Goal: Task Accomplishment & Management: Use online tool/utility

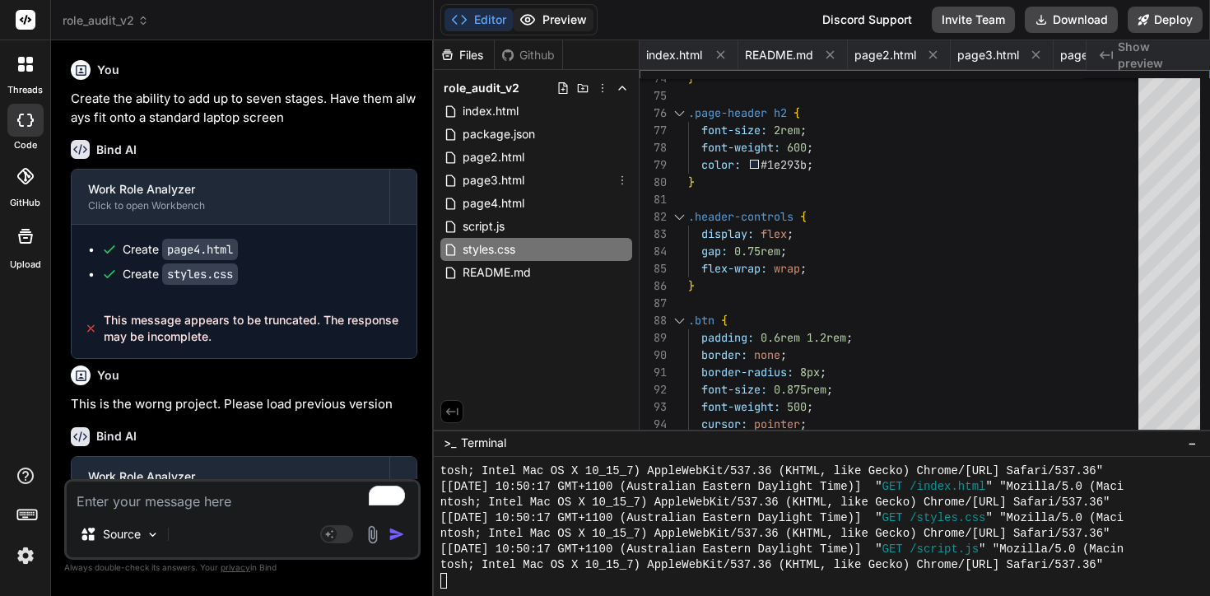
scroll to position [12152, 0]
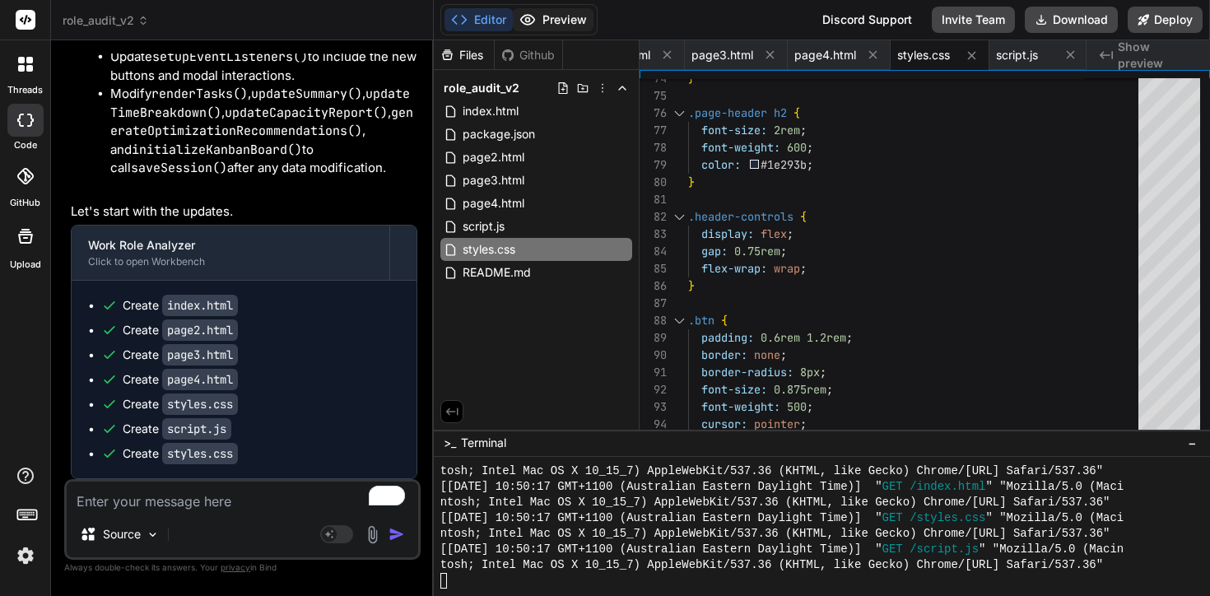
click at [556, 17] on button "Preview" at bounding box center [553, 19] width 81 height 23
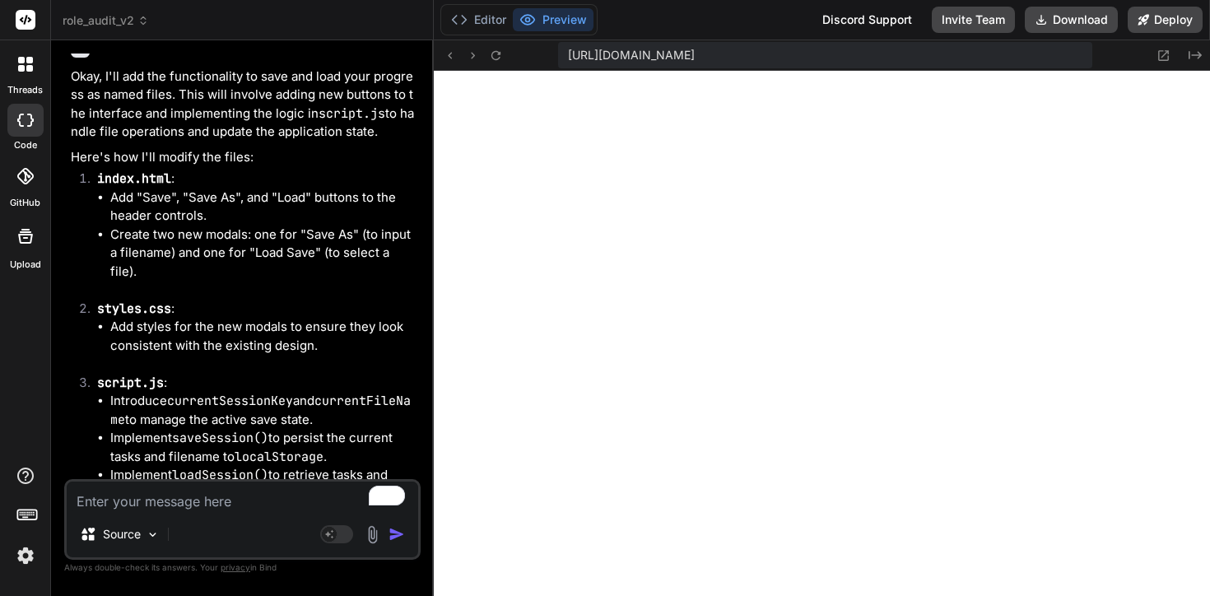
scroll to position [10688, 0]
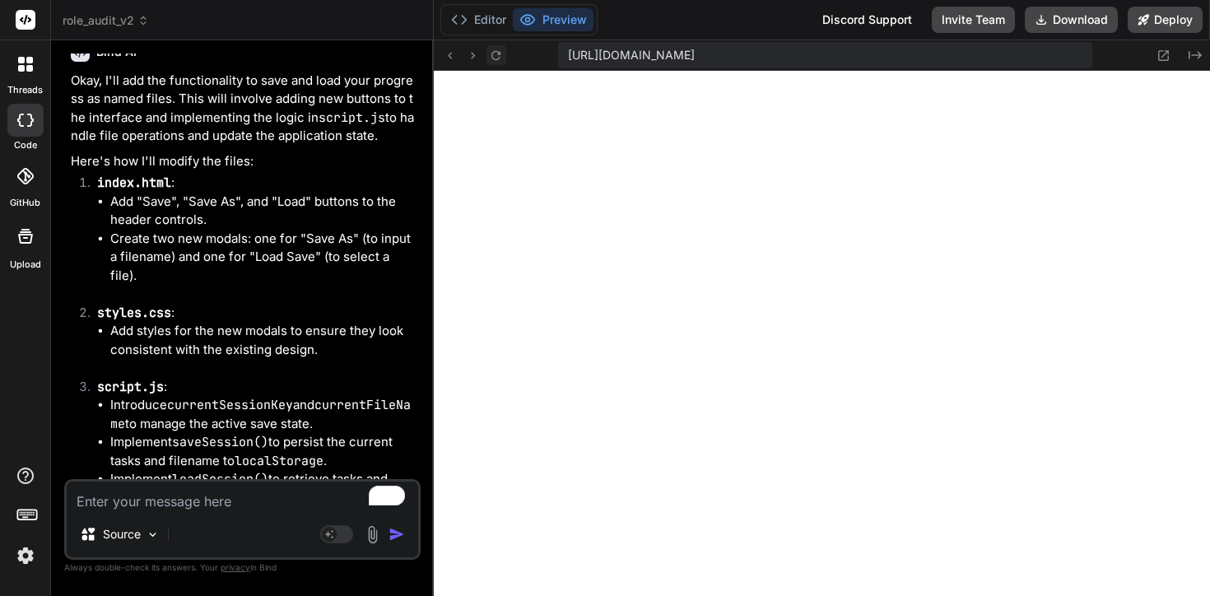
click at [492, 59] on icon at bounding box center [496, 56] width 14 height 14
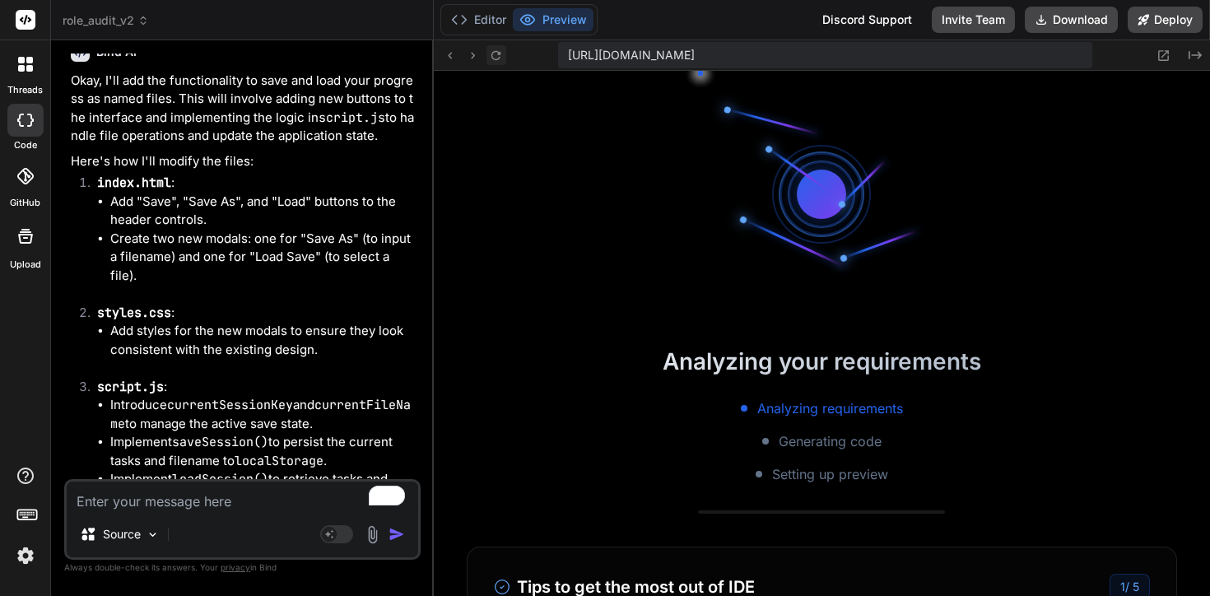
scroll to position [12261, 0]
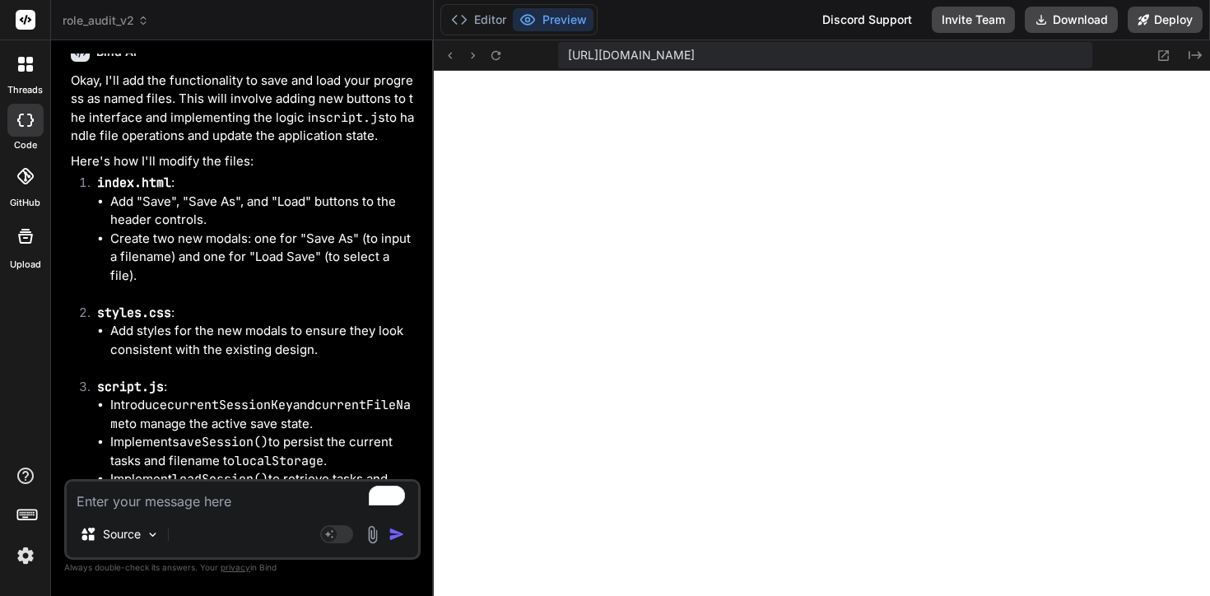
type textarea "x"
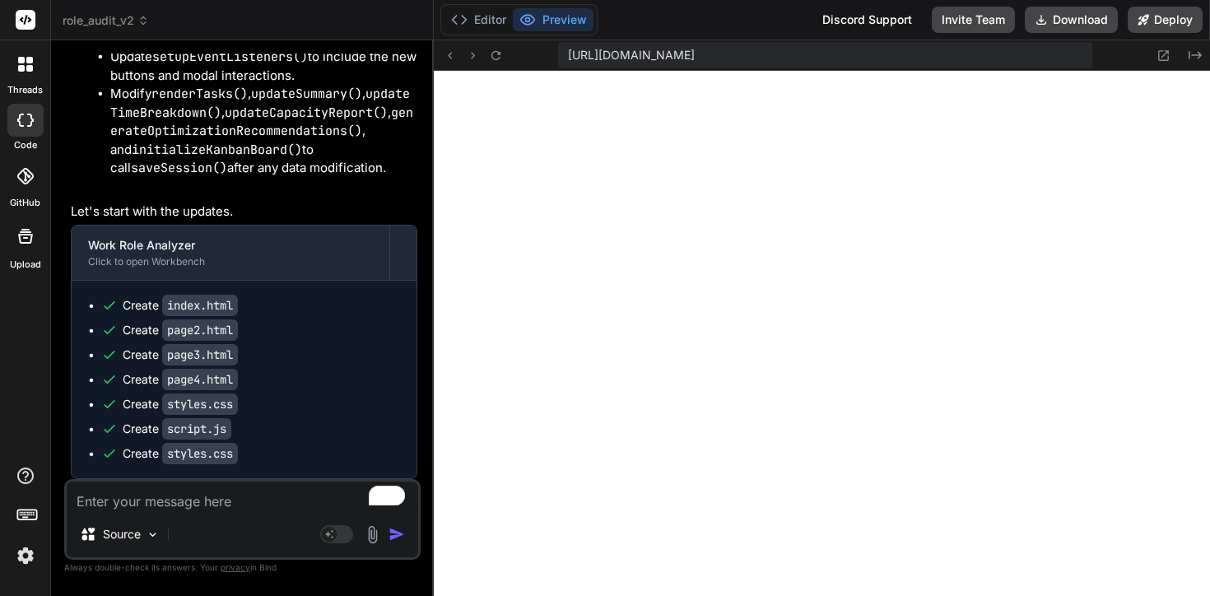
click at [161, 488] on textarea "To enrich screen reader interactions, please activate Accessibility in Grammarl…" at bounding box center [242, 497] width 351 height 30
type textarea "C"
type textarea "x"
type textarea "Ca"
type textarea "x"
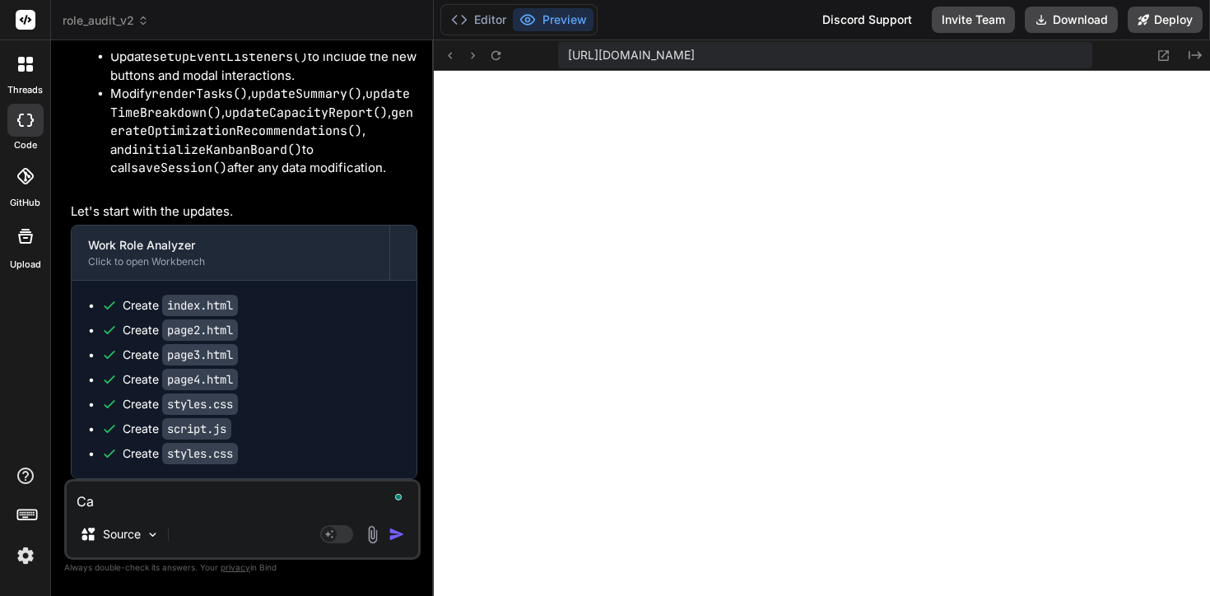
type textarea "Can"
type textarea "x"
type textarea "Can"
type textarea "x"
type textarea "Can w"
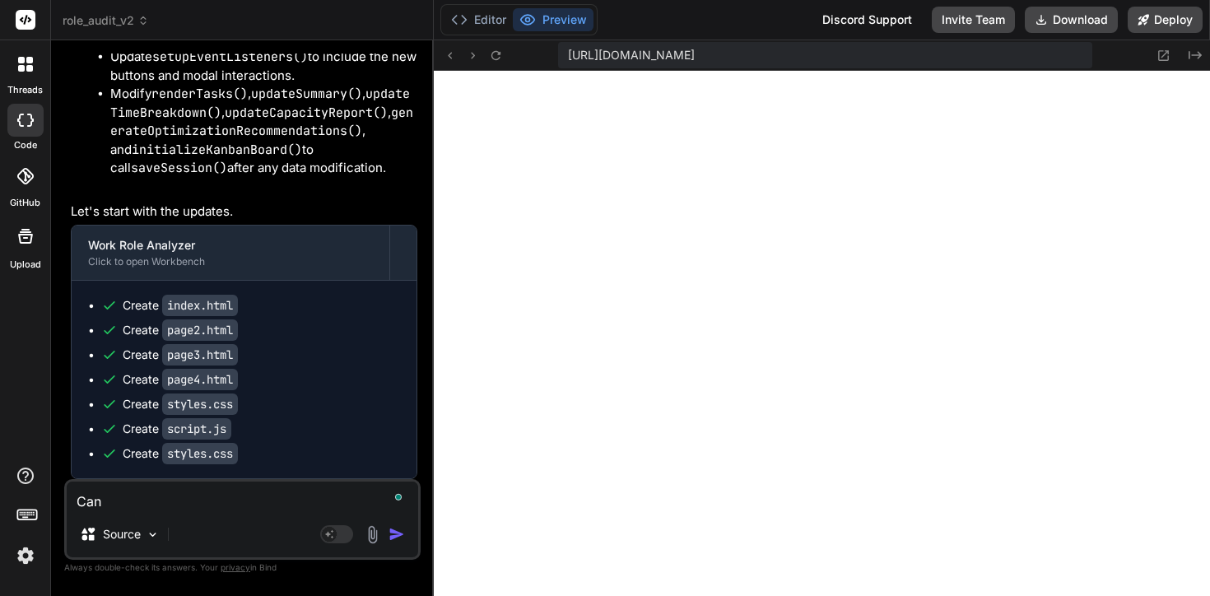
type textarea "x"
type textarea "Can we"
type textarea "x"
type textarea "Can we"
type textarea "x"
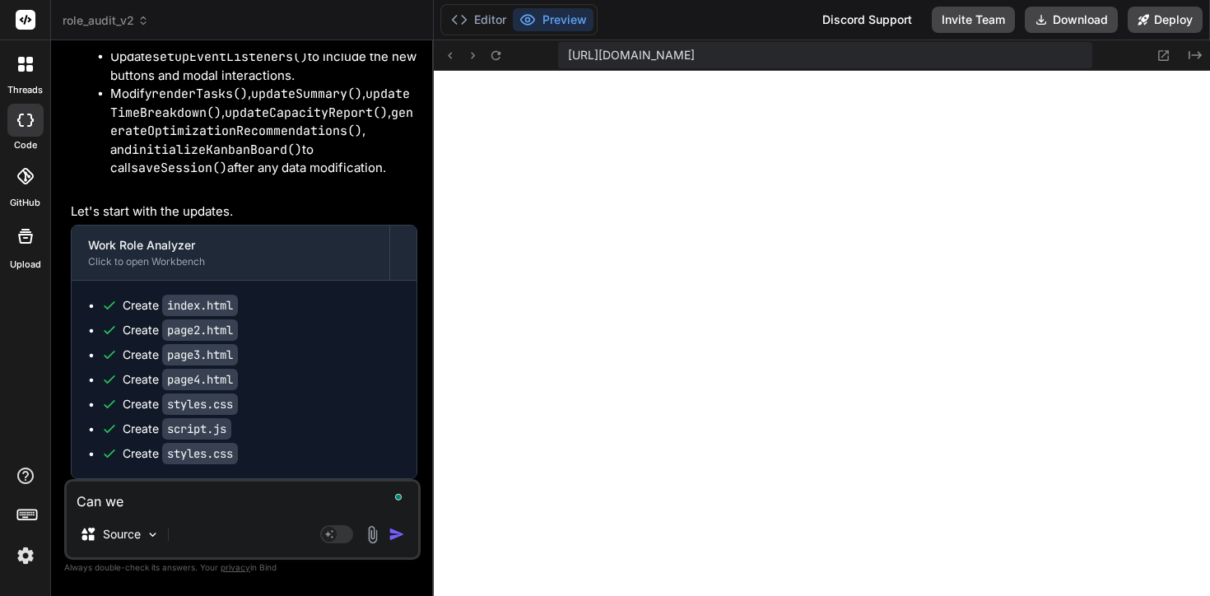
type textarea "Can we p"
type textarea "x"
type textarea "Can we pu"
type textarea "x"
type textarea "Can we put"
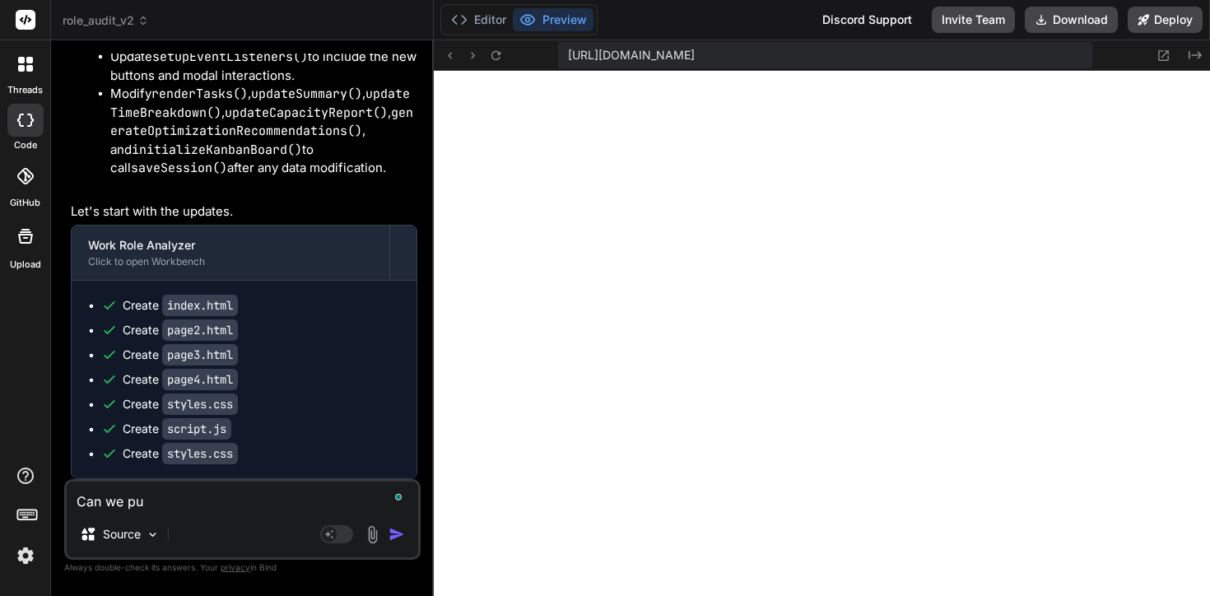
type textarea "x"
type textarea "Can we put"
type textarea "x"
type textarea "Can we put t"
type textarea "x"
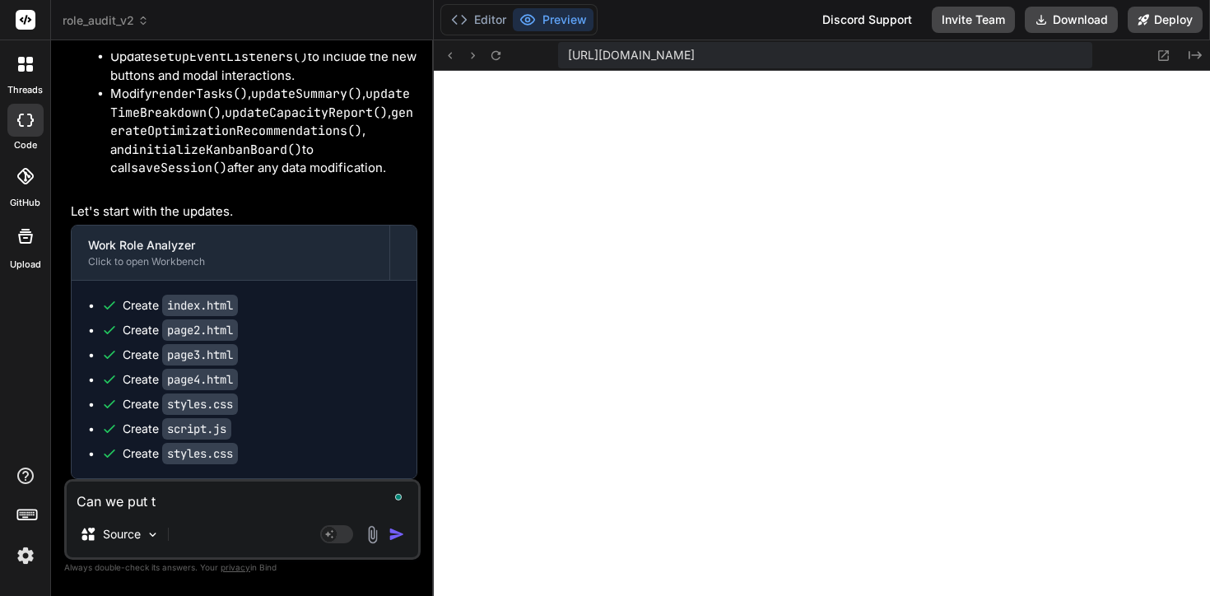
type textarea "Can we put th"
type textarea "x"
type textarea "Can we put thi"
type textarea "x"
type textarea "Can we put thi"
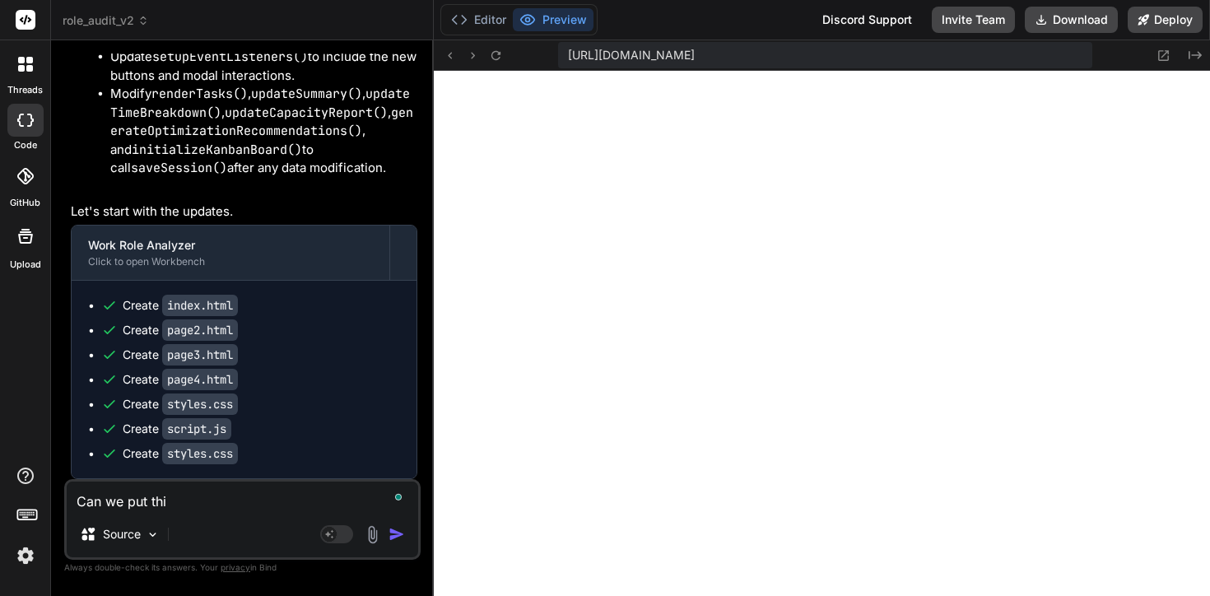
type textarea "x"
type textarea "Can we put thi"
type textarea "x"
type textarea "Can we put this"
type textarea "x"
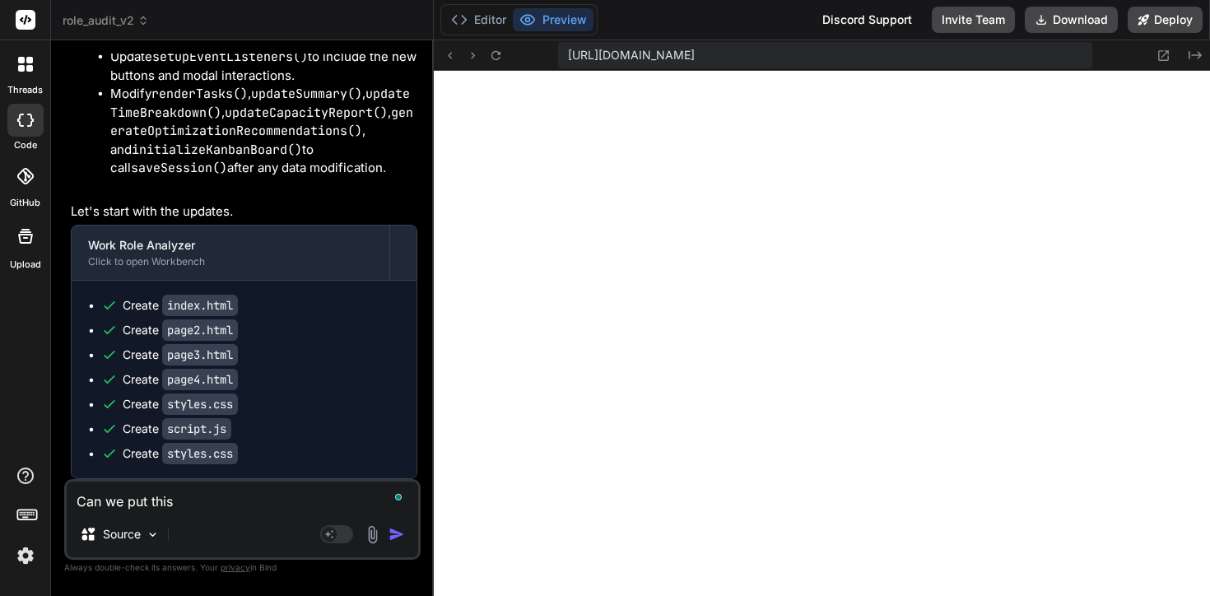
type textarea "Can we put this"
type textarea "x"
type textarea "Can we put this b"
type textarea "x"
type textarea "Can we put this be"
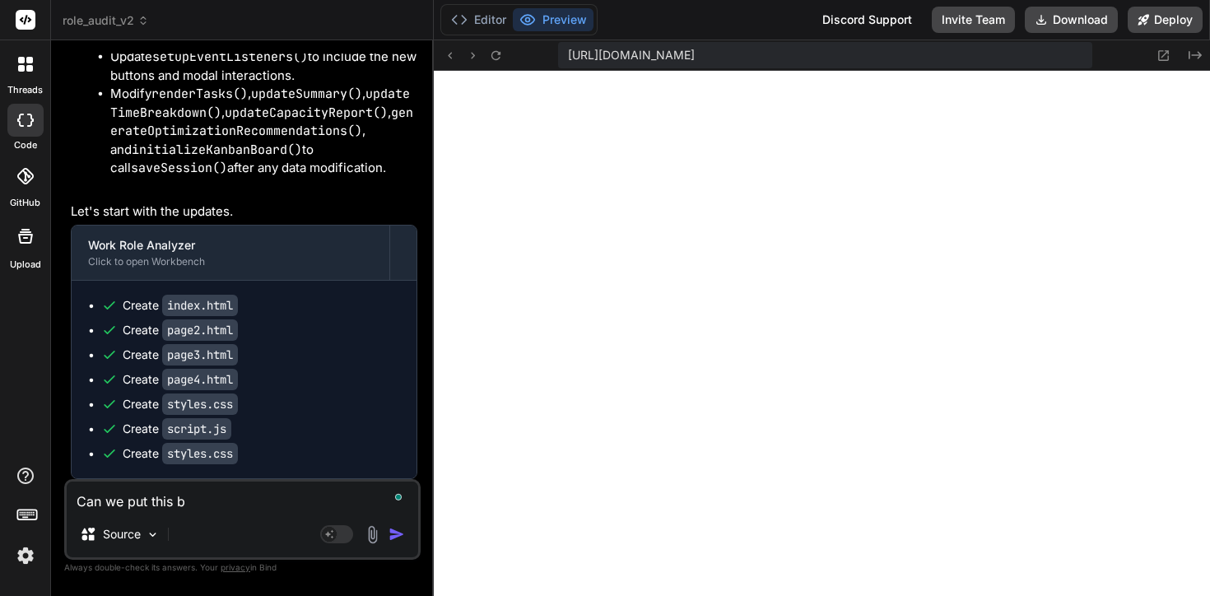
type textarea "x"
type textarea "Can we put this bebh"
type textarea "x"
type textarea "Can we put this bebhi"
type textarea "x"
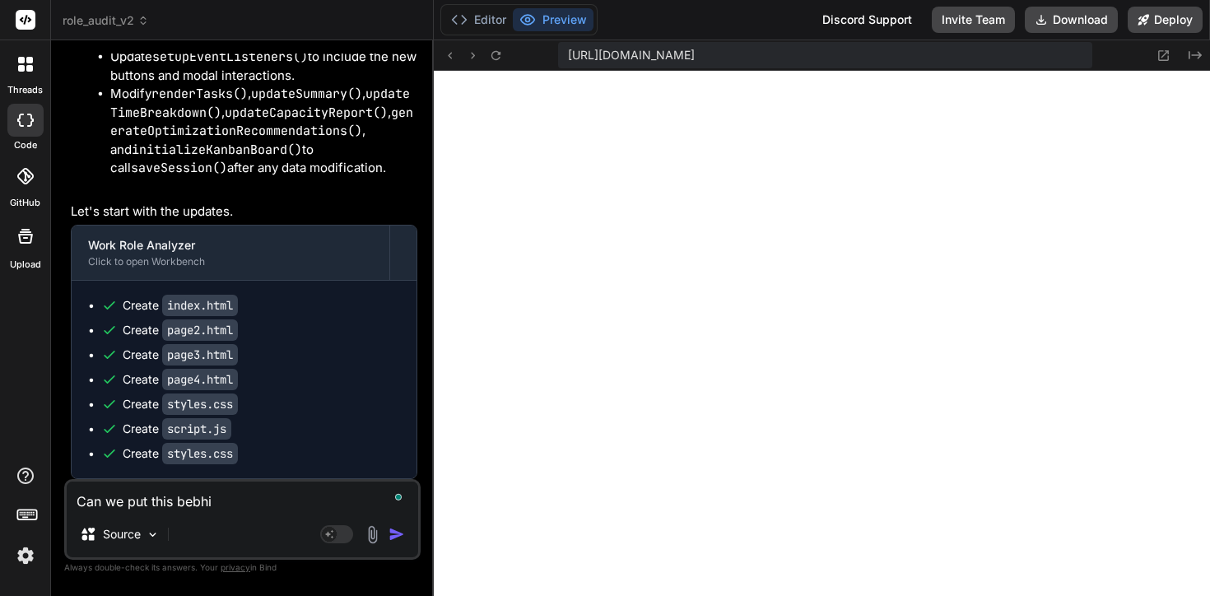
type textarea "Can we put this bebhin"
type textarea "x"
type textarea "Can we put this bebhi"
type textarea "x"
type textarea "Can we put this bebh"
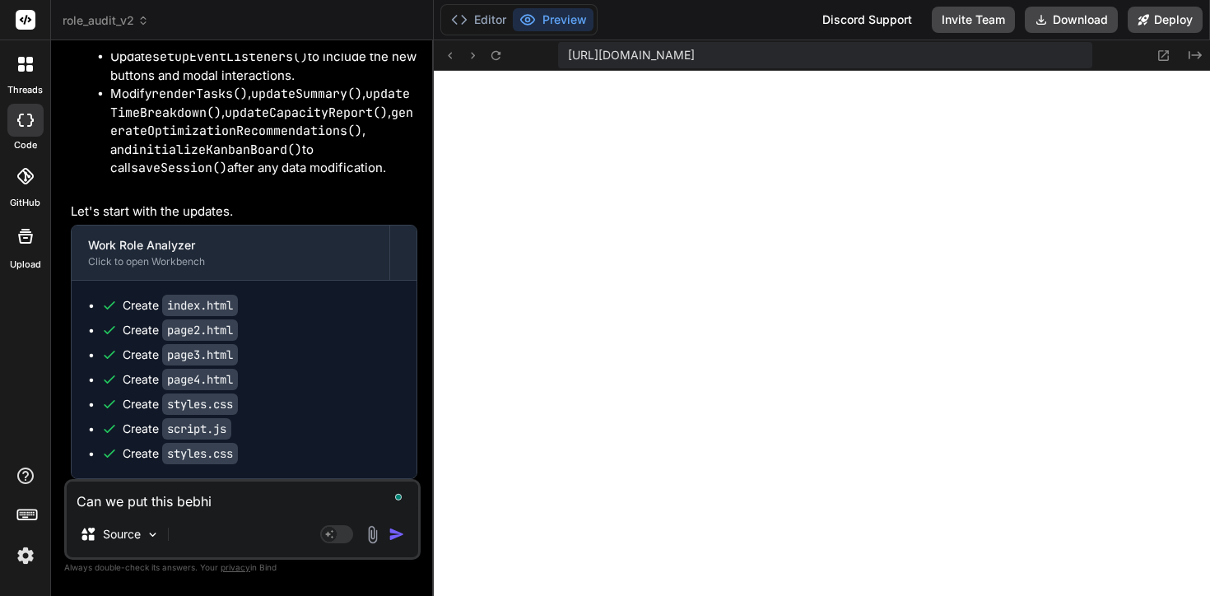
type textarea "x"
type textarea "Can we put this beb"
type textarea "x"
type textarea "Can we put this be"
type textarea "x"
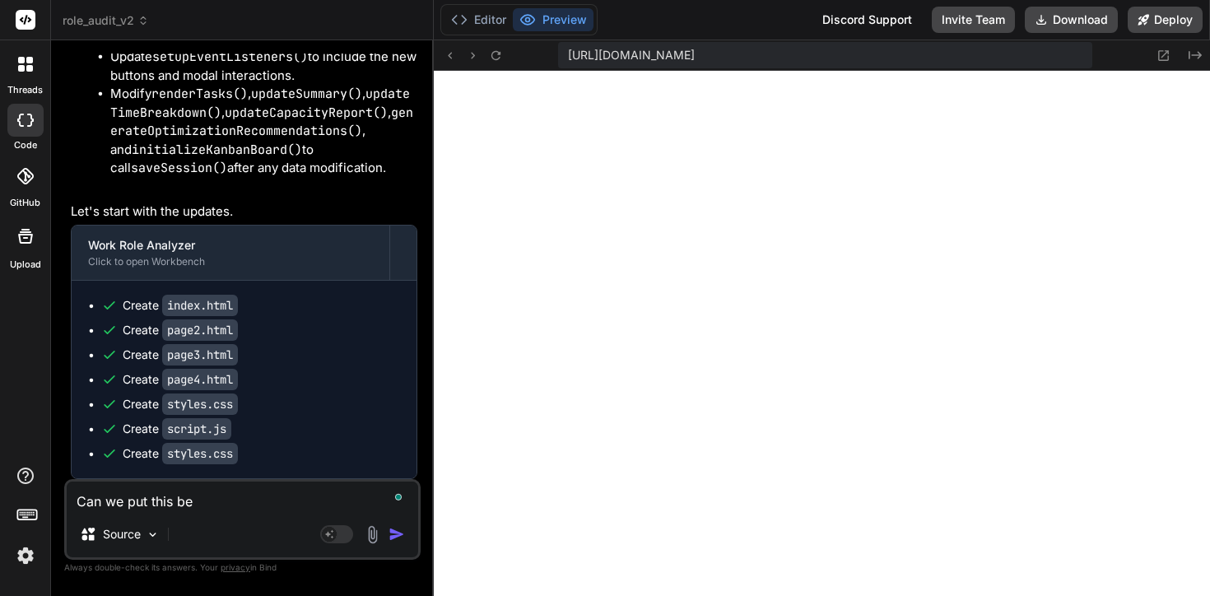
type textarea "Can we put this beh"
type textarea "x"
type textarea "Can we put this behi"
type textarea "x"
type textarea "Can we put this behin"
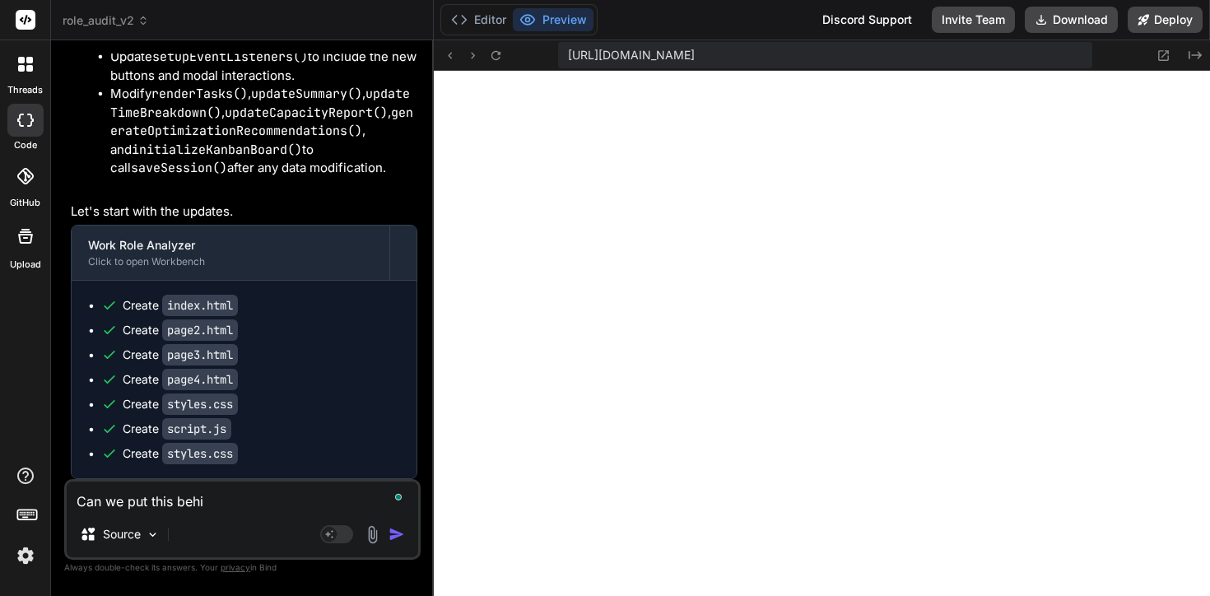
type textarea "x"
type textarea "Can we put this behind"
type textarea "x"
type textarea "Can we put this behind"
type textarea "x"
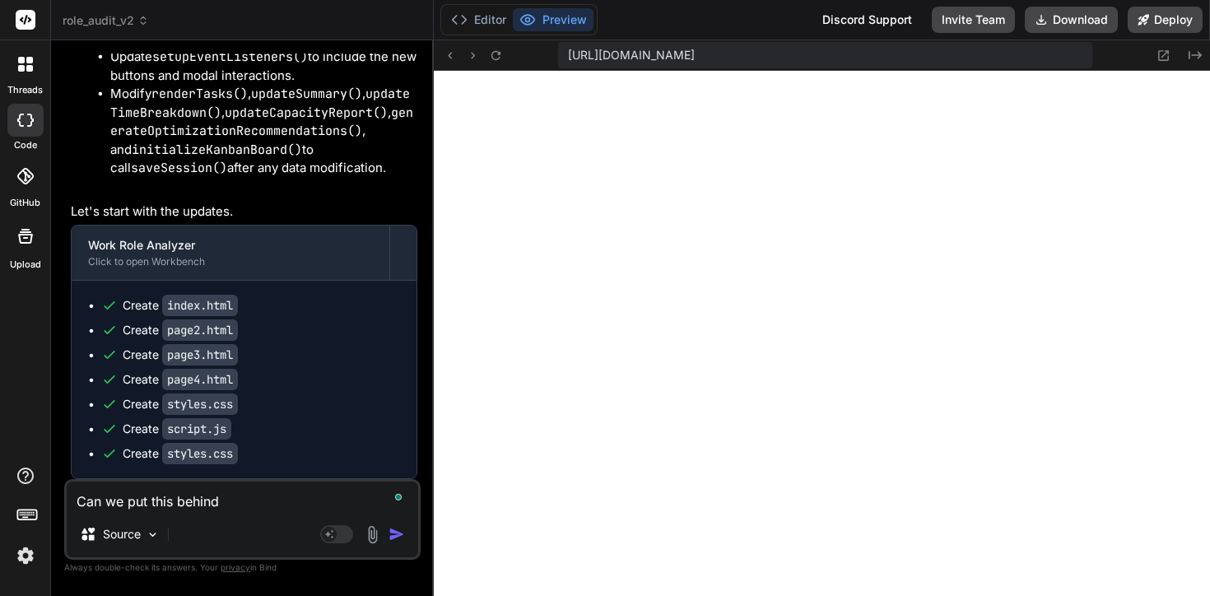
type textarea "Can we put this behind a"
type textarea "x"
type textarea "Can we put this behind a"
type textarea "x"
type textarea "Can we put this behind a l"
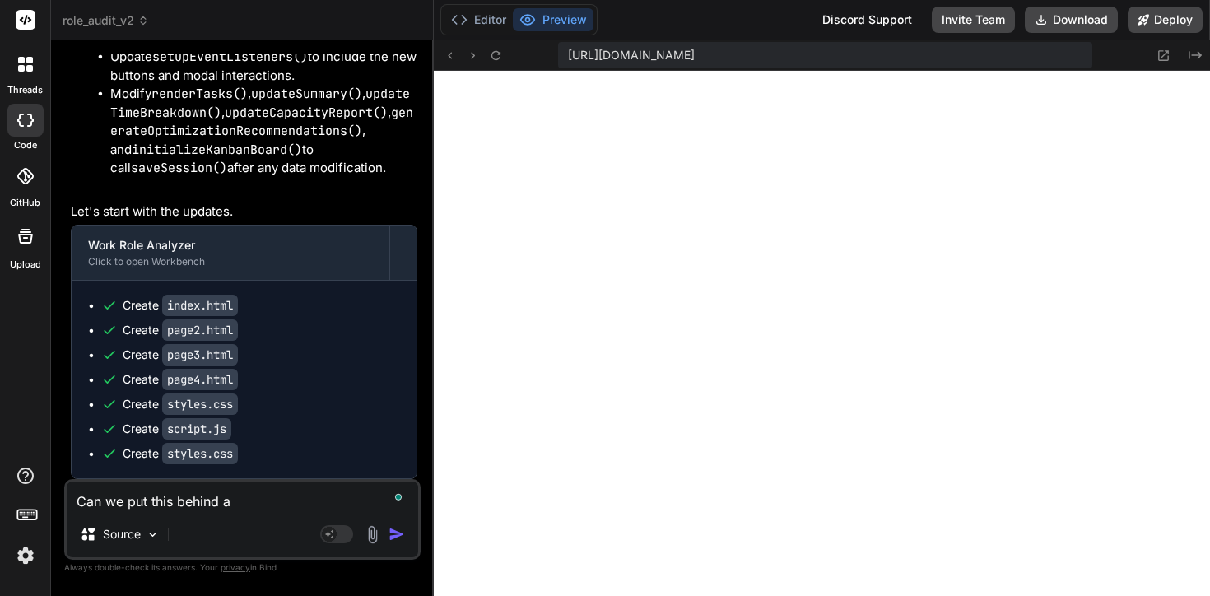
type textarea "x"
type textarea "Can we put this behind a lo"
type textarea "x"
type textarea "Can we put this behind a log"
type textarea "x"
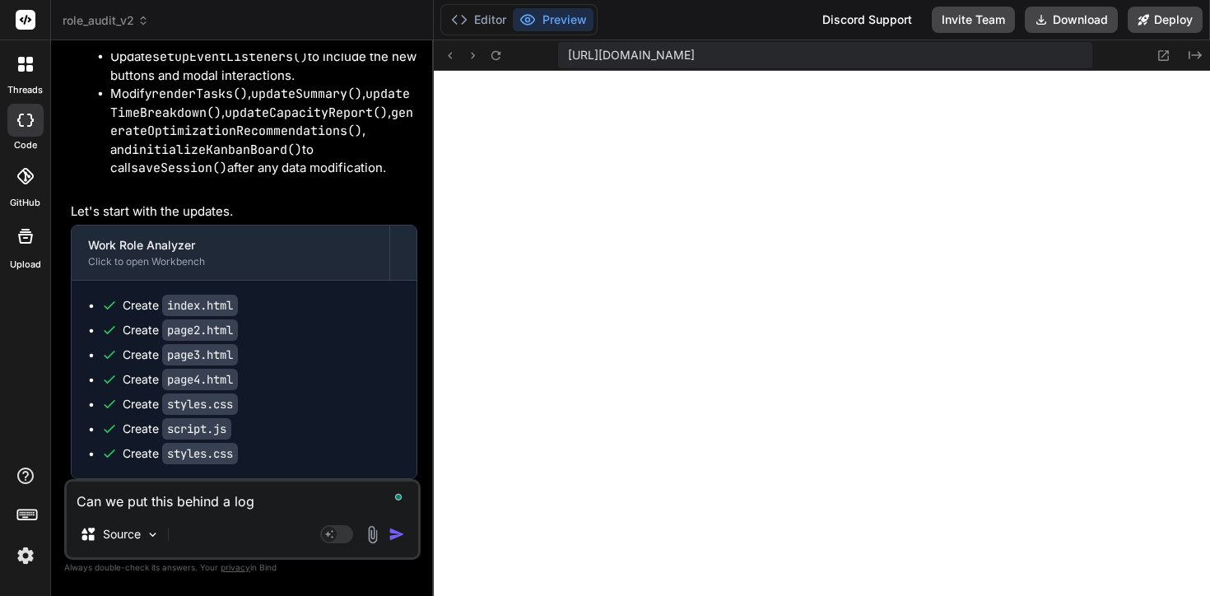
type textarea "Can we put this behind a logi"
type textarea "x"
type textarea "Can we put this behind a login"
type textarea "x"
type textarea "Can we put this behind a logi"
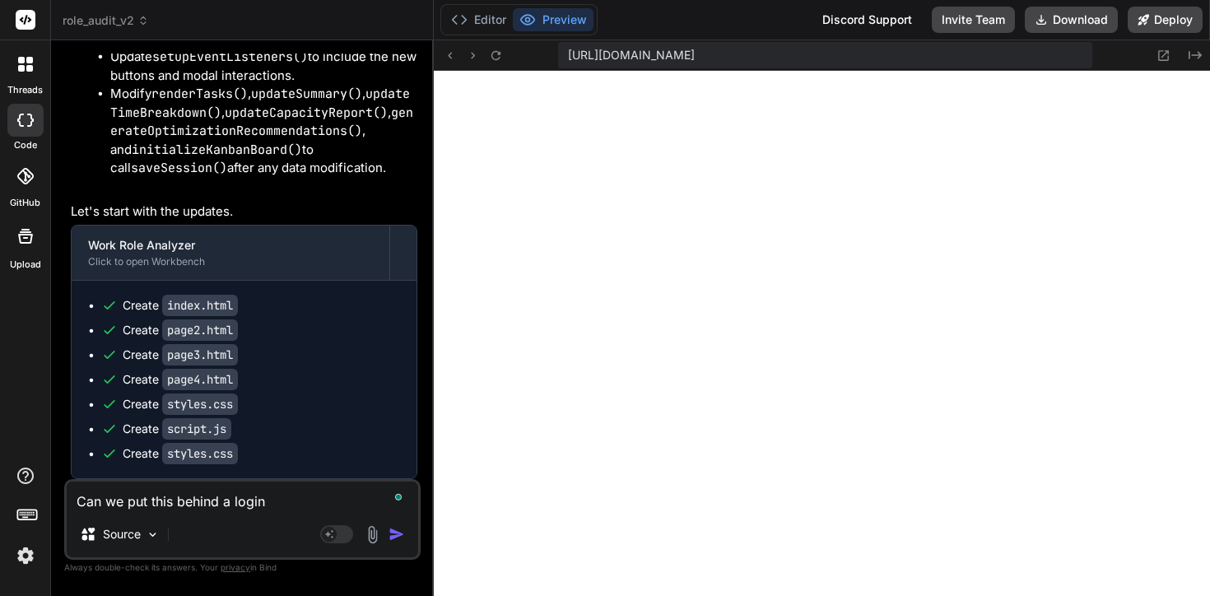
type textarea "x"
type textarea "Can we put this behind a log"
type textarea "x"
type textarea "Can we put this behind a lo"
type textarea "x"
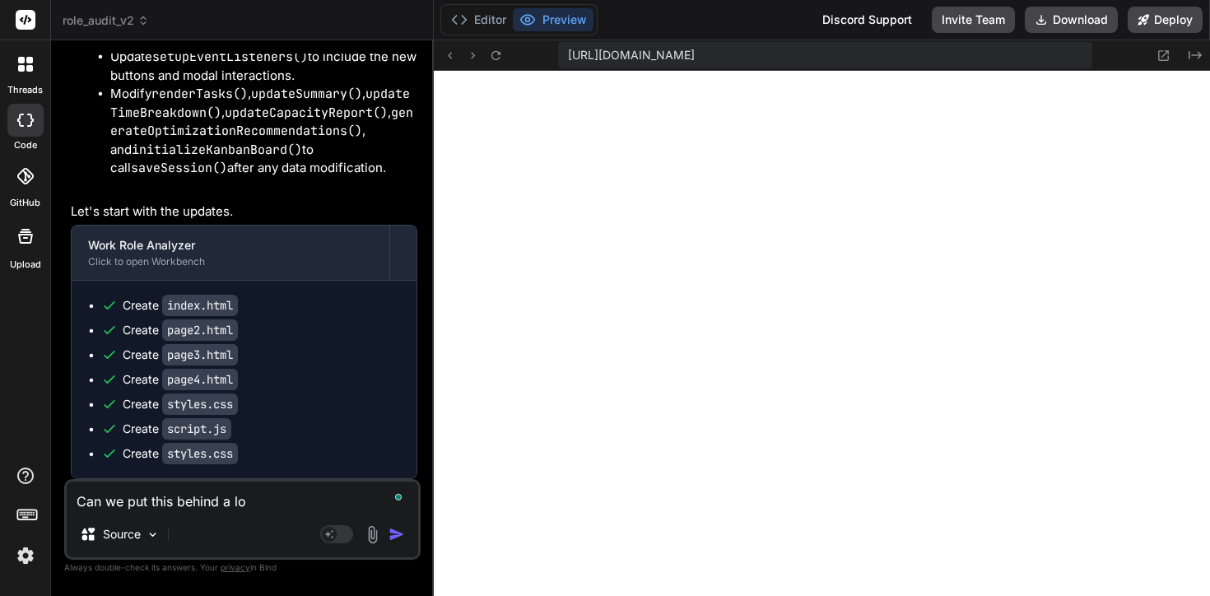
type textarea "Can we put this behind a l"
type textarea "x"
type textarea "Can we put this behind a lo"
type textarea "x"
type textarea "Can we put this behind a log"
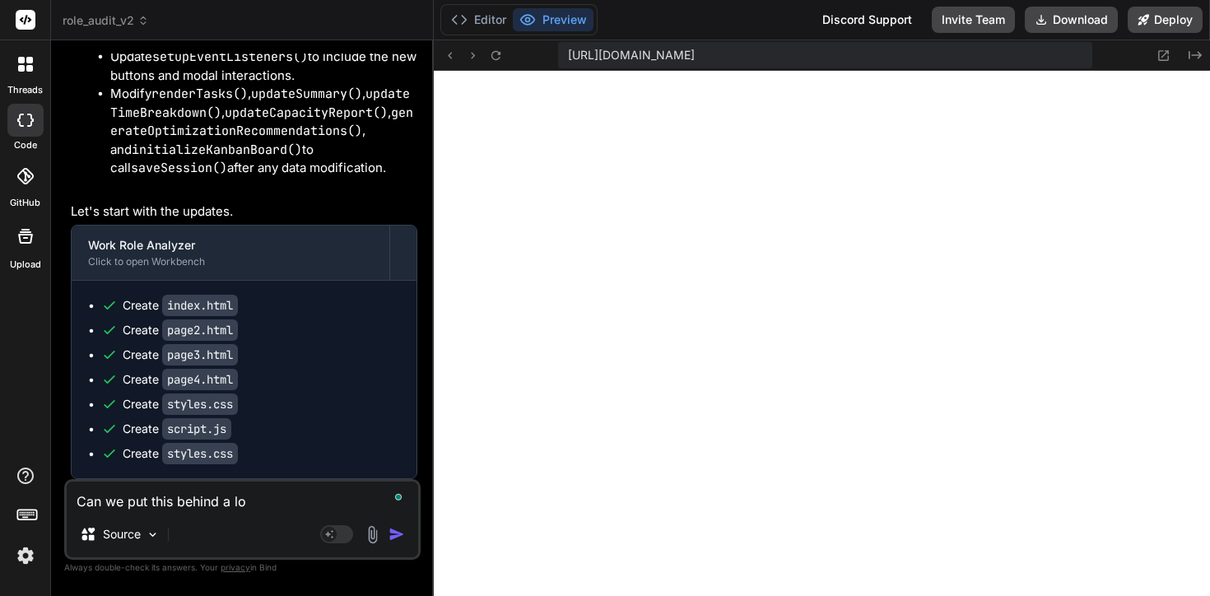
type textarea "x"
type textarea "Can we put this behind a logi"
type textarea "x"
type textarea "Can we put this behind a login"
type textarea "x"
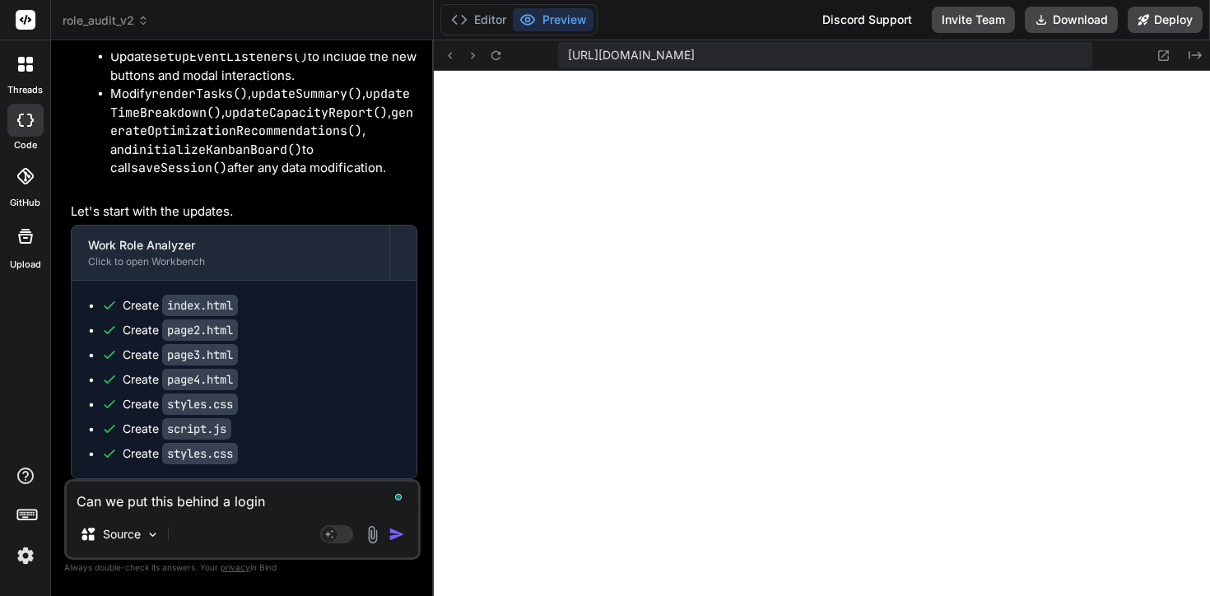
type textarea "Can we put this behind a login"
type textarea "x"
type textarea "Can we put this behind a login a"
type textarea "x"
type textarea "Can we put this behind a login an"
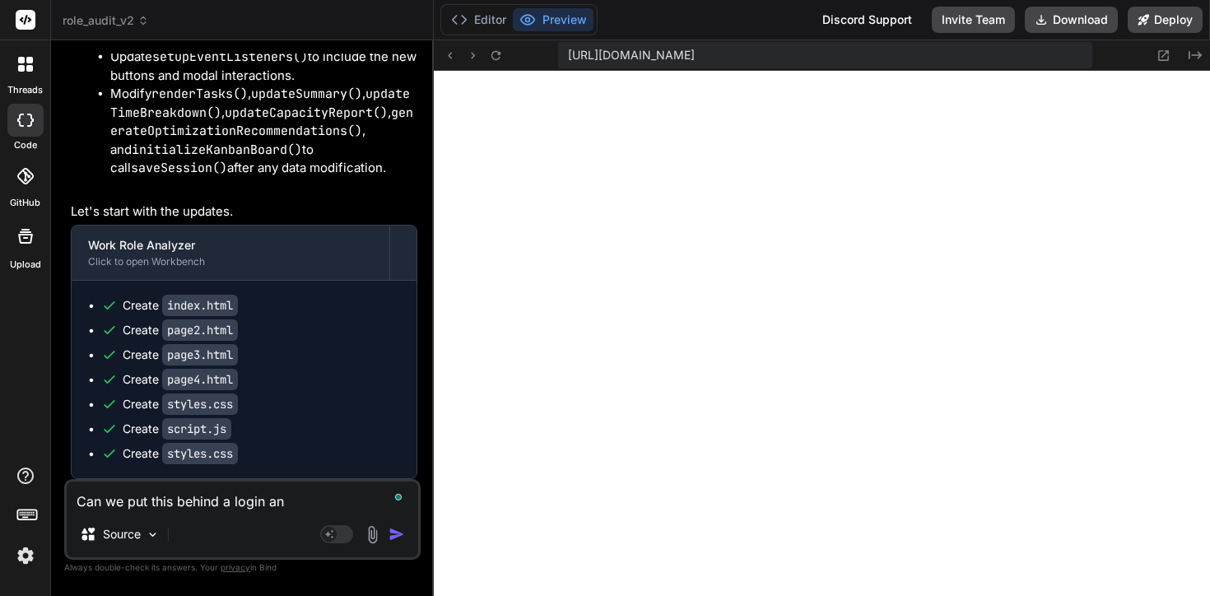
type textarea "x"
type textarea "Can we put this behind a login and"
type textarea "x"
type textarea "Can we put this behind a login and"
type textarea "x"
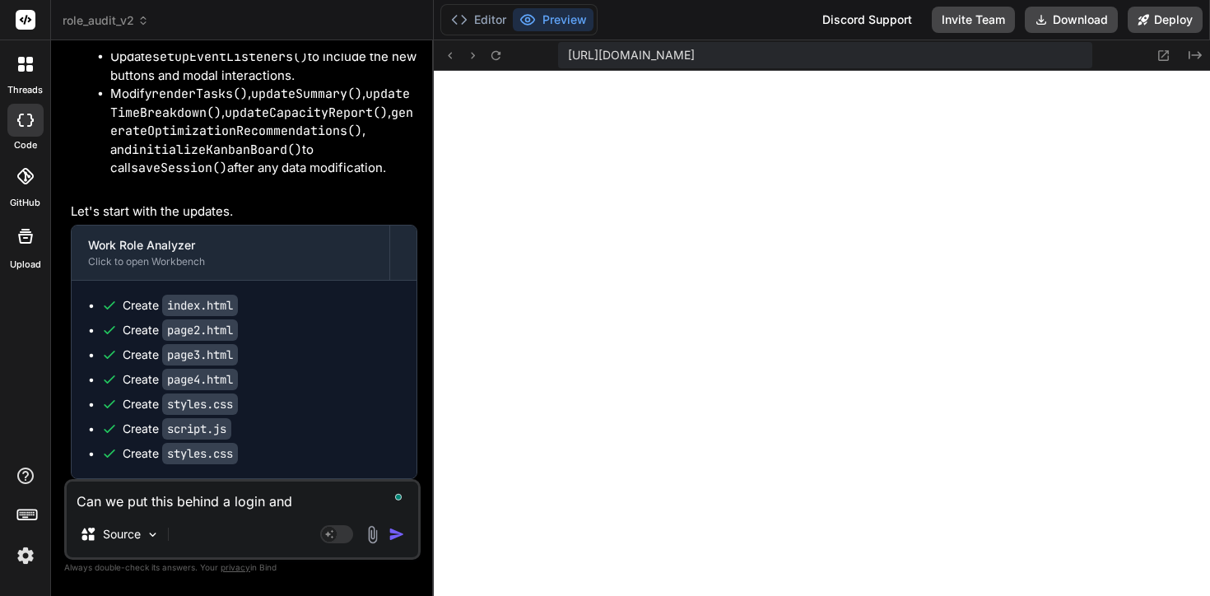
type textarea "Can we put this behind a login and h"
type textarea "x"
type textarea "Can we put this behind a login and ha"
type textarea "x"
type textarea "Can we put this behind a login and hav"
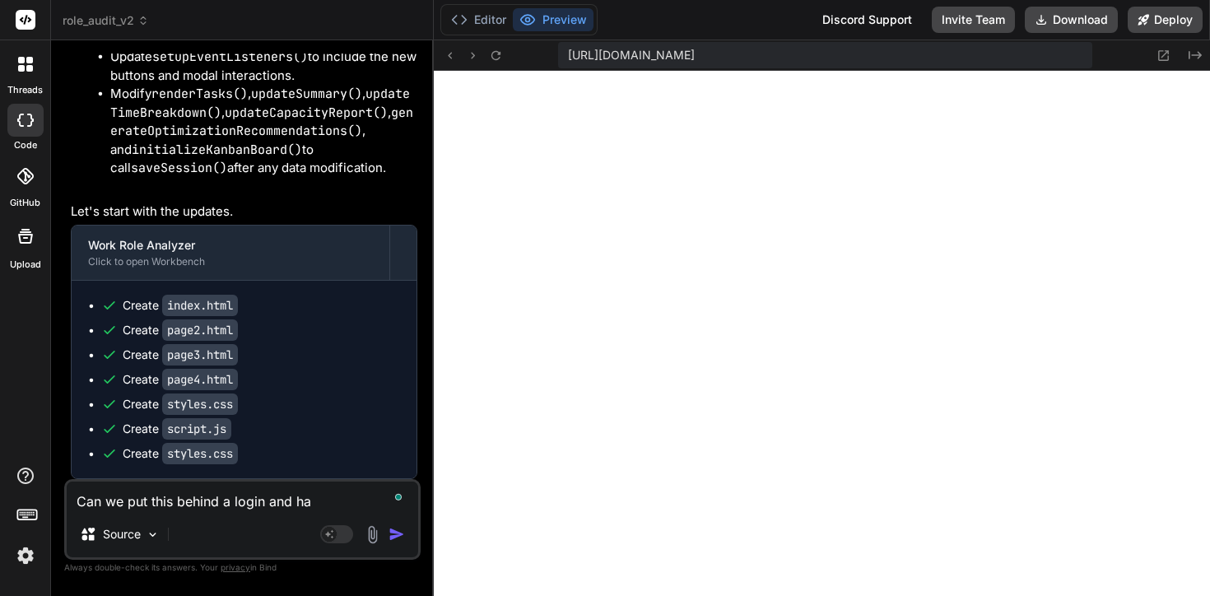
type textarea "x"
type textarea "Can we put this behind a login and havew"
type textarea "x"
type textarea "Can we put this behind a login and havew"
type textarea "x"
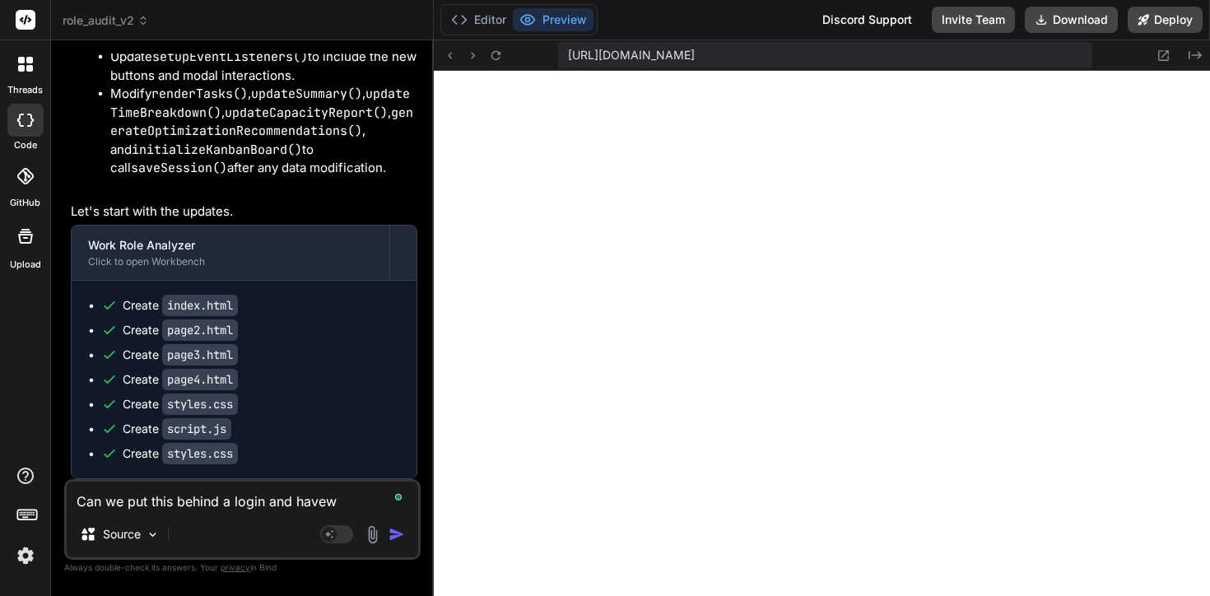
type textarea "Can we put this behind a login and havew h"
type textarea "x"
type textarea "Can we put this behind a login and havew he"
type textarea "x"
type textarea "Can we put this behind a login and havew h"
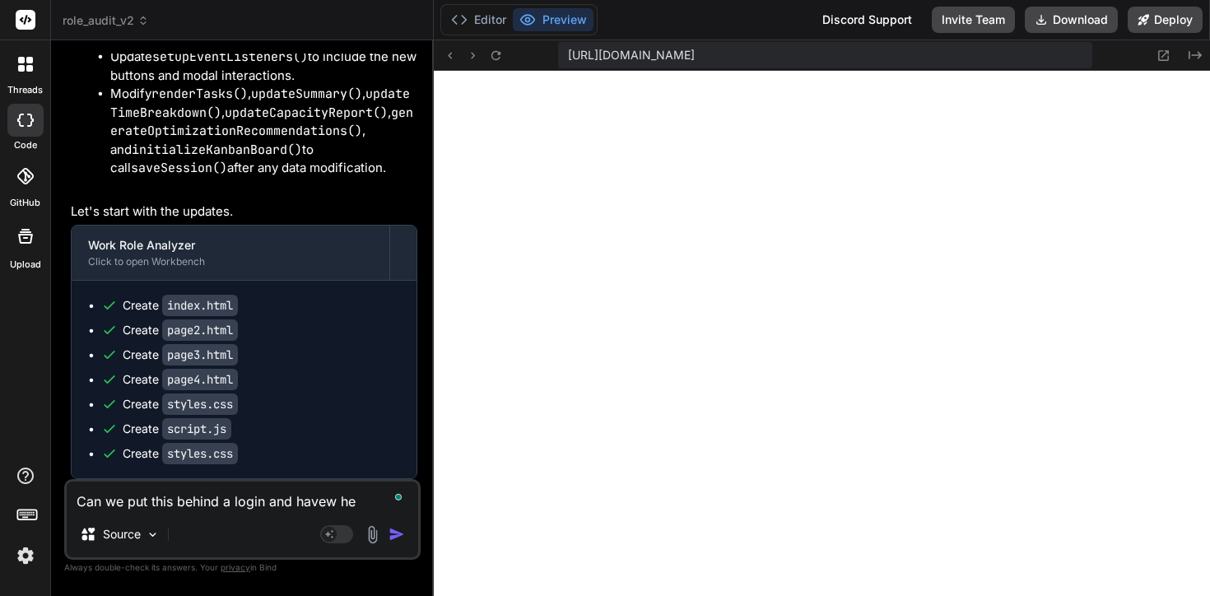
type textarea "x"
type textarea "Can we put this behind a login and havew"
type textarea "x"
type textarea "Can we put this behind a login and havew"
type textarea "x"
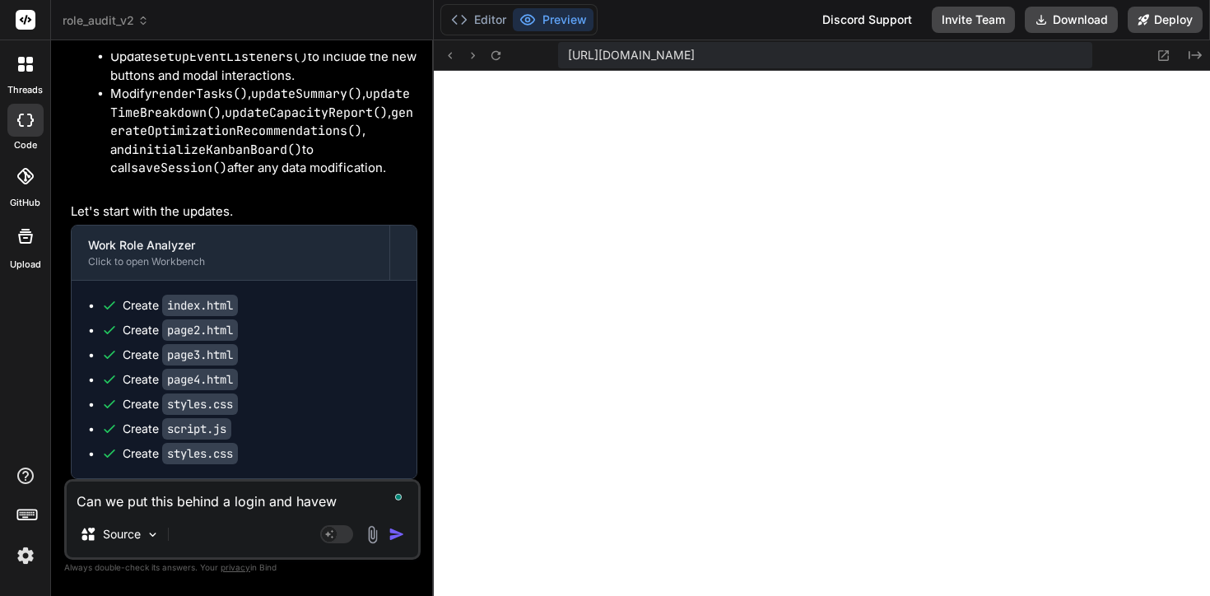
type textarea "Can we put this behind a login and have"
type textarea "x"
type textarea "Can we put this behind a login and have"
type textarea "x"
type textarea "Can we put this behind a login and have t"
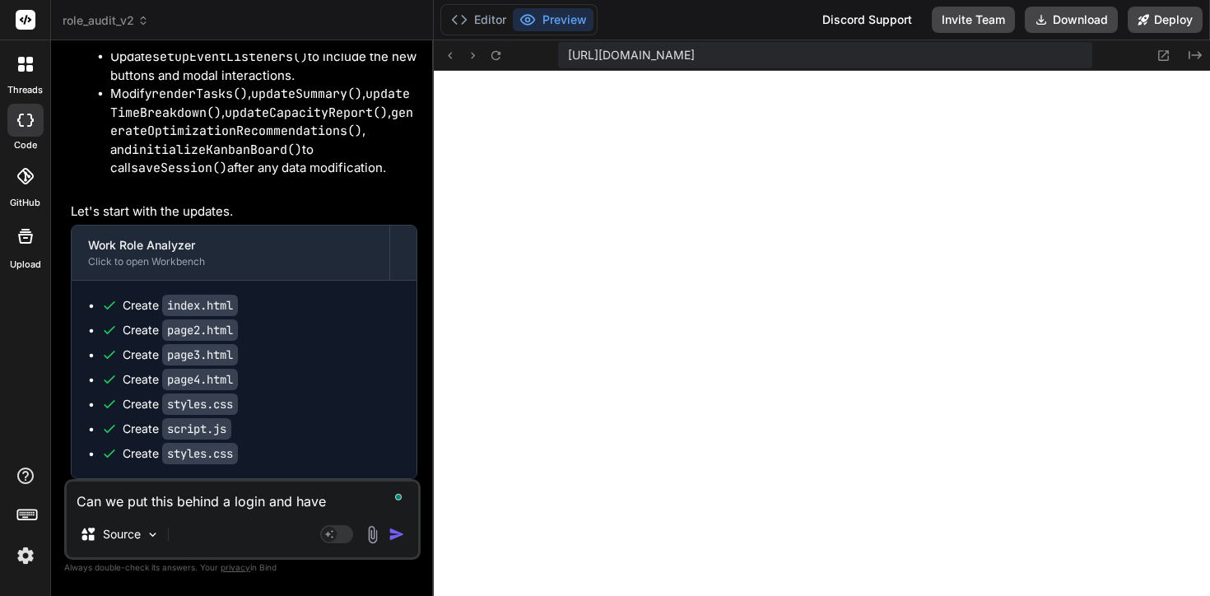
type textarea "x"
type textarea "Can we put this behind a login and have th"
type textarea "x"
type textarea "Can we put this behind a login and have the"
type textarea "x"
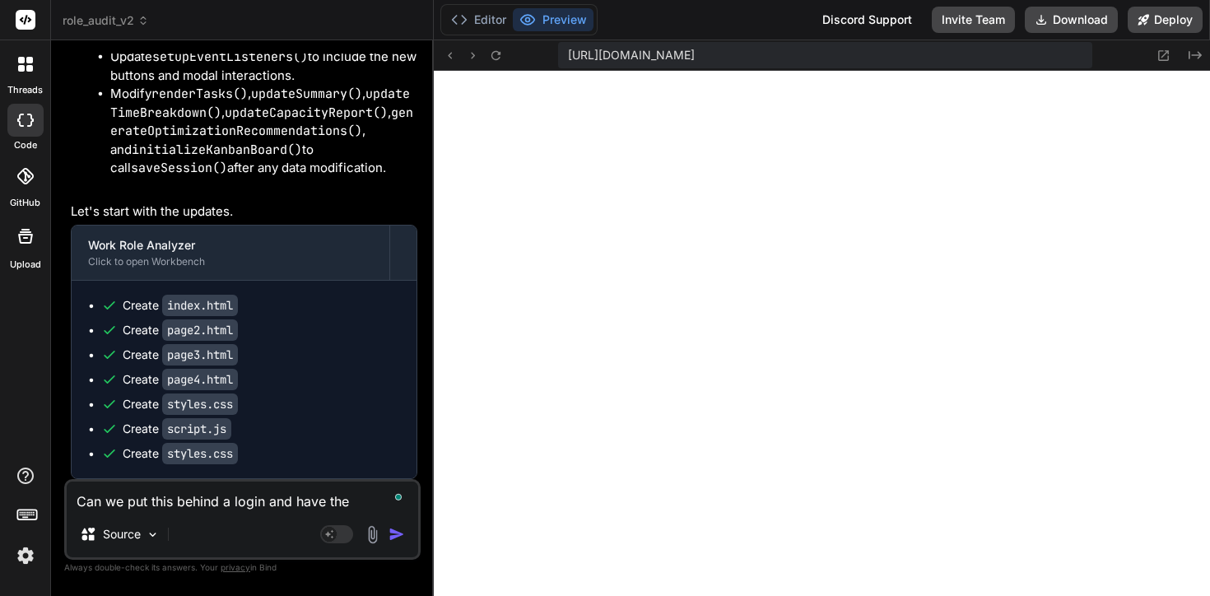
type textarea "Can we put this behind a login and have the"
type textarea "x"
type textarea "Can we put this behind a login and have the s"
type textarea "x"
type textarea "Can we put this behind a login and have the sa"
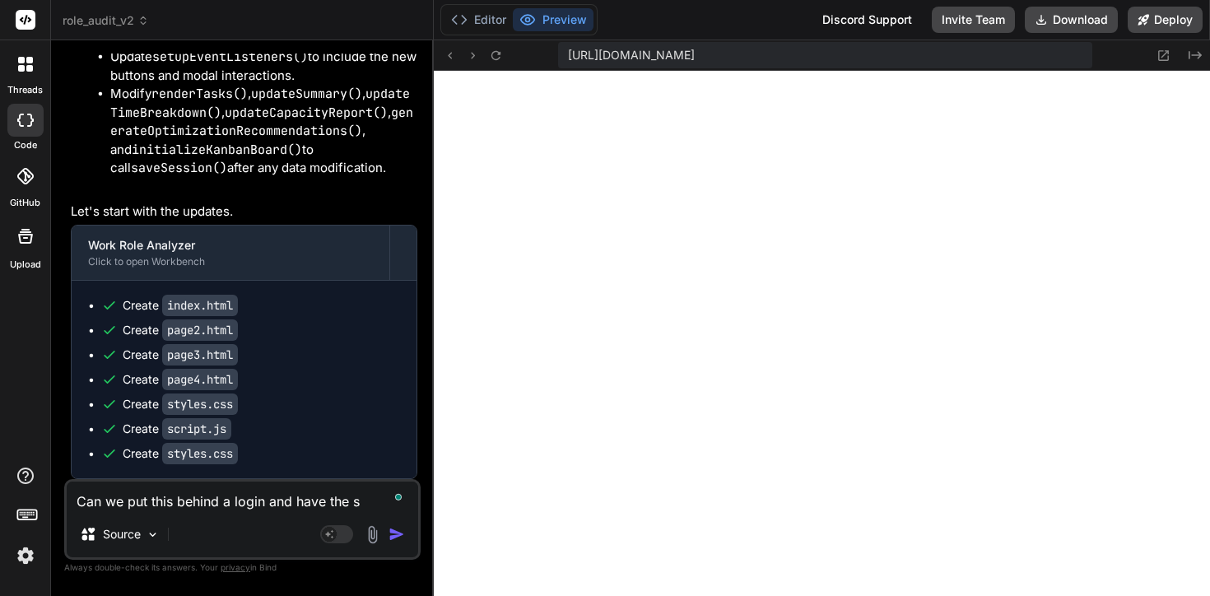
type textarea "x"
type textarea "Can we put this behind a login and have the sav"
type textarea "x"
type textarea "Can we put this behind a login and have the save"
type textarea "x"
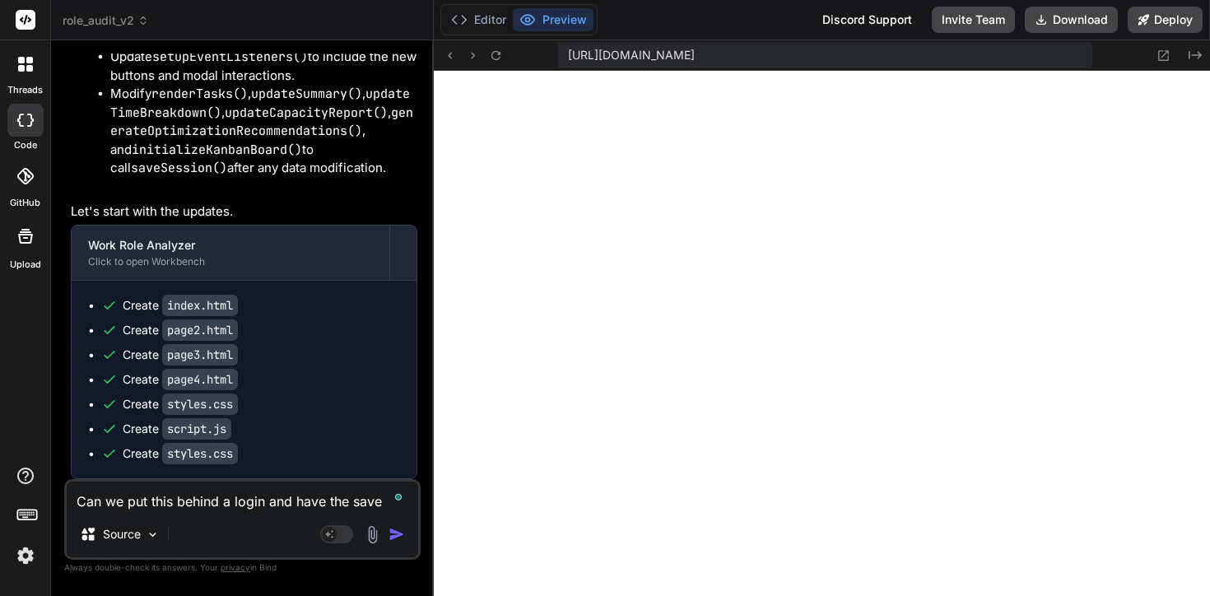
type textarea "Can we put this behind a login and have the save"
type textarea "x"
type textarea "Can we put this behind a login and have the save f"
type textarea "x"
type textarea "Can we put this behind a login and have the save fi"
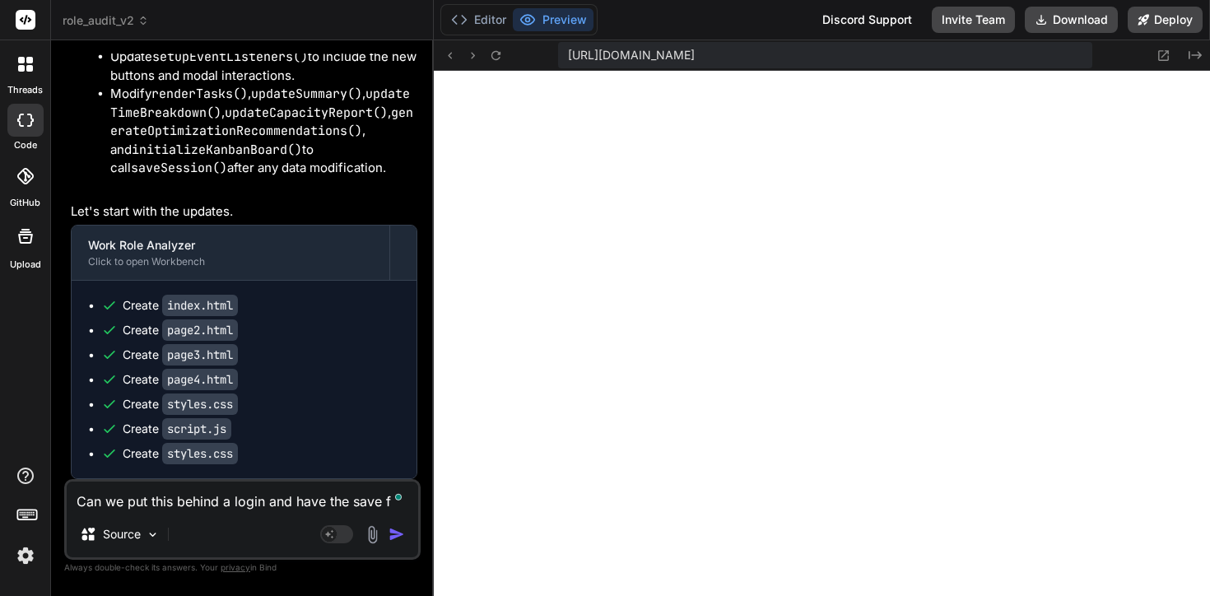
type textarea "x"
type textarea "Can we put this behind a login and have the save fil"
type textarea "x"
type textarea "Can we put this behind a login and have the save file"
type textarea "x"
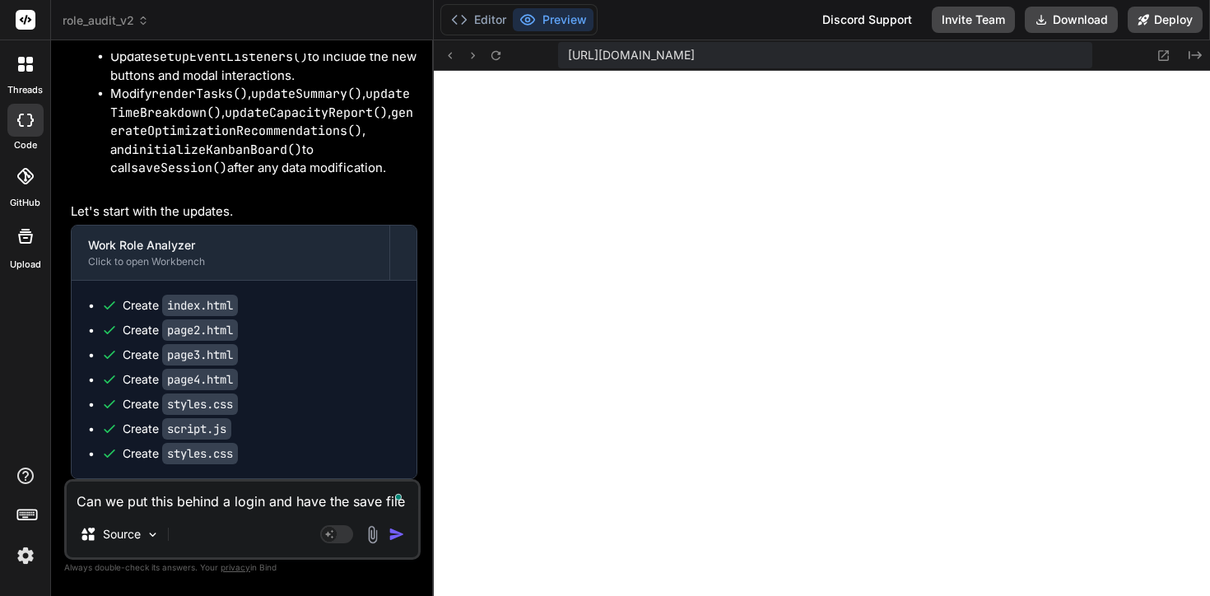
type textarea "Can we put this behind a login and have the save files"
type textarea "x"
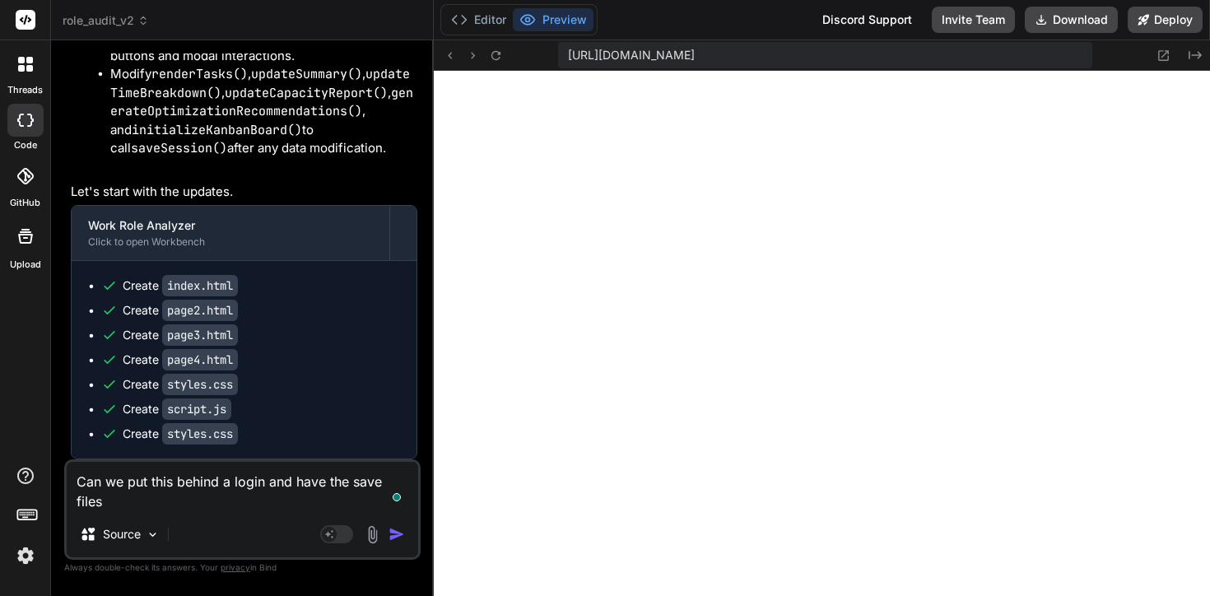
type textarea "Can we put this behind a login and have the save files"
type textarea "x"
type textarea "Can we put this behind a login and have the save files s"
type textarea "x"
type textarea "Can we put this behind a login and have the save files sa"
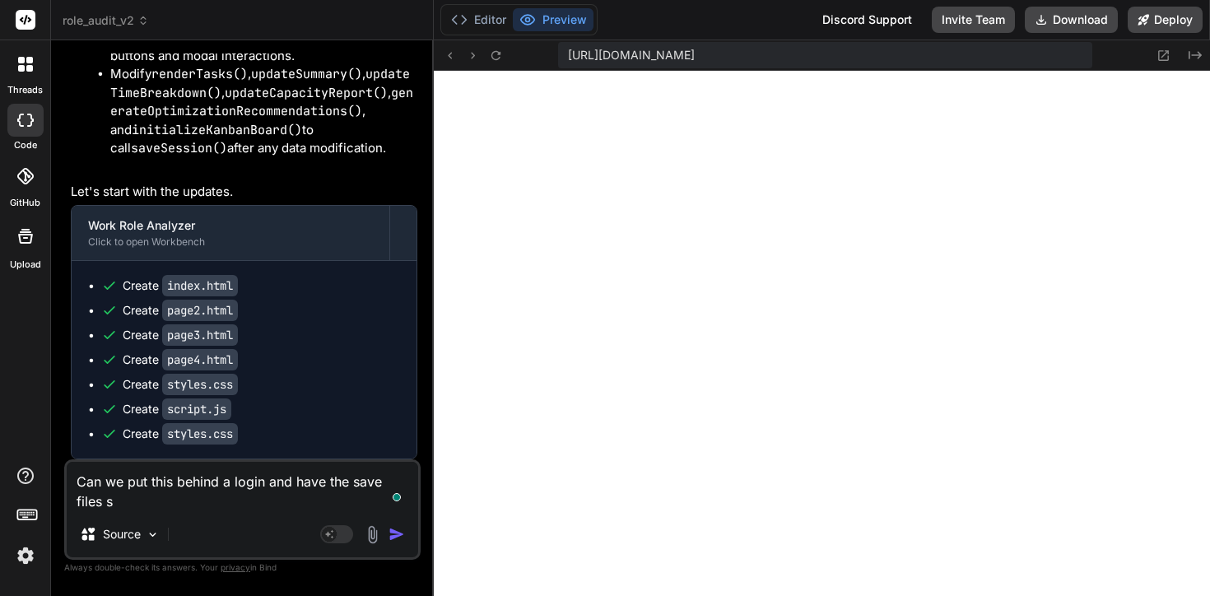
type textarea "x"
type textarea "Can we put this behind a login and have the save files sav"
type textarea "x"
type textarea "Can we put this behind a login and have the save files save"
type textarea "x"
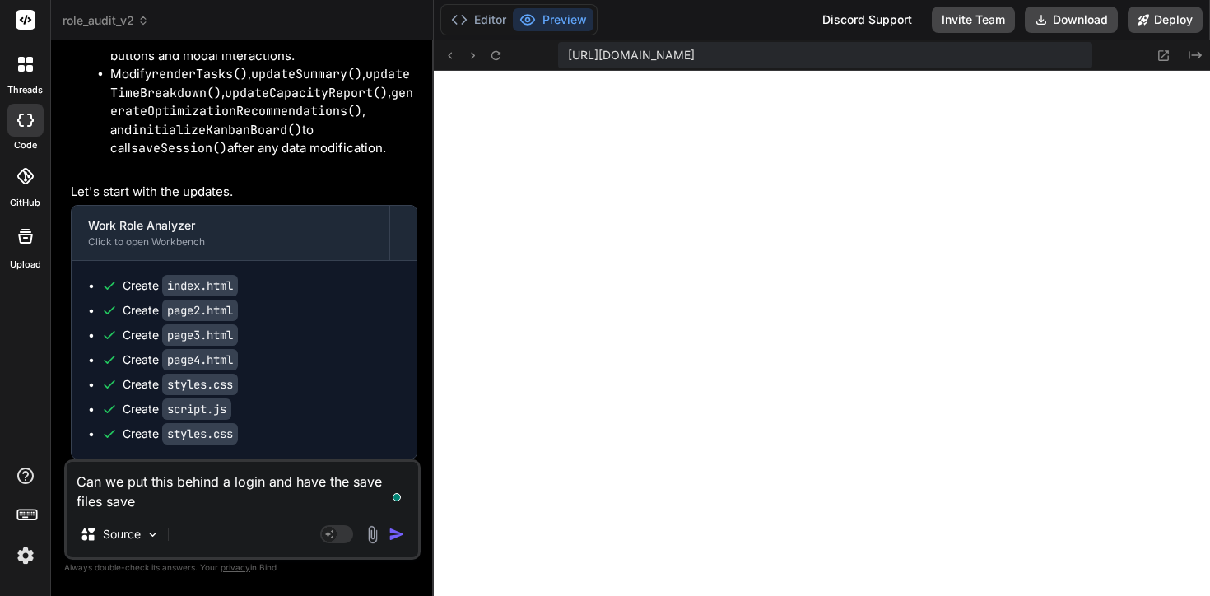
type textarea "Can we put this behind a login and have the save files save"
type textarea "x"
type textarea "Can we put this behind a login and have the save files save t"
type textarea "x"
type textarea "Can we put this behind a login and have the save files save to"
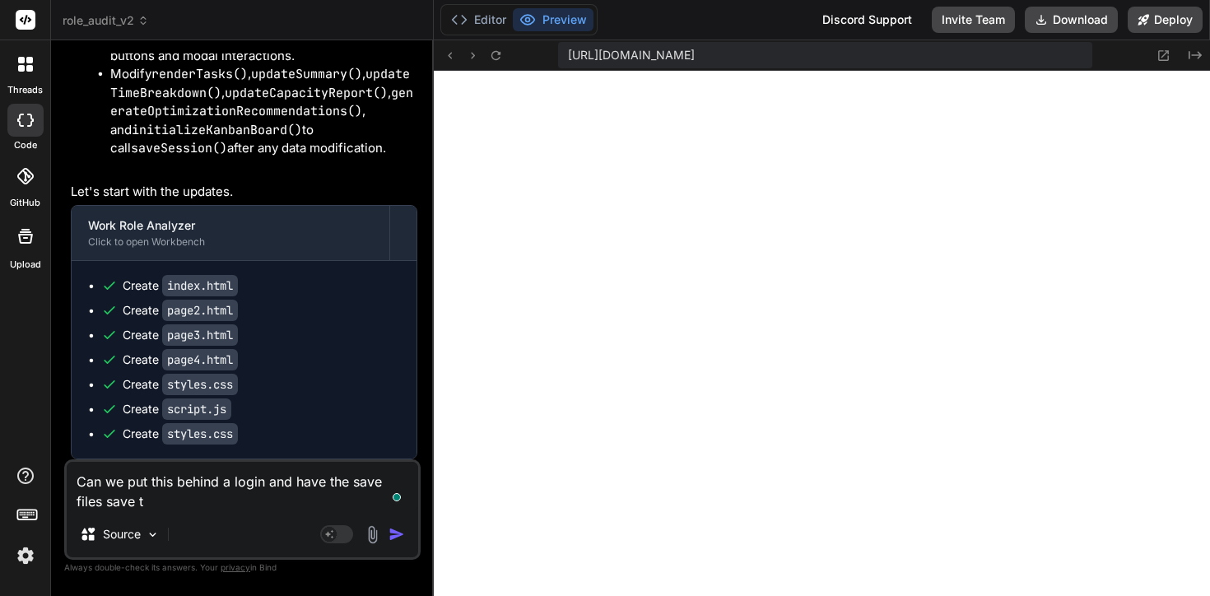
type textarea "x"
type textarea "Can we put this behind a login and have the save files save to m"
type textarea "x"
type textarea "Can we put this behind a login and have the save files save to"
type textarea "x"
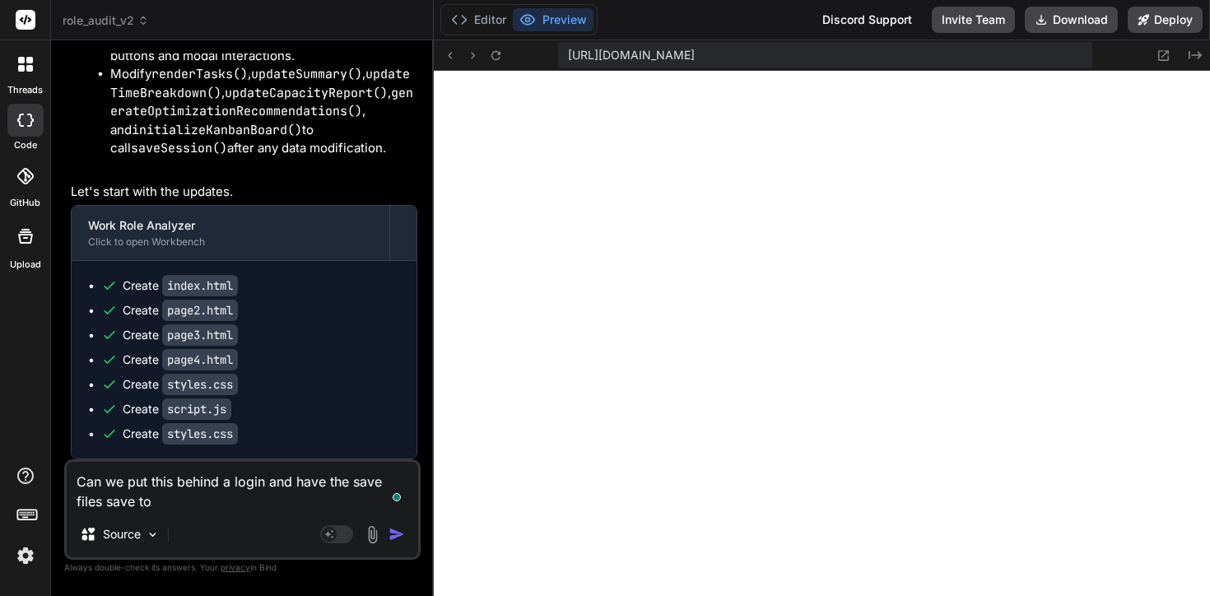
type textarea "Can we put this behind a login and have the save files save to"
type textarea "x"
type textarea "Can we put this behind a login and have the save files save t"
type textarea "x"
type textarea "Can we put this behind a login and have the save files save"
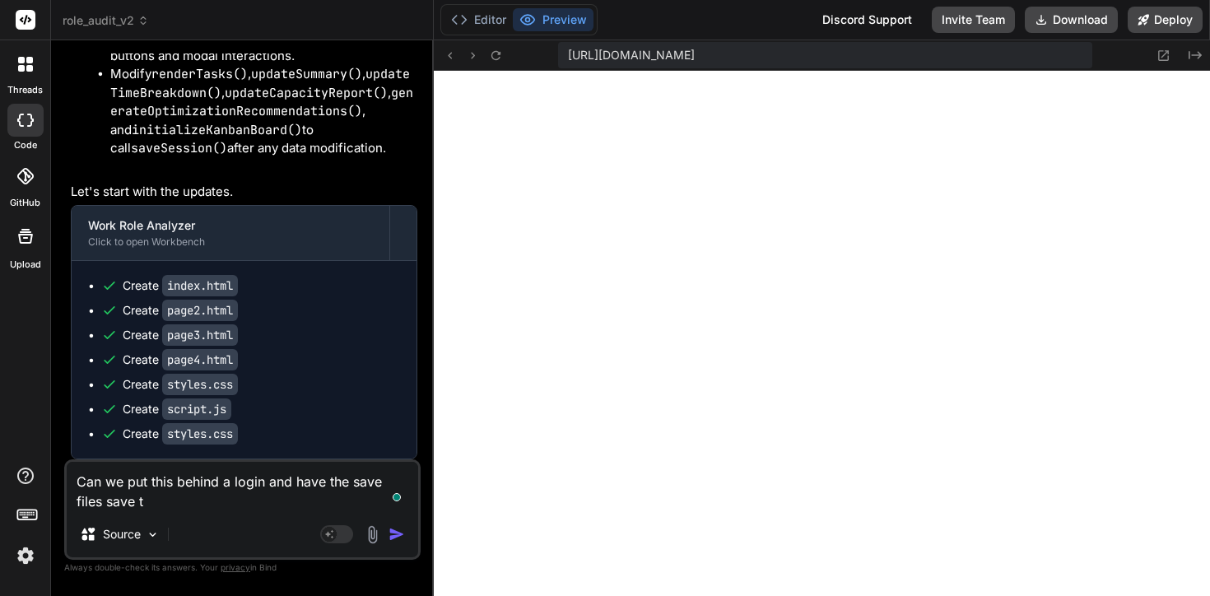
type textarea "x"
type textarea "Can we put this behind a login and have the save files save o"
type textarea "x"
type textarea "Can we put this behind a login and have the save files save on"
type textarea "x"
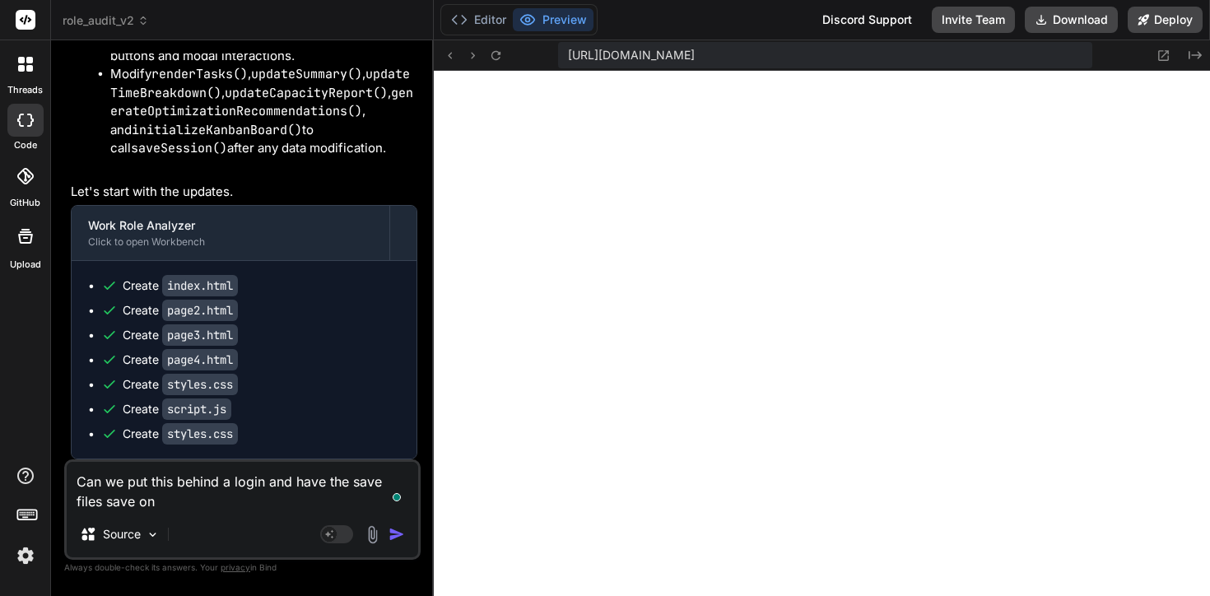
type textarea "Can we put this behind a login and have the save files save onl"
type textarea "x"
type textarea "Can we put this behind a login and have the save files save onli"
type textarea "x"
type textarea "Can we put this behind a login and have the save files save onlin"
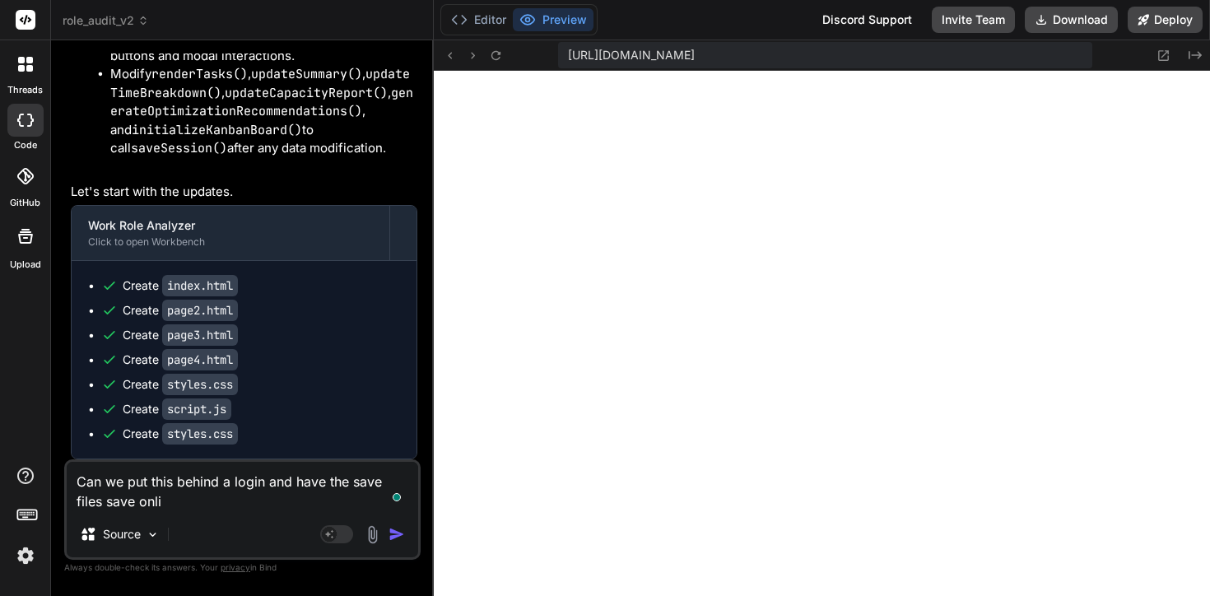
type textarea "x"
type textarea "Can we put this behind a login and have the save files save online"
type textarea "x"
type textarea "Can we put this behind a login and have the save files save online?"
type textarea "x"
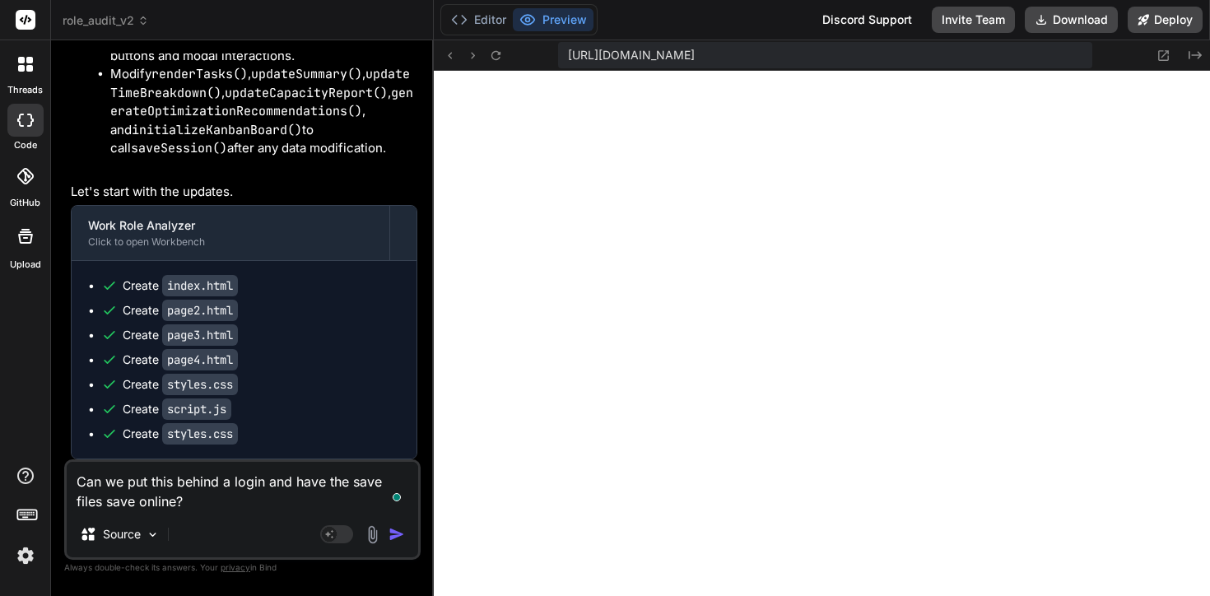
click at [238, 478] on textarea "Can we put this behind a login and have the save files save online?" at bounding box center [242, 486] width 351 height 49
click at [230, 483] on textarea "Can we put this behind a login and have the save files save online?" at bounding box center [242, 486] width 351 height 49
type textarea "Can we put this behind an login and have the save files save online?"
type textarea "x"
type textarea "Can we put this behind an login and have the save files save online?"
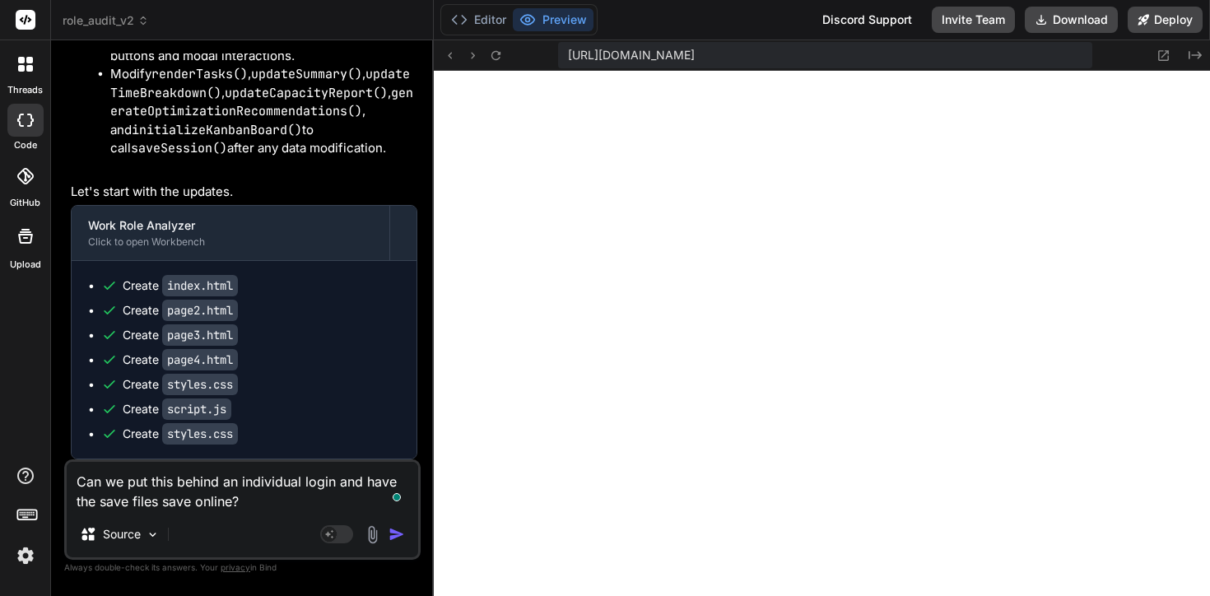
click at [286, 492] on textarea "Can we put this behind an individual login and have the save files save online?" at bounding box center [242, 486] width 351 height 49
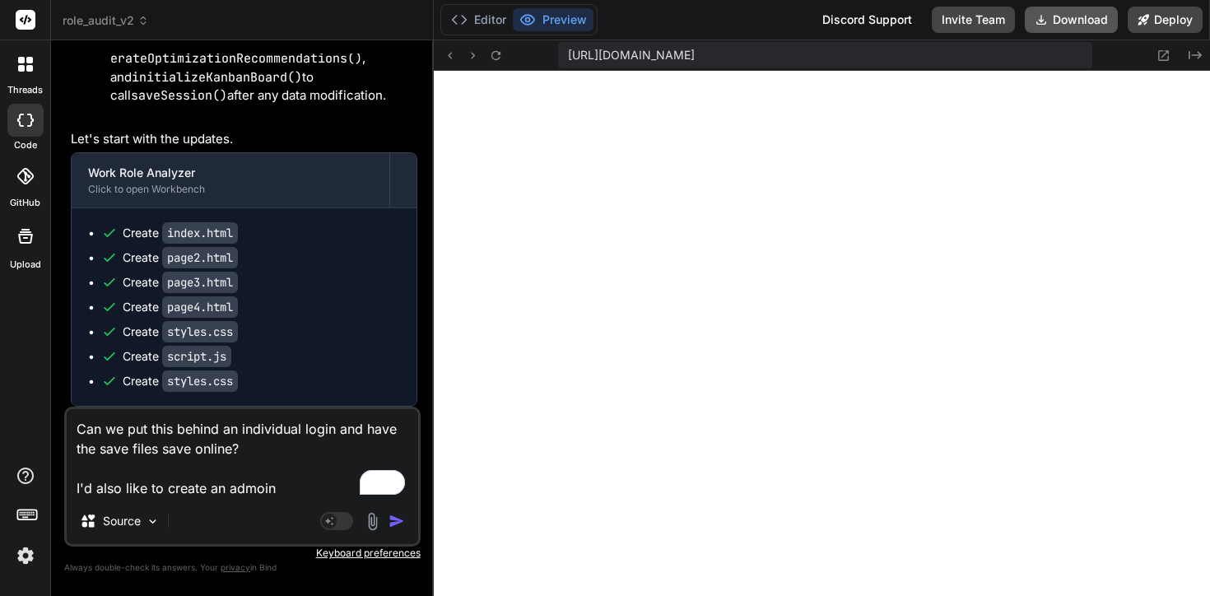
click at [1096, 8] on button "Download" at bounding box center [1071, 20] width 93 height 26
click at [281, 482] on textarea "Can we put this behind an individual login and have the save files save online?…" at bounding box center [242, 453] width 351 height 89
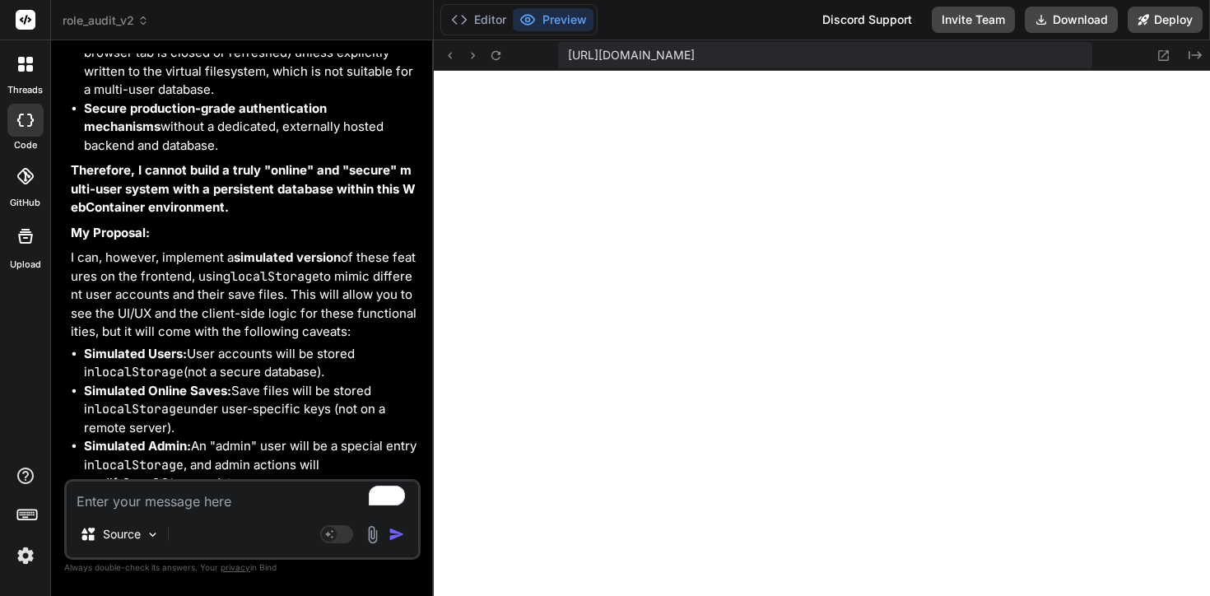
scroll to position [12290, 0]
drag, startPoint x: 235, startPoint y: 165, endPoint x: 266, endPoint y: 278, distance: 117.8
click at [266, 101] on li "Persistent, shared database storage that would be accessible across different b…" at bounding box center [250, 27] width 333 height 148
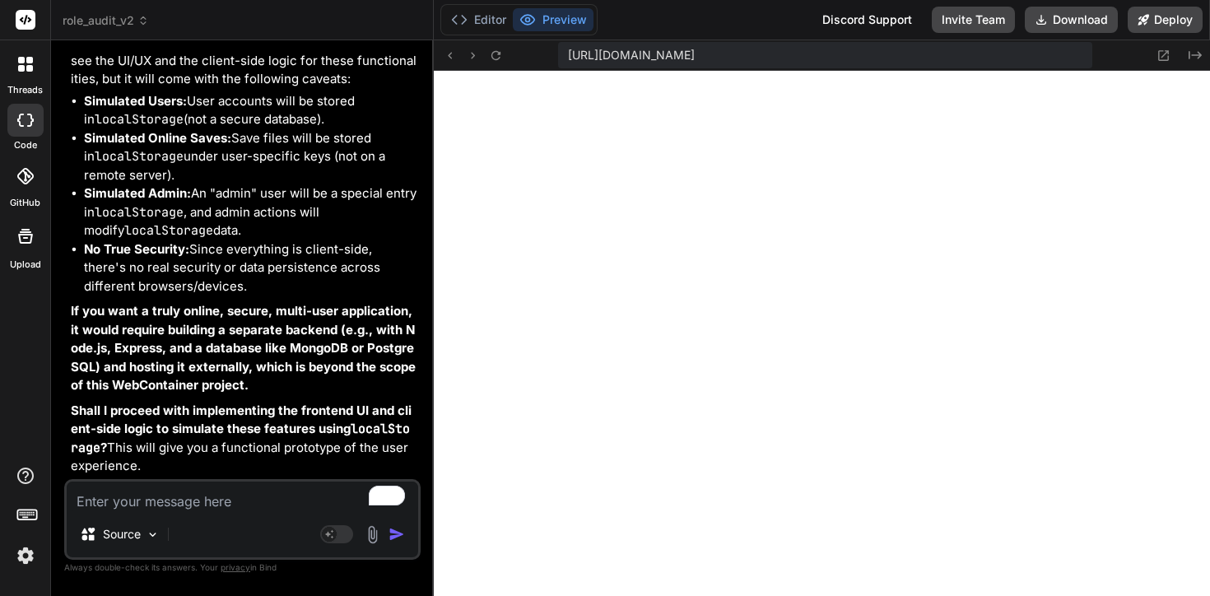
scroll to position [12729, 0]
click at [242, 505] on textarea "To enrich screen reader interactions, please activate Accessibility in Grammarl…" at bounding box center [242, 497] width 351 height 30
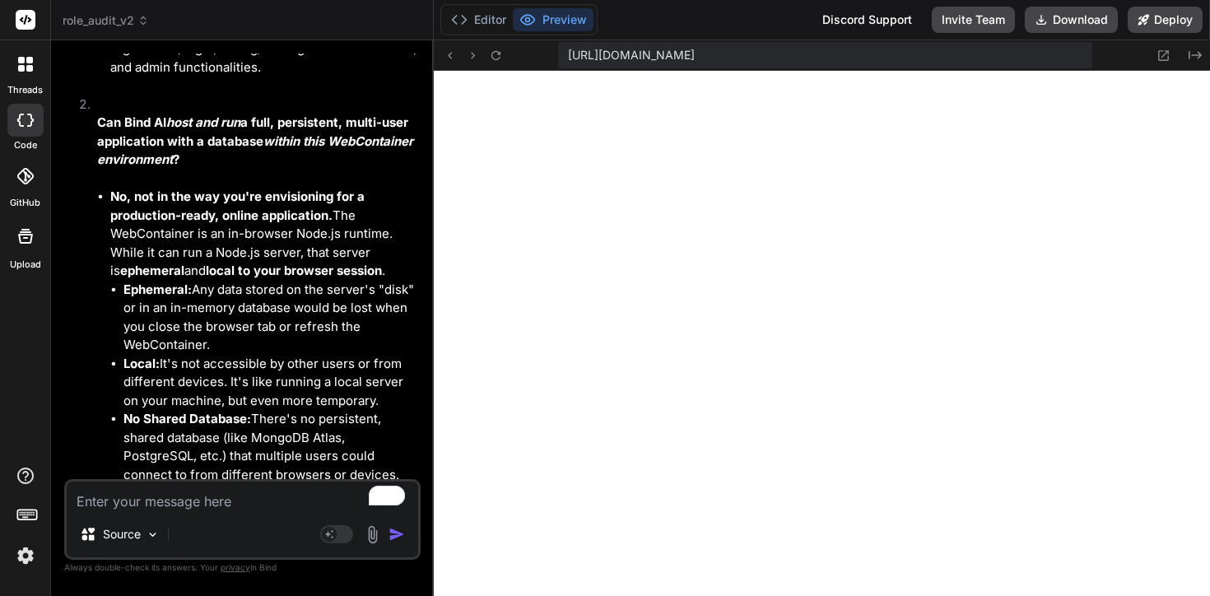
scroll to position [13309, 0]
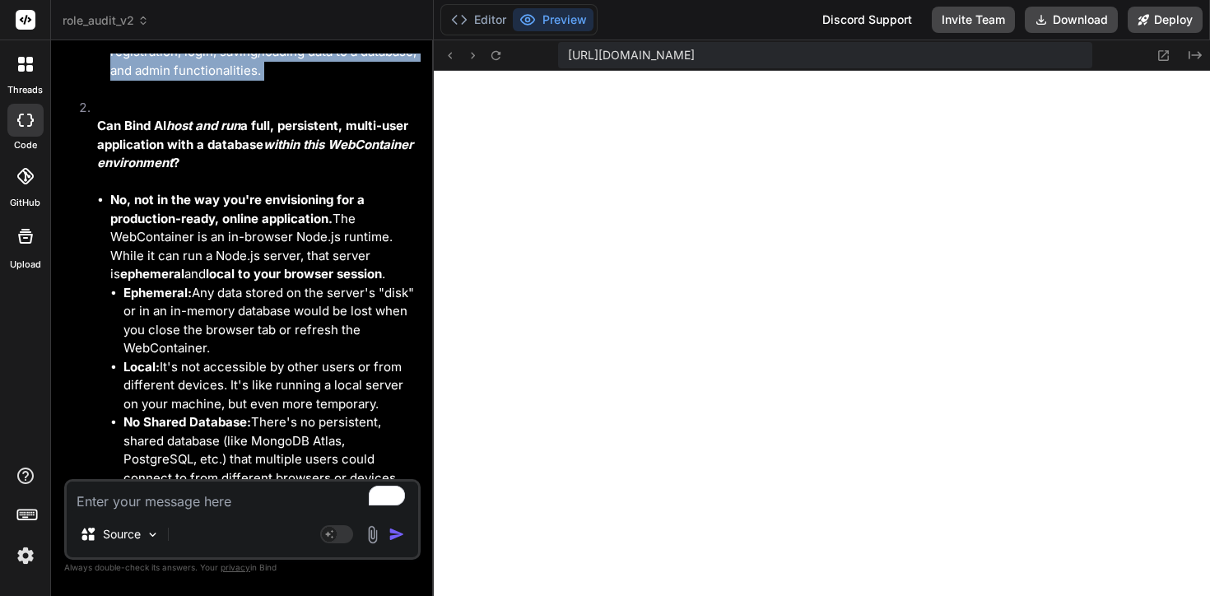
drag, startPoint x: 248, startPoint y: 186, endPoint x: 301, endPoint y: 257, distance: 88.7
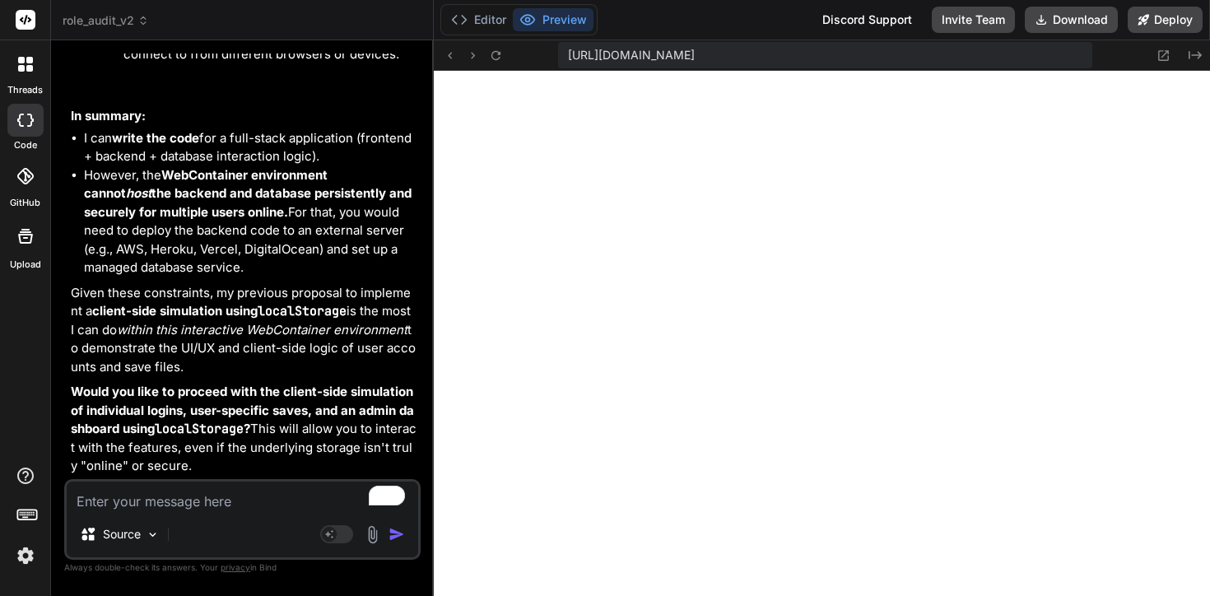
scroll to position [13889, 0]
drag, startPoint x: 236, startPoint y: 186, endPoint x: 298, endPoint y: 269, distance: 103.6
click at [298, 269] on li "However, the WebContainer environment cannot host the backend and database pers…" at bounding box center [250, 221] width 333 height 111
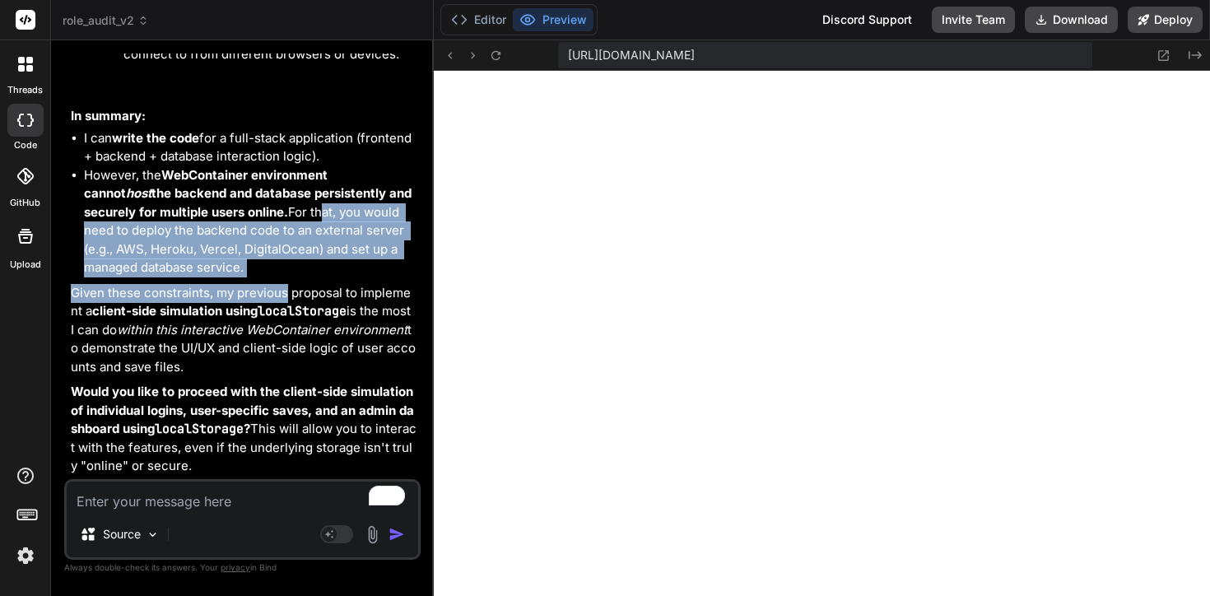
drag, startPoint x: 264, startPoint y: 218, endPoint x: 286, endPoint y: 309, distance: 94.0
click at [286, 309] on p "Given these constraints, my previous proposal to implement a client-side simula…" at bounding box center [244, 330] width 347 height 93
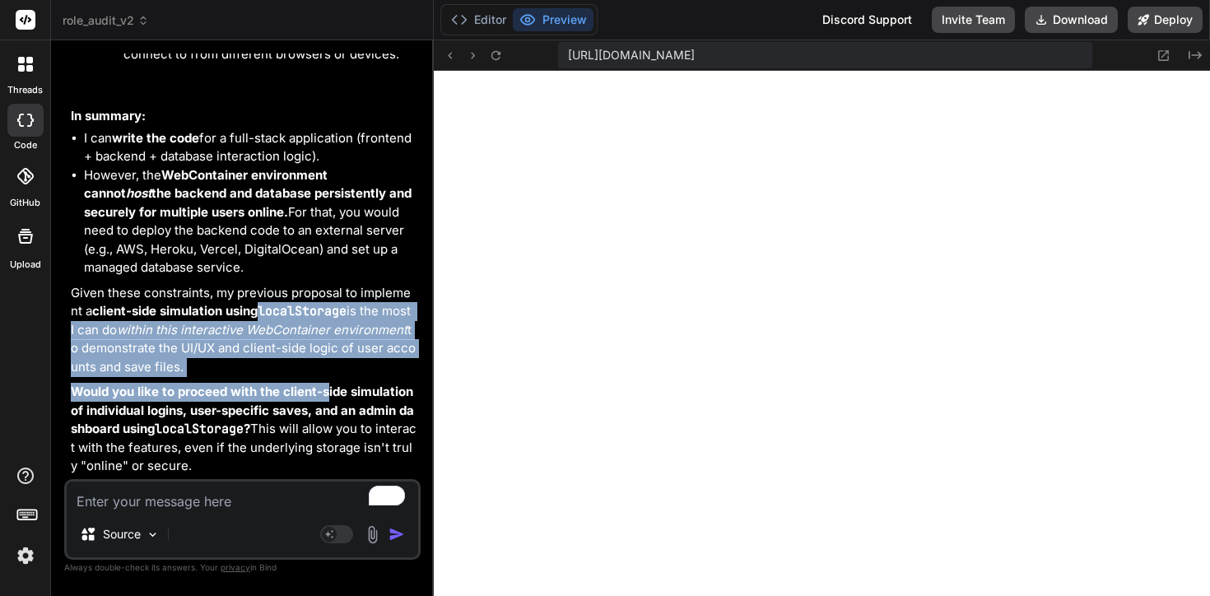
drag, startPoint x: 254, startPoint y: 318, endPoint x: 323, endPoint y: 409, distance: 114.6
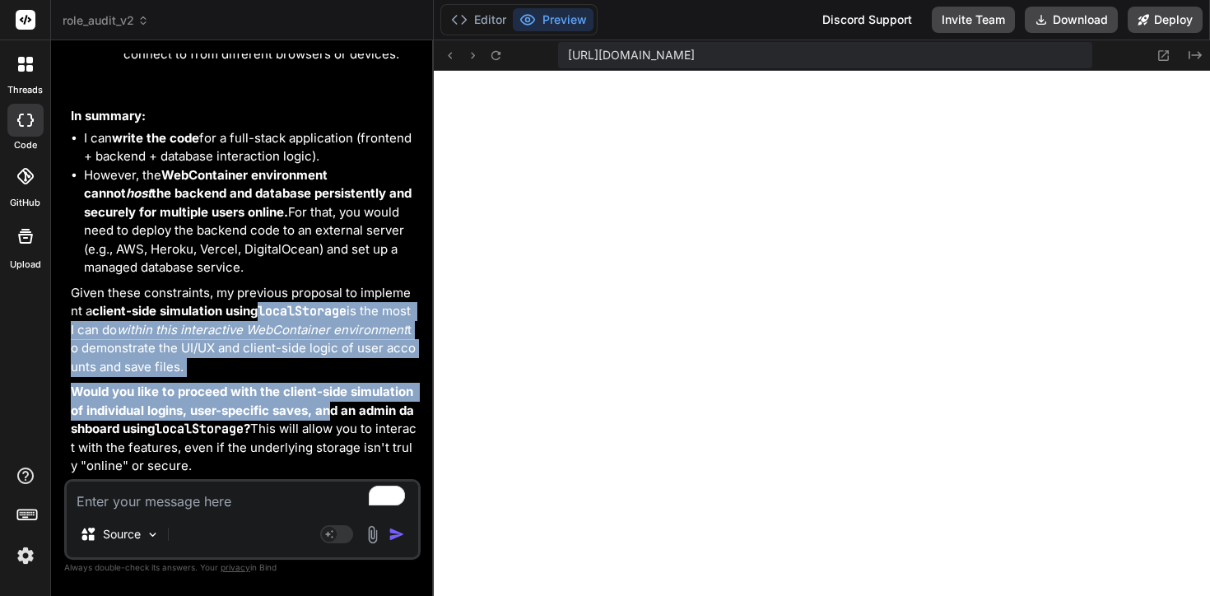
click at [323, 409] on p "Would you like to proceed with the client-side simulation of individual logins,…" at bounding box center [244, 429] width 347 height 93
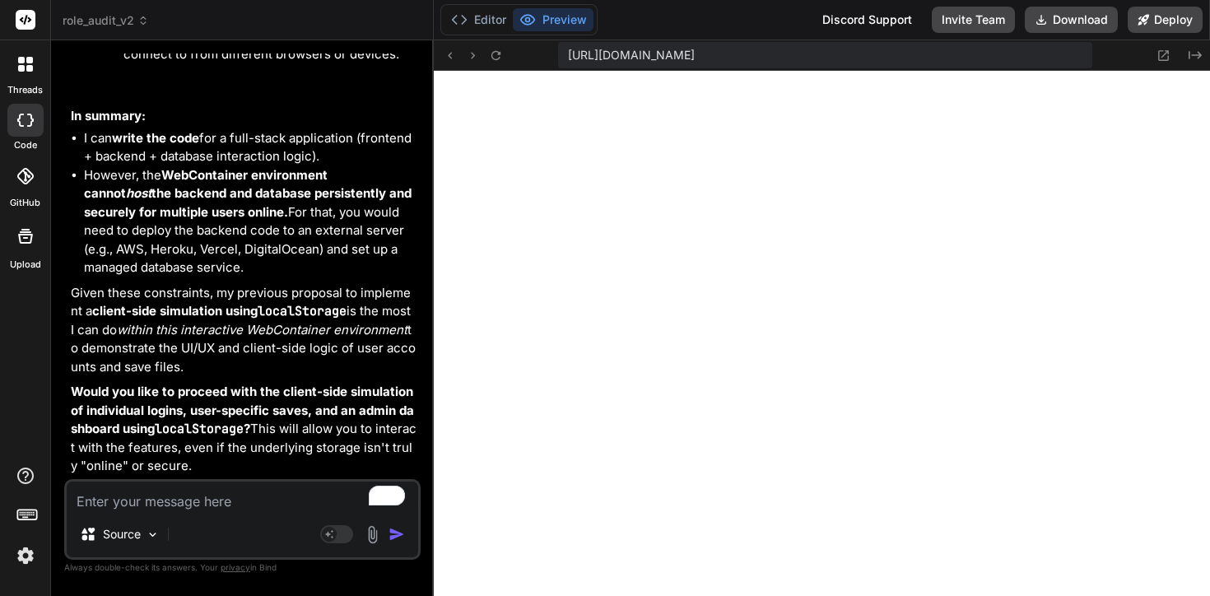
scroll to position [13899, 0]
click at [266, 519] on div "Source" at bounding box center [242, 538] width 351 height 40
click at [250, 503] on textarea "To enrich screen reader interactions, please activate Accessibility in Grammarl…" at bounding box center [242, 497] width 351 height 30
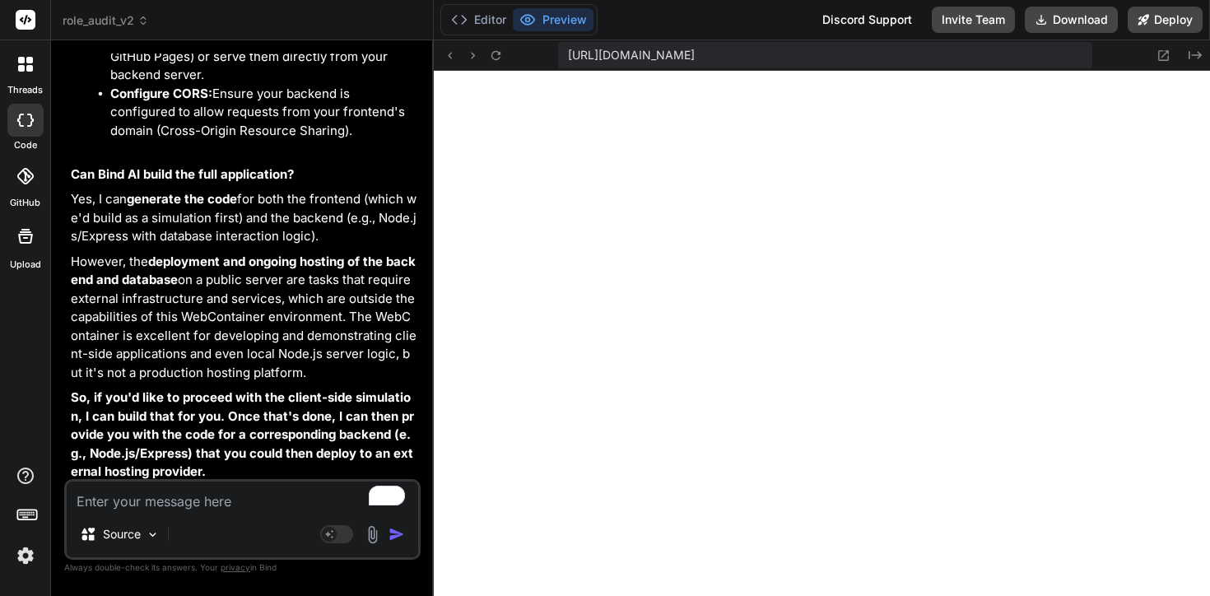
scroll to position [16463, 0]
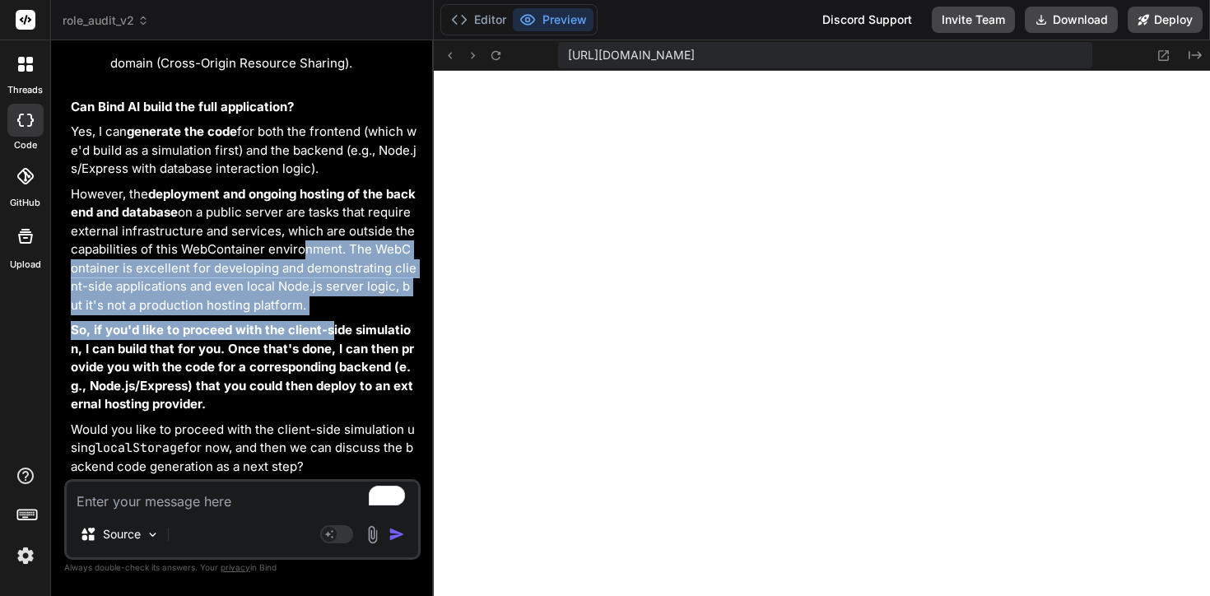
drag, startPoint x: 306, startPoint y: 245, endPoint x: 327, endPoint y: 329, distance: 86.4
click at [327, 329] on strong "So, if you'd like to proceed with the client-side simulation, I can build that …" at bounding box center [242, 367] width 343 height 90
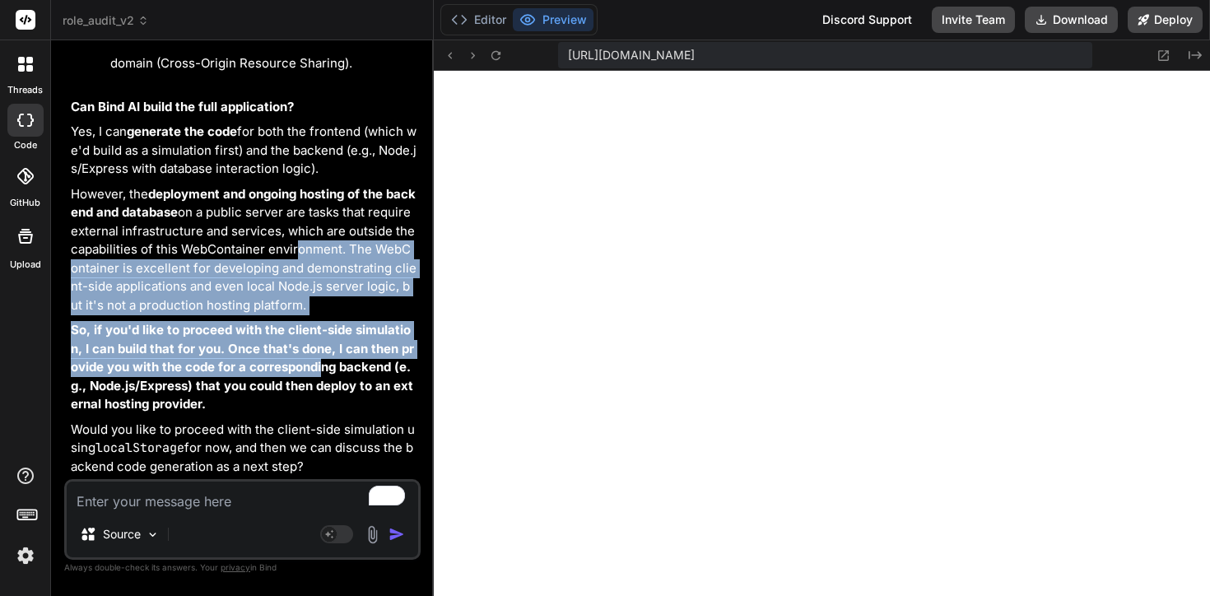
drag, startPoint x: 302, startPoint y: 249, endPoint x: 314, endPoint y: 370, distance: 122.4
click at [314, 370] on strong "So, if you'd like to proceed with the client-side simulation, I can build that …" at bounding box center [242, 367] width 343 height 90
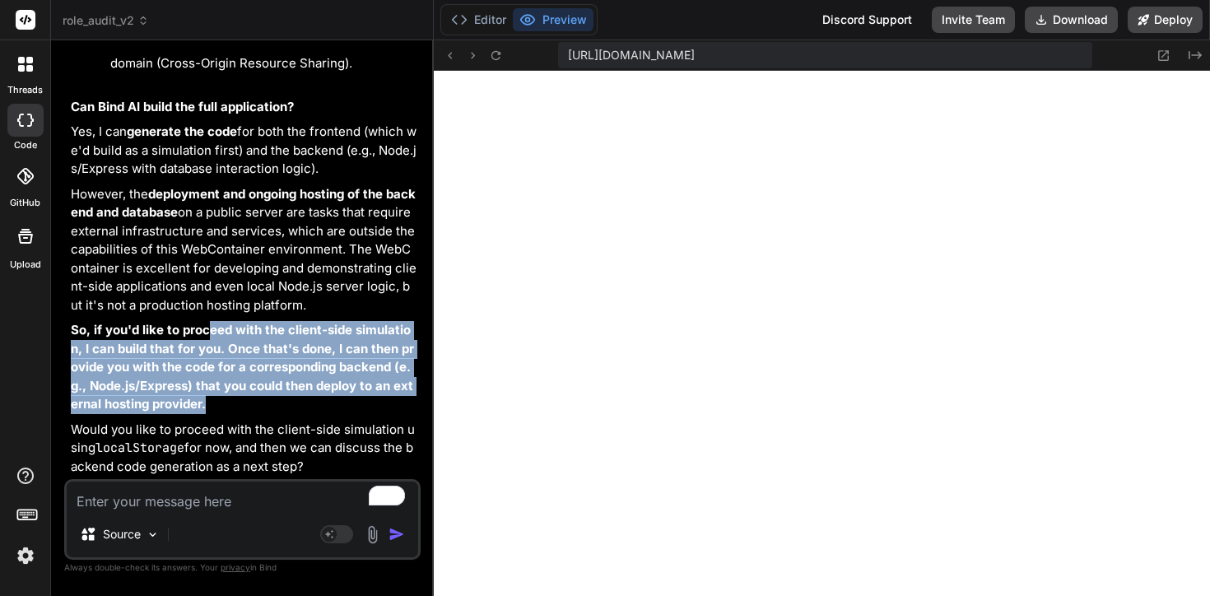
drag, startPoint x: 202, startPoint y: 331, endPoint x: 273, endPoint y: 401, distance: 100.1
click at [276, 402] on p "So, if you'd like to proceed with the client-side simulation, I can build that …" at bounding box center [244, 367] width 347 height 93
click at [273, 401] on p "So, if you'd like to proceed with the client-side simulation, I can build that …" at bounding box center [244, 367] width 347 height 93
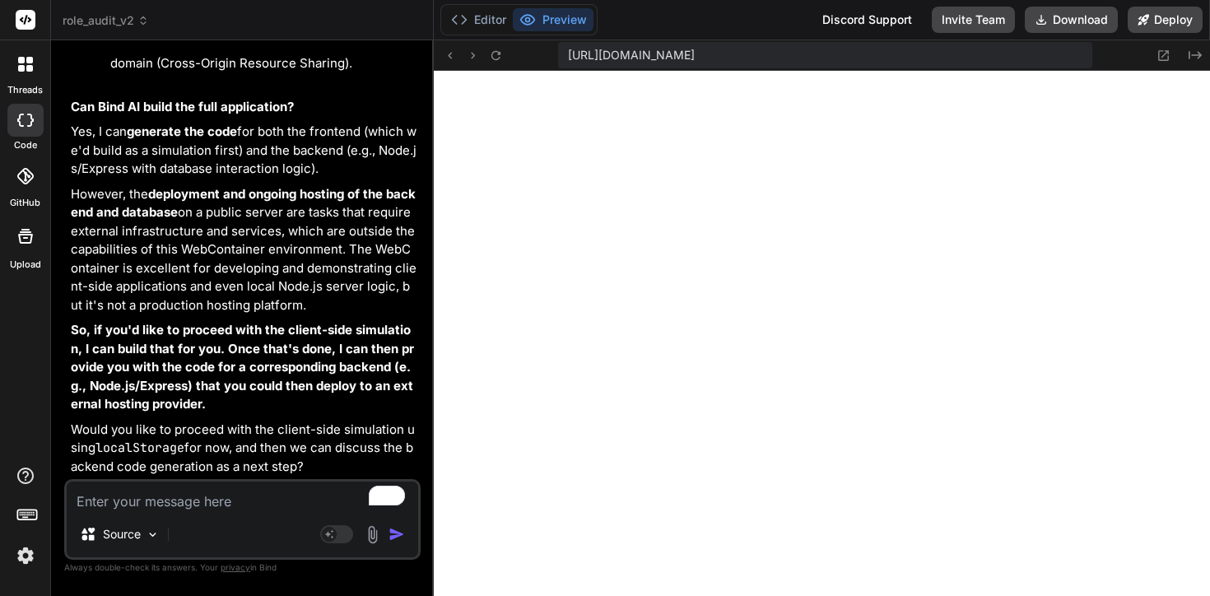
click at [254, 519] on div "Source" at bounding box center [242, 538] width 351 height 40
click at [233, 510] on textarea "To enrich screen reader interactions, please activate Accessibility in Grammarl…" at bounding box center [242, 497] width 351 height 30
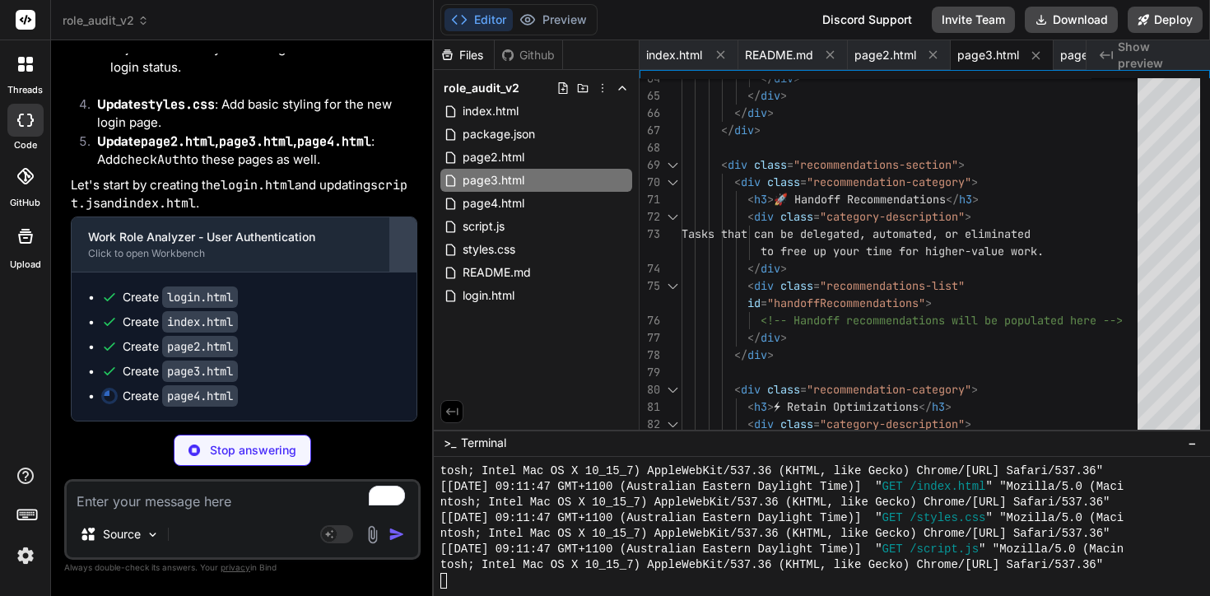
scroll to position [17532, 0]
click at [565, 14] on button "Preview" at bounding box center [553, 19] width 81 height 23
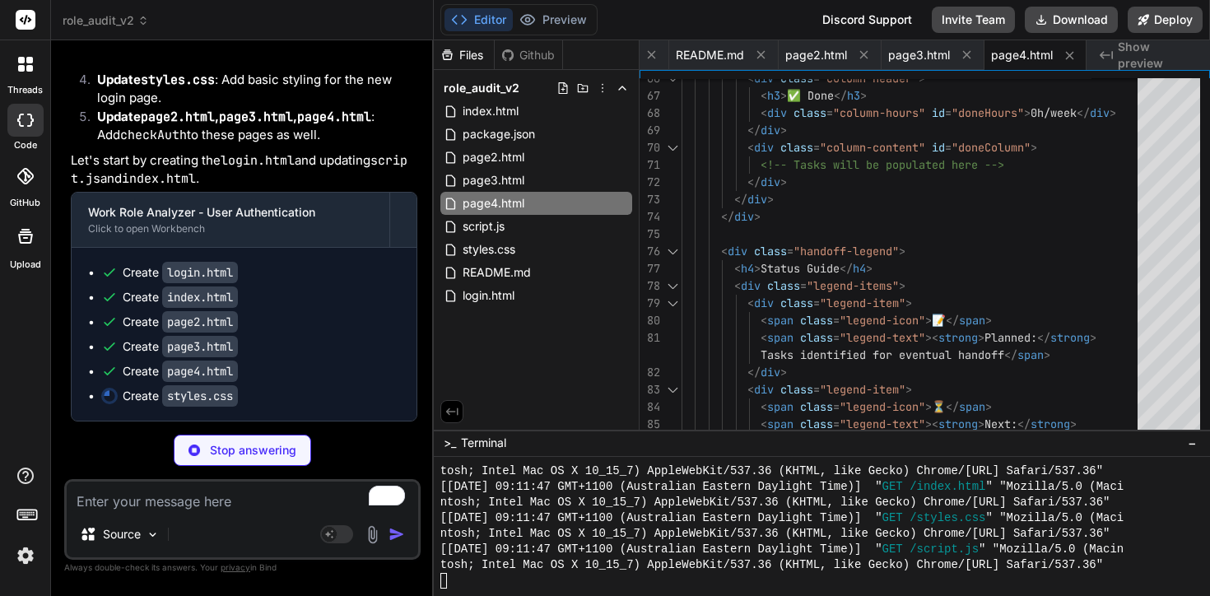
scroll to position [17558, 0]
click at [585, 17] on button "Preview" at bounding box center [553, 19] width 81 height 23
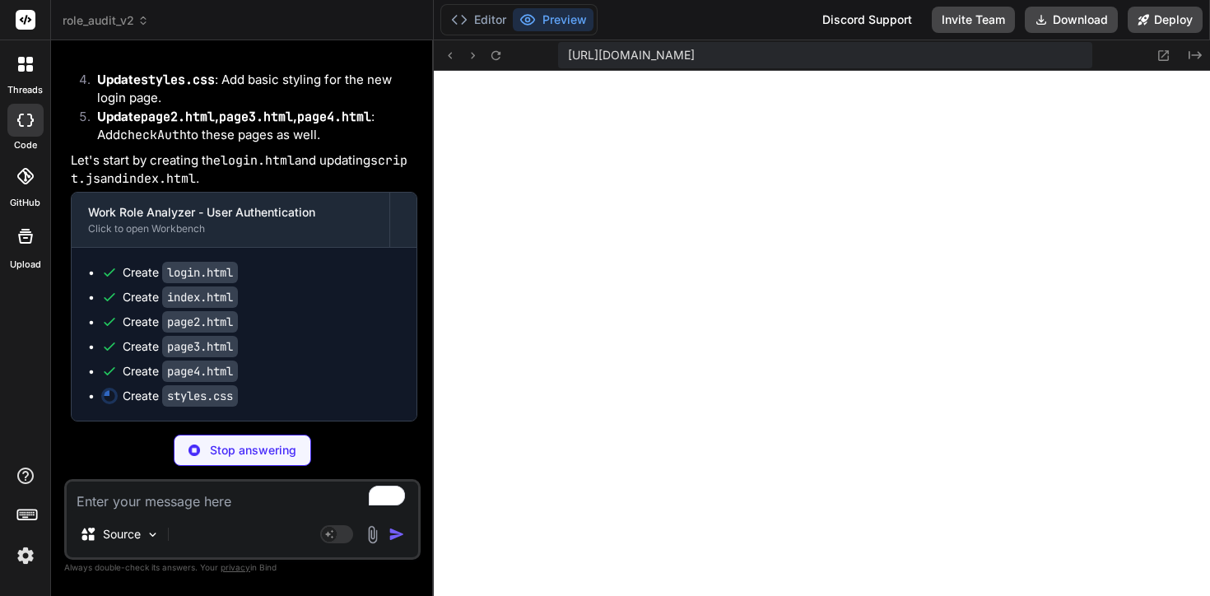
scroll to position [12918, 0]
click at [433, 170] on div at bounding box center [433, 318] width 2 height 556
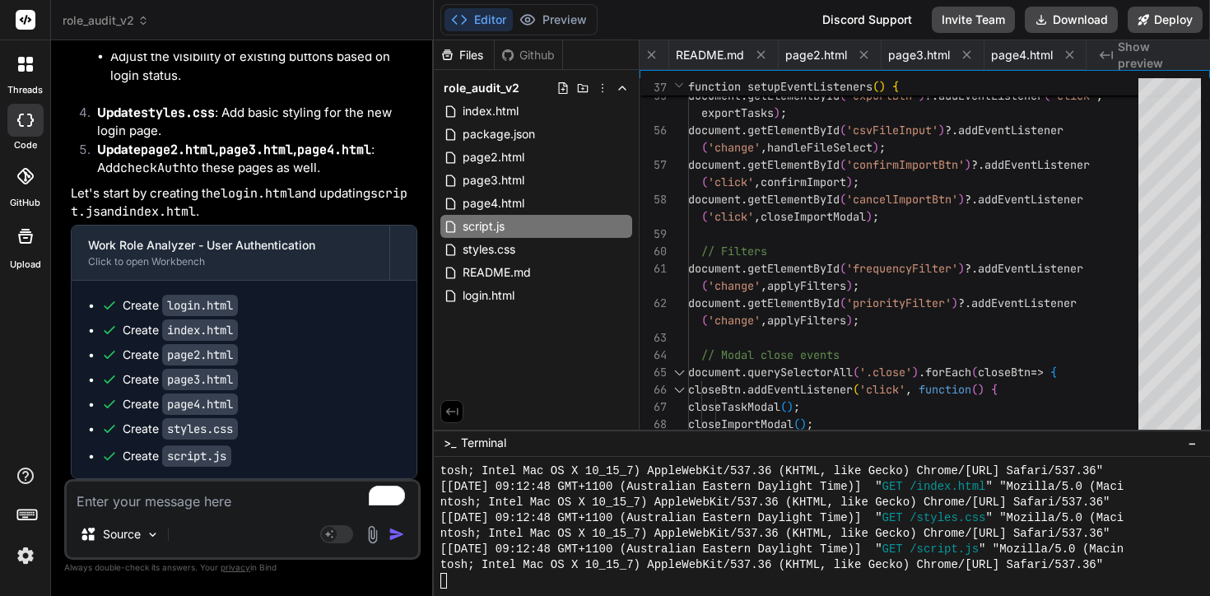
scroll to position [17525, 0]
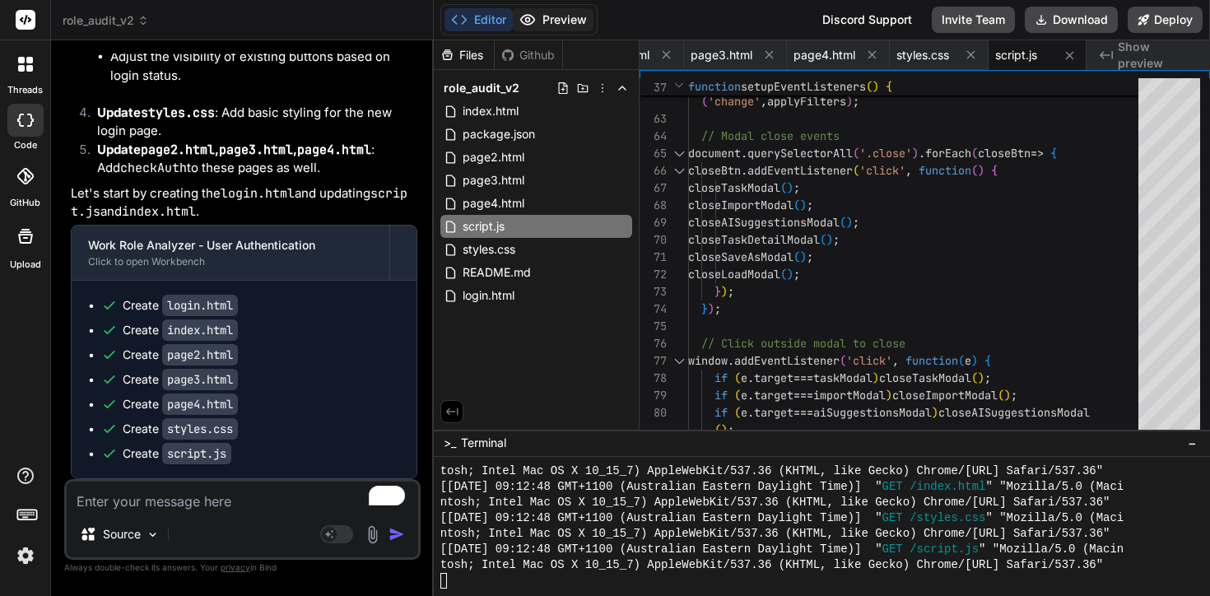
click at [575, 12] on button "Preview" at bounding box center [553, 19] width 81 height 23
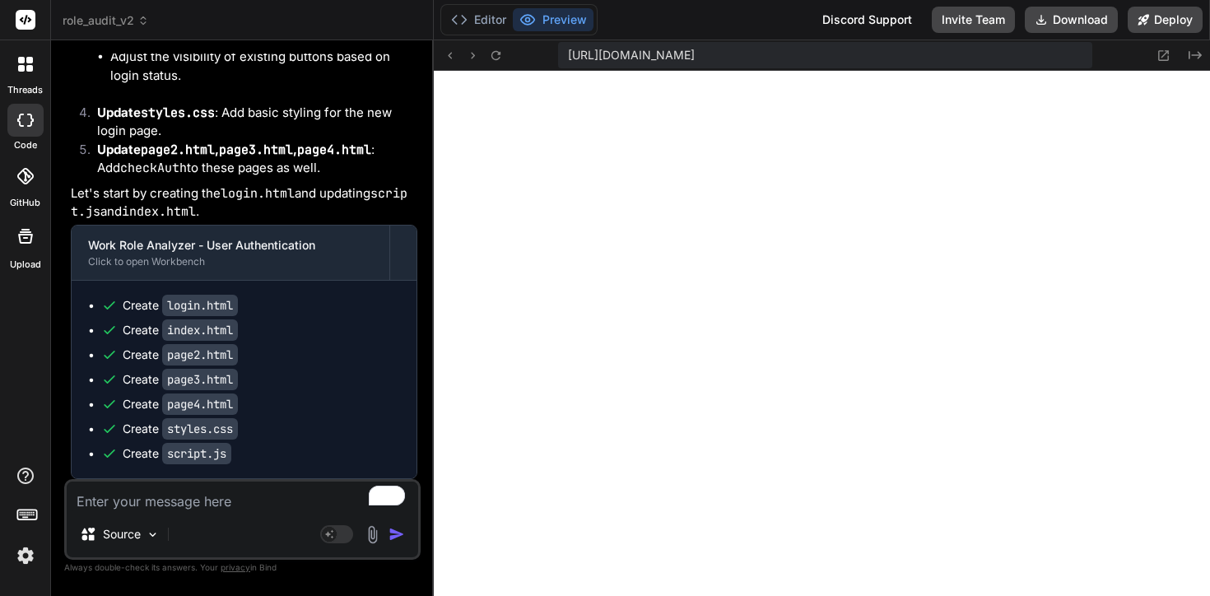
click at [216, 500] on textarea "To enrich screen reader interactions, please activate Accessibility in Grammarl…" at bounding box center [242, 497] width 351 height 30
click at [159, 505] on textarea "Remove the / from the" at bounding box center [242, 497] width 351 height 30
click at [249, 501] on textarea "Remove the \ from the" at bounding box center [242, 497] width 351 height 30
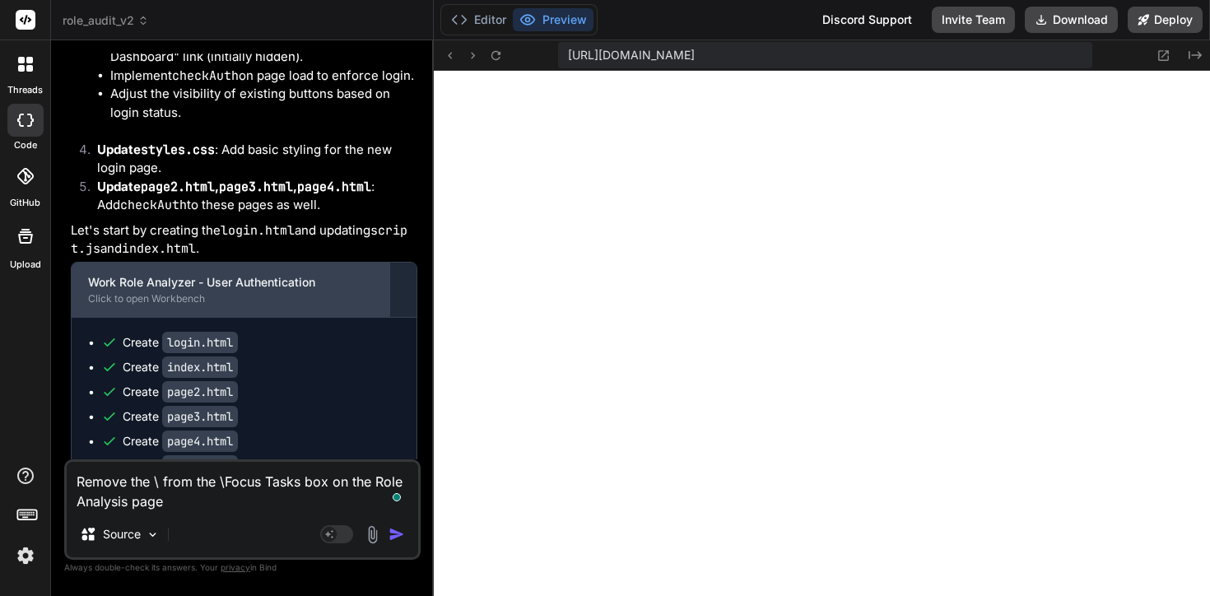
scroll to position [17545, 0]
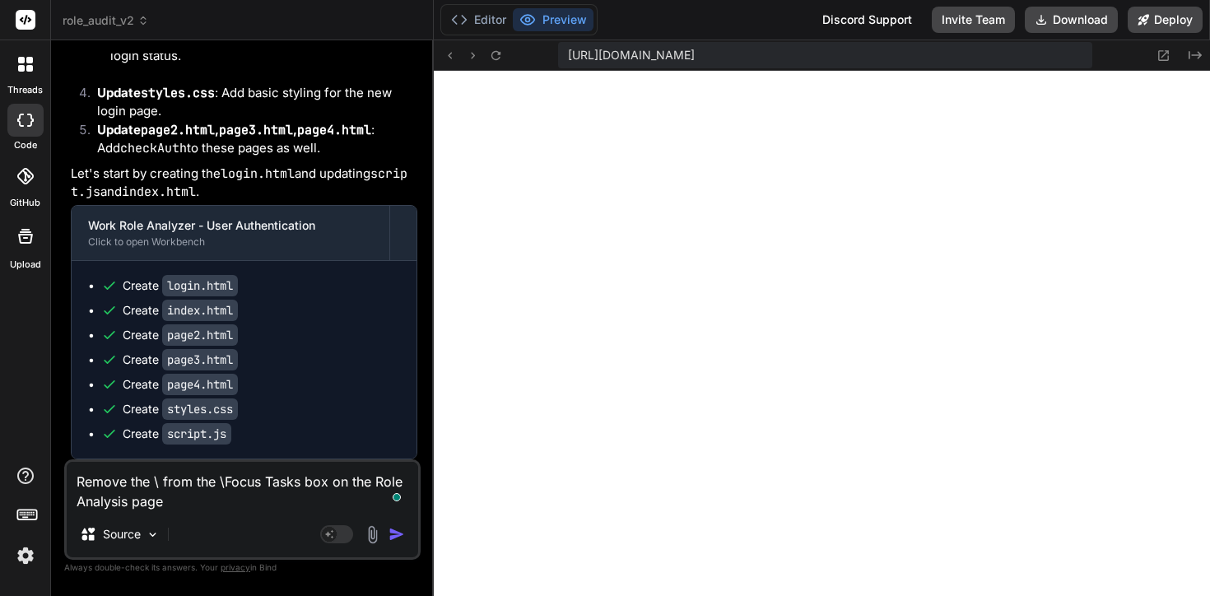
click at [395, 536] on img "button" at bounding box center [397, 534] width 16 height 16
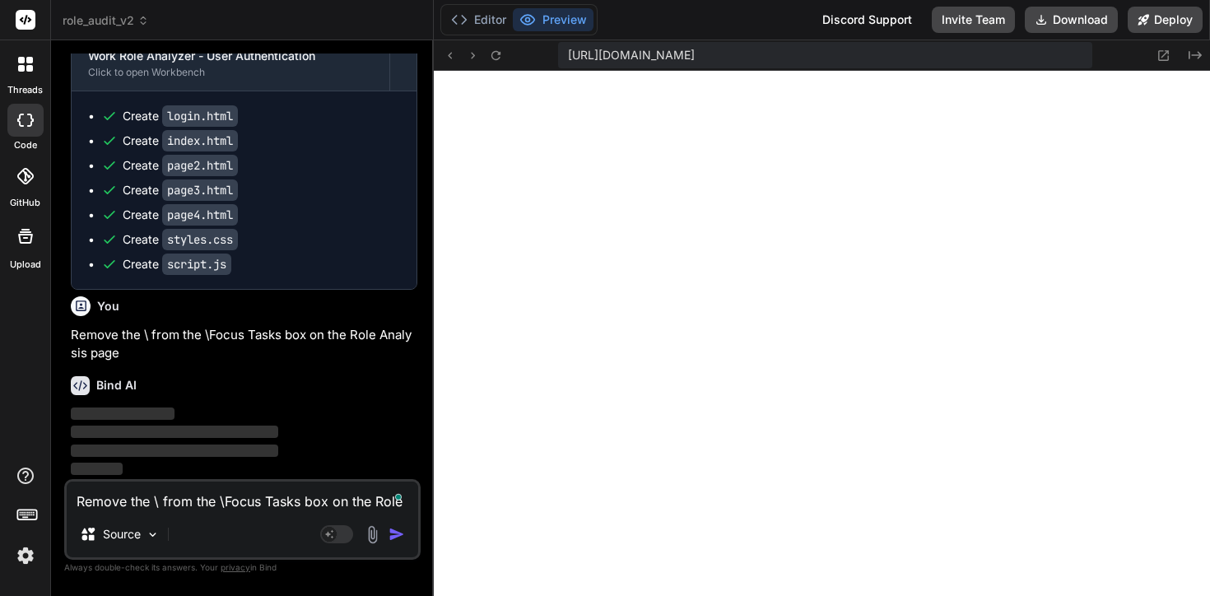
scroll to position [17715, 0]
click at [498, 54] on icon at bounding box center [496, 56] width 14 height 14
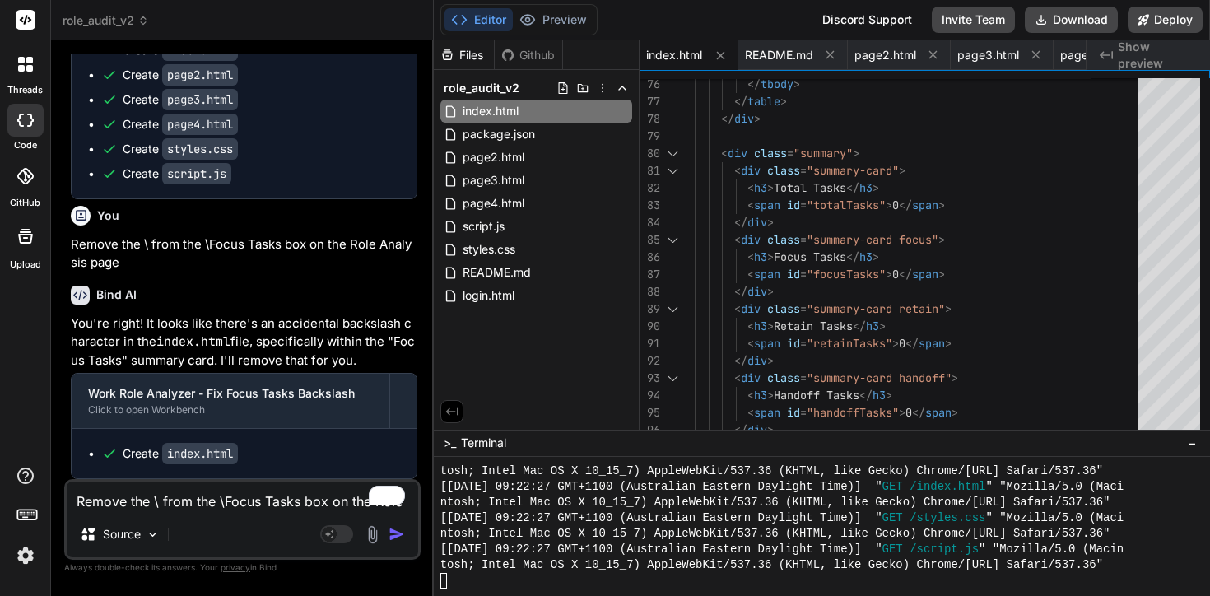
scroll to position [17806, 0]
click at [553, 0] on div "Editor Preview Discord Support Invite Team Download Deploy" at bounding box center [822, 20] width 776 height 40
click at [551, 14] on button "Preview" at bounding box center [553, 19] width 81 height 23
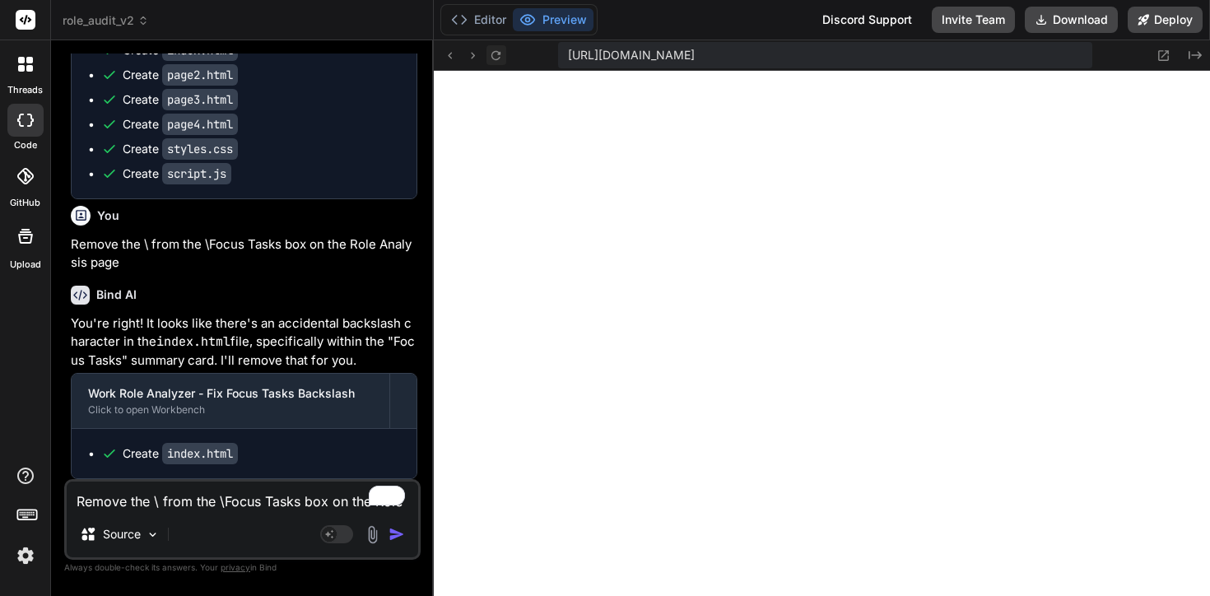
click at [497, 49] on icon at bounding box center [496, 56] width 14 height 14
click at [179, 526] on div "Source" at bounding box center [242, 538] width 351 height 40
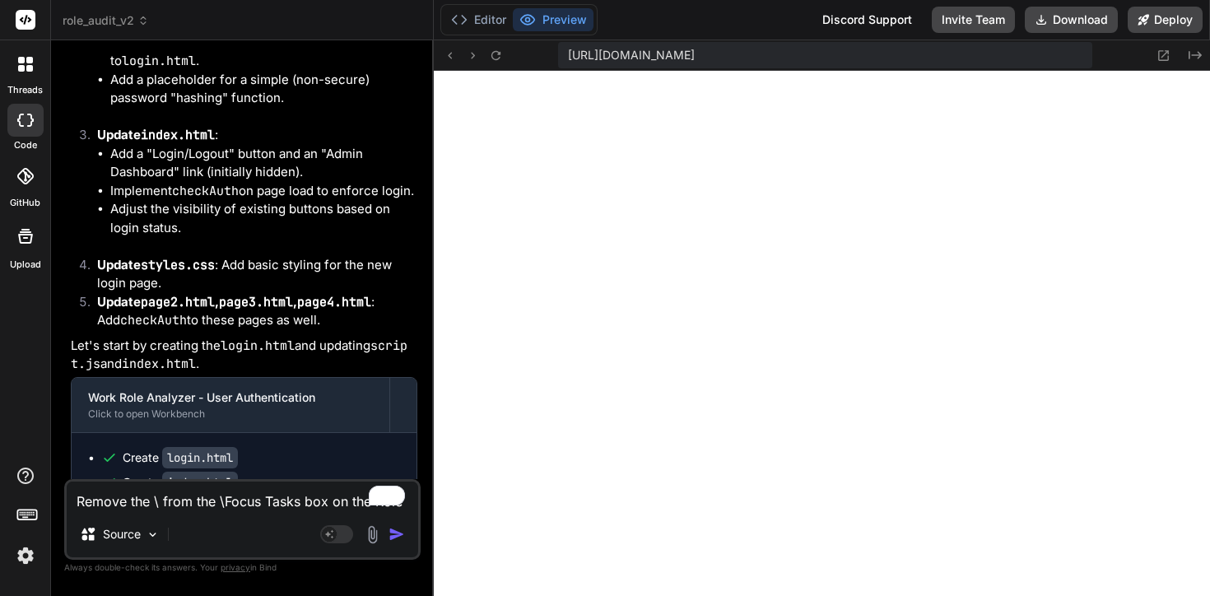
scroll to position [17253, 0]
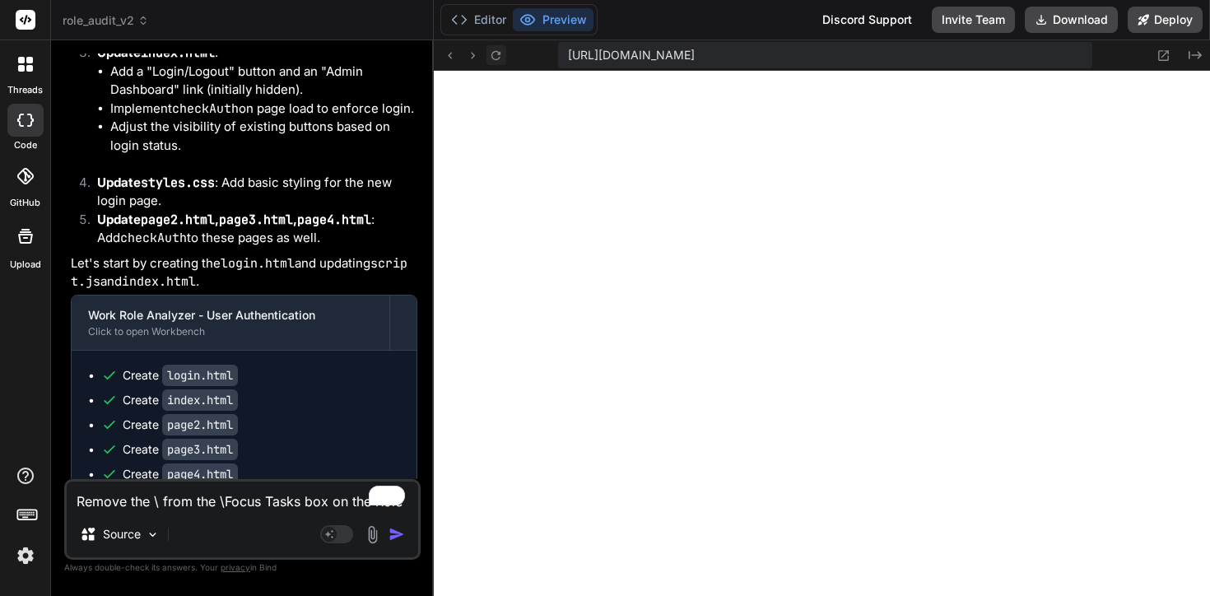
click at [489, 49] on icon at bounding box center [496, 56] width 14 height 14
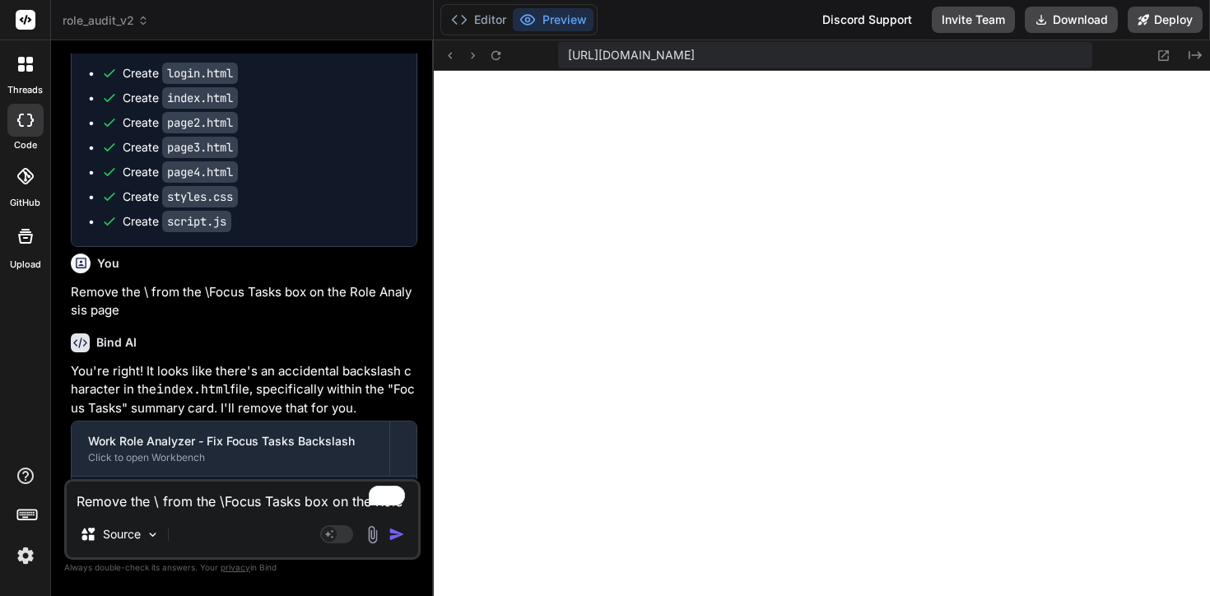
scroll to position [17806, 0]
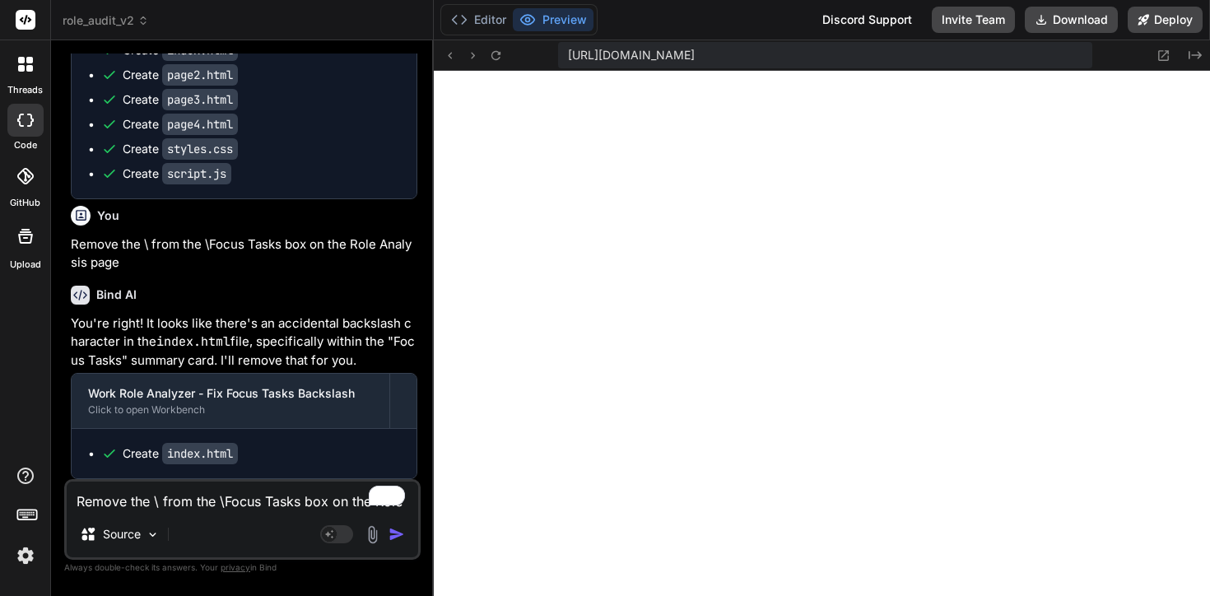
click at [232, 509] on textarea "Remove the \ from the \Focus Tasks box on the Role Analysis page" at bounding box center [242, 497] width 351 height 30
click at [499, 18] on button "Editor" at bounding box center [478, 19] width 68 height 23
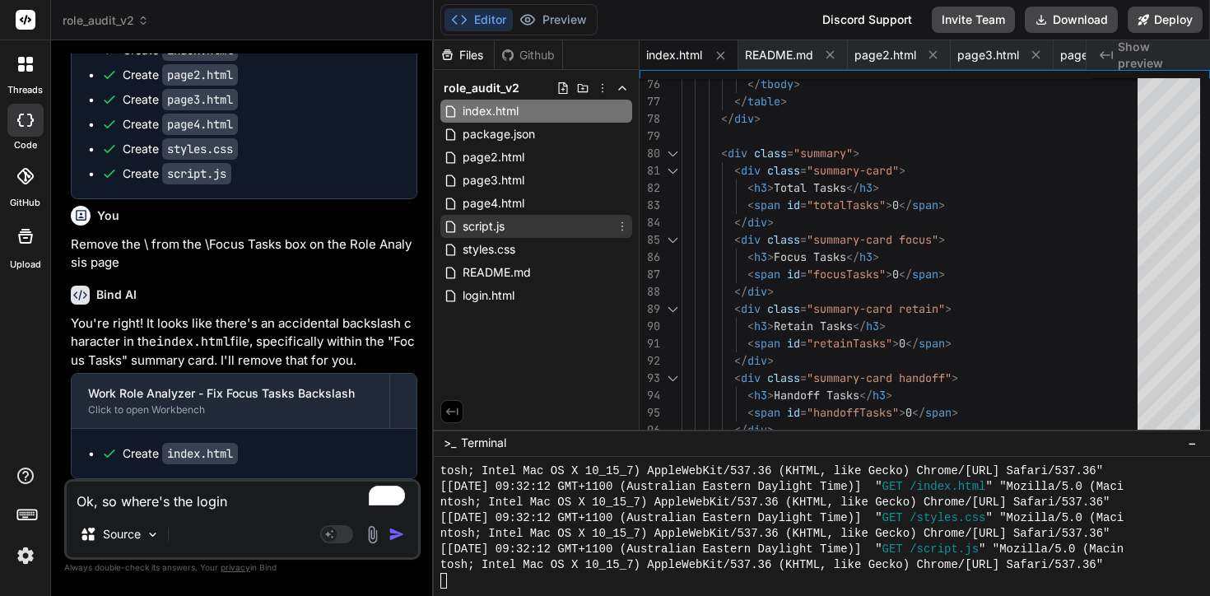
click at [543, 217] on div "script.js" at bounding box center [536, 226] width 192 height 23
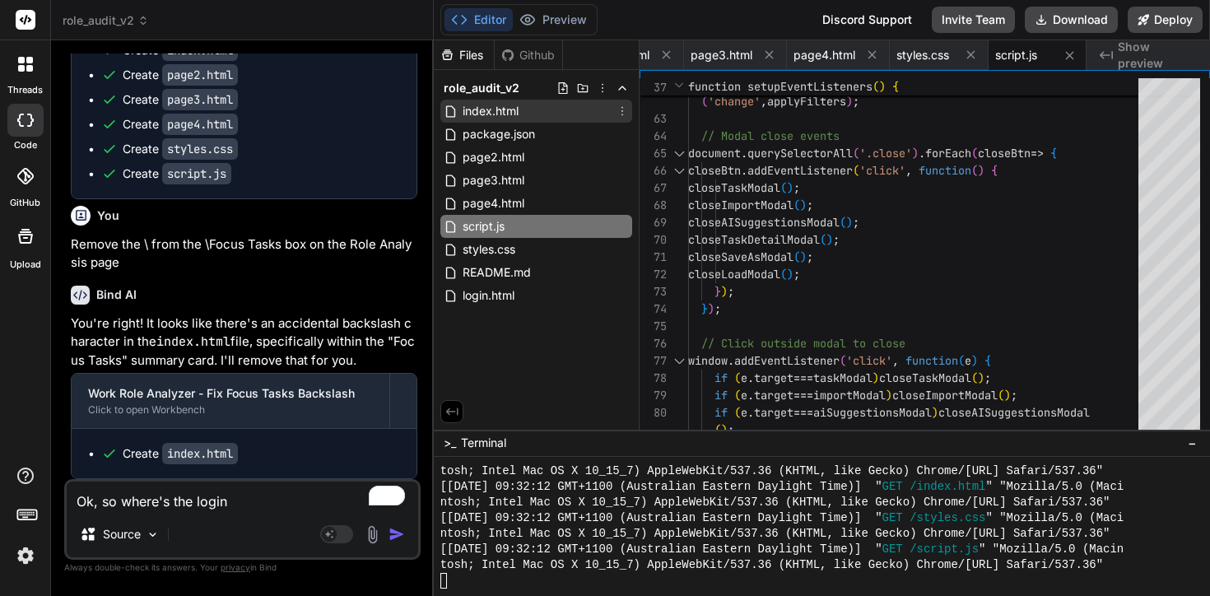
click at [522, 121] on div "index.html" at bounding box center [536, 111] width 192 height 23
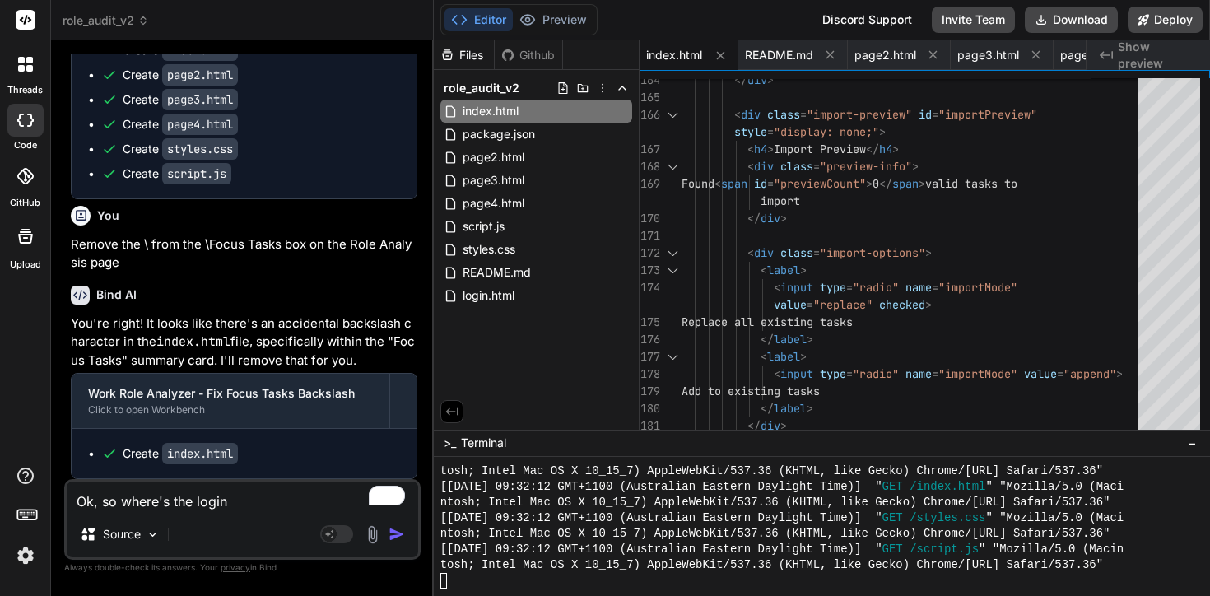
click at [571, 1] on div "Editor Preview Discord Support Invite Team Download Deploy" at bounding box center [822, 20] width 776 height 40
click at [561, 21] on button "Preview" at bounding box center [553, 19] width 81 height 23
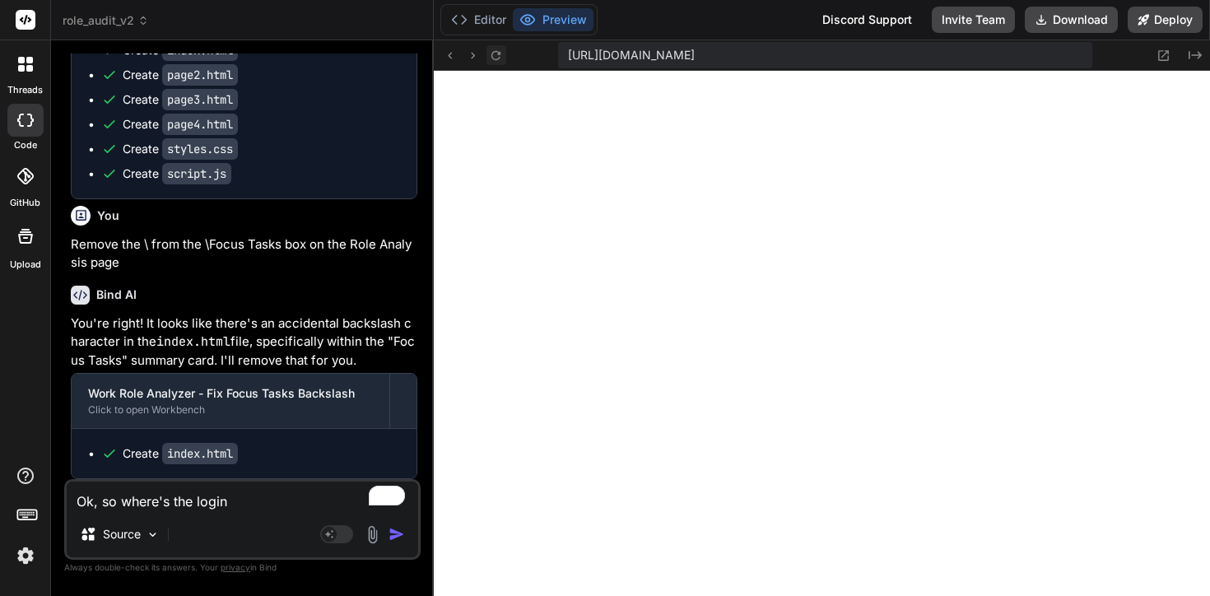
click at [493, 58] on icon at bounding box center [495, 54] width 9 height 9
click at [254, 507] on textarea "Ok, so where's the login" at bounding box center [242, 497] width 351 height 30
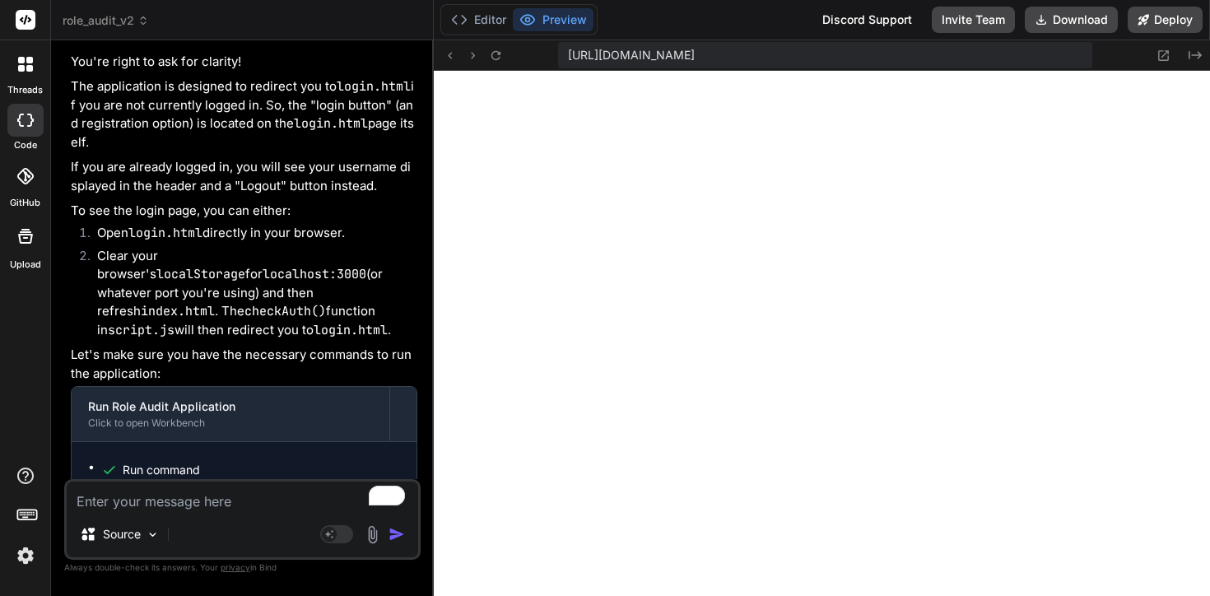
scroll to position [18137, 0]
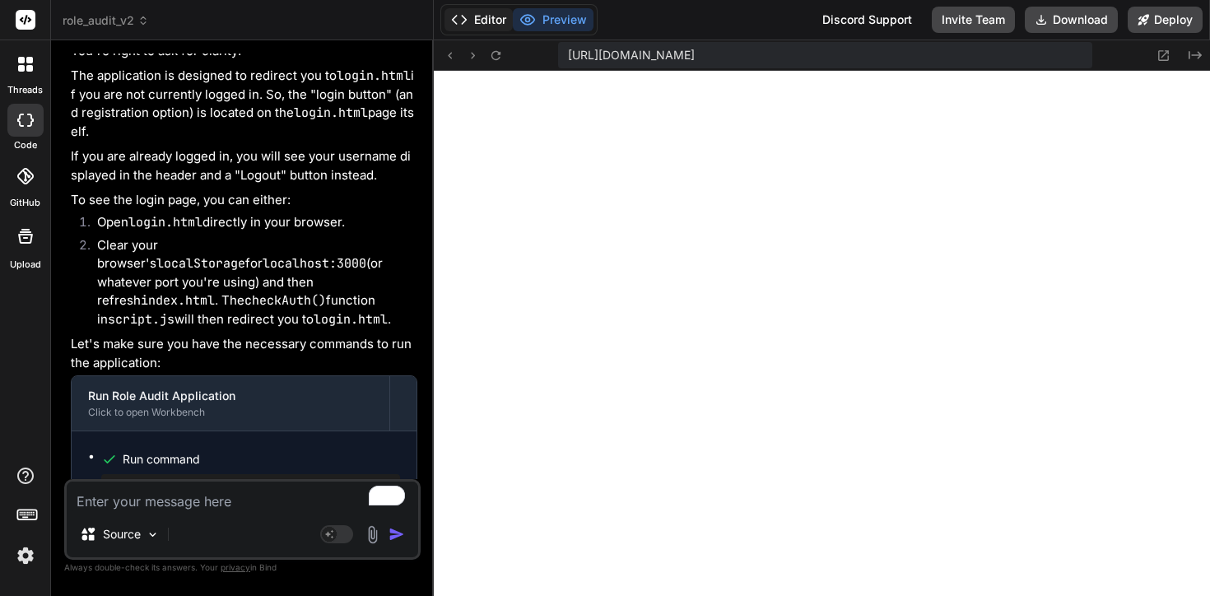
click at [477, 26] on button "Editor" at bounding box center [478, 19] width 68 height 23
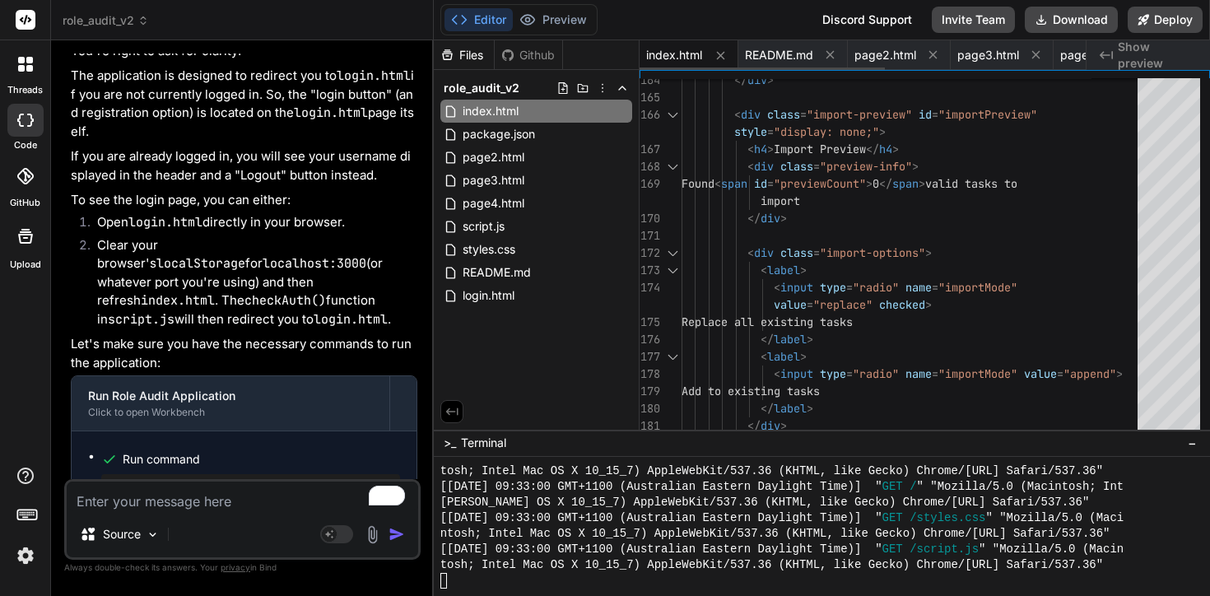
click at [675, 59] on span "index.html" at bounding box center [674, 55] width 56 height 16
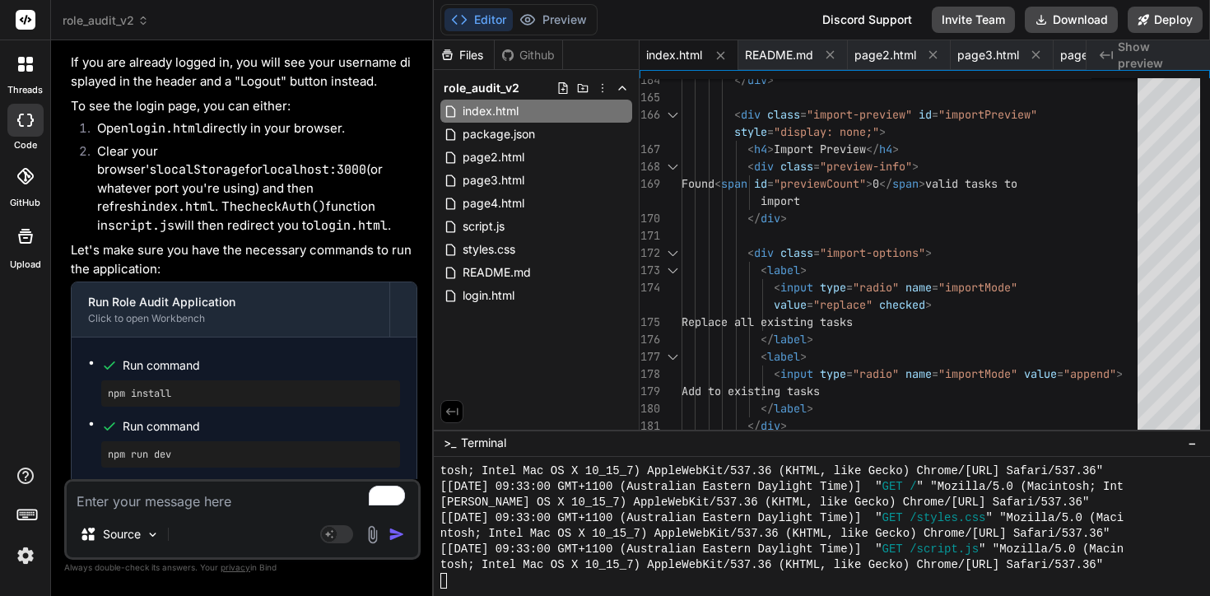
scroll to position [18231, 0]
click at [475, 301] on span "login.html" at bounding box center [488, 296] width 55 height 20
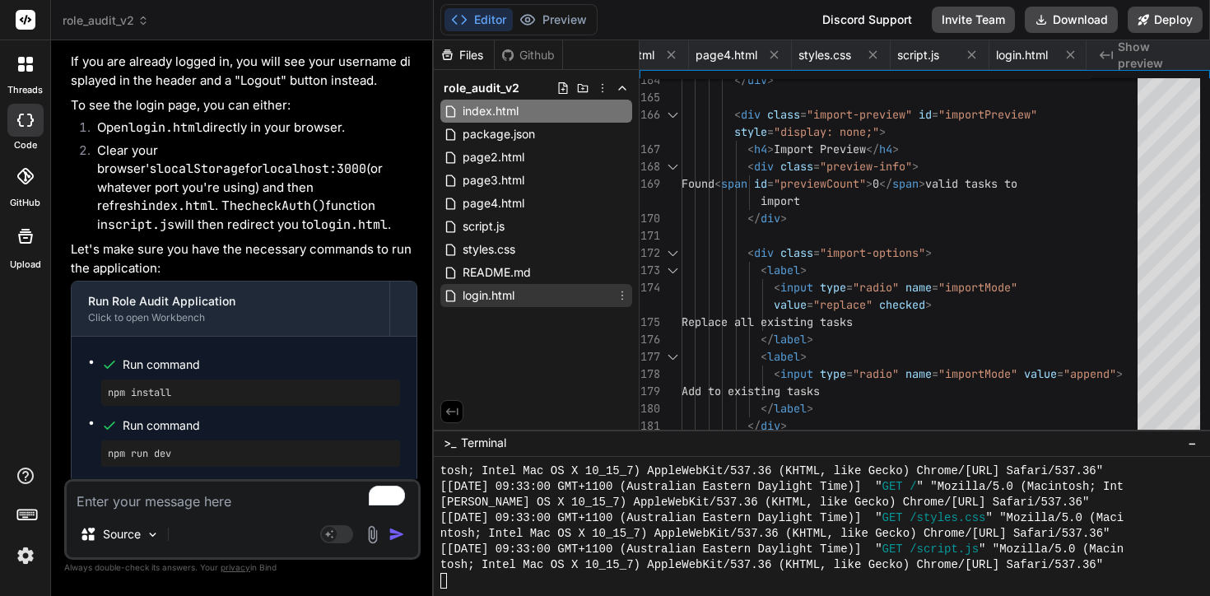
scroll to position [86, 0]
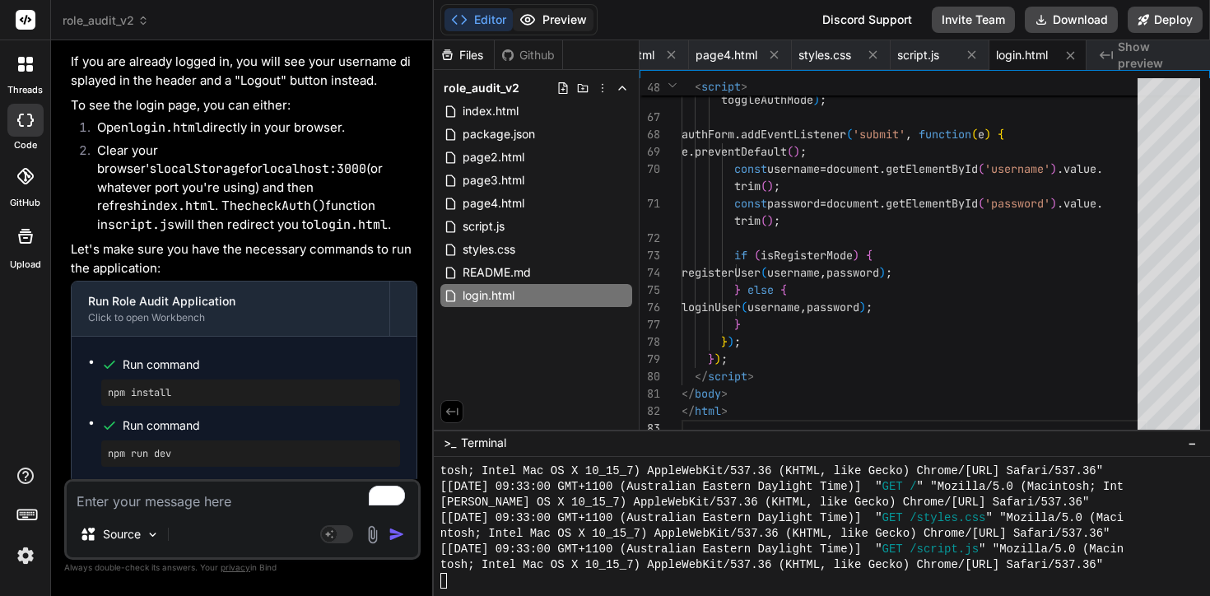
click at [575, 29] on button "Preview" at bounding box center [553, 19] width 81 height 23
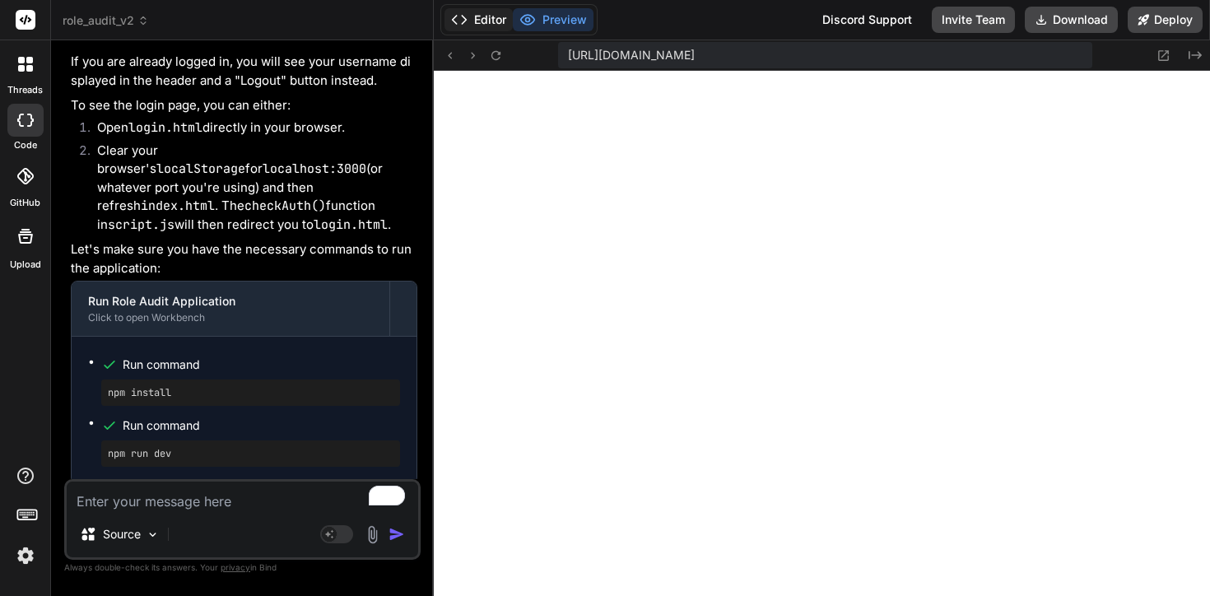
click at [496, 16] on button "Editor" at bounding box center [478, 19] width 68 height 23
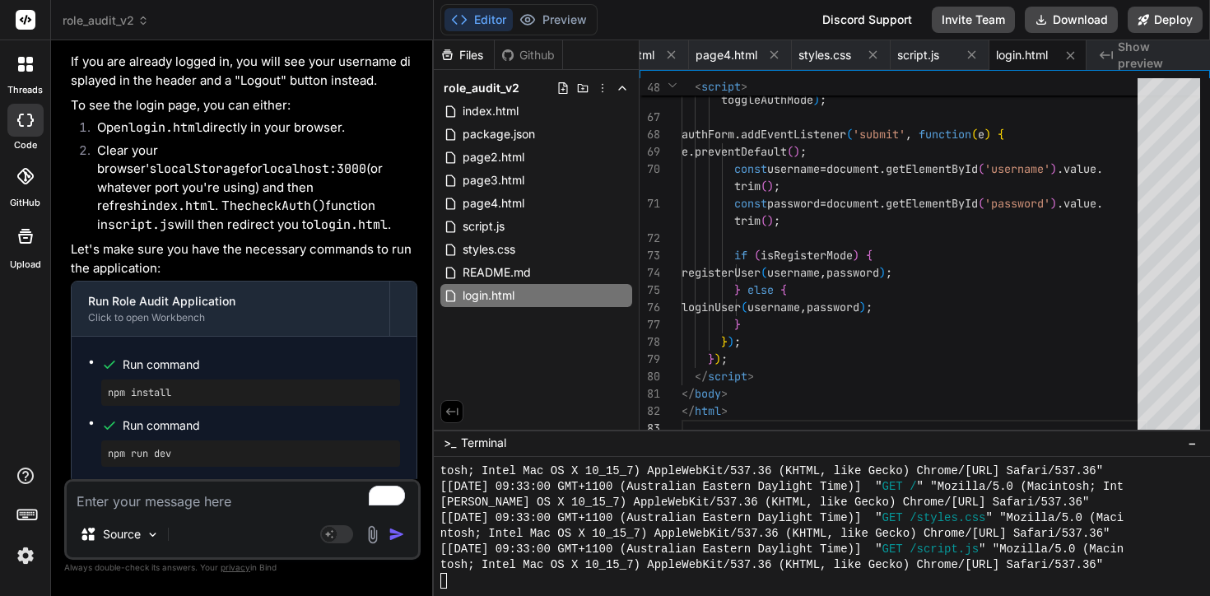
click at [519, 307] on div "role_audit_v2 index.html package.json page2.html page3.html page4.html script.j…" at bounding box center [536, 192] width 205 height 244
click at [513, 296] on span "login.html" at bounding box center [488, 296] width 55 height 20
click at [1027, 63] on div "login.html" at bounding box center [1038, 55] width 99 height 30
click at [1143, 55] on span "Show preview" at bounding box center [1157, 55] width 79 height 33
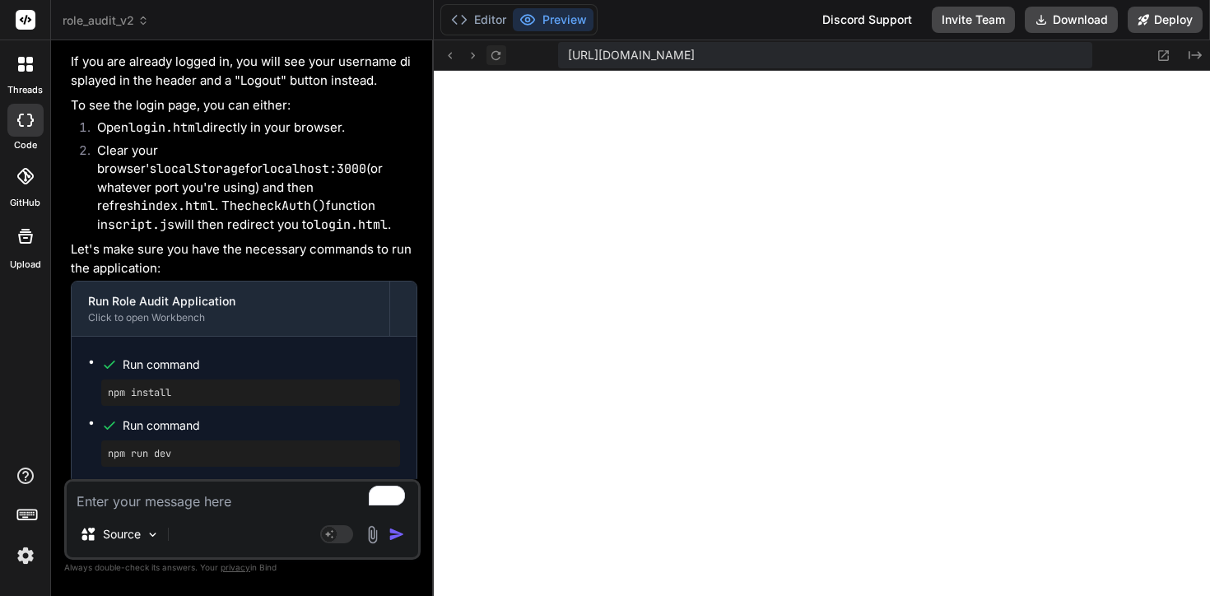
click at [500, 59] on icon at bounding box center [496, 56] width 14 height 14
click at [490, 21] on button "Editor" at bounding box center [478, 19] width 68 height 23
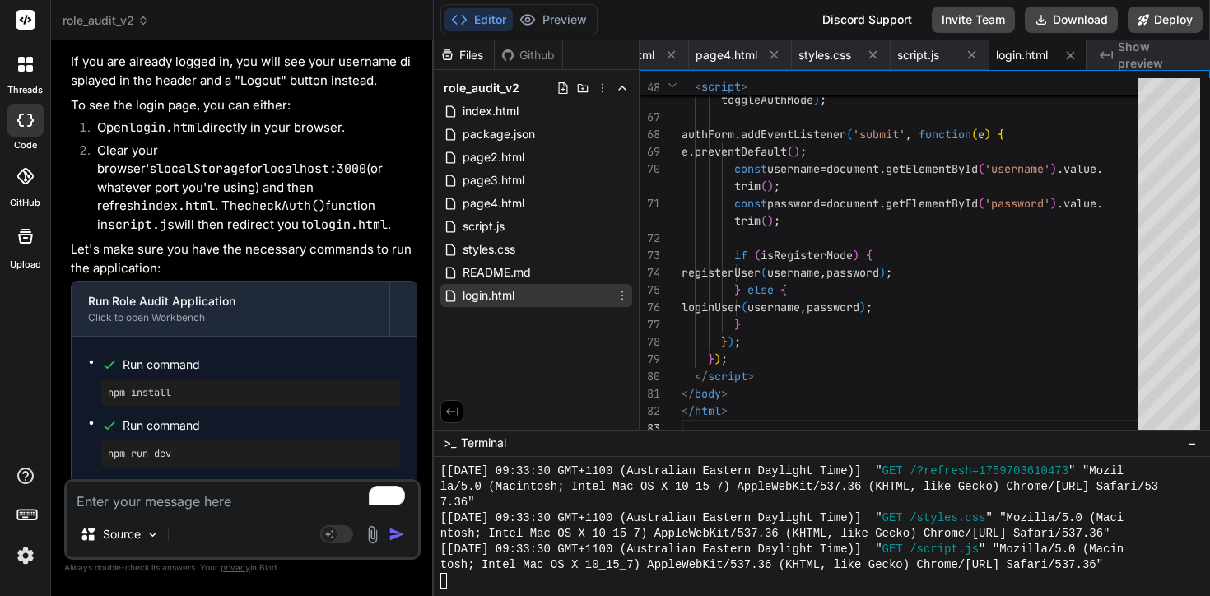
click at [556, 296] on div "login.html" at bounding box center [536, 295] width 192 height 23
click at [480, 298] on span "login.html" at bounding box center [488, 296] width 55 height 20
click at [624, 295] on icon at bounding box center [622, 295] width 13 height 13
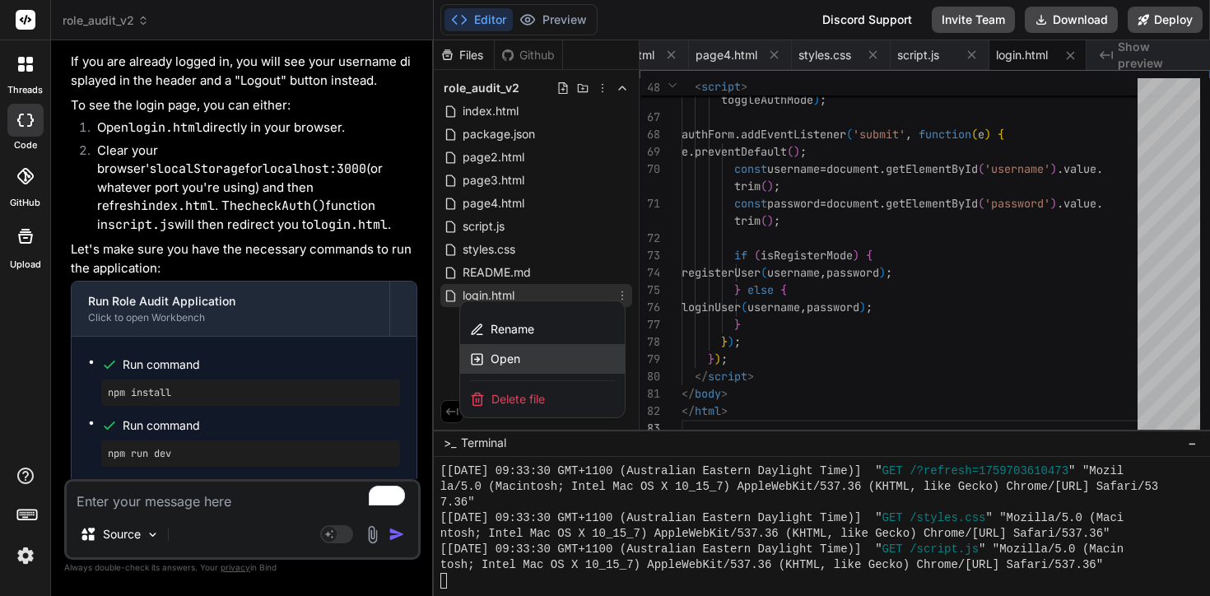
click at [526, 361] on div "Open" at bounding box center [542, 359] width 165 height 30
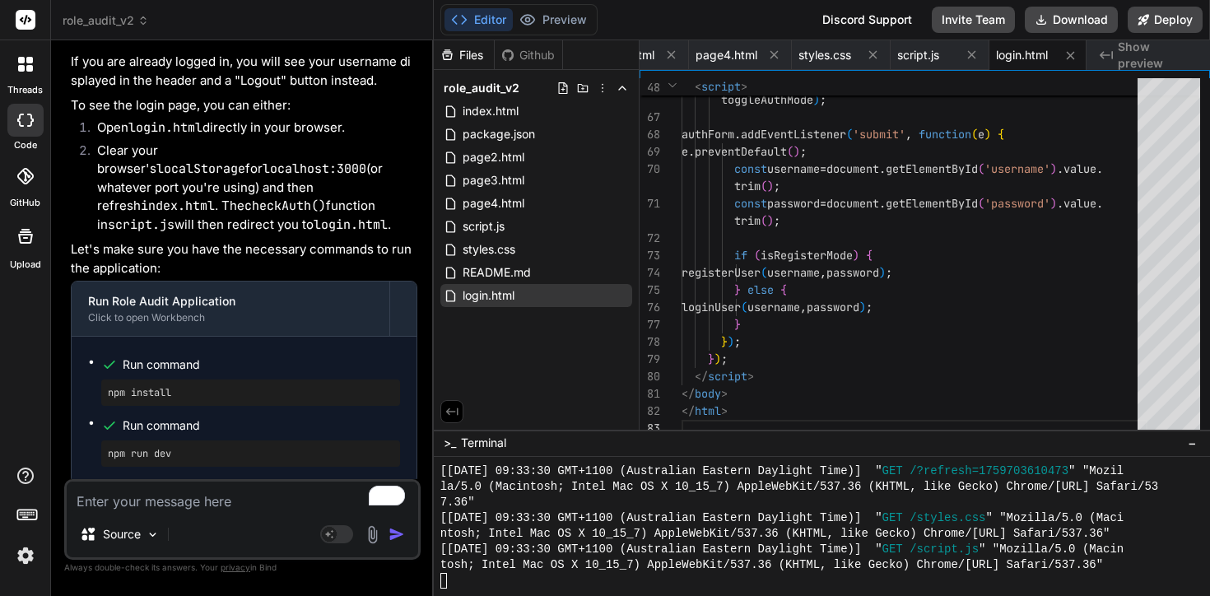
click at [1117, 55] on div "Created with Pixso. Show preview" at bounding box center [1148, 55] width 123 height 30
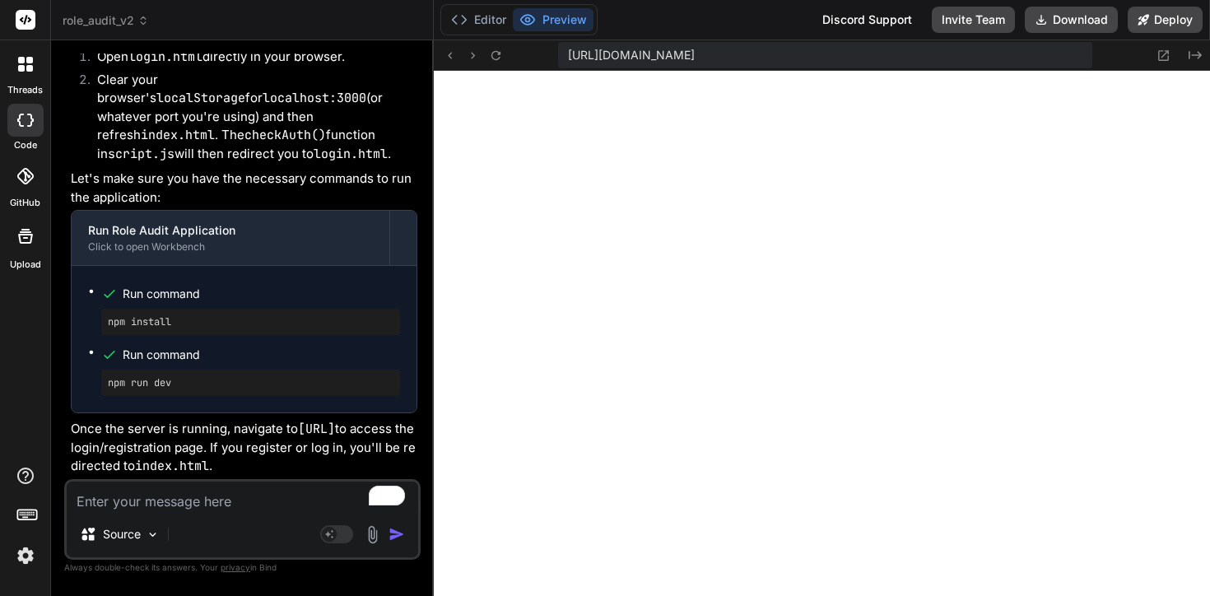
scroll to position [18447, 0]
click at [184, 328] on pre "npm install" at bounding box center [251, 321] width 286 height 13
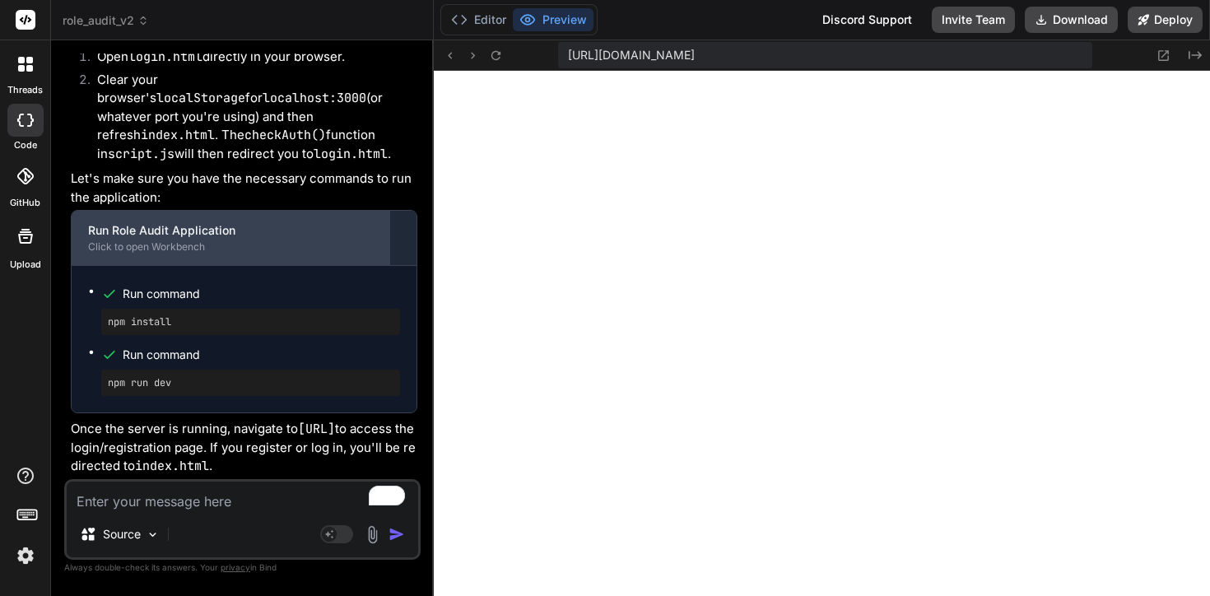
click at [173, 239] on div "Run Role Audit Application" at bounding box center [230, 230] width 285 height 16
click at [249, 254] on div "Click to open Workbench" at bounding box center [230, 246] width 285 height 13
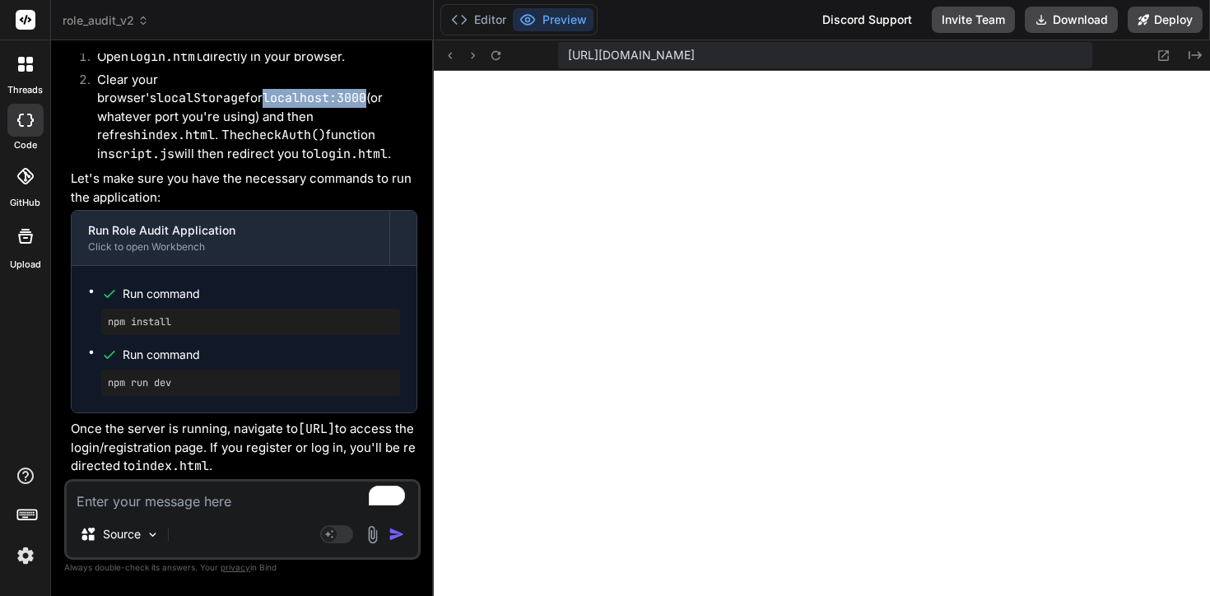
drag, startPoint x: 202, startPoint y: 159, endPoint x: 93, endPoint y: 160, distance: 108.7
click at [93, 160] on li "Clear your browser's localStorage for localhost:3000 (or whatever port you're u…" at bounding box center [250, 117] width 333 height 93
copy code "localhost:3000"
drag, startPoint x: 298, startPoint y: 412, endPoint x: 194, endPoint y: 420, distance: 104.0
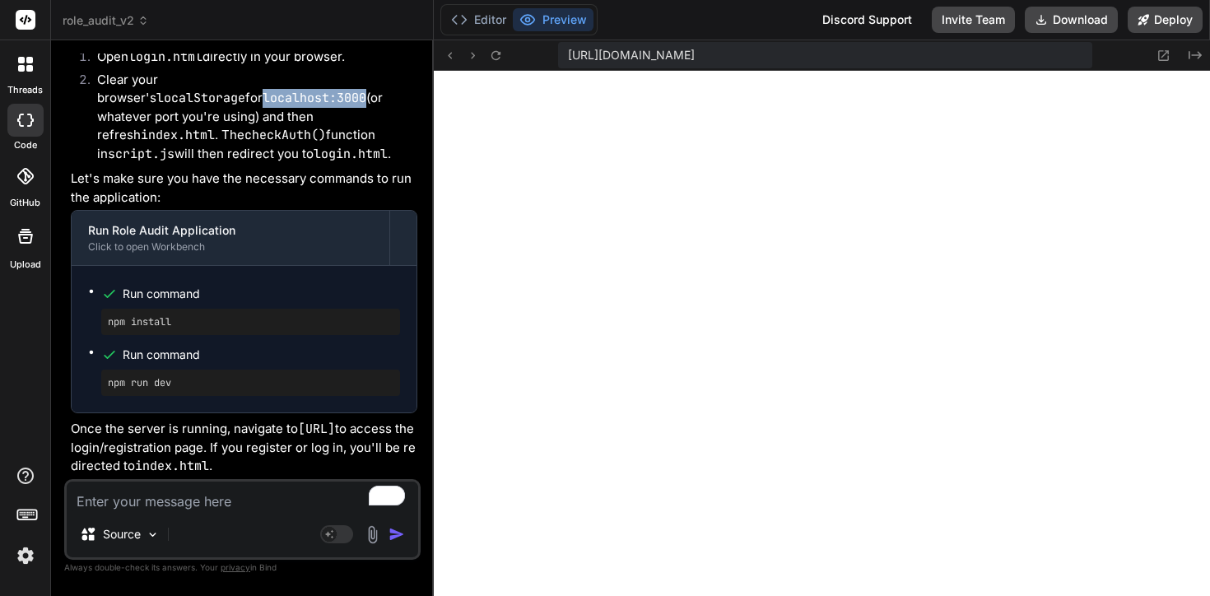
click at [194, 420] on p "Once the server is running, navigate to http://localhost:3000/login.html to acc…" at bounding box center [244, 448] width 347 height 56
copy p "nning, navigate to"
click at [224, 422] on p "Once the server is running, navigate to http://localhost:3000/login.html to acc…" at bounding box center [244, 448] width 347 height 56
drag, startPoint x: 302, startPoint y: 411, endPoint x: 196, endPoint y: 424, distance: 107.0
click at [196, 424] on p "Once the server is running, navigate to http://localhost:3000/login.html to acc…" at bounding box center [244, 448] width 347 height 56
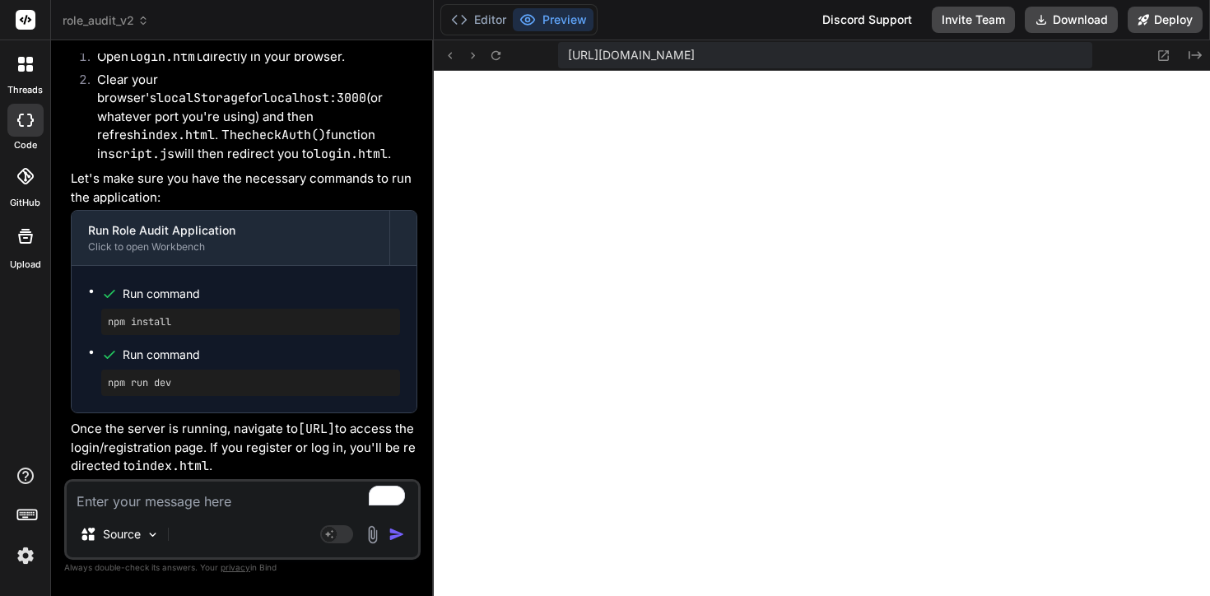
copy code "http://localhost:3000/login.html"
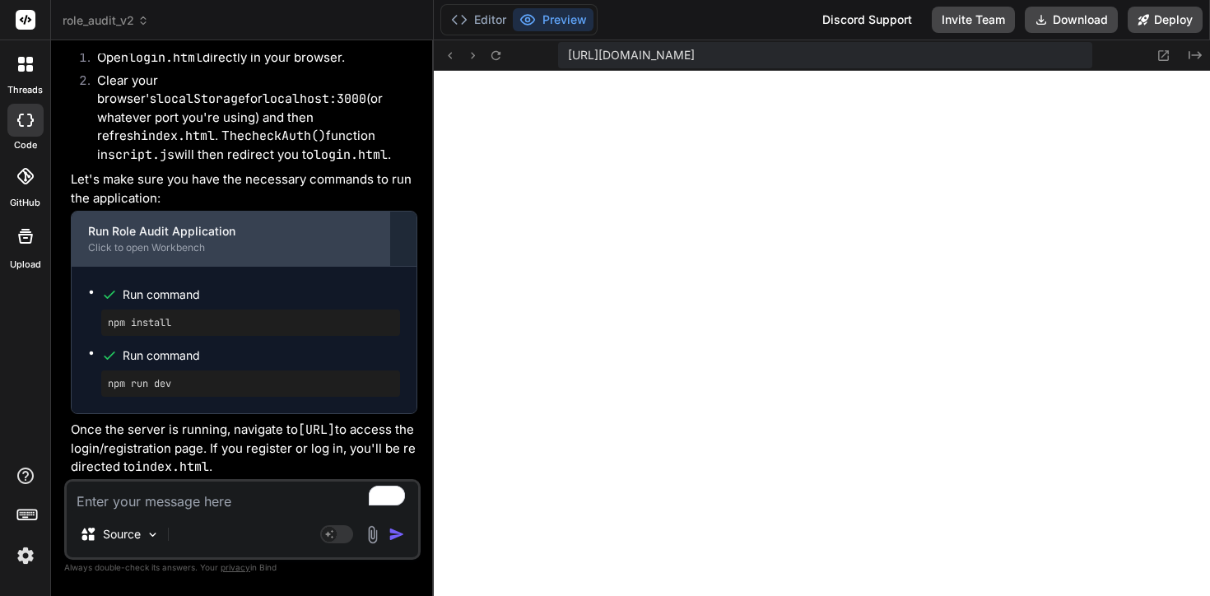
scroll to position [18302, 0]
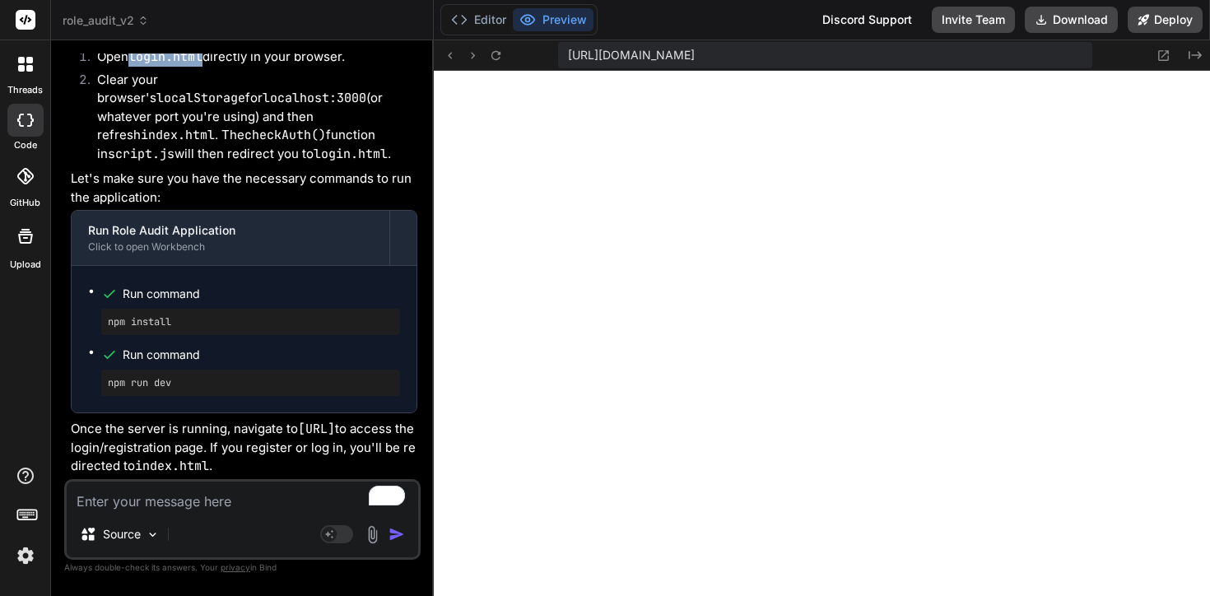
drag, startPoint x: 204, startPoint y: 261, endPoint x: 131, endPoint y: 258, distance: 73.3
click at [131, 71] on li "Open login.html directly in your browser." at bounding box center [250, 59] width 333 height 23
copy code "login.html"
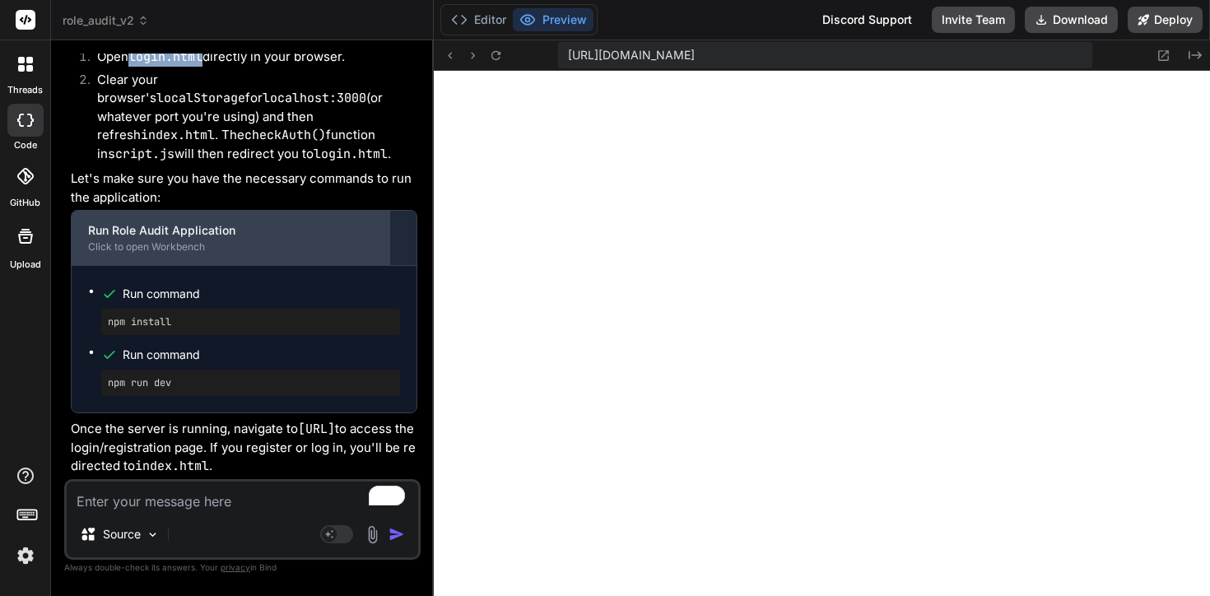
scroll to position [18505, 0]
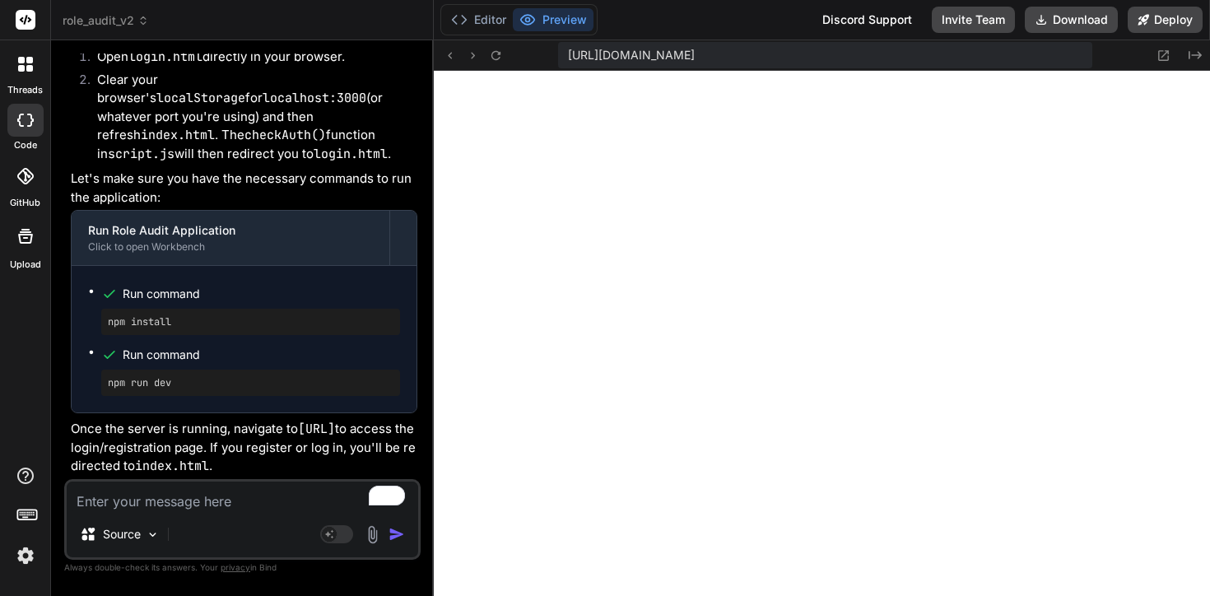
click at [191, 511] on div "Source Agent Mode. When this toggle is activated, AI automatically makes decisi…" at bounding box center [242, 519] width 356 height 81
click at [175, 494] on textarea "To enrich screen reader interactions, please activate Accessibility in Grammarl…" at bounding box center [242, 497] width 351 height 30
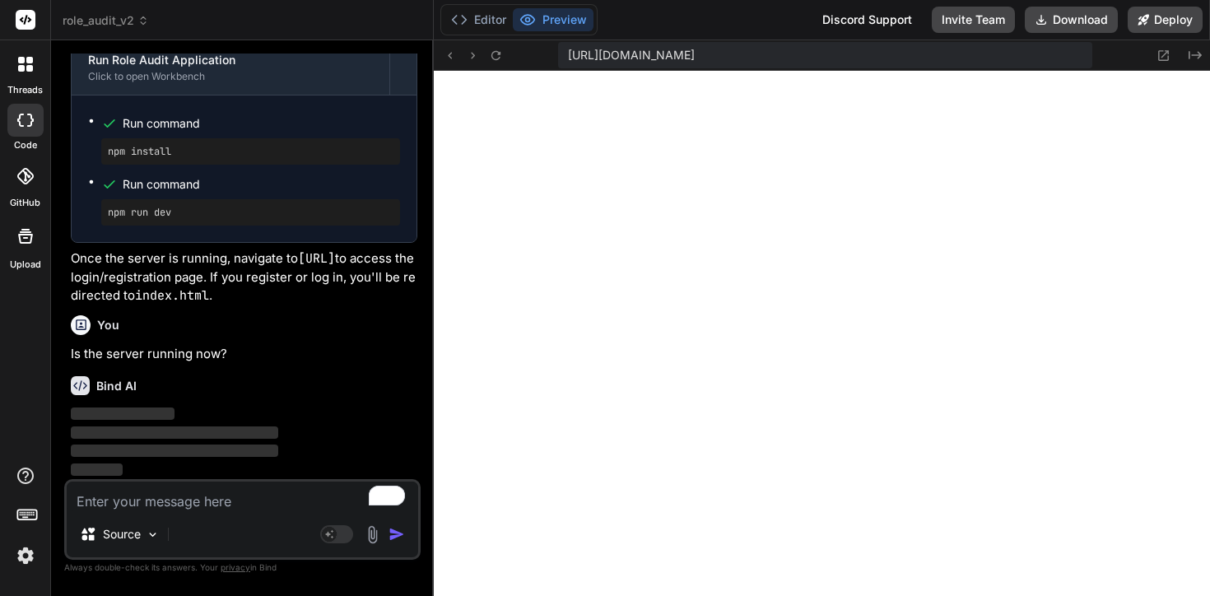
scroll to position [18579, 0]
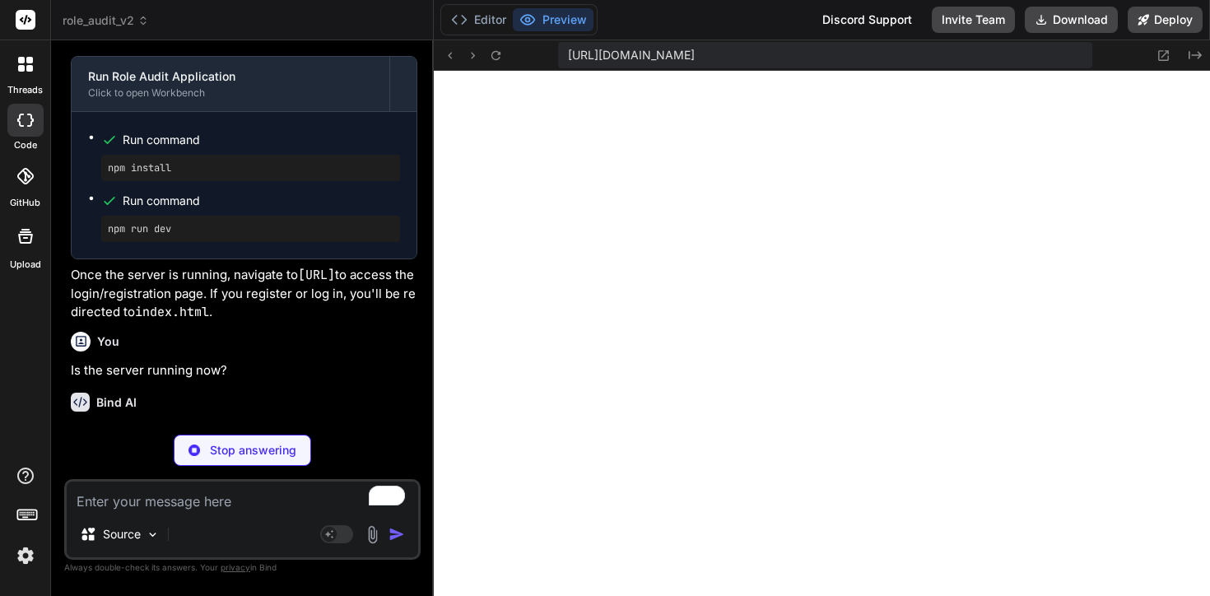
drag, startPoint x: 300, startPoint y: 338, endPoint x: 196, endPoint y: 357, distance: 106.2
click at [196, 322] on p "Once the server is running, navigate to http://localhost:3000/login.html to acc…" at bounding box center [244, 294] width 347 height 56
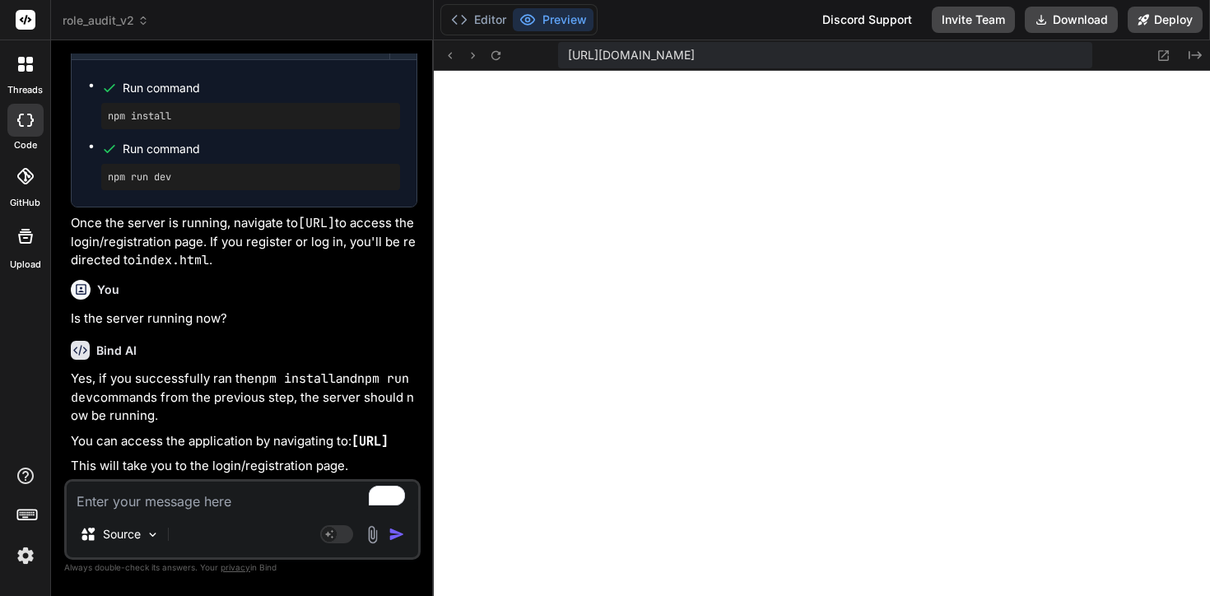
copy code "http://localhost:3000/login.html"
drag, startPoint x: 315, startPoint y: 444, endPoint x: 65, endPoint y: 440, distance: 250.3
click at [65, 440] on div "You Create the ability to add up to seven stages. Have them always fit onto a s…" at bounding box center [242, 325] width 356 height 542
copy code "http://localhost:3000/login.html"
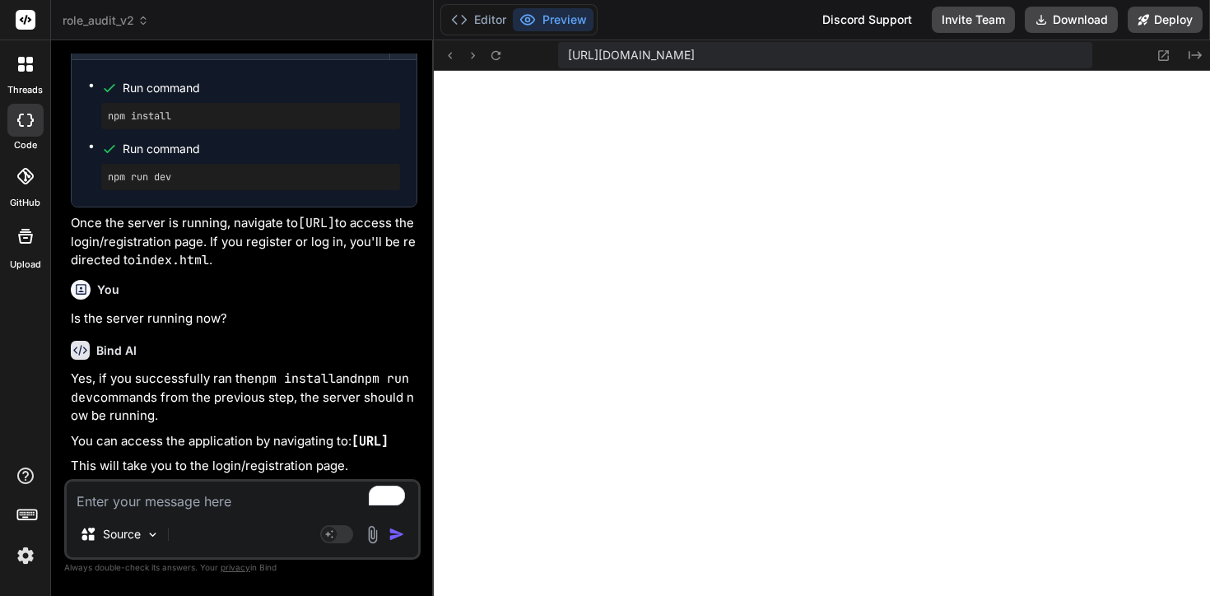
click at [695, 59] on span "https://u3uk0f35zsjjbn9cprh6fq9h0p4tm2-wnxx-ko9lvavm--3000--96435430.local-corp…" at bounding box center [631, 55] width 127 height 16
click at [695, 50] on span "https://u3uk0f35zsjjbn9cprh6fq9h0p4tm2-wnxx-ko9lvavm--3000--96435430.local-corp…" at bounding box center [631, 55] width 127 height 16
drag, startPoint x: 1126, startPoint y: 49, endPoint x: 565, endPoint y: 49, distance: 560.6
click at [565, 49] on div "https://u3uk0f35zsjjbn9cprh6fq9h0p4tm2-wnxx-ko9lvavm--3000--96435430.local-corp…" at bounding box center [822, 55] width 776 height 30
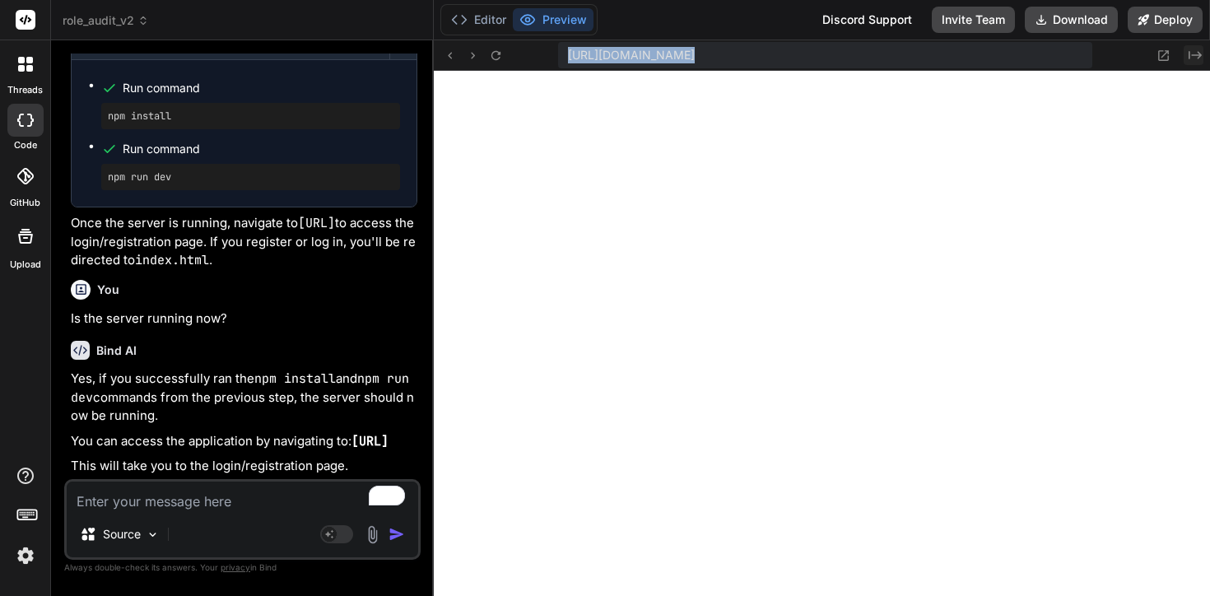
click at [1193, 56] on icon "Created with Pixso." at bounding box center [1195, 55] width 13 height 13
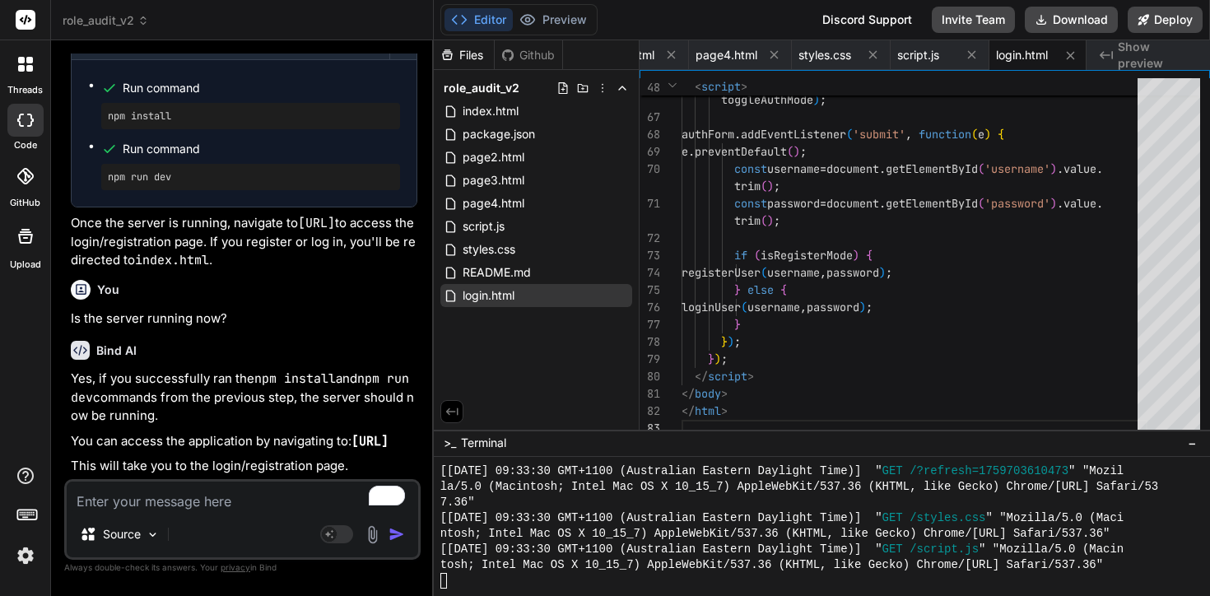
click at [216, 515] on div "Source Agent Mode. When this toggle is activated, AI automatically makes decisi…" at bounding box center [242, 519] width 356 height 81
click at [203, 508] on textarea "To enrich screen reader interactions, please activate Accessibility in Grammarl…" at bounding box center [242, 497] width 351 height 30
click at [222, 48] on div "Click to open Workbench" at bounding box center [230, 41] width 285 height 13
click at [152, 492] on textarea "To enrich screen reader interactions, please activate Accessibility in Grammarl…" at bounding box center [242, 497] width 351 height 30
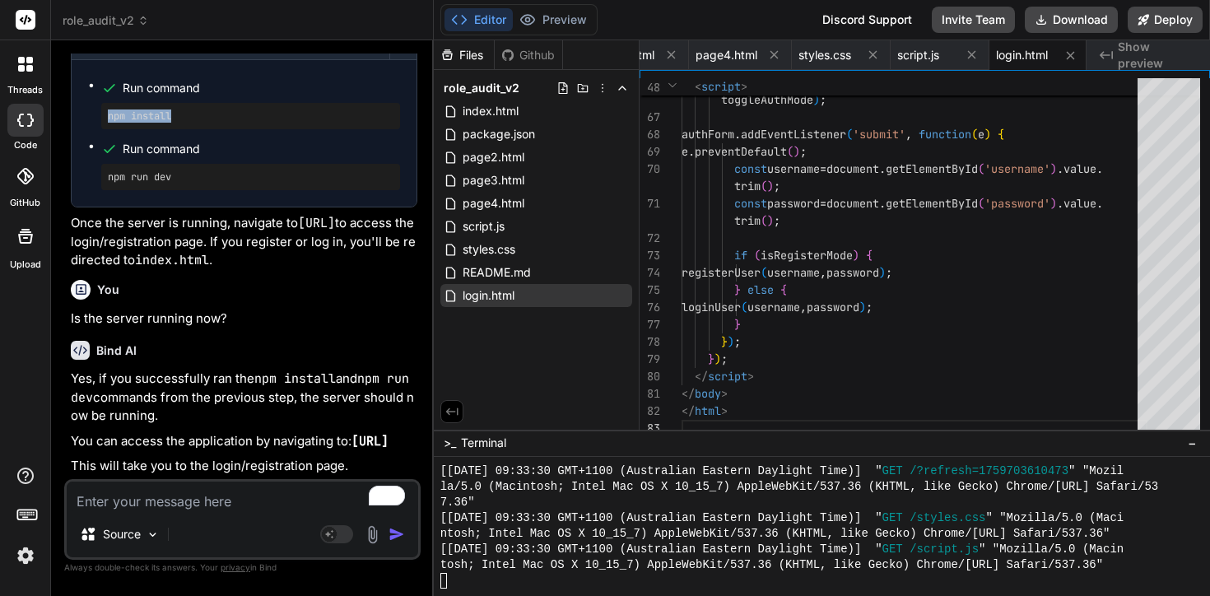
drag, startPoint x: 175, startPoint y: 216, endPoint x: 101, endPoint y: 216, distance: 74.1
click at [101, 129] on div "npm install" at bounding box center [250, 116] width 299 height 26
copy pre "npm install"
click at [184, 500] on textarea "To enrich screen reader interactions, please activate Accessibility in Grammarl…" at bounding box center [242, 497] width 351 height 30
click at [192, 509] on textarea "To enrich screen reader interactions, please activate Accessibility in Grammarl…" at bounding box center [242, 497] width 351 height 30
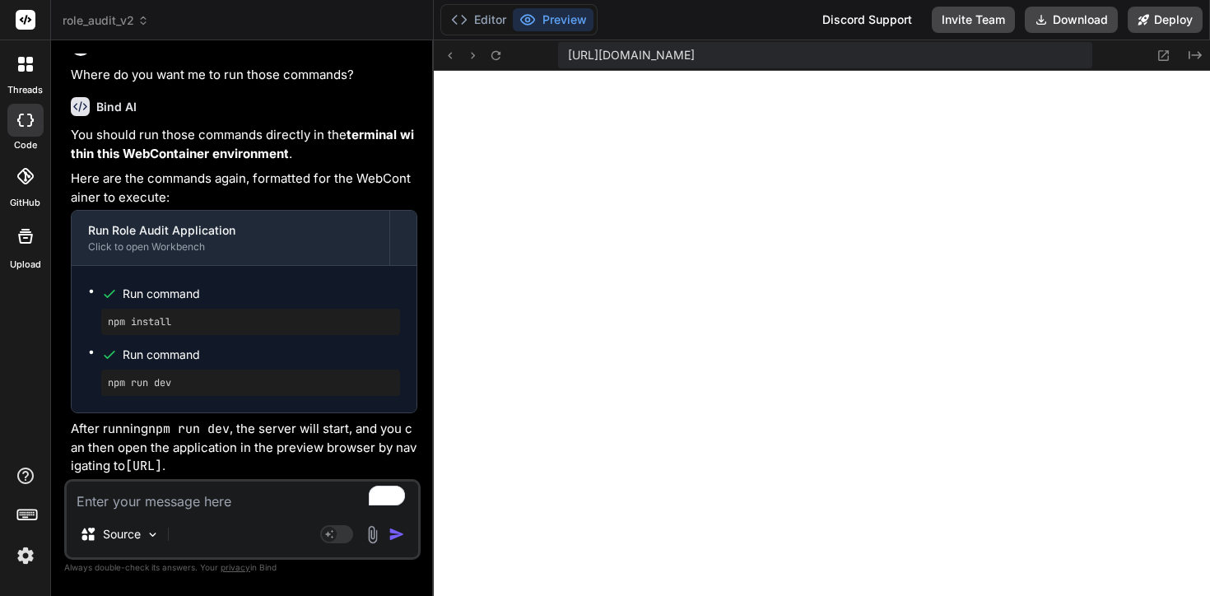
scroll to position [19069, 0]
click at [498, 21] on button "Editor" at bounding box center [478, 19] width 68 height 23
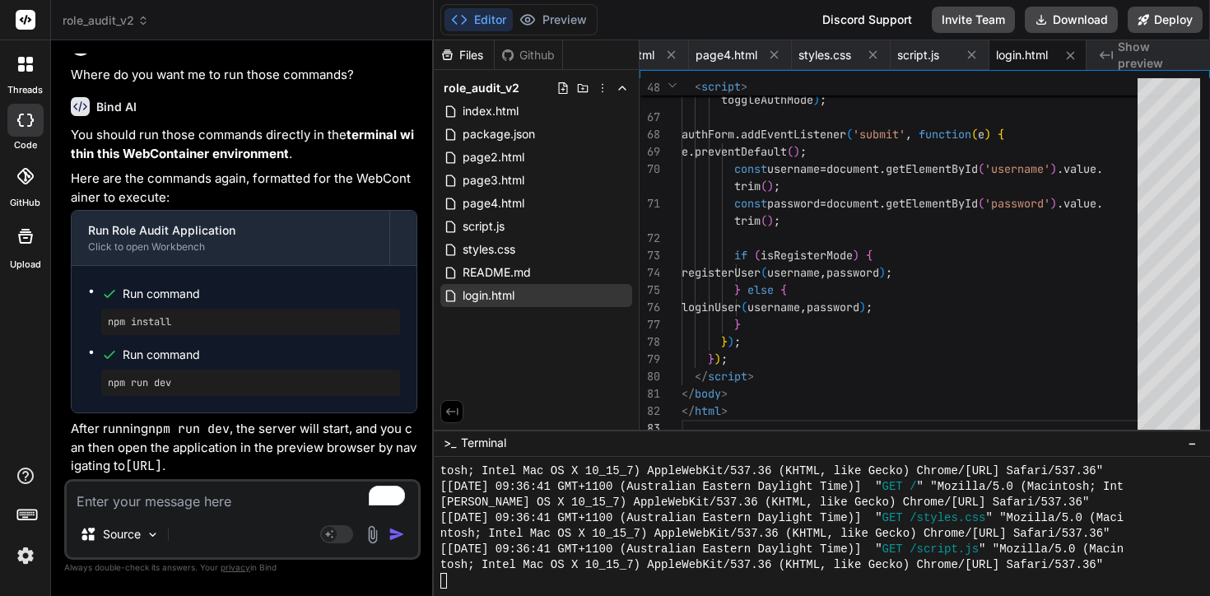
click at [492, 446] on span "Terminal" at bounding box center [483, 443] width 45 height 16
drag, startPoint x: 179, startPoint y: 430, endPoint x: 107, endPoint y: 431, distance: 71.6
click at [108, 328] on pre "npm install" at bounding box center [251, 321] width 286 height 13
copy pre "npm install"
click at [479, 579] on div at bounding box center [814, 581] width 749 height 16
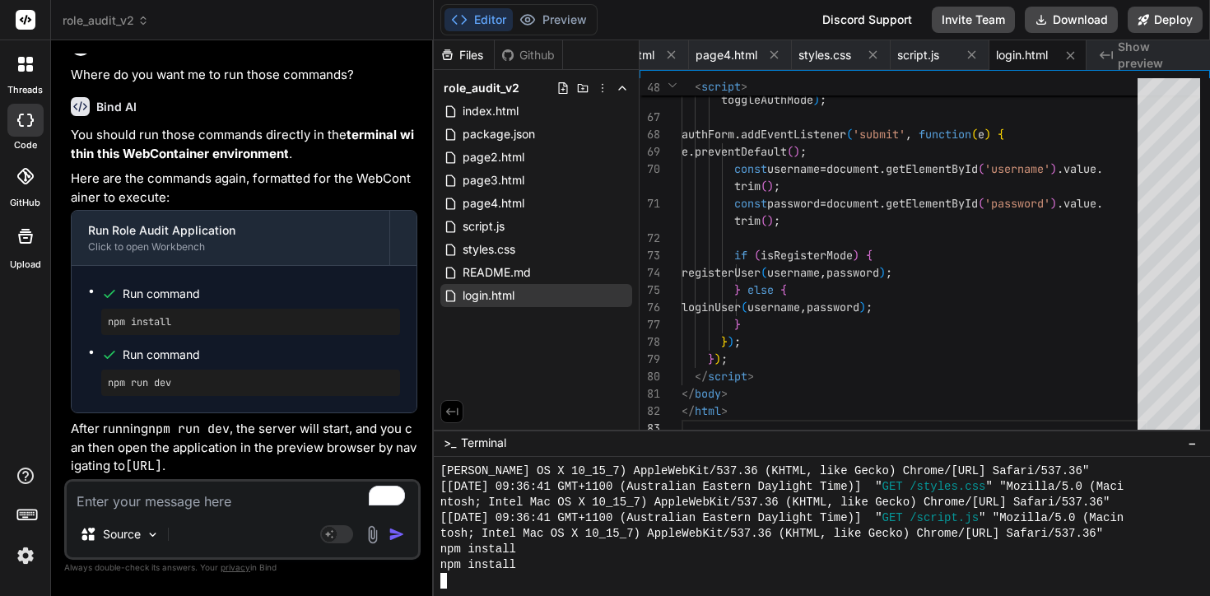
scroll to position [19179, 0]
drag, startPoint x: 189, startPoint y: 386, endPoint x: 105, endPoint y: 384, distance: 84.0
click at [105, 384] on div "npm run dev" at bounding box center [250, 383] width 299 height 26
copy pre "npm run dev"
click at [461, 584] on div at bounding box center [814, 581] width 749 height 16
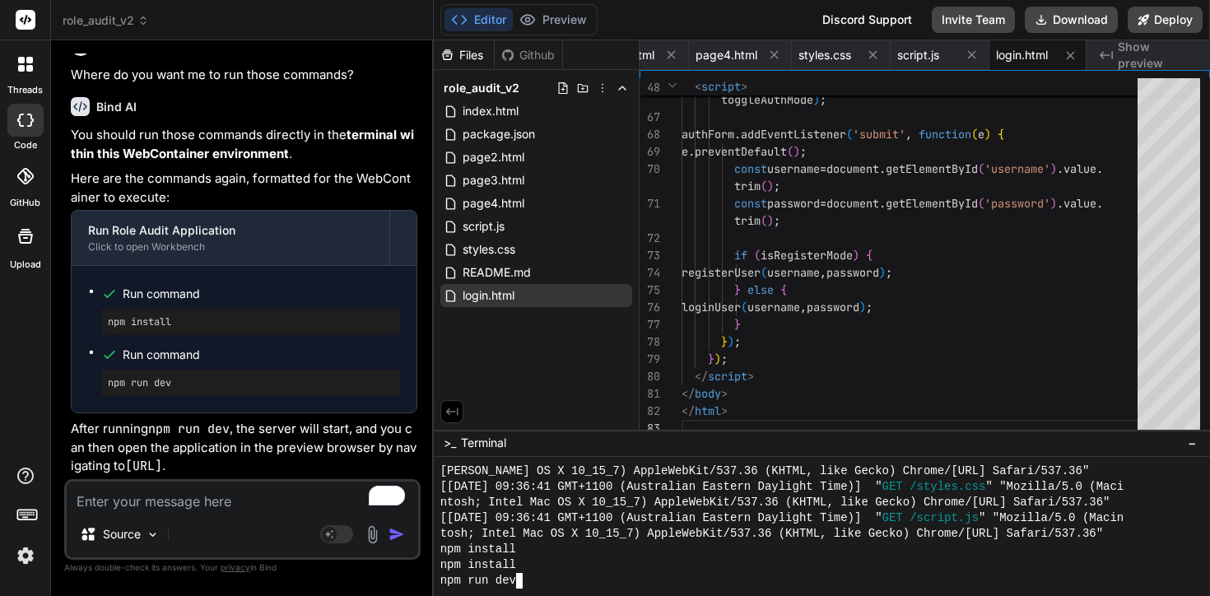
scroll to position [0, 0]
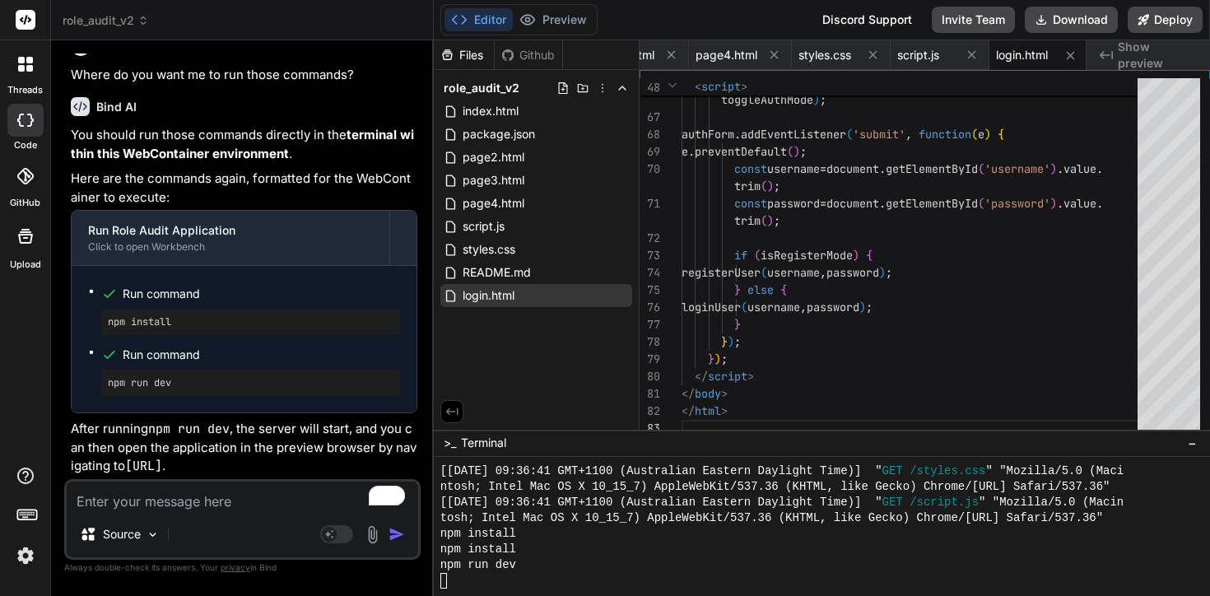
drag, startPoint x: 363, startPoint y: 470, endPoint x: 137, endPoint y: 470, distance: 225.5
click at [137, 470] on code "http://localhost:3000/login.html" at bounding box center [143, 466] width 37 height 16
drag, startPoint x: 129, startPoint y: 468, endPoint x: 361, endPoint y: 468, distance: 231.3
click at [162, 468] on code "http://localhost:3000/login.html" at bounding box center [143, 466] width 37 height 16
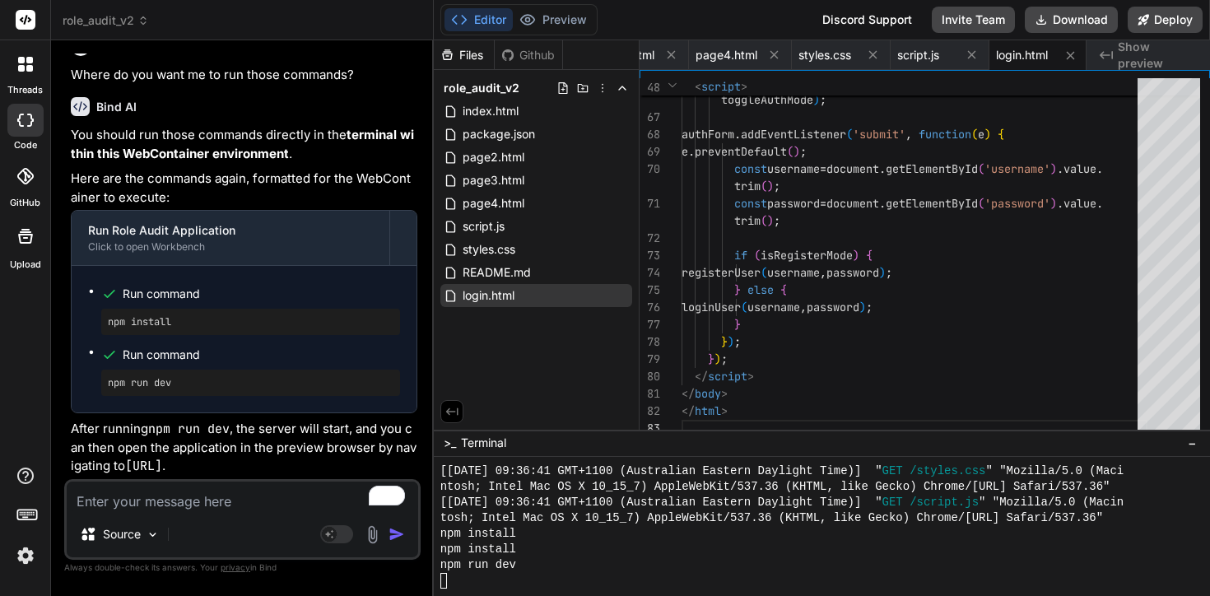
copy code "http://localhost:3000/login.html"
click at [1130, 55] on span "Show preview" at bounding box center [1157, 55] width 79 height 33
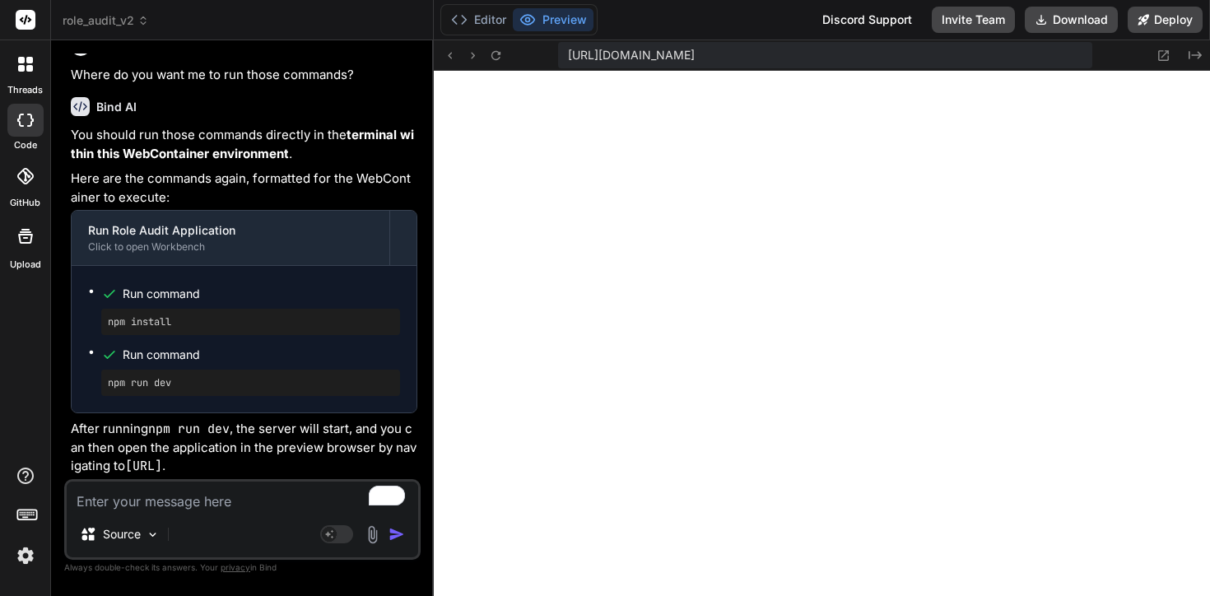
click at [695, 56] on span "https://u3uk0f35zsjjbn9cprh6fq9h0p4tm2-wnxx-ko9lvavm--3000--96435430.local-corp…" at bounding box center [631, 55] width 127 height 16
drag, startPoint x: 566, startPoint y: 52, endPoint x: 972, endPoint y: 90, distance: 407.6
click at [178, 513] on div "Source Agent Mode. When this toggle is activated, AI automatically makes decisi…" at bounding box center [242, 519] width 356 height 81
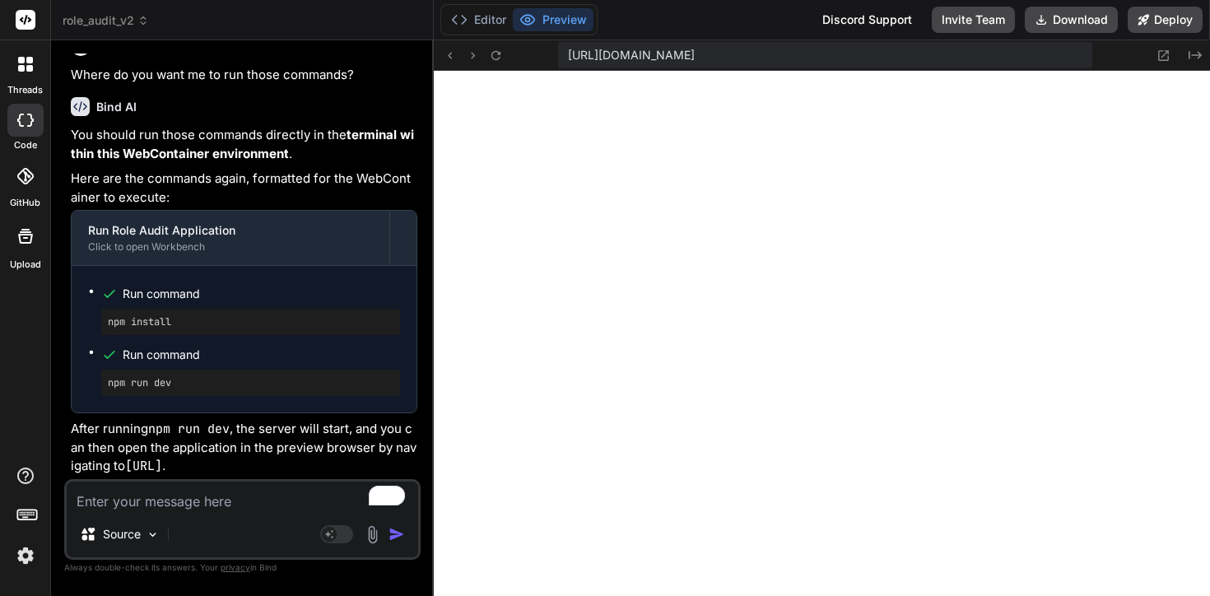
click at [169, 486] on textarea "To enrich screen reader interactions, please activate Accessibility in Grammarl…" at bounding box center [242, 497] width 351 height 30
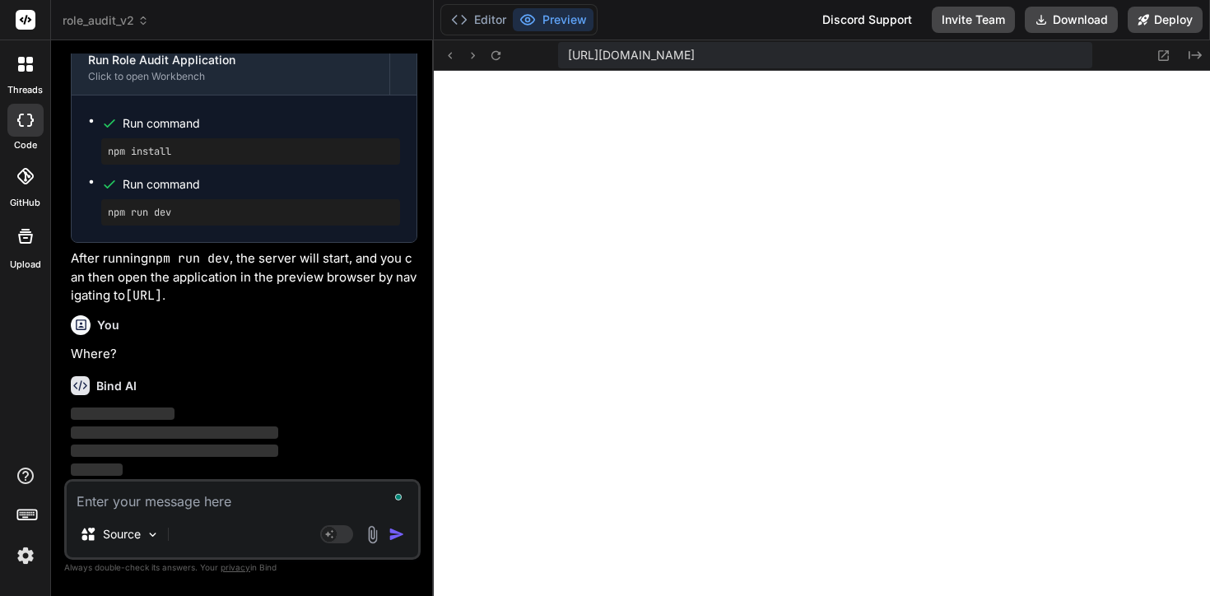
scroll to position [19349, 0]
click at [496, 2] on div "Editor Preview Discord Support Invite Team Download Deploy" at bounding box center [822, 20] width 776 height 40
click at [488, 28] on button "Editor" at bounding box center [478, 19] width 68 height 23
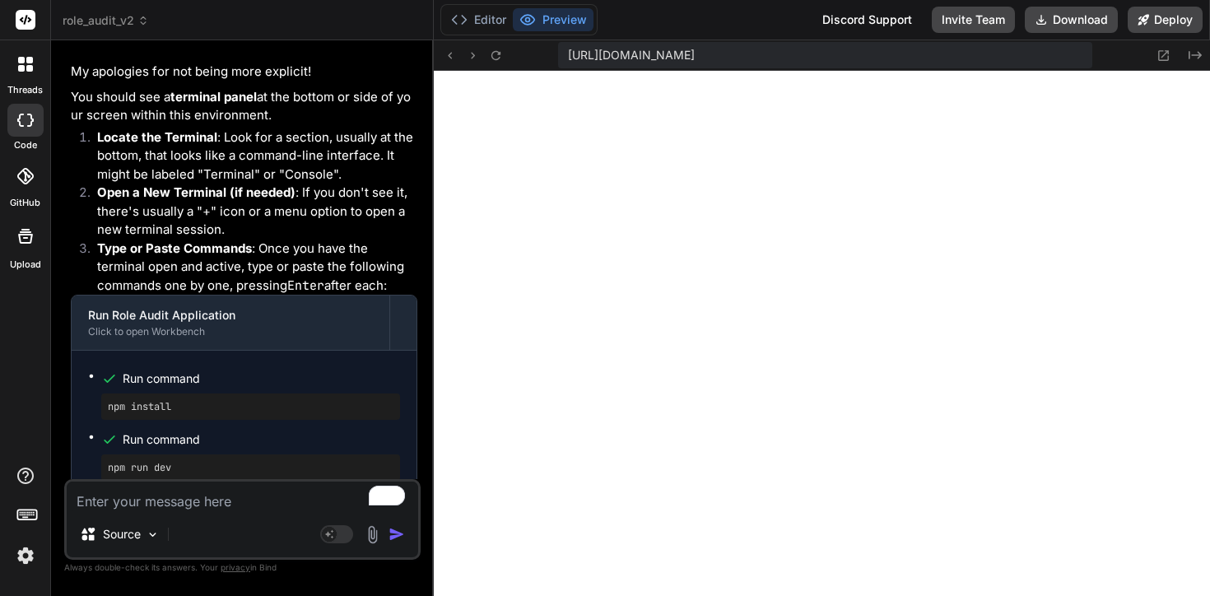
scroll to position [13763, 0]
click at [477, 26] on button "Editor" at bounding box center [478, 19] width 68 height 23
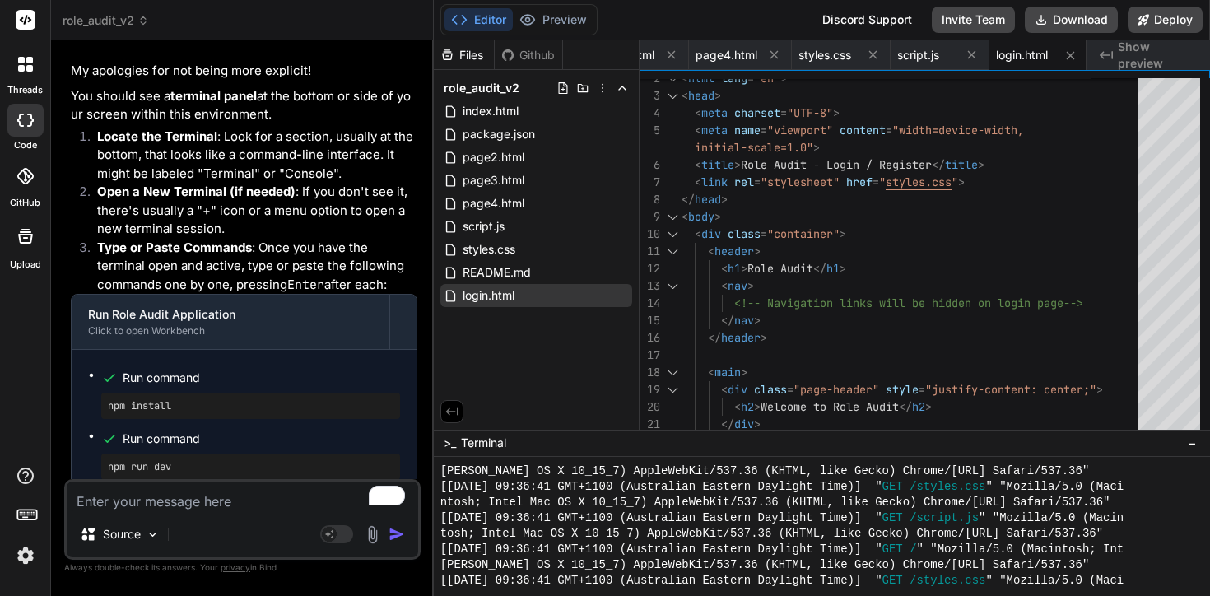
click at [1195, 440] on span "−" at bounding box center [1192, 443] width 9 height 16
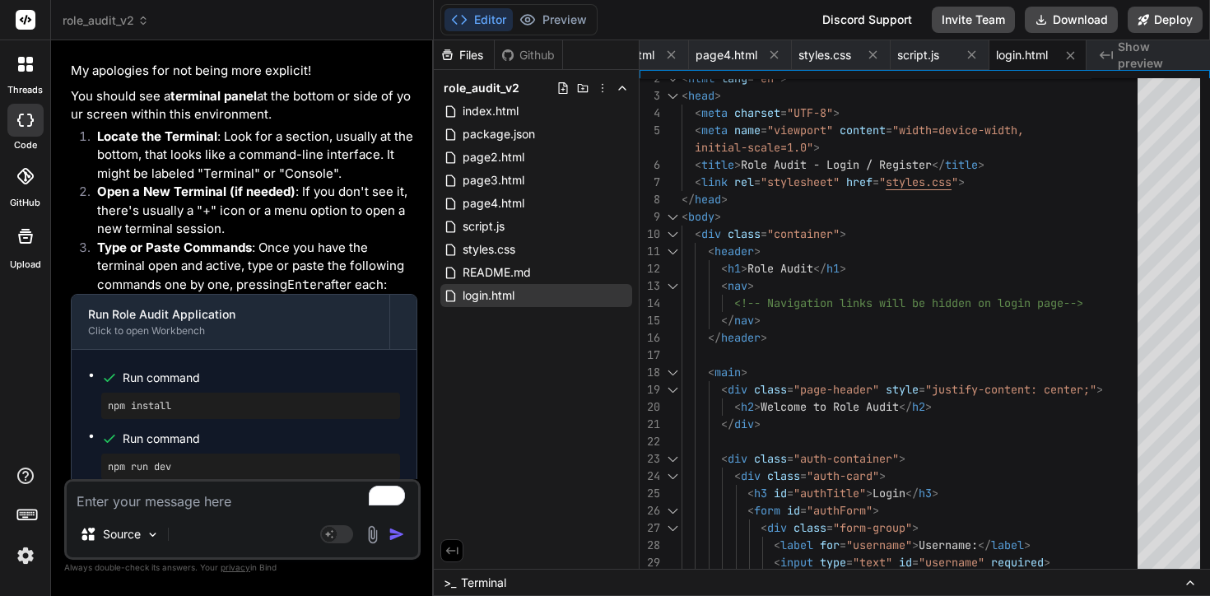
click at [471, 579] on span "Terminal" at bounding box center [483, 583] width 45 height 16
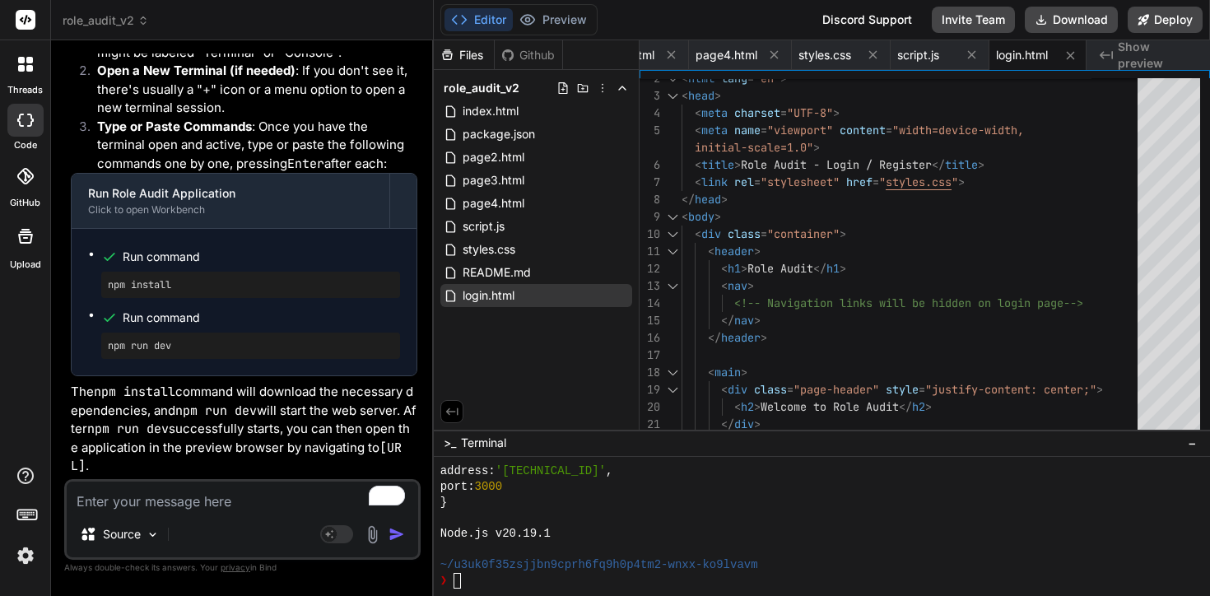
scroll to position [19693, 0]
click at [193, 298] on div "npm install" at bounding box center [250, 285] width 299 height 26
drag, startPoint x: 172, startPoint y: 406, endPoint x: 101, endPoint y: 406, distance: 70.8
click at [101, 298] on div "npm install" at bounding box center [250, 285] width 299 height 26
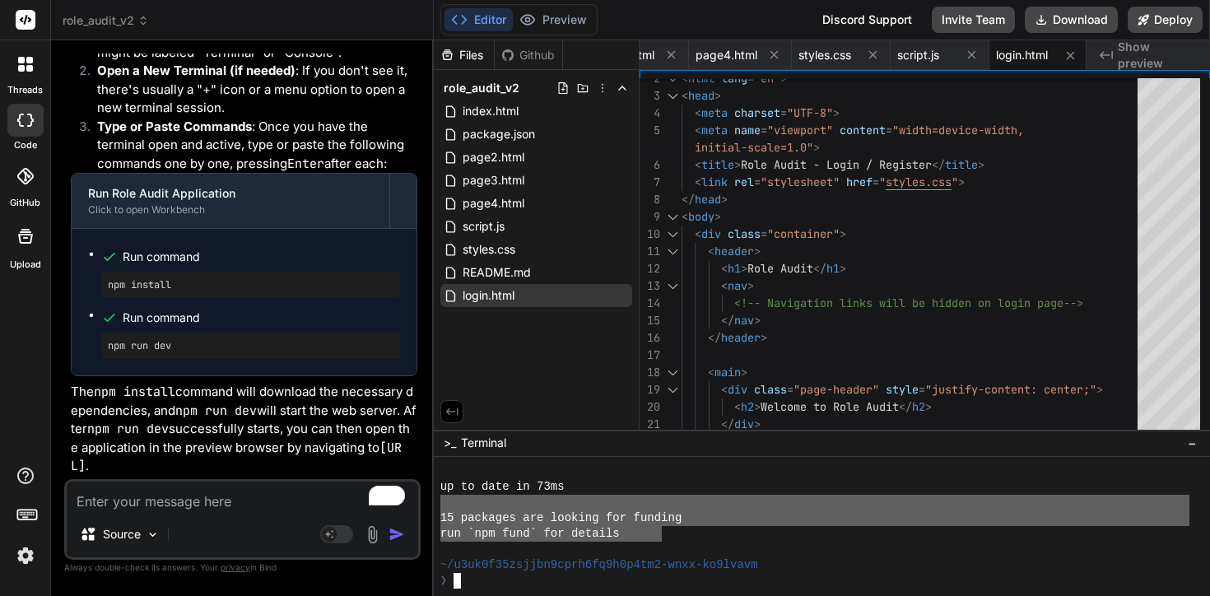
click at [440, 486] on div "up to date in 73ms 15 packages are looking for funding run `npm fund` for detai…" at bounding box center [814, 525] width 749 height 125
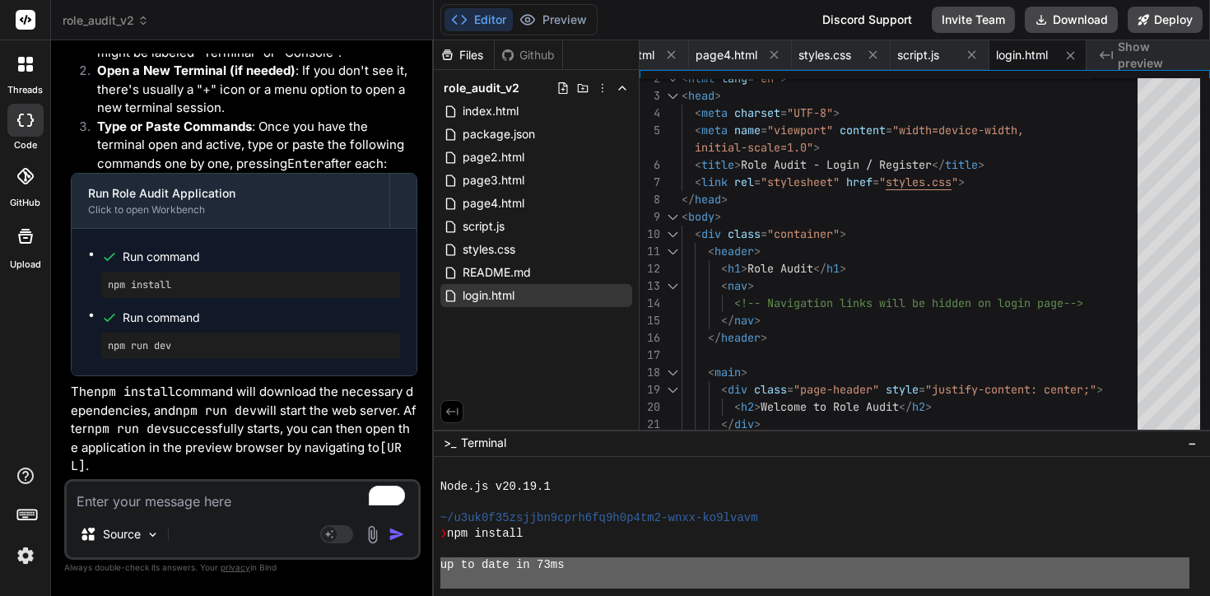
scroll to position [15569, 0]
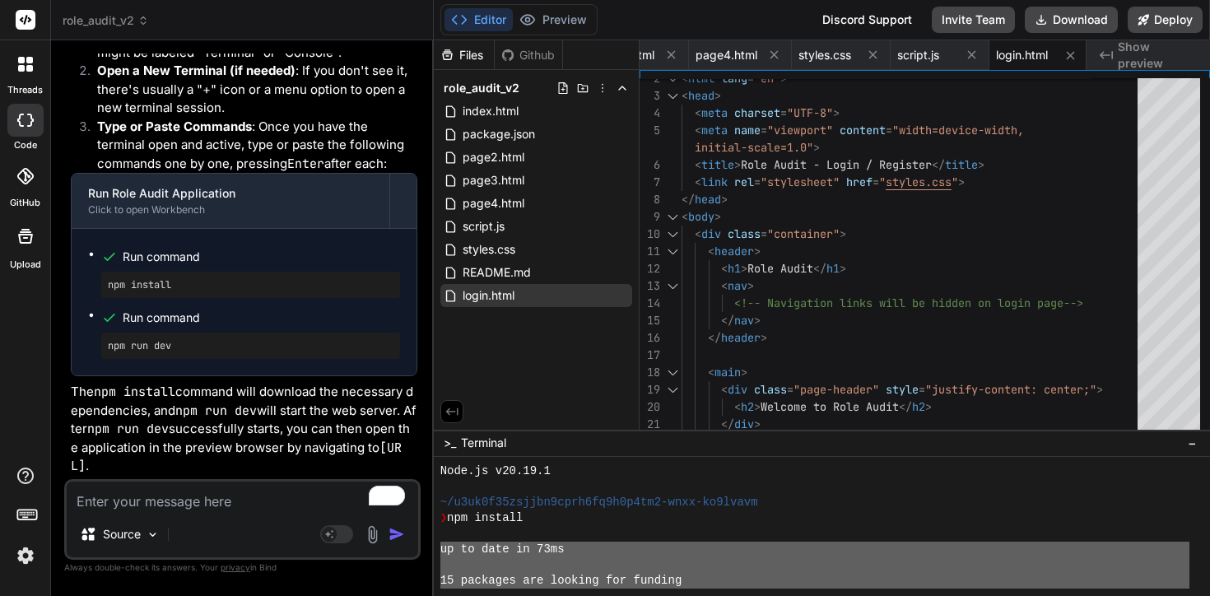
click at [231, 501] on textarea "To enrich screen reader interactions, please activate Accessibility in Grammarl…" at bounding box center [242, 497] width 351 height 30
paste textarea "up to date in 73ms 15 packages are looking for funding run `npm fund` for detai…"
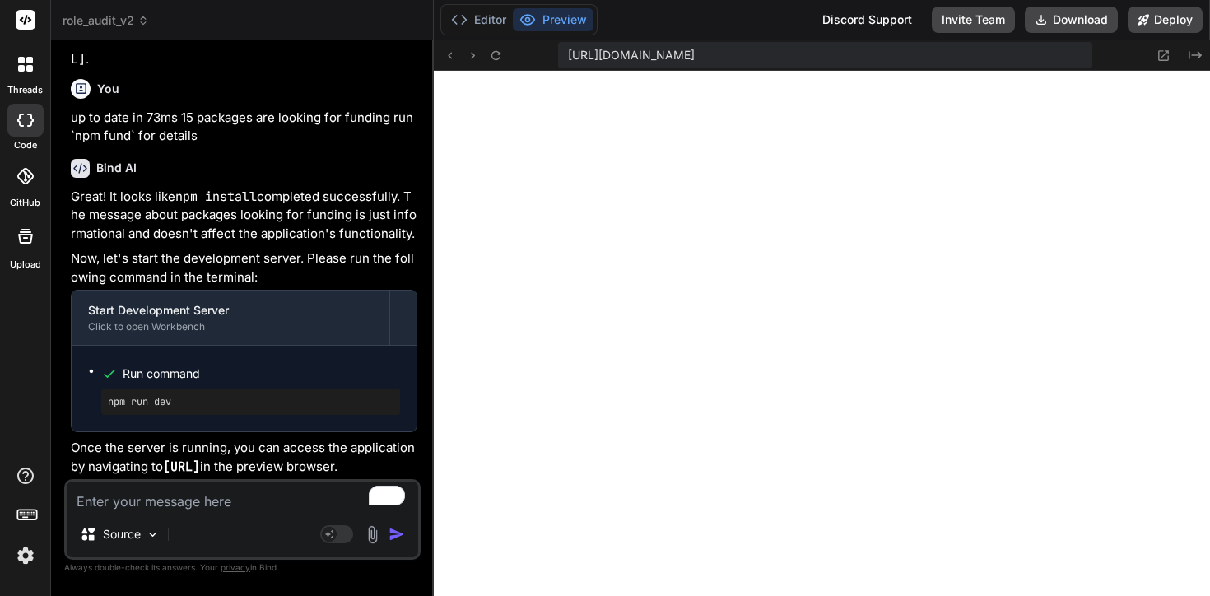
scroll to position [20228, 0]
drag, startPoint x: 188, startPoint y: 390, endPoint x: 100, endPoint y: 390, distance: 88.1
click at [100, 390] on ul "Run command npm run dev" at bounding box center [244, 388] width 312 height 53
click at [468, 13] on button "Editor" at bounding box center [478, 19] width 68 height 23
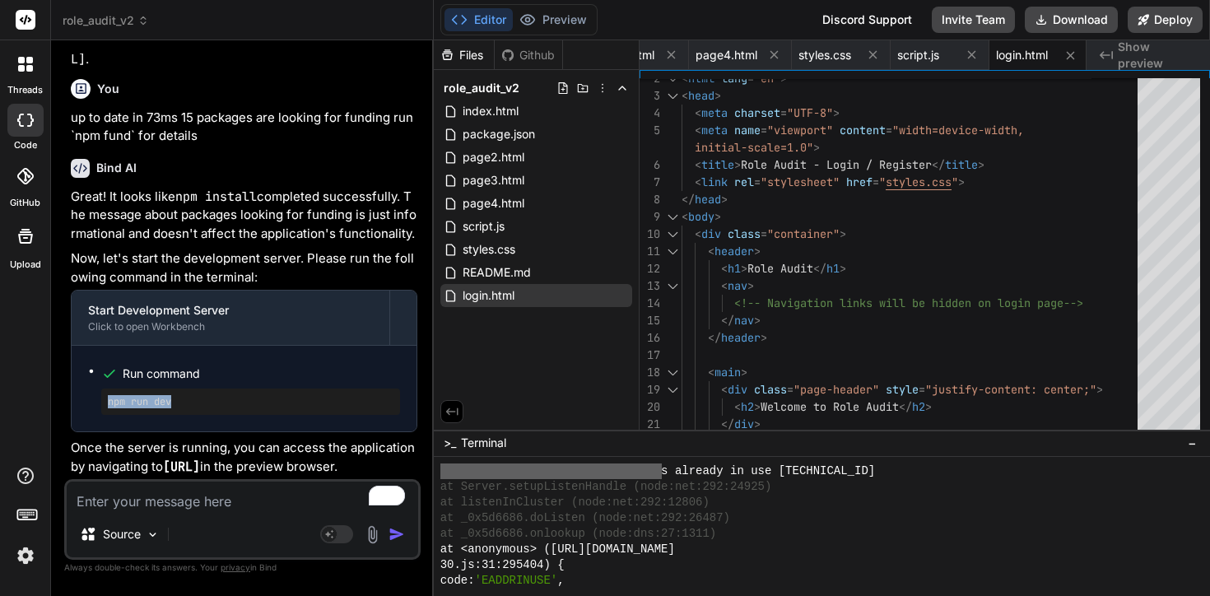
scroll to position [15639, 0]
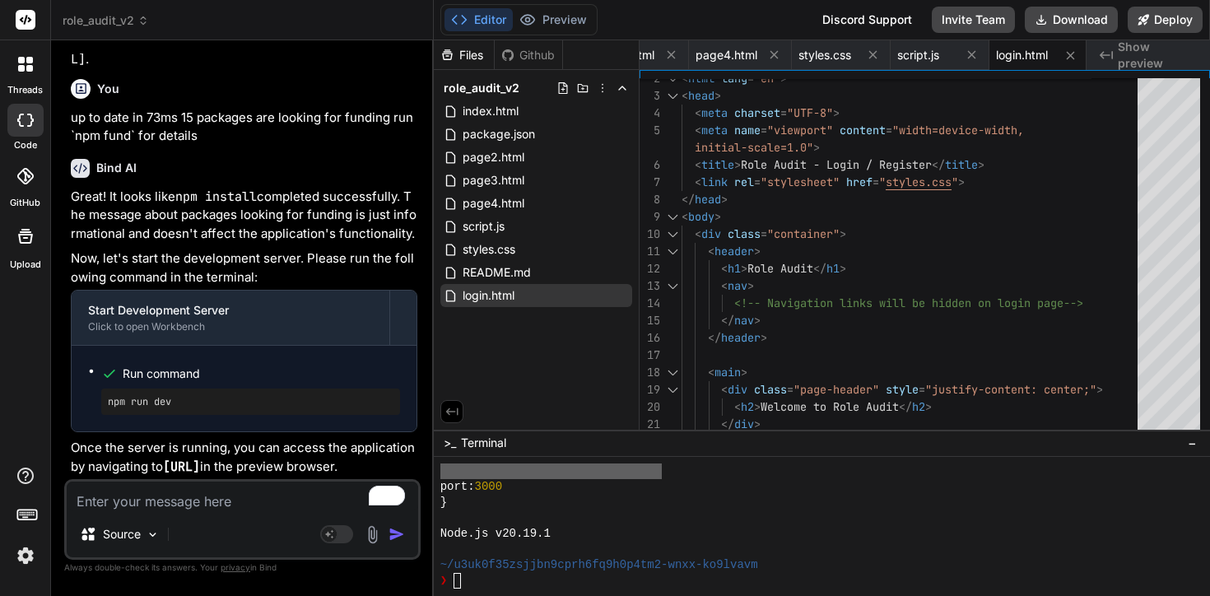
click at [475, 578] on div "❯" at bounding box center [814, 581] width 749 height 16
click at [277, 490] on textarea "To enrich screen reader interactions, please activate Accessibility in Grammarl…" at bounding box center [242, 497] width 351 height 30
drag, startPoint x: 166, startPoint y: 449, endPoint x: 403, endPoint y: 452, distance: 236.3
click at [403, 452] on p "Once the server is running, you can access the application by navigating to htt…" at bounding box center [244, 457] width 347 height 37
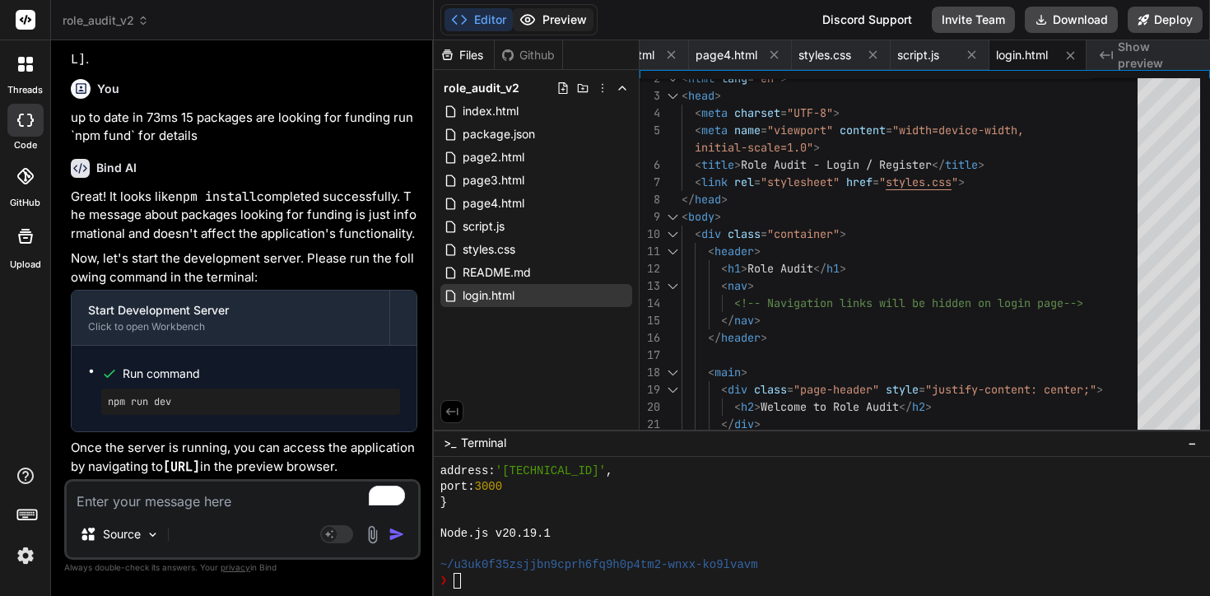
click at [572, 21] on button "Preview" at bounding box center [553, 19] width 81 height 23
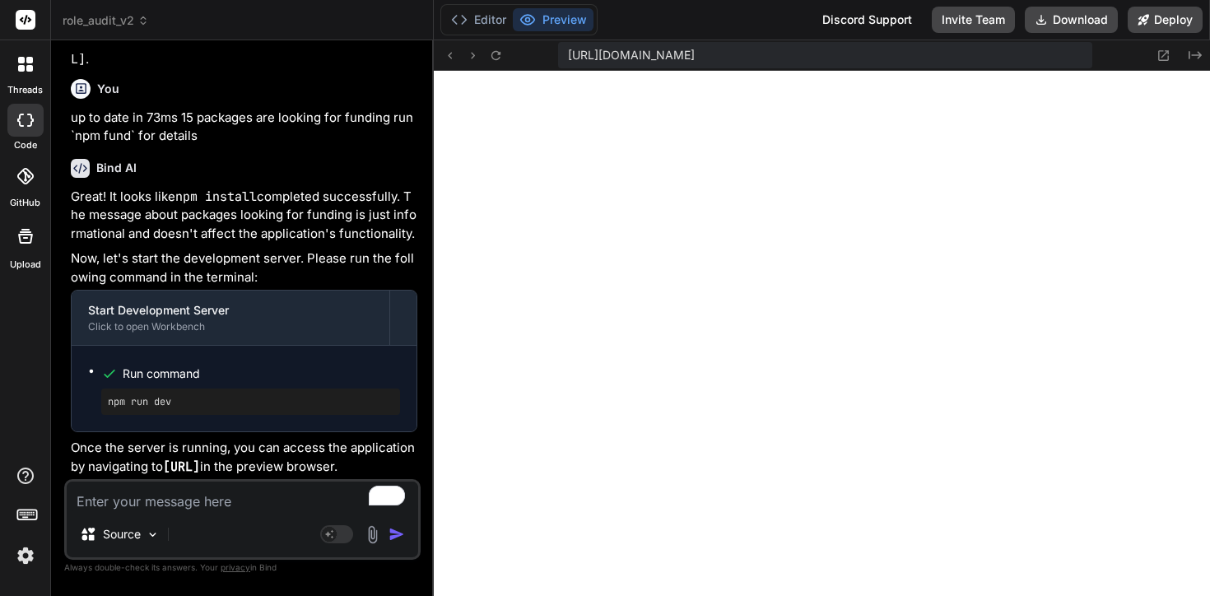
click at [612, 59] on span "https://u3uk0f35zsjjbn9cprh6fq9h0p4tm2-wnxx-ko9lvavm--3000--96435430.local-corp…" at bounding box center [631, 55] width 127 height 16
drag, startPoint x: 573, startPoint y: 55, endPoint x: 1029, endPoint y: 84, distance: 456.9
click at [199, 496] on textarea "To enrich screen reader interactions, please activate Accessibility in Grammarl…" at bounding box center [242, 497] width 351 height 30
paste textarea "http://localhost:3000/login.html"
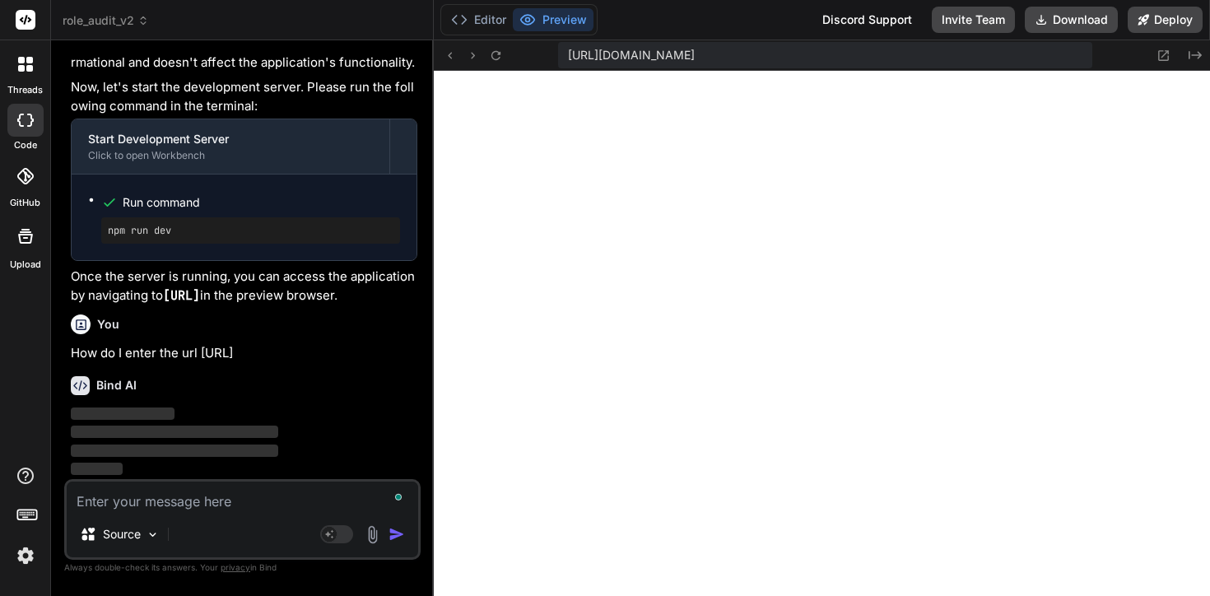
scroll to position [20409, 0]
click at [489, 49] on icon at bounding box center [496, 56] width 14 height 14
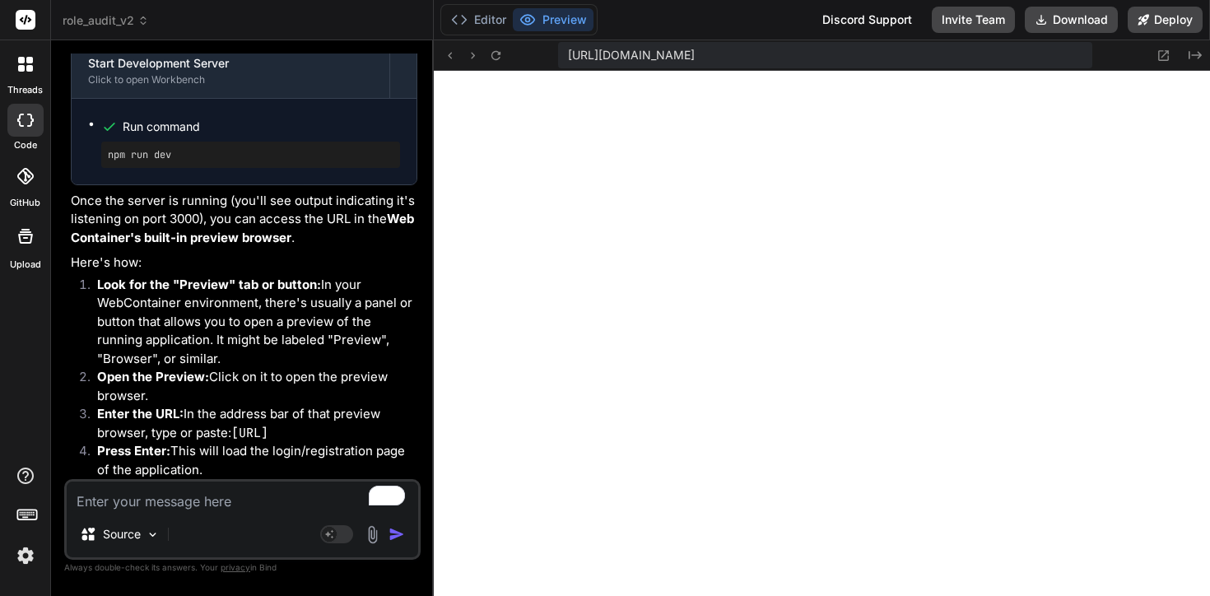
scroll to position [20875, 0]
click at [492, 22] on button "Editor" at bounding box center [478, 19] width 68 height 23
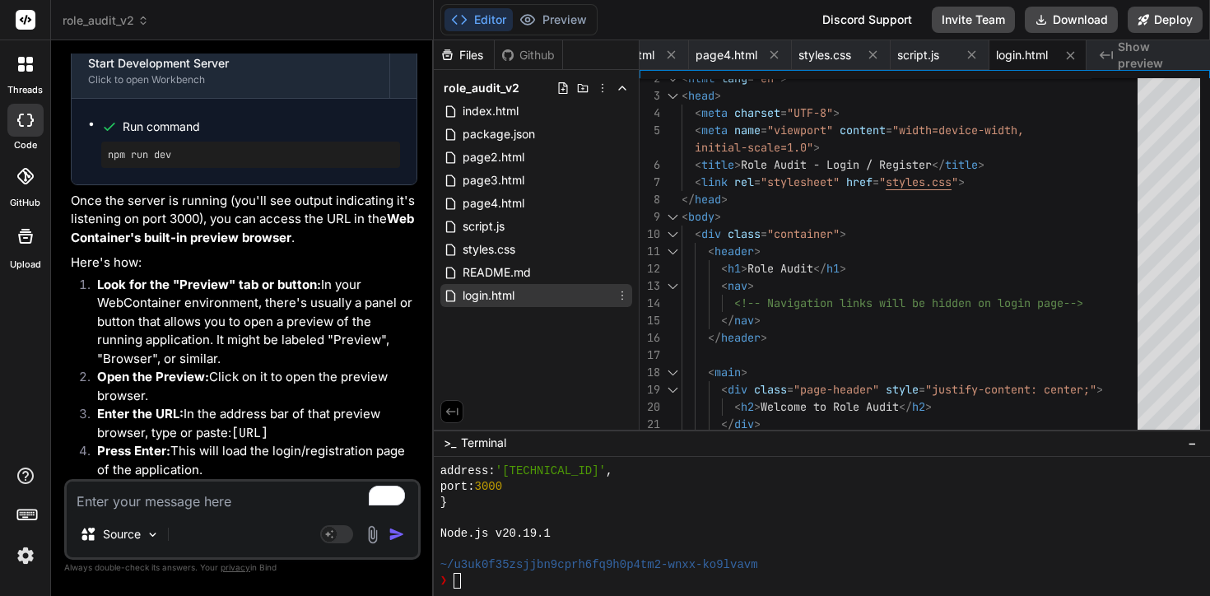
click at [510, 290] on span "login.html" at bounding box center [488, 296] width 55 height 20
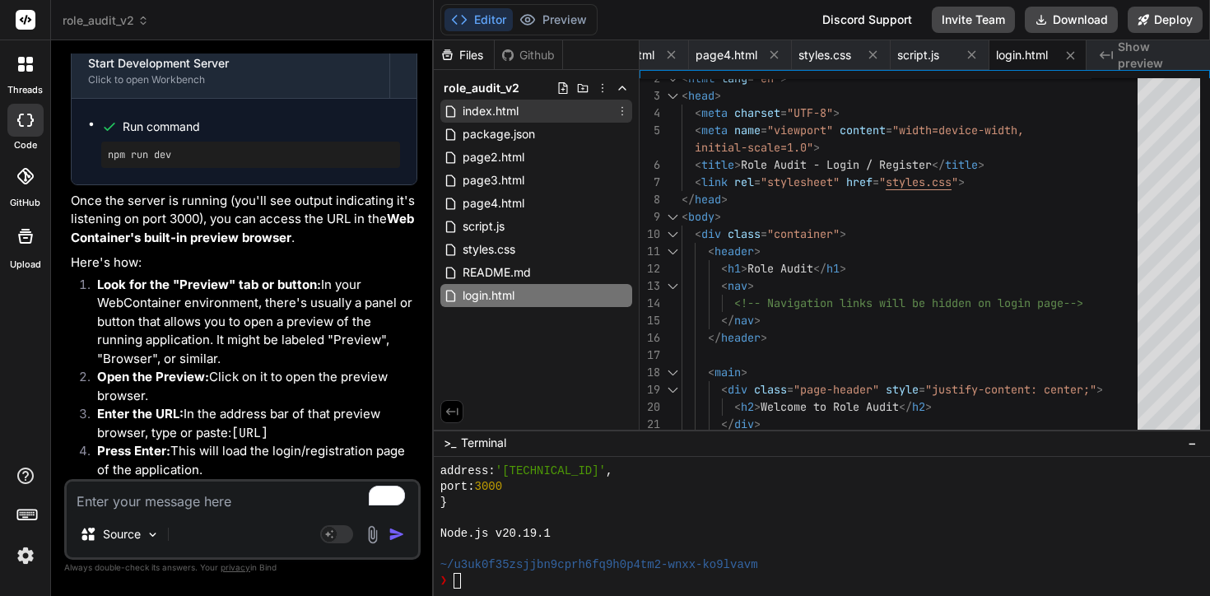
click at [498, 109] on span "index.html" at bounding box center [490, 111] width 59 height 20
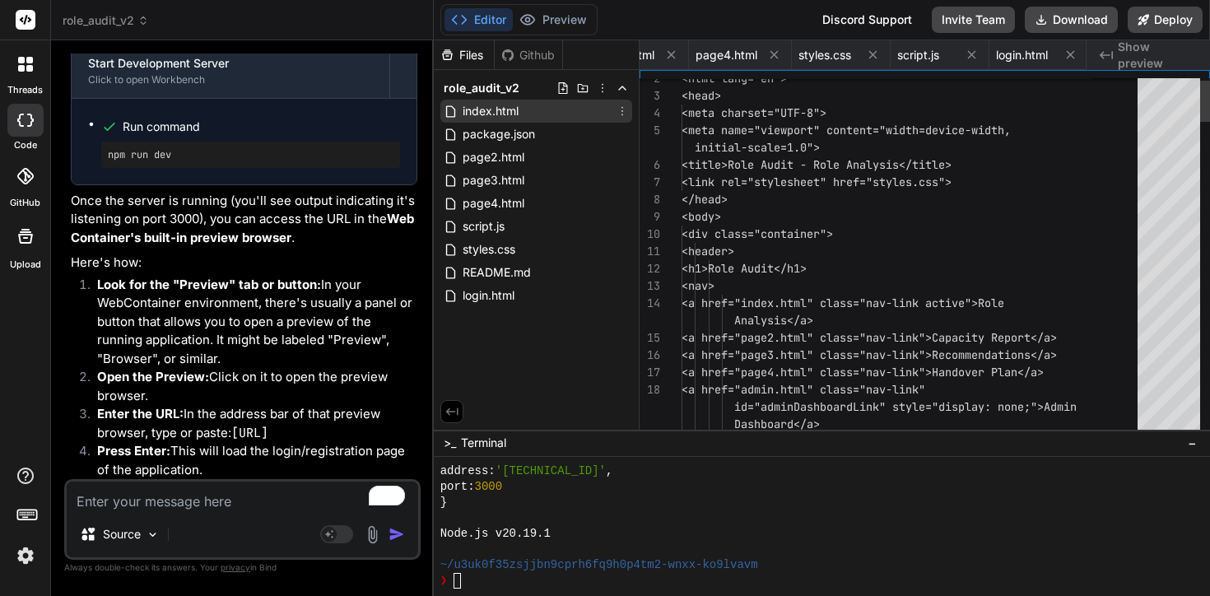
scroll to position [86, 0]
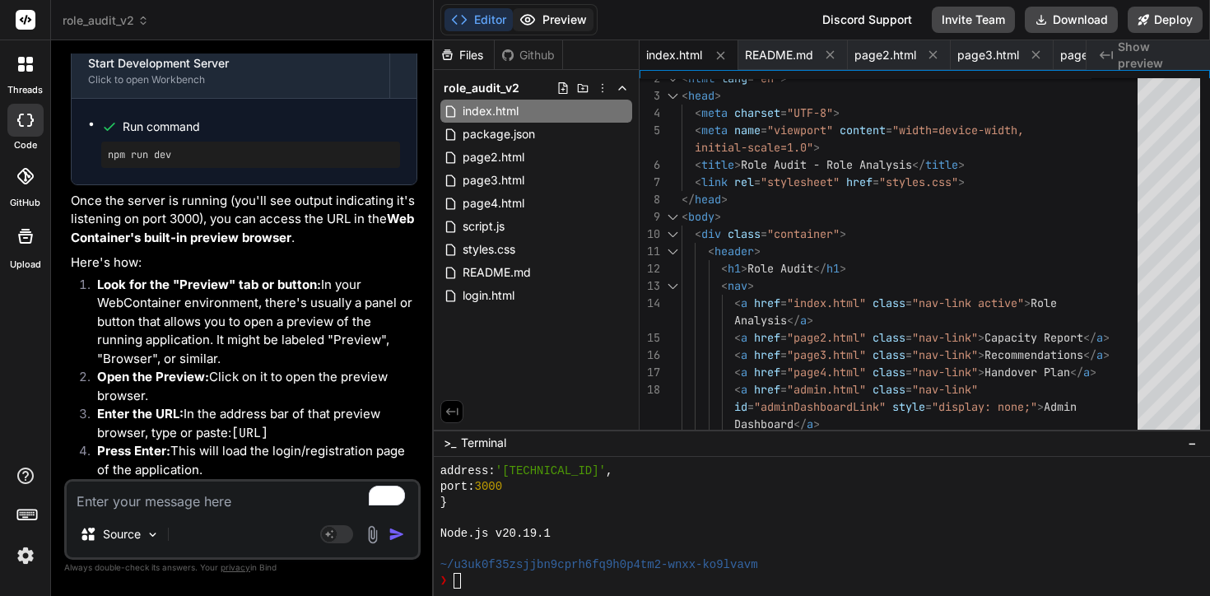
click at [549, 27] on button "Preview" at bounding box center [553, 19] width 81 height 23
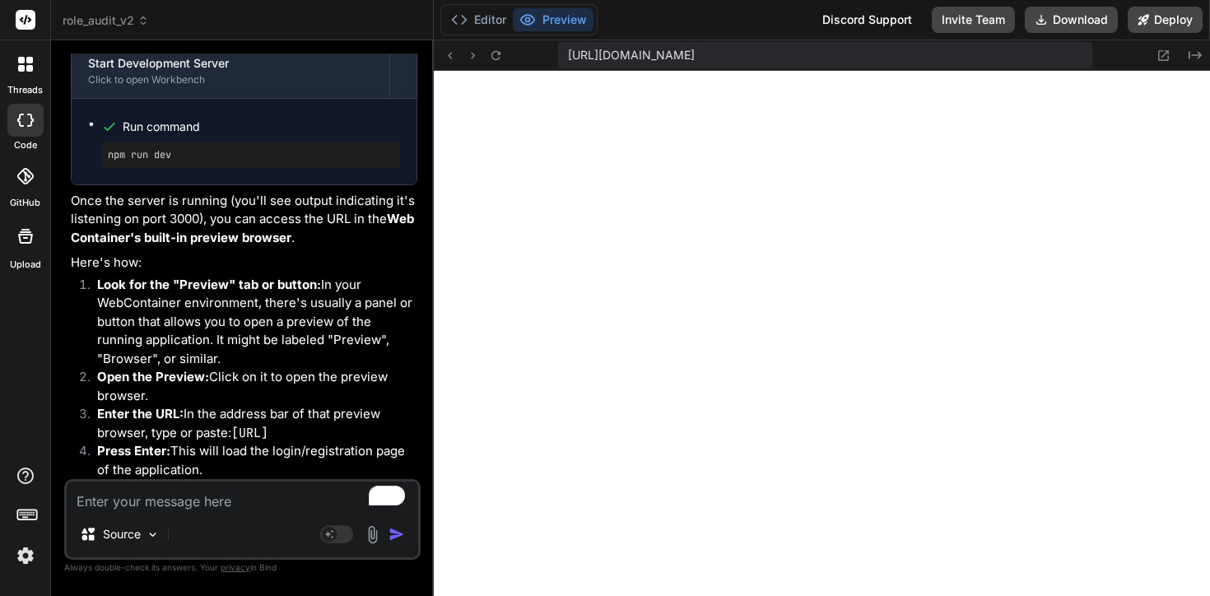
click at [695, 53] on span "https://u3uk0f35zsjjbn9cprh6fq9h0p4tm2-wnxx-ko9lvavm--3000--96435430.local-corp…" at bounding box center [631, 55] width 127 height 16
click at [695, 59] on span "https://u3uk0f35zsjjbn9cprh6fq9h0p4tm2-wnxx-ko9lvavm--3000--96435430.local-corp…" at bounding box center [631, 55] width 127 height 16
click at [234, 514] on div "Source Agent Mode. When this toggle is activated, AI automatically makes decisi…" at bounding box center [242, 519] width 356 height 81
click at [233, 502] on textarea "To enrich screen reader interactions, please activate Accessibility in Grammarl…" at bounding box center [242, 497] width 351 height 30
click at [496, 54] on icon at bounding box center [496, 56] width 14 height 14
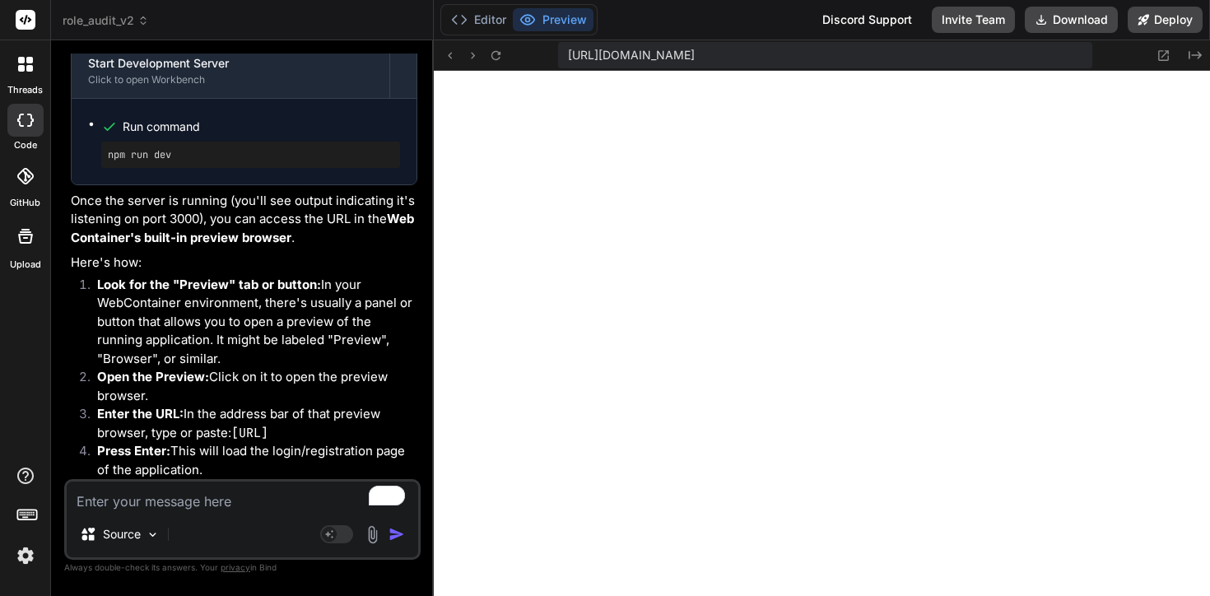
click at [695, 48] on span "https://u3uk0f35zsjjbn9cprh6fq9h0p4tm2-wnxx-ko9lvavm--3000--96435430.local-corp…" at bounding box center [631, 55] width 127 height 16
drag, startPoint x: 566, startPoint y: 58, endPoint x: 629, endPoint y: 54, distance: 62.7
click at [629, 54] on div "https://u3uk0f35zsjjbn9cprh6fq9h0p4tm2-wnxx-ko9lvavm--3000--96435430.local-corp…" at bounding box center [825, 55] width 534 height 26
click at [603, 49] on span "https://u3uk0f35zsjjbn9cprh6fq9h0p4tm2-wnxx-ko9lvavm--3000--96435430.local-corp…" at bounding box center [631, 55] width 127 height 16
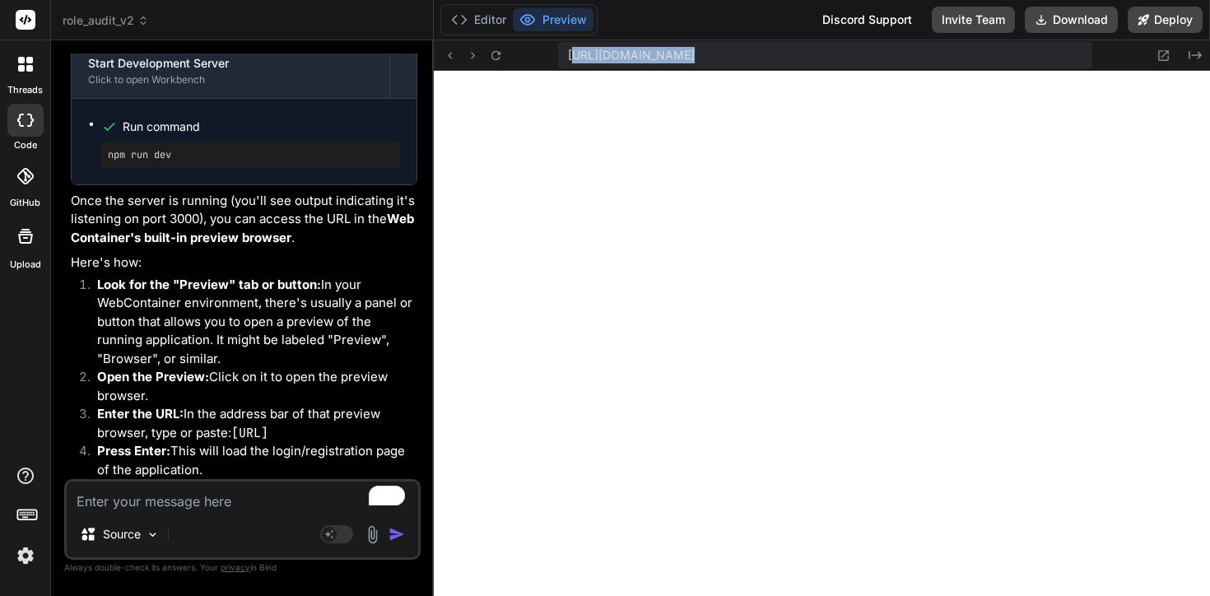
drag, startPoint x: 571, startPoint y: 53, endPoint x: 1175, endPoint y: 105, distance: 606.5
click at [1091, 49] on div "https://u3uk0f35zsjjbn9cprh6fq9h0p4tm2-wnxx-ko9lvavm--3000--96435430.local-corp…" at bounding box center [825, 55] width 534 height 26
click at [571, 51] on span "https://u3uk0f35zsjjbn9cprh6fq9h0p4tm2-wnxx-ko9lvavm--3000--96435430.local-corp…" at bounding box center [631, 55] width 127 height 16
click at [240, 509] on textarea "To enrich screen reader interactions, please activate Accessibility in Grammarl…" at bounding box center [242, 497] width 351 height 30
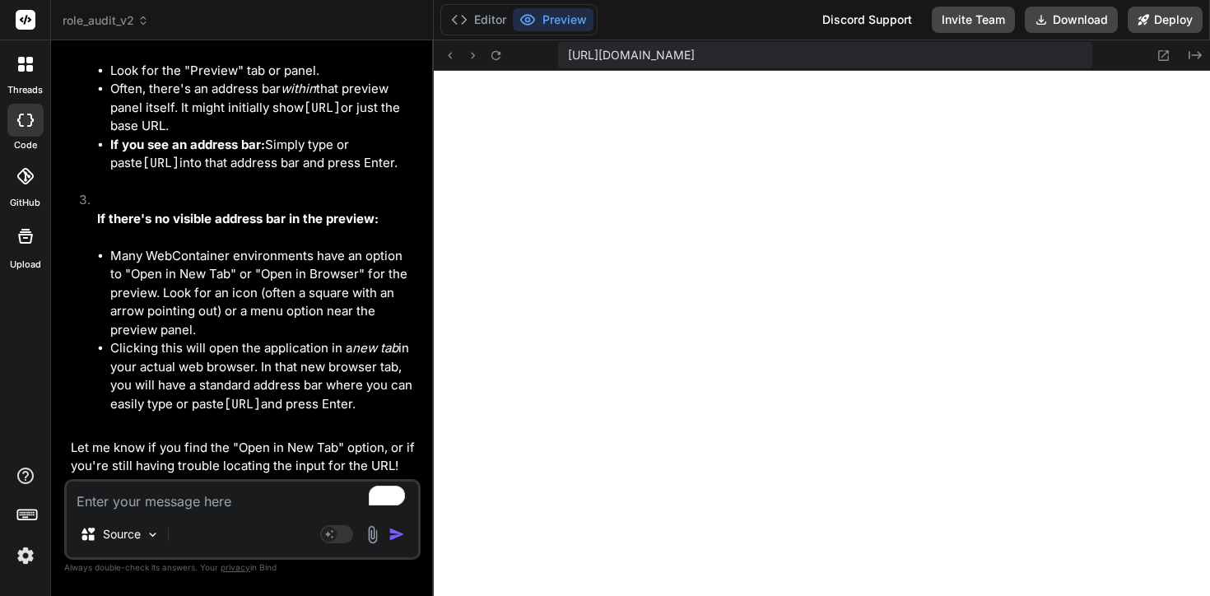
scroll to position [21713, 0]
click at [1162, 63] on button at bounding box center [1164, 55] width 20 height 20
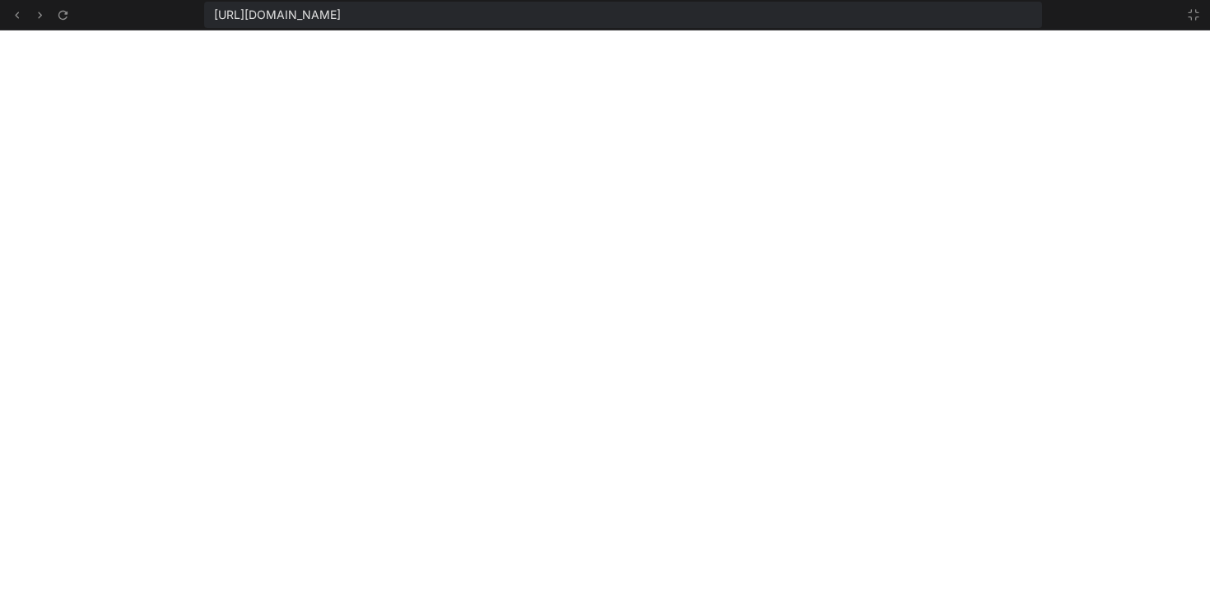
click at [341, 21] on span "https://u3uk0f35zsjjbn9cprh6fq9h0p4tm2-wnxx-ko9lvavm--3000--96435430.local-corp…" at bounding box center [277, 15] width 127 height 16
click at [341, 16] on span "https://u3uk0f35zsjjbn9cprh6fq9h0p4tm2-wnxx-ko9lvavm--3000--96435430.local-corp…" at bounding box center [277, 15] width 127 height 16
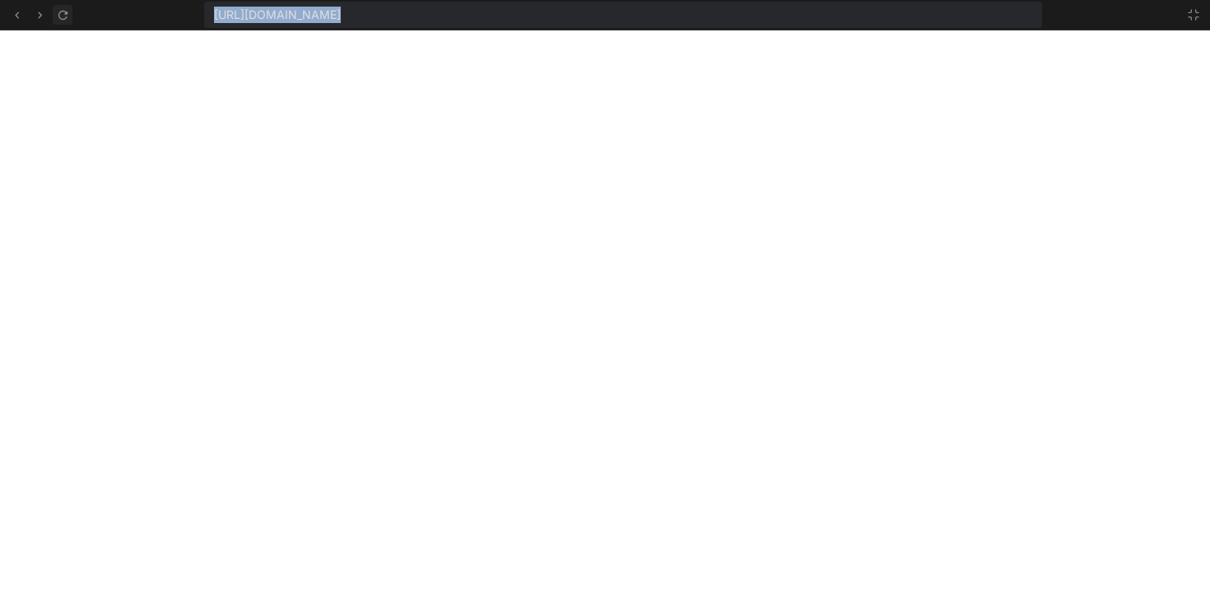
click at [66, 14] on icon at bounding box center [63, 15] width 14 height 14
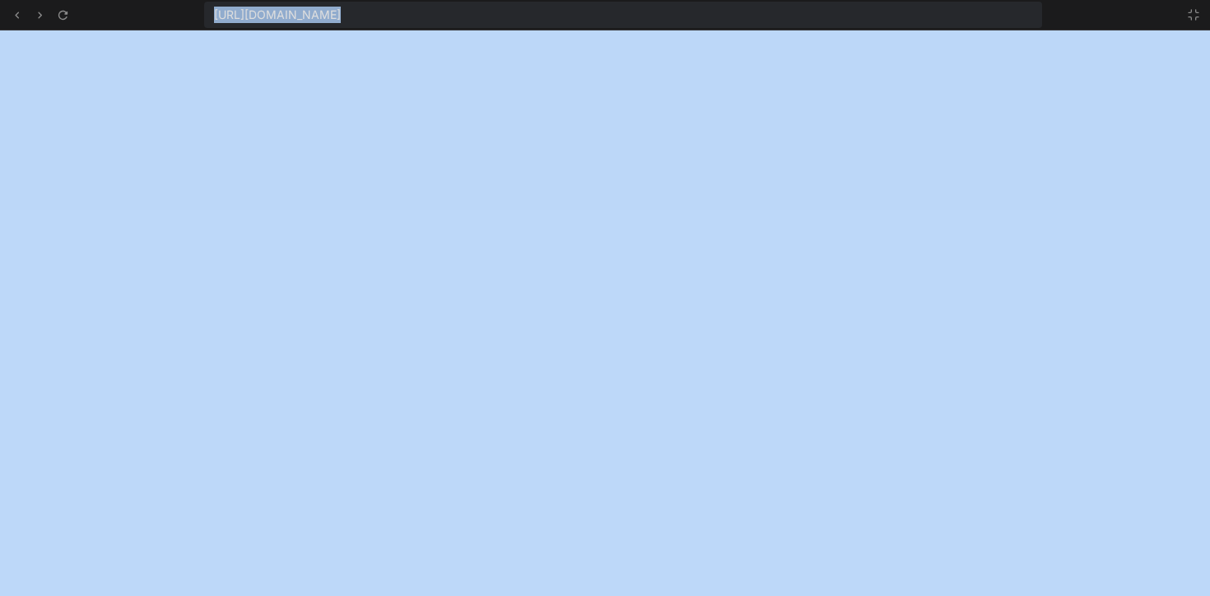
click at [341, 15] on span "https://u3uk0f35zsjjbn9cprh6fq9h0p4tm2-wnxx-ko9lvavm--3000--96435430.local-corp…" at bounding box center [277, 15] width 127 height 16
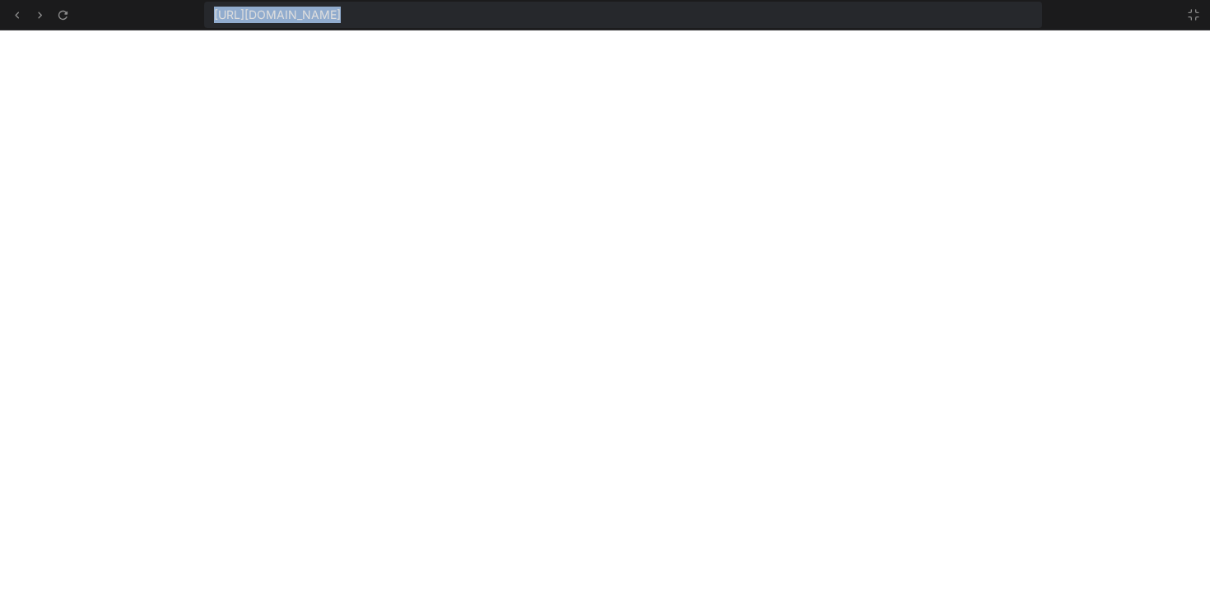
click at [341, 15] on span "https://u3uk0f35zsjjbn9cprh6fq9h0p4tm2-wnxx-ko9lvavm--3000--96435430.local-corp…" at bounding box center [277, 15] width 127 height 16
click at [1182, 19] on div at bounding box center [1189, 15] width 30 height 20
click at [1196, 17] on icon at bounding box center [1194, 15] width 10 height 10
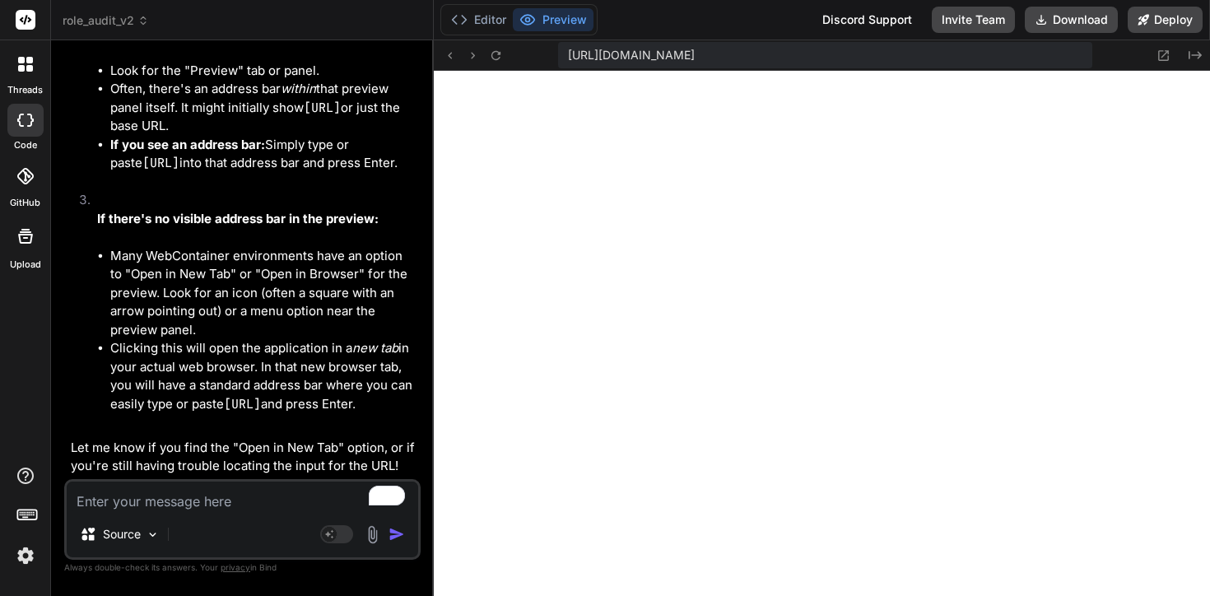
scroll to position [21589, 0]
click at [210, 509] on textarea "To enrich screen reader interactions, please activate Accessibility in Grammarl…" at bounding box center [242, 497] width 351 height 30
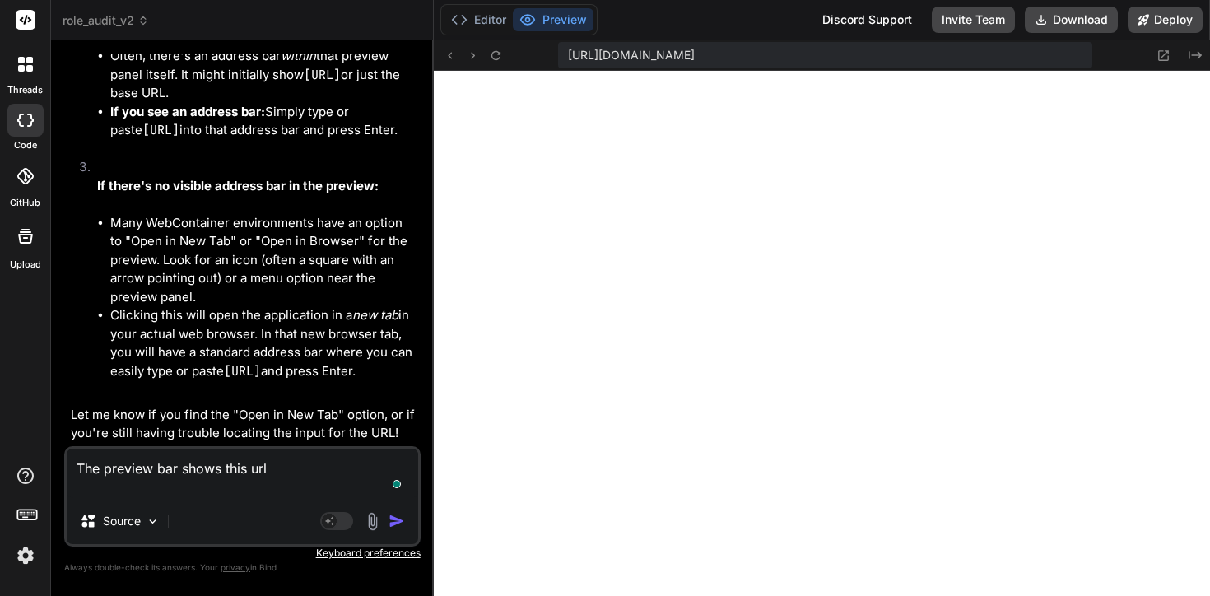
paste textarea "https://u3uk0f35zsjjbn9cprh6fq9h0p4tm2-wnxx-ko9lvavm--3000--96435430.local-corp…"
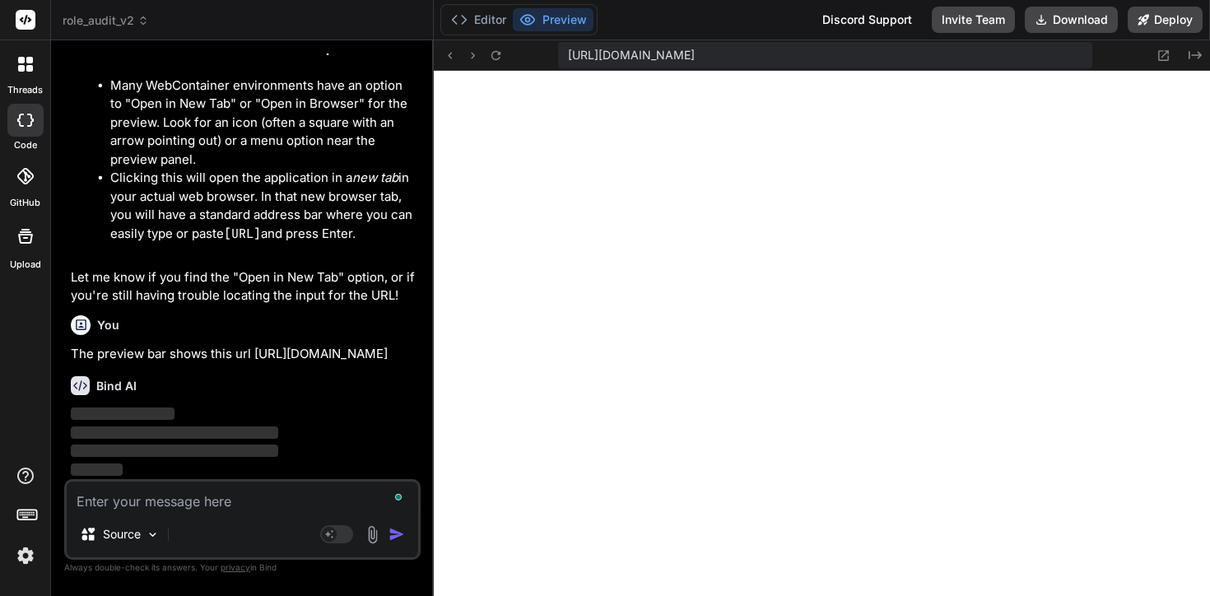
scroll to position [21922, 0]
click at [483, 7] on div "Editor Preview" at bounding box center [518, 19] width 157 height 31
click at [483, 21] on button "Editor" at bounding box center [478, 19] width 68 height 23
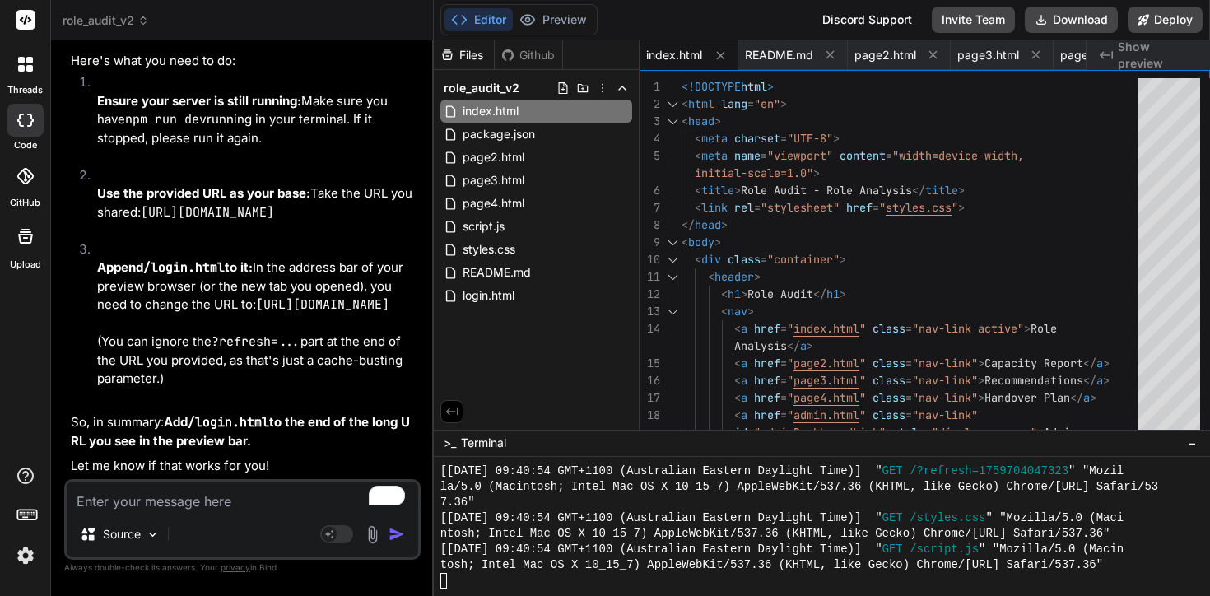
scroll to position [15639, 0]
click at [1191, 441] on span "−" at bounding box center [1192, 443] width 9 height 16
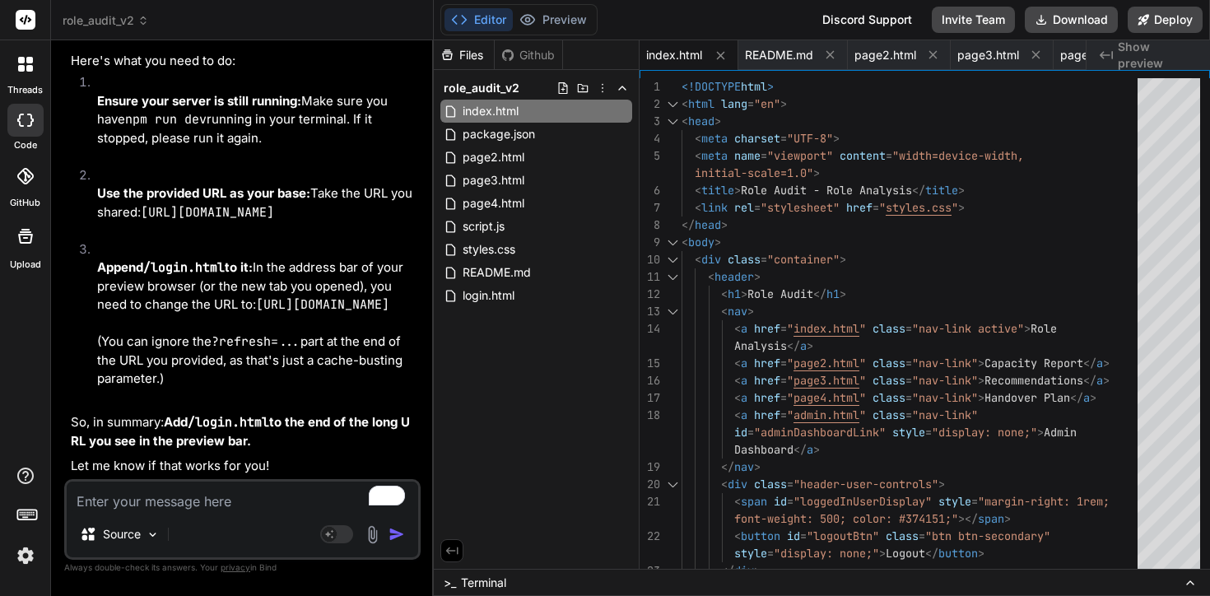
click at [1188, 582] on icon at bounding box center [1190, 582] width 7 height 3
click at [1192, 578] on icon at bounding box center [1190, 582] width 13 height 13
click at [1190, 581] on icon at bounding box center [1190, 582] width 7 height 3
click at [447, 590] on span ">_" at bounding box center [450, 583] width 12 height 16
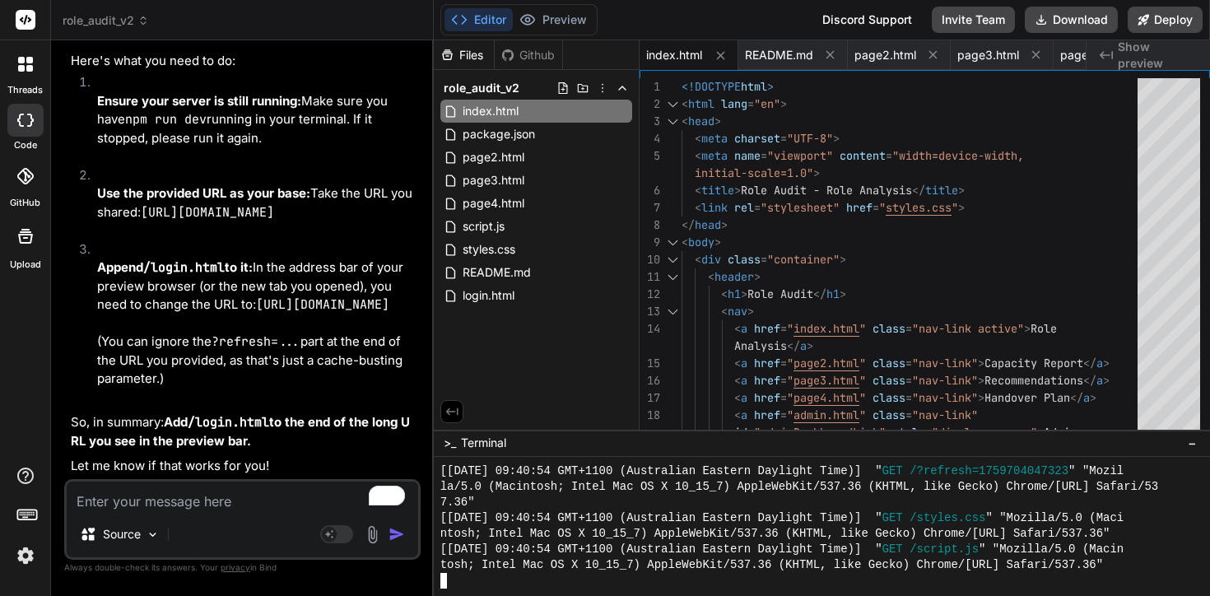
click at [474, 583] on div at bounding box center [814, 581] width 749 height 16
click at [480, 295] on span "login.html" at bounding box center [488, 296] width 55 height 20
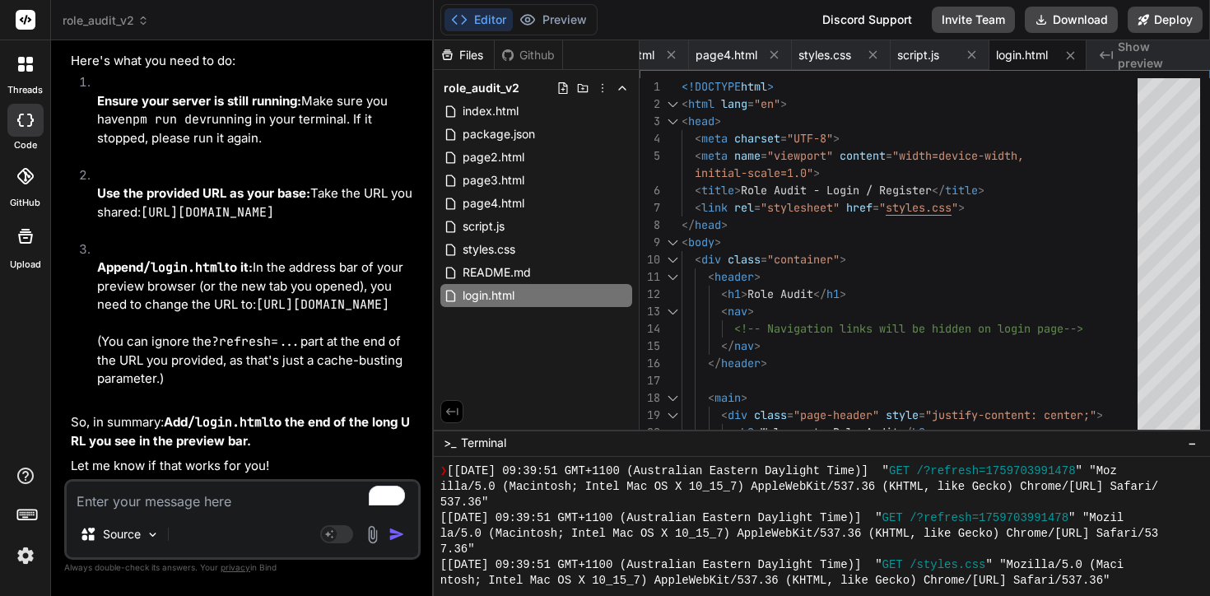
scroll to position [15639, 0]
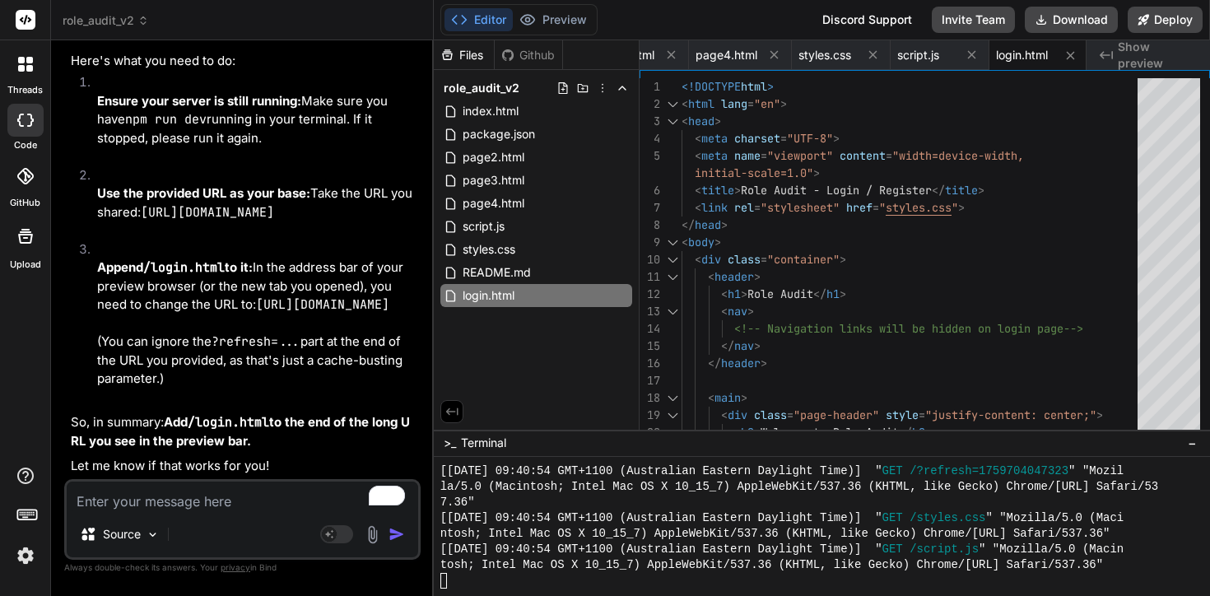
click at [463, 586] on div at bounding box center [814, 581] width 749 height 16
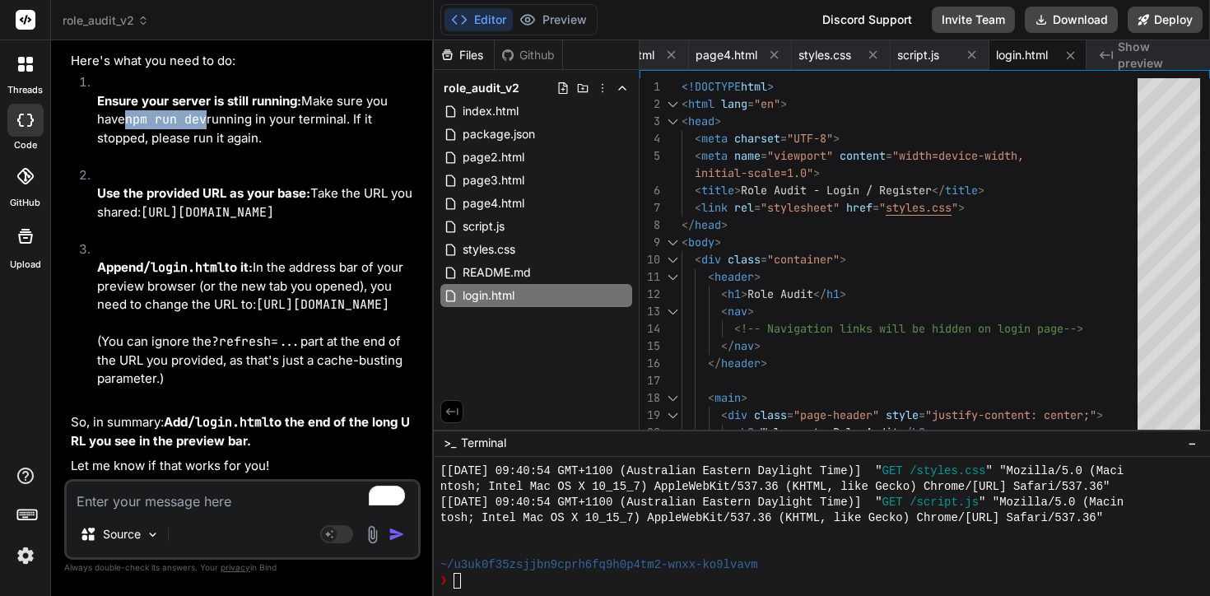
drag, startPoint x: 207, startPoint y: 249, endPoint x: 130, endPoint y: 249, distance: 76.6
click at [130, 128] on code "npm run dev" at bounding box center [165, 119] width 81 height 16
click at [504, 577] on div "❯" at bounding box center [814, 581] width 749 height 16
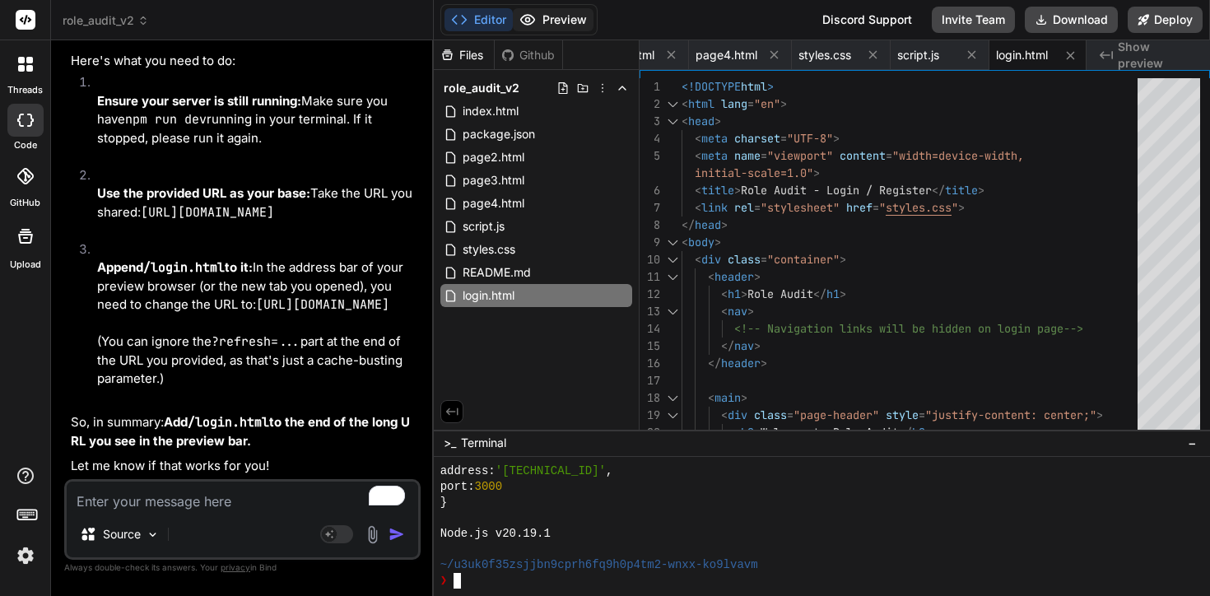
click at [573, 15] on button "Preview" at bounding box center [553, 19] width 81 height 23
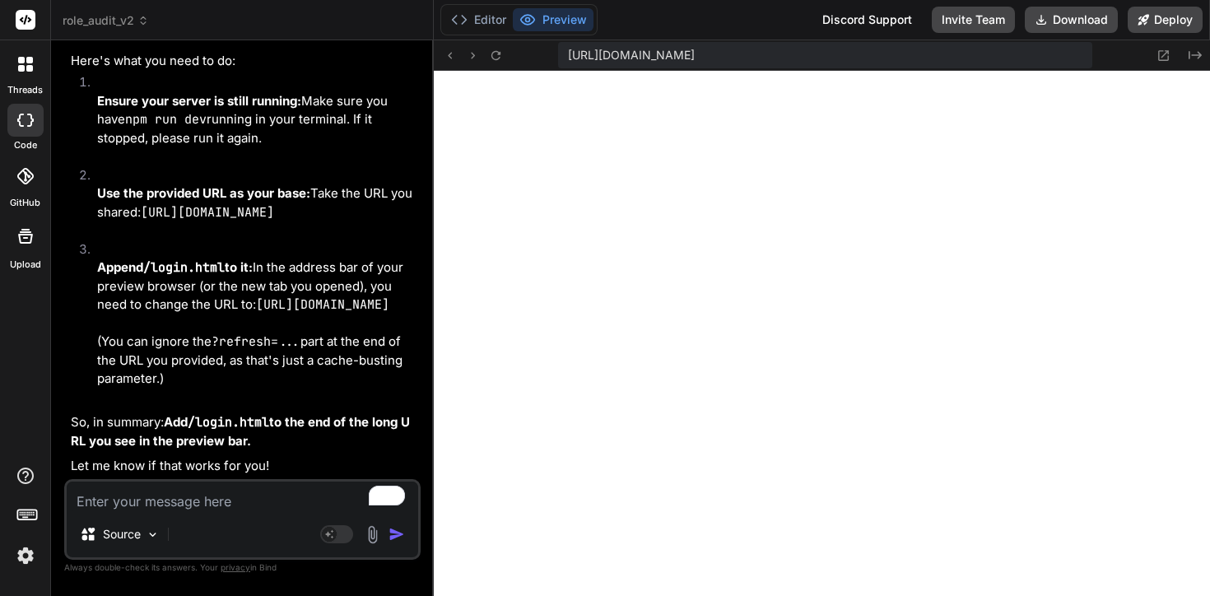
click at [695, 54] on span "https://u3uk0f35zsjjbn9cprh6fq9h0p4tm2-wnxx-ko9lvavm--3000--96435430.local-corp…" at bounding box center [631, 55] width 127 height 16
click at [1162, 54] on icon at bounding box center [1163, 56] width 14 height 14
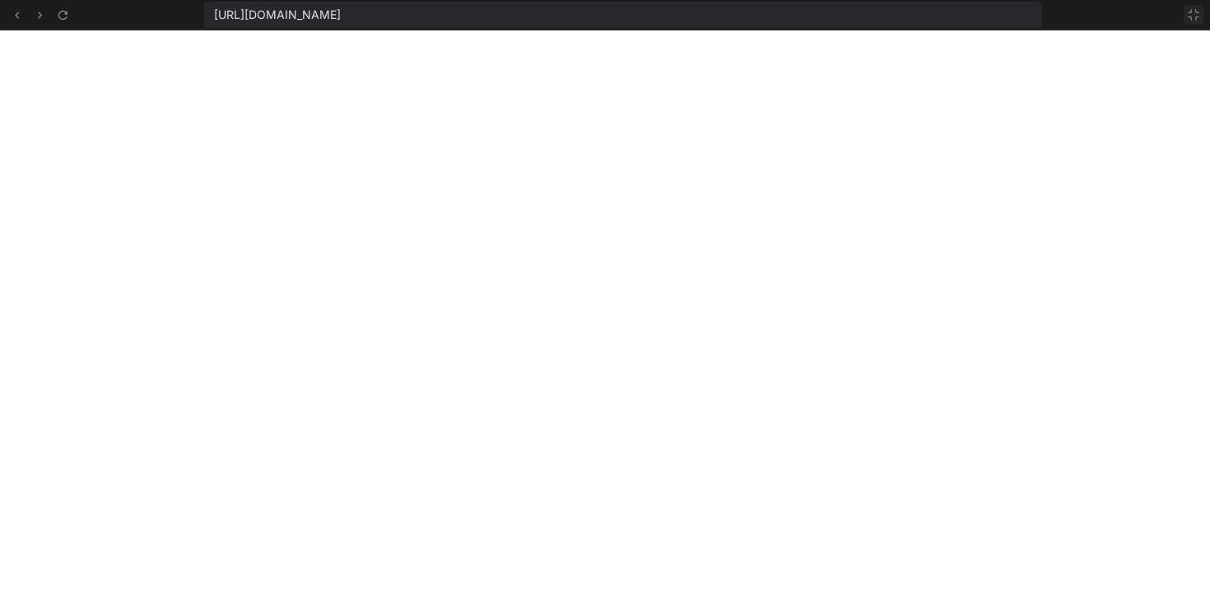
click at [1195, 10] on icon at bounding box center [1194, 15] width 10 height 10
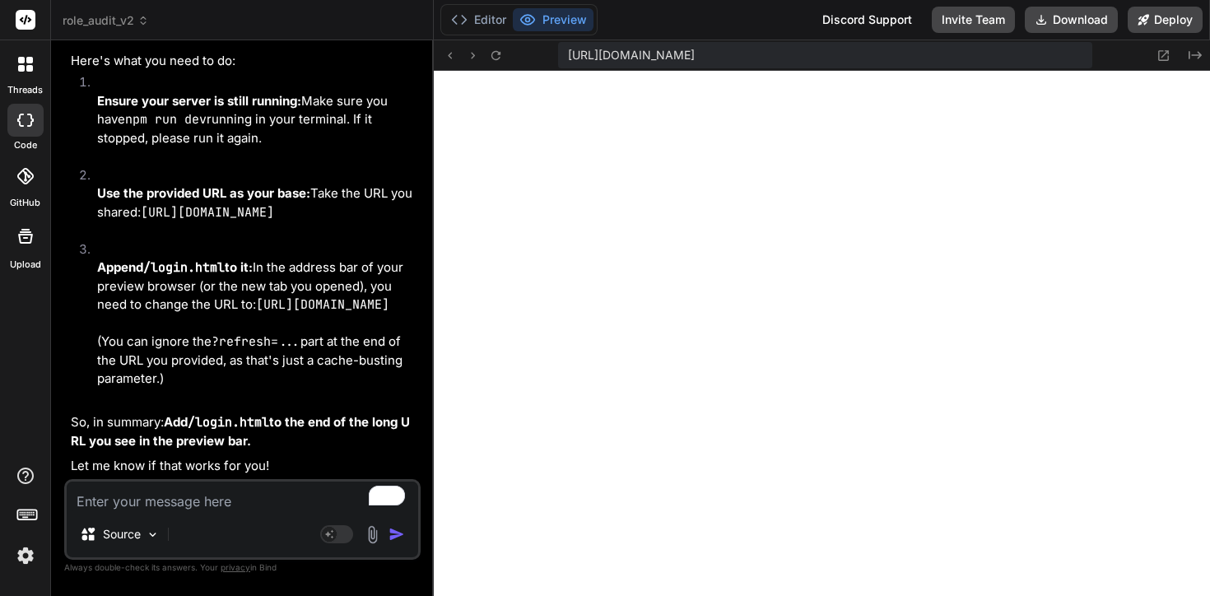
scroll to position [22405, 0]
drag, startPoint x: 363, startPoint y: 390, endPoint x: 275, endPoint y: 391, distance: 88.1
click at [275, 314] on p "Append /login.html to it: In the address bar of your preview browser (or the ne…" at bounding box center [257, 286] width 320 height 56
click at [1163, 56] on icon at bounding box center [1163, 56] width 14 height 14
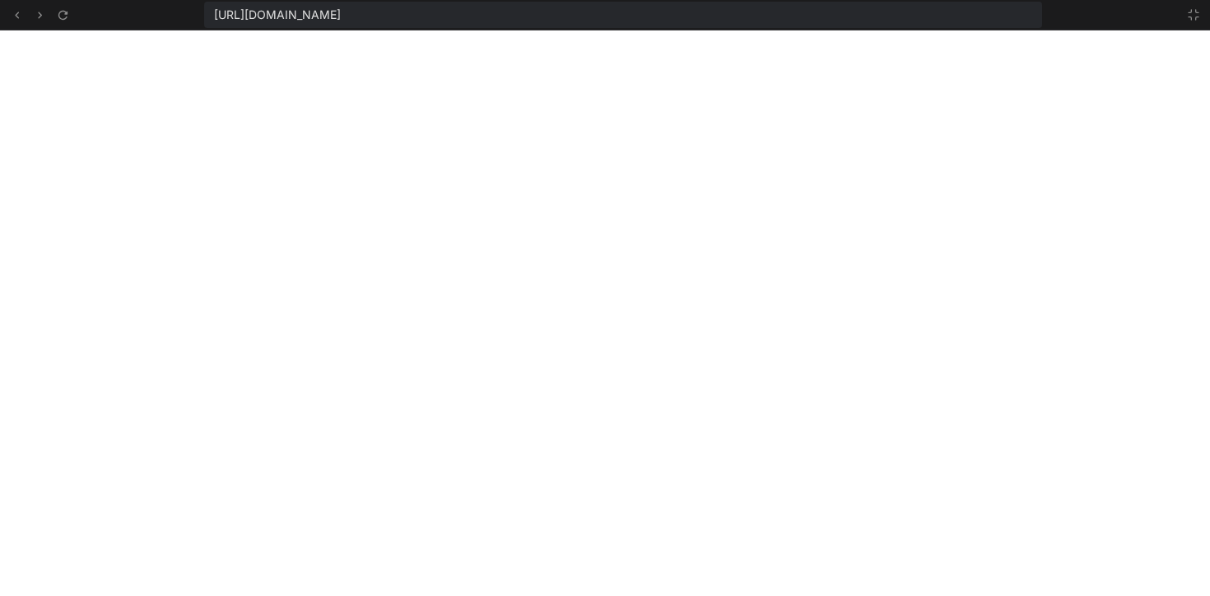
click at [980, 7] on div "https://u3uk0f35zsjjbn9cprh6fq9h0p4tm2-wnxx-ko9lvavm--3000--96435430.local-corp…" at bounding box center [623, 15] width 838 height 26
click at [341, 12] on span "https://u3uk0f35zsjjbn9cprh6fq9h0p4tm2-wnxx-ko9lvavm--3000--96435430.local-corp…" at bounding box center [277, 15] width 127 height 16
click at [967, 15] on div "https://u3uk0f35zsjjbn9cprh6fq9h0p4tm2-wnxx-ko9lvavm--3000--96435430.local-corp…" at bounding box center [623, 15] width 838 height 26
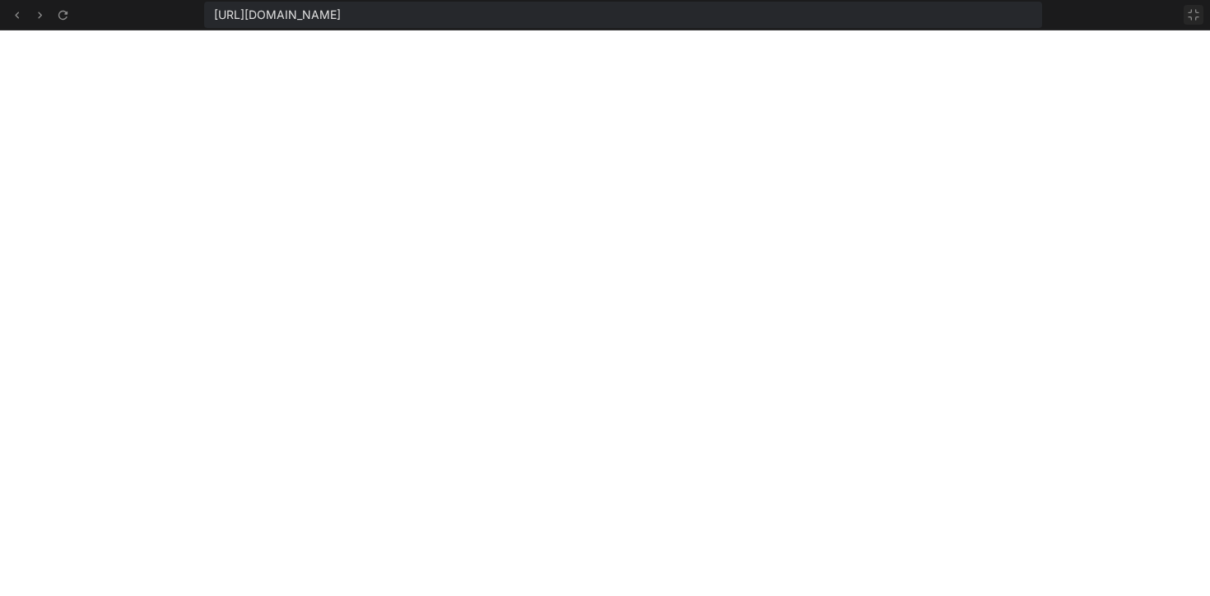
click at [1195, 21] on button at bounding box center [1194, 15] width 20 height 20
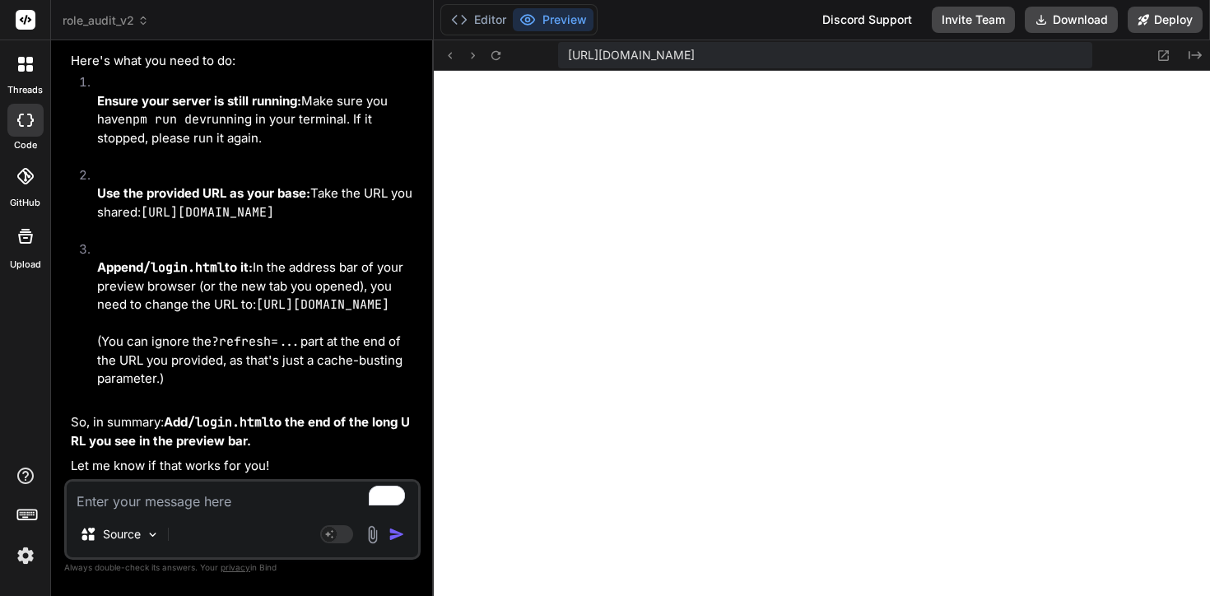
scroll to position [22491, 0]
click at [193, 510] on textarea "To enrich screen reader interactions, please activate Accessibility in Grammarl…" at bounding box center [242, 497] width 351 height 30
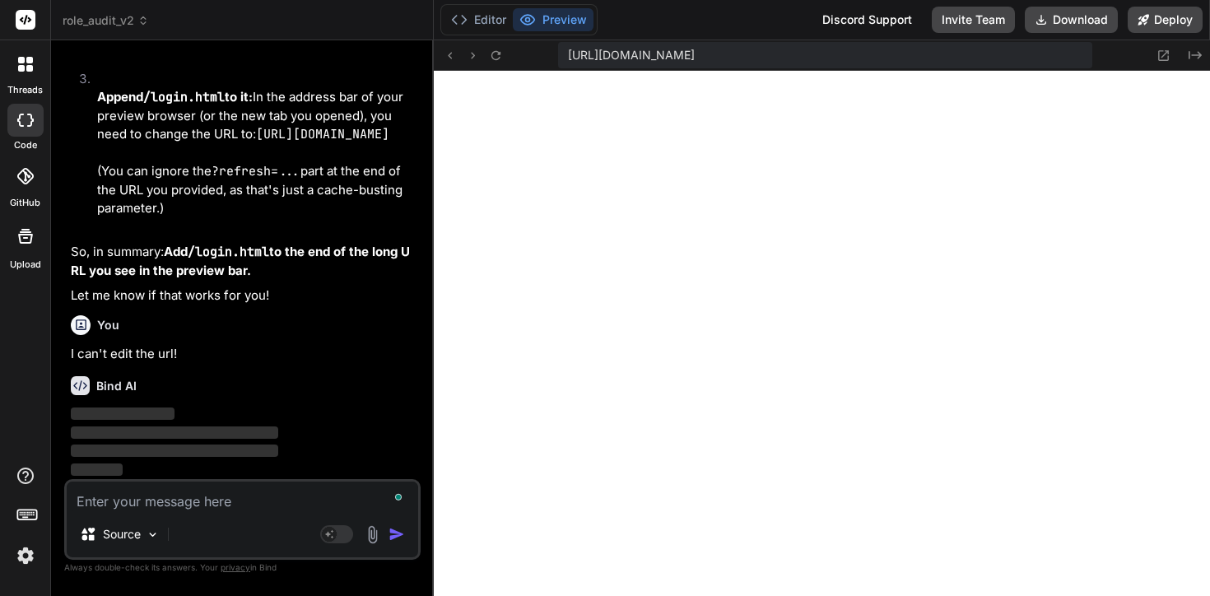
scroll to position [22662, 0]
click at [695, 62] on span "https://u3uk0f35zsjjbn9cprh6fq9h0p4tm2-wnxx-ko9lvavm--3000--96435430.local-corp…" at bounding box center [631, 55] width 127 height 16
click at [695, 55] on span "https://u3uk0f35zsjjbn9cprh6fq9h0p4tm2-wnxx-ko9lvavm--3000--96435430.local-corp…" at bounding box center [631, 55] width 127 height 16
drag, startPoint x: 928, startPoint y: 58, endPoint x: 1147, endPoint y: 67, distance: 219.2
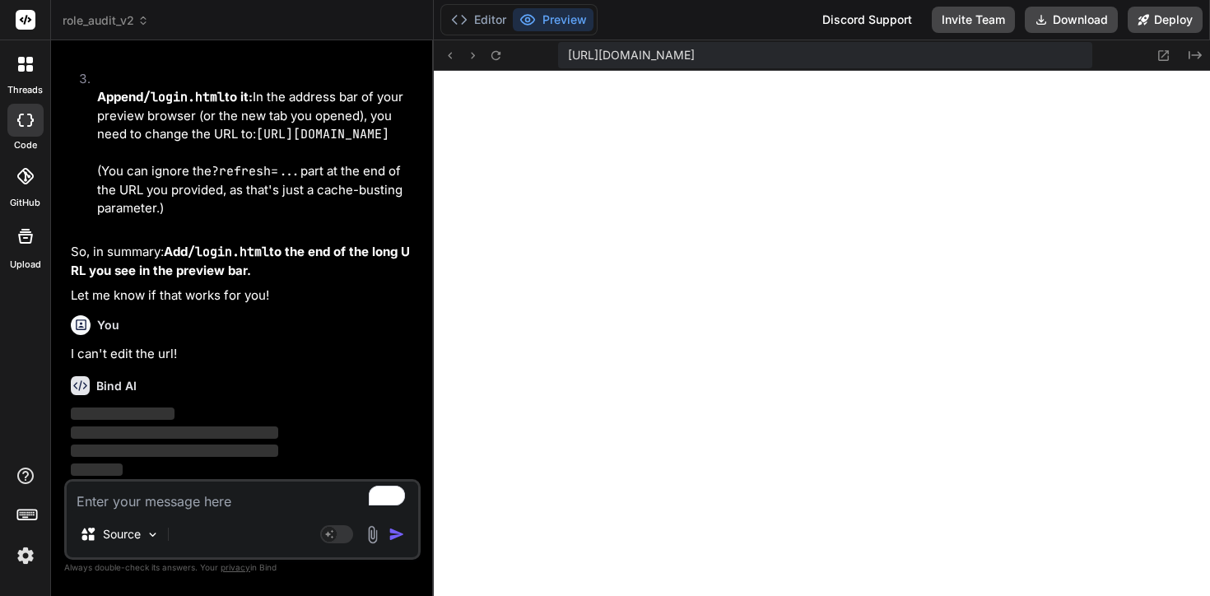
click at [1147, 67] on div "https://u3uk0f35zsjjbn9cprh6fq9h0p4tm2-wnxx-ko9lvavm--3000--96435430.local-corp…" at bounding box center [822, 55] width 776 height 30
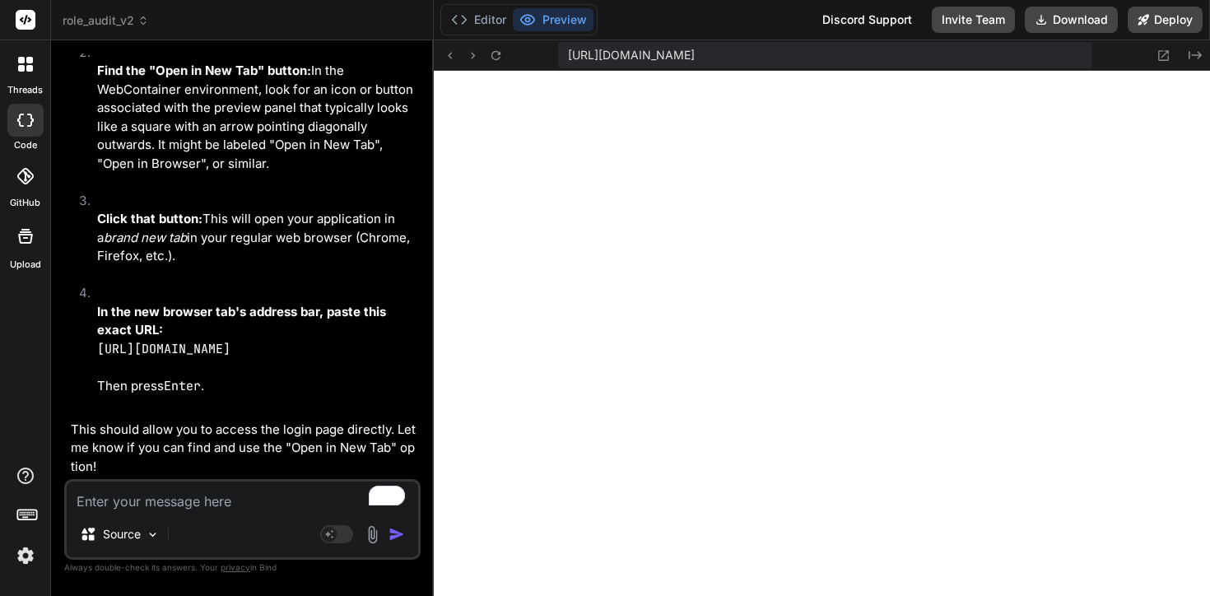
scroll to position [23320, 0]
click at [1162, 53] on icon at bounding box center [1163, 56] width 14 height 14
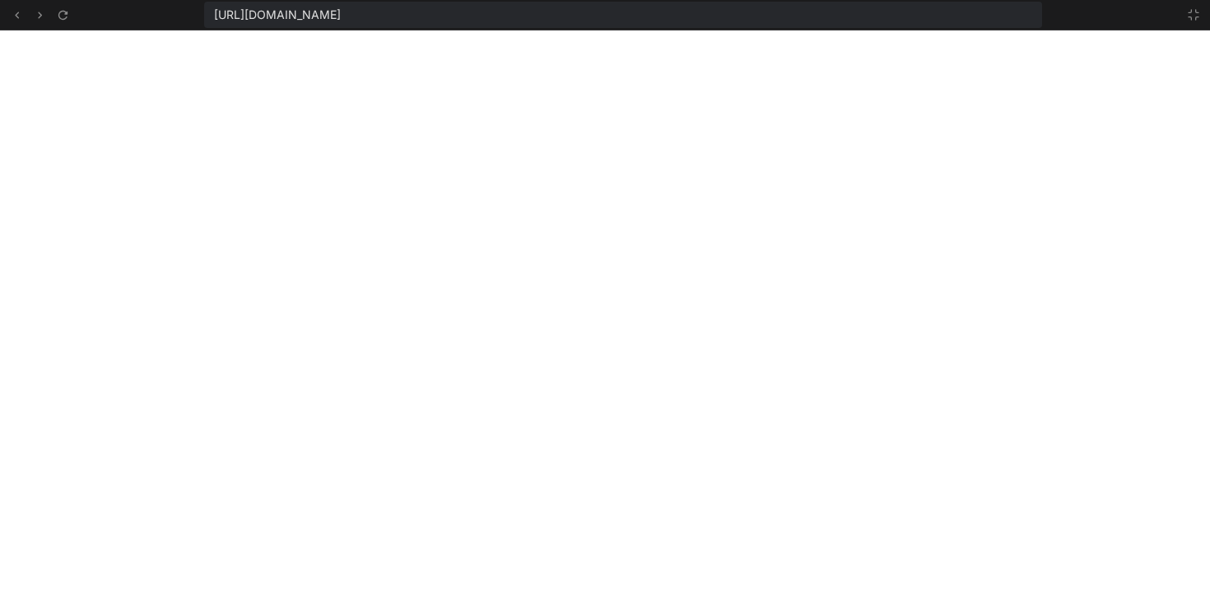
click at [538, 0] on div "https://u3uk0f35zsjjbn9cprh6fq9h0p4tm2-wnxx-ko9lvavm--3000--96435430.local-corp…" at bounding box center [605, 15] width 1210 height 30
click at [547, 27] on div "https://u3uk0f35zsjjbn9cprh6fq9h0p4tm2-wnxx-ko9lvavm--3000--96435430.local-corp…" at bounding box center [623, 15] width 838 height 26
click at [341, 21] on span "https://u3uk0f35zsjjbn9cprh6fq9h0p4tm2-wnxx-ko9lvavm--3000--96435430.local-corp…" at bounding box center [277, 15] width 127 height 16
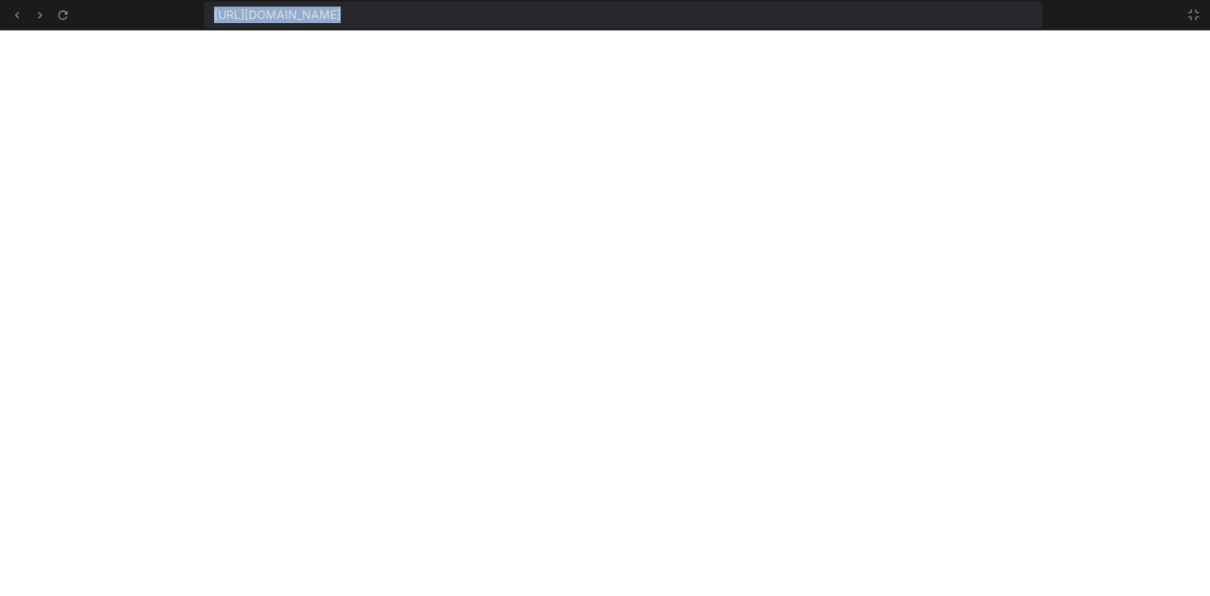
click at [341, 21] on span "https://u3uk0f35zsjjbn9cprh6fq9h0p4tm2-wnxx-ko9lvavm--3000--96435430.local-corp…" at bounding box center [277, 15] width 127 height 16
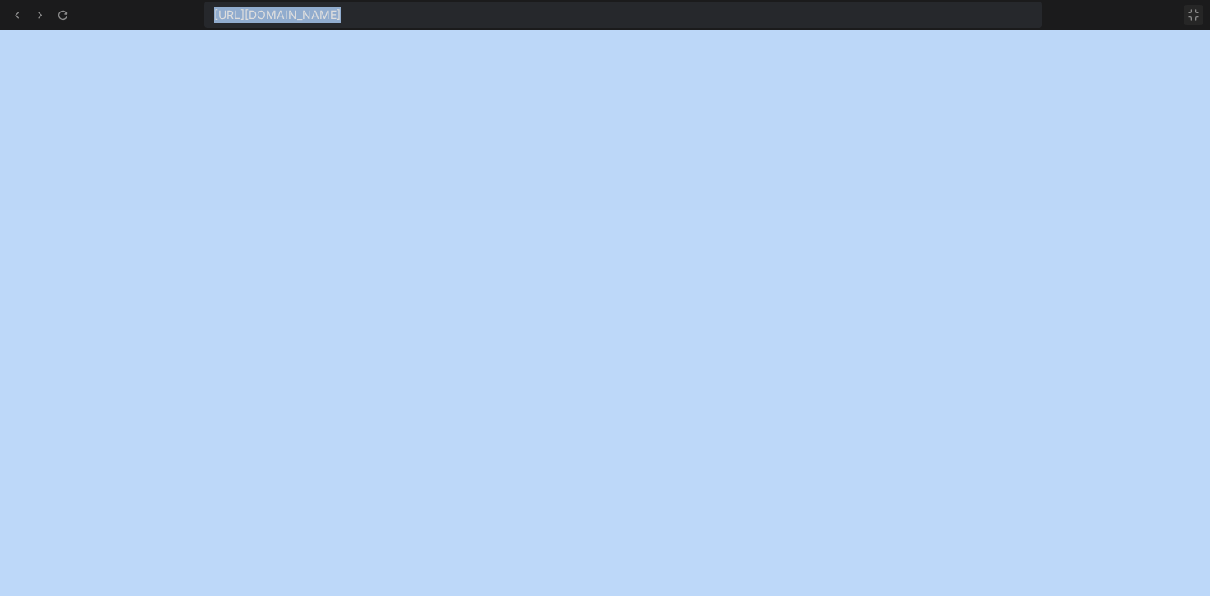
click at [1198, 12] on icon at bounding box center [1194, 15] width 10 height 10
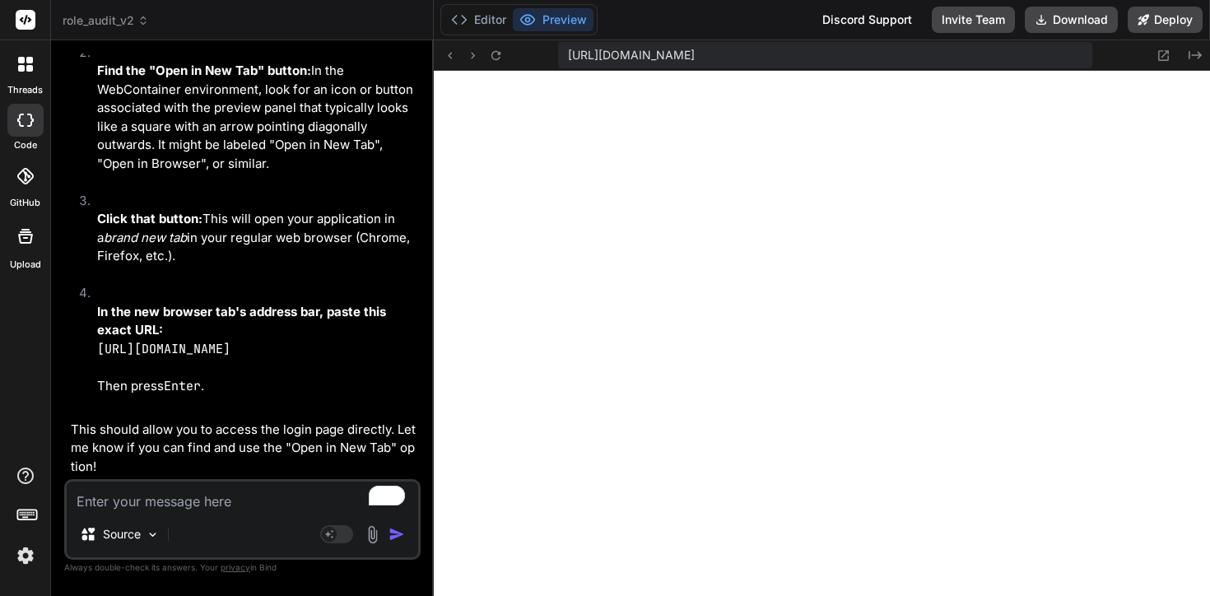
scroll to position [23498, 0]
drag, startPoint x: 371, startPoint y: 351, endPoint x: 97, endPoint y: 313, distance: 276.7
click at [97, 313] on p "In the new browser tab's address bar, paste this exact URL: https://u3uk0f35zsj…" at bounding box center [257, 331] width 320 height 56
click at [275, 505] on textarea "To enrich screen reader interactions, please activate Accessibility in Grammarl…" at bounding box center [242, 497] width 351 height 30
paste textarea "You're almost there! In order to see your preview, you need to connect this tab…"
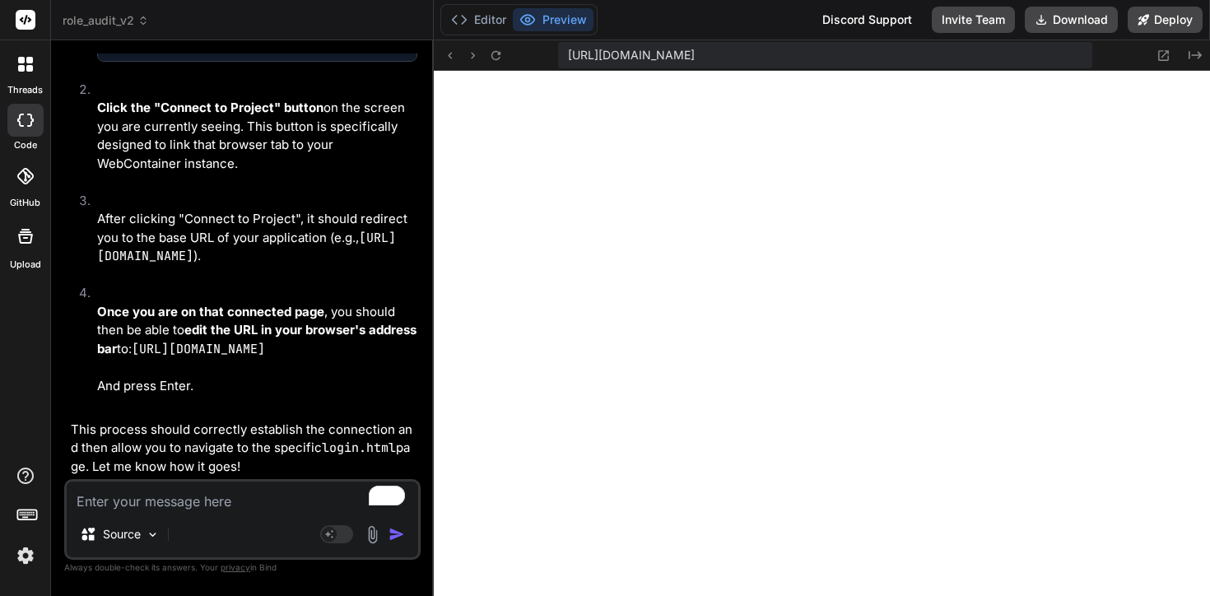
scroll to position [24267, 0]
drag, startPoint x: 230, startPoint y: 133, endPoint x: 89, endPoint y: 133, distance: 141.6
click at [504, 28] on button "Editor" at bounding box center [478, 19] width 68 height 23
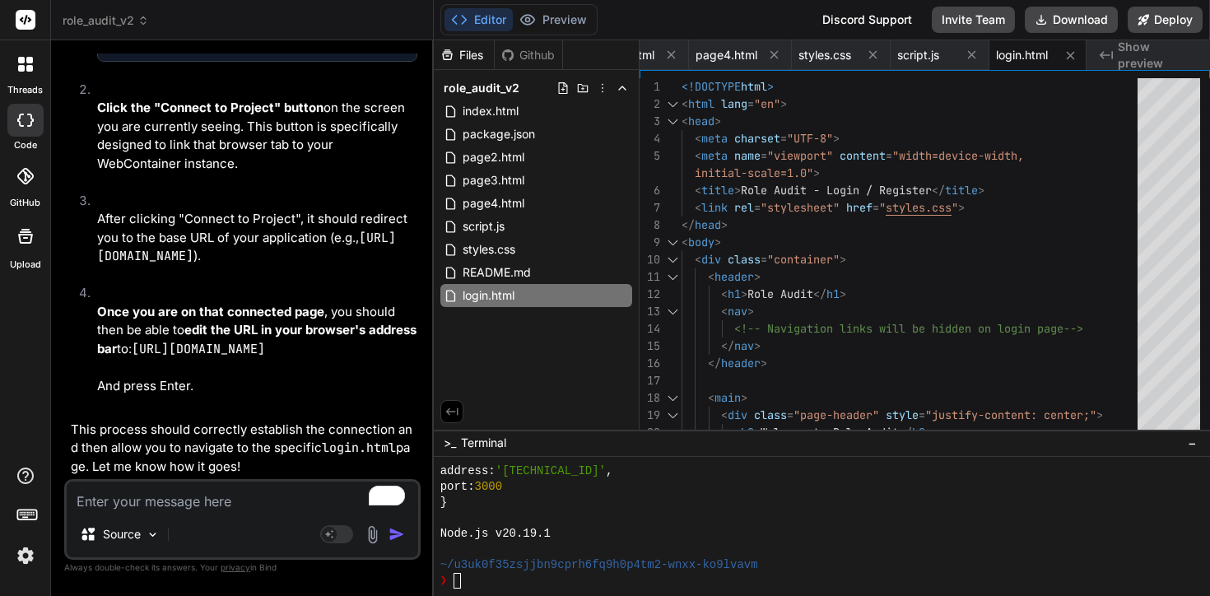
click at [481, 579] on div "❯" at bounding box center [814, 581] width 749 height 16
click at [208, 498] on textarea "To enrich screen reader interactions, please activate Accessibility in Grammarl…" at bounding box center [242, 497] width 351 height 30
paste textarea "Oops! We are unable to find the page you are looking for! Click “Retry Action” …"
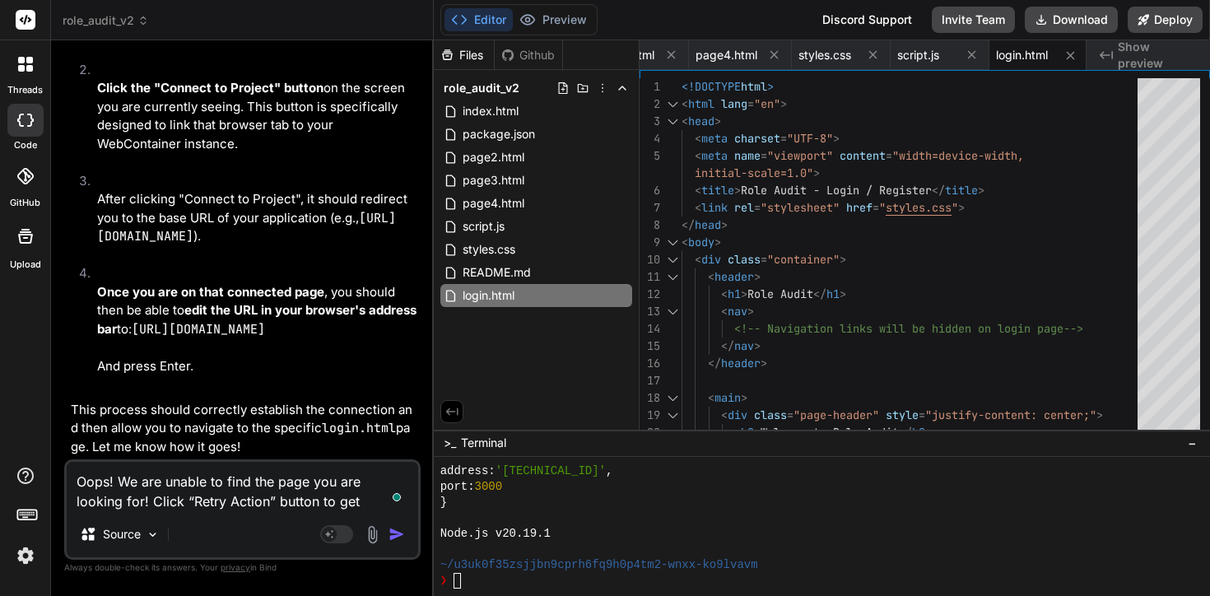
scroll to position [24459, 0]
drag, startPoint x: 365, startPoint y: 352, endPoint x: 95, endPoint y: 316, distance: 272.4
click at [95, 316] on li "Once you are on that connected page , you should then be able to edit the URL i…" at bounding box center [250, 329] width 333 height 130
click at [368, 500] on textarea "Oops! We are unable to find the page you are looking for! Click “Retry Action” …" at bounding box center [242, 486] width 351 height 49
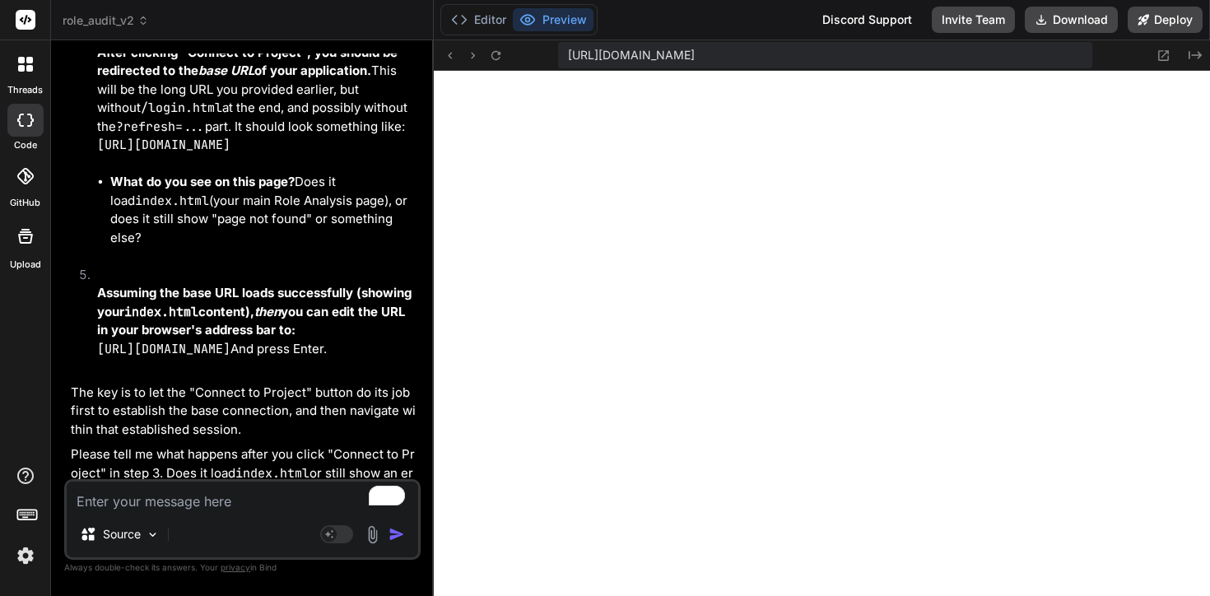
scroll to position [25035, 0]
click at [485, 16] on button "Editor" at bounding box center [478, 19] width 68 height 23
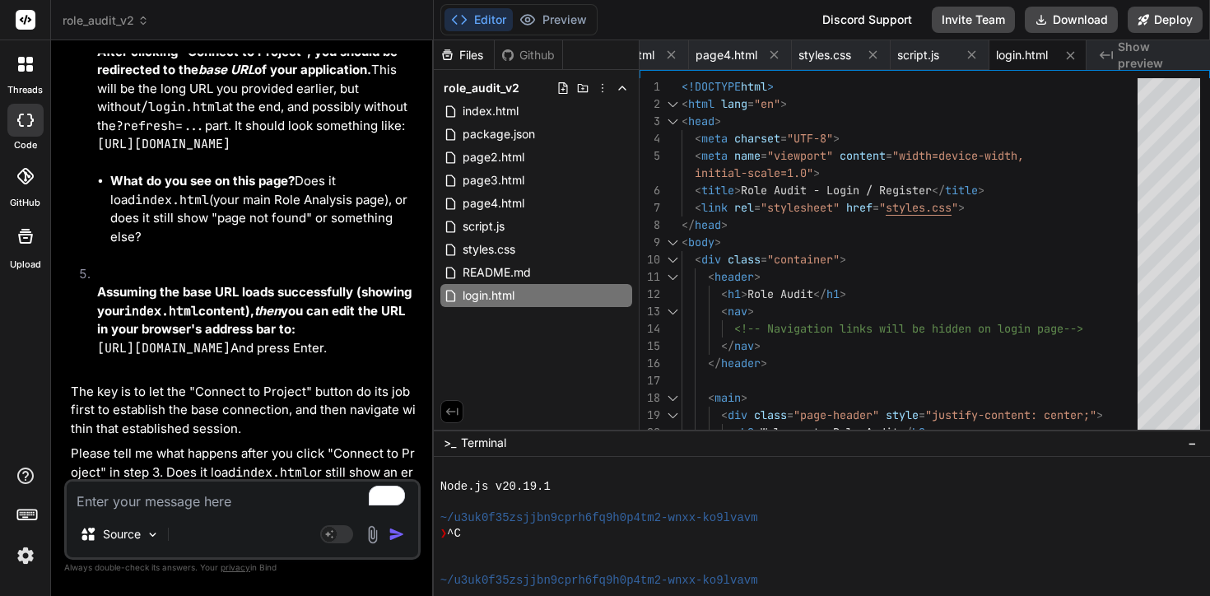
scroll to position [15358, 0]
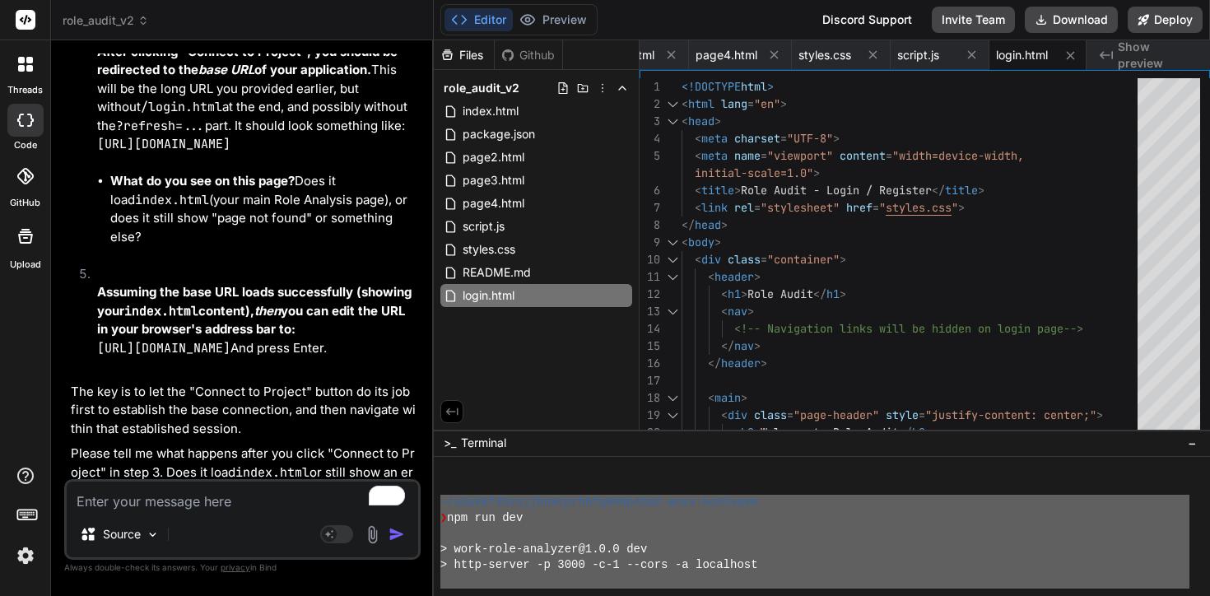
drag, startPoint x: 565, startPoint y: 540, endPoint x: 434, endPoint y: 504, distance: 136.6
click at [434, 504] on div "\\\\\\\\\\\\\\\\\\\\\\\\\\\\\\\\ ~/u3uk0f35zsjjbn9cprh6fq9h0p4tm2-wnxx-ko9lvavm…" at bounding box center [822, 527] width 776 height 140
click at [202, 521] on div "Source" at bounding box center [242, 538] width 351 height 40
click at [196, 513] on div "Source Agent Mode. When this toggle is activated, AI automatically makes decisi…" at bounding box center [242, 519] width 356 height 81
click at [192, 501] on textarea "To enrich screen reader interactions, please activate Accessibility in Grammarl…" at bounding box center [242, 497] width 351 height 30
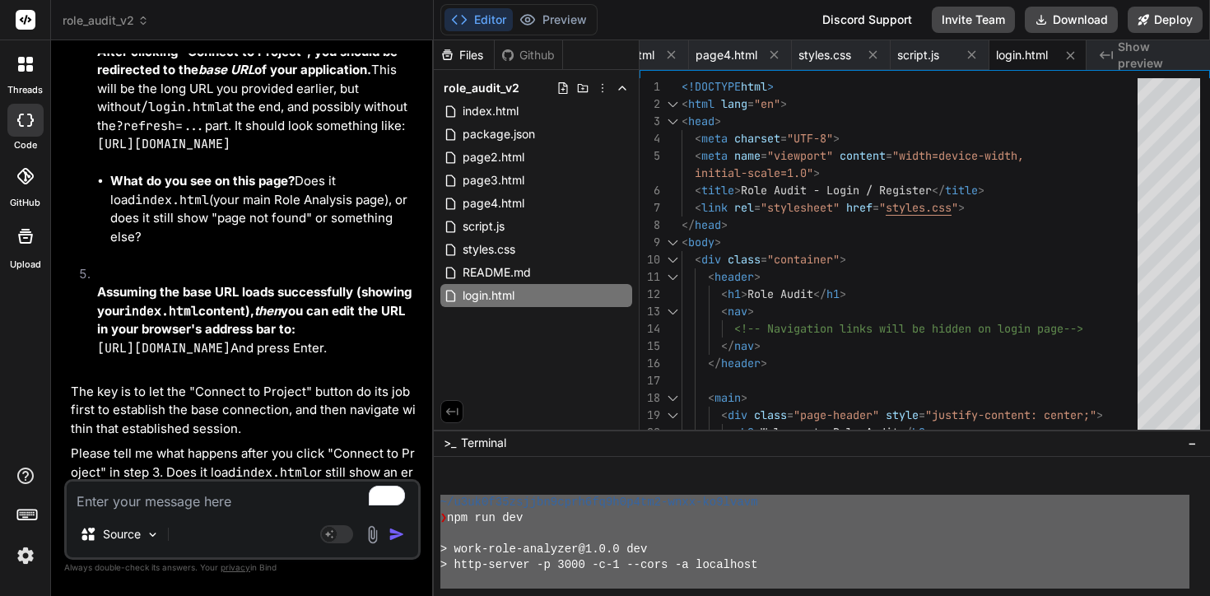
paste textarea "~/u3uk0f35zsjjbn9cprh6fq9h0p4tm2-wnxx-ko9lvavm ❯ npm run dev > work-role-analyz…"
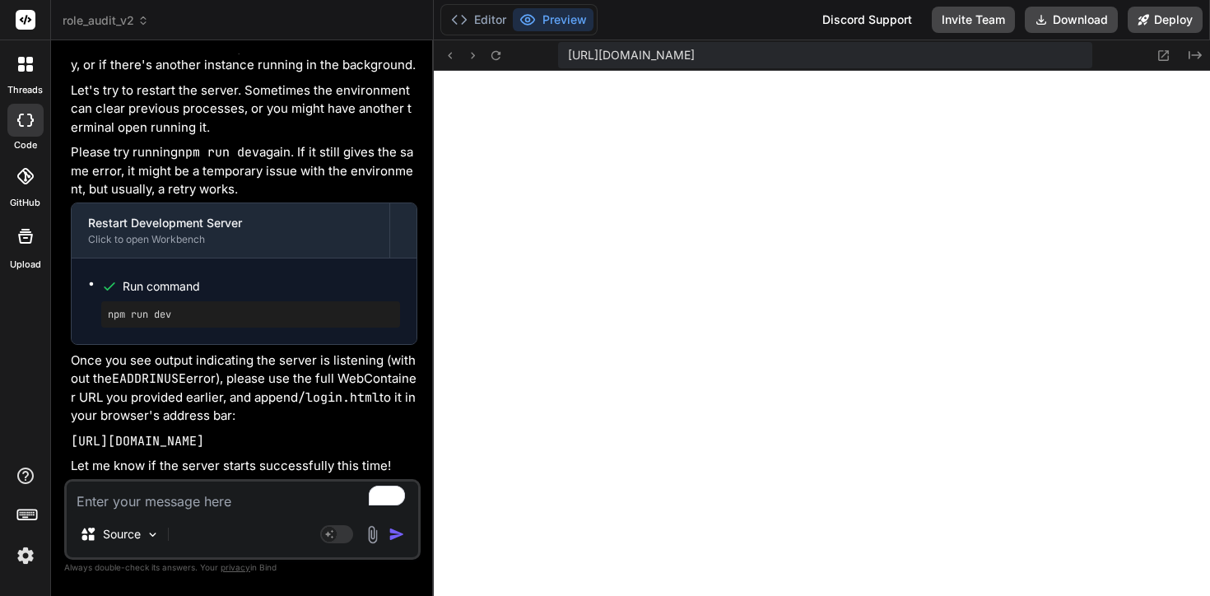
scroll to position [26510, 0]
drag, startPoint x: 207, startPoint y: 346, endPoint x: 100, endPoint y: 342, distance: 107.1
click at [100, 328] on ul "Run command npm run dev" at bounding box center [244, 301] width 312 height 53
click at [465, 32] on div "Editor Preview" at bounding box center [518, 19] width 157 height 31
click at [465, 27] on icon at bounding box center [459, 20] width 16 height 16
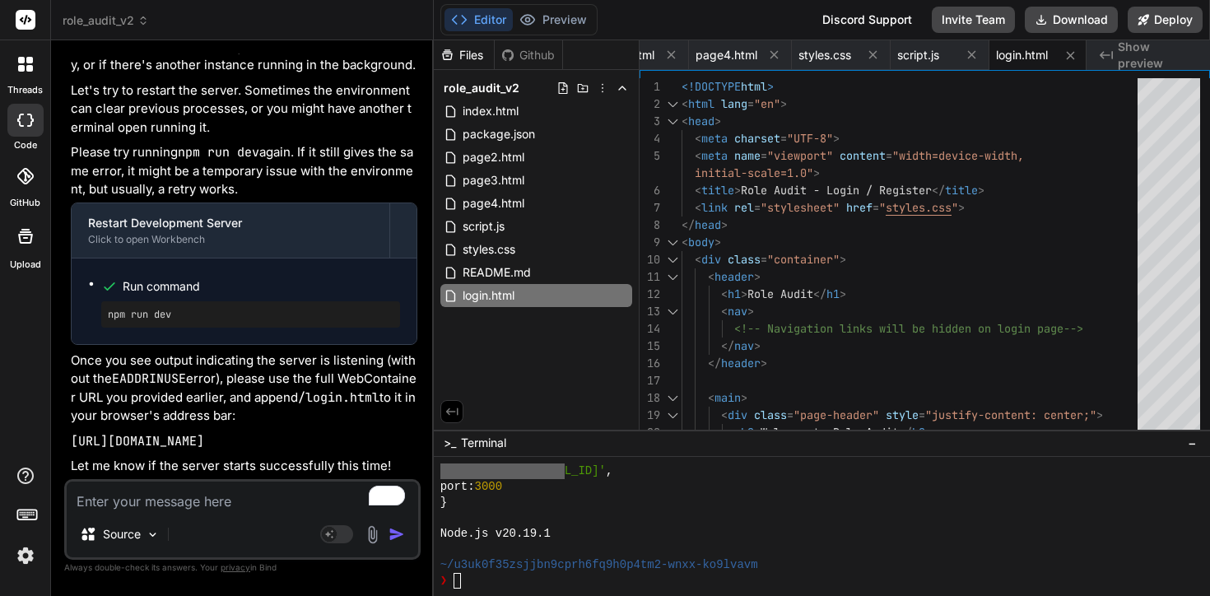
scroll to position [26457, 0]
click at [478, 576] on div "❯" at bounding box center [814, 581] width 749 height 16
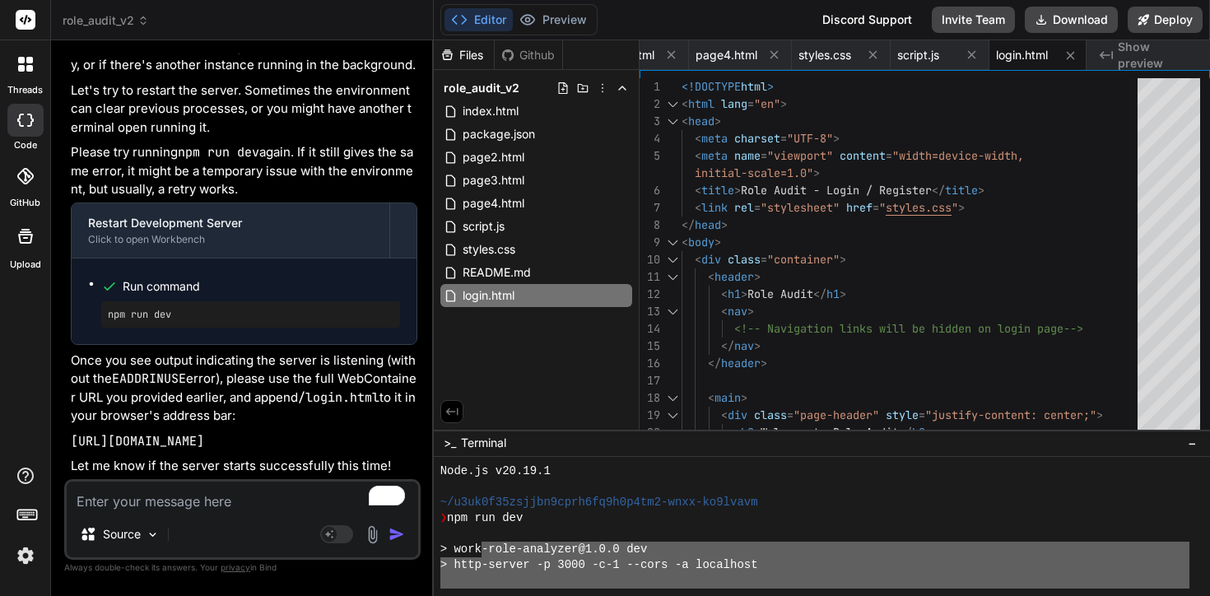
scroll to position [15358, 0]
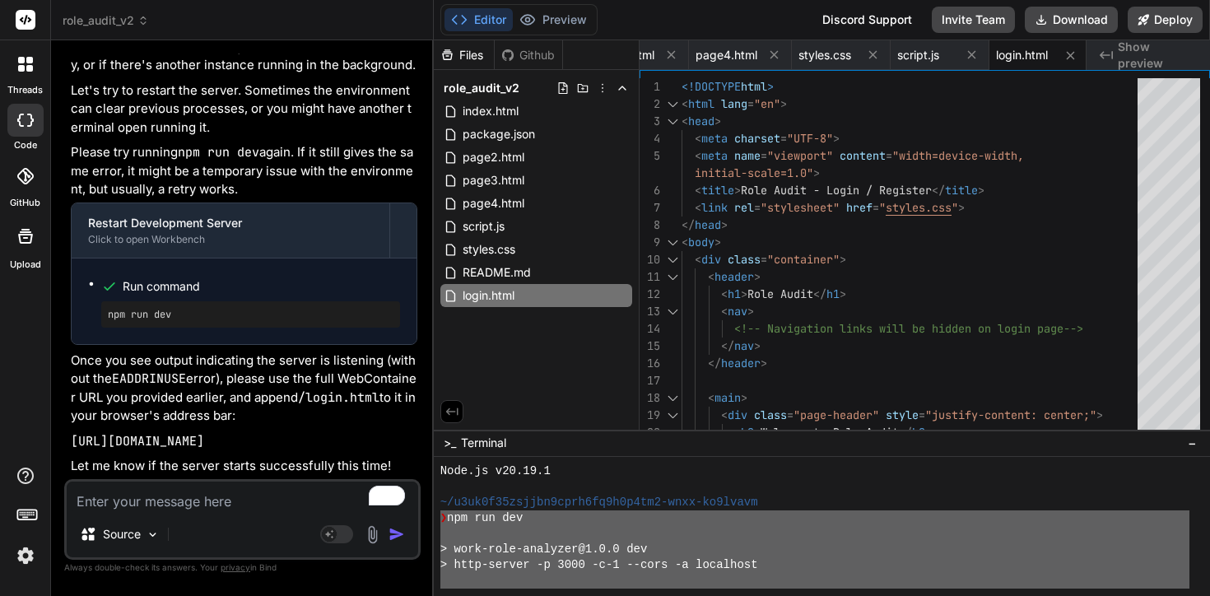
drag, startPoint x: 508, startPoint y: 586, endPoint x: 435, endPoint y: 519, distance: 99.6
click at [435, 519] on div "\\\\\\\\\\\\\\\\\\\\\\\\\\\\\\\\ Node.js v20.19.1 ~/u3uk0f35zsjjbn9cprh6fq9h0p4…" at bounding box center [822, 527] width 776 height 140
click at [225, 491] on textarea "To enrich screen reader interactions, please activate Accessibility in Grammarl…" at bounding box center [242, 497] width 351 height 30
paste textarea "❯ npm run dev > work-role-analyzer@1.0.0 dev > http-server -p 3000 -c-1 --cors …"
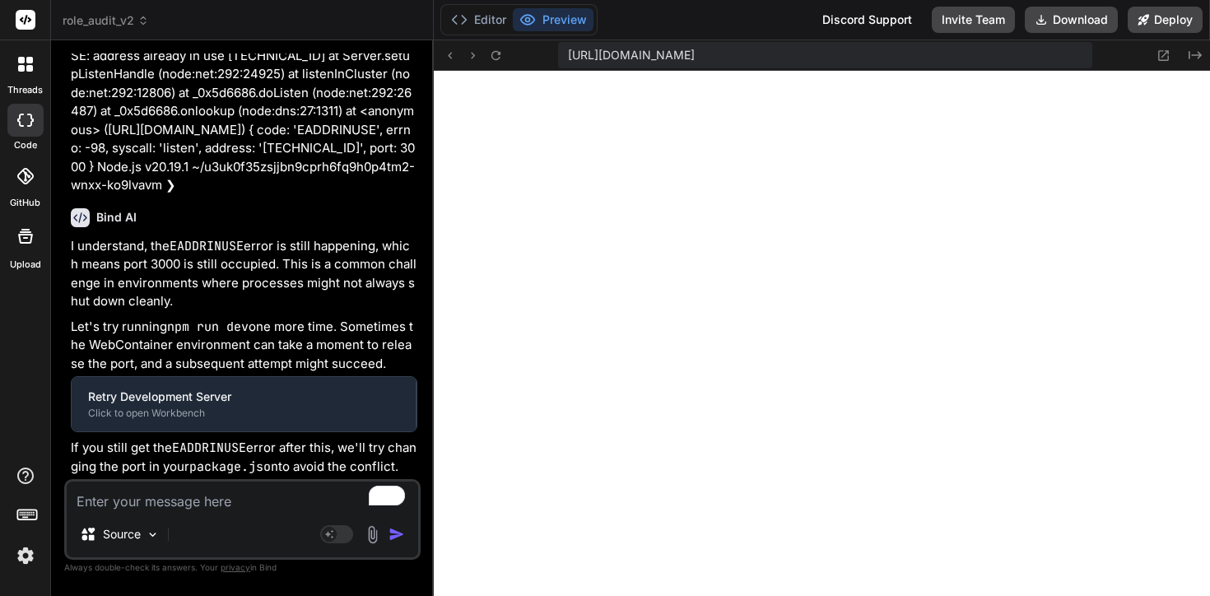
scroll to position [14951, 0]
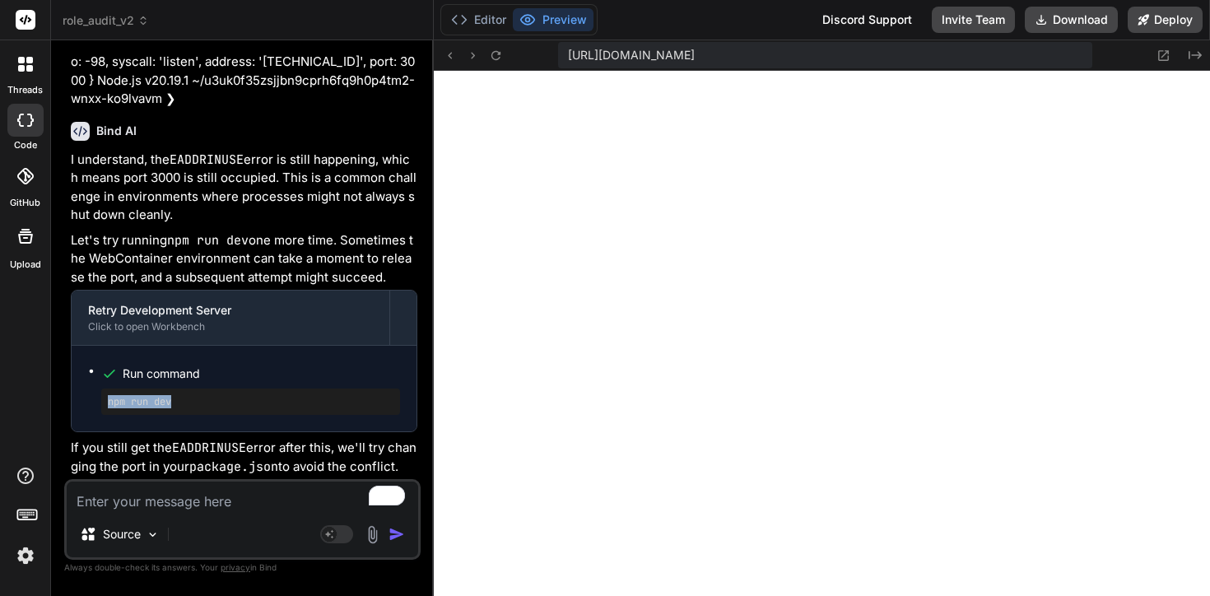
drag, startPoint x: 216, startPoint y: 400, endPoint x: 96, endPoint y: 398, distance: 120.2
click at [96, 398] on ul "Run command npm run dev" at bounding box center [244, 388] width 312 height 53
click at [266, 505] on textarea "To enrich screen reader interactions, please activate Accessibility in Grammarl…" at bounding box center [242, 497] width 351 height 30
click at [463, 10] on button "Editor" at bounding box center [478, 19] width 68 height 23
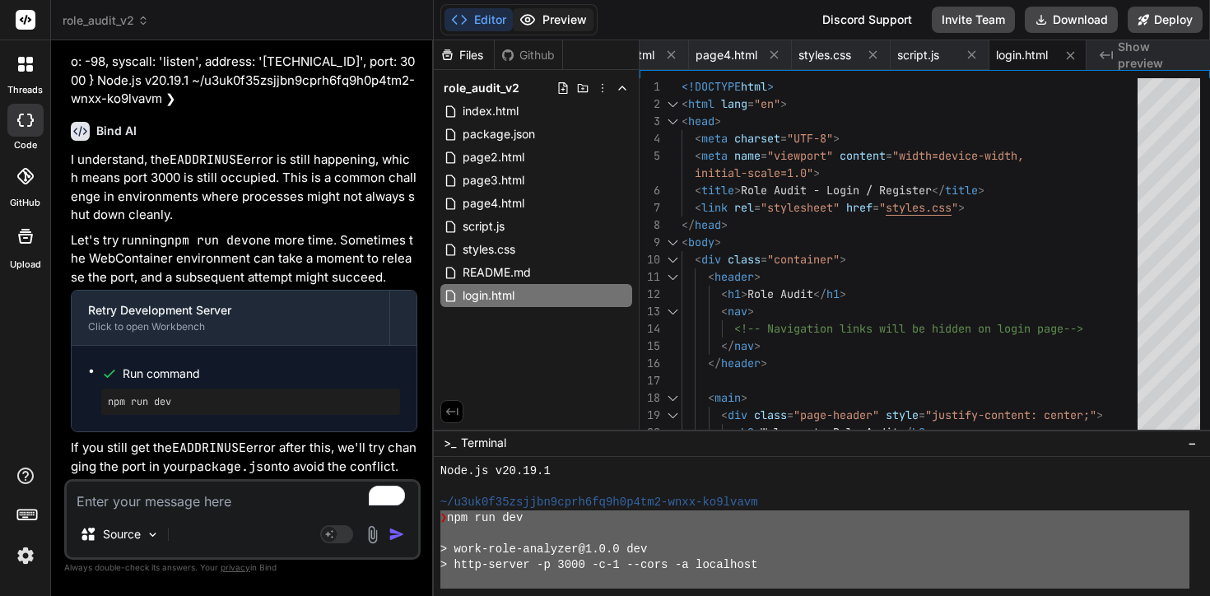
click at [551, 28] on button "Preview" at bounding box center [553, 19] width 81 height 23
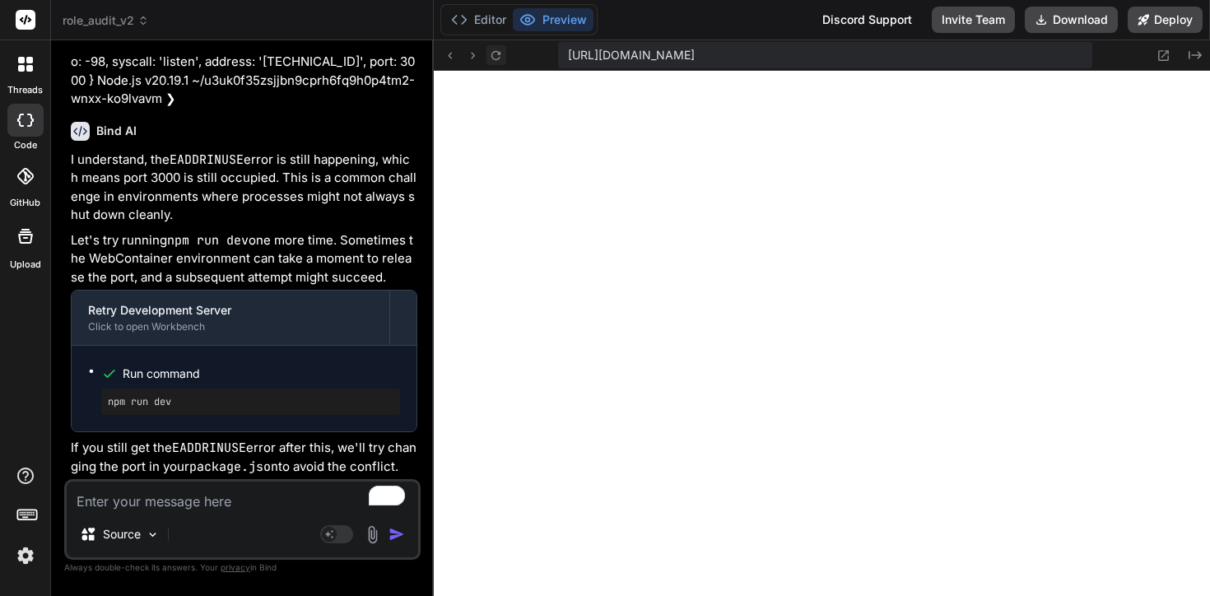
click at [500, 57] on icon at bounding box center [496, 56] width 14 height 14
click at [487, 26] on button "Editor" at bounding box center [478, 19] width 68 height 23
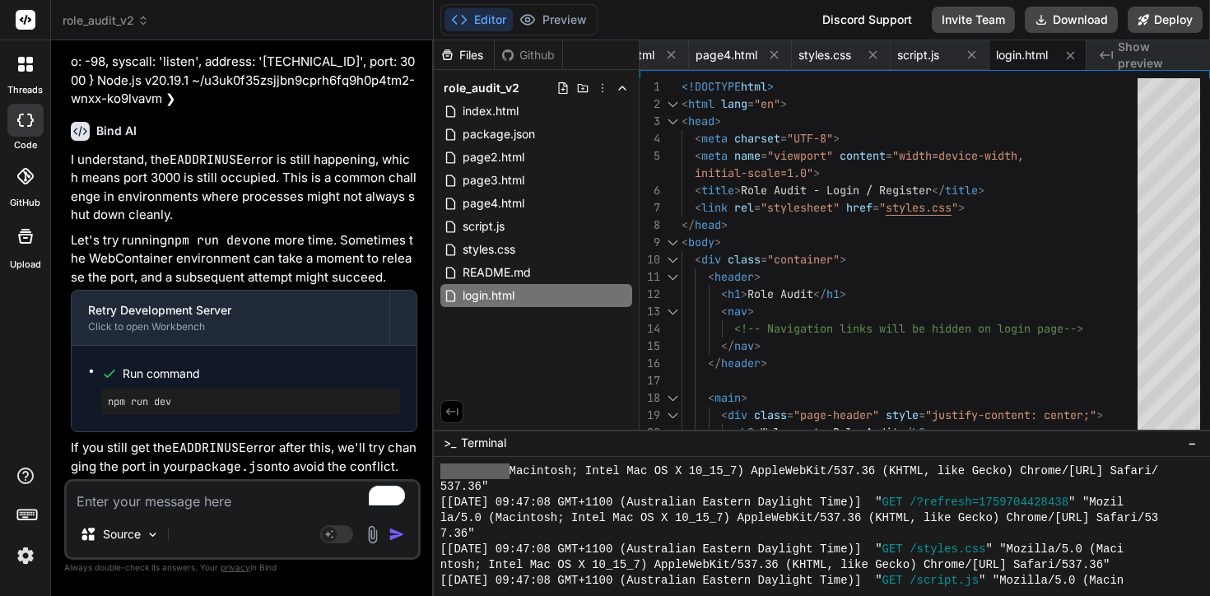
scroll to position [15639, 0]
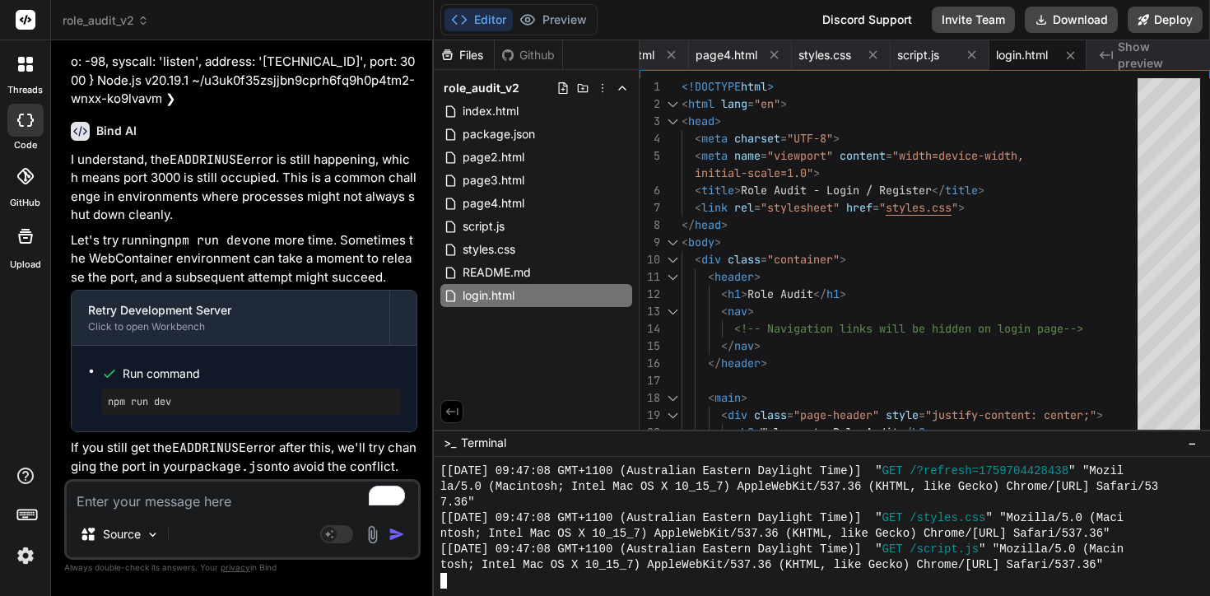
click at [491, 577] on div at bounding box center [814, 581] width 749 height 16
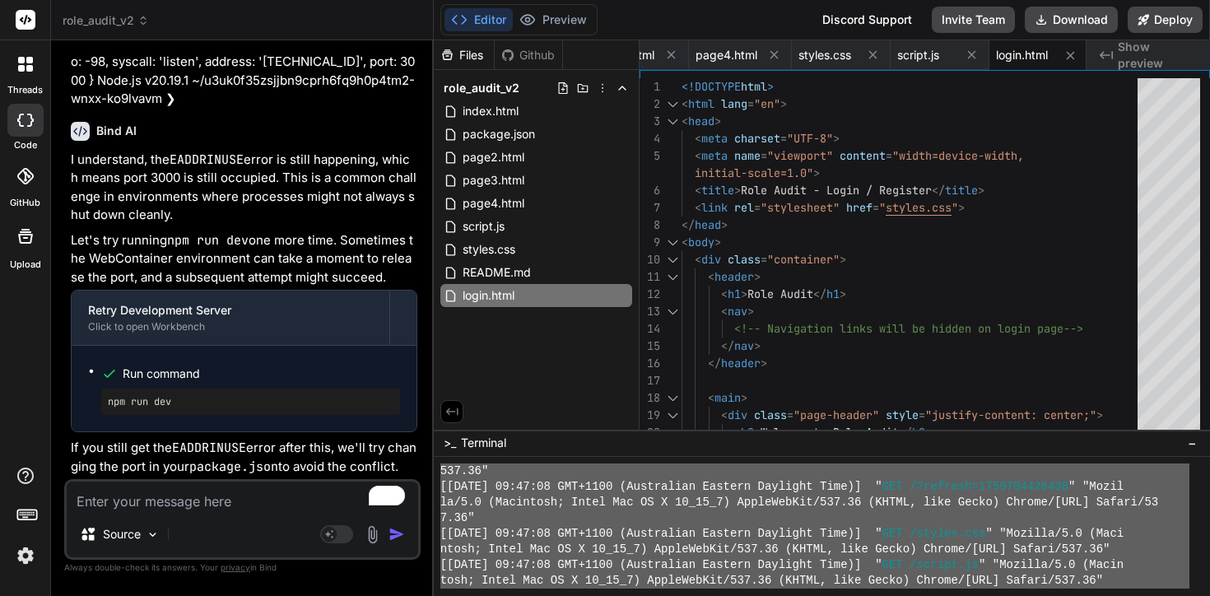
scroll to position [15248, 0]
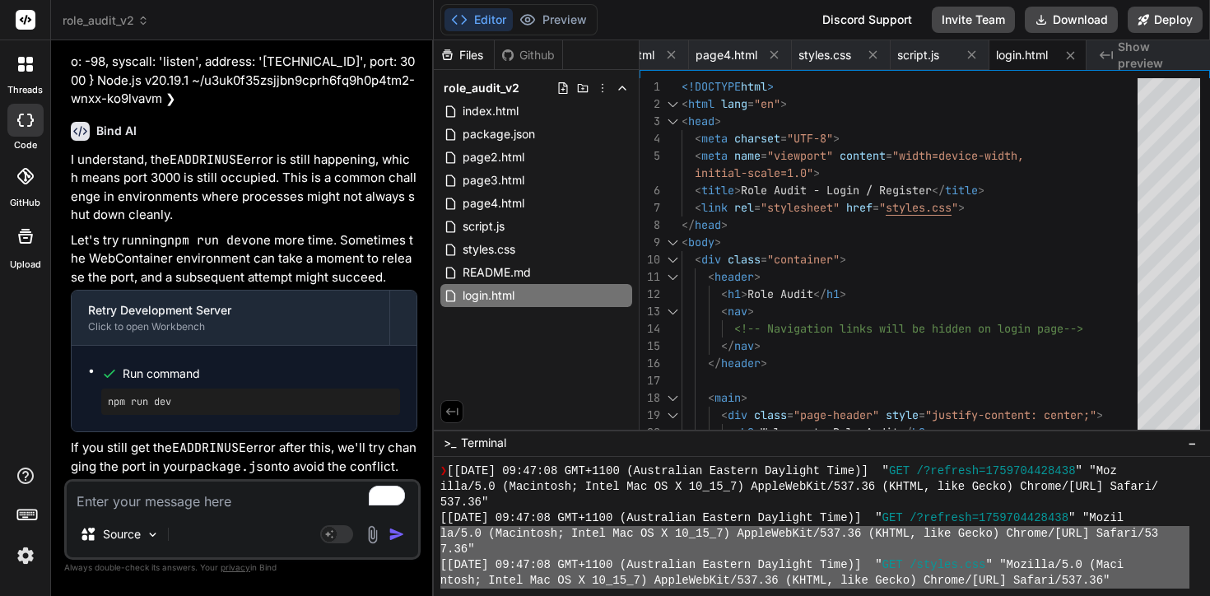
drag, startPoint x: 505, startPoint y: 586, endPoint x: 438, endPoint y: 525, distance: 90.3
click at [438, 525] on div "\\\\\\\\\\\\\\\\\\\\\\\\\\\\\\\\ ❯ [Mon Oct 06 2025 09:47:08 GMT+1100 (Australi…" at bounding box center [822, 527] width 776 height 140
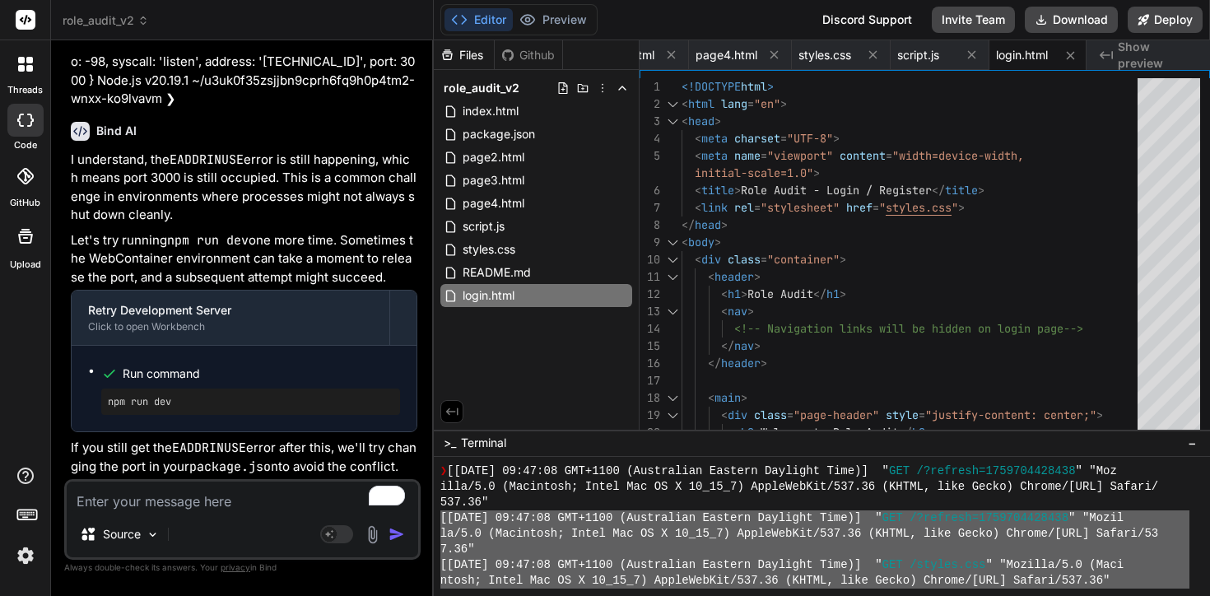
click at [179, 502] on textarea "To enrich screen reader interactions, please activate Accessibility in Grammarl…" at bounding box center [242, 497] width 351 height 30
paste textarea "[Mon Oct 06 2025 09:47:08 GMT+1100 (Australian Eastern Daylight Time)] "GET /?r…"
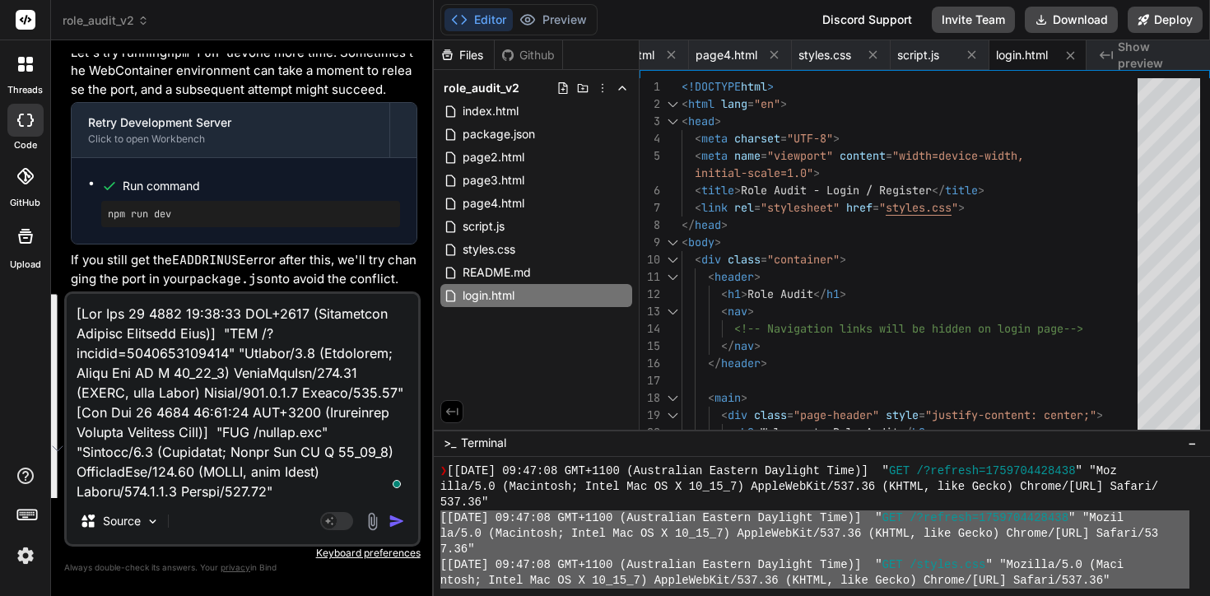
drag, startPoint x: 311, startPoint y: 391, endPoint x: 159, endPoint y: 282, distance: 187.5
click at [159, 282] on div "You Create the ability to add up to seven stages. Have them always fit onto a s…" at bounding box center [242, 325] width 356 height 542
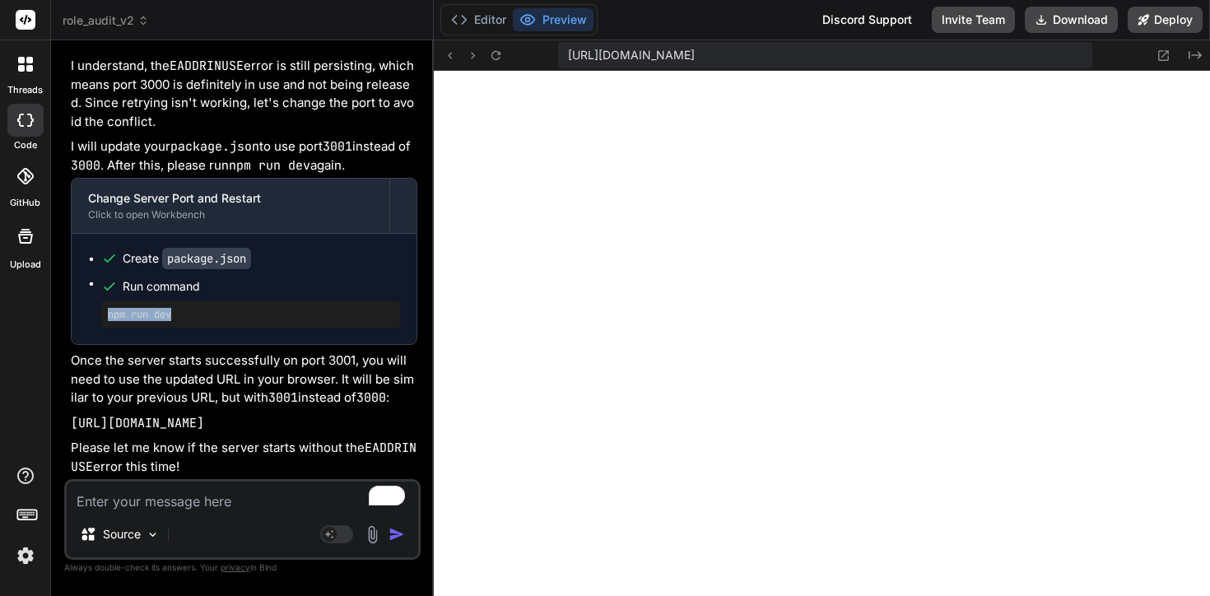
drag, startPoint x: 187, startPoint y: 274, endPoint x: 91, endPoint y: 273, distance: 95.5
click at [91, 273] on ul "Create package.json Run command npm run dev" at bounding box center [244, 288] width 312 height 77
click at [474, 9] on button "Editor" at bounding box center [478, 19] width 68 height 23
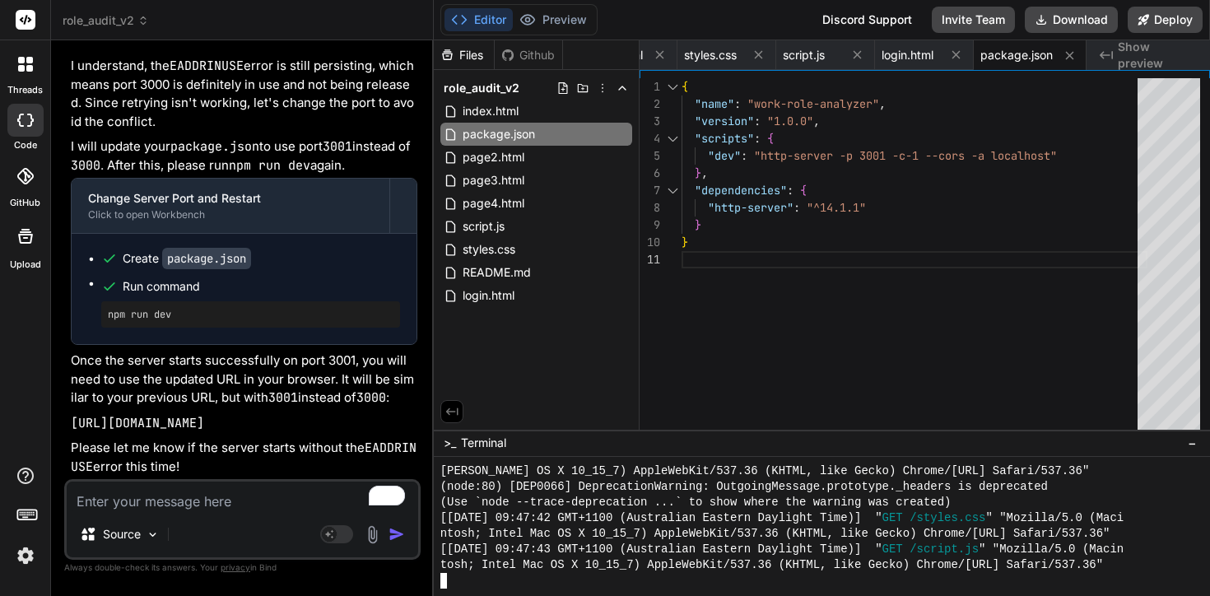
click at [453, 581] on div at bounding box center [814, 581] width 749 height 16
click at [219, 308] on pre "npm run dev" at bounding box center [251, 314] width 286 height 13
drag, startPoint x: 219, startPoint y: 281, endPoint x: 103, endPoint y: 277, distance: 116.1
click at [103, 301] on div "npm run dev" at bounding box center [250, 314] width 299 height 26
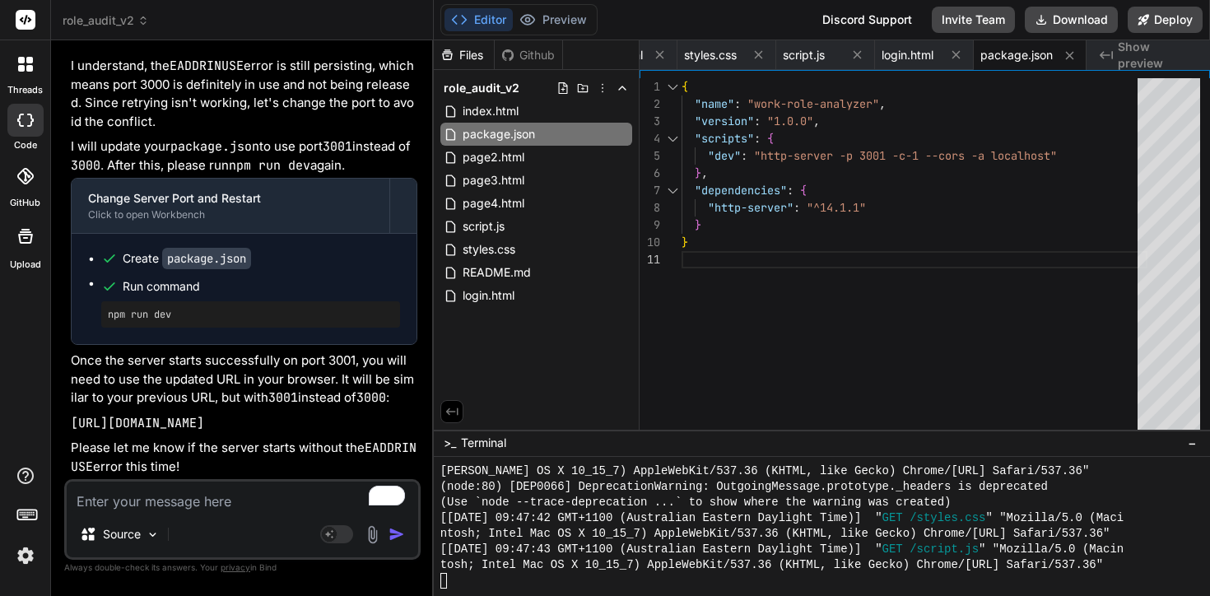
click at [473, 580] on div at bounding box center [814, 581] width 749 height 16
click at [156, 301] on div "npm run dev" at bounding box center [250, 314] width 299 height 26
click at [156, 308] on pre "npm run dev" at bounding box center [251, 314] width 286 height 13
drag, startPoint x: 181, startPoint y: 281, endPoint x: 100, endPoint y: 282, distance: 81.5
click at [100, 282] on ul "Create package.json Run command npm run dev" at bounding box center [244, 288] width 312 height 77
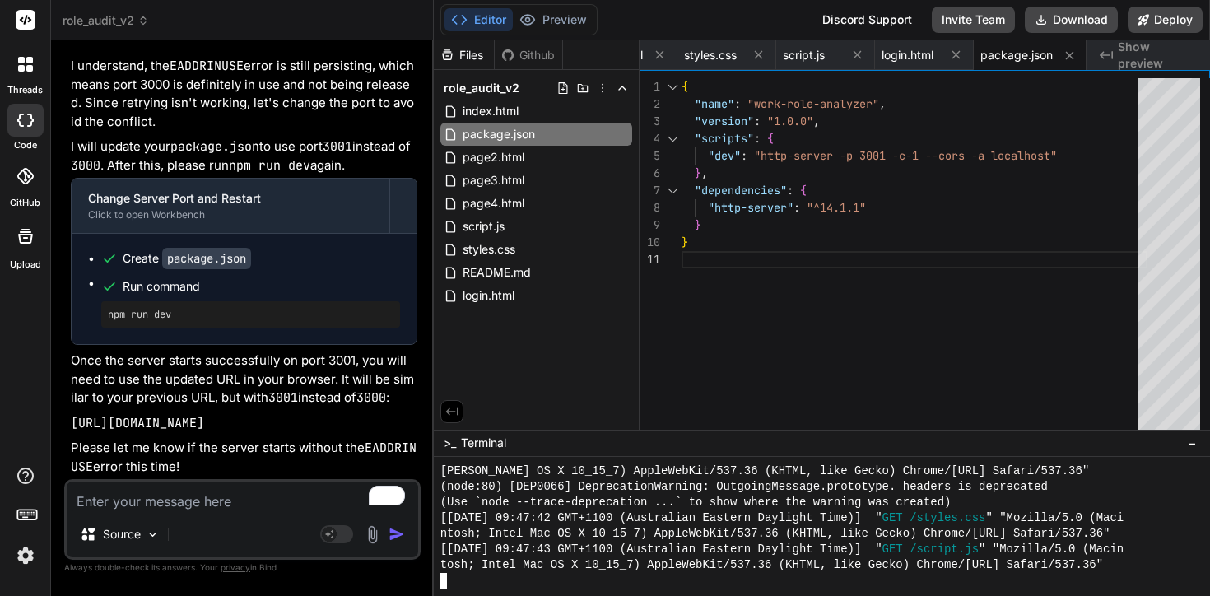
click at [475, 573] on div at bounding box center [814, 581] width 749 height 16
click at [1192, 437] on span "−" at bounding box center [1192, 443] width 9 height 16
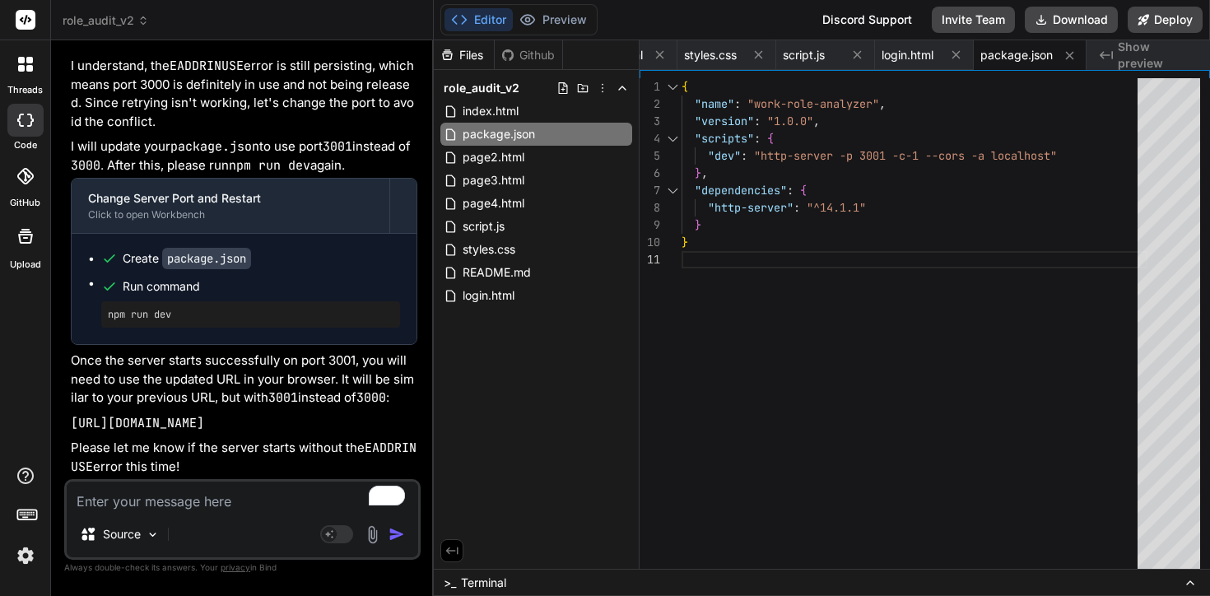
click at [444, 582] on span ">_" at bounding box center [450, 583] width 12 height 16
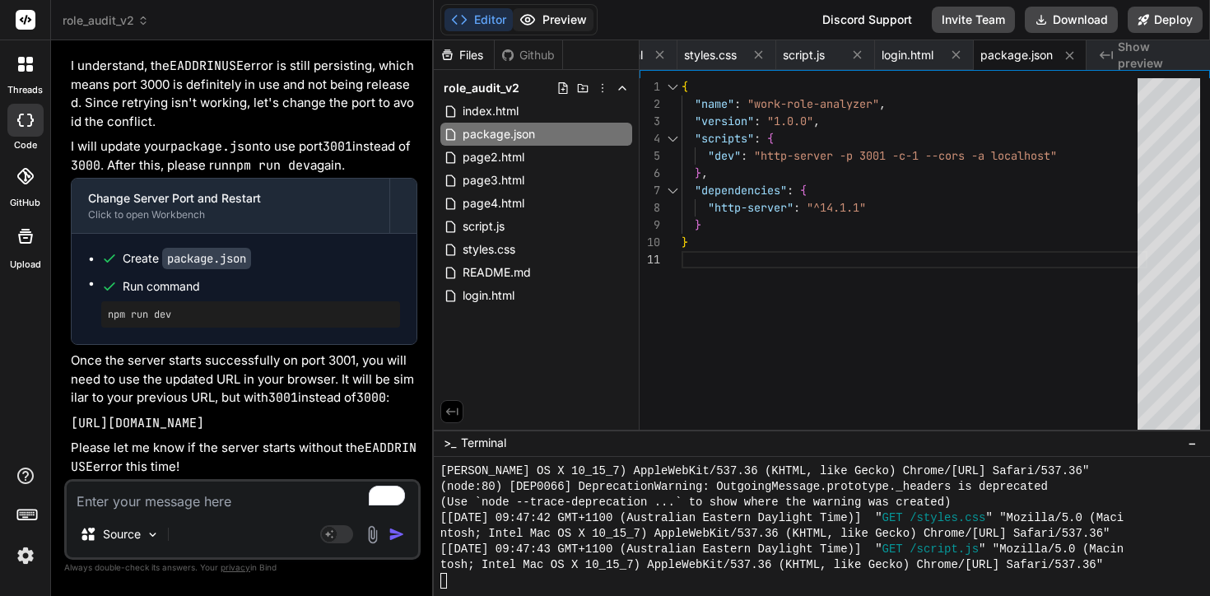
click at [538, 25] on button "Preview" at bounding box center [553, 19] width 81 height 23
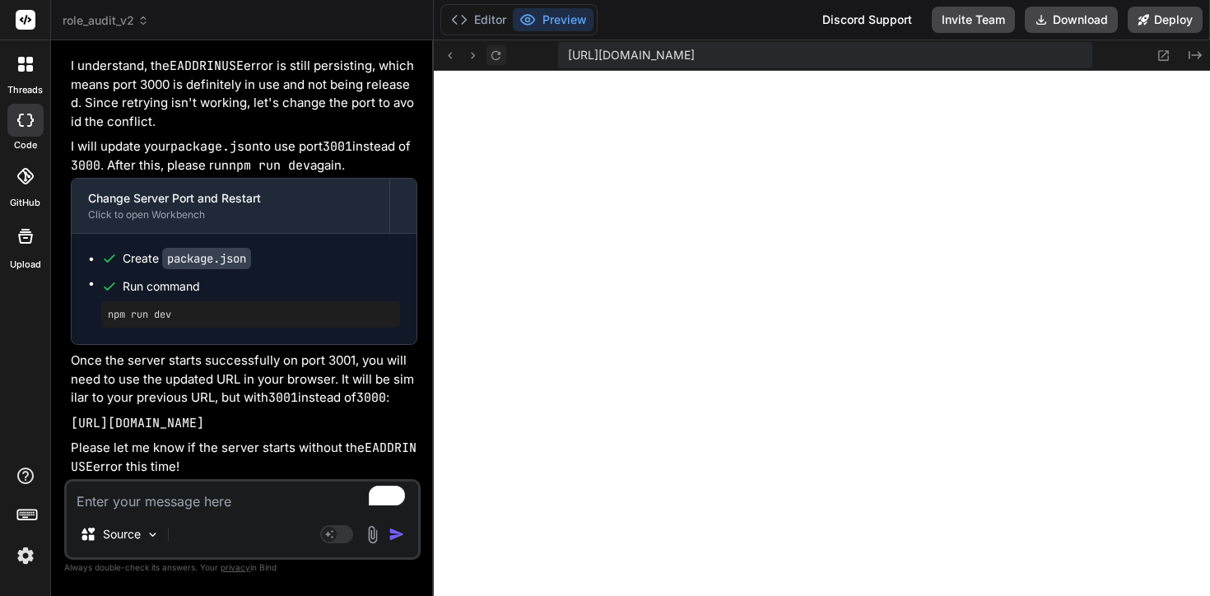
click at [491, 55] on icon at bounding box center [496, 56] width 14 height 14
click at [469, 21] on button "Editor" at bounding box center [478, 19] width 68 height 23
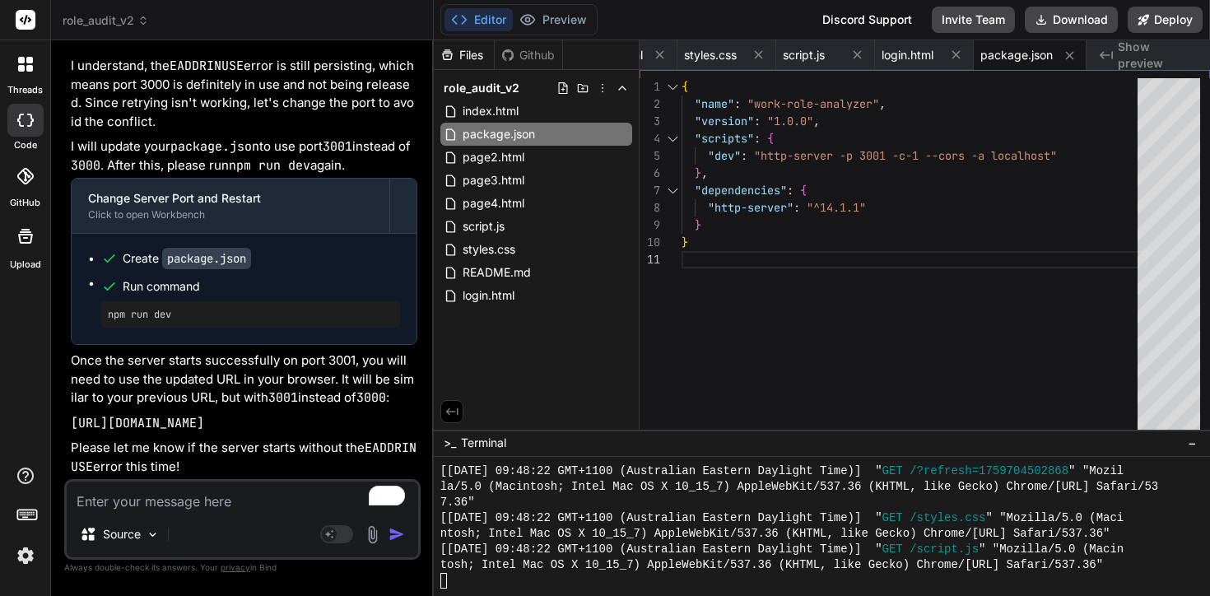
click at [478, 589] on div at bounding box center [822, 527] width 776 height 140
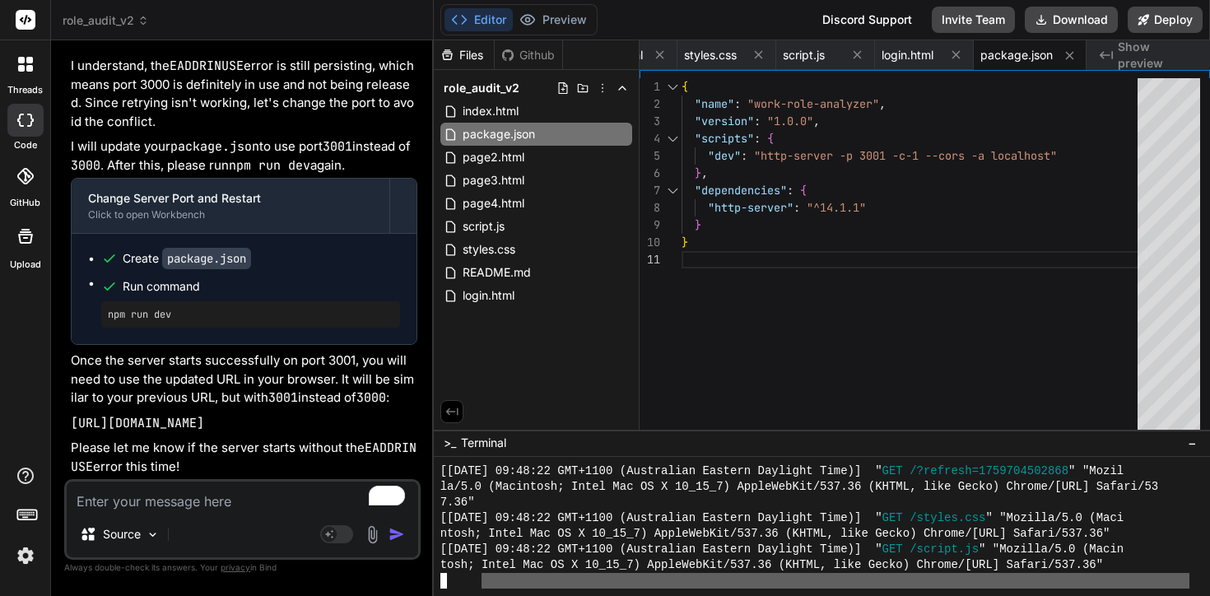
click at [478, 589] on div at bounding box center [822, 527] width 776 height 140
click at [495, 579] on div at bounding box center [814, 581] width 749 height 16
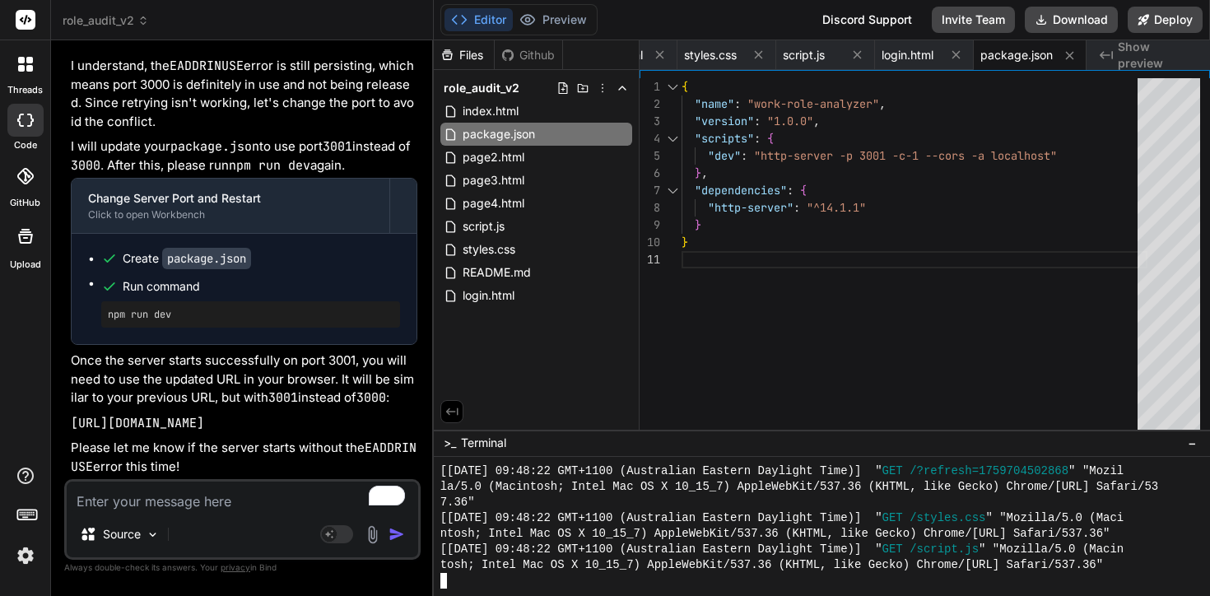
click at [1004, 576] on div at bounding box center [814, 581] width 749 height 16
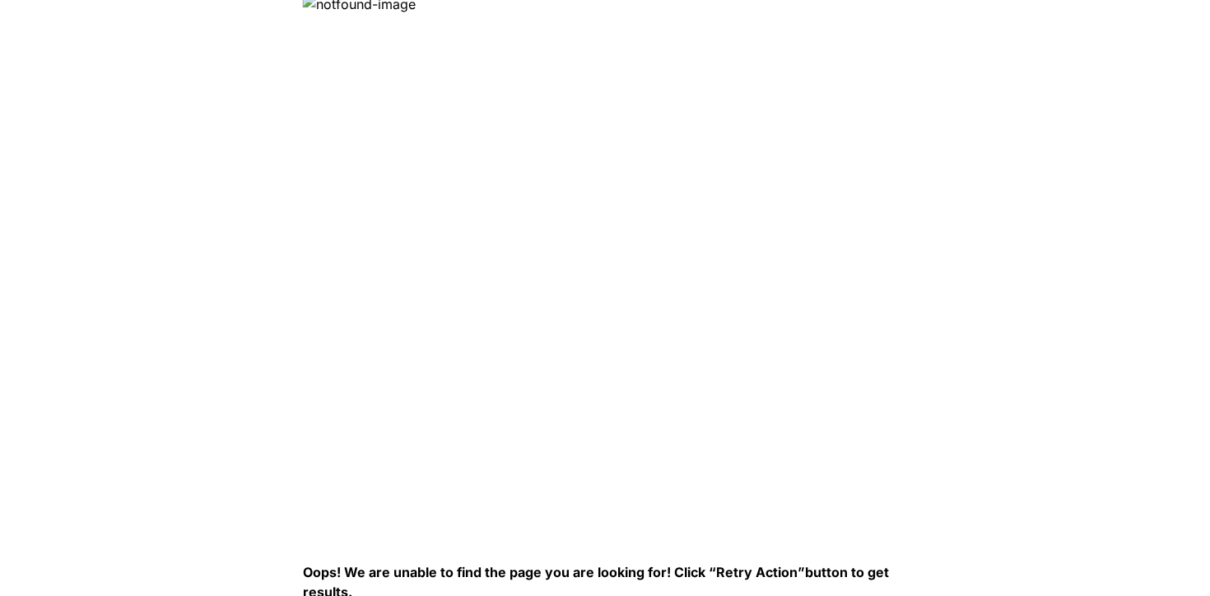
scroll to position [6, 0]
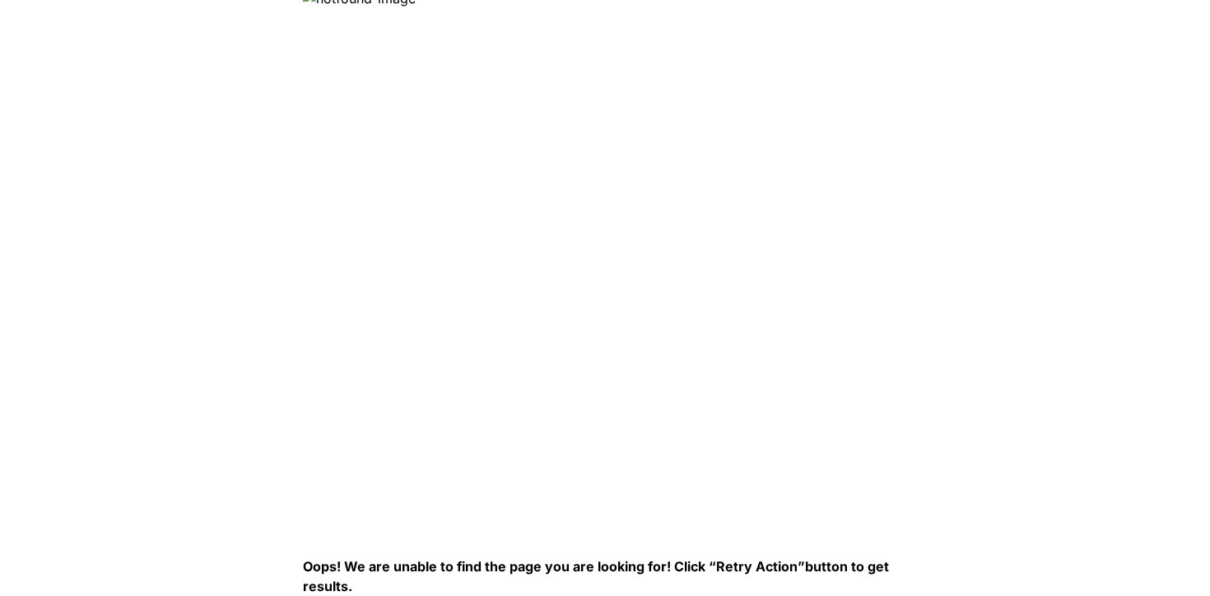
drag, startPoint x: 373, startPoint y: 587, endPoint x: 301, endPoint y: 570, distance: 73.5
drag, startPoint x: 302, startPoint y: 567, endPoint x: 366, endPoint y: 593, distance: 69.1
click at [366, 593] on p "Oops! We are unable to find the page you are looking for! Click “Retry Action” …" at bounding box center [605, 576] width 605 height 40
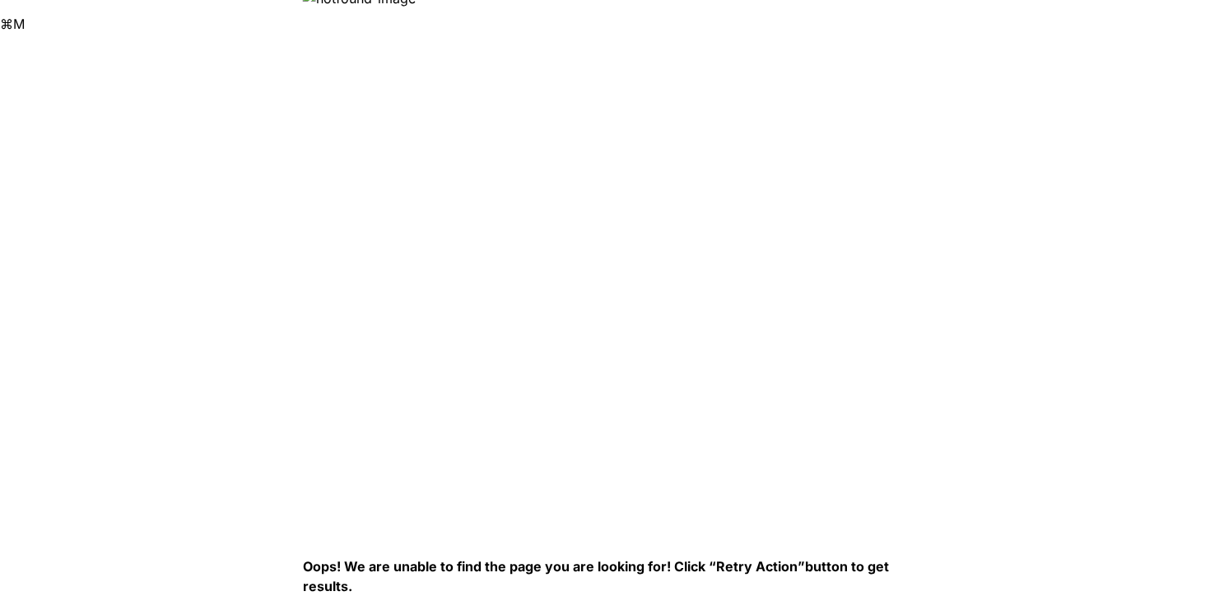
copy p "Oops! We are unable to find the page you are looking for! Click “Retry Action” …"
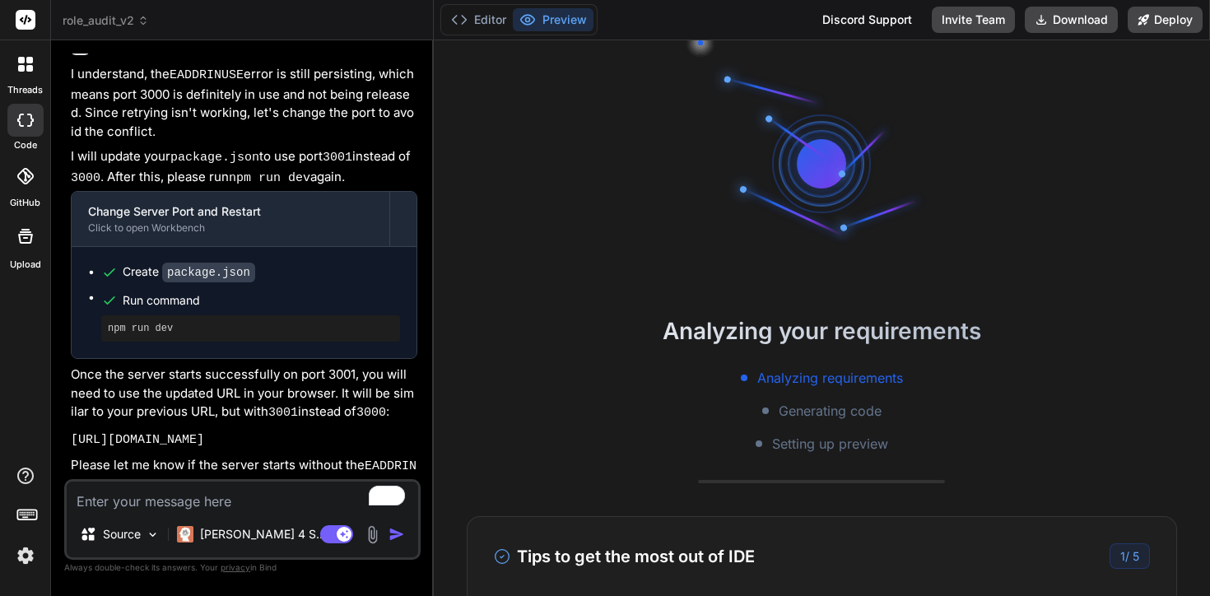
scroll to position [4008, 0]
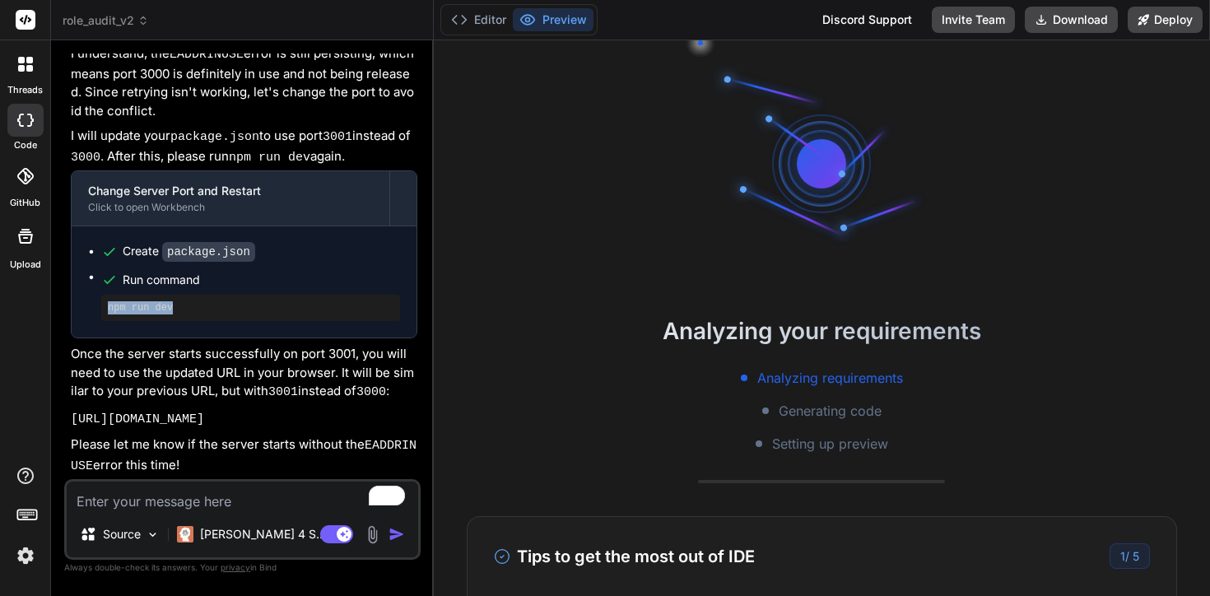
drag, startPoint x: 188, startPoint y: 274, endPoint x: 103, endPoint y: 274, distance: 84.8
click at [103, 295] on div "npm run dev" at bounding box center [250, 308] width 299 height 26
copy pre "npm run dev"
click at [480, 15] on button "Editor" at bounding box center [478, 19] width 68 height 23
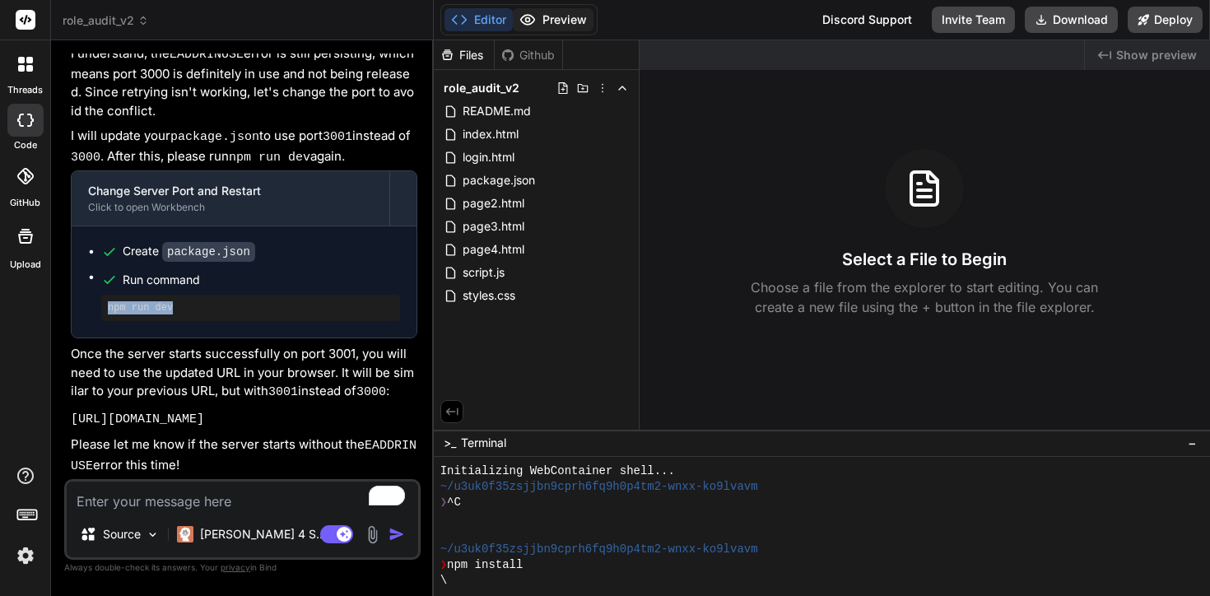
click at [551, 10] on button "Preview" at bounding box center [553, 19] width 81 height 23
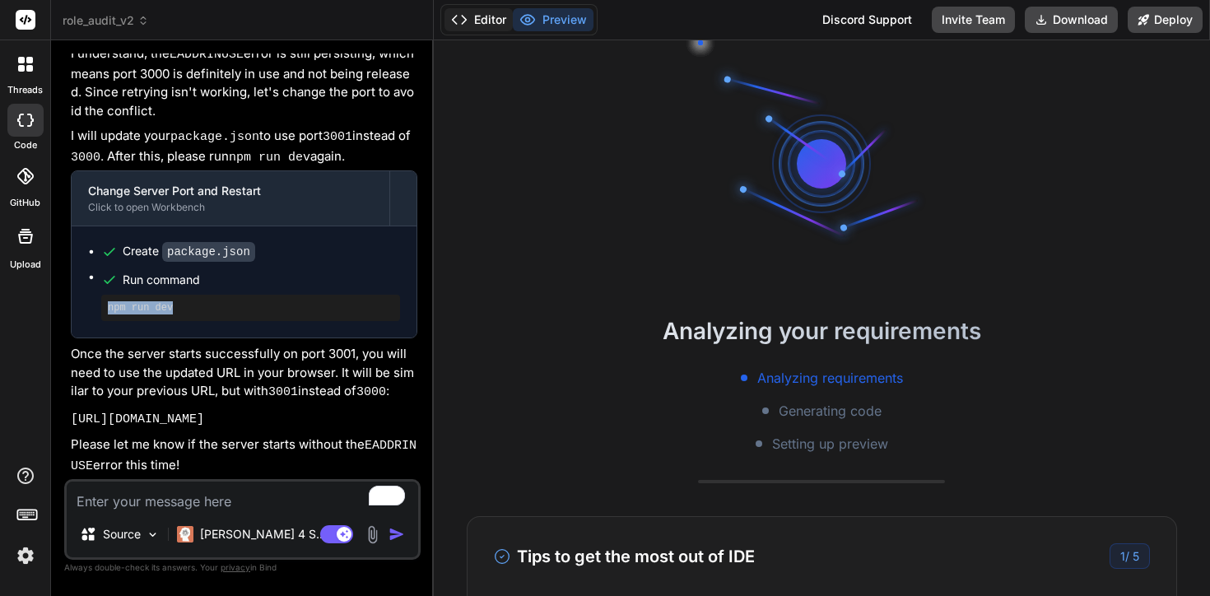
click at [505, 19] on button "Editor" at bounding box center [478, 19] width 68 height 23
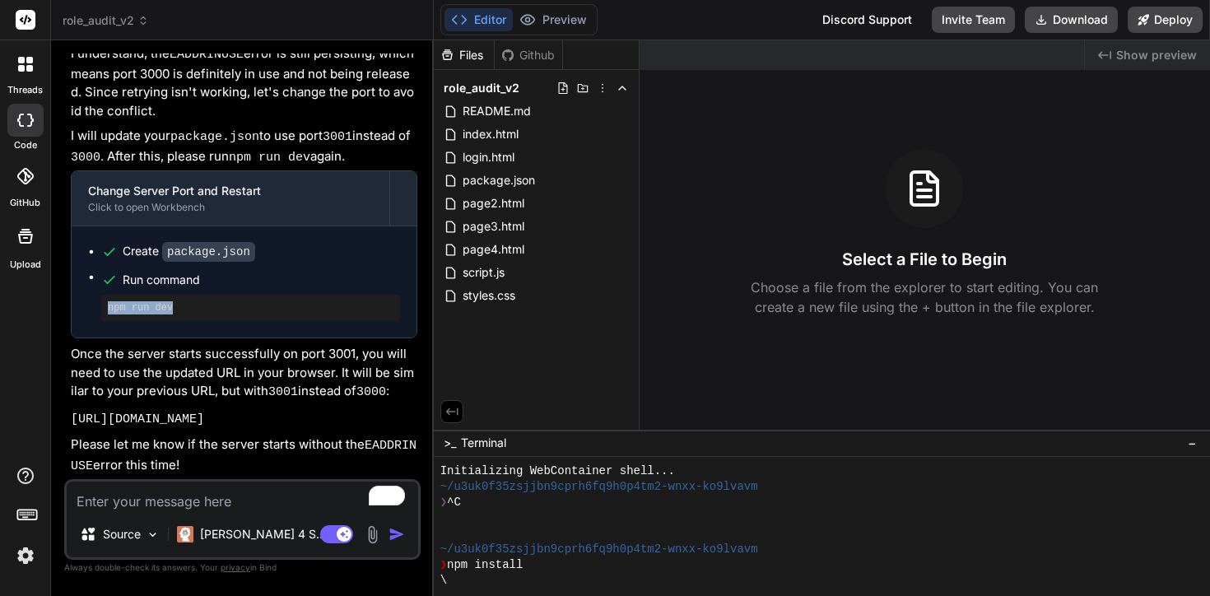
scroll to position [16, 0]
click at [570, 22] on button "Preview" at bounding box center [553, 19] width 81 height 23
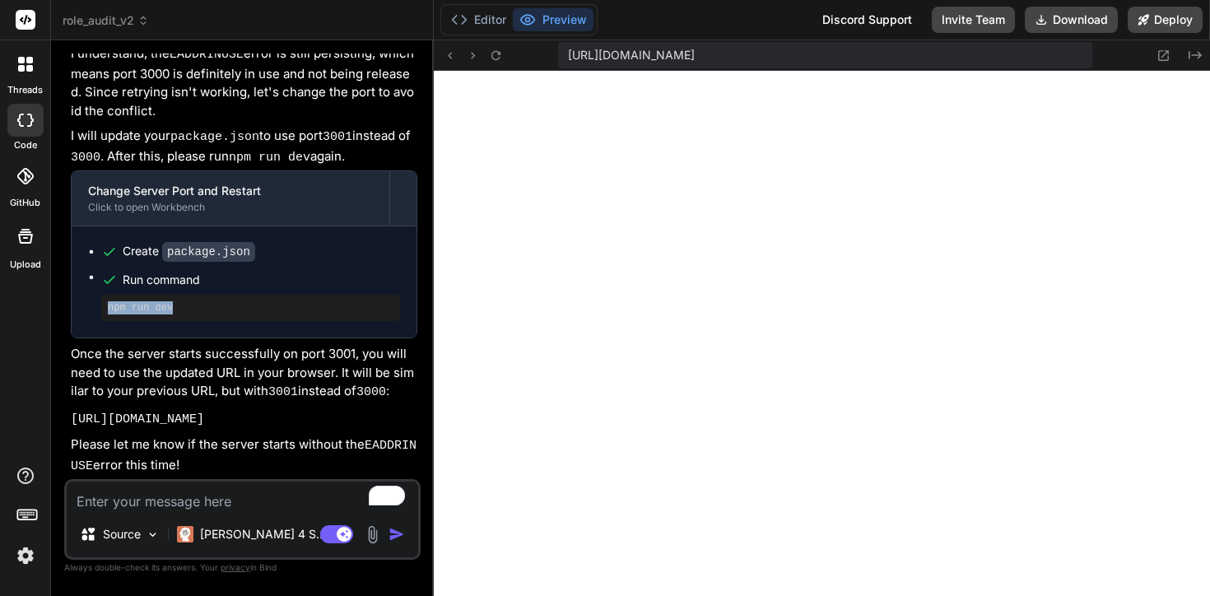
scroll to position [610, 0]
type textarea "x"
click at [462, 12] on icon at bounding box center [459, 20] width 16 height 16
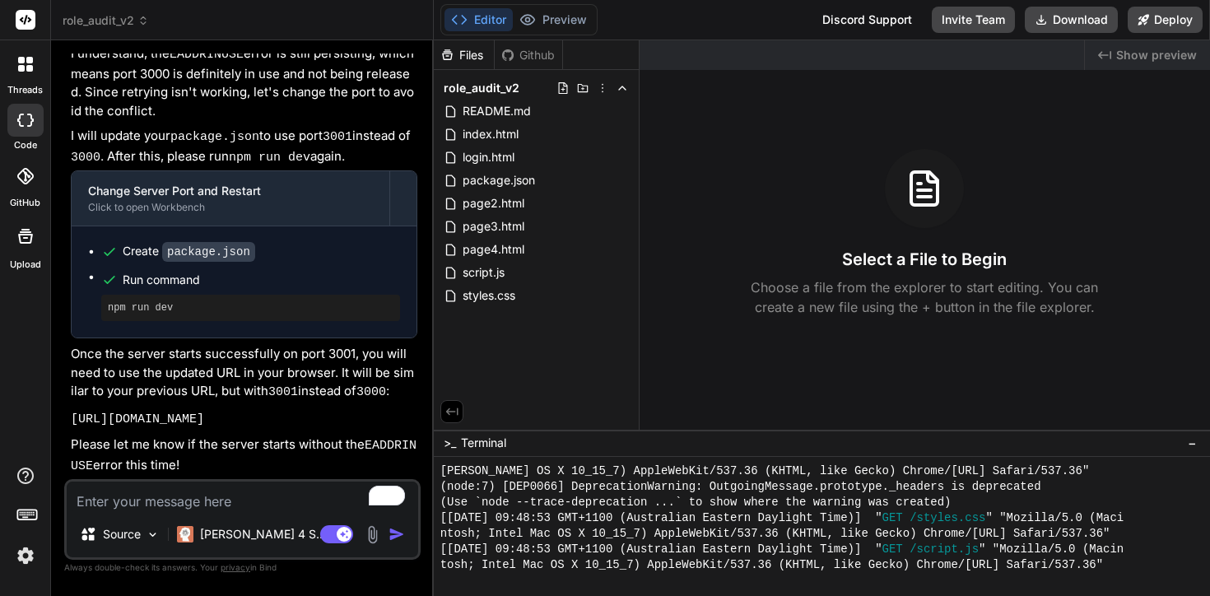
click at [542, 581] on div at bounding box center [814, 581] width 749 height 16
type textarea "npm run dev"
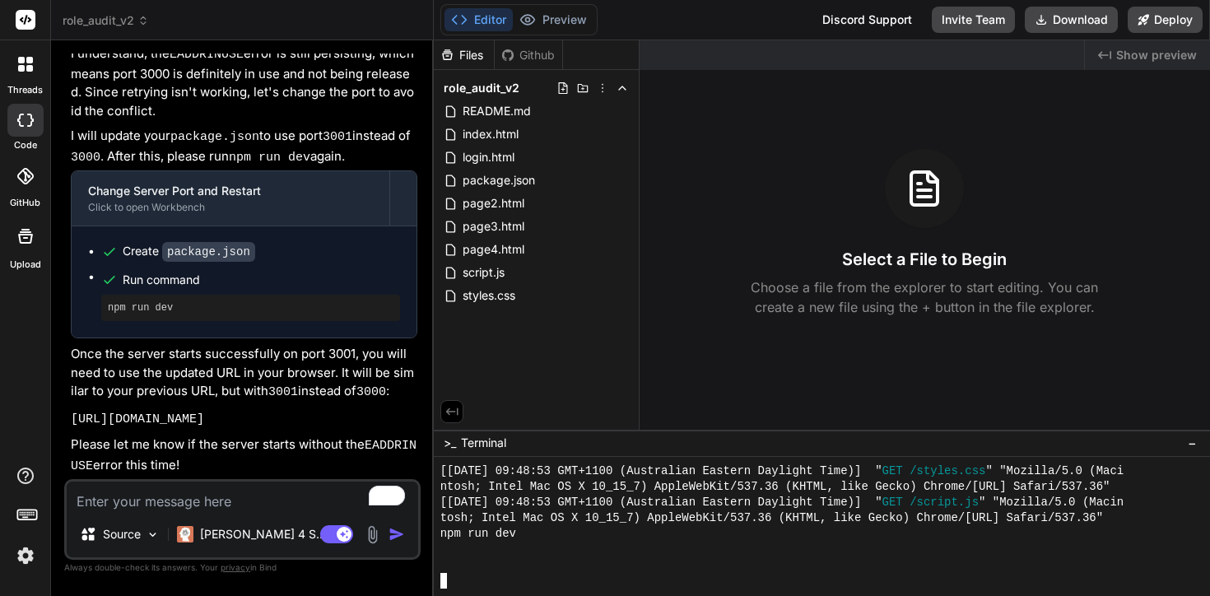
scroll to position [657, 0]
type textarea "npm run dev"
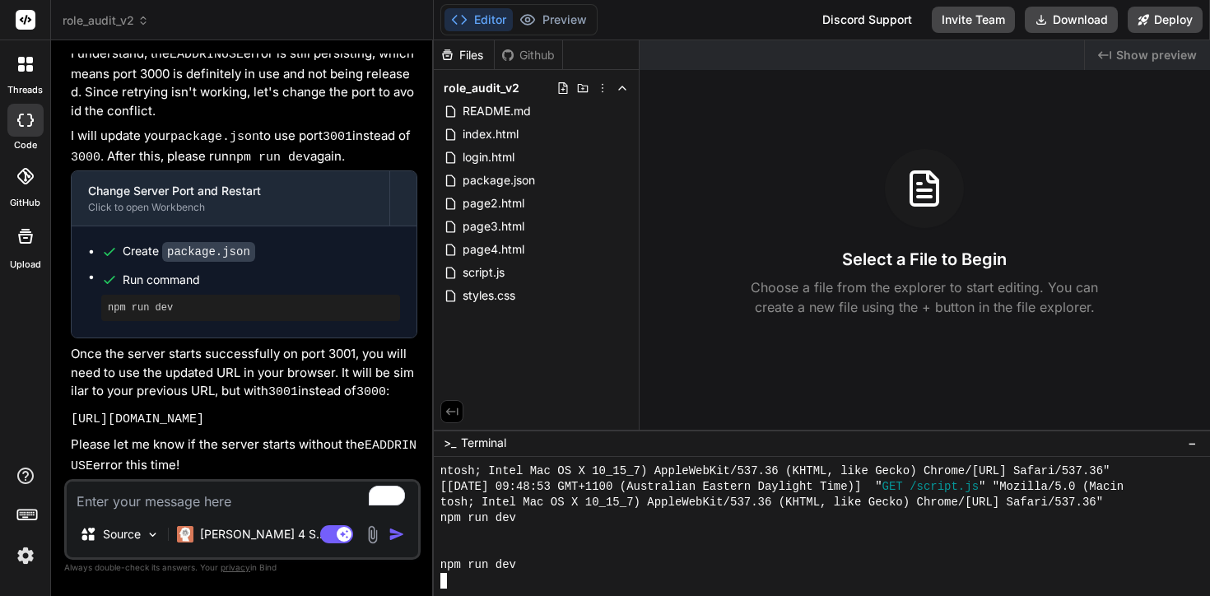
click at [444, 435] on span ">_" at bounding box center [450, 443] width 12 height 16
click at [1194, 444] on span "−" at bounding box center [1192, 443] width 9 height 16
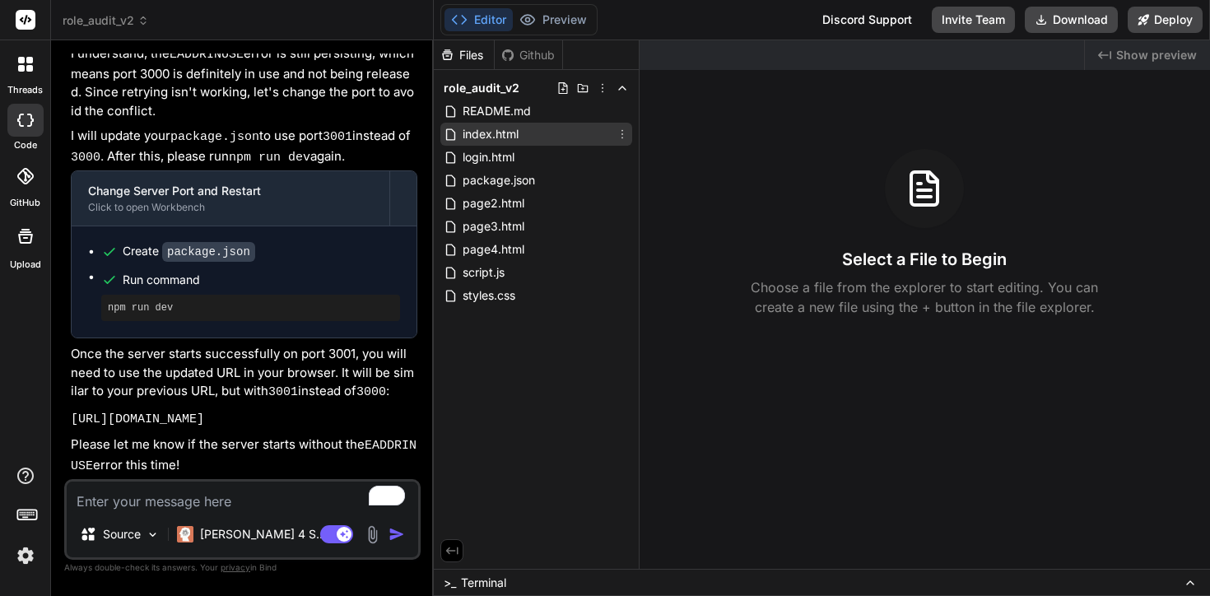
click at [571, 125] on div "index.html" at bounding box center [536, 134] width 192 height 23
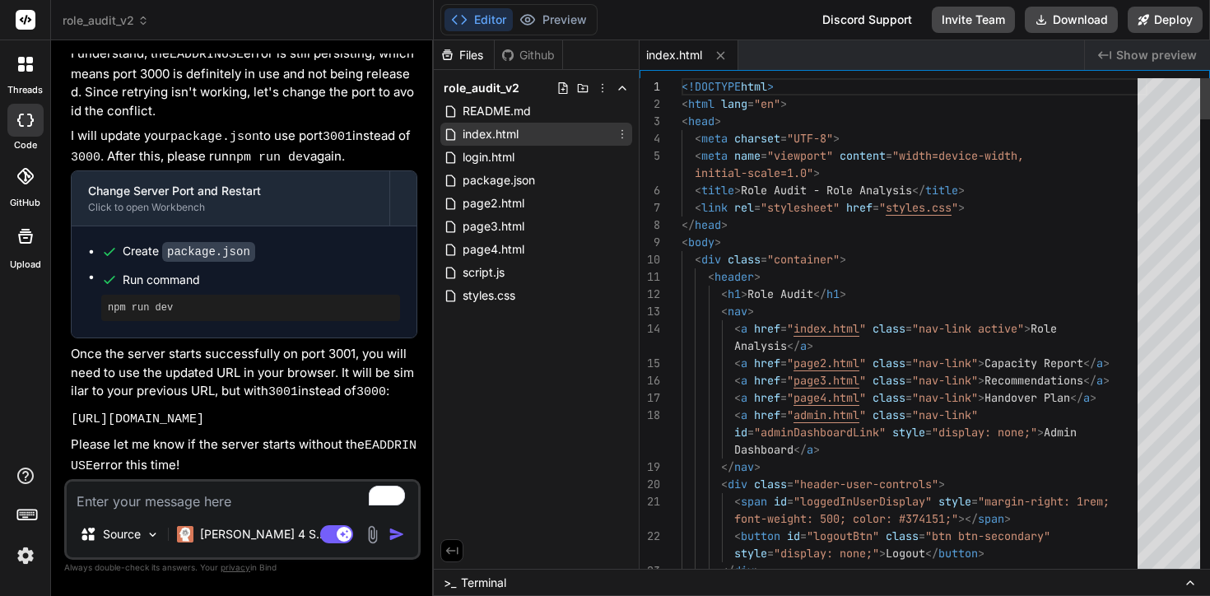
type textarea "x"
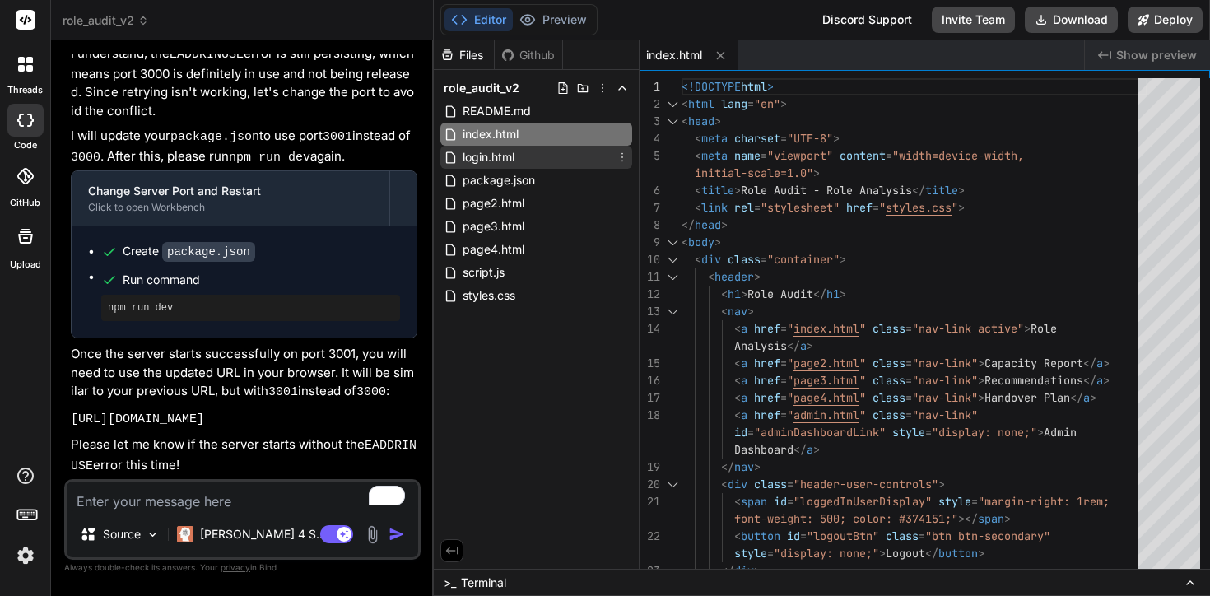
click at [516, 162] on span "login.html" at bounding box center [488, 157] width 55 height 20
type textarea "}); }); </script> </body> </html>"
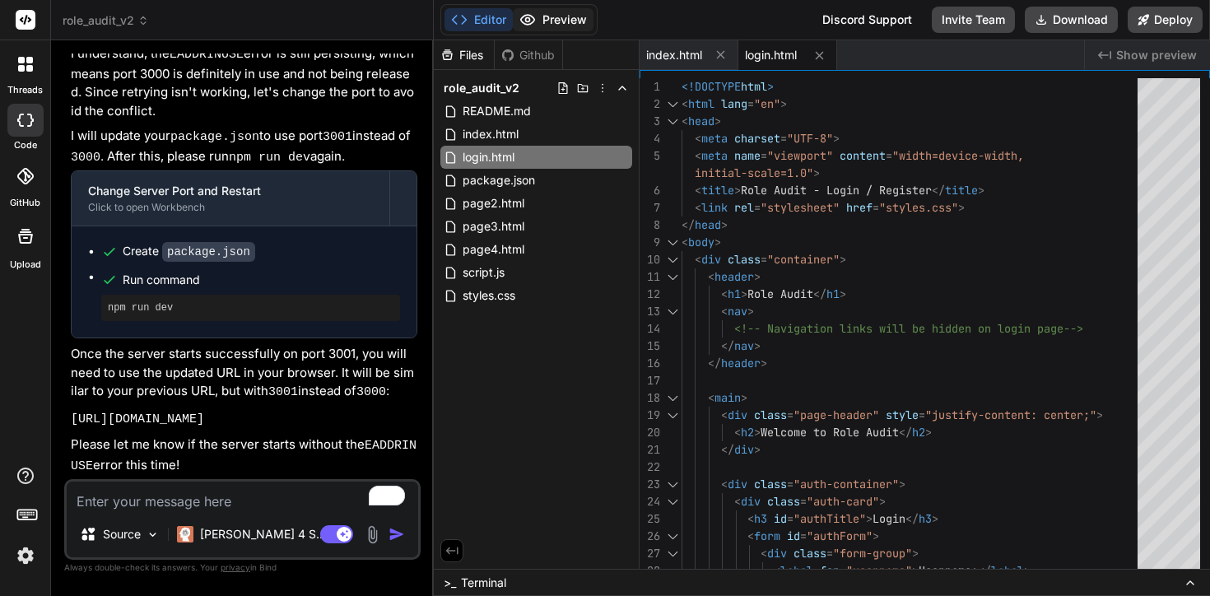
click at [570, 9] on button "Preview" at bounding box center [553, 19] width 81 height 23
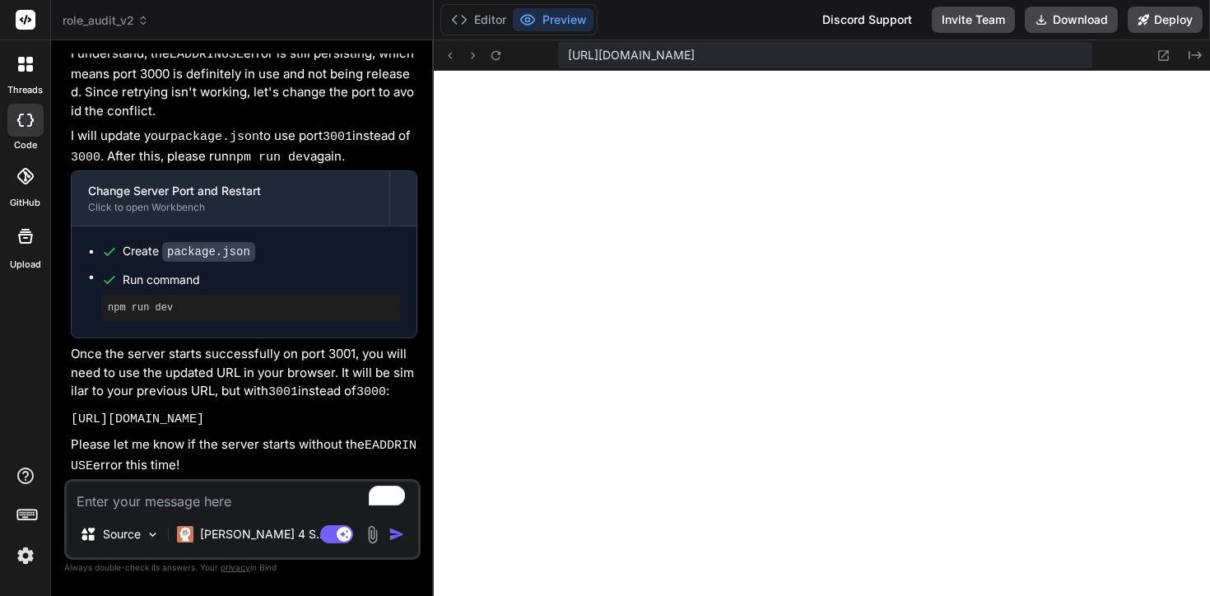
click at [465, 35] on div "Editor Preview" at bounding box center [518, 19] width 157 height 31
click at [468, 23] on button "Editor" at bounding box center [478, 19] width 68 height 23
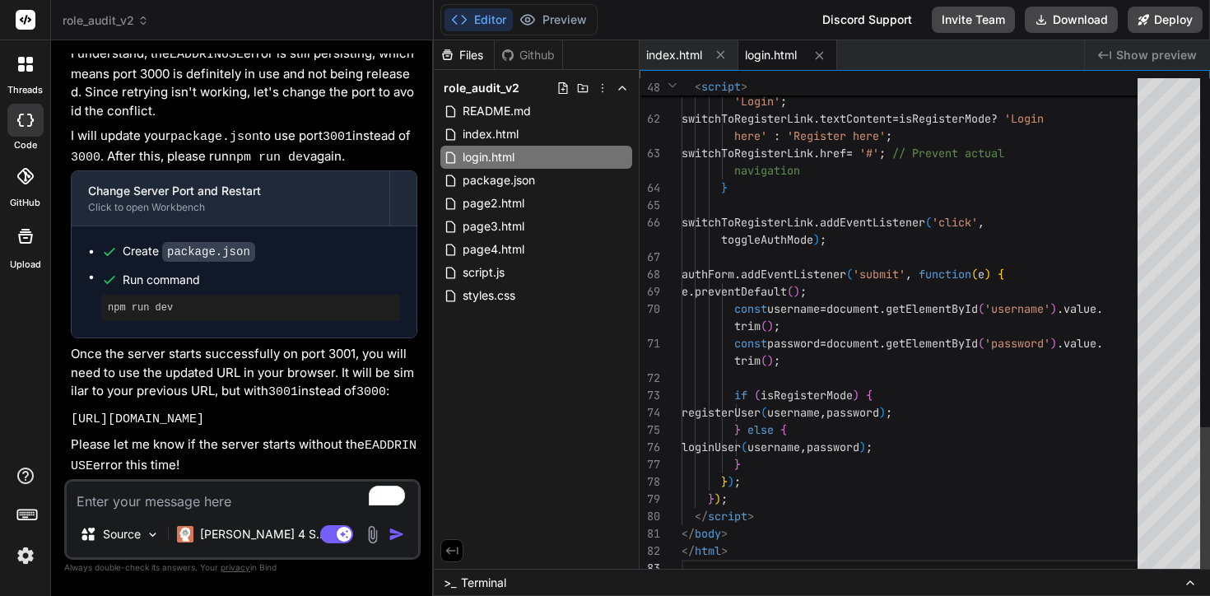
scroll to position [86, 0]
click at [756, 575] on div ">_ Terminal" at bounding box center [822, 582] width 776 height 27
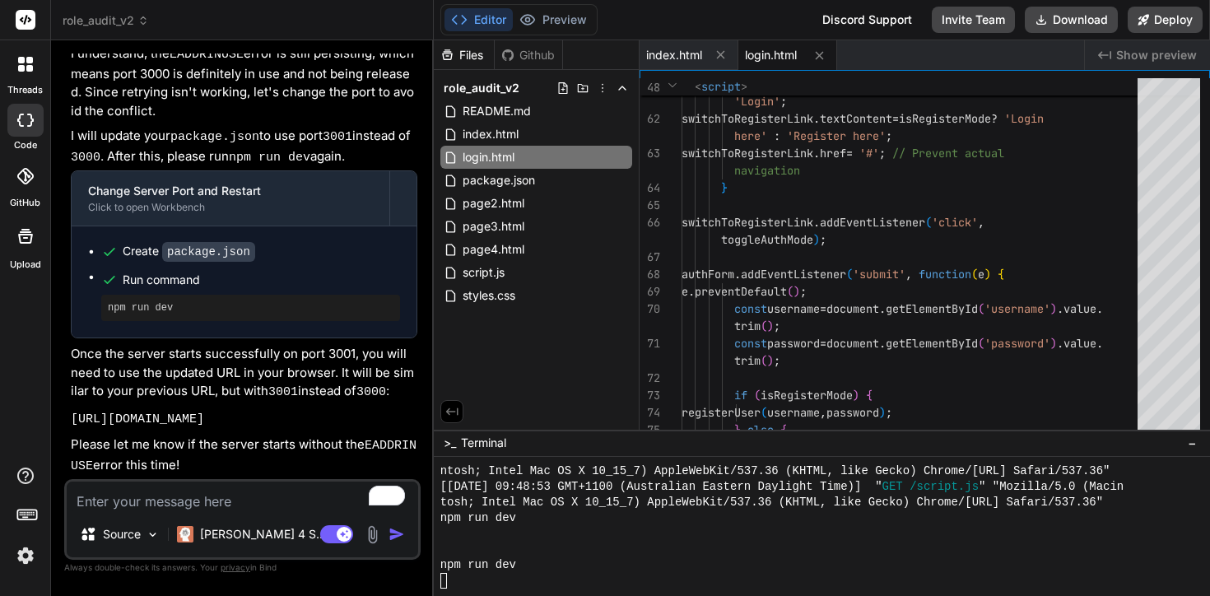
scroll to position [672, 0]
click at [589, 566] on div "npm run dev" at bounding box center [814, 565] width 749 height 16
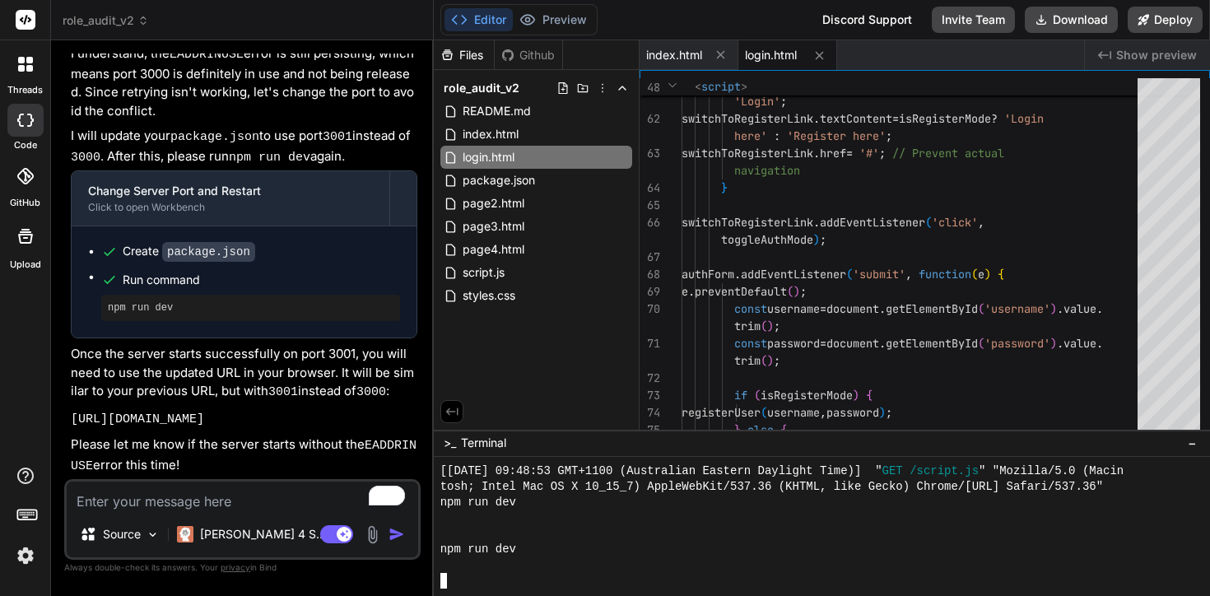
click at [470, 580] on div at bounding box center [814, 581] width 749 height 16
type textarea "npm run dev"
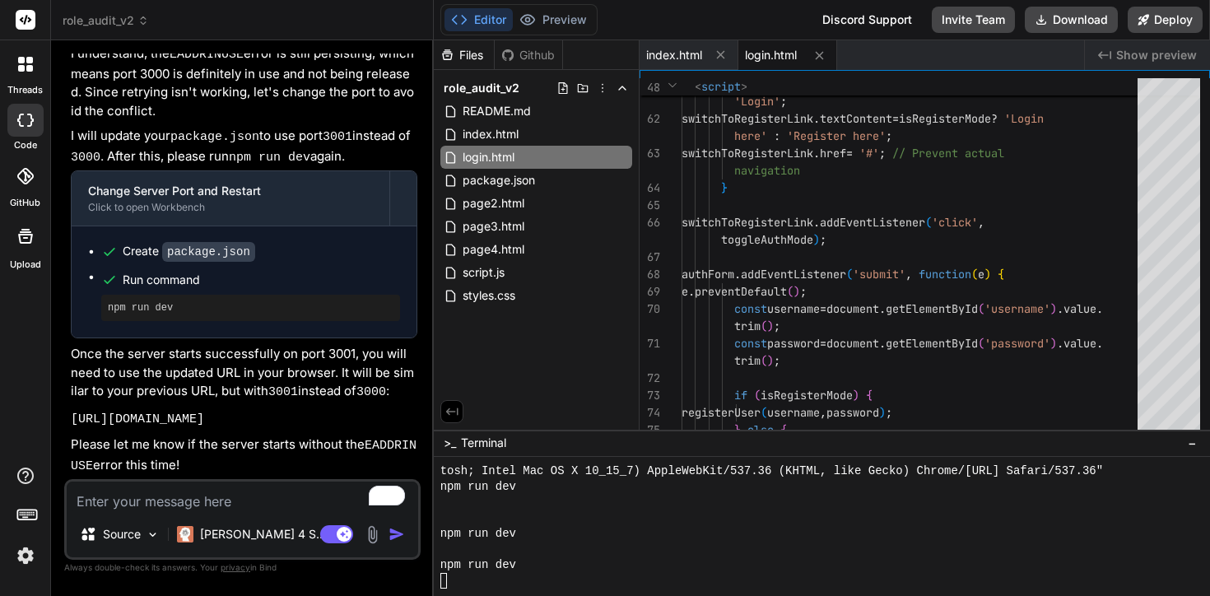
drag, startPoint x: 216, startPoint y: 413, endPoint x: 82, endPoint y: 385, distance: 136.3
click at [82, 409] on p "https://u3uk0f35zsjjbn9cprh6fq9h0p4tm2-wnxx-ko9lvavm--3001--96435430.local-corp…" at bounding box center [244, 419] width 347 height 21
click at [193, 412] on code "https://u3uk0f35zsjjbn9cprh6fq9h0p4tm2-wnxx-ko9lvavm--3001--96435430.local-corp…" at bounding box center [137, 419] width 133 height 14
drag, startPoint x: 215, startPoint y: 425, endPoint x: 71, endPoint y: 386, distance: 149.2
click at [71, 409] on p "https://u3uk0f35zsjjbn9cprh6fq9h0p4tm2-wnxx-ko9lvavm--3001--96435430.local-corp…" at bounding box center [244, 419] width 347 height 21
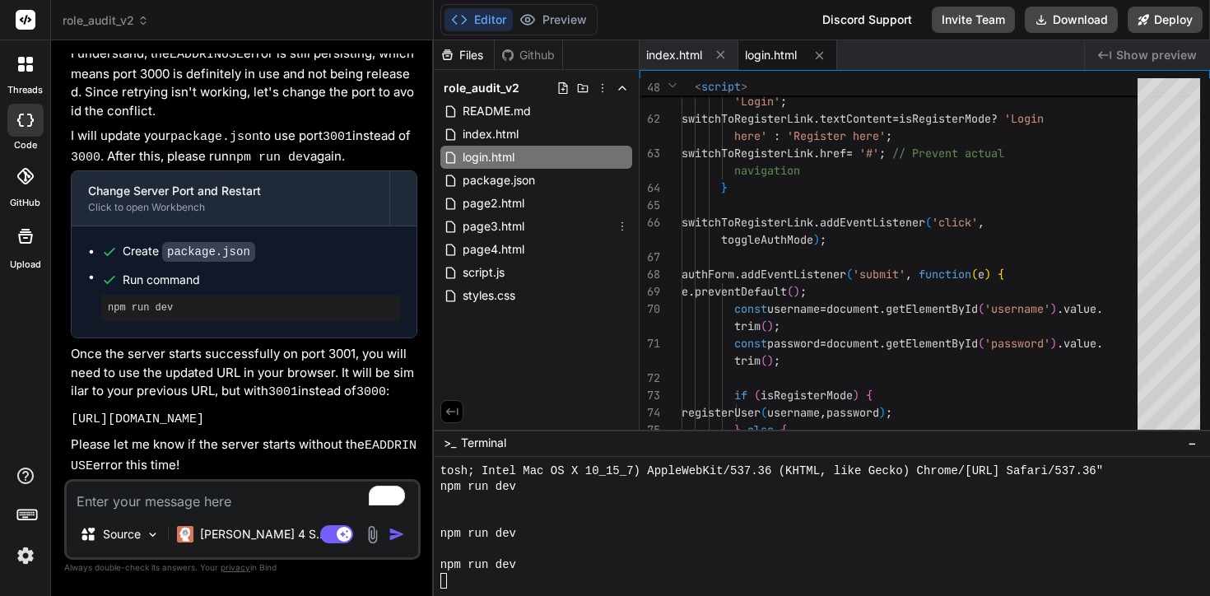
copy code "https://u3uk0f35zsjjbn9cprh6fq9h0p4tm2-wnxx-ko9lvavm--3001--96435430.local-corp…"
type textarea "x"
click at [503, 272] on span "script.js" at bounding box center [483, 273] width 45 height 20
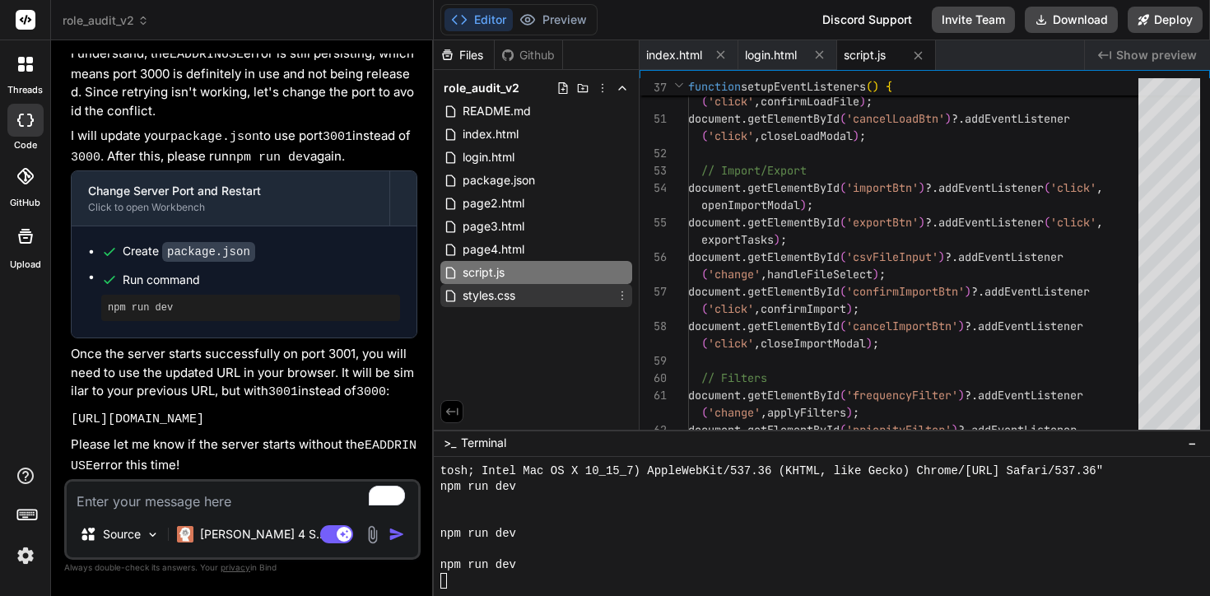
click at [505, 306] on div "styles.css" at bounding box center [536, 295] width 192 height 23
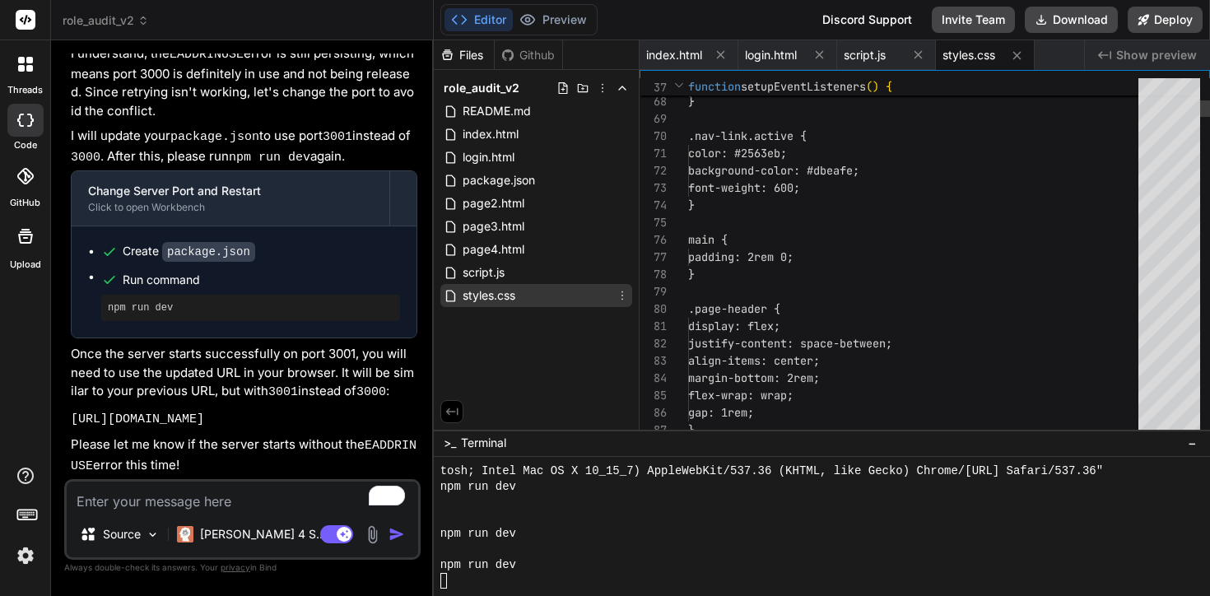
type textarea "justify-content: center; } }"
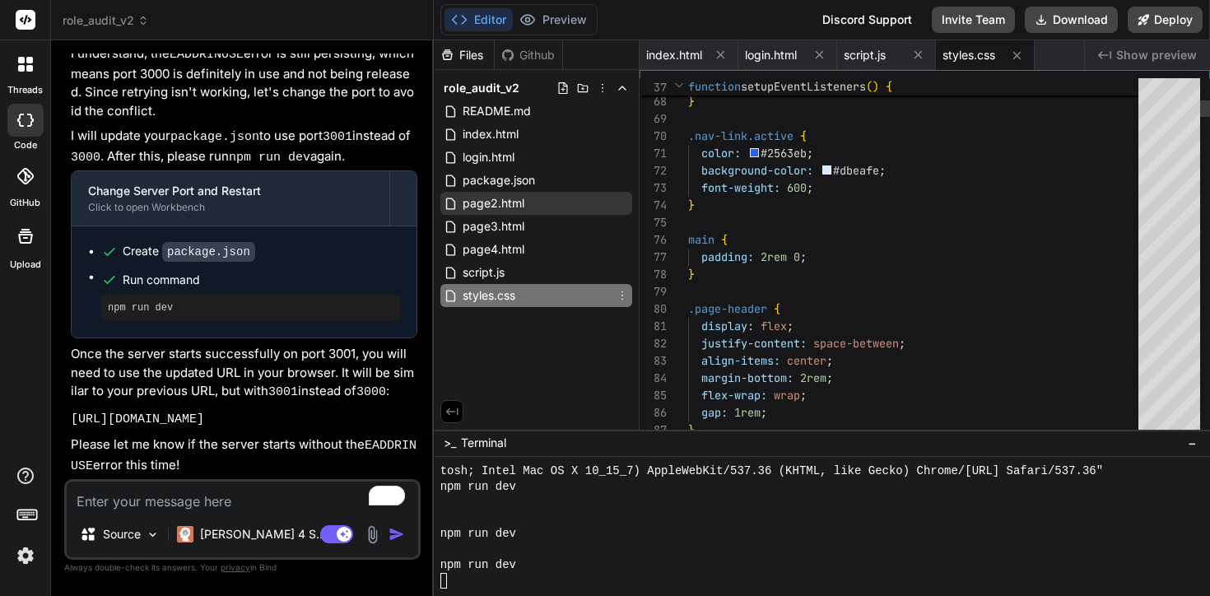
click at [504, 209] on span "page2.html" at bounding box center [493, 203] width 65 height 20
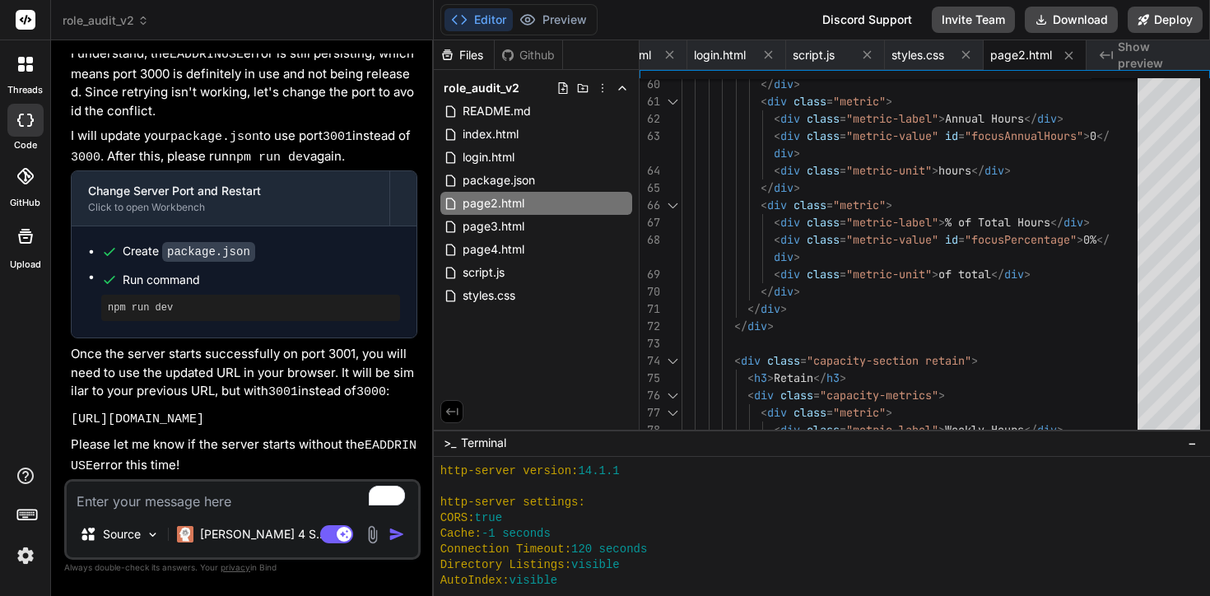
scroll to position [0, 0]
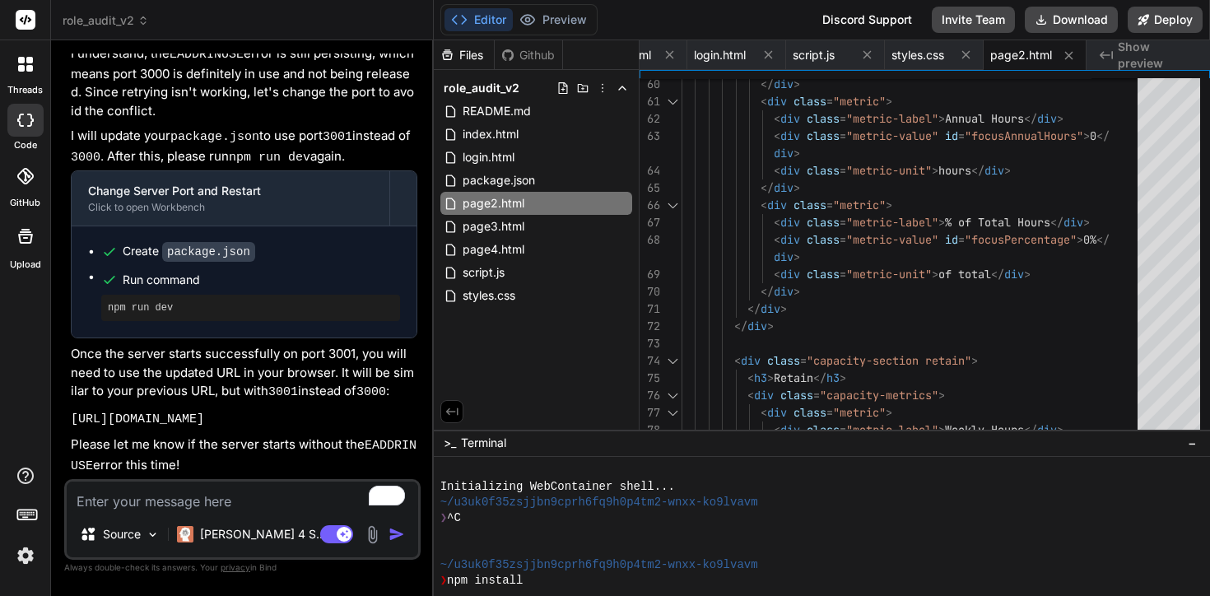
click at [444, 462] on div at bounding box center [822, 527] width 776 height 140
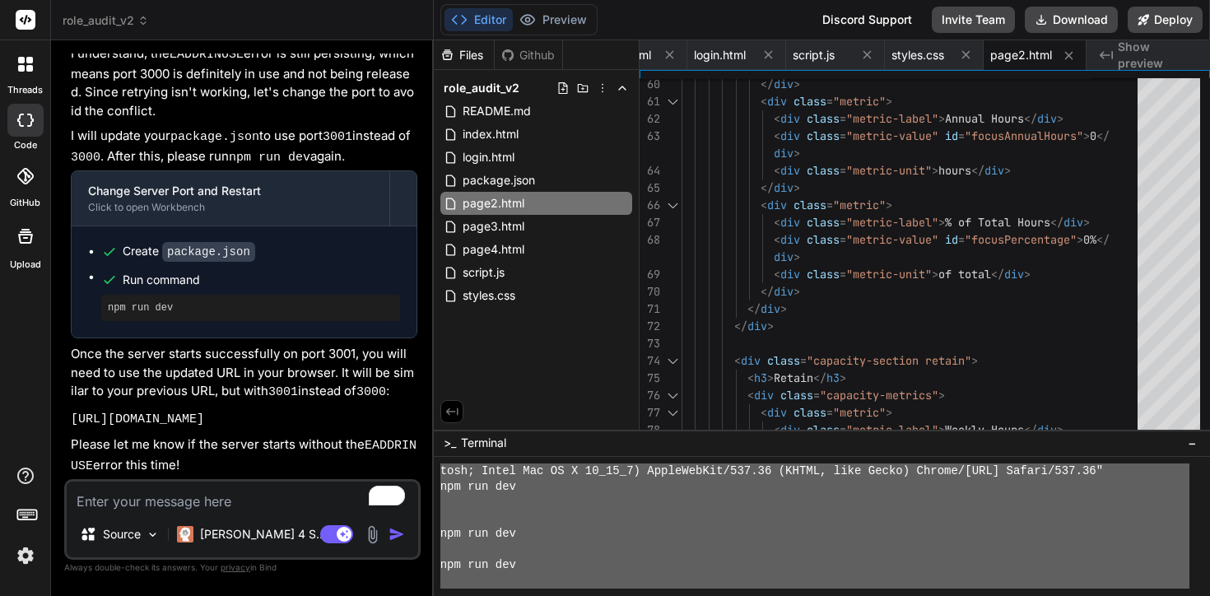
drag, startPoint x: 443, startPoint y: 479, endPoint x: 589, endPoint y: 655, distance: 228.6
click at [179, 497] on textarea "To enrich screen reader interactions, please activate Accessibility in Grammarl…" at bounding box center [242, 497] width 351 height 30
paste textarea "Initializing WebContainer shell... ~/u3uk0f35zsjjbn9cprh6fq9h0p4tm2-wnxx-ko9lva…"
type textarea "Initializing WebContainer shell... ~/u3uk0f35zsjjbn9cprh6fq9h0p4tm2-wnxx-ko9lva…"
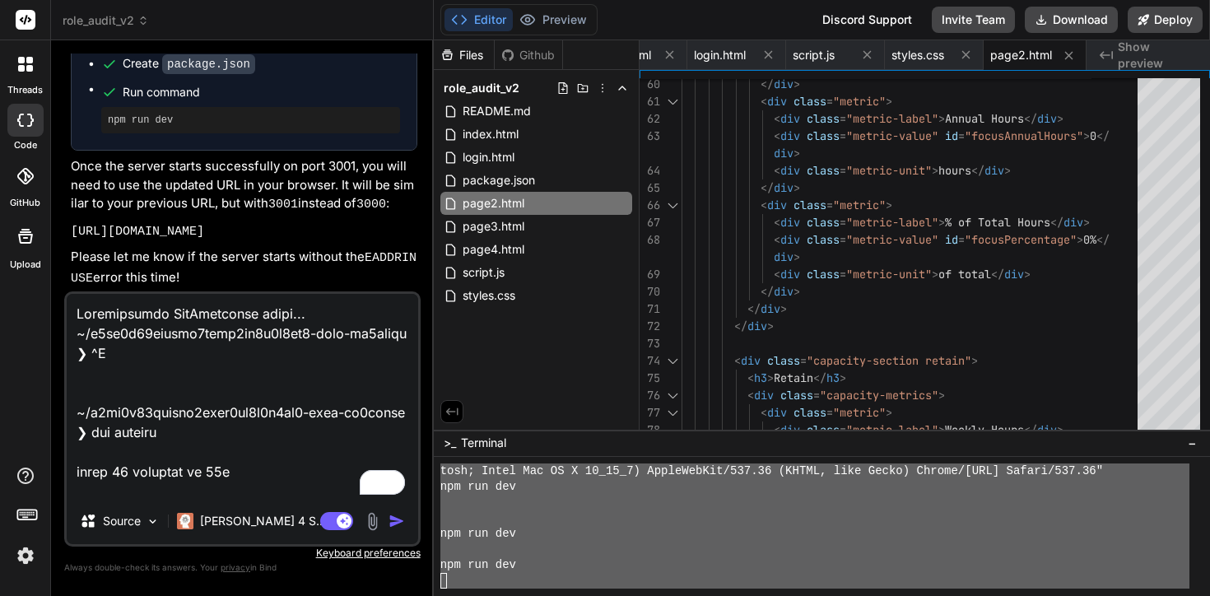
scroll to position [1107, 0]
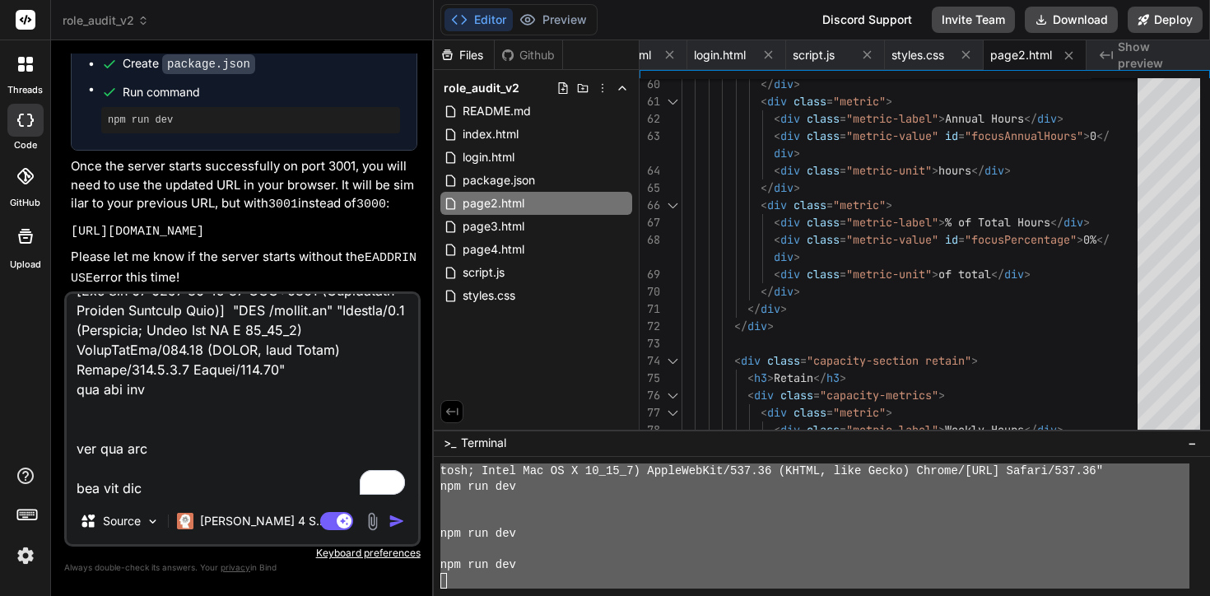
type textarea "x"
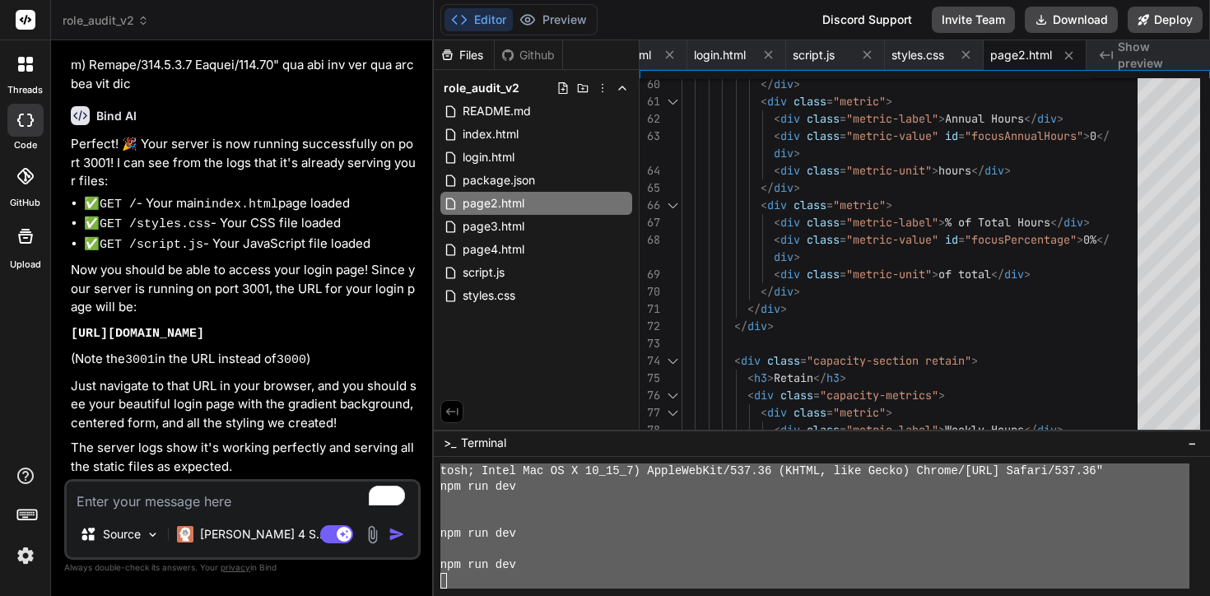
scroll to position [4940, 0]
type textarea "x"
drag, startPoint x: 229, startPoint y: 358, endPoint x: 70, endPoint y: 318, distance: 163.9
click at [71, 323] on p "https://u3uk0f35zsjjbn9cprh6fq9h0p4tm2-wnxx-ko9lvavm--3001--96435430.local-corp…" at bounding box center [244, 333] width 347 height 21
copy code "https://u3uk0f35zsjjbn9cprh6fq9h0p4tm2-wnxx-ko9lvavm--3001--96435430.local-corp…"
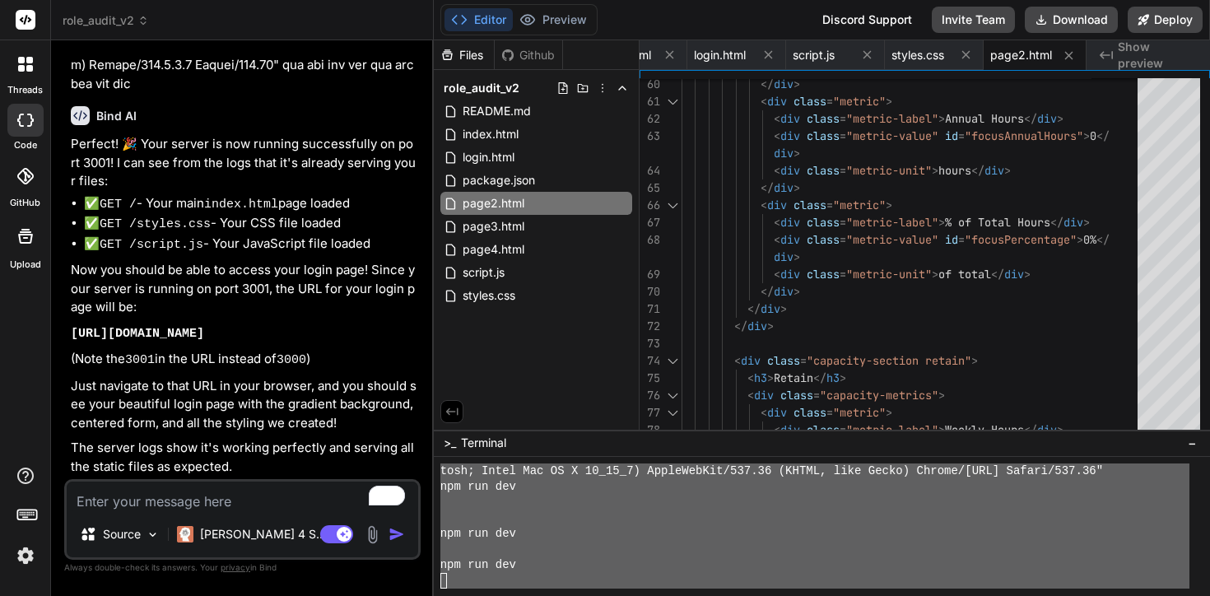
scroll to position [4959, 0]
click at [244, 368] on p "(Note the 3001 in the URL instead of 3000 )" at bounding box center [244, 360] width 347 height 21
click at [558, 17] on button "Preview" at bounding box center [553, 19] width 81 height 23
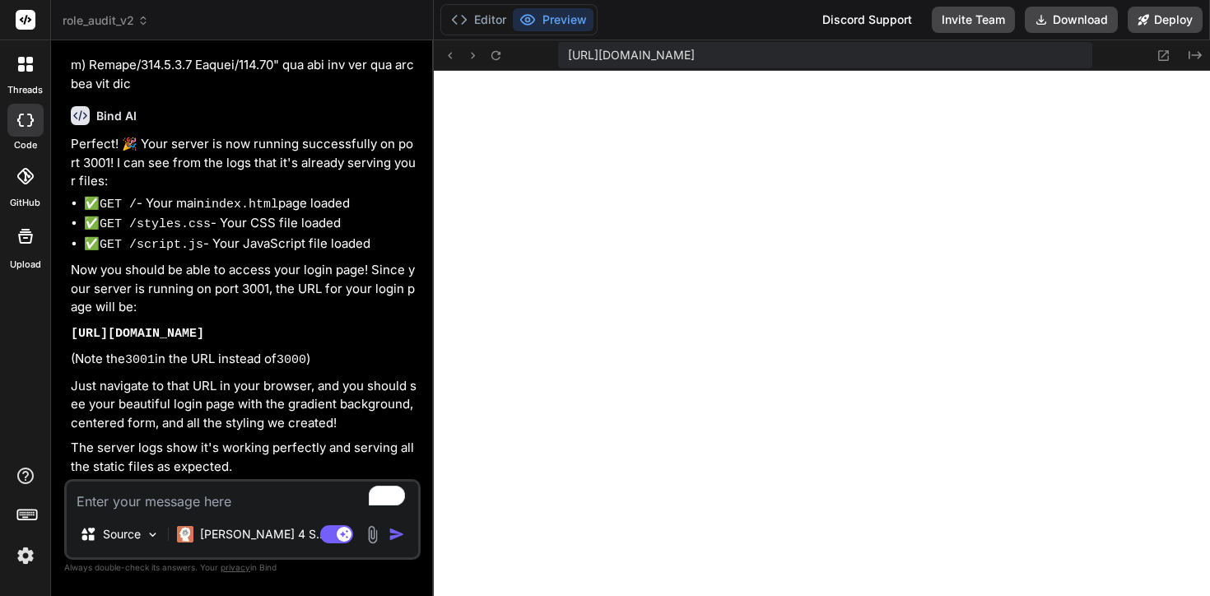
click at [679, 53] on span "https://u3uk0f35zsjjbn9cprh6fq9h0p4tm2-wnxx-ko9lvavm--3001--96435430.local-corp…" at bounding box center [631, 55] width 127 height 16
click at [247, 489] on textarea "To enrich screen reader interactions, please activate Accessibility in Grammarl…" at bounding box center [242, 497] width 351 height 30
type textarea "O"
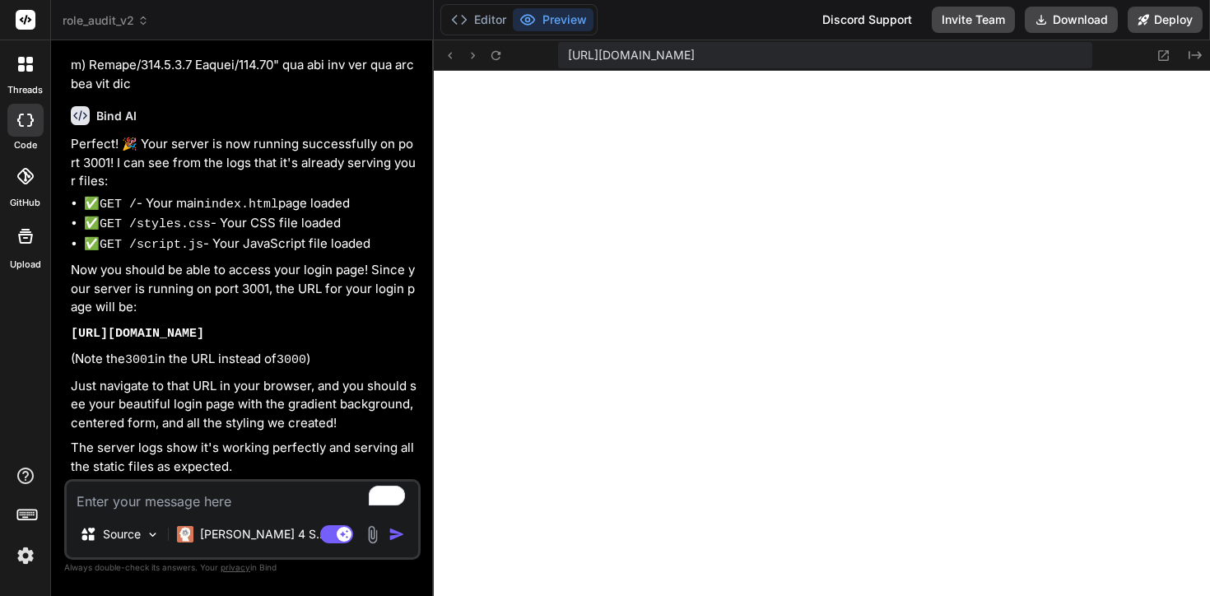
type textarea "x"
type textarea "Ok"
type textarea "x"
type textarea "Ok."
type textarea "x"
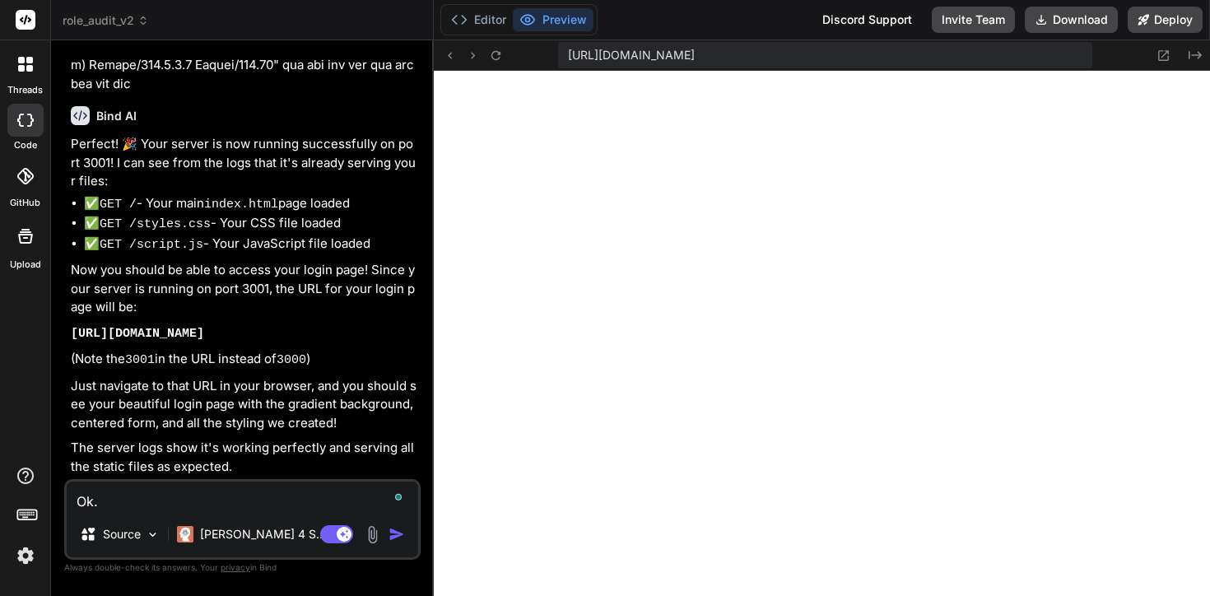
type textarea "Ok."
type textarea "x"
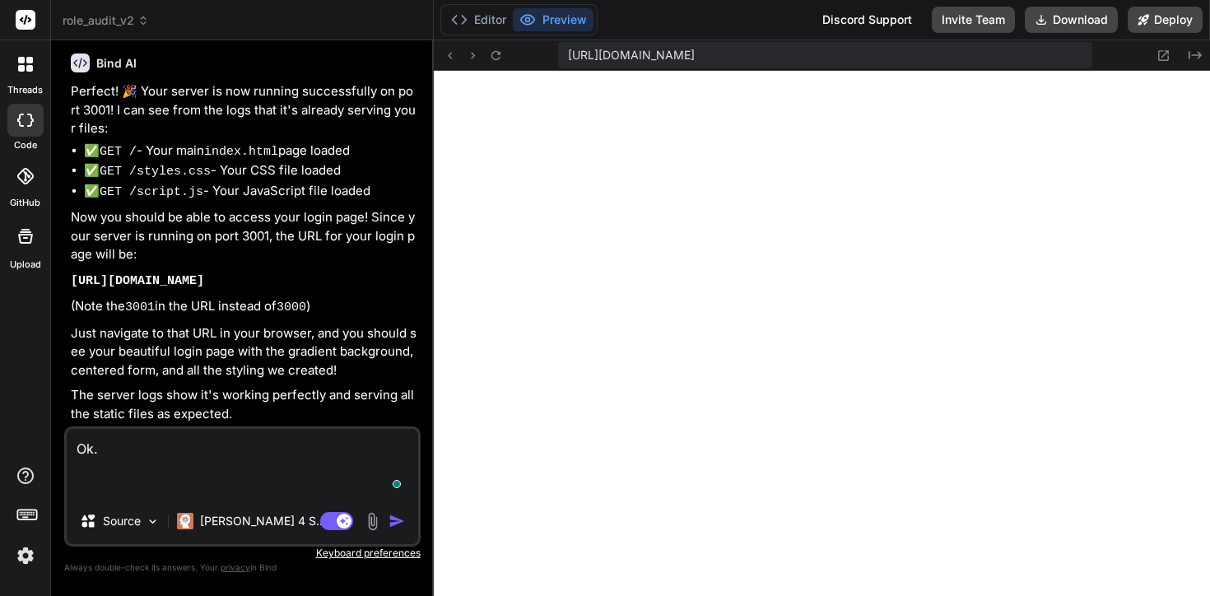
type textarea "Ok. 2"
type textarea "x"
type textarea "Ok. 2."
type textarea "x"
type textarea "Ok. 2."
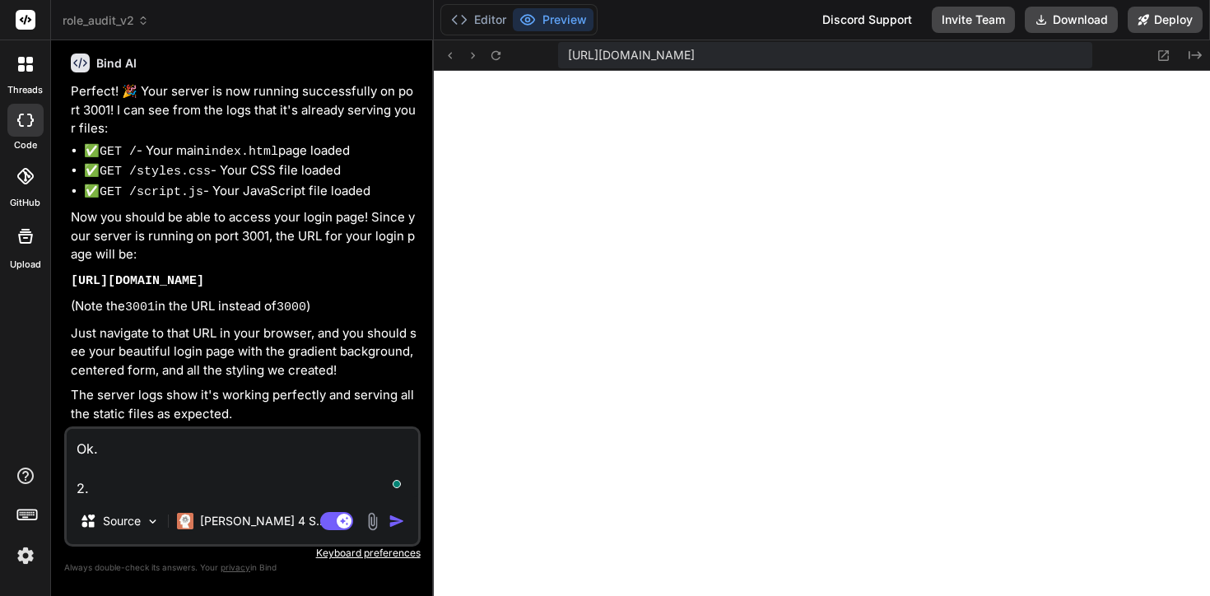
type textarea "x"
type textarea "Ok. 2. I"
type textarea "x"
type textarea "Ok. 2."
type textarea "x"
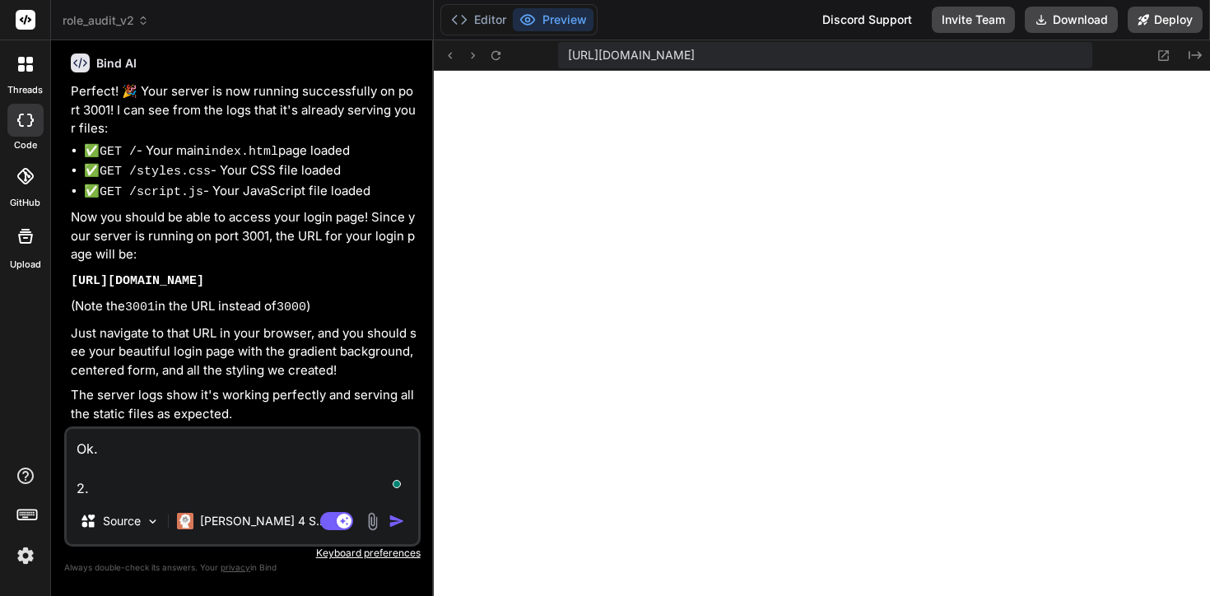
type textarea "Ok. 2."
type textarea "x"
type textarea "Ok. 2"
type textarea "x"
type textarea "Ok. 21"
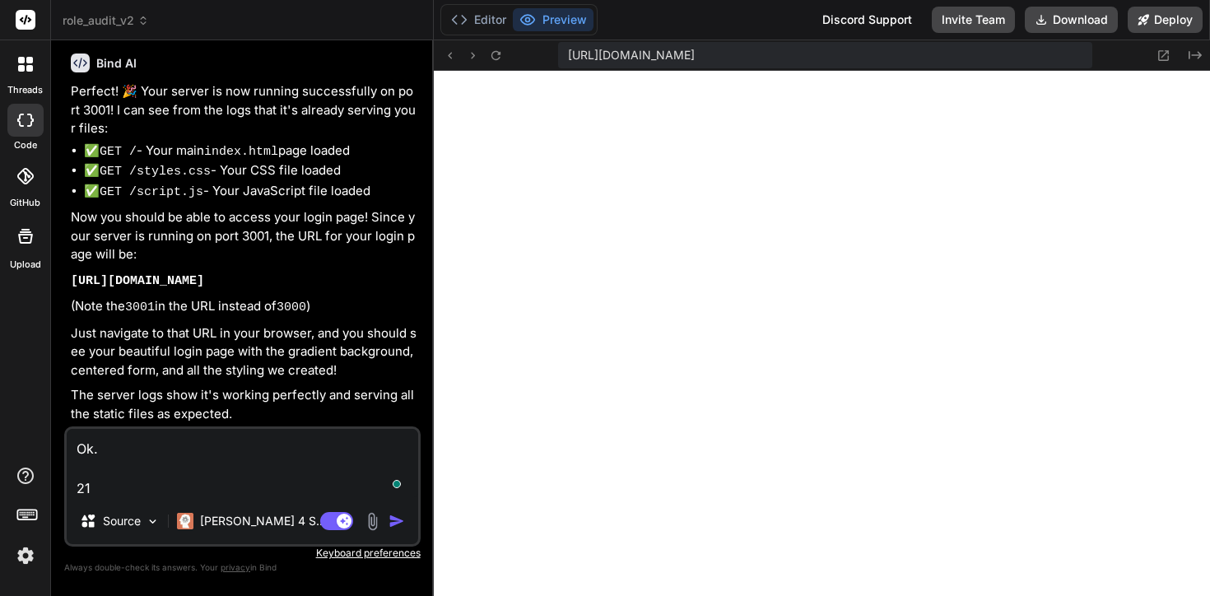
type textarea "x"
type textarea "Ok. 2"
type textarea "x"
type textarea "Ok."
type textarea "x"
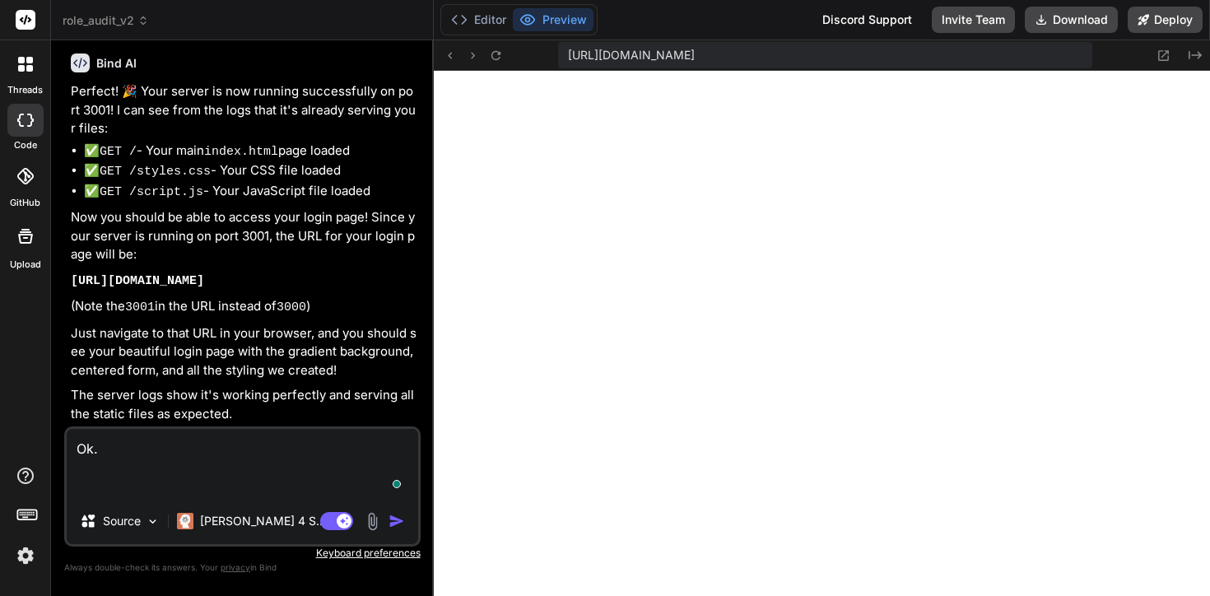
type textarea "Ok. 1"
type textarea "x"
type textarea "Ok. 1."
type textarea "x"
type textarea "Ok. 1."
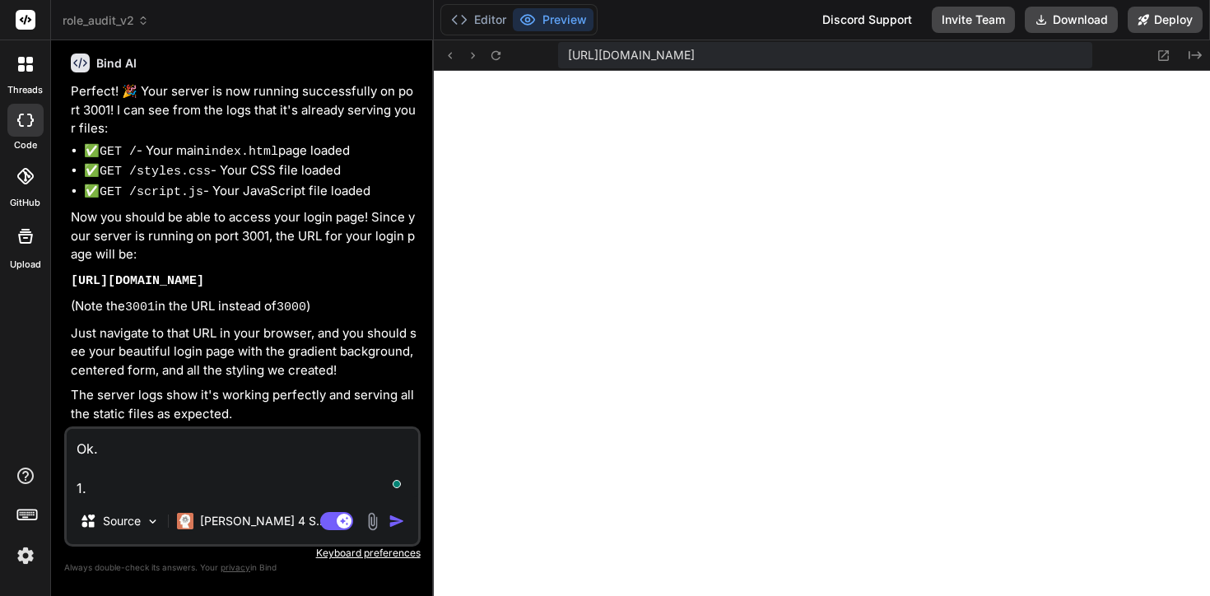
type textarea "x"
type textarea "Ok. 1. I"
type textarea "x"
type textarea "Ok. 1. I"
type textarea "x"
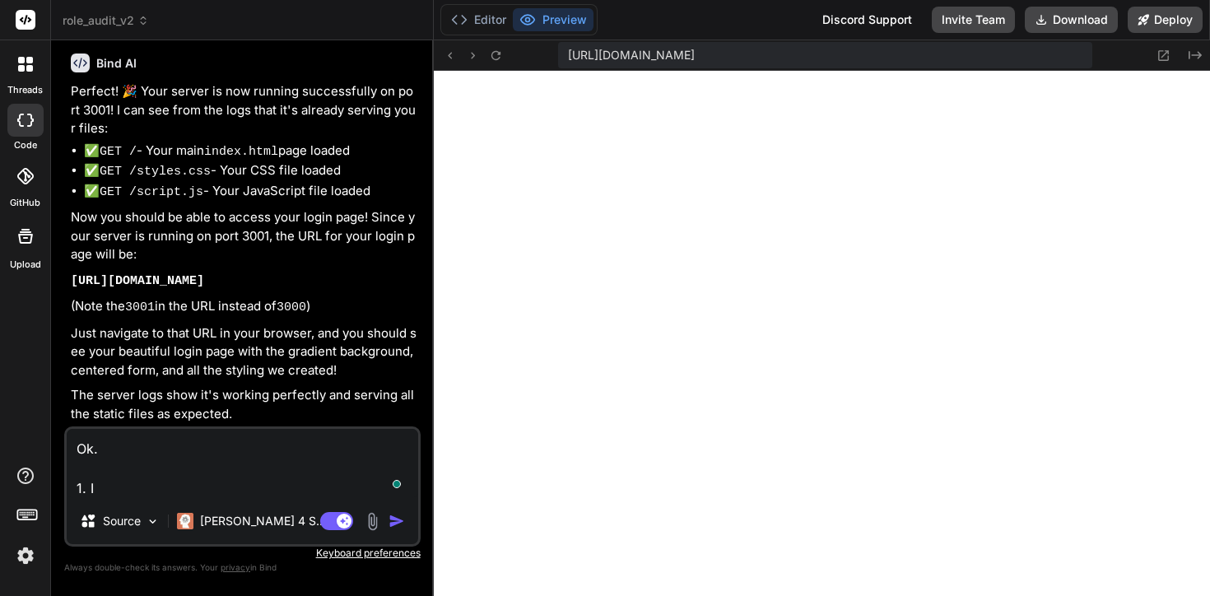
type textarea "Ok. 1. I c"
type textarea "x"
type textarea "Ok. 1. I ca"
type textarea "x"
type textarea "Ok. 1. I can"
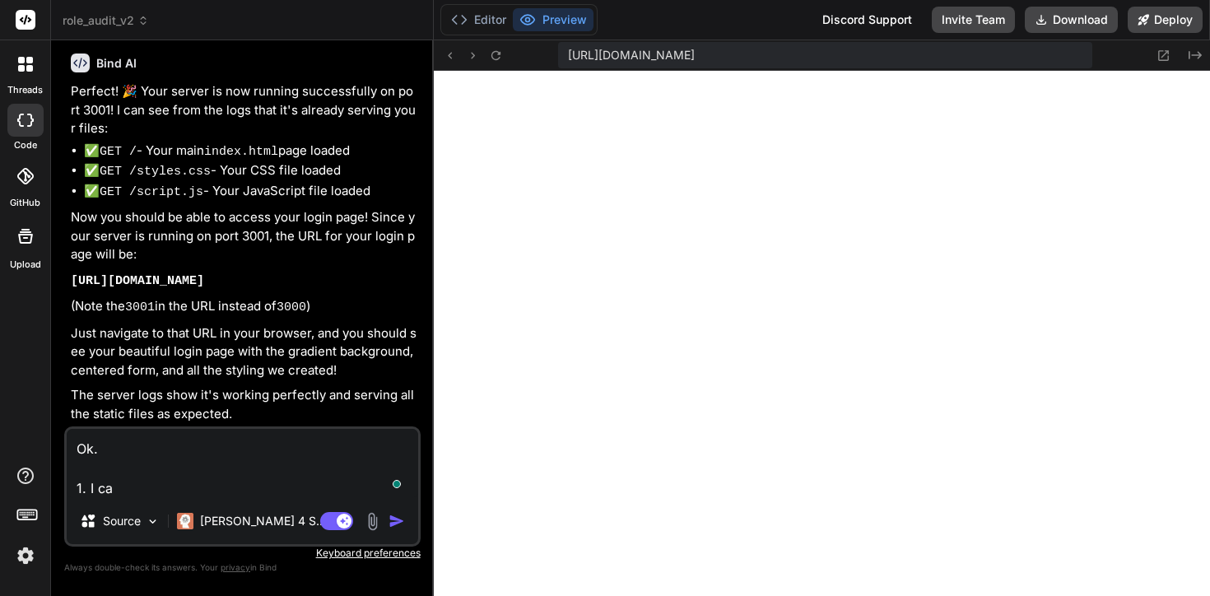
type textarea "x"
type textarea "Ok. 1. I can'"
type textarea "x"
type textarea "Ok. 1. I can't"
type textarea "x"
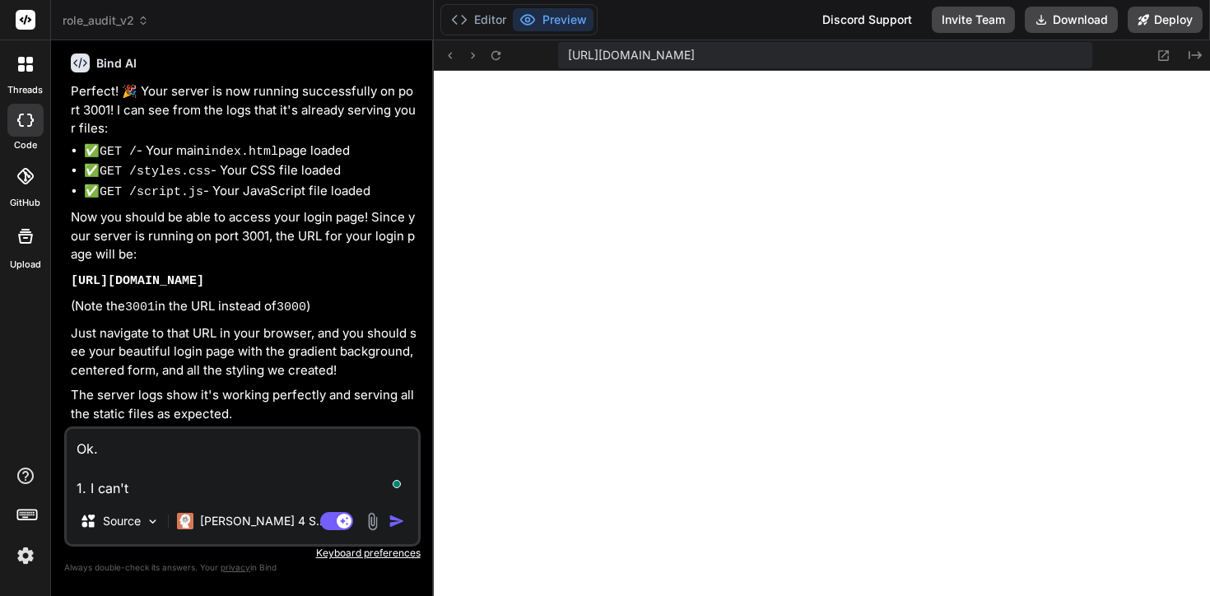
type textarea "Ok. 1. I can't"
type textarea "x"
type textarea "Ok. 1. I can't e"
type textarea "x"
type textarea "Ok. 1. I can't ed"
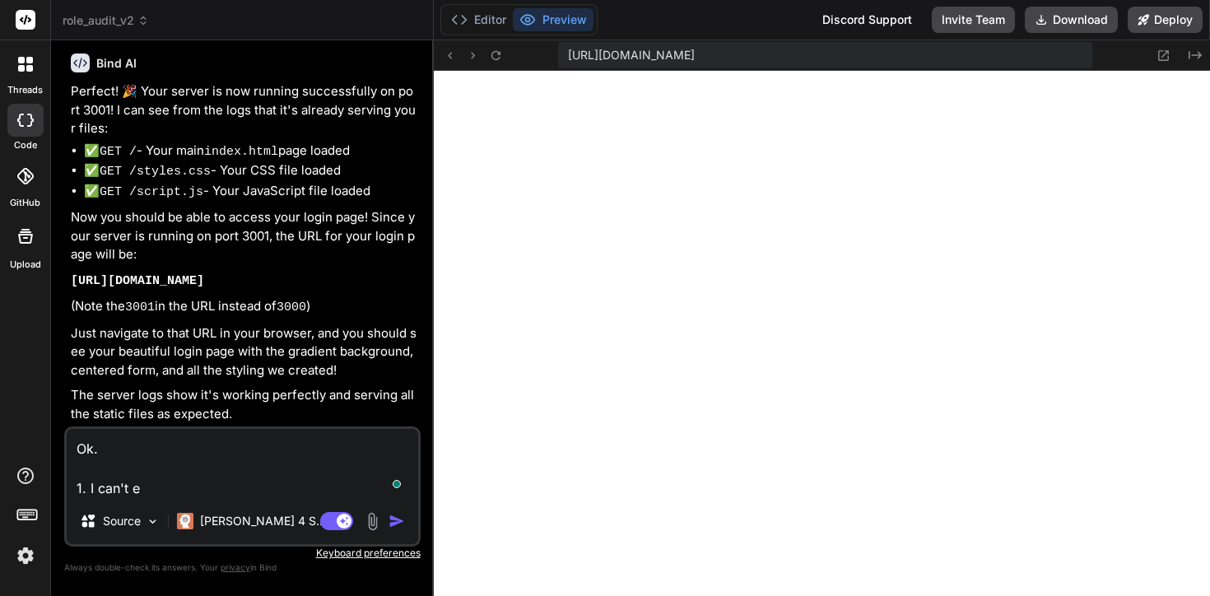
type textarea "x"
type textarea "Ok. 1. I can't edi"
type textarea "x"
type textarea "Ok. 1. I can't edit"
type textarea "x"
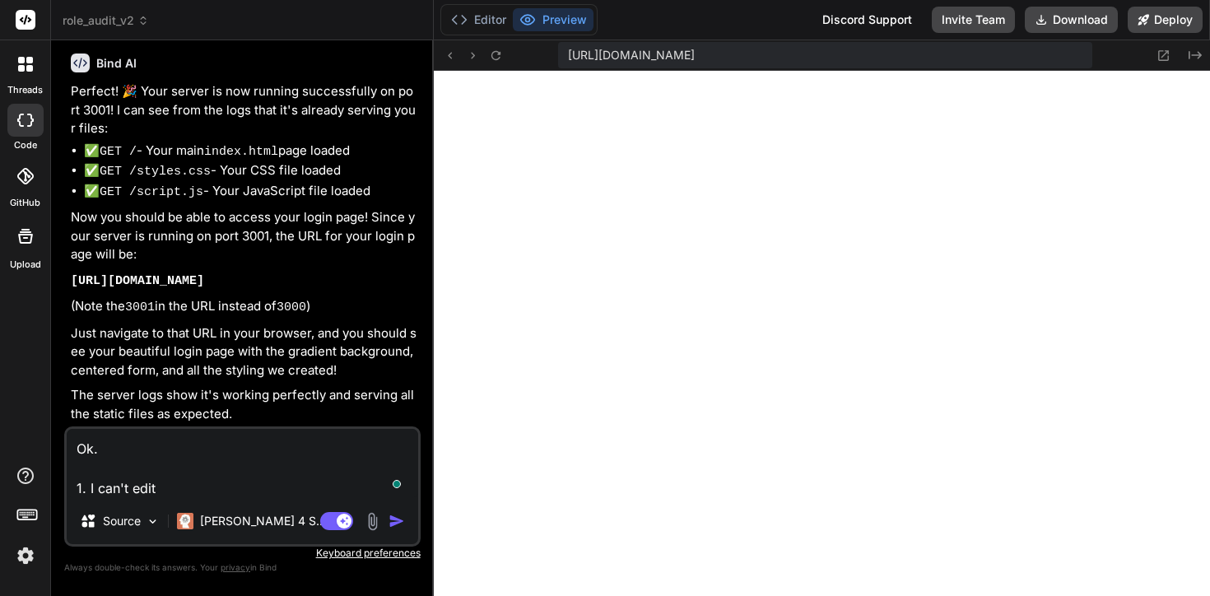
type textarea "Ok. 1. I can't edit"
type textarea "x"
type textarea "Ok. 1. I can't edit t"
type textarea "x"
type textarea "Ok. 1. I can't edit th"
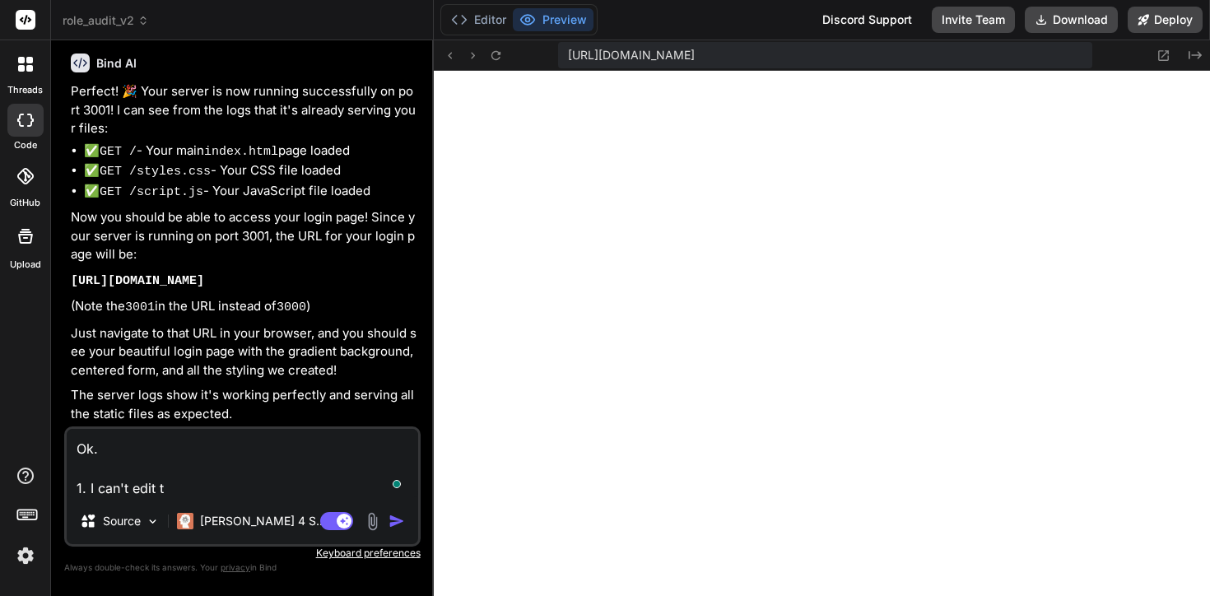
type textarea "x"
type textarea "Ok. 1. I can't edit the"
type textarea "x"
type textarea "Ok. 1. I can't edit the"
type textarea "x"
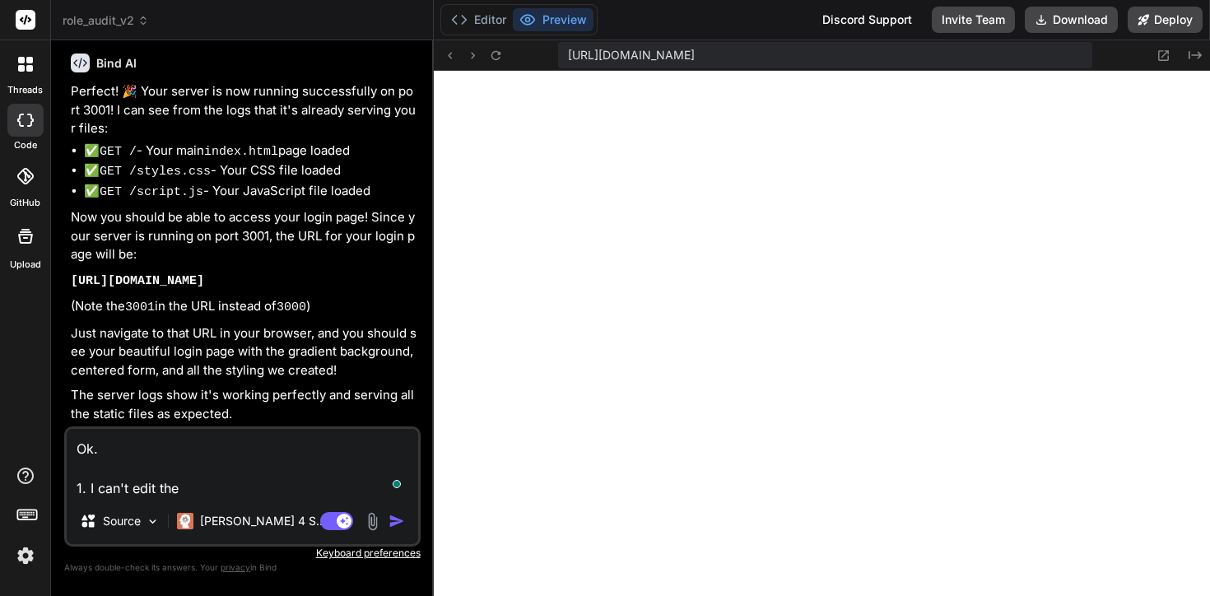
type textarea "Ok. 1. I can't edit the U"
type textarea "x"
type textarea "Ok. 1. I can't edit the Ur"
type textarea "x"
type textarea "Ok. 1. I can't edit the Url"
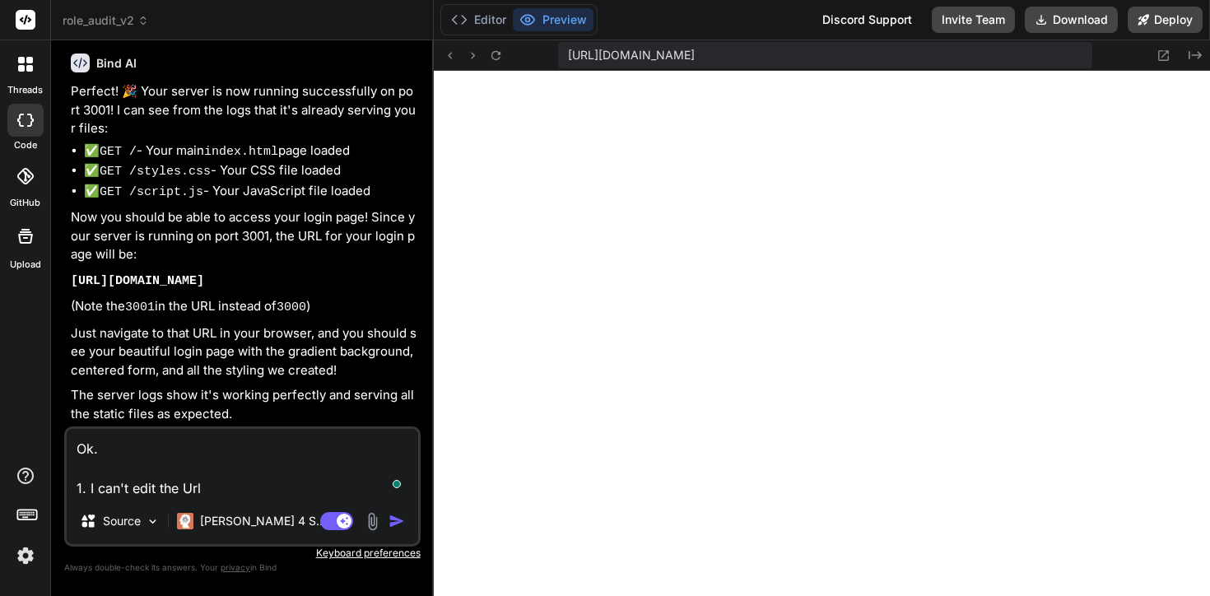
type textarea "x"
type textarea "Ok. 1. I can't edit the Url"
type textarea "x"
type textarea "Ok. 1. I can't edit the Url i"
type textarea "x"
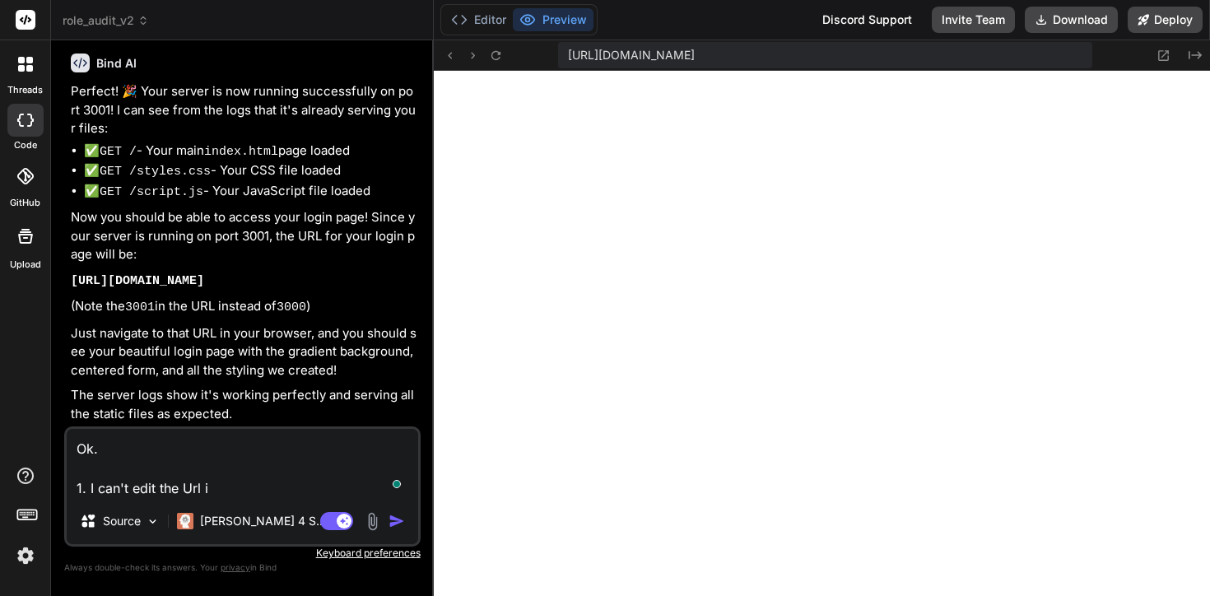
type textarea "Ok. 1. I can't edit the Url in"
type textarea "x"
type textarea "Ok. 1. I can't edit the Url in"
type textarea "x"
type textarea "Ok. 1. I can't edit the Url in t"
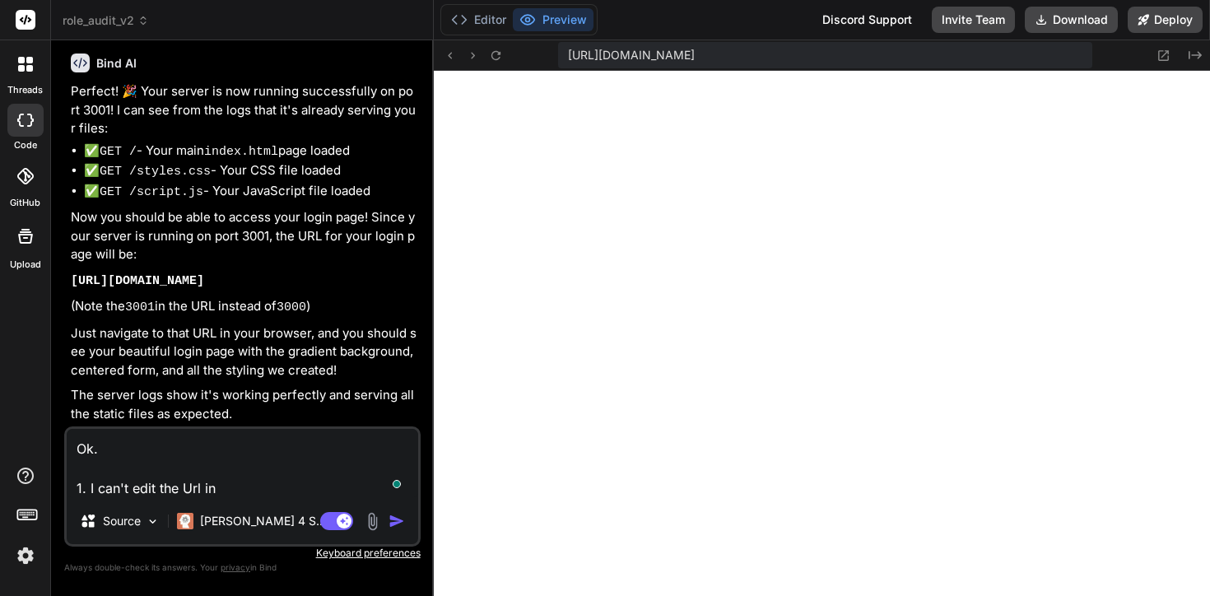
type textarea "x"
type textarea "Ok. 1. I can't edit the Url in th"
type textarea "x"
type textarea "Ok. 1. I can't edit the Url in the"
type textarea "x"
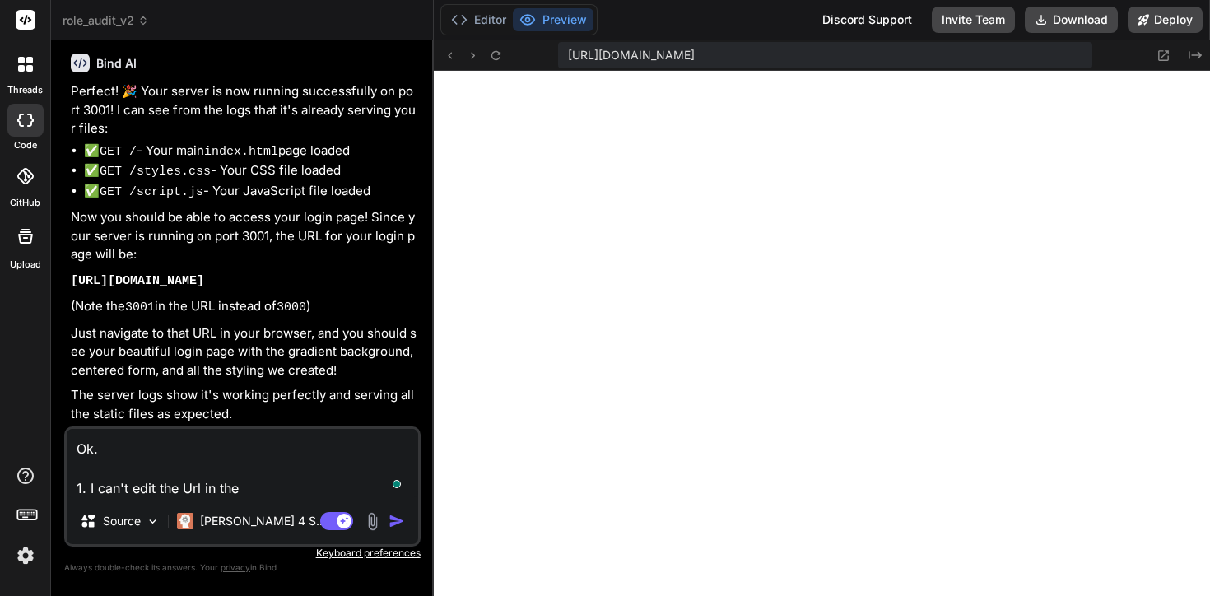
type textarea "Ok. 1. I can't edit the Url in the"
type textarea "x"
type textarea "Ok. 1. I can't edit the Url in the pr"
type textarea "x"
type textarea "Ok. 1. I can't edit the Url in the pre"
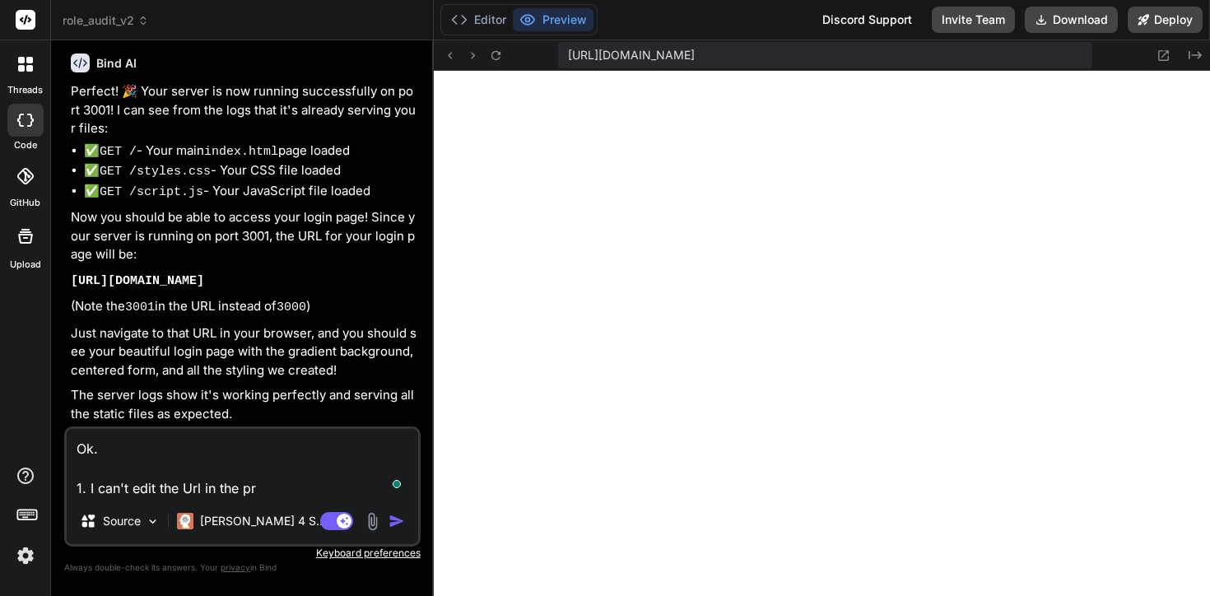
type textarea "x"
type textarea "Ok. 1. I can't edit the Url in the prev"
type textarea "x"
type textarea "Ok. 1. I can't edit the Url in the previ"
type textarea "x"
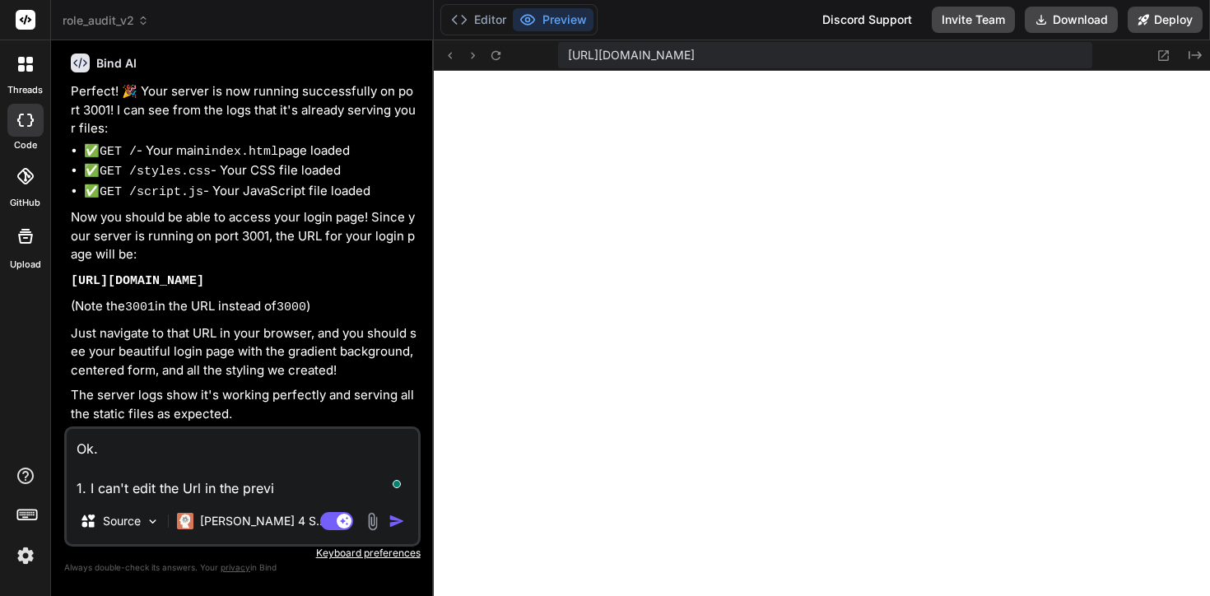
type textarea "Ok. 1. I can't edit the Url in the previe"
type textarea "x"
type textarea "Ok. 1. I can't edit the Url in the preview"
type textarea "x"
type textarea "Ok. 1. I can't edit the Url in the preview"
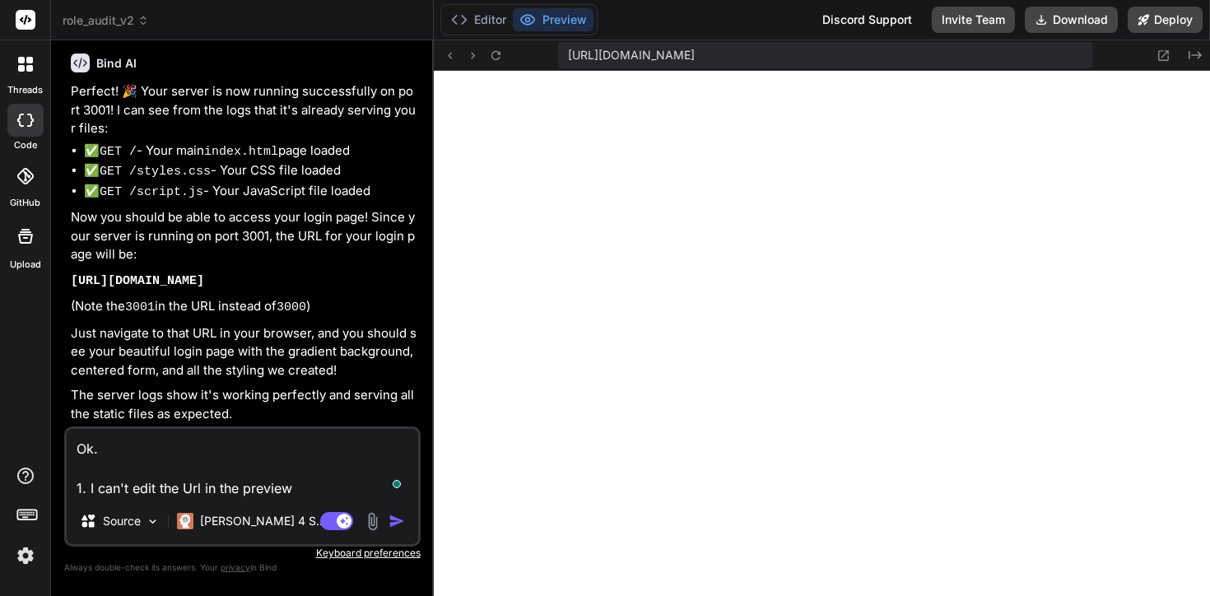
type textarea "x"
type textarea "Ok. 1. I can't edit the Url in the preview p"
type textarea "x"
type textarea "Ok. 1. I can't edit the Url in the preview pa"
type textarea "x"
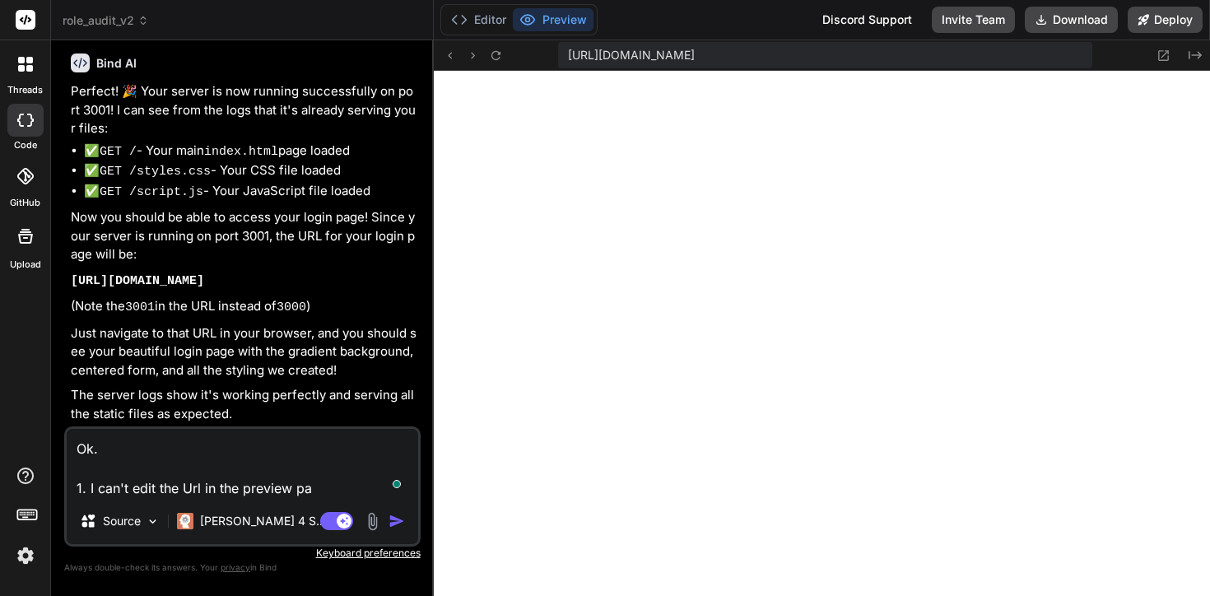
type textarea "Ok. 1. I can't edit the Url in the preview pag"
type textarea "x"
type textarea "Ok. 1. I can't edit the Url in the preview page"
type textarea "x"
type textarea "Ok. 1. I can't edit the Url in the preview page"
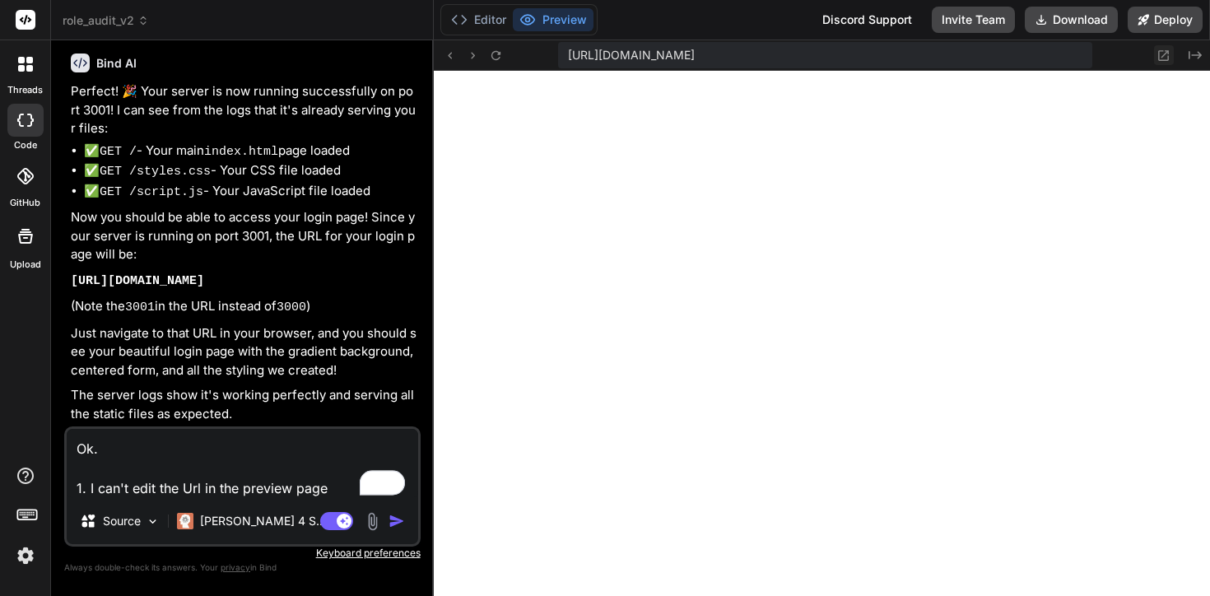
click at [1157, 55] on icon at bounding box center [1163, 56] width 14 height 14
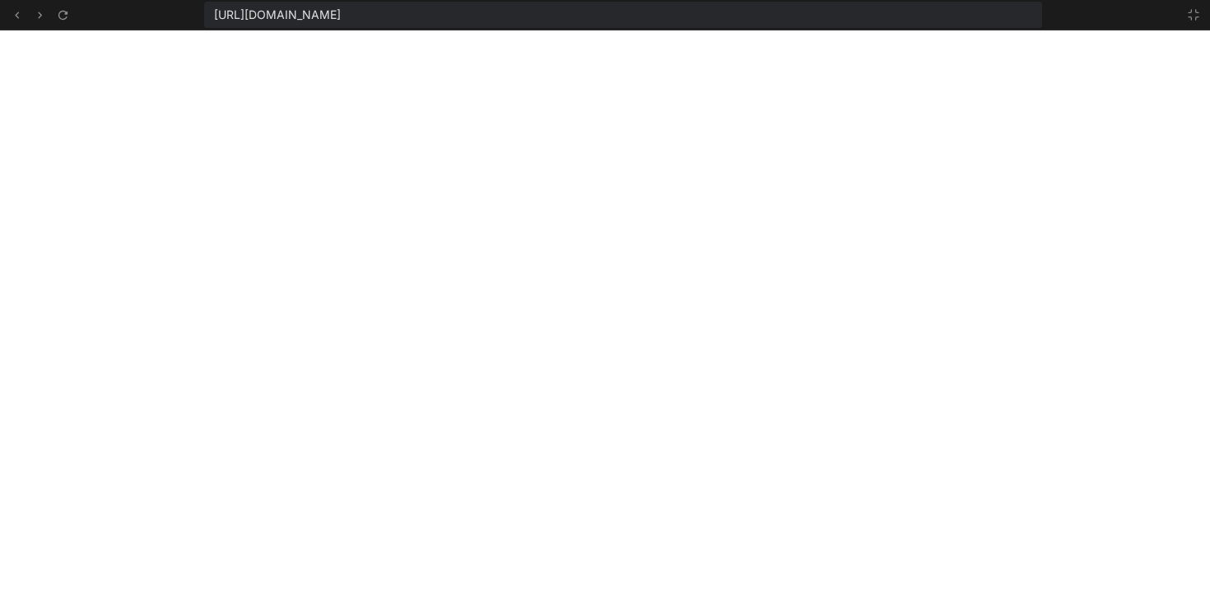
scroll to position [798, 0]
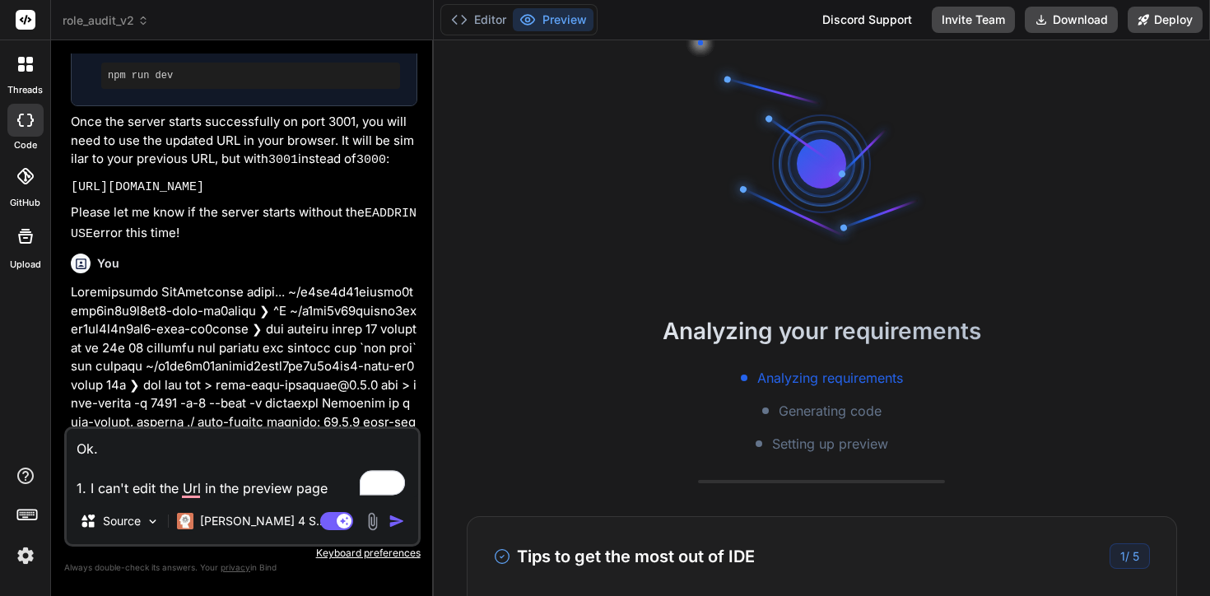
scroll to position [125, 0]
click at [328, 499] on div "Ok. 1. I can't edit the Url in the preview page Source Claude 4 S.. Agent Mode.…" at bounding box center [242, 486] width 356 height 120
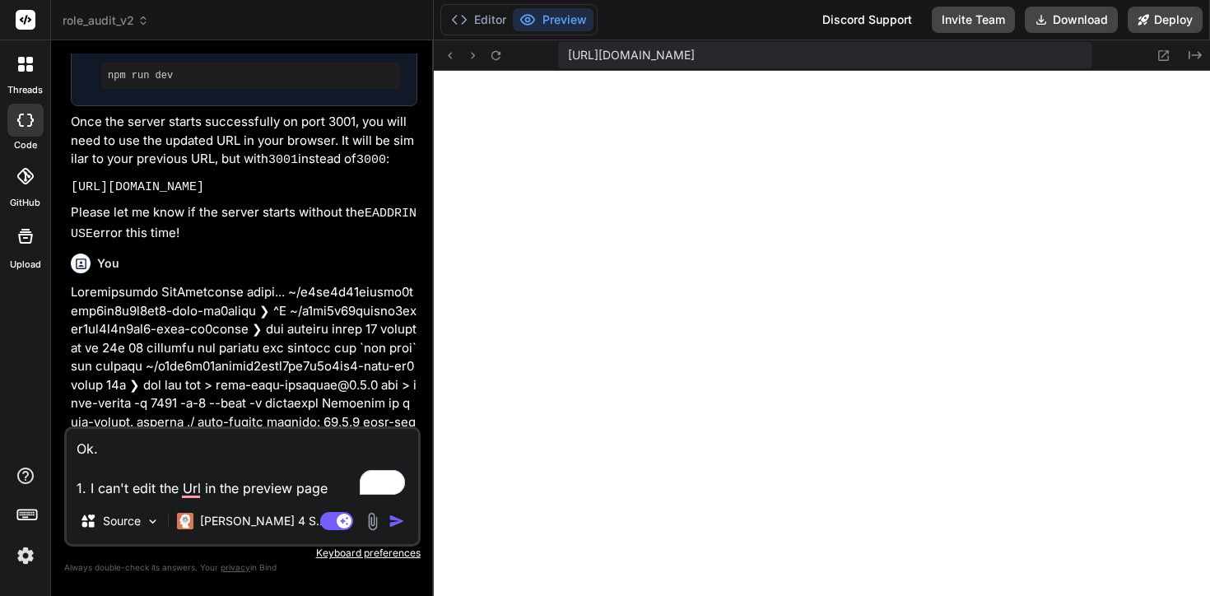
scroll to position [610, 0]
click at [1166, 55] on icon at bounding box center [1163, 56] width 14 height 14
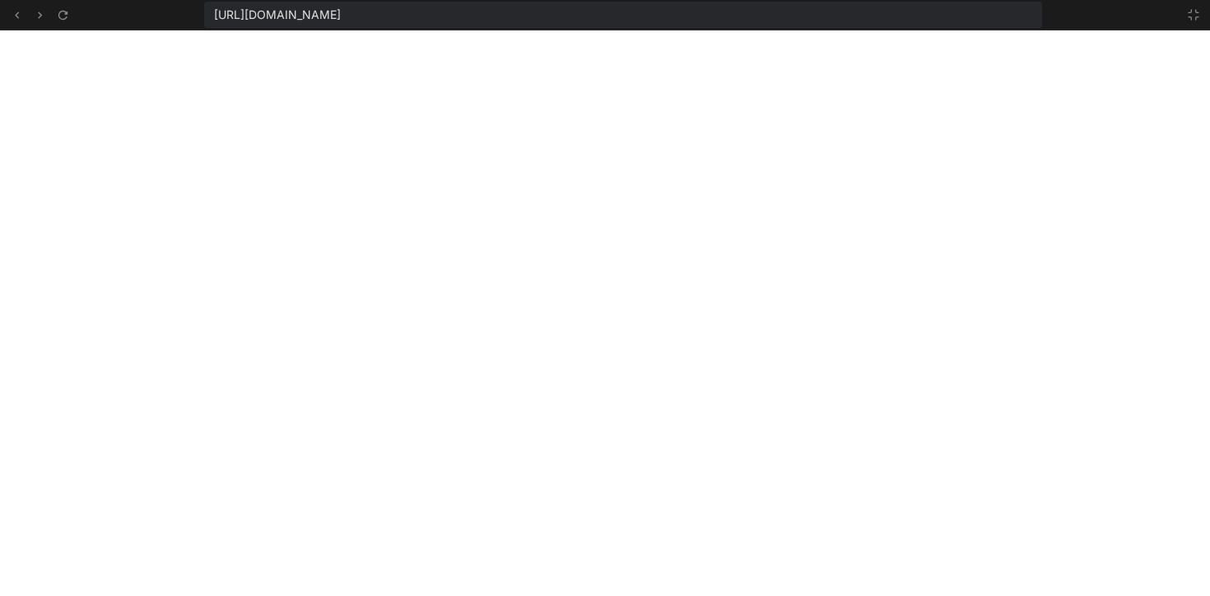
scroll to position [704, 0]
click at [341, 13] on span "https://u3uk0f35zsjjbn9cprh6fq9h0p4tm2-wnxx-ko9lvavm--3001--96435430.local-corp…" at bounding box center [277, 15] width 127 height 16
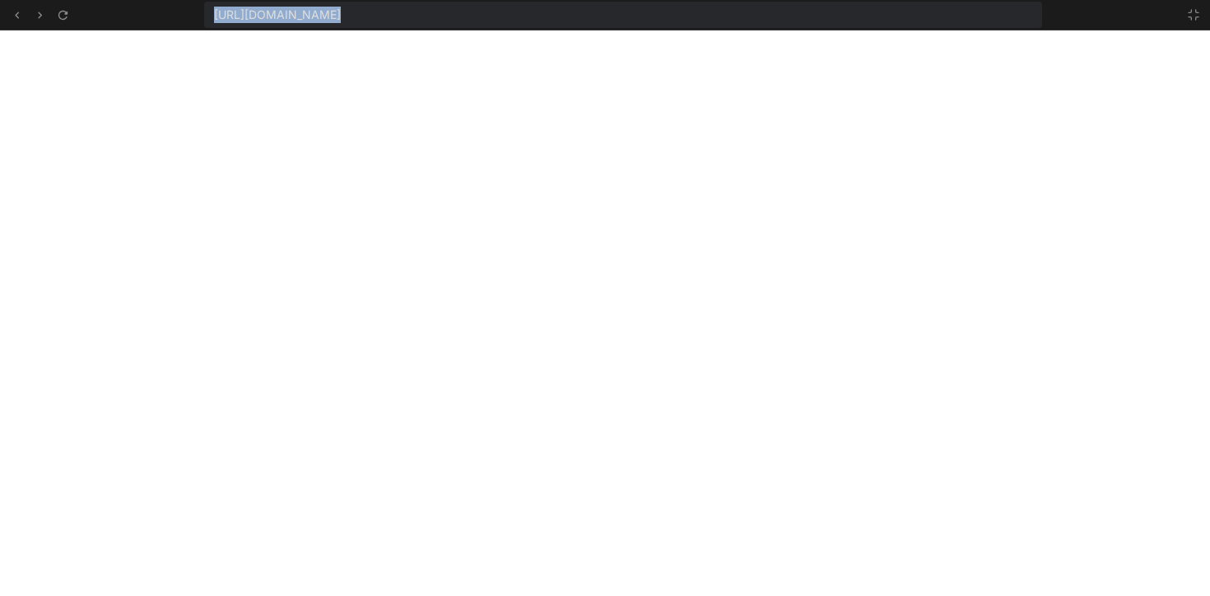
click at [841, 15] on div "https://u3uk0f35zsjjbn9cprh6fq9h0p4tm2-wnxx-ko9lvavm--3001--96435430.local-corp…" at bounding box center [623, 15] width 838 height 26
click at [341, 16] on span "https://u3uk0f35zsjjbn9cprh6fq9h0p4tm2-wnxx-ko9lvavm--3001--96435430.local-corp…" at bounding box center [277, 15] width 127 height 16
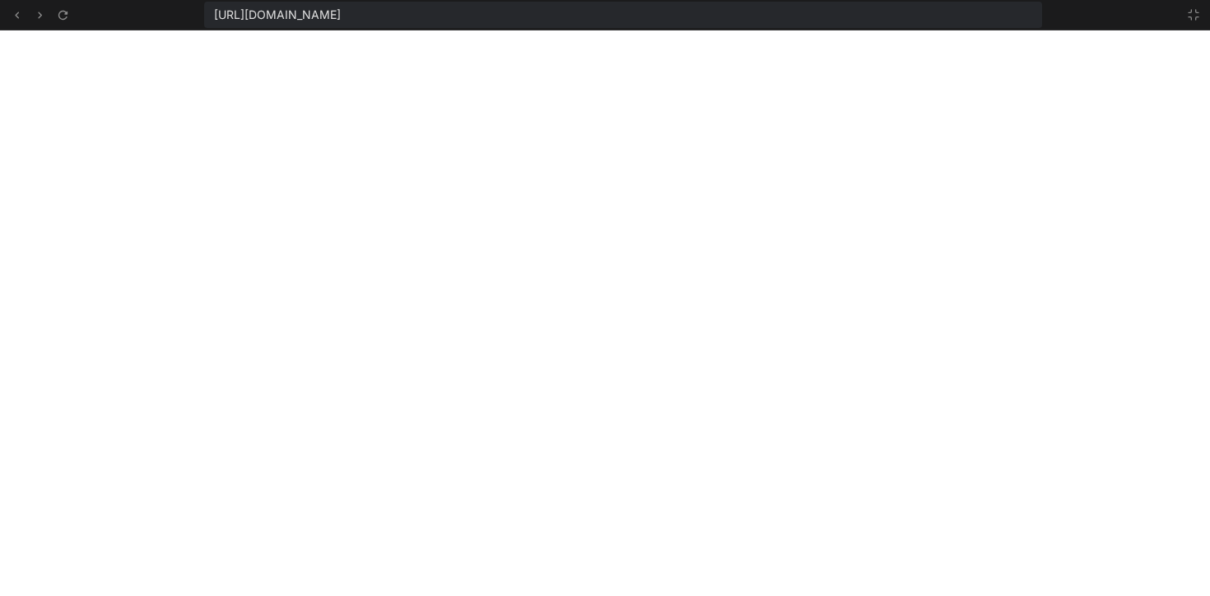
click at [341, 15] on span "https://u3uk0f35zsjjbn9cprh6fq9h0p4tm2-wnxx-ko9lvavm--3001--96435430.local-corp…" at bounding box center [277, 15] width 127 height 16
click at [66, 15] on icon at bounding box center [63, 15] width 14 height 14
type textarea "x"
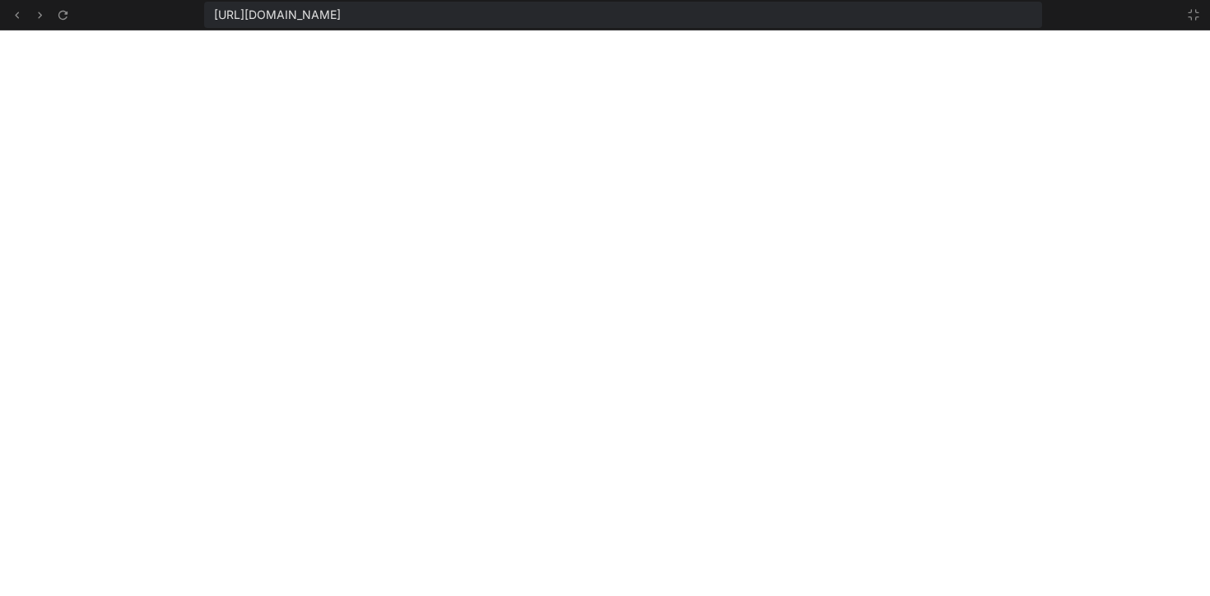
click at [341, 16] on span "https://u3uk0f35zsjjbn9cprh6fq9h0p4tm2-wnxx-ko9lvavm--3001--96435430.local-corp…" at bounding box center [277, 15] width 127 height 16
click at [341, 12] on span "https://u3uk0f35zsjjbn9cprh6fq9h0p4tm2-wnxx-ko9lvavm--3001--96435430.local-corp…" at bounding box center [277, 15] width 127 height 16
click at [341, 13] on span "https://u3uk0f35zsjjbn9cprh6fq9h0p4tm2-wnxx-ko9lvavm--3001--96435430.local-corp…" at bounding box center [277, 15] width 127 height 16
click at [1197, 16] on icon at bounding box center [1194, 15] width 10 height 10
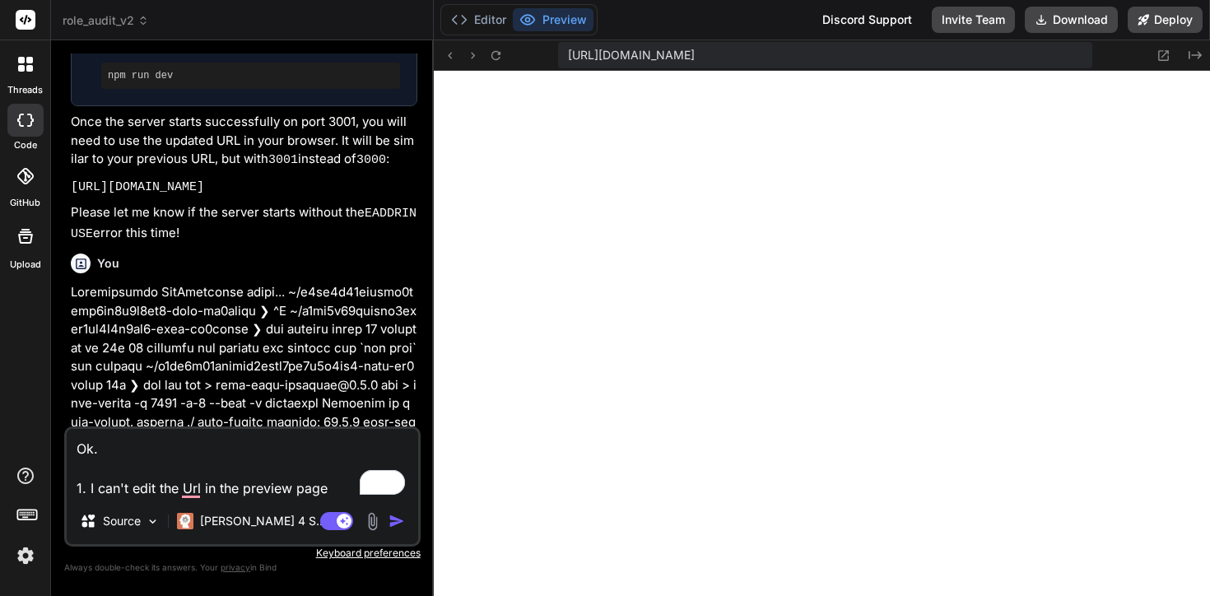
scroll to position [970, 0]
click at [325, 480] on textarea "Ok. 1. I can't edit the Url in the preview page" at bounding box center [242, 463] width 351 height 69
type textarea "Ok. 1. I can't edit the Url in the preview page,"
type textarea "x"
type textarea "Ok. 1. I can't edit the Url in the preview page,"
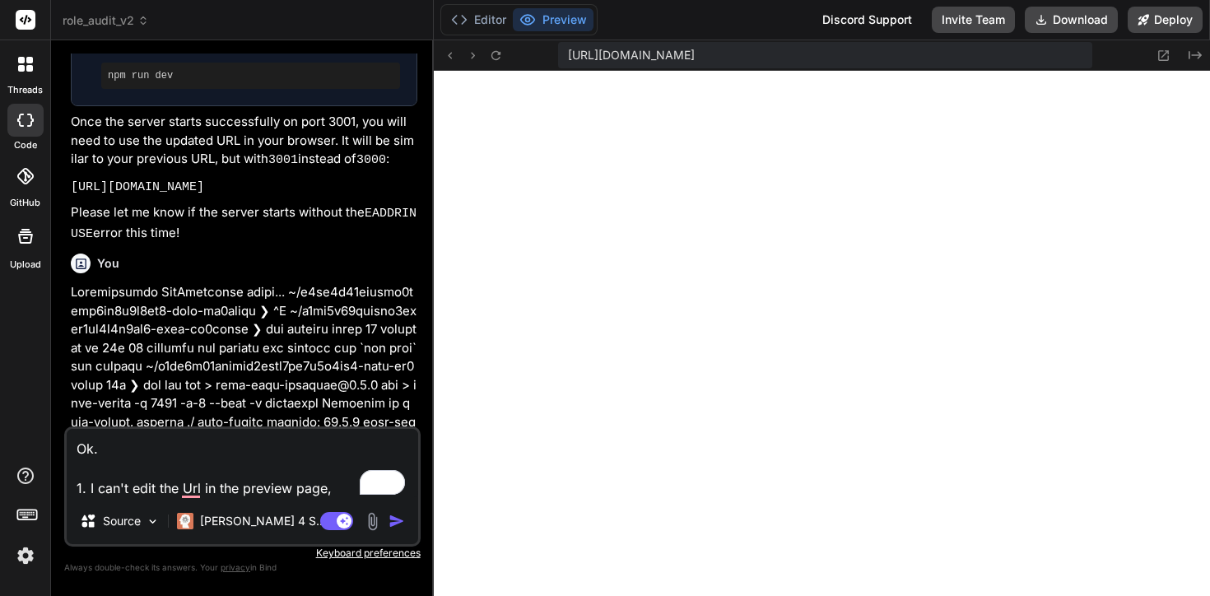
type textarea "x"
type textarea "Ok. 1. I can't edit the Url in the preview page, n"
type textarea "x"
type textarea "Ok. 1. I can't edit the Url in the preview page, no"
type textarea "x"
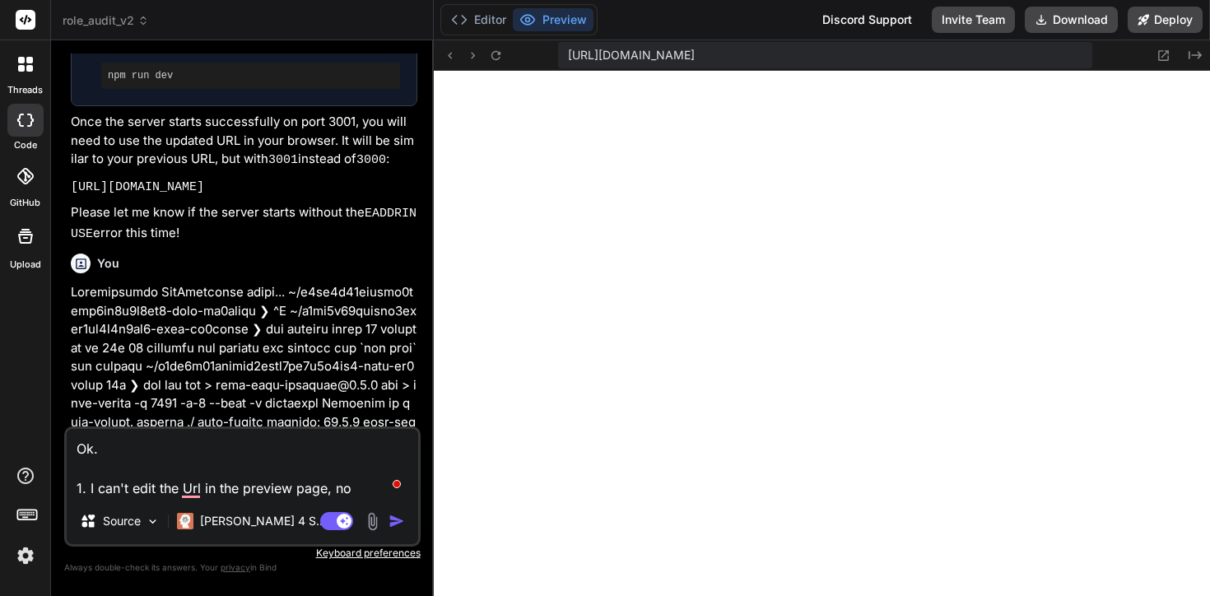
type textarea "Ok. 1. I can't edit the Url in the preview page, not"
type textarea "x"
type textarea "Ok. 1. I can't edit the Url in the preview page, not"
type textarea "x"
type textarea "Ok. 1. I can't edit the Url in the preview page, not e"
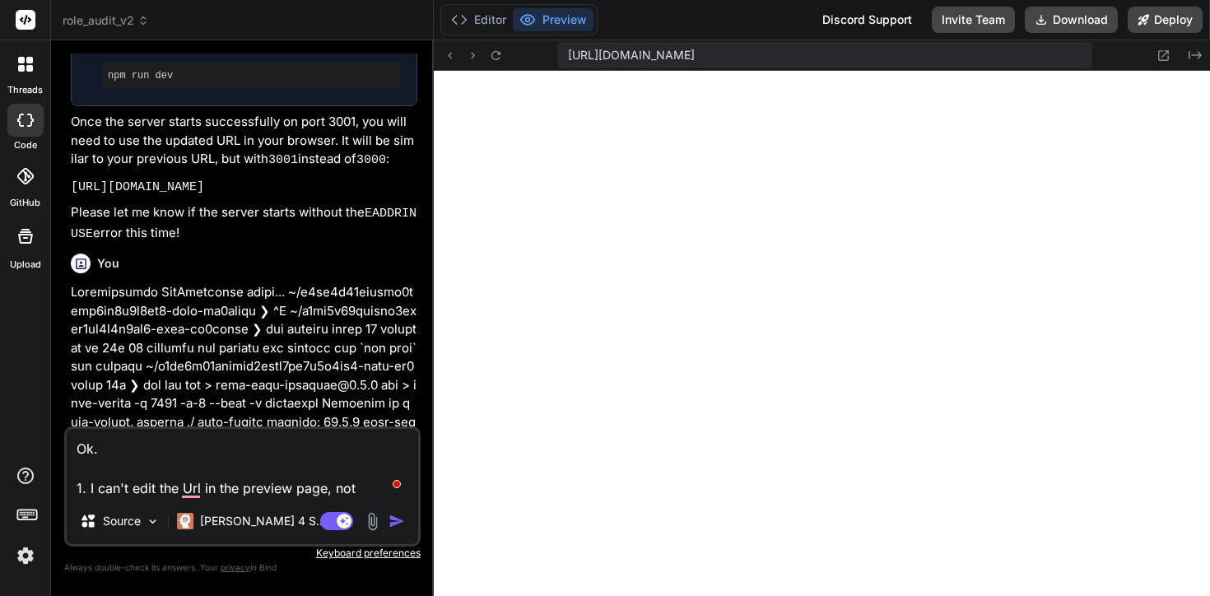
type textarea "x"
type textarea "Ok. 1. I can't edit the Url in the preview page, not ev"
type textarea "x"
type textarea "Ok. 1. I can't edit the Url in the preview page, not eve"
type textarea "x"
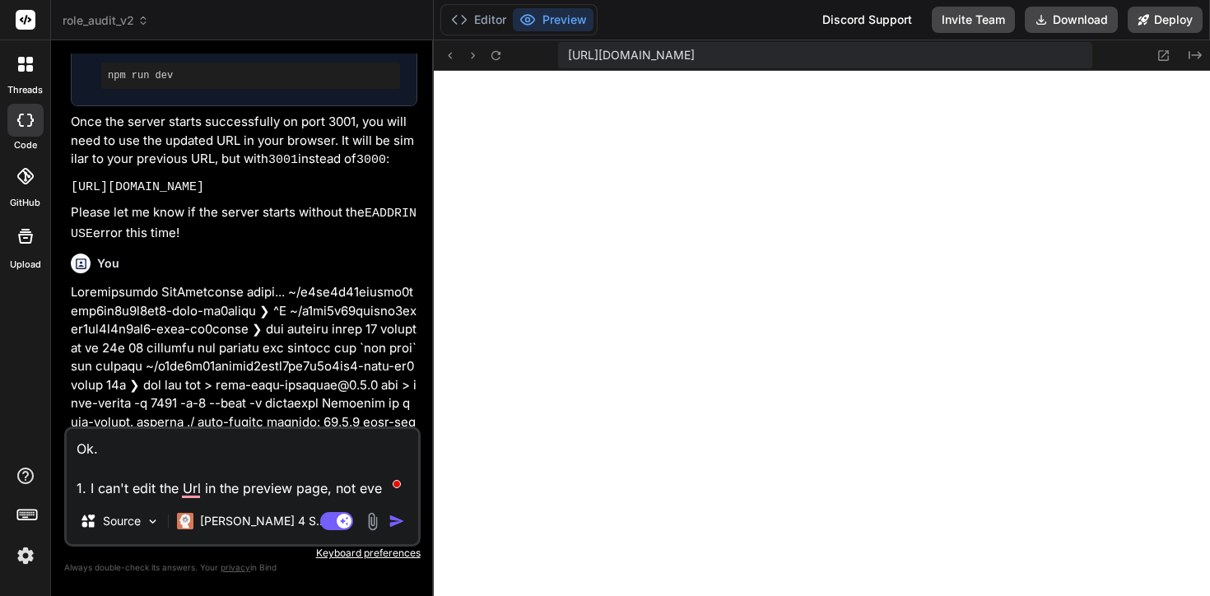
type textarea "Ok. 1. I can't edit the Url in the preview page, not even"
type textarea "x"
type textarea "Ok. 1. I can't edit the Url in the preview page, not even"
type textarea "x"
type textarea "Ok. 1. I can't edit the Url in the preview page, not even i"
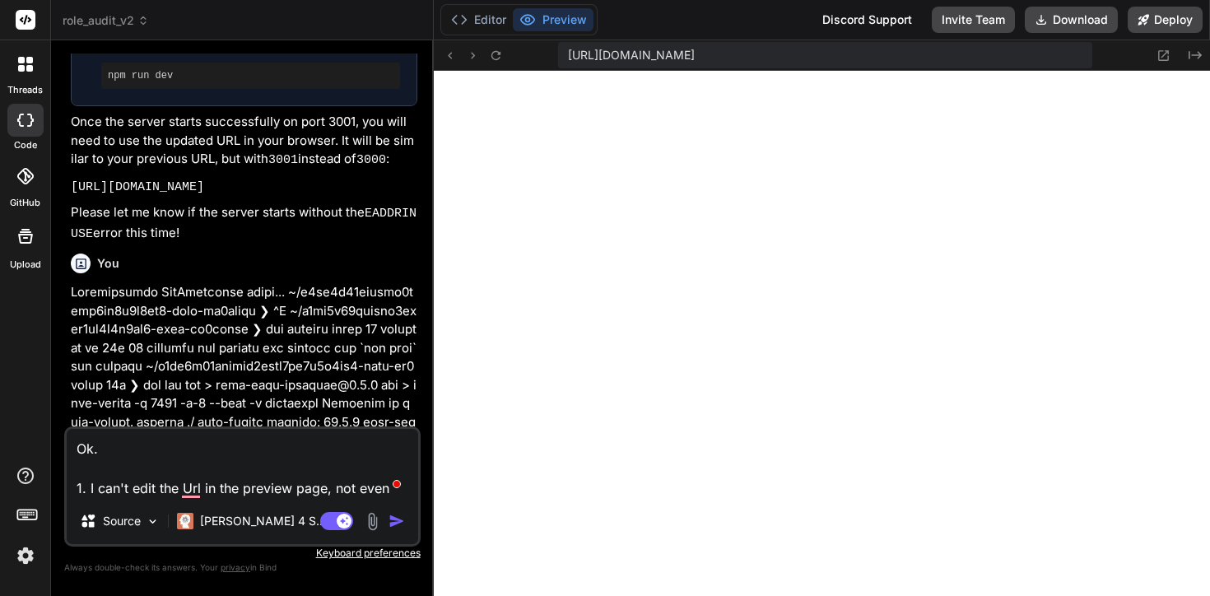
type textarea "x"
type textarea "Ok. 1. I can't edit the Url in the preview page, not even if"
type textarea "x"
type textarea "Ok. 1. I can't edit the Url in the preview page, not even if"
type textarea "x"
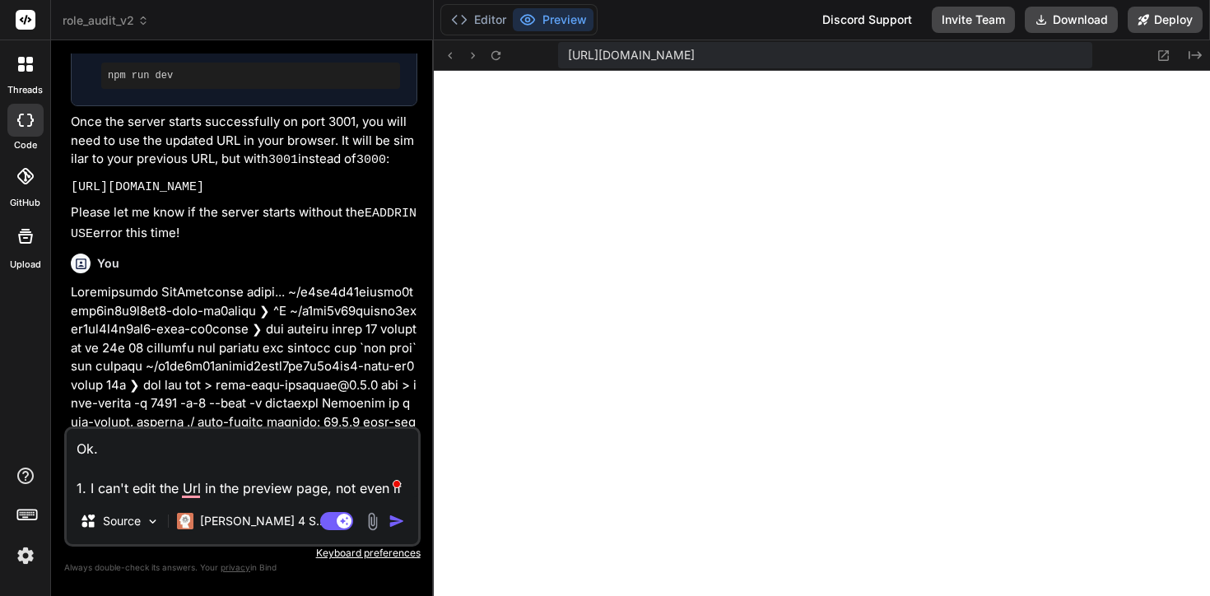
type textarea "Ok. 1. I can't edit the Url in the preview page, not even if I"
type textarea "x"
type textarea "Ok. 1. I can't edit the Url in the preview page, not even if I"
type textarea "x"
type textarea "Ok. 1. I can't edit the Url in the preview page, not even if I o"
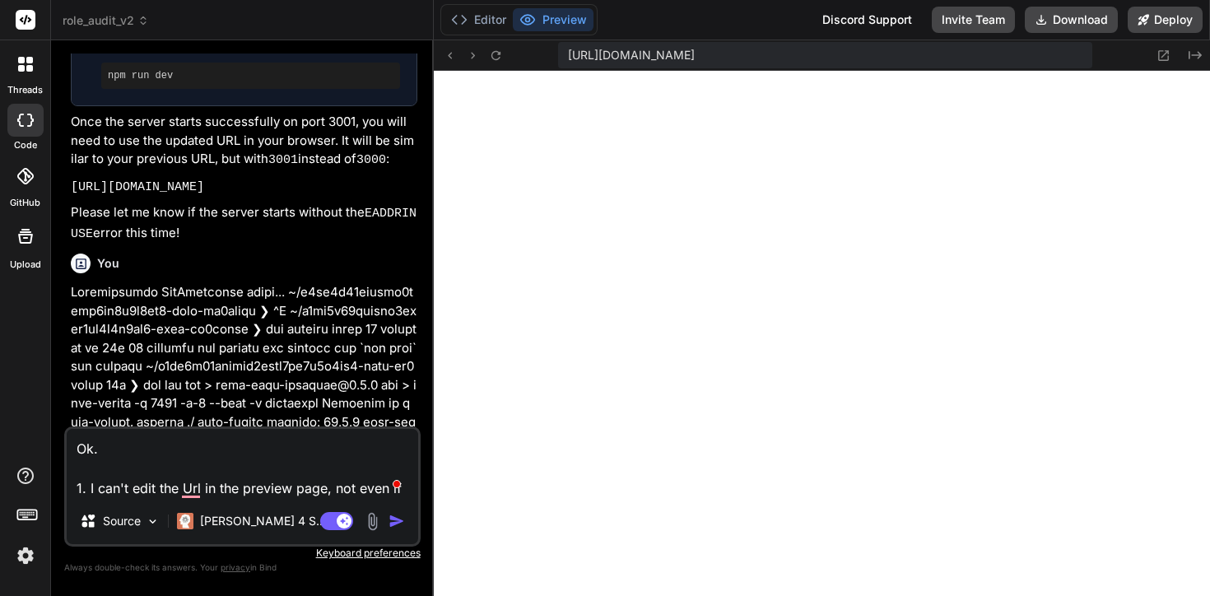
type textarea "x"
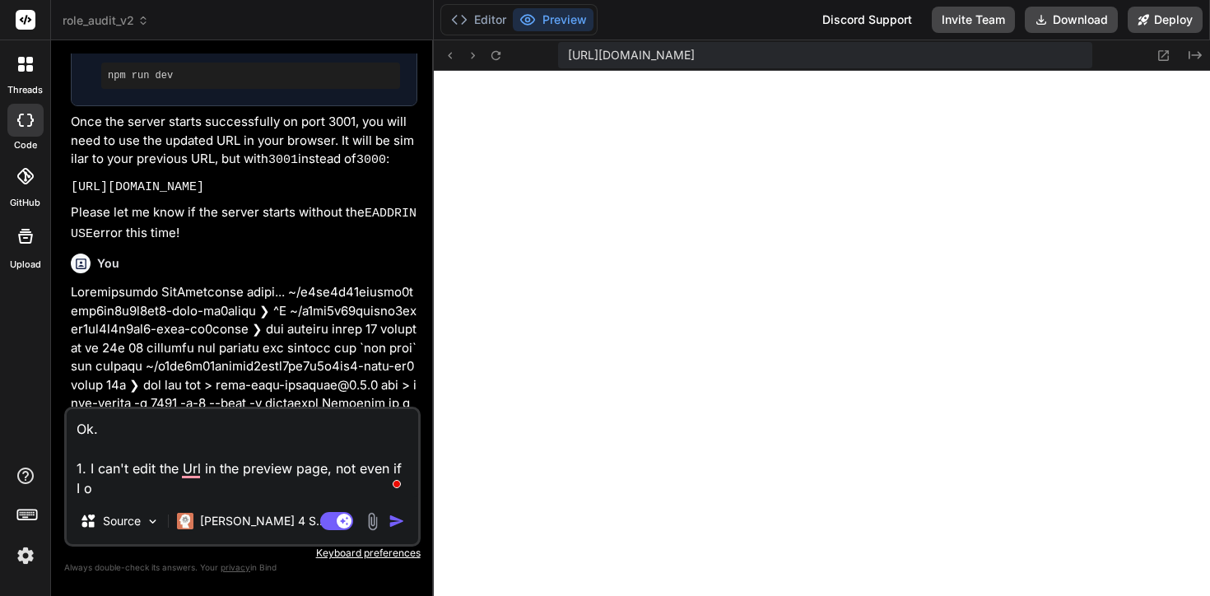
type textarea "Ok. 1. I can't edit the Url in the preview page, not even if I op"
type textarea "x"
type textarea "Ok. 1. I can't edit the Url in the preview page, not even if I ope"
type textarea "x"
type textarea "Ok. 1. I can't edit the Url in the preview page, not even if I open"
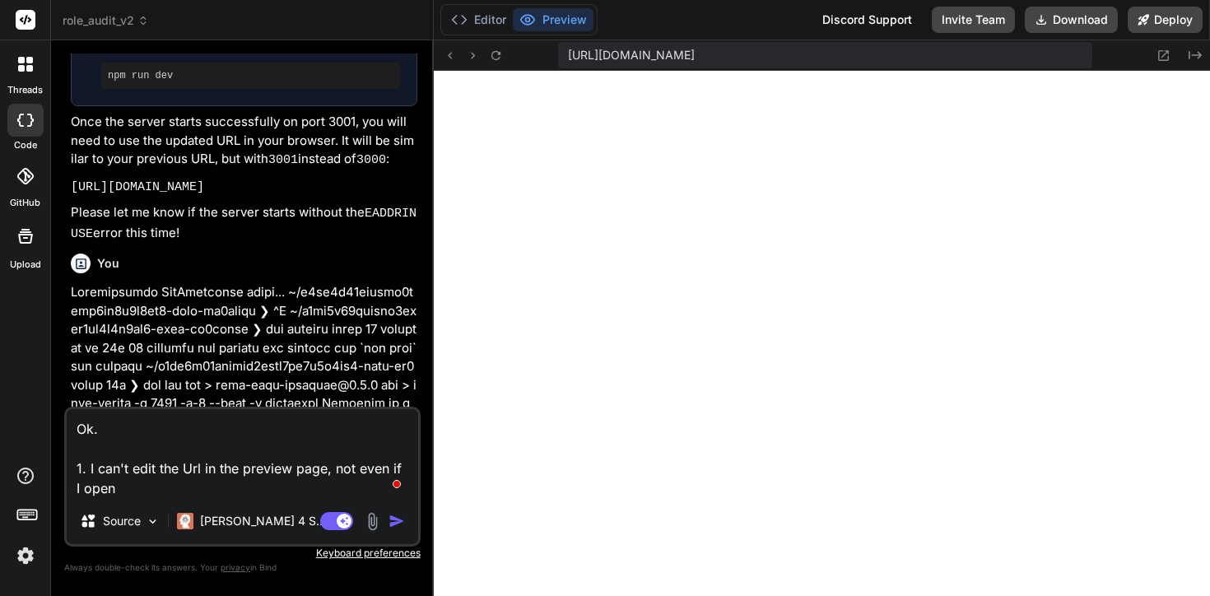
type textarea "x"
type textarea "Ok. 1. I can't edit the Url in the preview page, not even if I open"
type textarea "x"
type textarea "Ok. 1. I can't edit the Url in the preview page, not even if I open i"
type textarea "x"
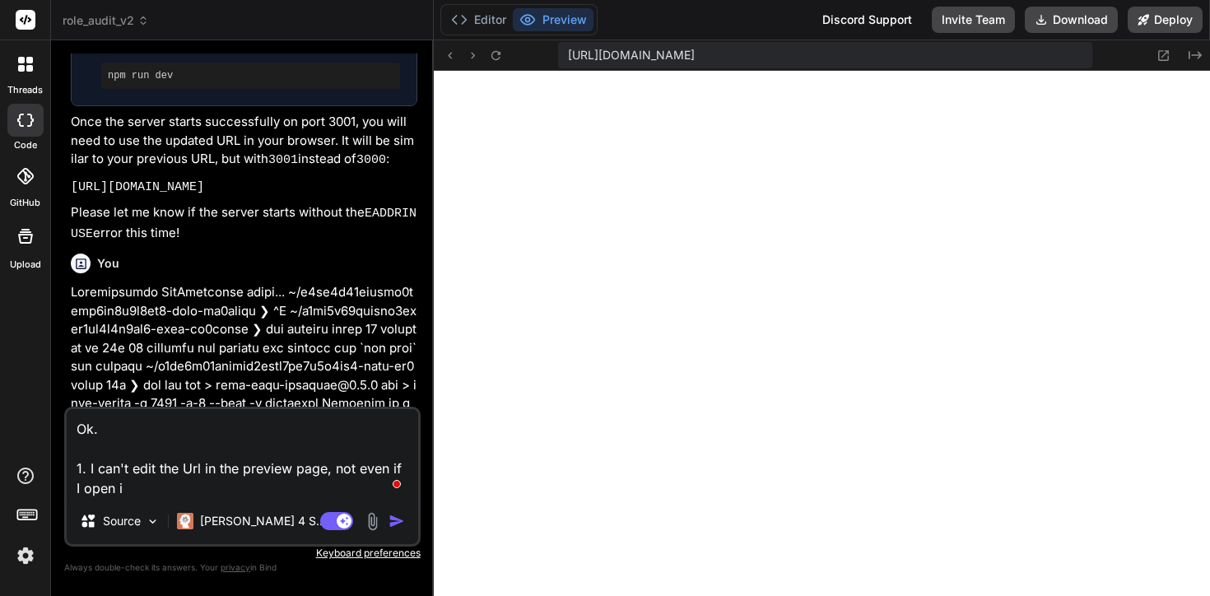
type textarea "Ok. 1. I can't edit the Url in the preview page, not even if I open it"
type textarea "x"
type textarea "Ok. 1. I can't edit the Url in the preview page, not even if I open it"
type textarea "x"
type textarea "Ok. 1. I can't edit the Url in the preview page, not even if I open it o"
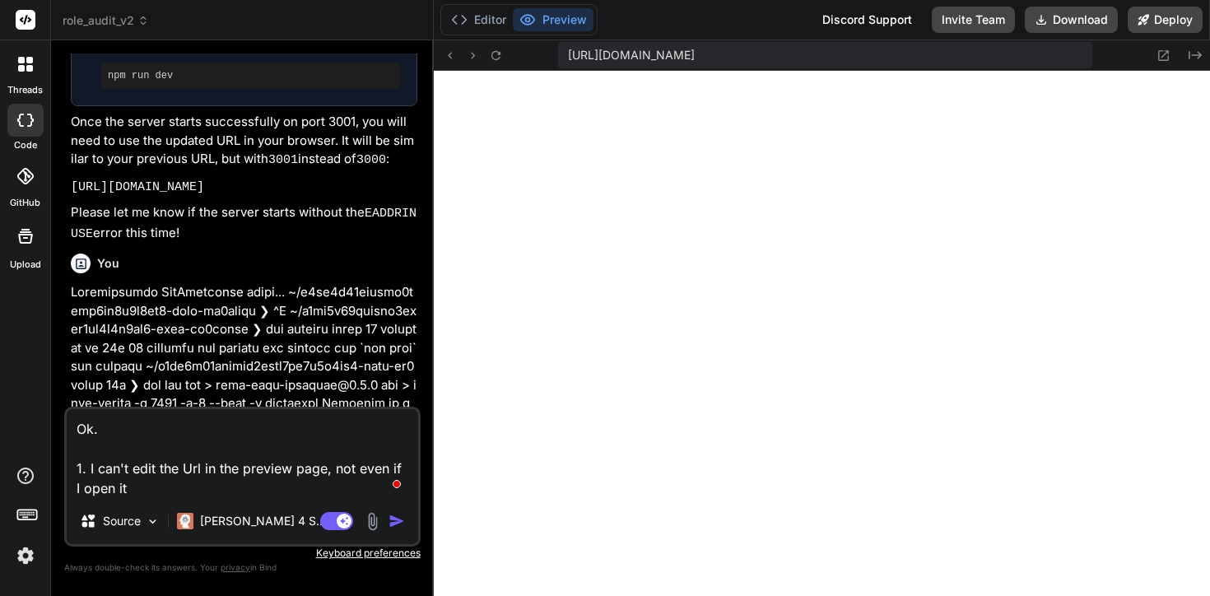
type textarea "x"
type textarea "Ok. 1. I can't edit the Url in the preview page, not even if I open it ou"
type textarea "x"
type textarea "Ok. 1. I can't edit the Url in the preview page, not even if I open it out"
type textarea "x"
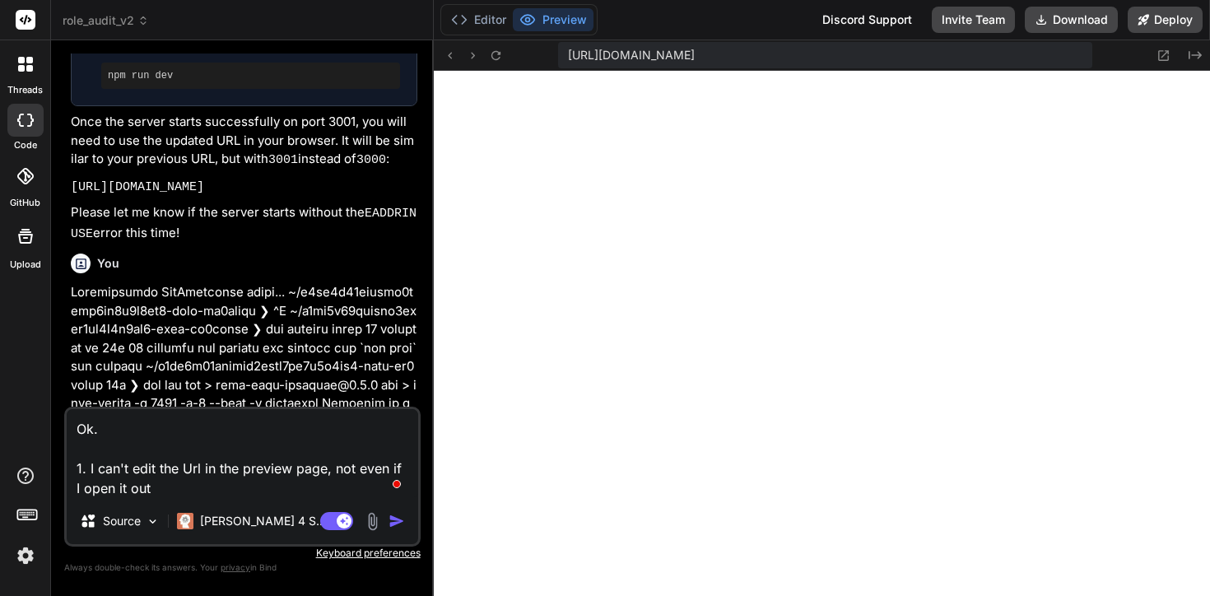
type textarea "Ok. 1. I can't edit the Url in the preview page, not even if I open it out."
type textarea "x"
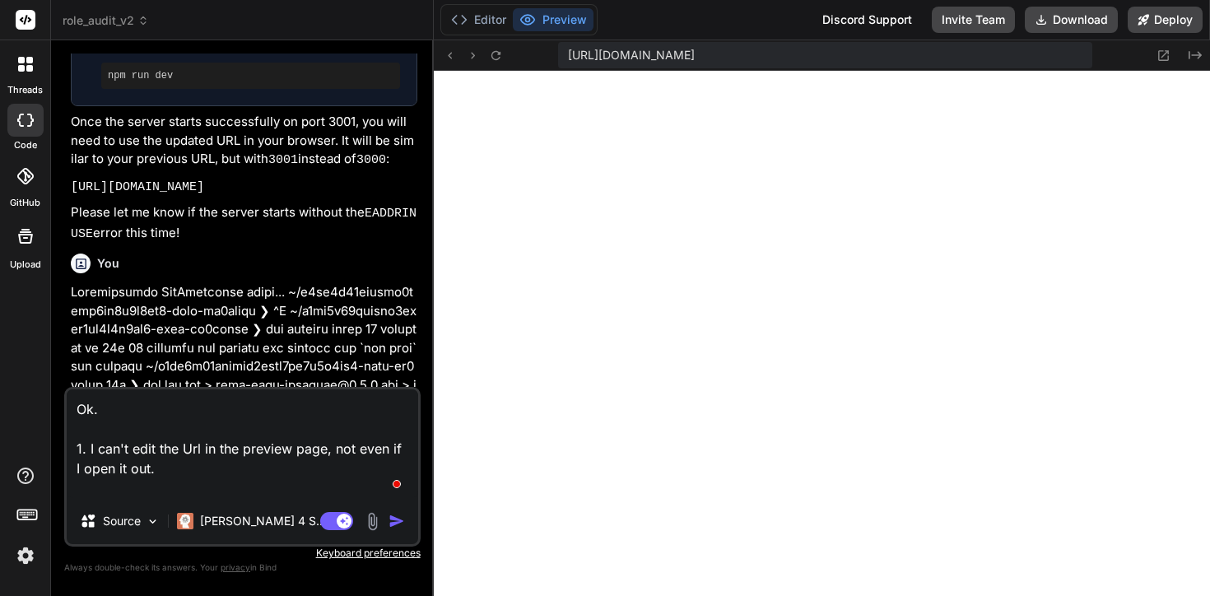
type textarea "Ok. 1. I can't edit the Url in the preview page, not even if I open it out."
type textarea "x"
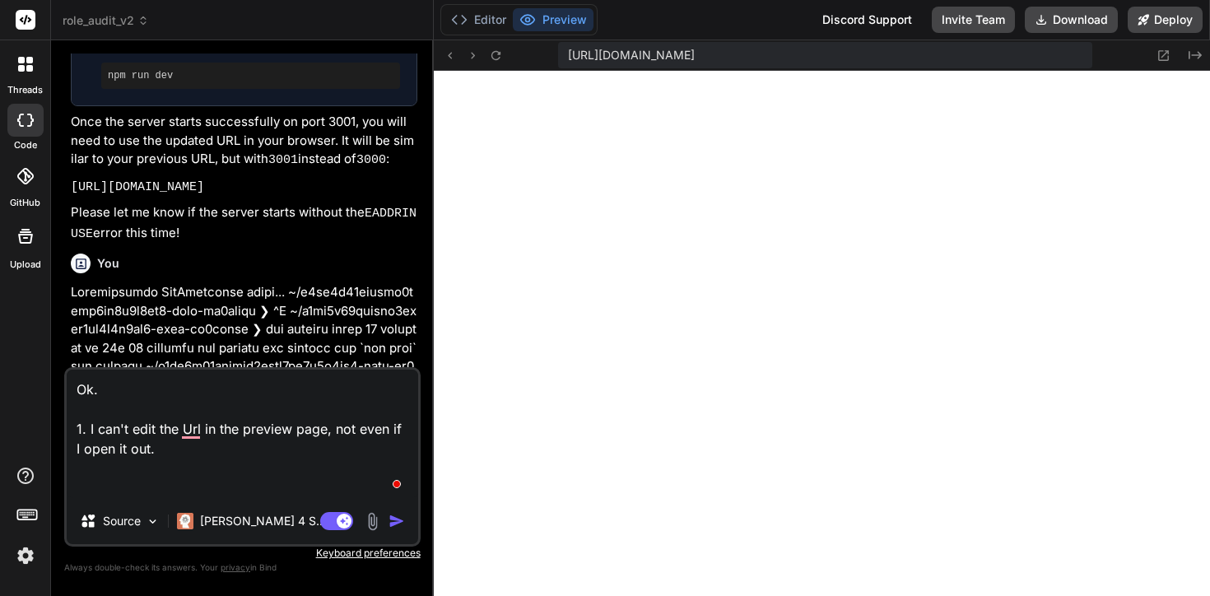
type textarea "Ok. 1. I can't edit the Url in the preview page, not even if I open it out. 2"
type textarea "x"
type textarea "Ok. 1. I can't edit the Url in the preview page, not even if I open it out. 2."
type textarea "x"
type textarea "Ok. 1. I can't edit the Url in the preview page, not even if I open it out. 2."
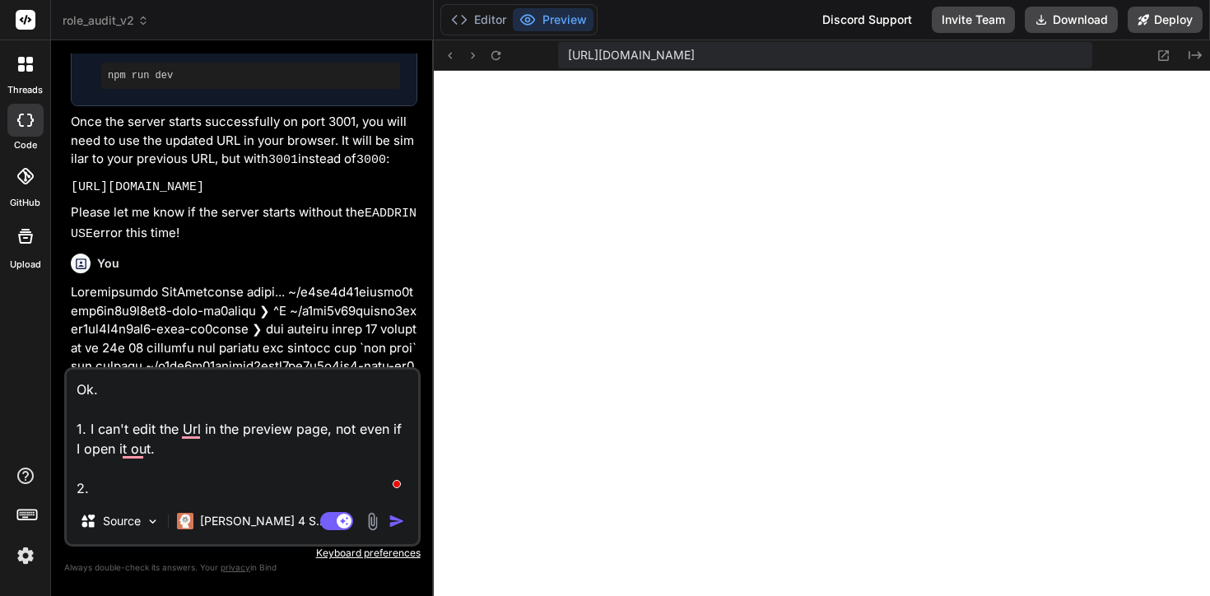
type textarea "x"
type textarea "Ok. 1. I can't edit the Url in the preview page, not even if I open it out. 2. E"
type textarea "x"
type textarea "Ok. 1. I can't edit the Url in the preview page, not even if I open it out. 2. …"
type textarea "x"
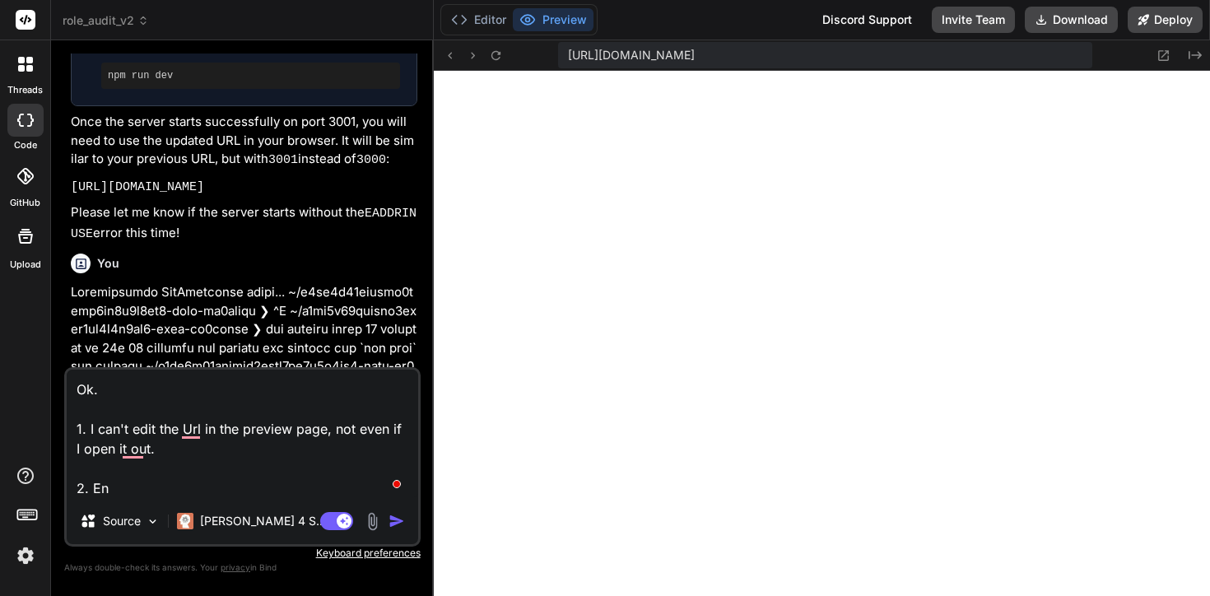
type textarea "Ok. 1. I can't edit the Url in the preview page, not even if I open it out. 2. …"
type textarea "x"
type textarea "Ok. 1. I can't edit the Url in the preview page, not even if I open it out. 2. …"
type textarea "x"
type textarea "Ok. 1. I can't edit the Url in the preview page, not even if I open it out. 2. …"
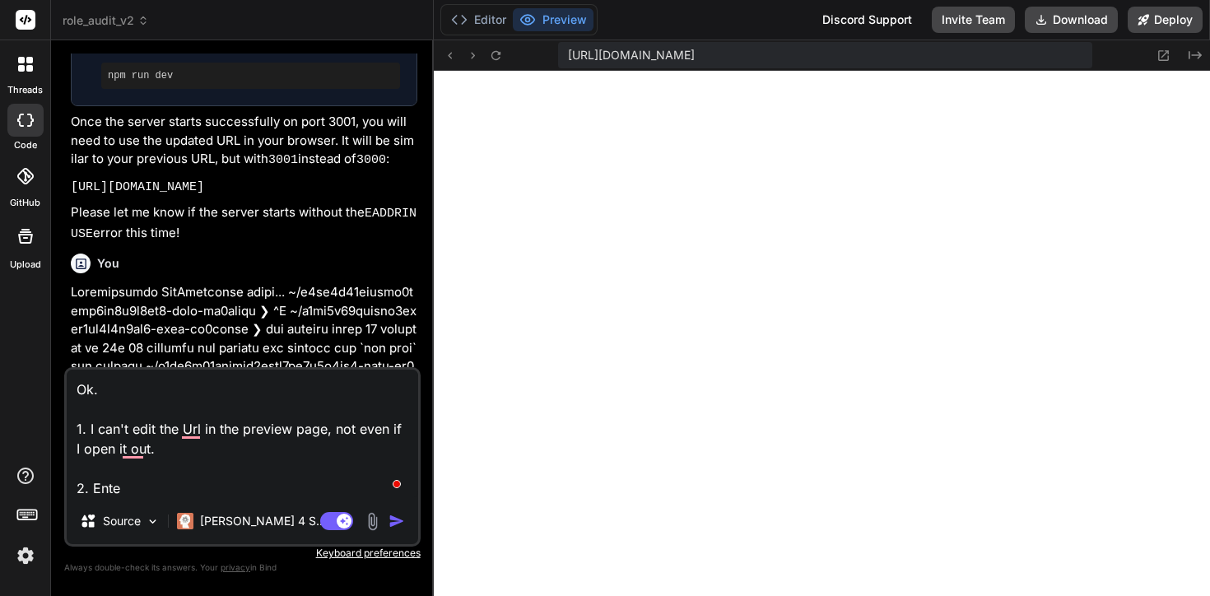
type textarea "x"
type textarea "Ok. 1. I can't edit the Url in the preview page, not even if I open it out. 2. …"
type textarea "x"
type textarea "Ok. 1. I can't edit the Url in the preview page, not even if I open it out. 2. …"
type textarea "x"
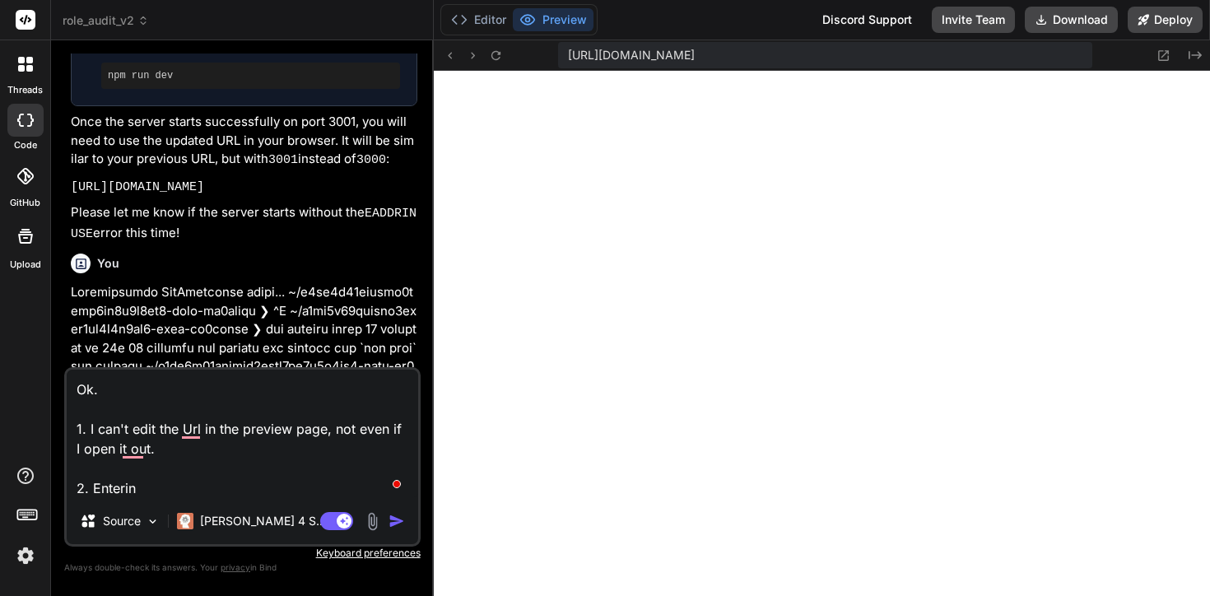
type textarea "Ok. 1. I can't edit the Url in the preview page, not even if I open it out. 2. …"
type textarea "x"
type textarea "Ok. 1. I can't edit the Url in the preview page, not even if I open it out. 2. …"
type textarea "x"
paste textarea "https://u3uk0f35zsjjbn9cprh6fq9h0p4tm2-wnxx-ko9lvavm--3001--96435430.local-corp…"
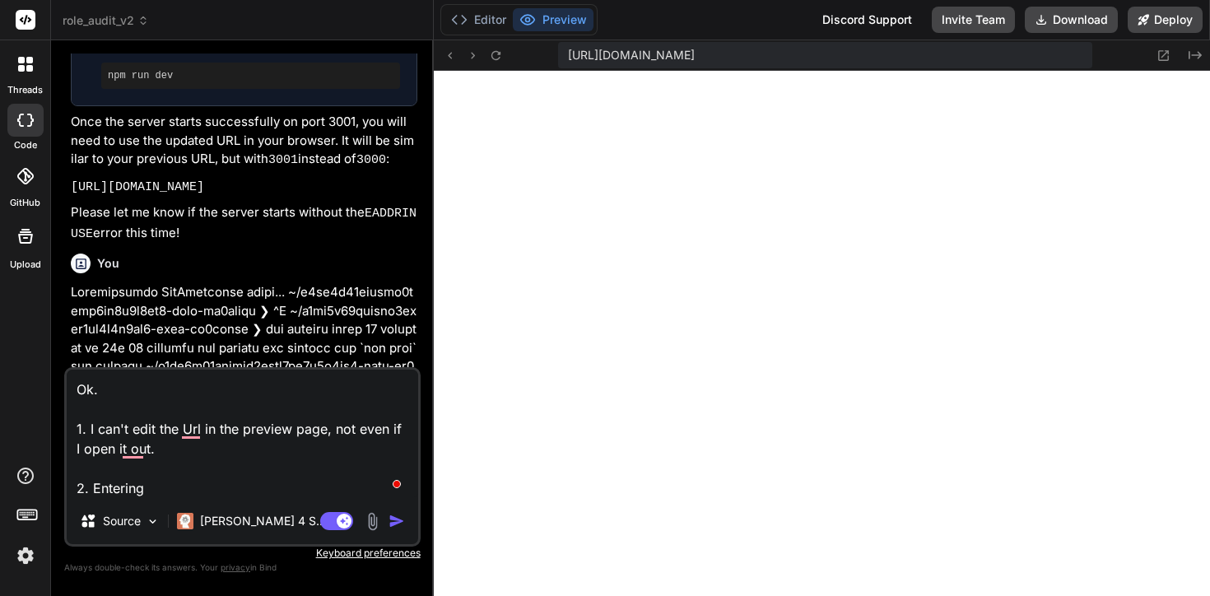
type textarea "Ok. 1. I can't edit the Url in the preview page, not even if I open it out. 2. …"
type textarea "x"
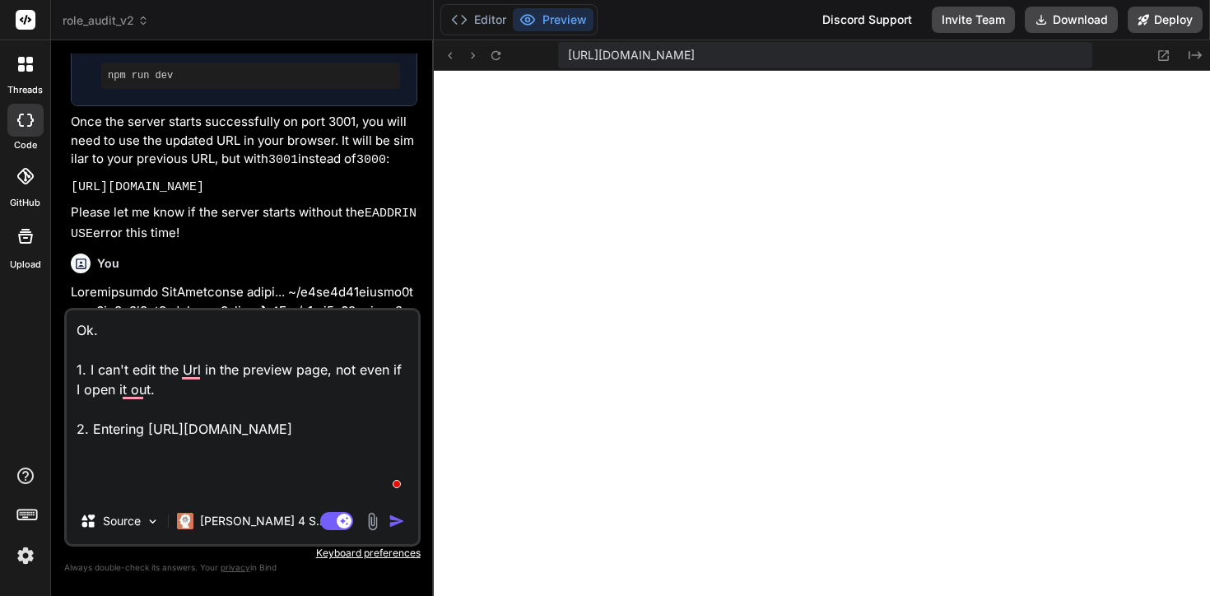
type textarea "Ok. 1. I can't edit the Url in the preview page, not even if I open it out. 2. …"
type textarea "x"
type textarea "Ok. 1. I can't edit the Url in the preview page, not even if I open it out. 2. …"
type textarea "x"
type textarea "Ok. 1. I can't edit the Url in the preview page, not even if I open it out. 2. …"
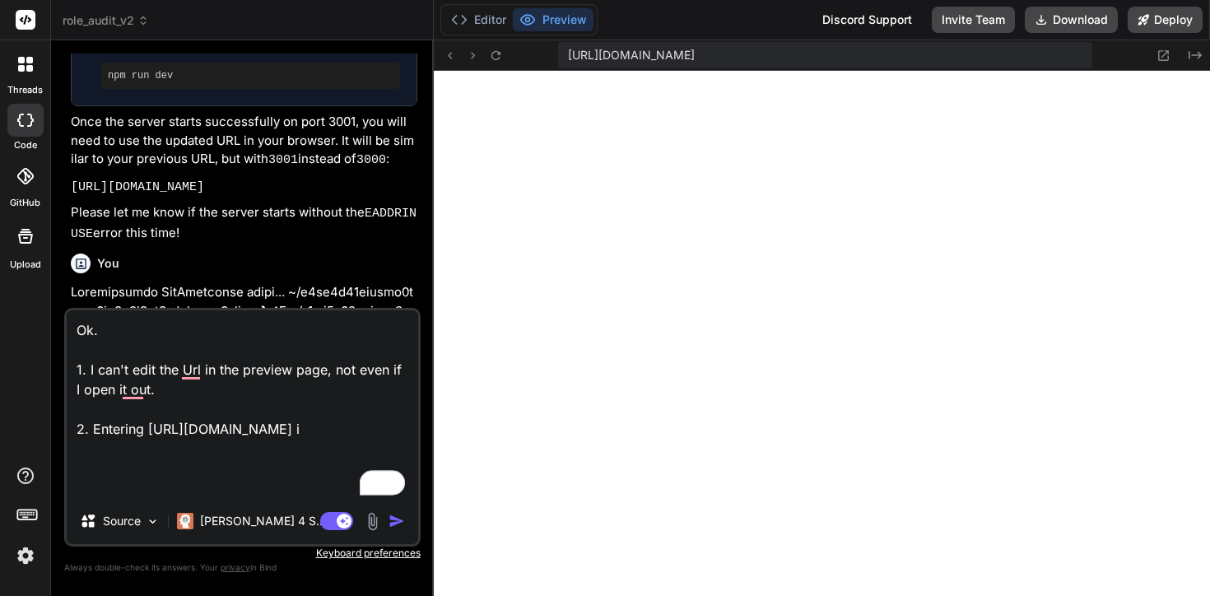
type textarea "x"
type textarea "Ok. 1. I can't edit the Url in the preview page, not even if I open it out. 2. …"
type textarea "x"
type textarea "Ok. 1. I can't edit the Url in the preview page, not even if I open it out. 2. …"
type textarea "x"
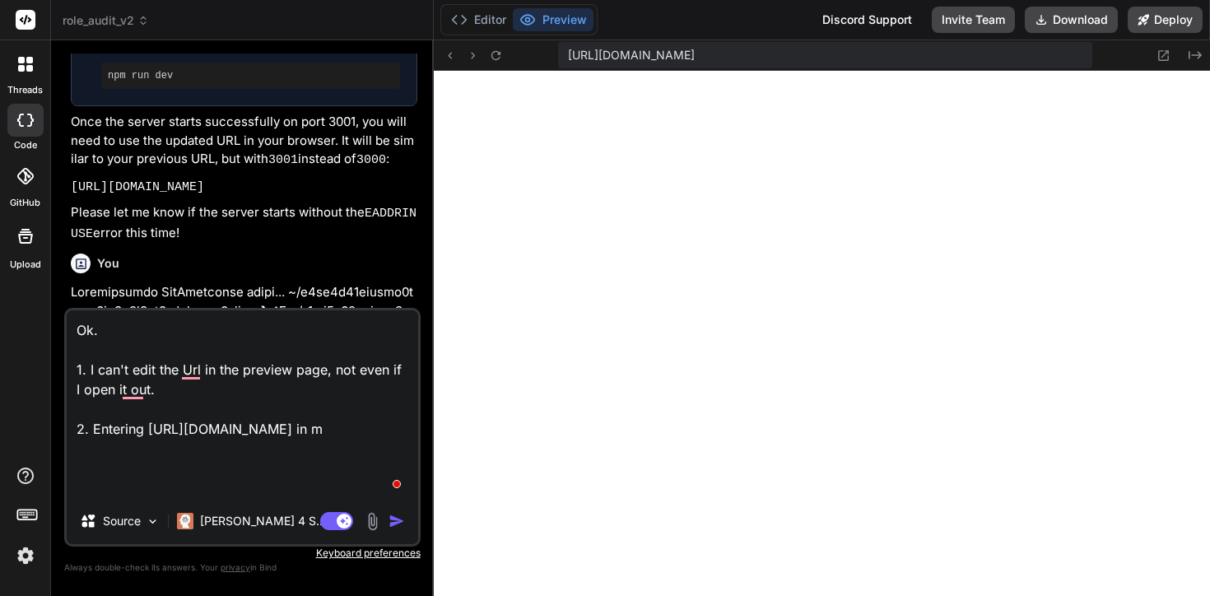
type textarea "Ok. 1. I can't edit the Url in the preview page, not even if I open it out. 2. …"
type textarea "x"
type textarea "Ok. 1. I can't edit the Url in the preview page, not even if I open it out. 2. …"
type textarea "x"
type textarea "Ok. 1. I can't edit the Url in the preview page, not even if I open it out. 2. …"
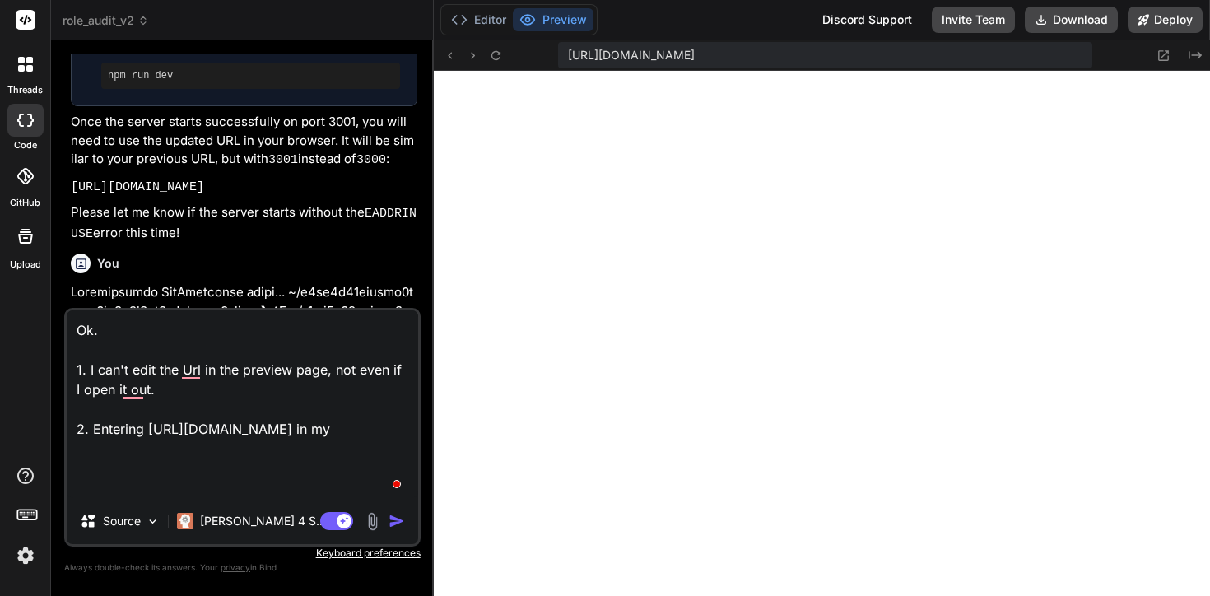
type textarea "x"
type textarea "Ok. 1. I can't edit the Url in the preview page, not even if I open it out. 2. …"
type textarea "x"
type textarea "Ok. 1. I can't edit the Url in the preview page, not even if I open it out. 2. …"
type textarea "x"
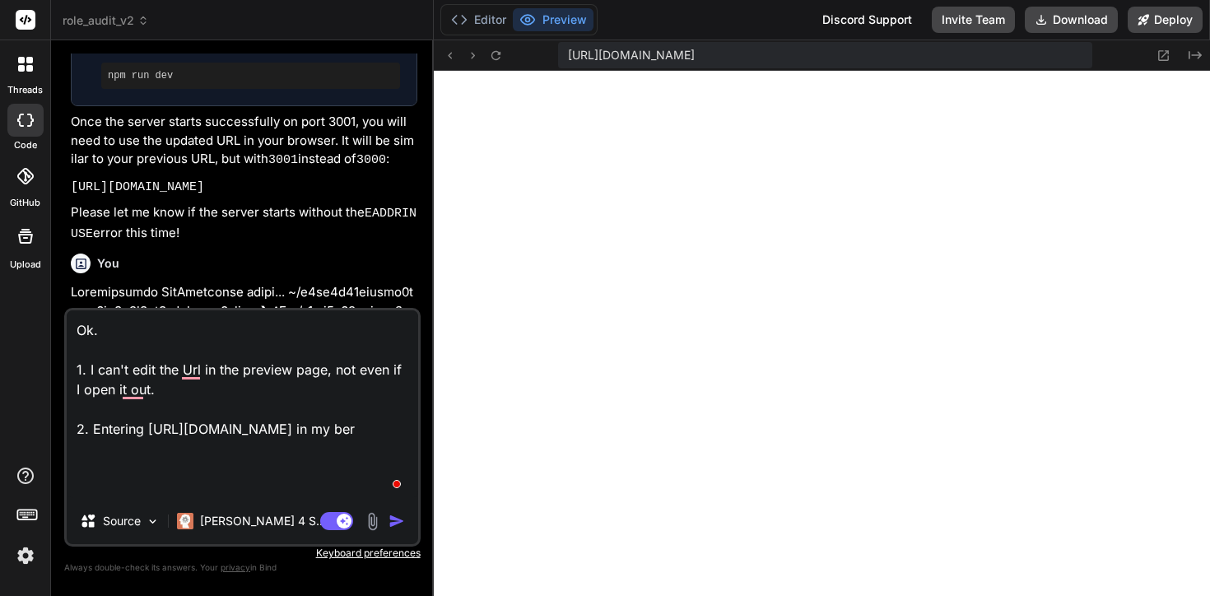
type textarea "Ok. 1. I can't edit the Url in the preview page, not even if I open it out. 2. …"
type textarea "x"
type textarea "Ok. 1. I can't edit the Url in the preview page, not even if I open it out. 2. …"
type textarea "x"
type textarea "Ok. 1. I can't edit the Url in the preview page, not even if I open it out. 2. …"
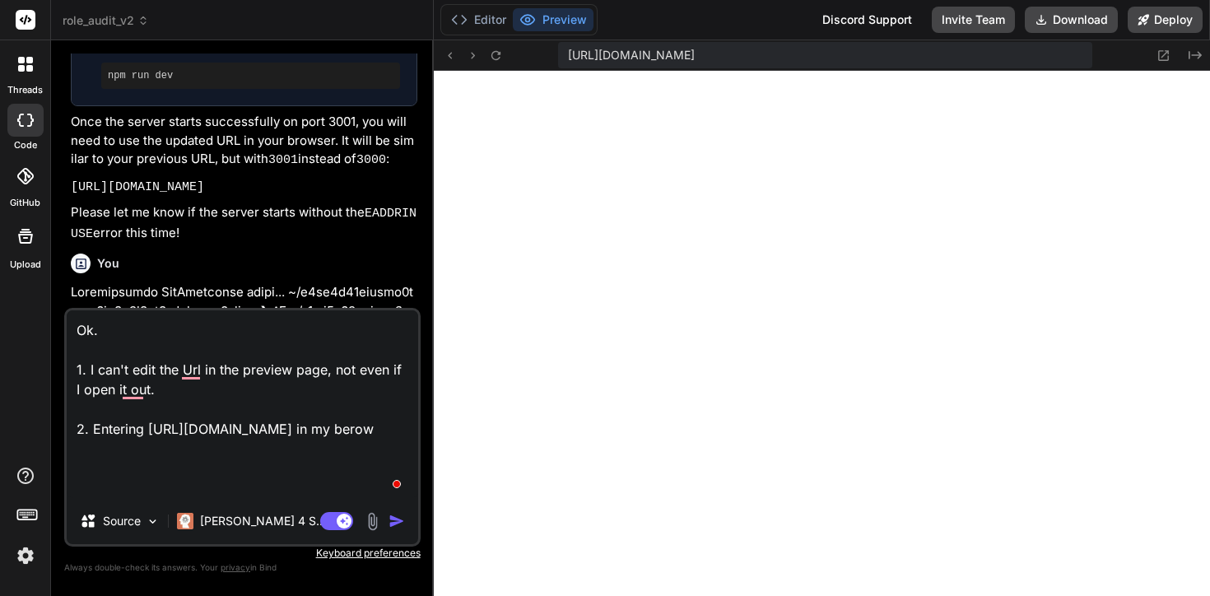
type textarea "x"
type textarea "Ok. 1. I can't edit the Url in the preview page, not even if I open it out. 2. …"
type textarea "x"
type textarea "Ok. 1. I can't edit the Url in the preview page, not even if I open it out. 2. …"
type textarea "x"
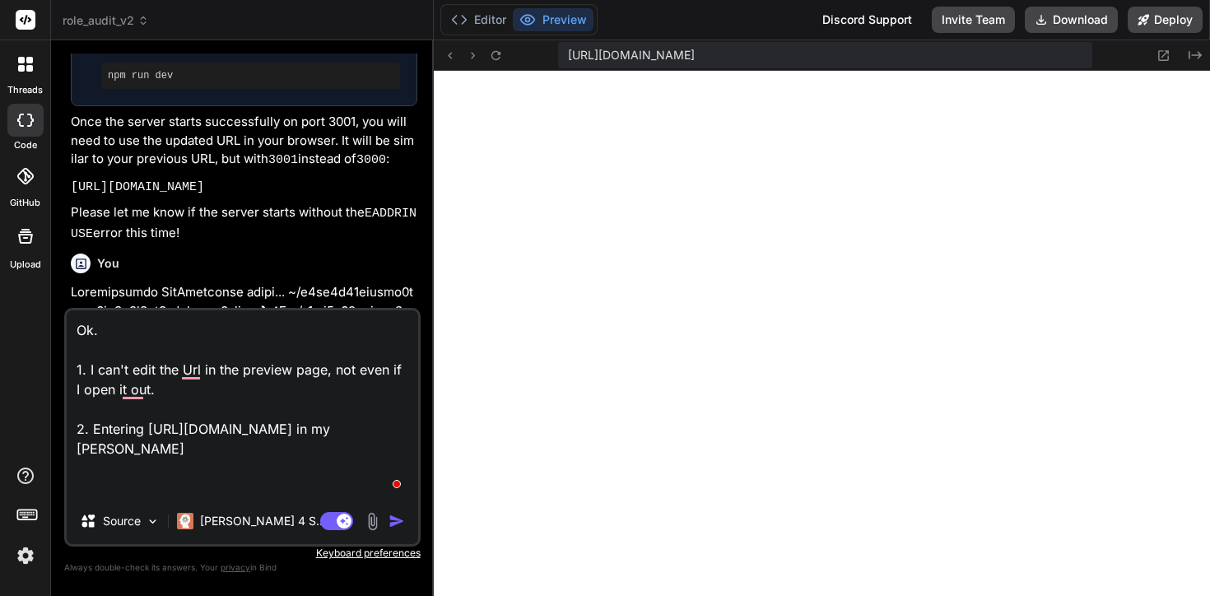
type textarea "Ok. 1. I can't edit the Url in the preview page, not even if I open it out. 2. …"
type textarea "x"
type textarea "Ok. 1. I can't edit the Url in the preview page, not even if I open it out. 2. …"
type textarea "x"
type textarea "Ok. 1. I can't edit the Url in the preview page, not even if I open it out. 2. …"
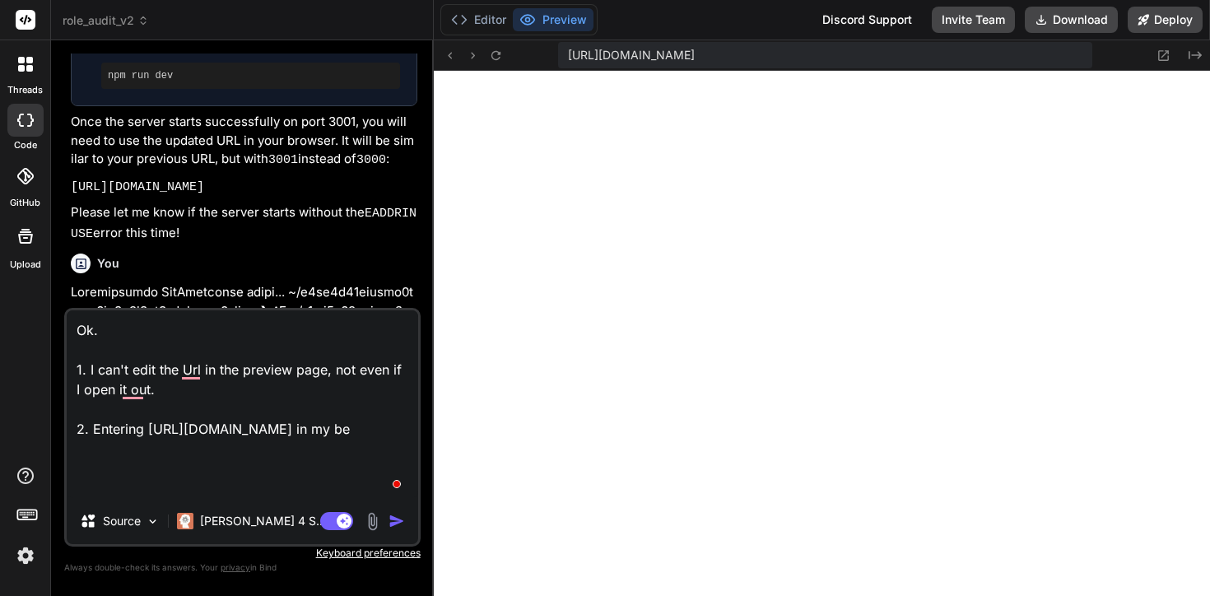
type textarea "x"
type textarea "Ok. 1. I can't edit the Url in the preview page, not even if I open it out. 2. …"
type textarea "x"
type textarea "Ok. 1. I can't edit the Url in the preview page, not even if I open it out. 2. …"
type textarea "x"
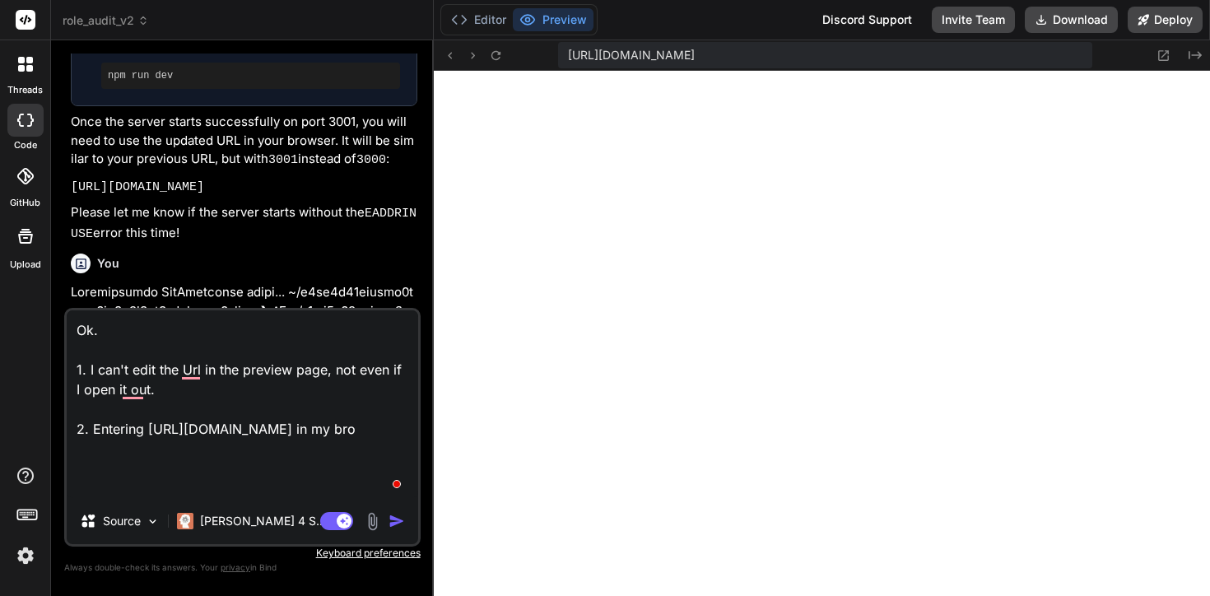
type textarea "Ok. 1. I can't edit the Url in the preview page, not even if I open it out. 2. …"
type textarea "x"
type textarea "Ok. 1. I can't edit the Url in the preview page, not even if I open it out. 2. …"
type textarea "x"
type textarea "Ok. 1. I can't edit the Url in the preview page, not even if I open it out. 2. …"
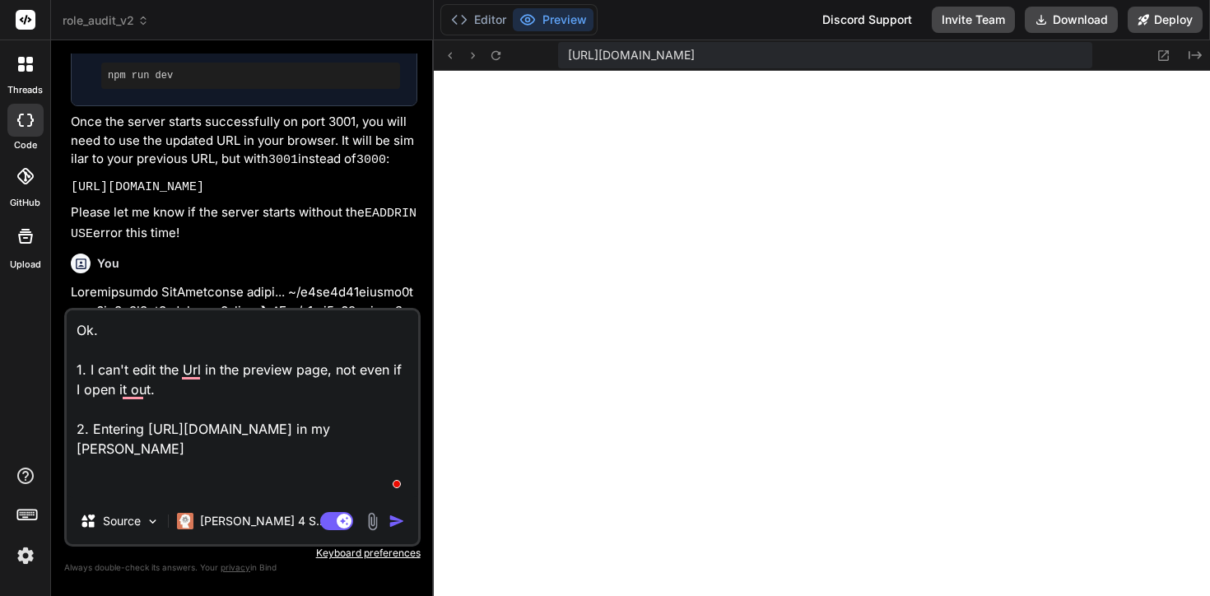
type textarea "x"
type textarea "Ok. 1. I can't edit the Url in the preview page, not even if I open it out. 2. …"
type textarea "x"
type textarea "Ok. 1. I can't edit the Url in the preview page, not even if I open it out. 2. …"
type textarea "x"
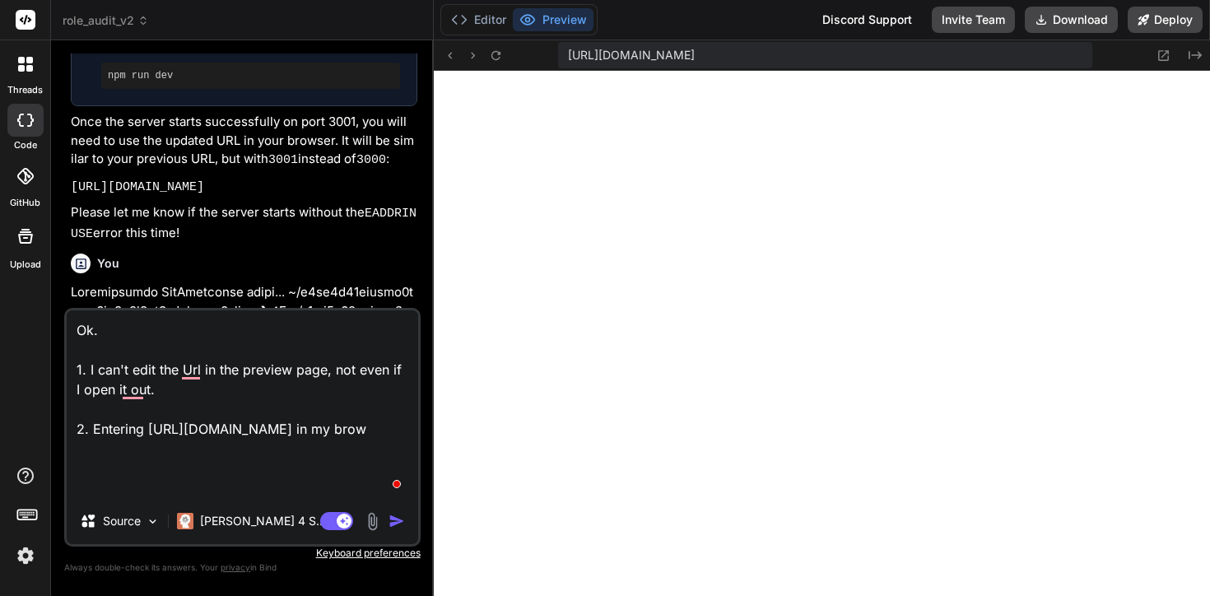
type textarea "Ok. 1. I can't edit the Url in the preview page, not even if I open it out. 2. …"
type textarea "x"
type textarea "Ok. 1. I can't edit the Url in the preview page, not even if I open it out. 2. …"
type textarea "x"
type textarea "Ok. 1. I can't edit the Url in the preview page, not even if I open it out. 2. …"
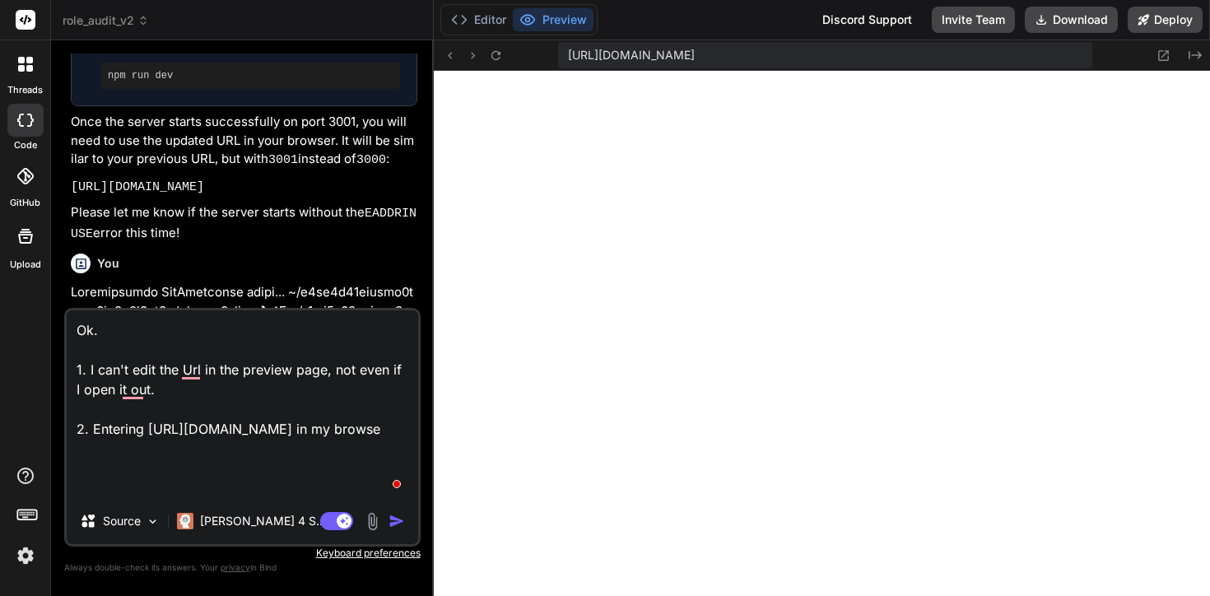
type textarea "x"
type textarea "Ok. 1. I can't edit the Url in the preview page, not even if I open it out. 2. …"
type textarea "x"
type textarea "Ok. 1. I can't edit the Url in the preview page, not even if I open it out. 2. …"
type textarea "x"
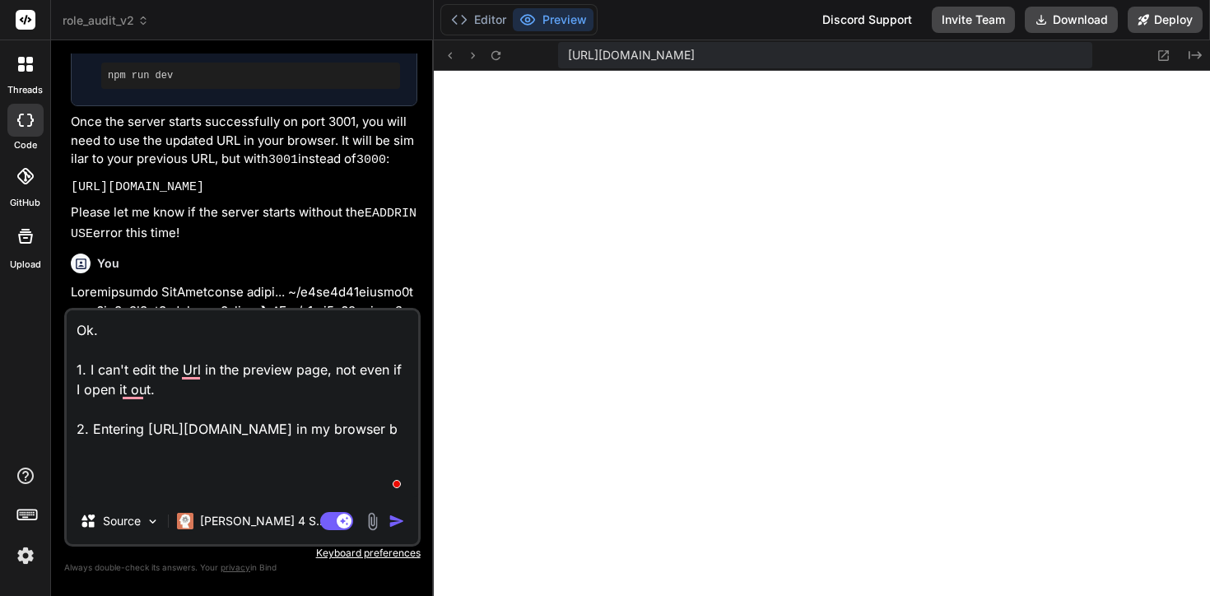
type textarea "Ok. 1. I can't edit the Url in the preview page, not even if I open it out. 2. …"
type textarea "x"
type textarea "Ok. 1. I can't edit the Url in the preview page, not even if I open it out. 2. …"
type textarea "x"
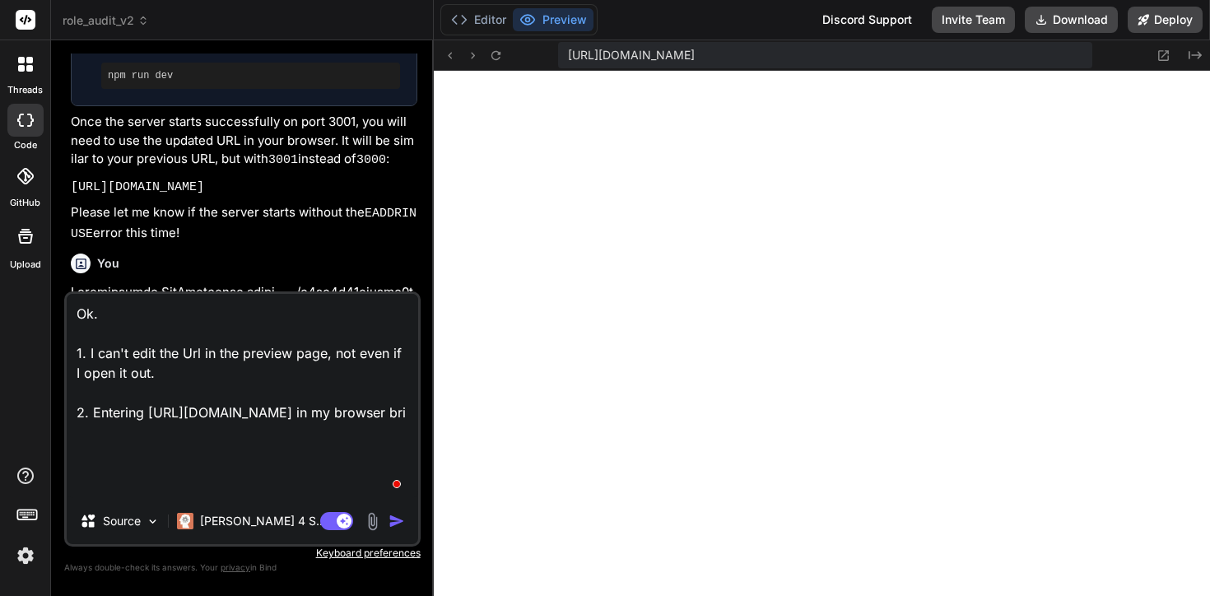
scroll to position [1, 0]
type textarea "Ok. 1. I can't edit the Url in the preview page, not even if I open it out. 2. …"
type textarea "x"
type textarea "Ok. 1. I can't edit the Url in the preview page, not even if I open it out. 2. …"
type textarea "x"
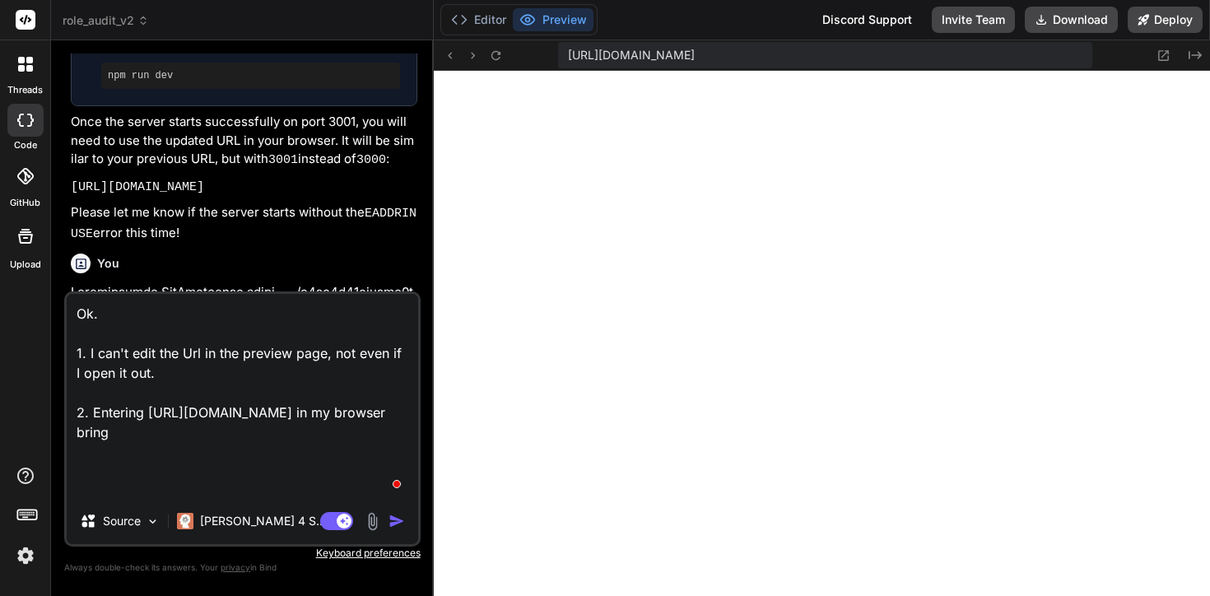
type textarea "Ok. 1. I can't edit the Url in the preview page, not even if I open it out. 2. …"
type textarea "x"
type textarea "Ok. 1. I can't edit the Url in the preview page, not even if I open it out. 2. …"
type textarea "x"
type textarea "Ok. 1. I can't edit the Url in the preview page, not even if I open it out. 2. …"
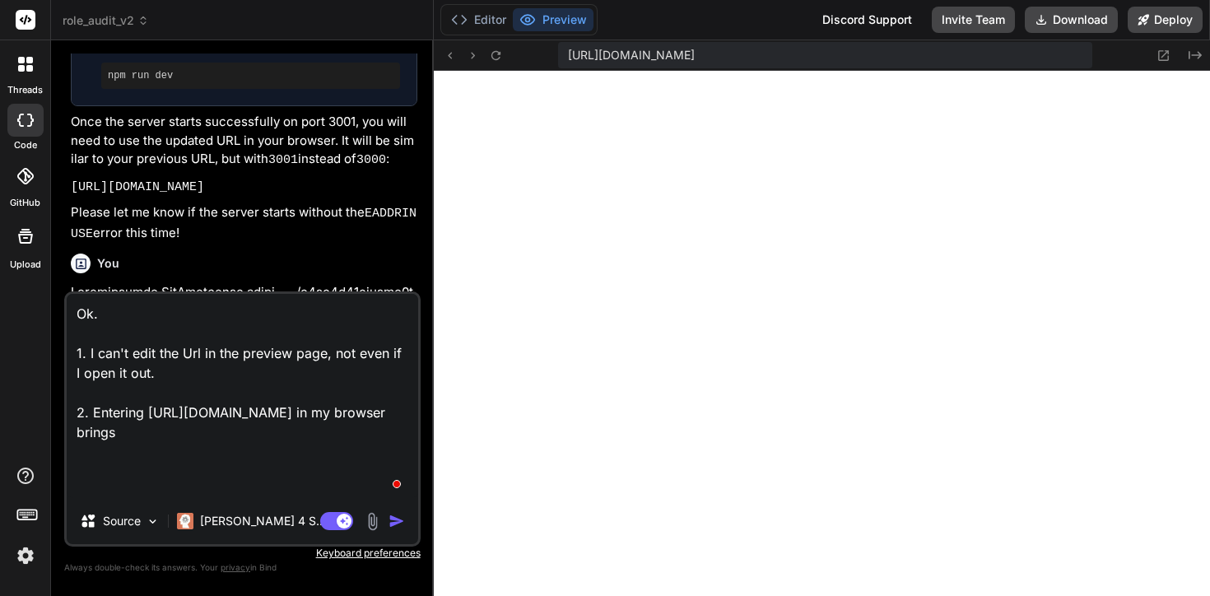
type textarea "x"
type textarea "Ok. 1. I can't edit the Url in the preview page, not even if I open it out. 2. …"
type textarea "x"
type textarea "Ok. 1. I can't edit the Url in the preview page, not even if I open it out. 2. …"
type textarea "x"
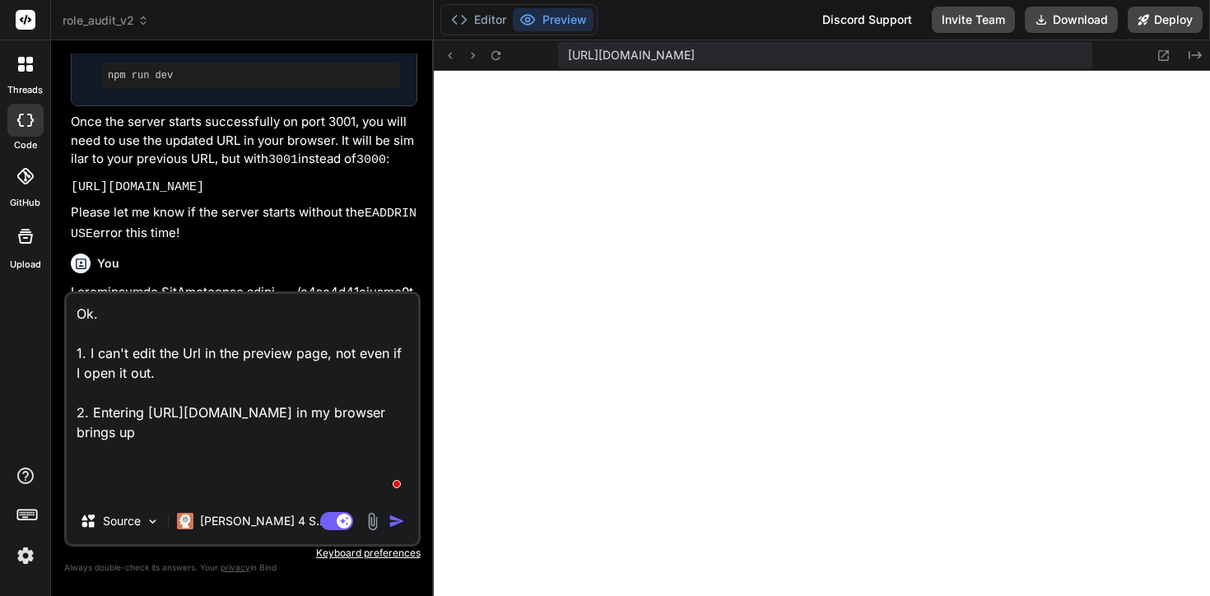
type textarea "Ok. 1. I can't edit the Url in the preview page, not even if I open it out. 2. …"
type textarea "x"
type textarea "Ok. 1. I can't edit the Url in the preview page, not even if I open it out. 2. …"
type textarea "x"
type textarea "Ok. 1. I can't edit the Url in the preview page, not even if I open it out. 2. …"
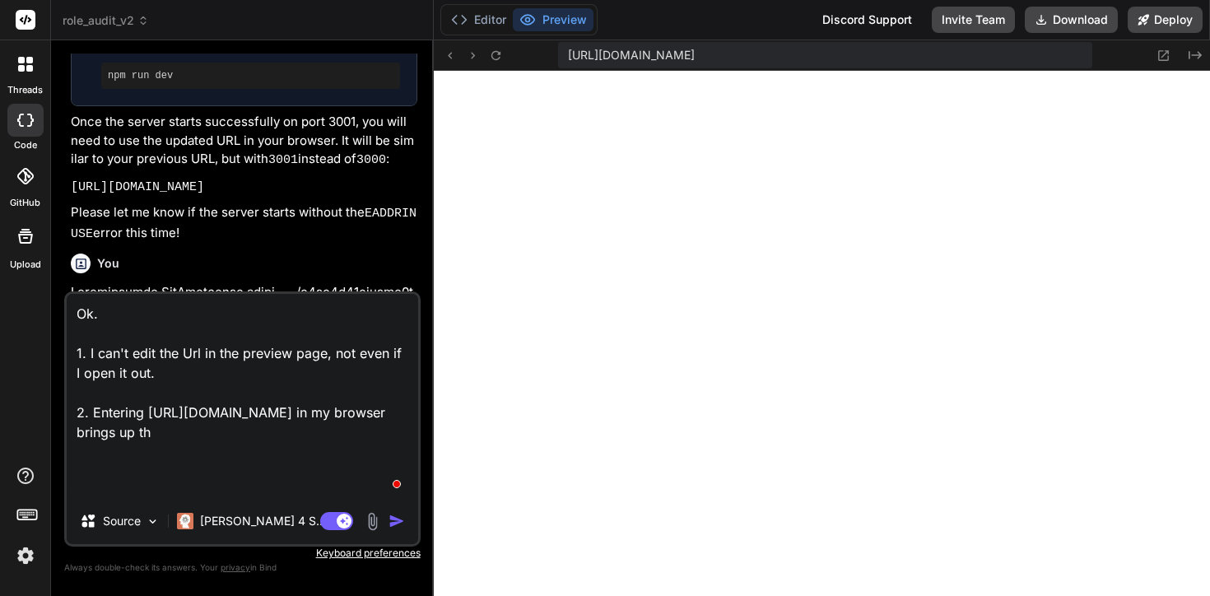
type textarea "x"
type textarea "Ok. 1. I can't edit the Url in the preview page, not even if I open it out. 2. …"
type textarea "x"
type textarea "Ok. 1. I can't edit the Url in the preview page, not even if I open it out. 2. …"
type textarea "x"
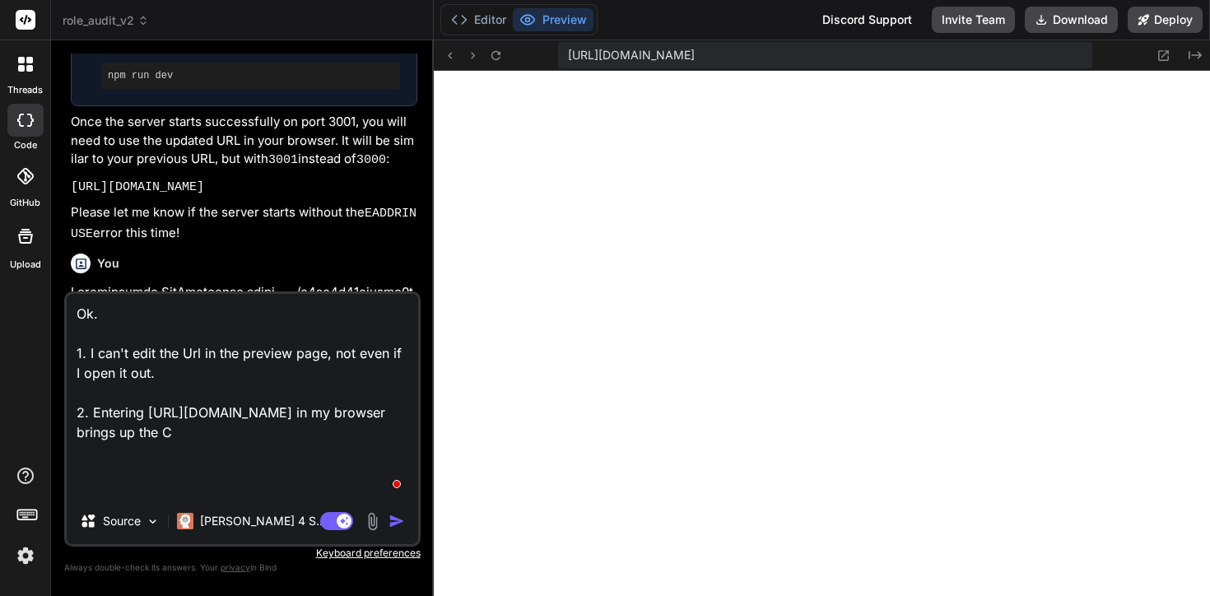
type textarea "Ok. 1. I can't edit the Url in the preview page, not even if I open it out. 2. …"
type textarea "x"
type textarea "Ok. 1. I can't edit the Url in the preview page, not even if I open it out. 2. …"
type textarea "x"
type textarea "Ok. 1. I can't edit the Url in the preview page, not even if I open it out. 2. …"
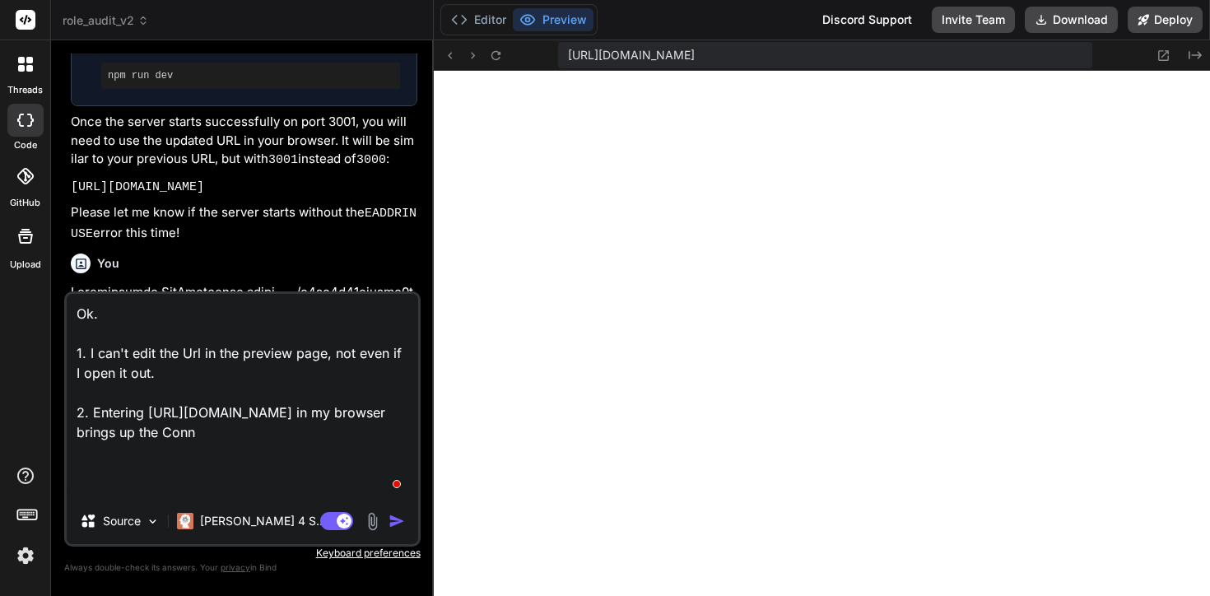
type textarea "x"
type textarea "Ok. 1. I can't edit the Url in the preview page, not even if I open it out. 2. …"
type textarea "x"
type textarea "Ok. 1. I can't edit the Url in the preview page, not even if I open it out. 2. …"
type textarea "x"
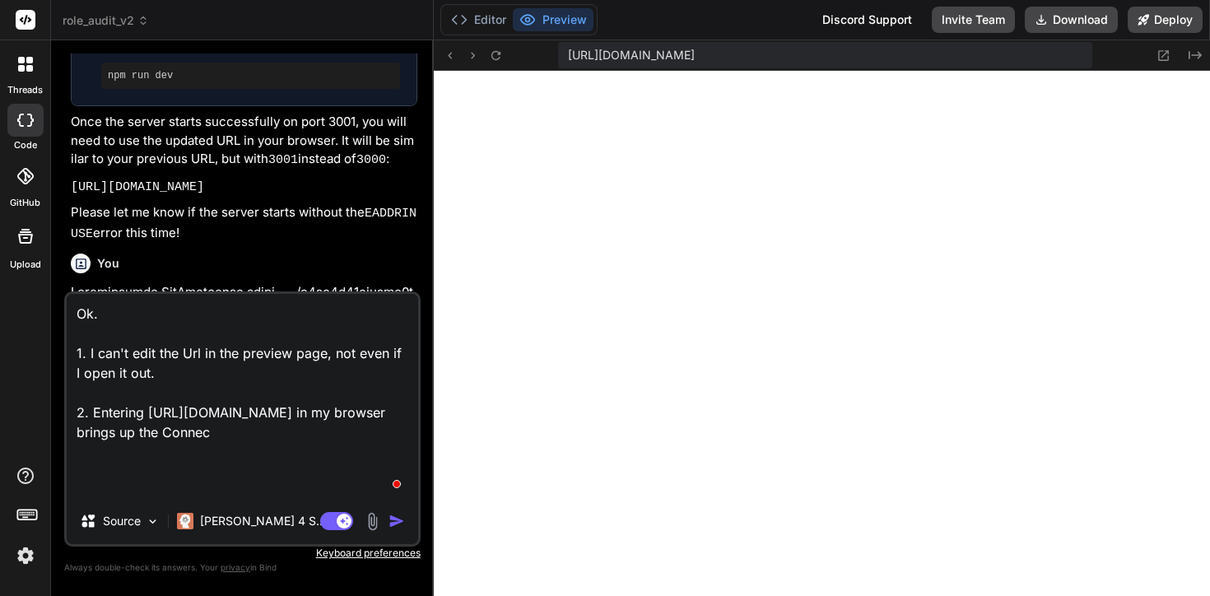
type textarea "Ok. 1. I can't edit the Url in the preview page, not even if I open it out. 2. …"
type textarea "x"
type textarea "Ok. 1. I can't edit the Url in the preview page, not even if I open it out. 2. …"
type textarea "x"
type textarea "Ok. 1. I can't edit the Url in the preview page, not even if I open it out. 2. …"
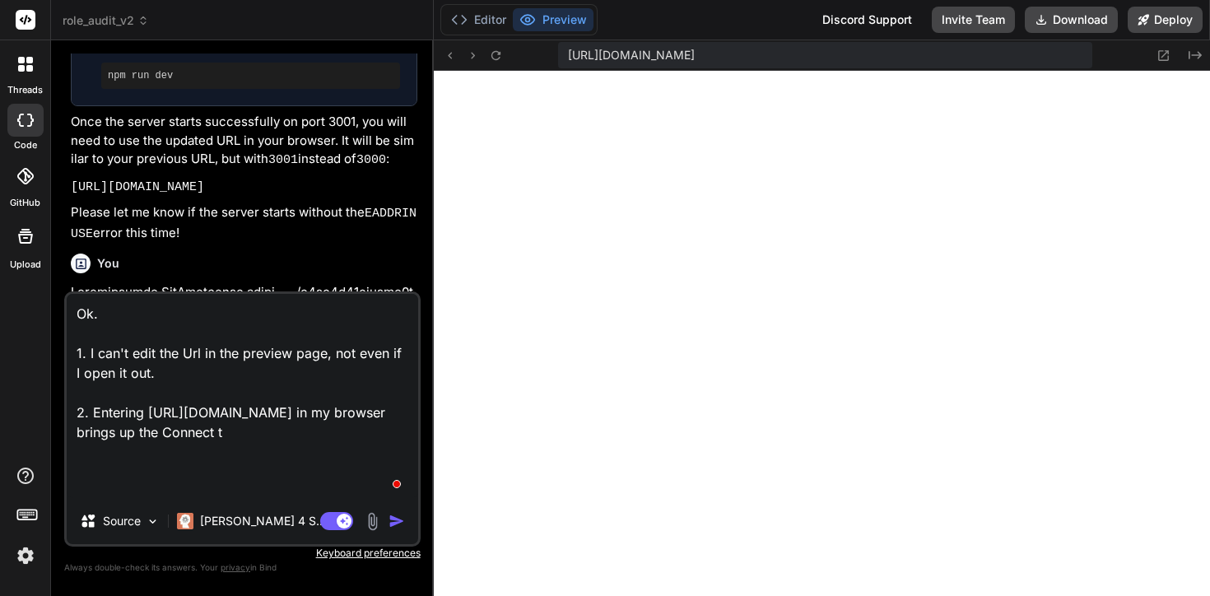
type textarea "x"
type textarea "Ok. 1. I can't edit the Url in the preview page, not even if I open it out. 2. …"
type textarea "x"
type textarea "Ok. 1. I can't edit the Url in the preview page, not even if I open it out. 2. …"
type textarea "x"
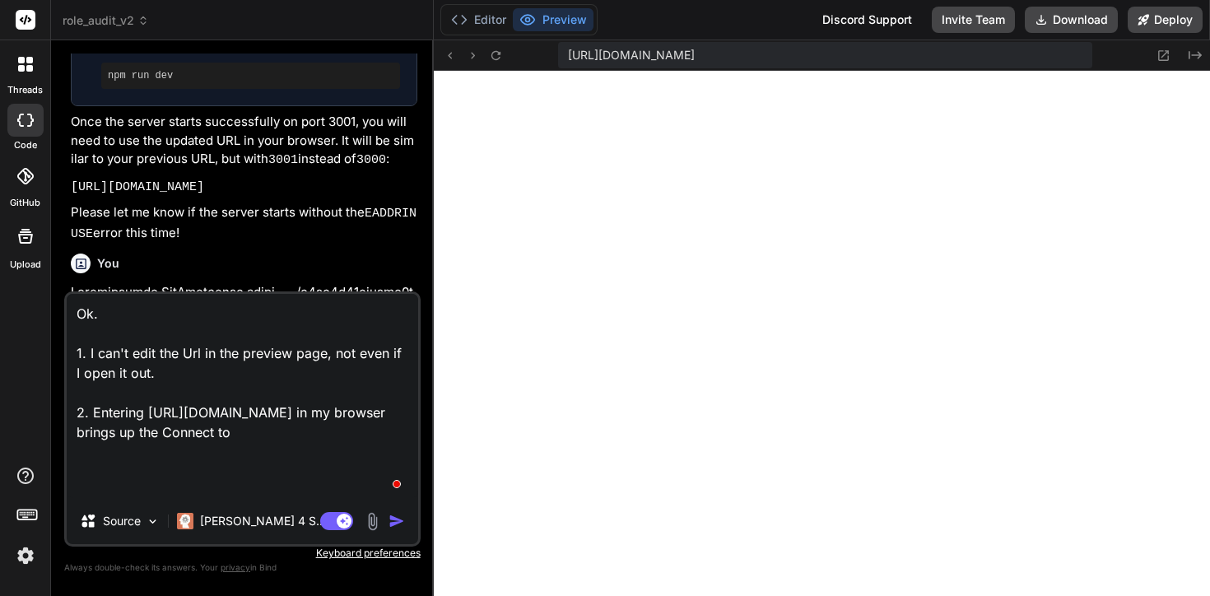
type textarea "Ok. 1. I can't edit the Url in the preview page, not even if I open it out. 2. …"
type textarea "x"
type textarea "Ok. 1. I can't edit the Url in the preview page, not even if I open it out. 2. …"
type textarea "x"
type textarea "Ok. 1. I can't edit the Url in the preview page, not even if I open it out. 2. …"
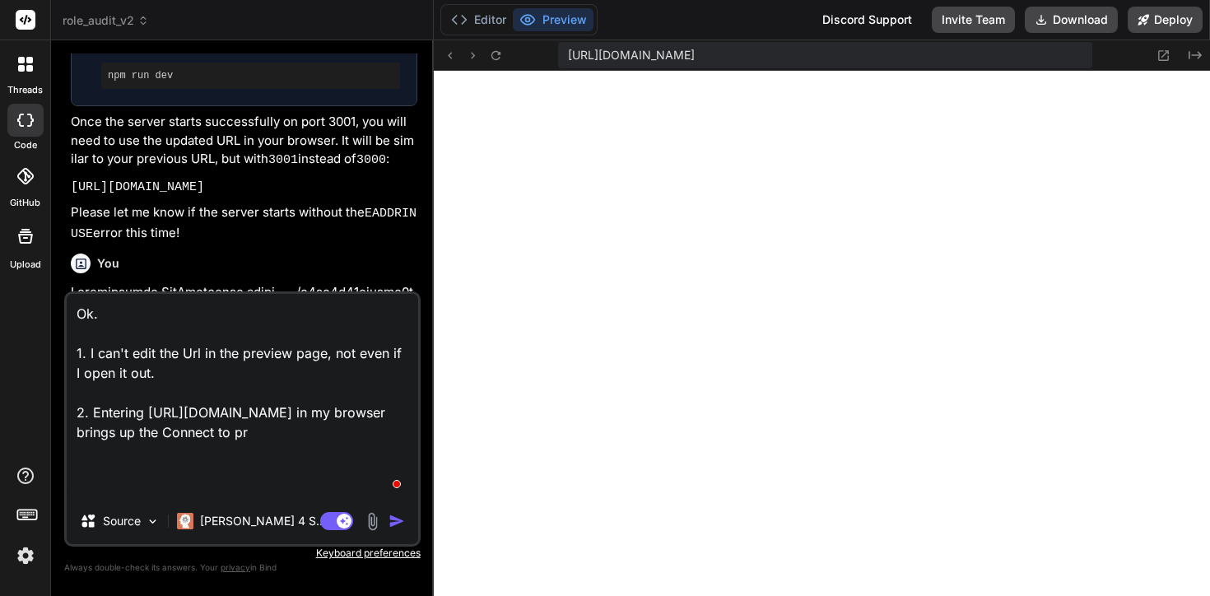
type textarea "x"
type textarea "Ok. 1. I can't edit the Url in the preview page, not even if I open it out. 2. …"
paste textarea "https://app.getbind.co/webcontainer/connect/96435430"
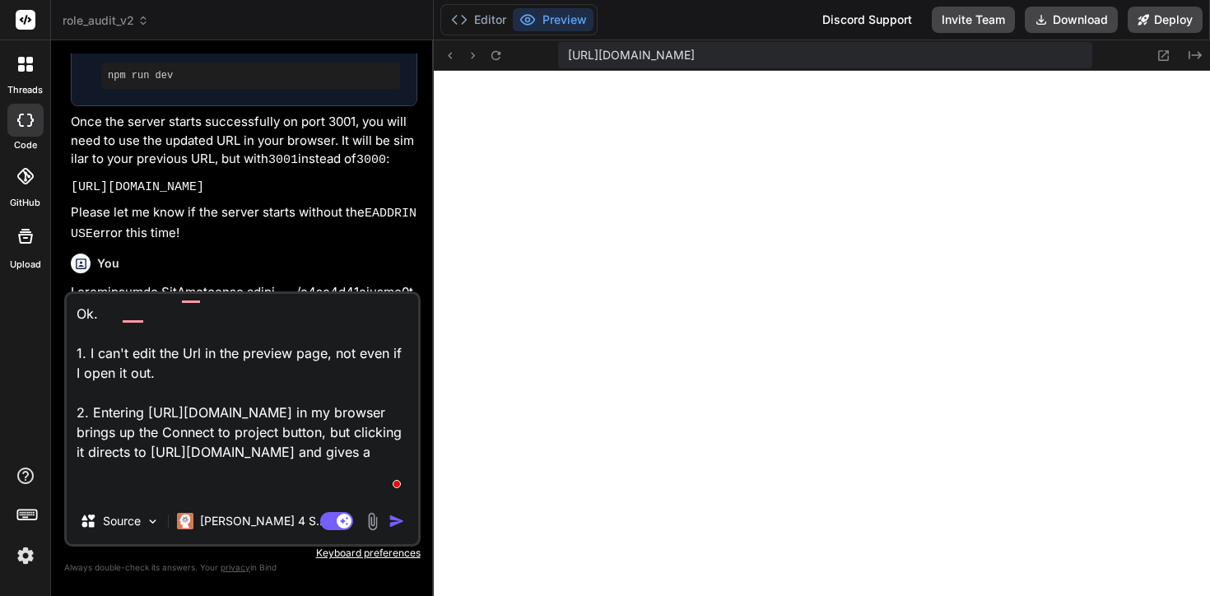
click at [212, 497] on textarea "Ok. 1. I can't edit the Url in the preview page, not even if I open it out. 2. …" at bounding box center [242, 396] width 351 height 204
paste textarea "Oops! We are unable to find the page you are looking for! Click “Retry Action” …"
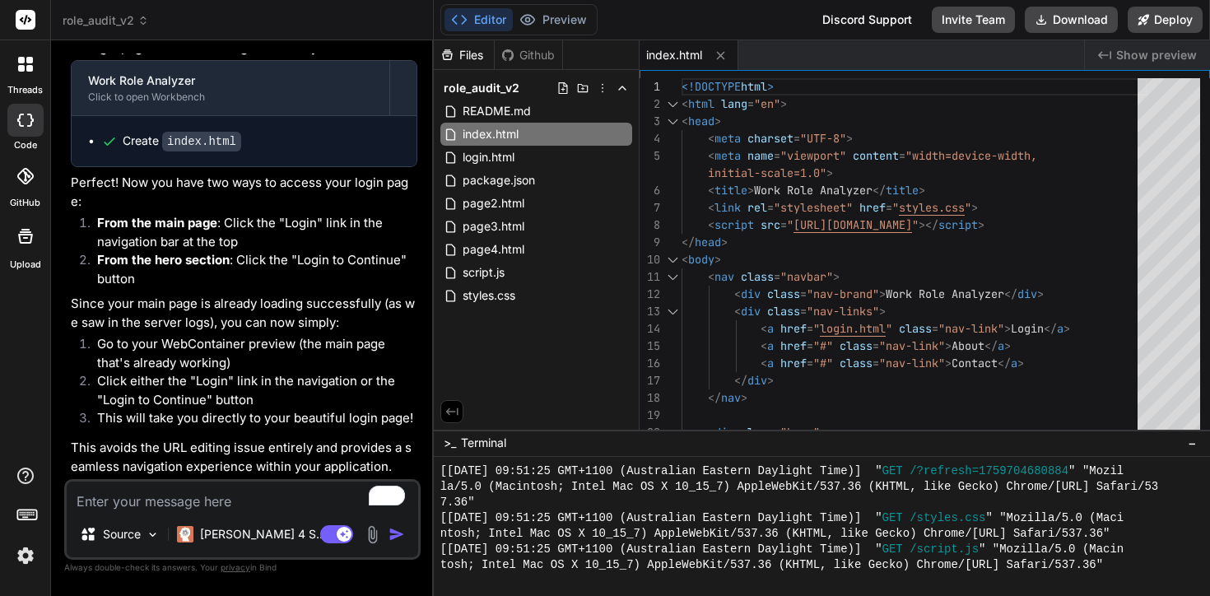
scroll to position [4799, 0]
click at [543, 10] on button "Preview" at bounding box center [553, 19] width 81 height 23
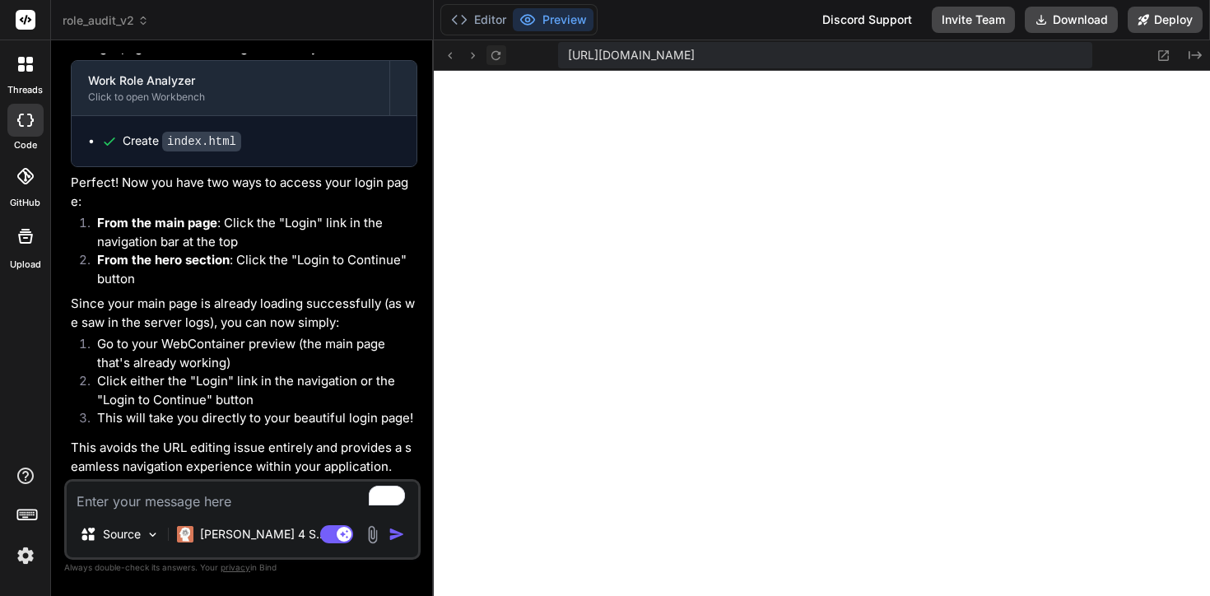
click at [489, 58] on icon at bounding box center [496, 56] width 14 height 14
click at [473, 20] on button "Editor" at bounding box center [478, 19] width 68 height 23
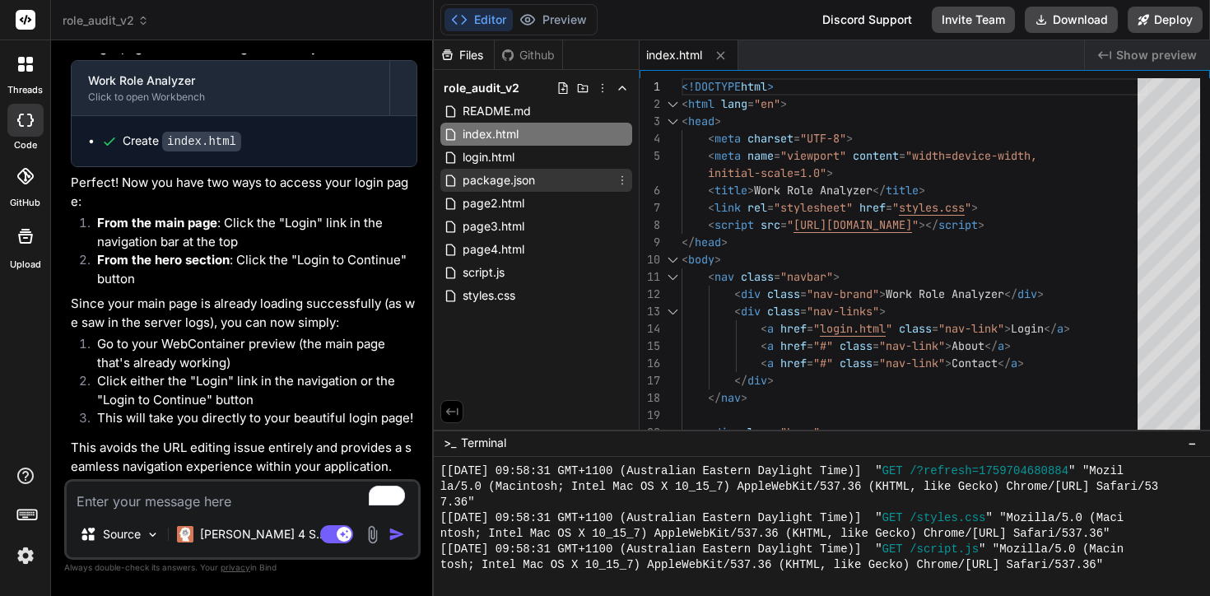
click at [524, 179] on span "package.json" at bounding box center [499, 180] width 76 height 20
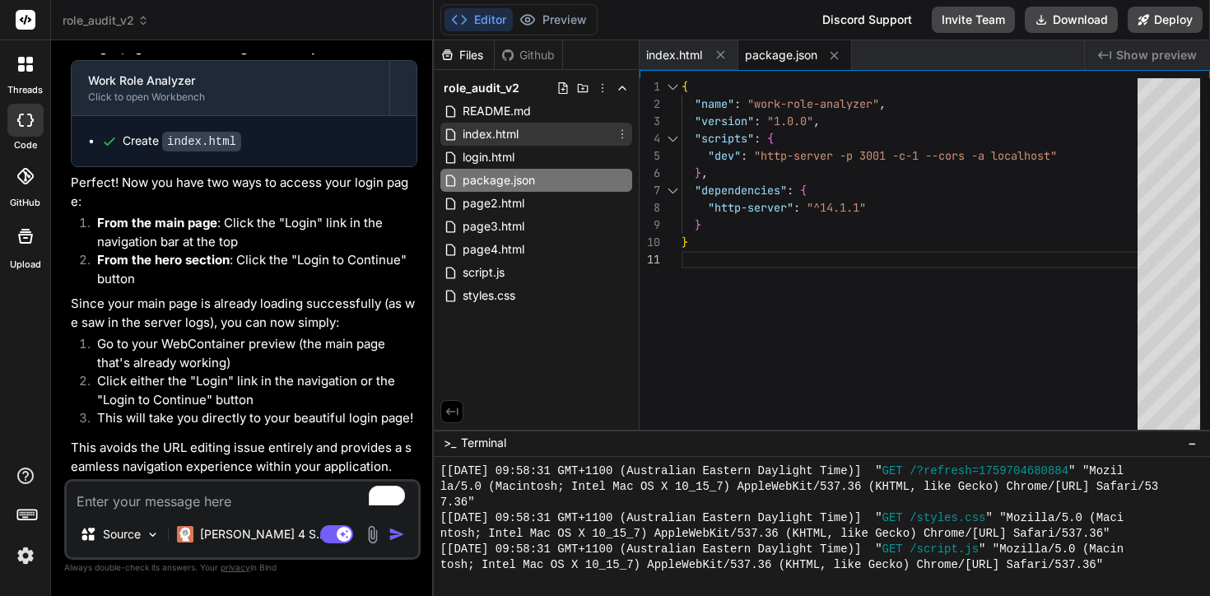
click at [513, 131] on span "index.html" at bounding box center [490, 134] width 59 height 20
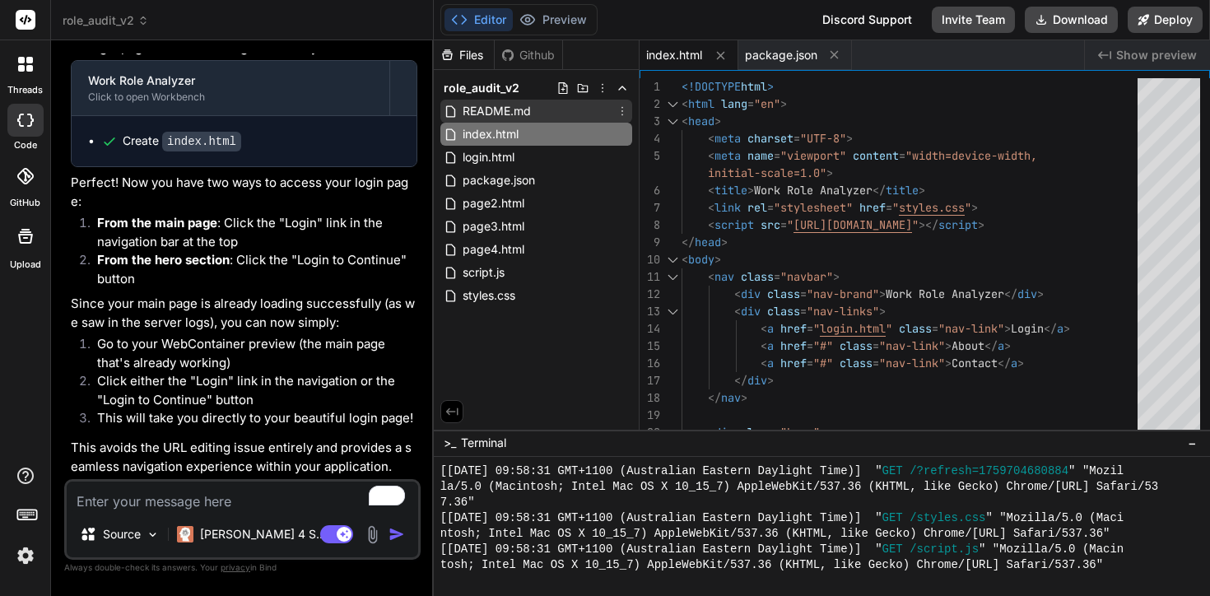
click at [518, 114] on span "README.md" at bounding box center [497, 111] width 72 height 20
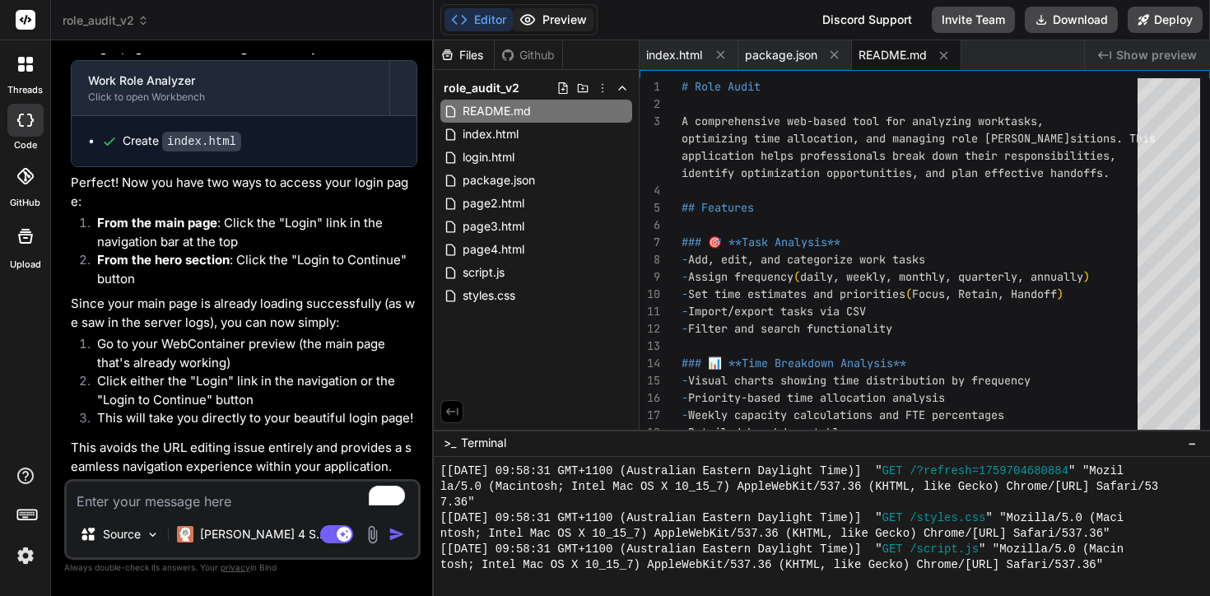
click at [547, 22] on button "Preview" at bounding box center [553, 19] width 81 height 23
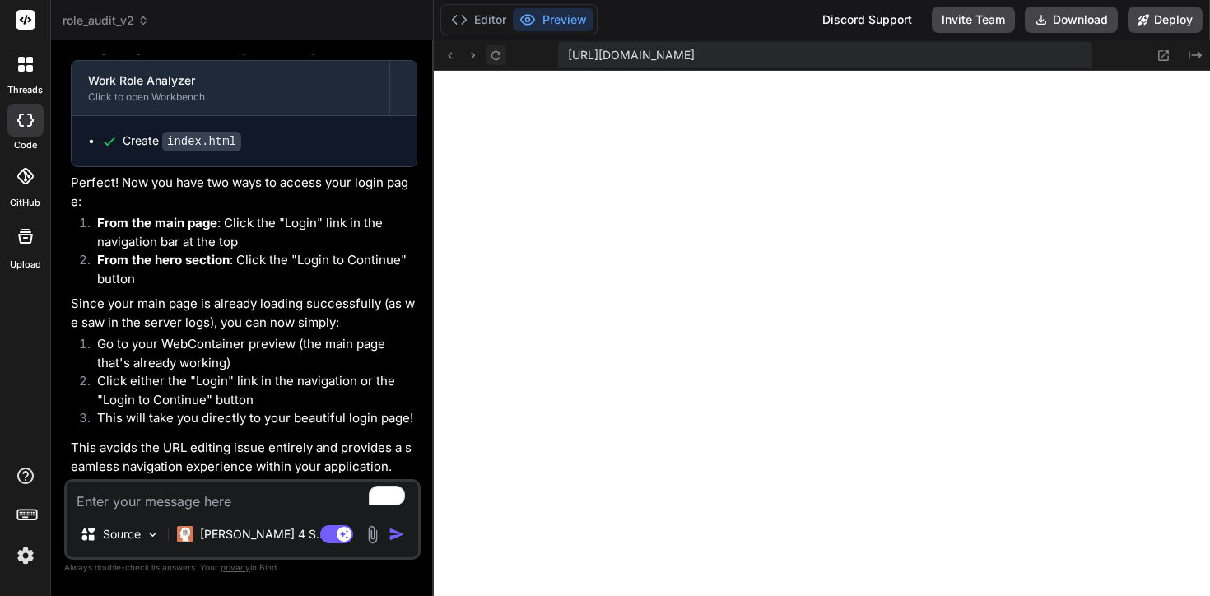
click at [491, 55] on icon at bounding box center [495, 54] width 9 height 9
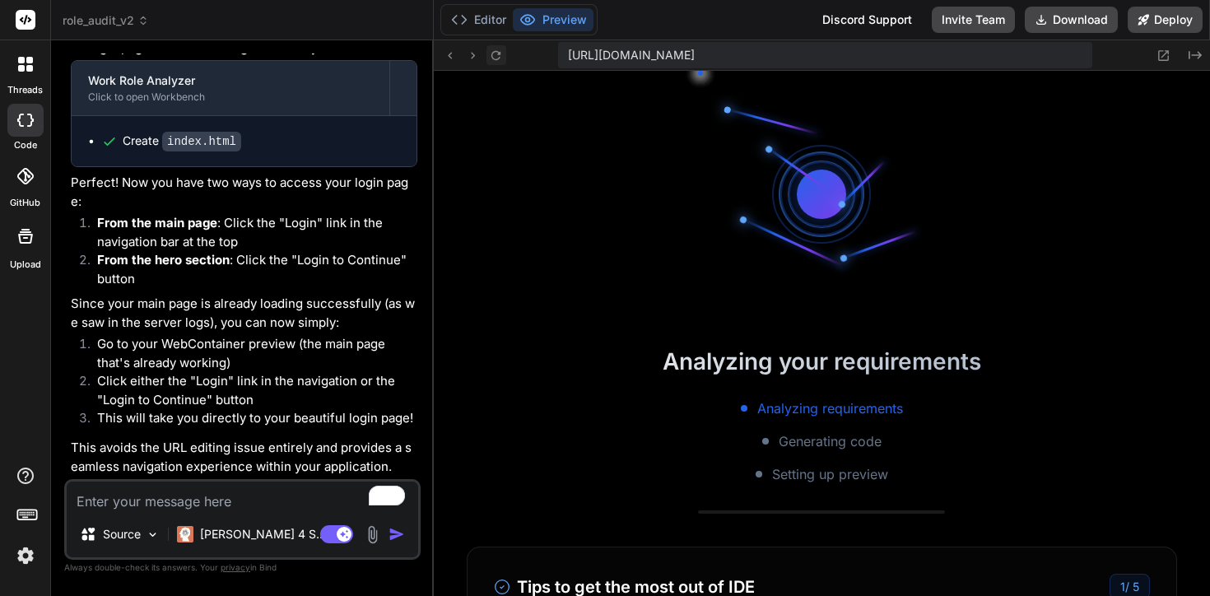
scroll to position [1345, 0]
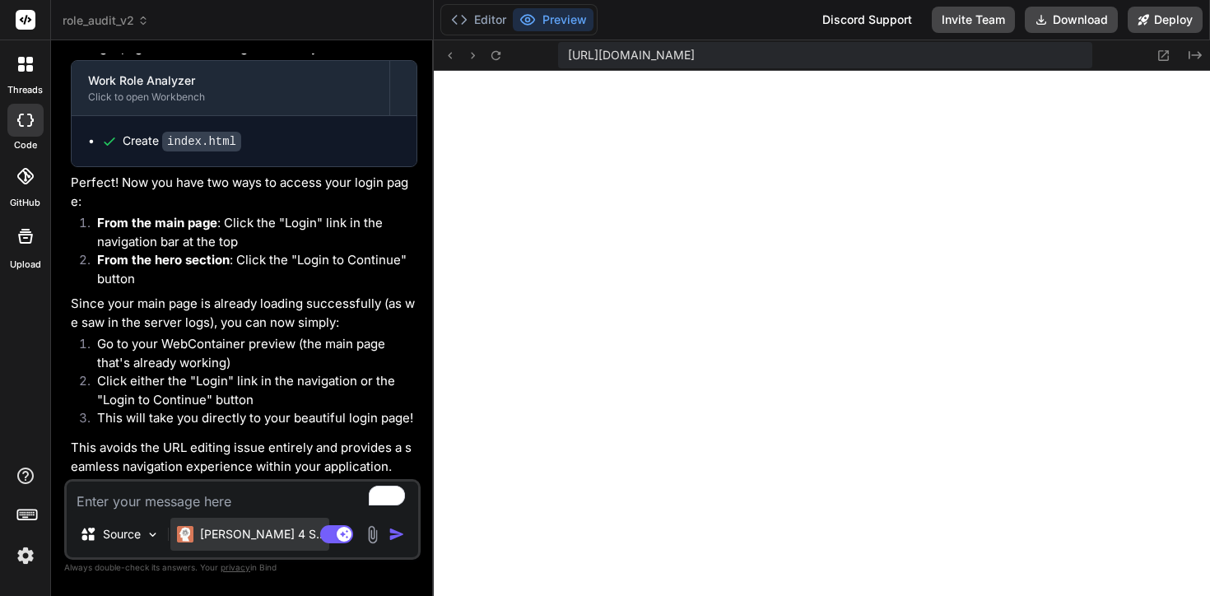
click at [218, 518] on div "Claude 4 S.." at bounding box center [249, 534] width 159 height 33
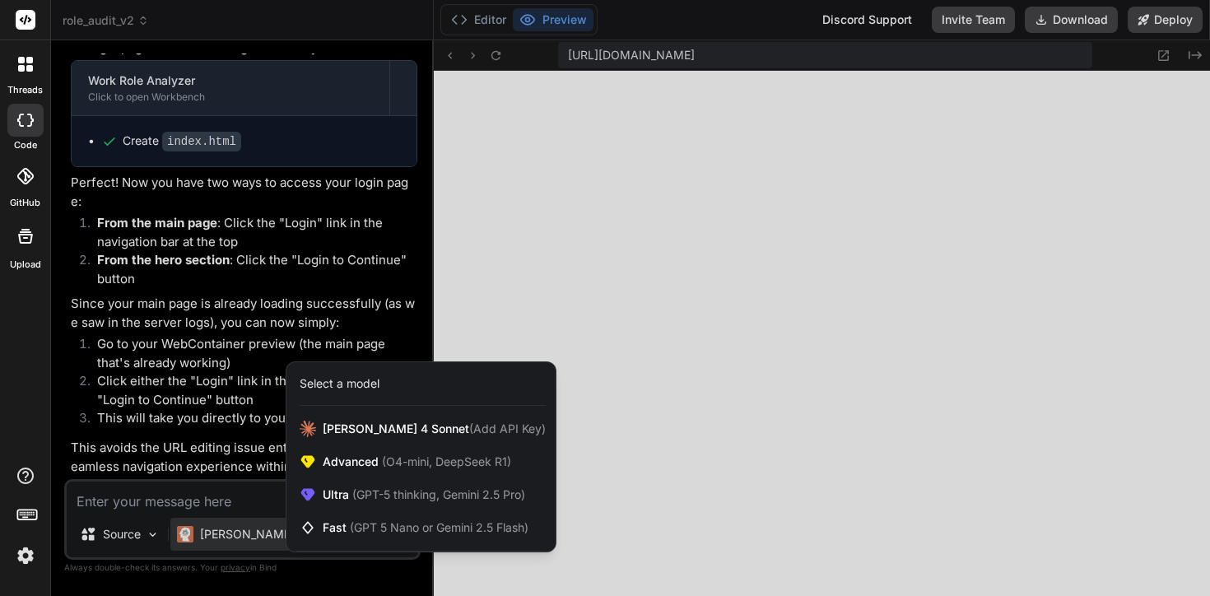
click at [191, 507] on div at bounding box center [605, 298] width 1210 height 596
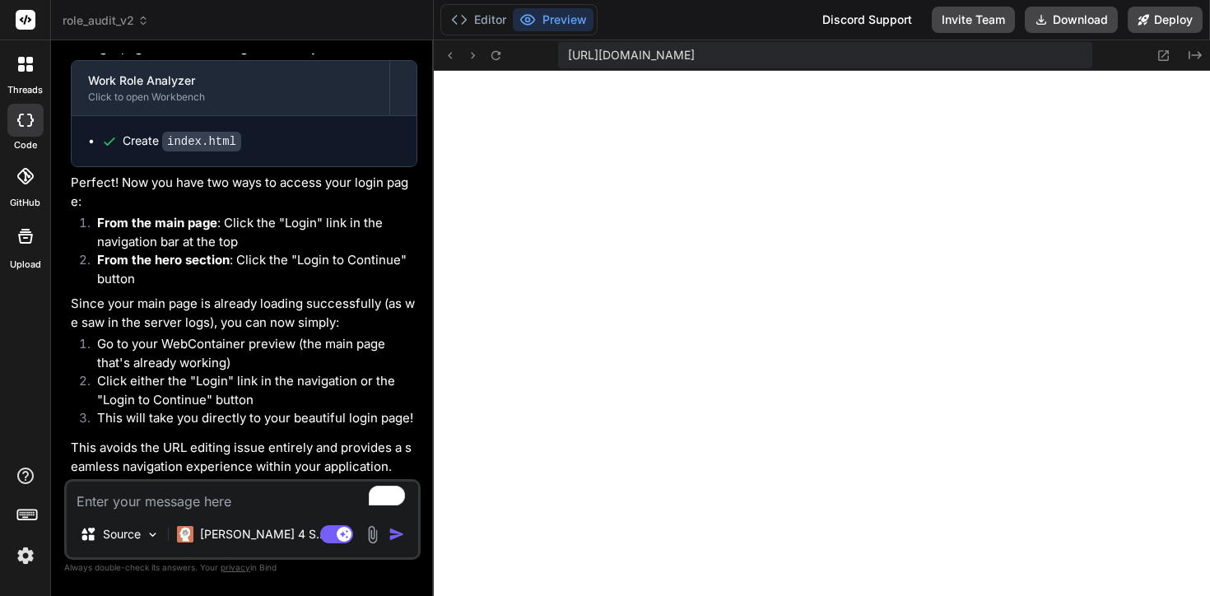
click at [193, 507] on textarea "To enrich screen reader interactions, please activate Accessibility in Grammarl…" at bounding box center [242, 497] width 351 height 30
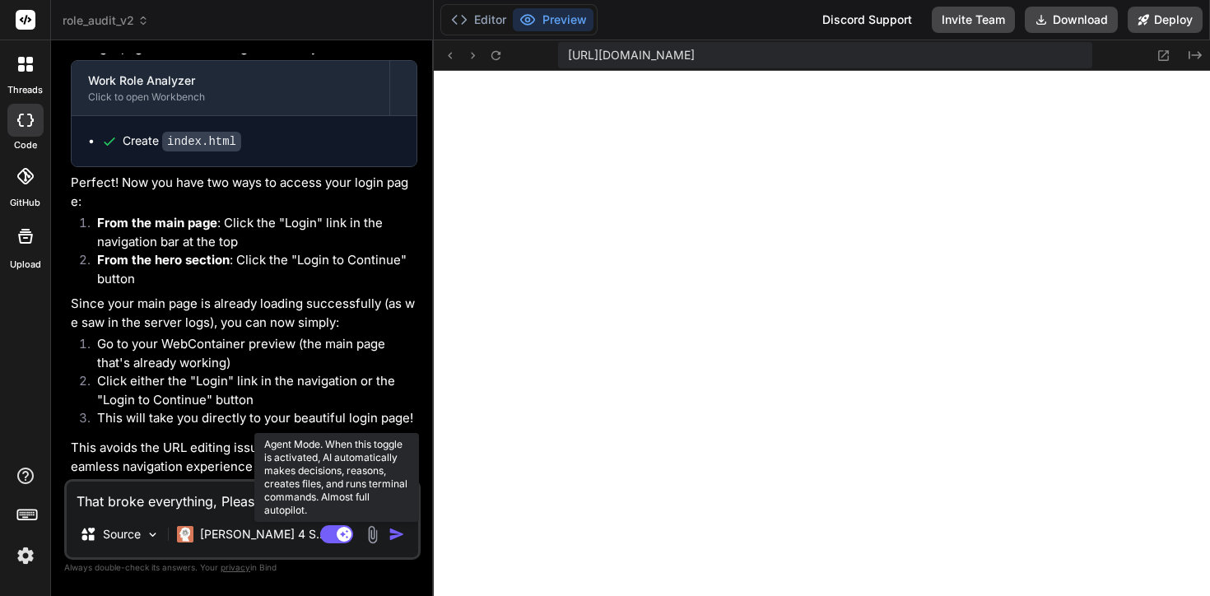
click at [336, 537] on rect at bounding box center [336, 534] width 33 height 18
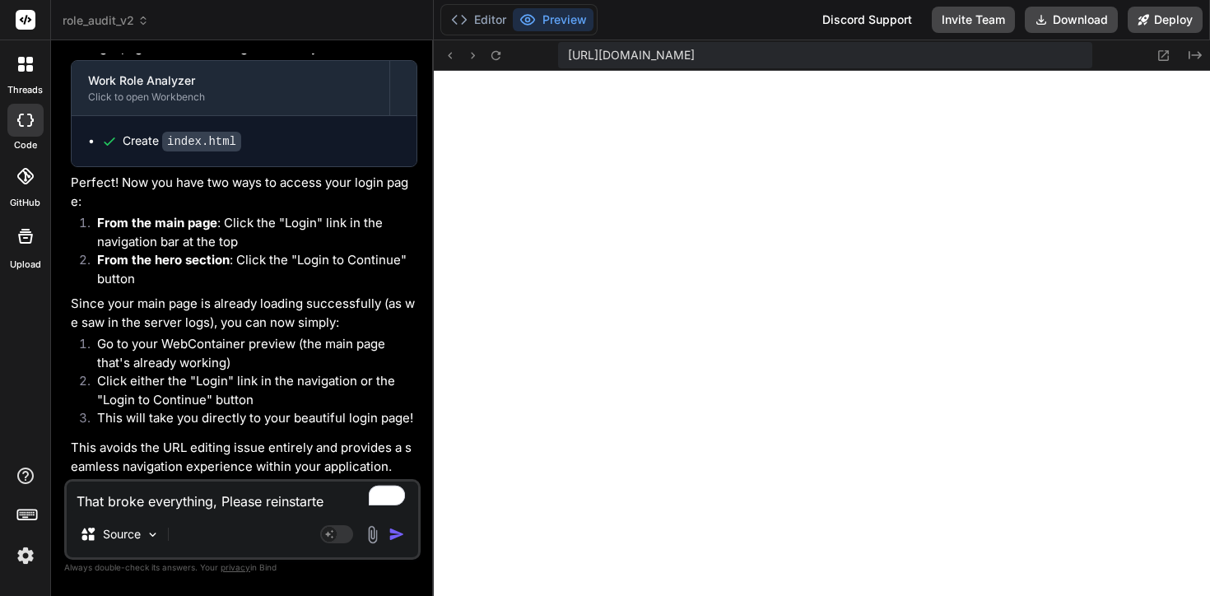
click at [183, 499] on textarea "That broke everything, Please reinstarte" at bounding box center [242, 497] width 351 height 30
click at [338, 502] on textarea "That broke everything, Please reinstarte" at bounding box center [242, 497] width 351 height 30
click at [306, 502] on textarea "That broke everything, Please reinstarte" at bounding box center [242, 497] width 351 height 30
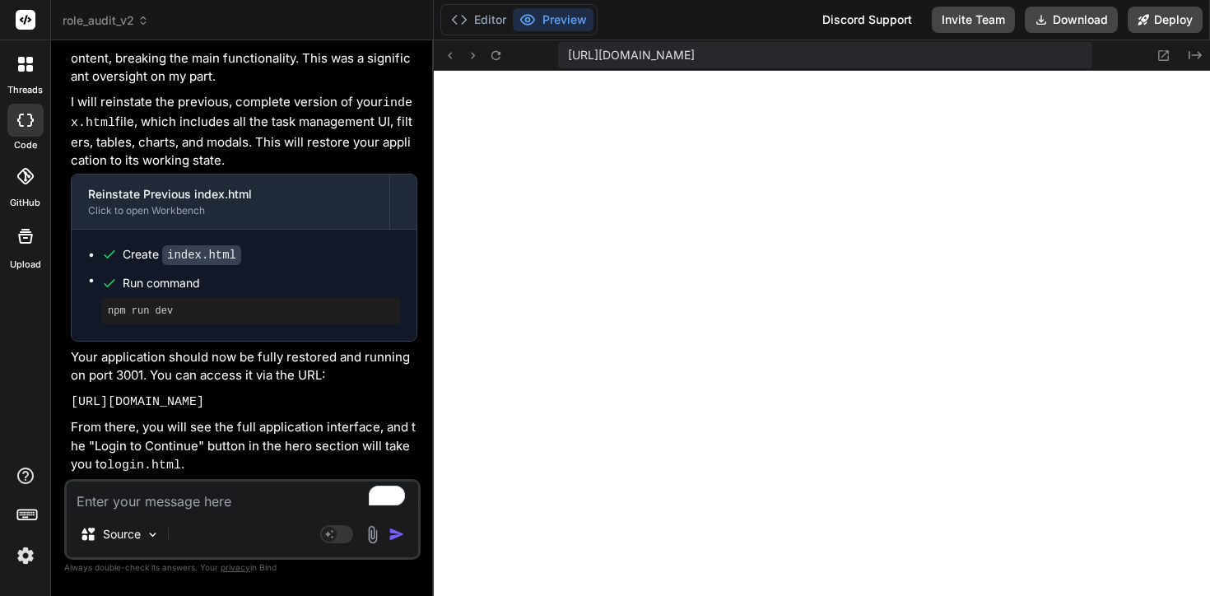
scroll to position [2612, 0]
click at [449, 60] on icon at bounding box center [450, 56] width 14 height 14
click at [502, 50] on icon at bounding box center [496, 56] width 14 height 14
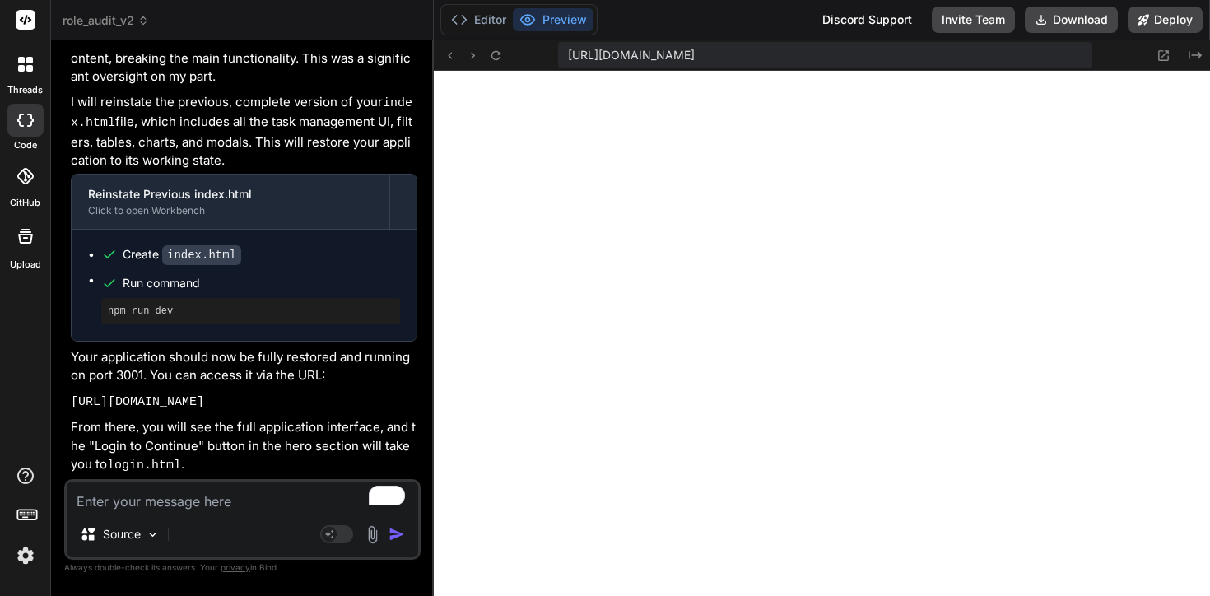
click at [212, 506] on textarea "To enrich screen reader interactions, please activate Accessibility in Grammarl…" at bounding box center [242, 497] width 351 height 30
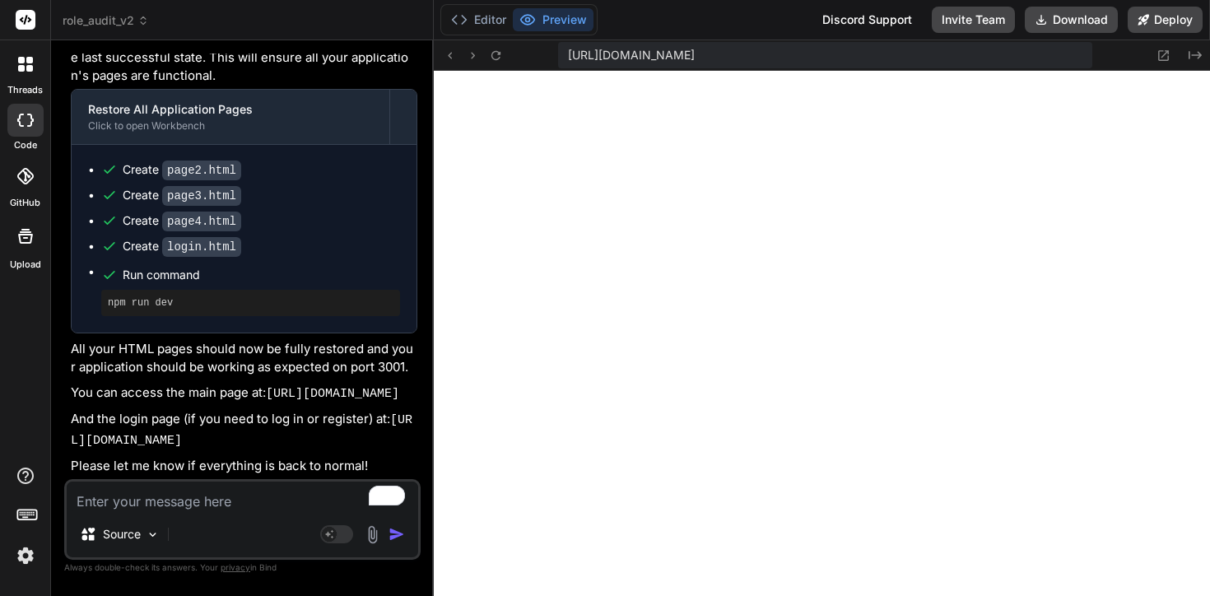
scroll to position [6142, 0]
click at [500, 55] on icon at bounding box center [496, 56] width 14 height 14
click at [231, 507] on textarea "To enrich screen reader interactions, please activate Accessibility in Grammarl…" at bounding box center [242, 497] width 351 height 30
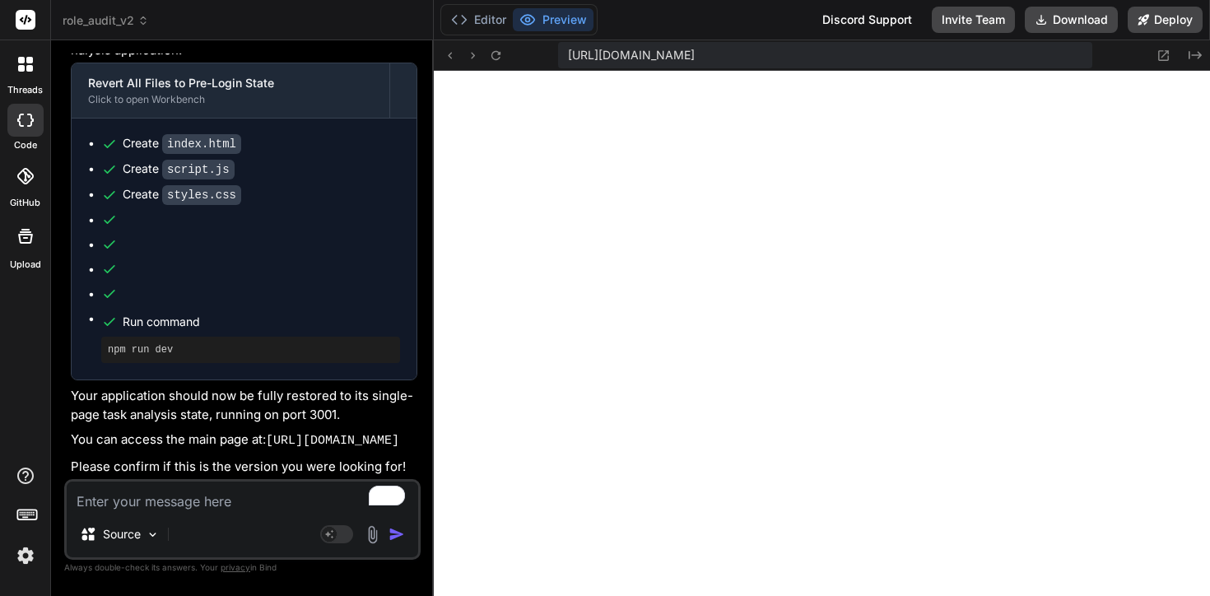
scroll to position [7234, 0]
click at [496, 49] on icon at bounding box center [496, 56] width 14 height 14
click at [232, 493] on textarea "To enrich screen reader interactions, please activate Accessibility in Grammarl…" at bounding box center [242, 497] width 351 height 30
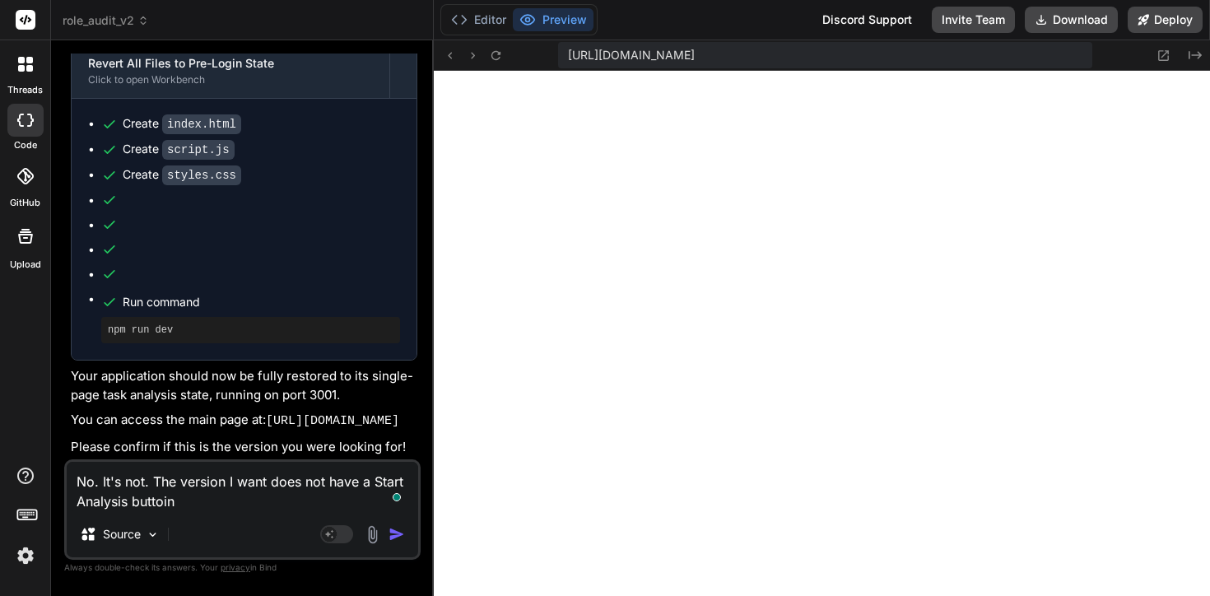
scroll to position [4535, 0]
click at [188, 509] on textarea "No. It's not. The version I want does not have a Start Analysis buttoin" at bounding box center [242, 486] width 351 height 49
paste textarea "Analyze Your Work Role Discover insights about your professional responsibiliti…"
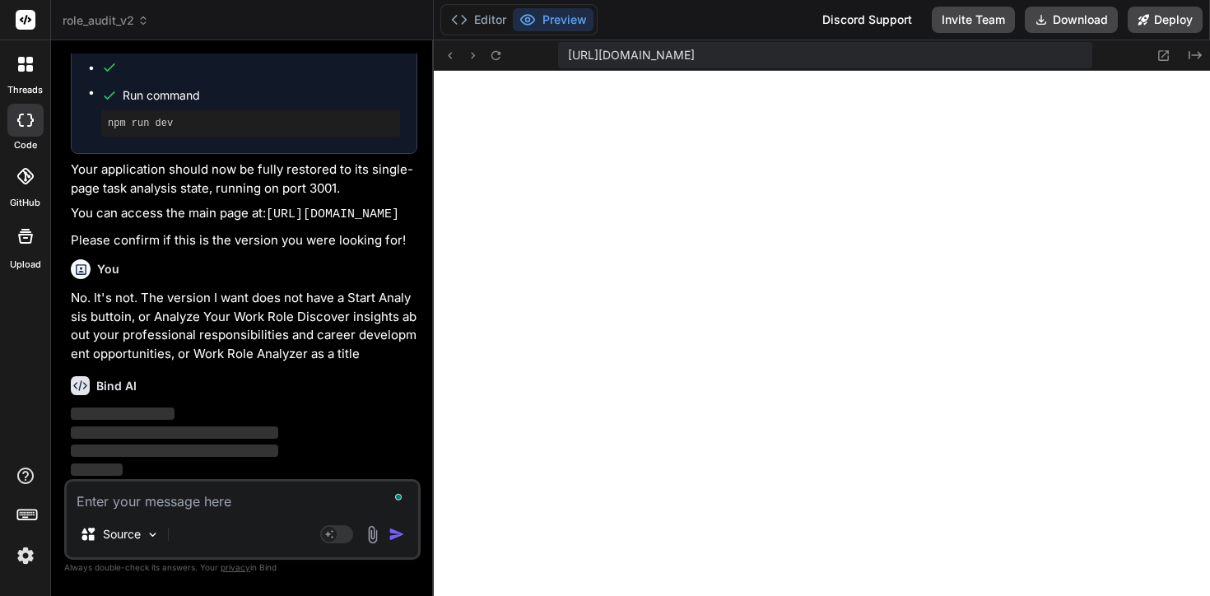
scroll to position [7461, 0]
click at [38, 195] on div "GitHub" at bounding box center [25, 180] width 50 height 58
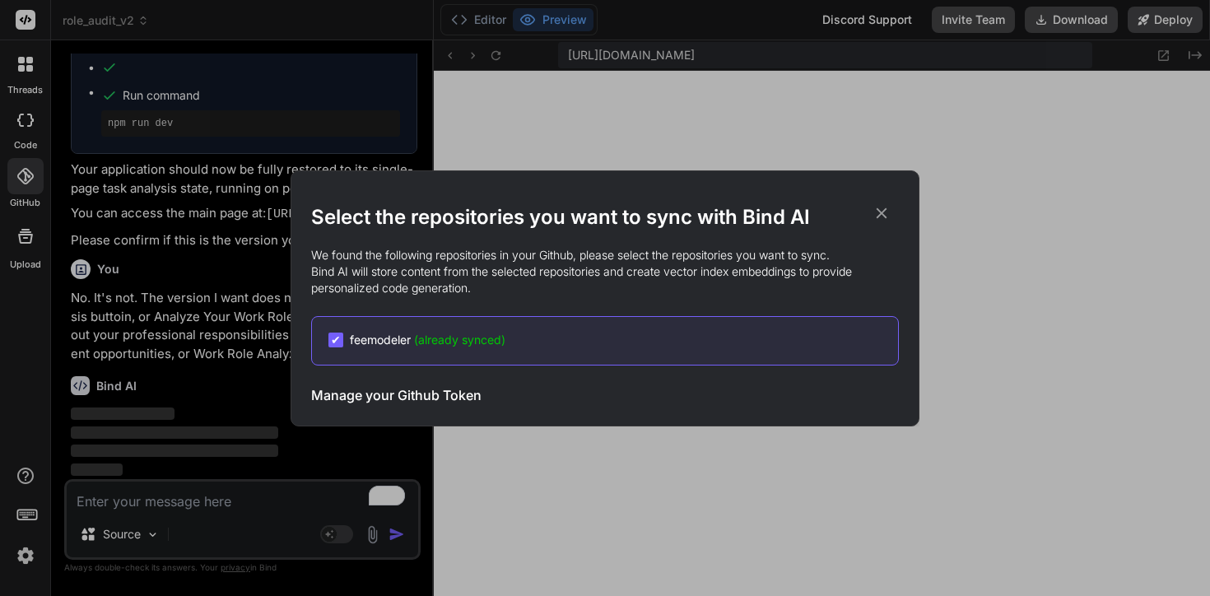
click at [887, 214] on icon at bounding box center [882, 213] width 18 height 18
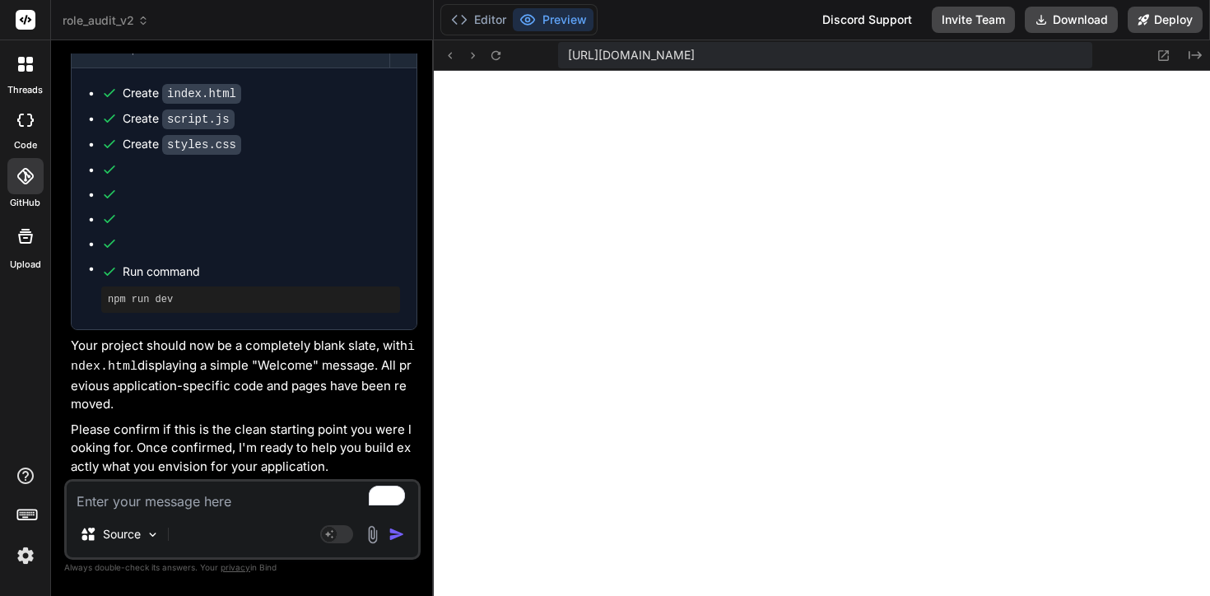
scroll to position [8375, 0]
click at [180, 495] on textarea "To enrich screen reader interactions, please activate Accessibility in Grammarl…" at bounding box center [242, 497] width 351 height 30
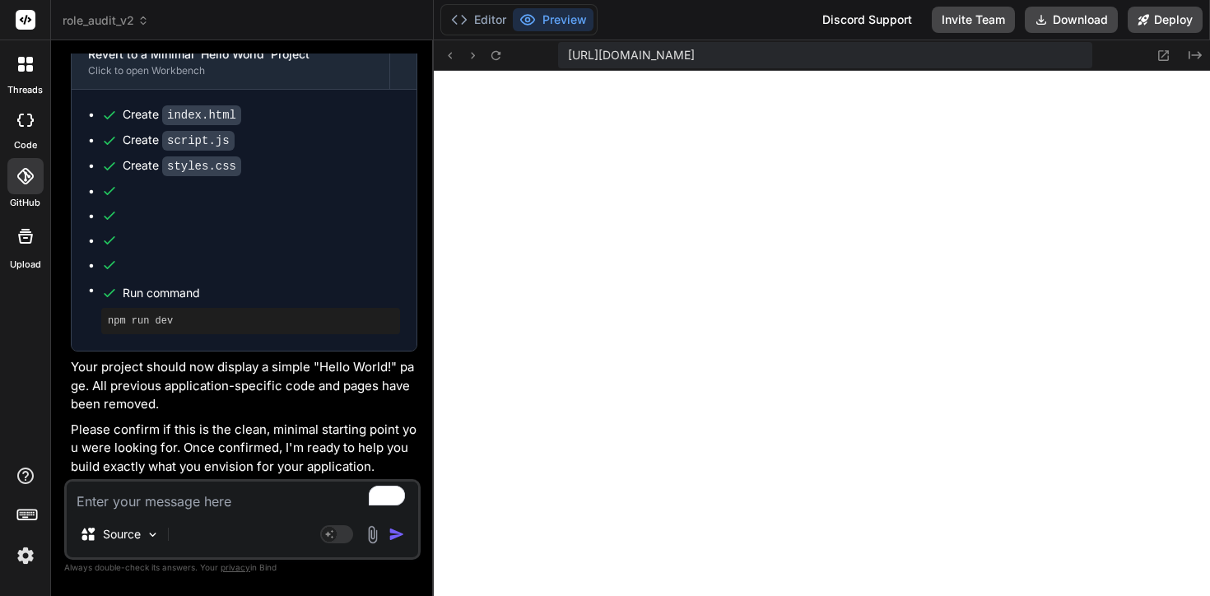
scroll to position [9443, 0]
click at [127, 39] on header "role_audit_v2 Created with Pixso." at bounding box center [242, 20] width 383 height 40
click at [130, 24] on span "role_audit_v2" at bounding box center [106, 20] width 86 height 16
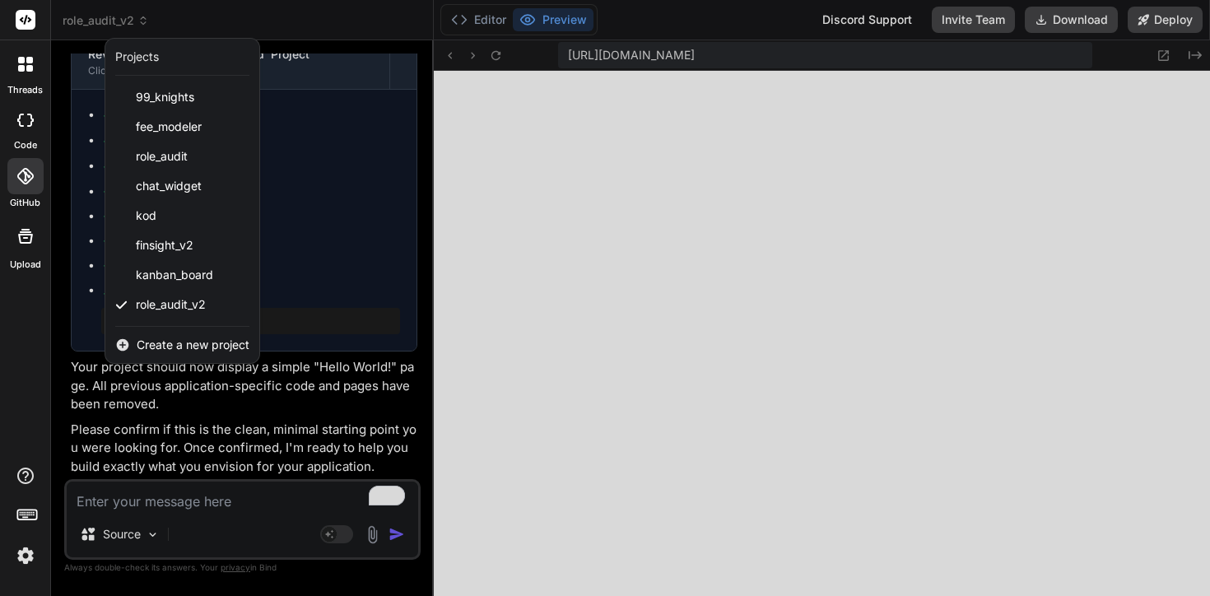
click at [672, 181] on div at bounding box center [605, 298] width 1210 height 596
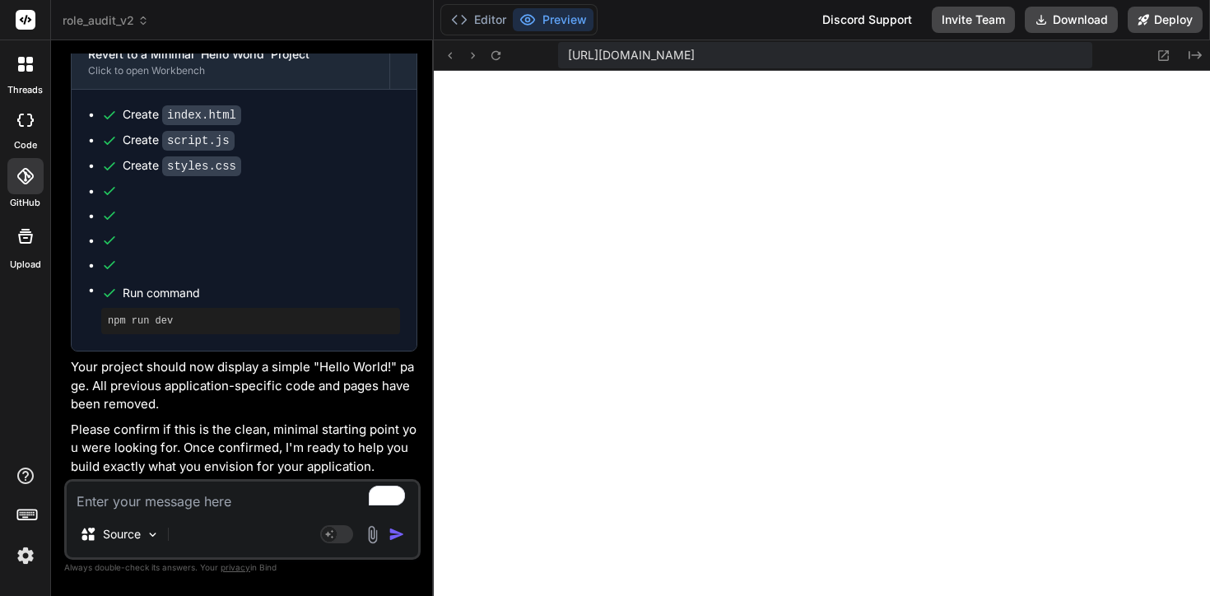
click at [27, 170] on icon at bounding box center [24, 176] width 16 height 16
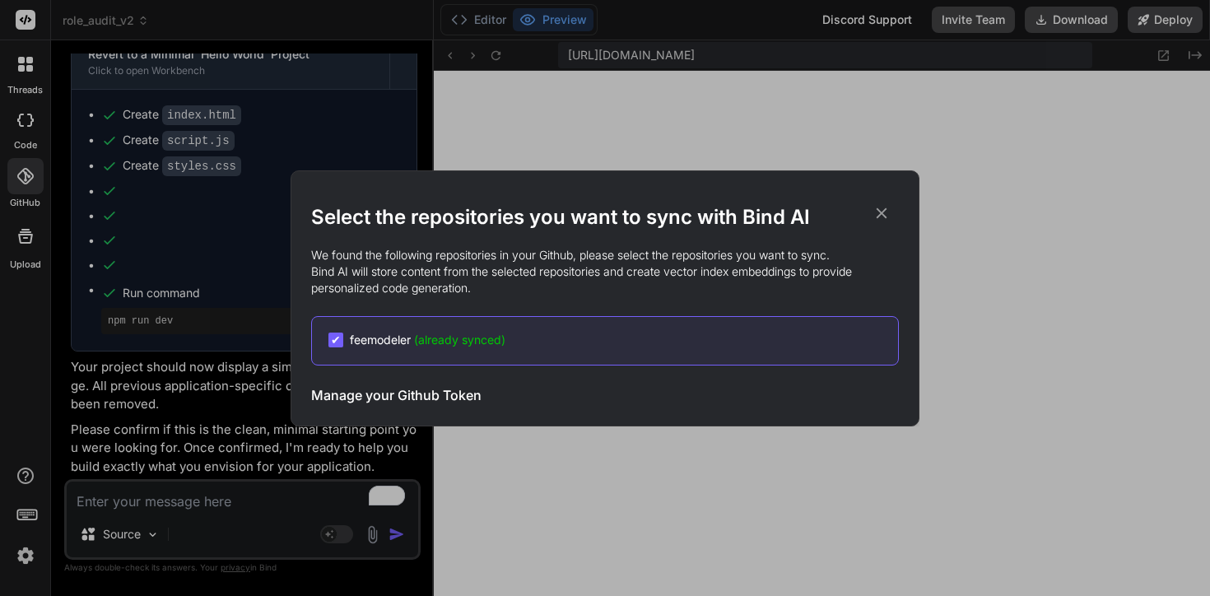
click at [874, 206] on icon at bounding box center [882, 213] width 18 height 18
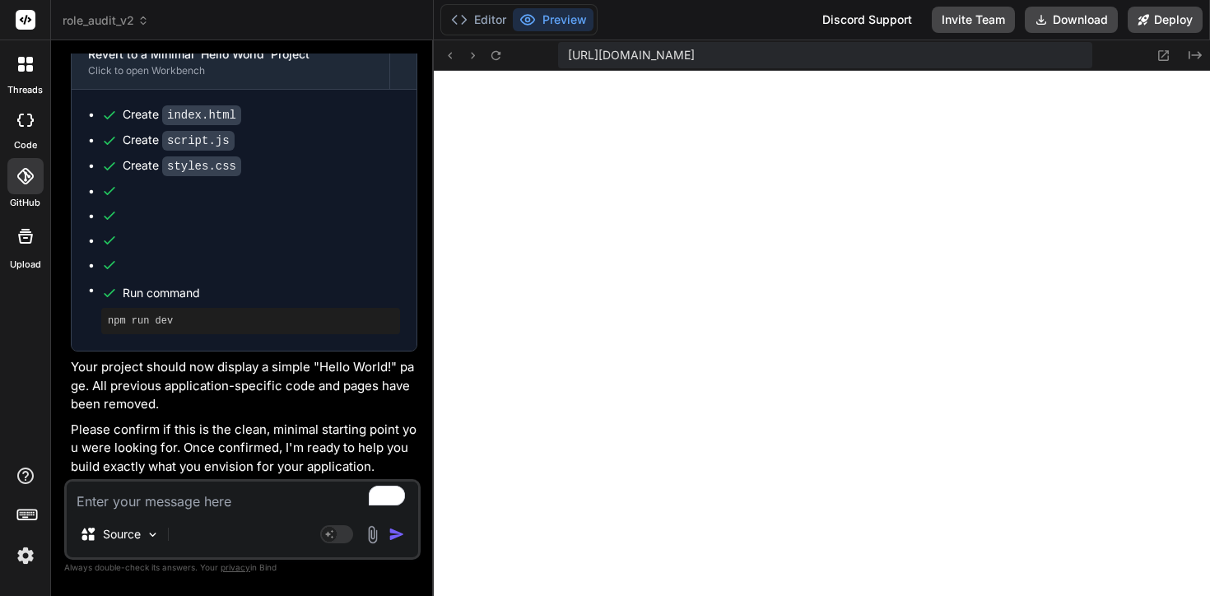
click at [42, 181] on div at bounding box center [25, 176] width 36 height 36
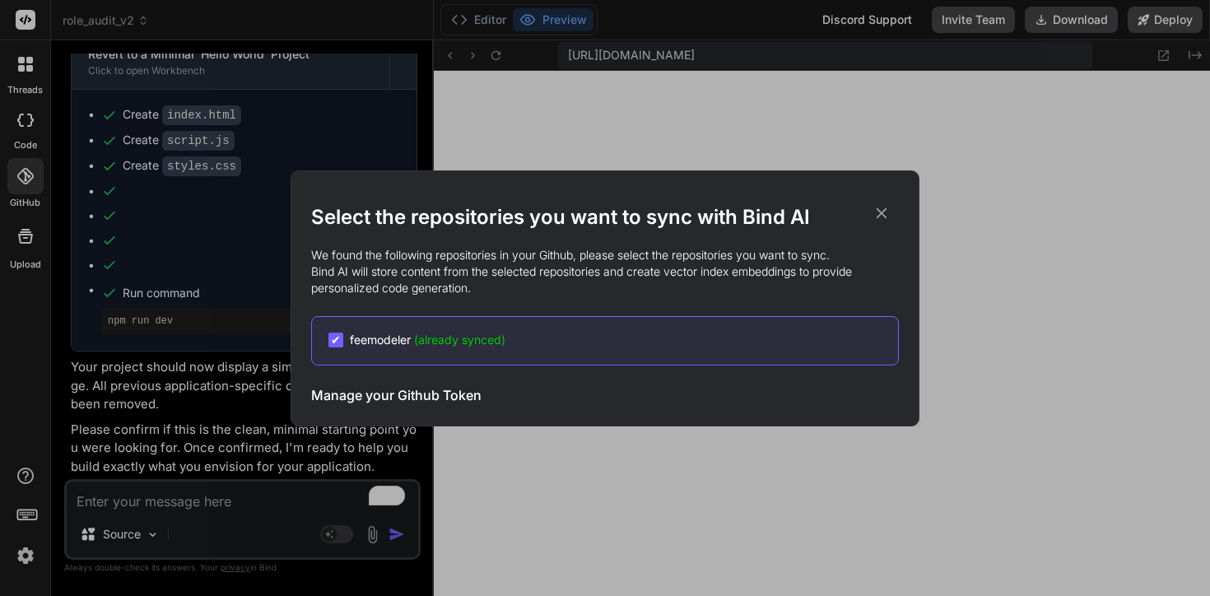
click at [380, 393] on h3 "Manage your Github Token" at bounding box center [396, 395] width 170 height 20
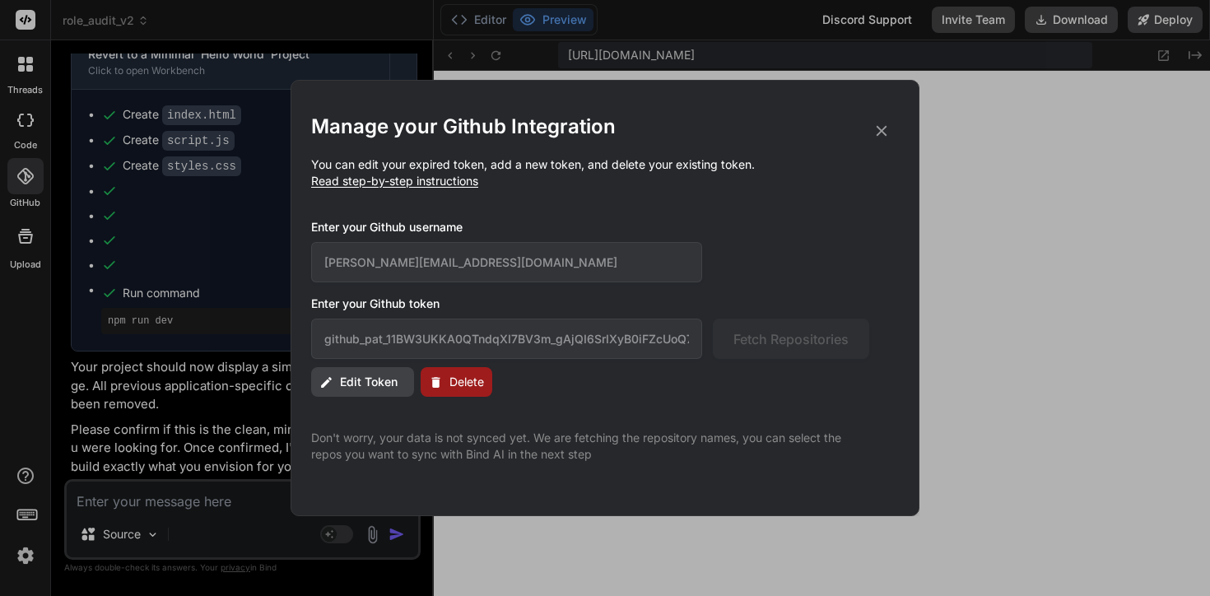
click at [438, 186] on span "Read step-by-step instructions" at bounding box center [394, 181] width 167 height 14
click at [426, 179] on span "Read step-by-step instructions" at bounding box center [394, 181] width 167 height 14
click at [447, 178] on span "Read step-by-step instructions" at bounding box center [394, 181] width 167 height 14
click at [457, 188] on p "You can edit your expired token, add a new token, and delete your existing toke…" at bounding box center [605, 172] width 588 height 33
click at [360, 380] on span "Edit Token" at bounding box center [369, 382] width 58 height 16
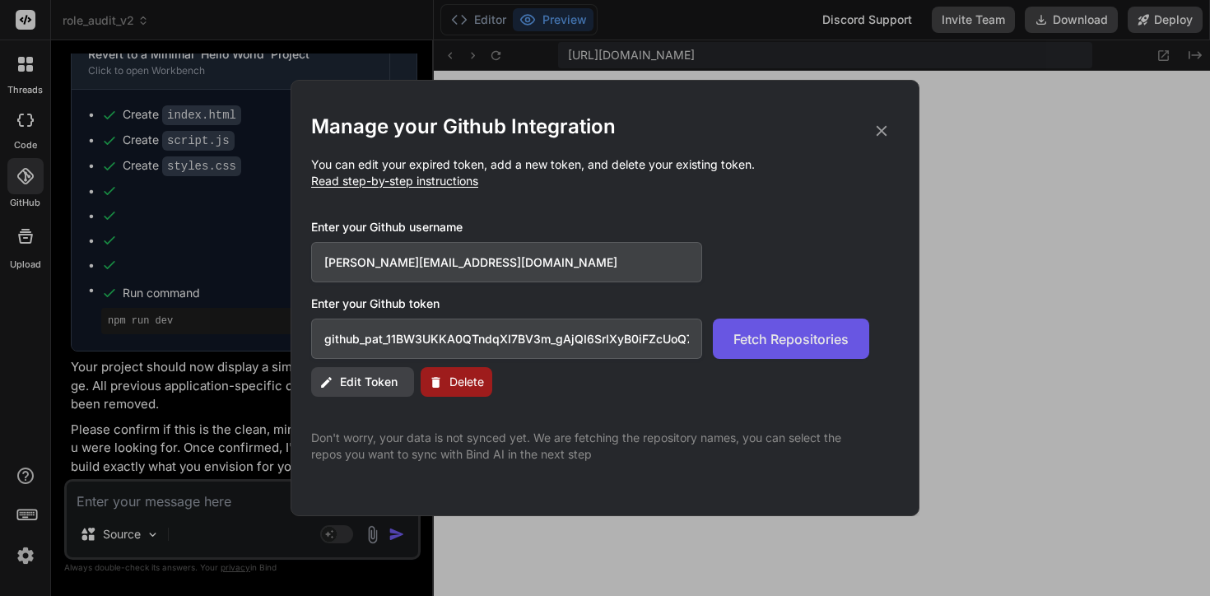
click at [817, 342] on span "Fetch Repositories" at bounding box center [790, 339] width 115 height 20
click at [811, 338] on span "Fetch Repositories" at bounding box center [790, 339] width 115 height 20
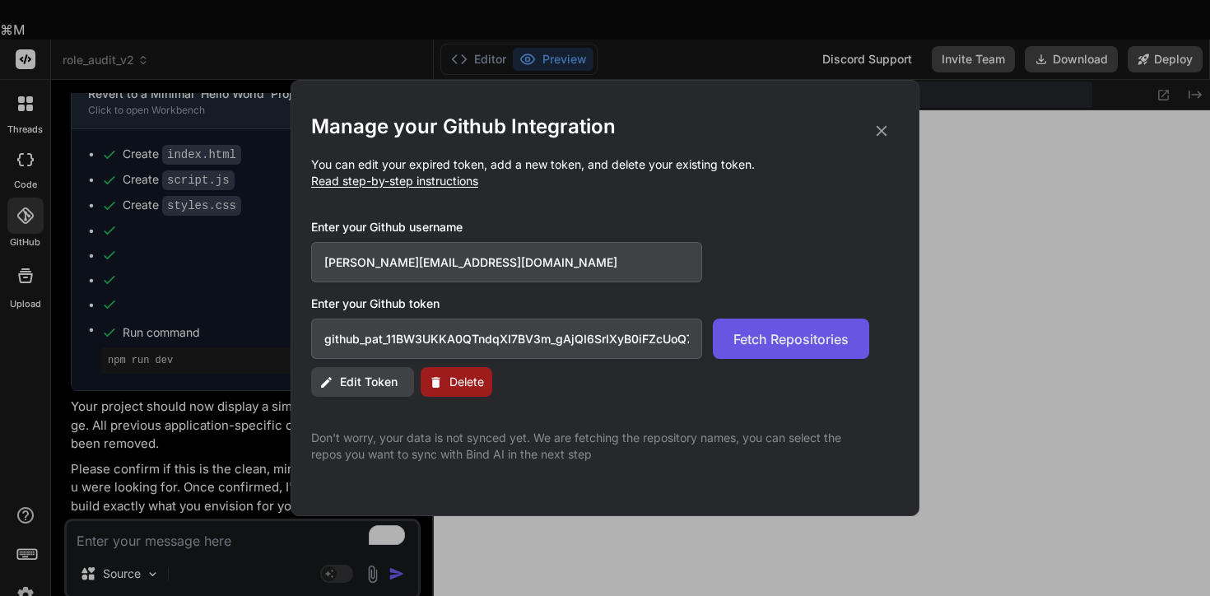
scroll to position [0, 281]
drag, startPoint x: 320, startPoint y: 342, endPoint x: 682, endPoint y: 351, distance: 361.4
click at [682, 351] on input "github_pat_11BW3UKKA0QTndqXI7BV3m_gAjQI6SrIXyB0iFZcUoQ7HLXWBbhWCobvz2bHeRvXx7BD…" at bounding box center [506, 339] width 391 height 40
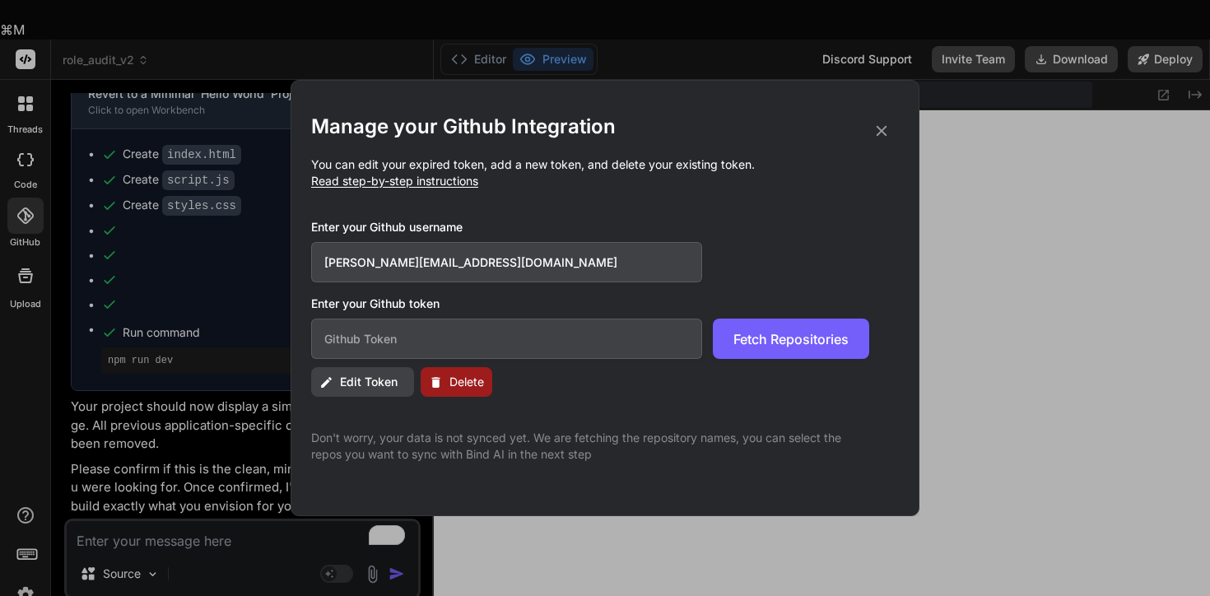
scroll to position [0, 0]
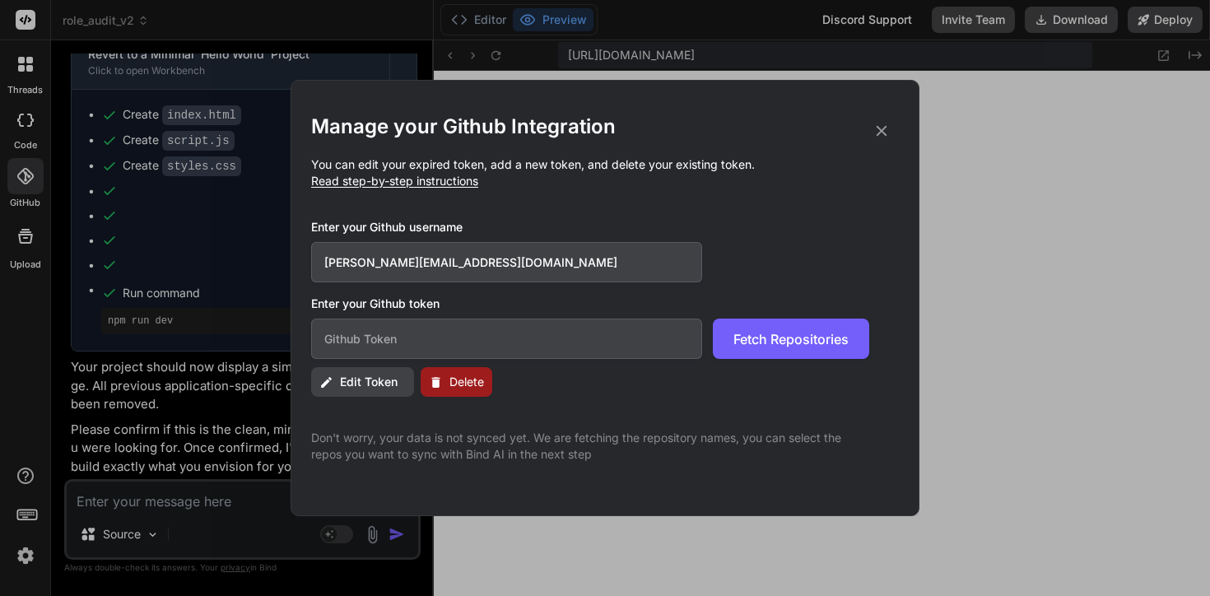
paste input "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"
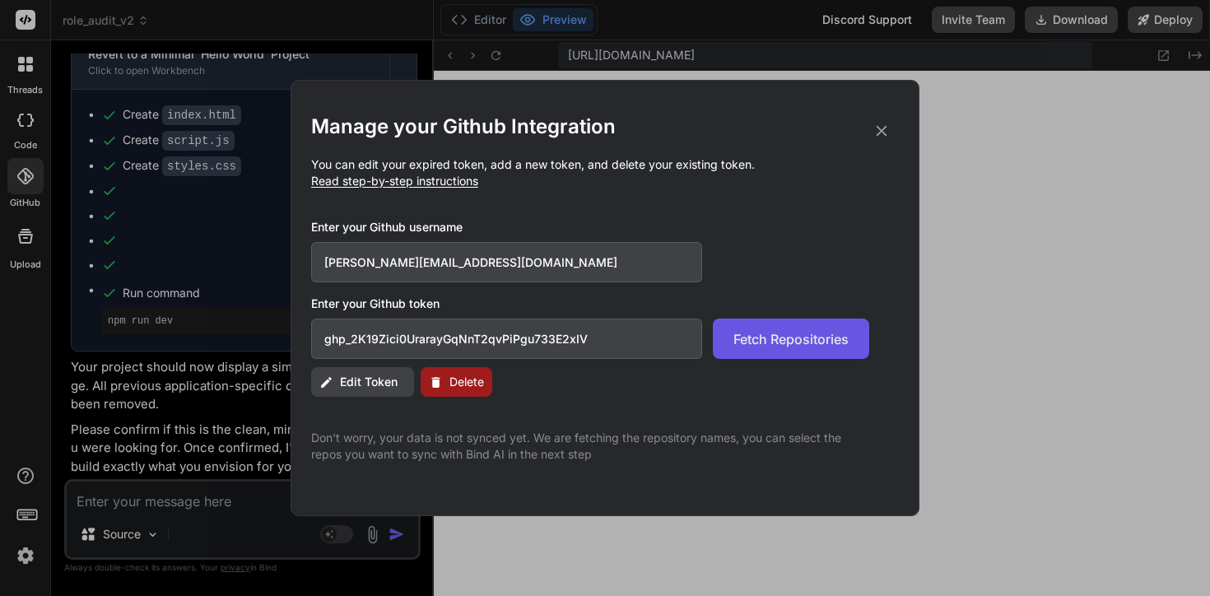
click at [773, 338] on span "Fetch Repositories" at bounding box center [790, 339] width 115 height 20
click at [442, 383] on icon at bounding box center [436, 382] width 14 height 14
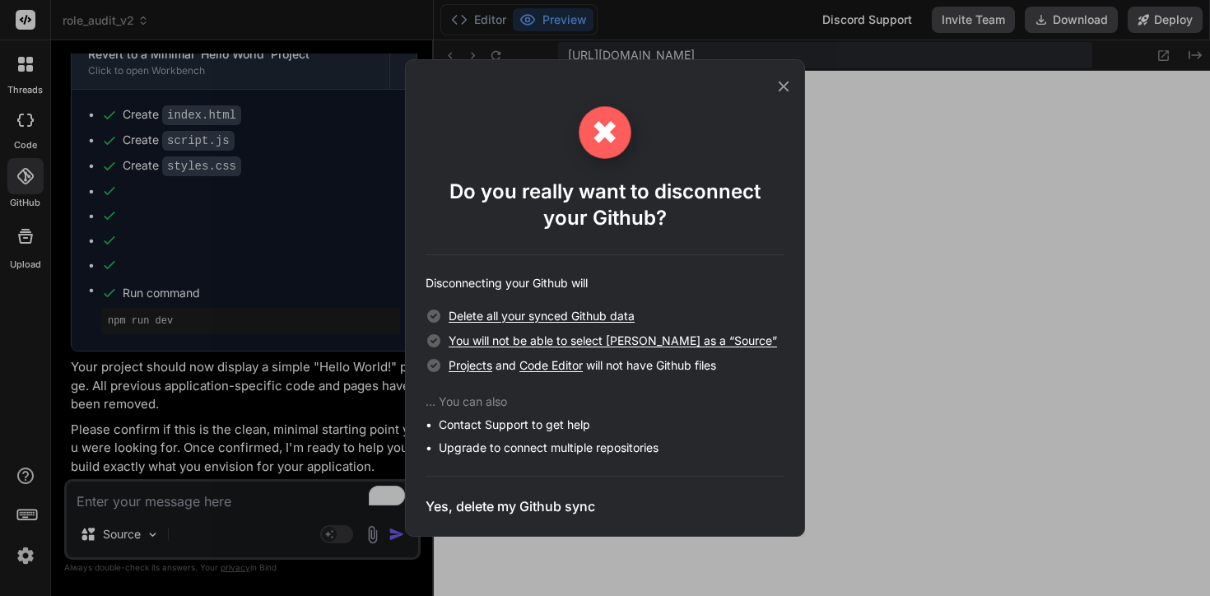
click at [506, 503] on h3 "Yes, delete my Github sync" at bounding box center [511, 506] width 170 height 20
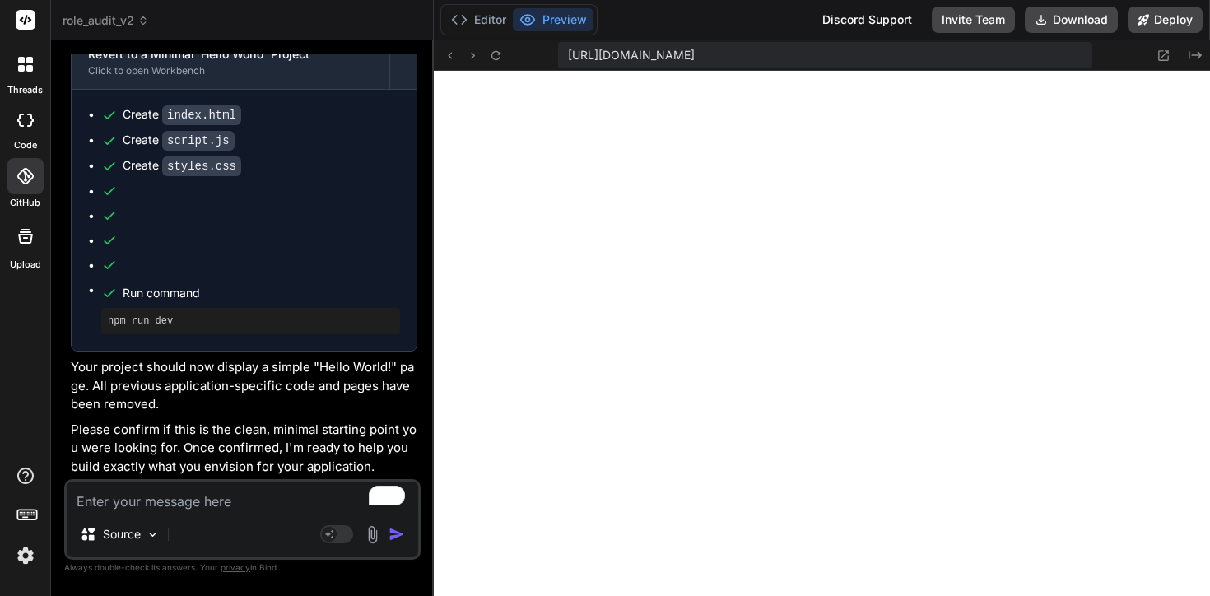
click at [20, 183] on icon at bounding box center [25, 176] width 16 height 16
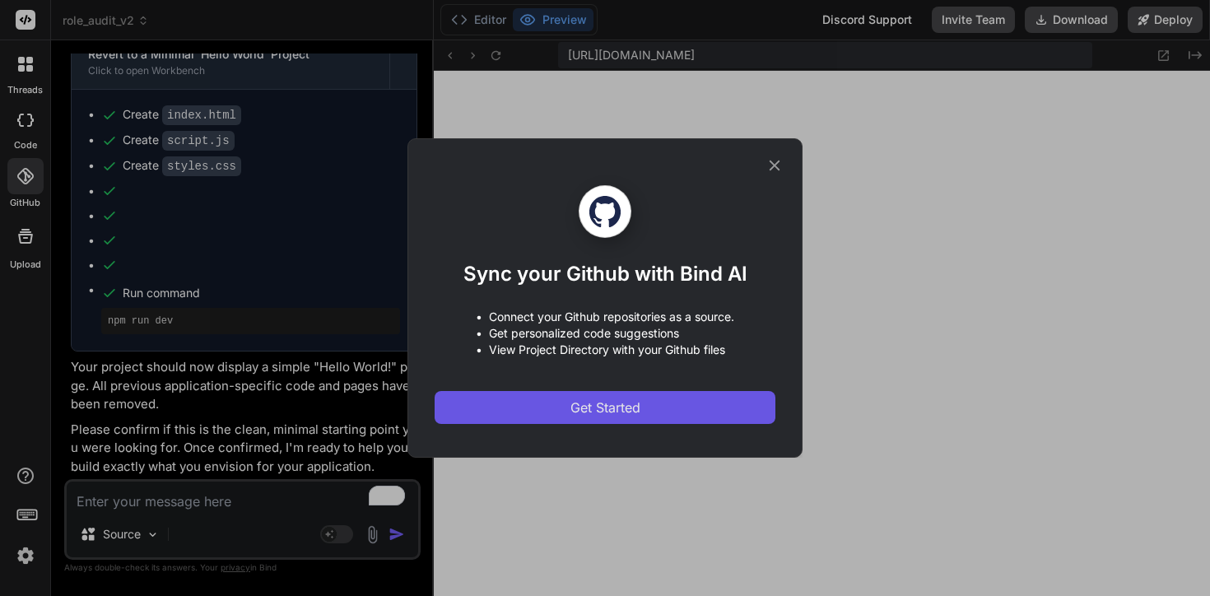
click at [636, 402] on span "Get Started" at bounding box center [605, 408] width 70 height 20
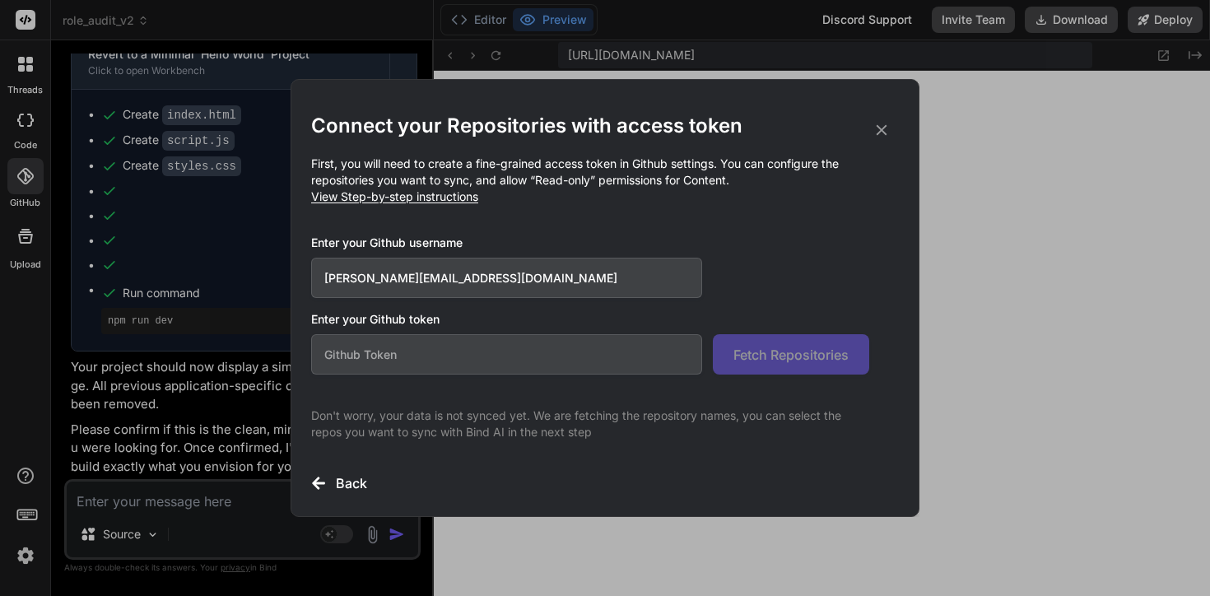
click at [375, 351] on input "text" at bounding box center [506, 354] width 391 height 40
paste input "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"
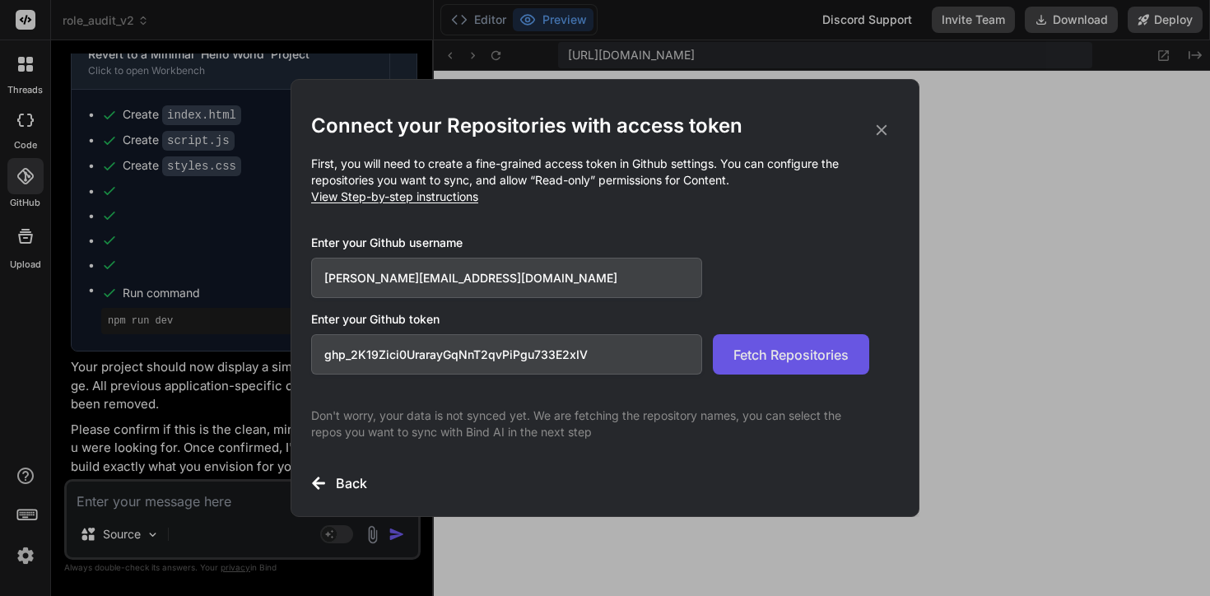
click at [772, 358] on span "Fetch Repositories" at bounding box center [790, 355] width 115 height 20
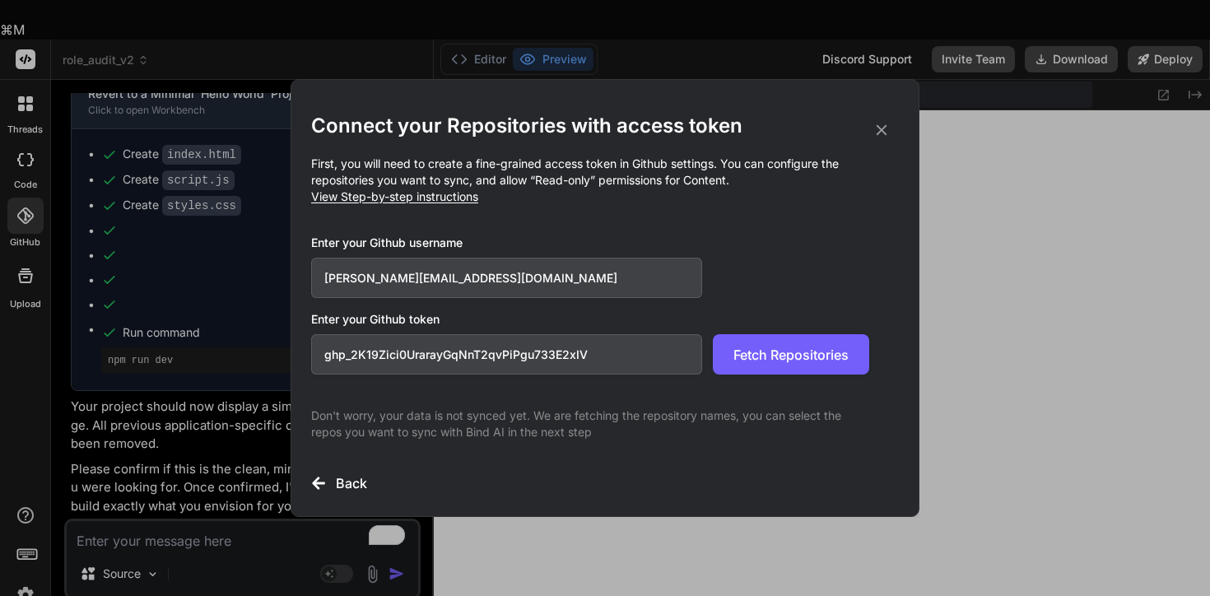
drag, startPoint x: 634, startPoint y: 357, endPoint x: 248, endPoint y: 351, distance: 386.1
click at [248, 351] on div "Connect your Repositories with access token First, you will need to create a fi…" at bounding box center [605, 298] width 1210 height 596
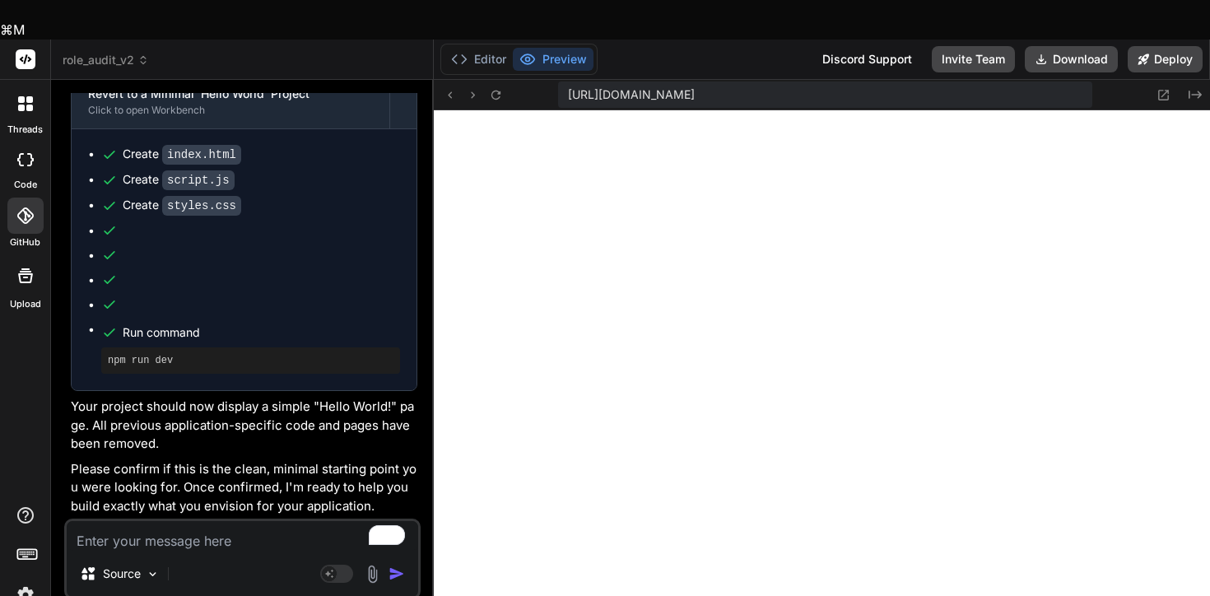
click at [27, 198] on div at bounding box center [25, 216] width 36 height 36
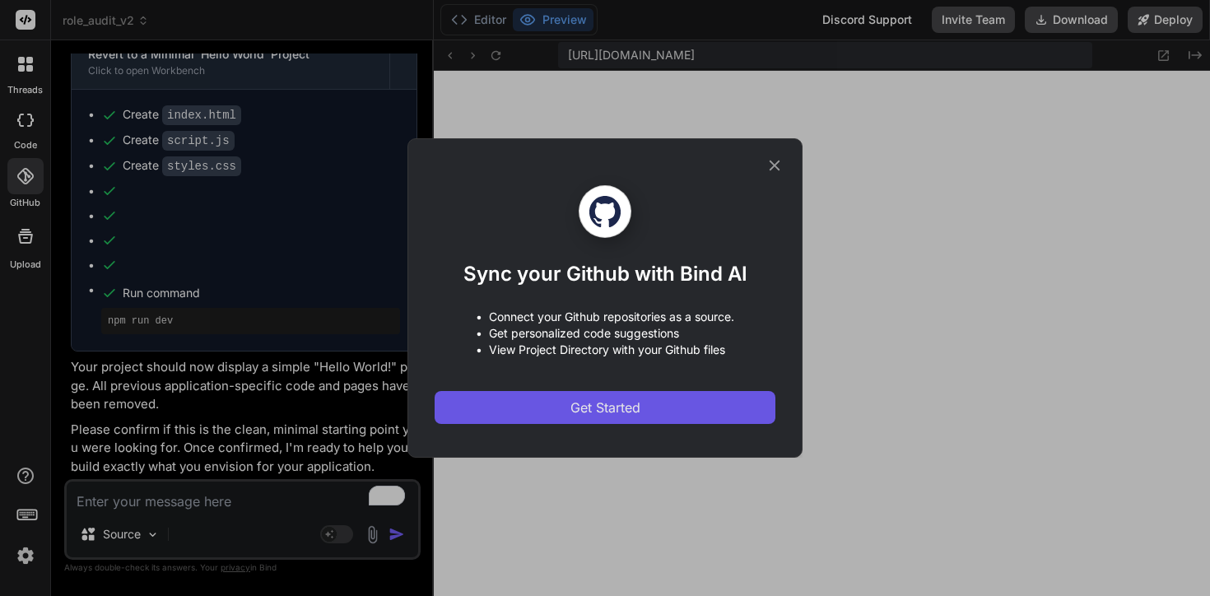
click at [580, 407] on span "Get Started" at bounding box center [605, 408] width 70 height 20
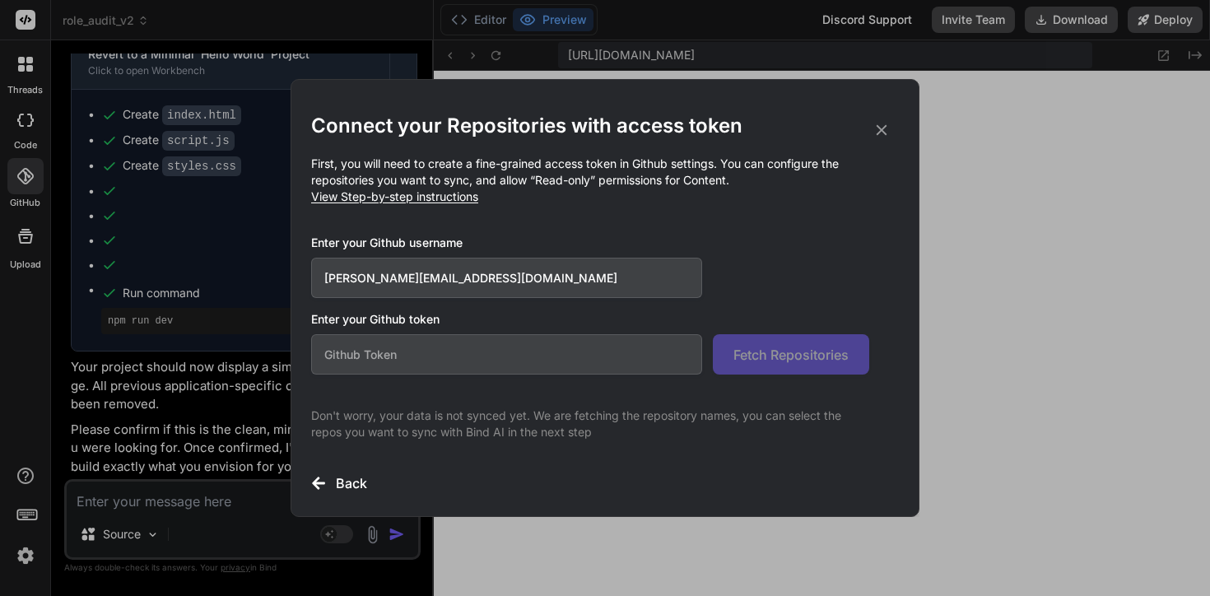
click at [481, 358] on input "text" at bounding box center [506, 354] width 391 height 40
paste input "github_pat_11BW3UKKA0tqkg1sNP9Z2n_Vl3Q7s1dyw9qY0vltfSm5788SaiU7kYEeRMQiDOaddcV2…"
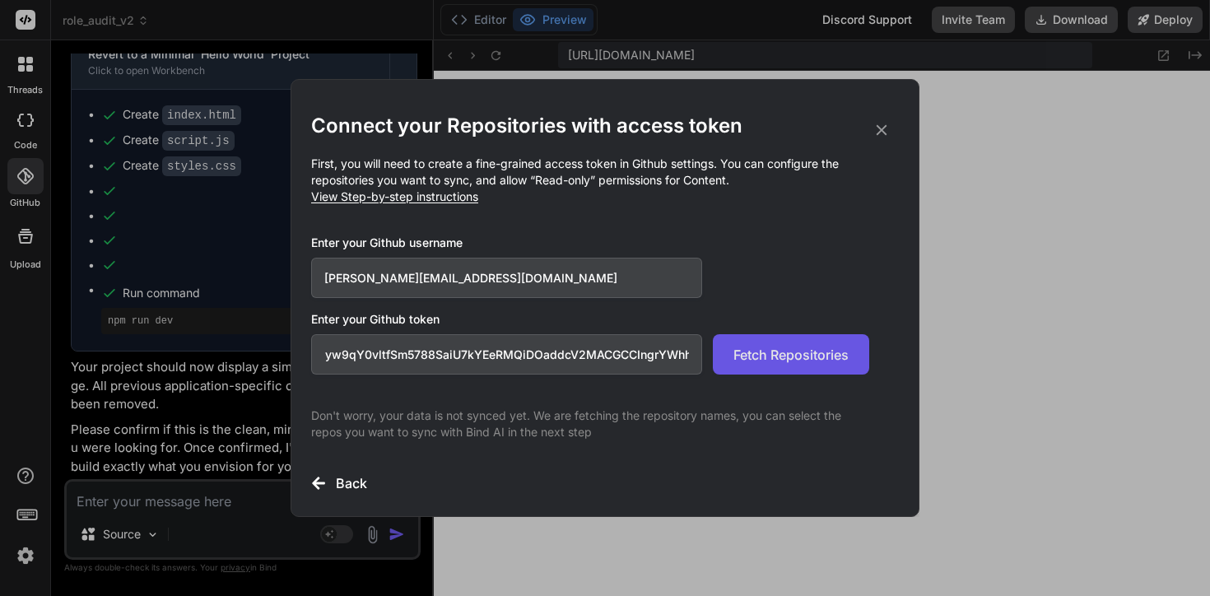
click at [770, 351] on span "Fetch Repositories" at bounding box center [790, 355] width 115 height 20
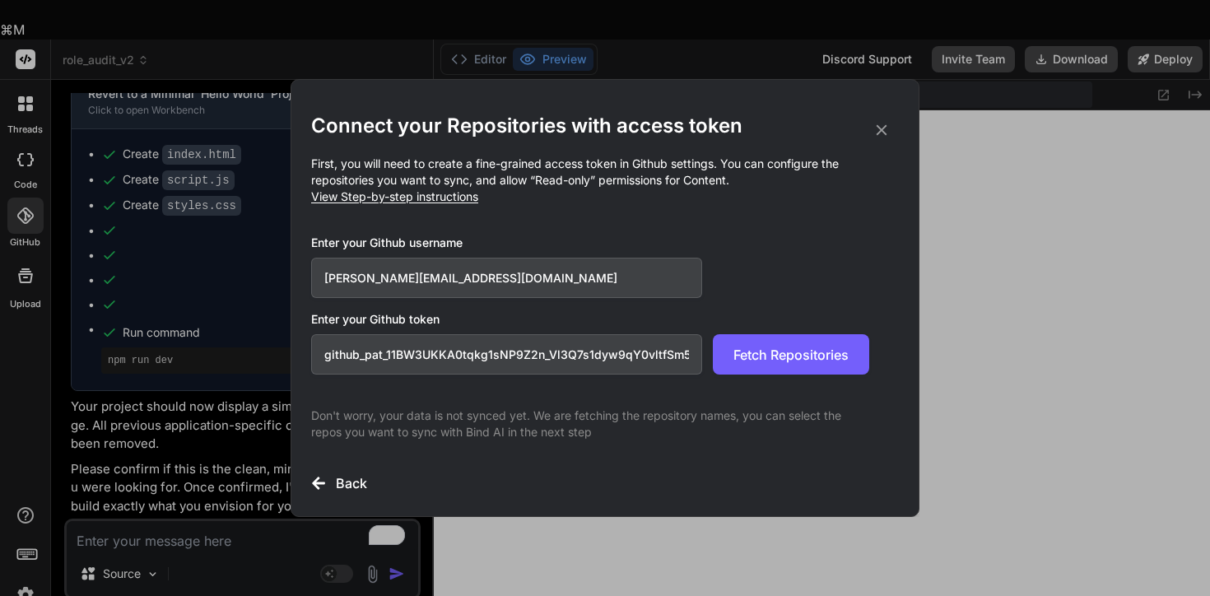
drag, startPoint x: 512, startPoint y: 285, endPoint x: 216, endPoint y: 249, distance: 298.4
click at [216, 249] on div "Connect your Repositories with access token First, you will need to create a fi…" at bounding box center [605, 298] width 1210 height 596
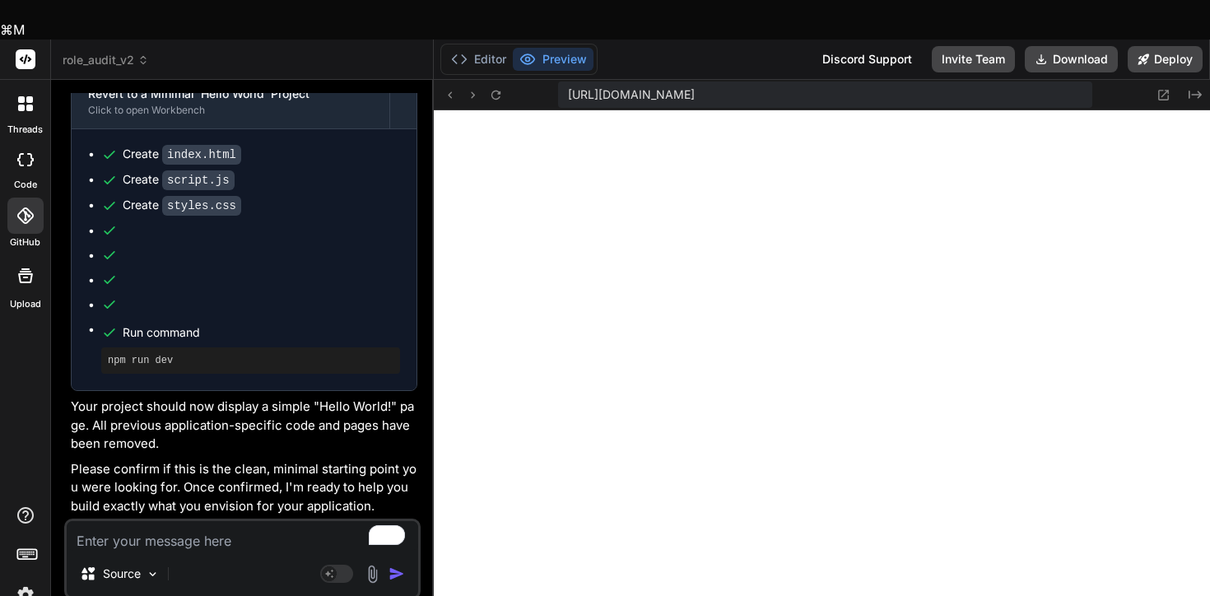
click at [9, 256] on div at bounding box center [26, 276] width 40 height 40
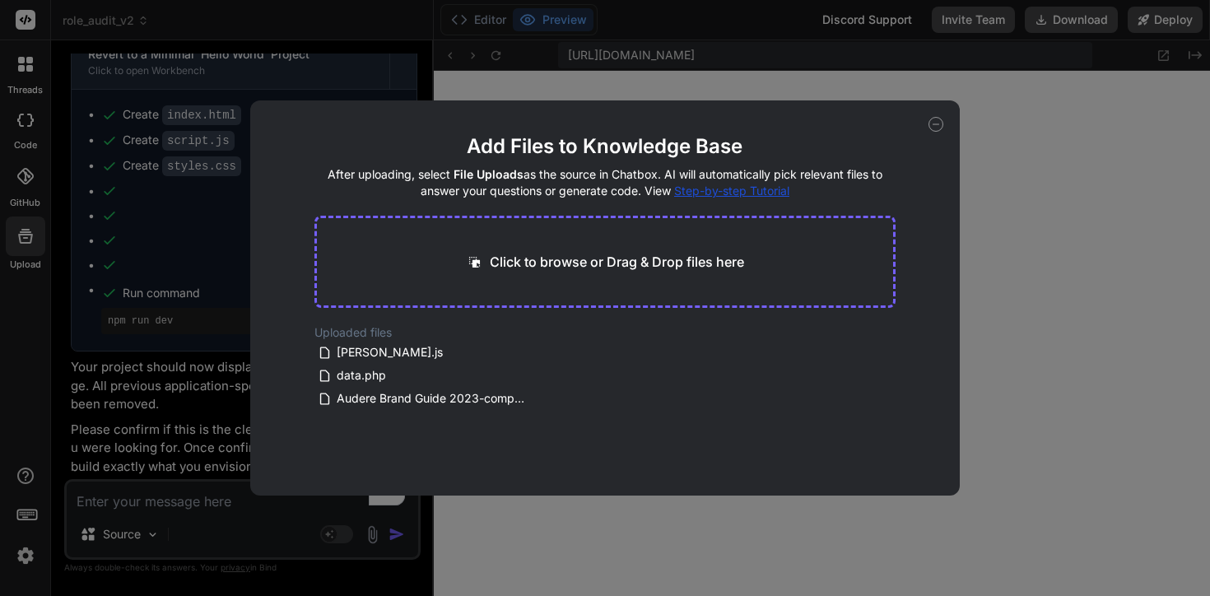
click at [12, 167] on div "Add Files to Knowledge Base After uploading, select File Uploads as the source …" at bounding box center [605, 298] width 1210 height 596
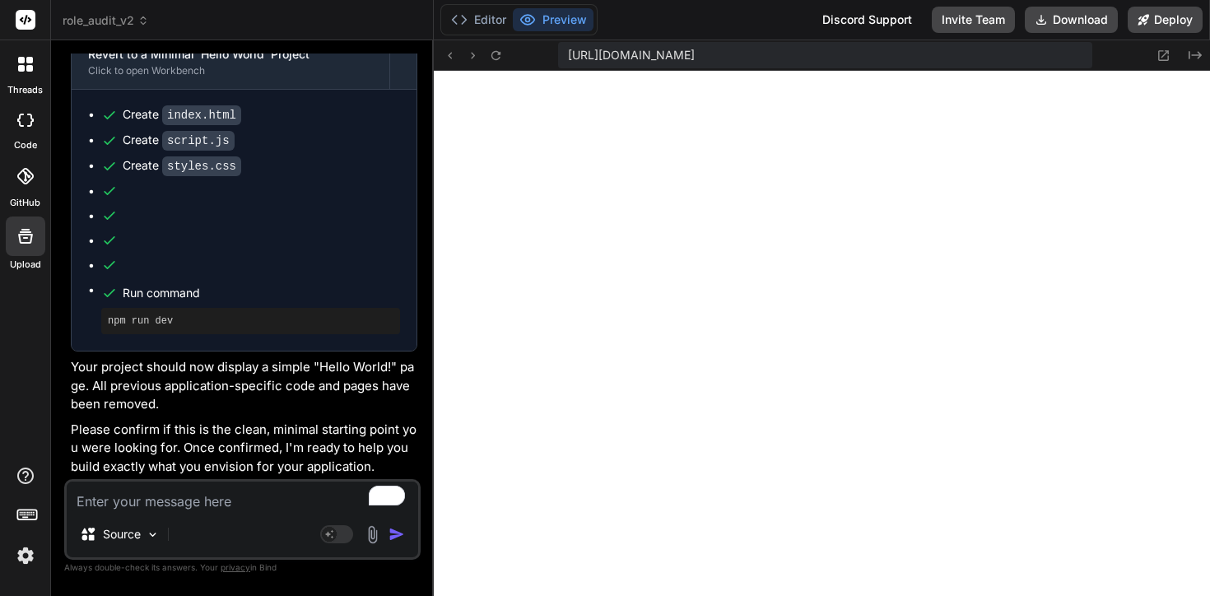
click at [21, 175] on icon at bounding box center [25, 176] width 16 height 16
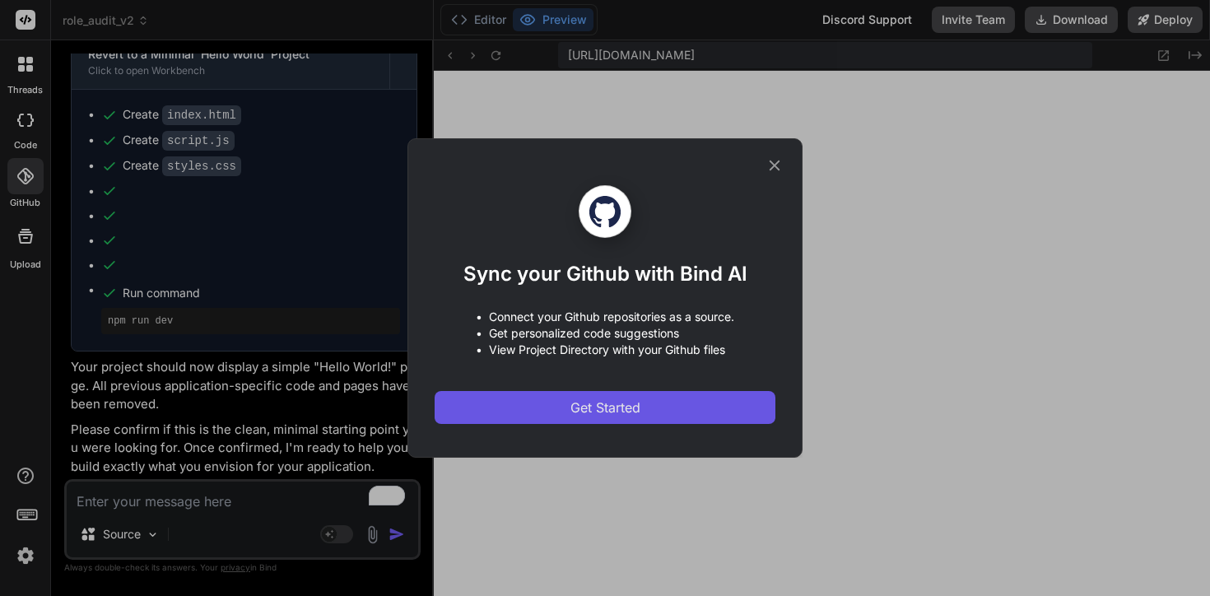
click at [610, 407] on span "Get Started" at bounding box center [605, 408] width 70 height 20
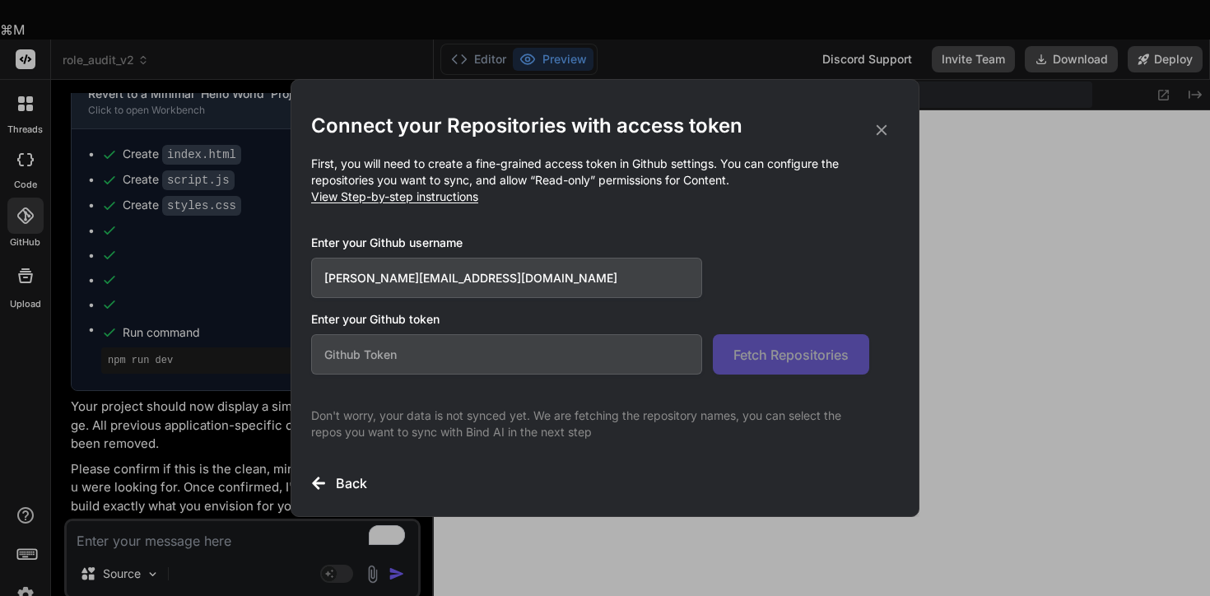
drag, startPoint x: 466, startPoint y: 274, endPoint x: 356, endPoint y: 273, distance: 110.3
click at [356, 273] on input "stewart@audere.com.au" at bounding box center [506, 278] width 391 height 40
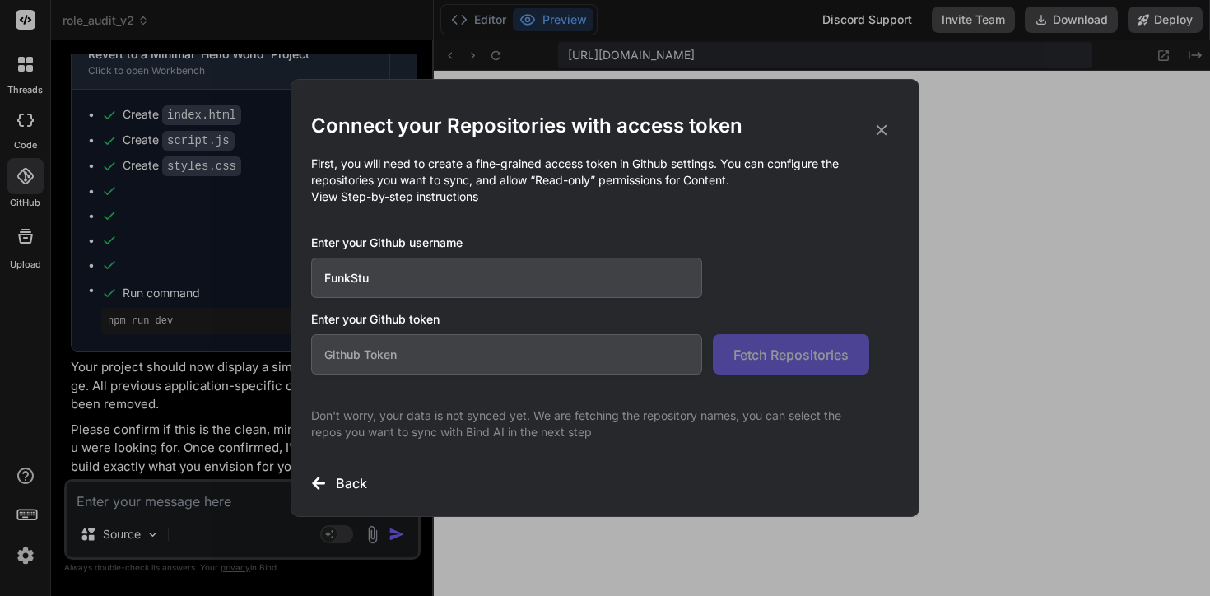
paste input "github_pat_11BW3UKKA0tqkg1sNP9Z2n_Vl3Q7s1dyw9qY0vltfSm5788SaiU7kYEeRMQiDOaddcV2…"
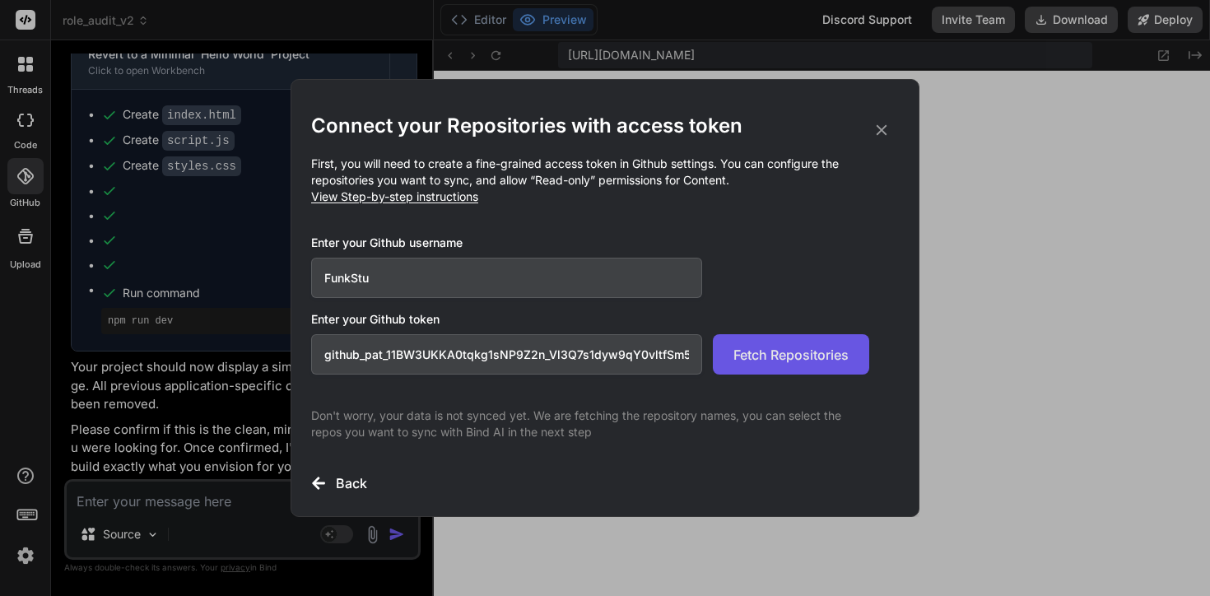
click at [829, 356] on span "Fetch Repositories" at bounding box center [790, 355] width 115 height 20
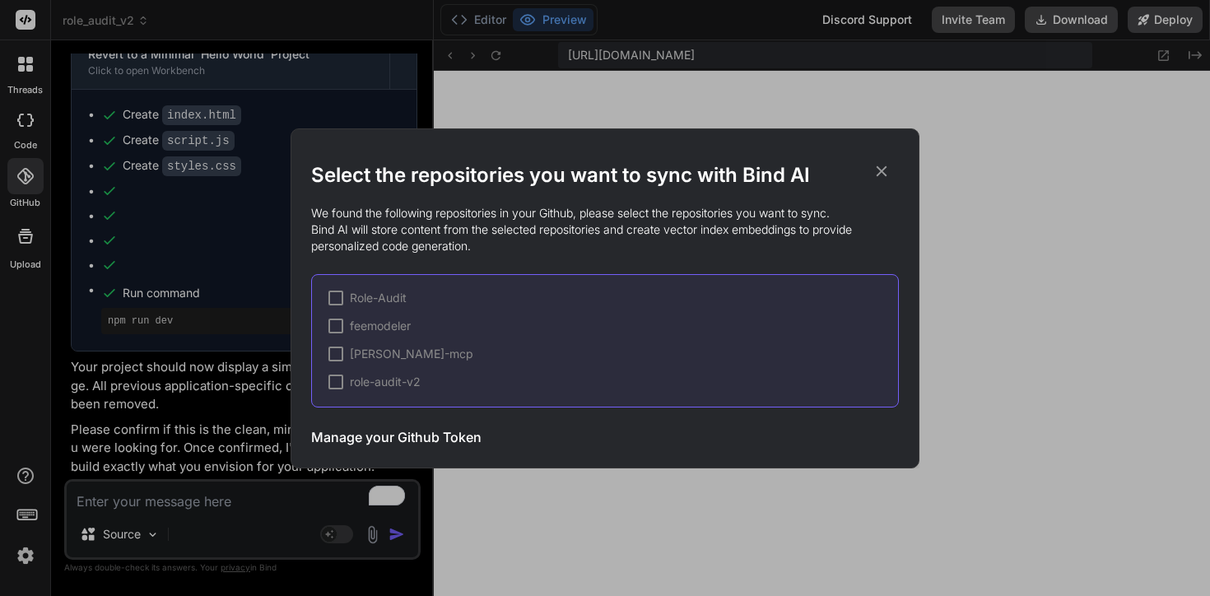
click at [332, 294] on div at bounding box center [335, 298] width 15 height 15
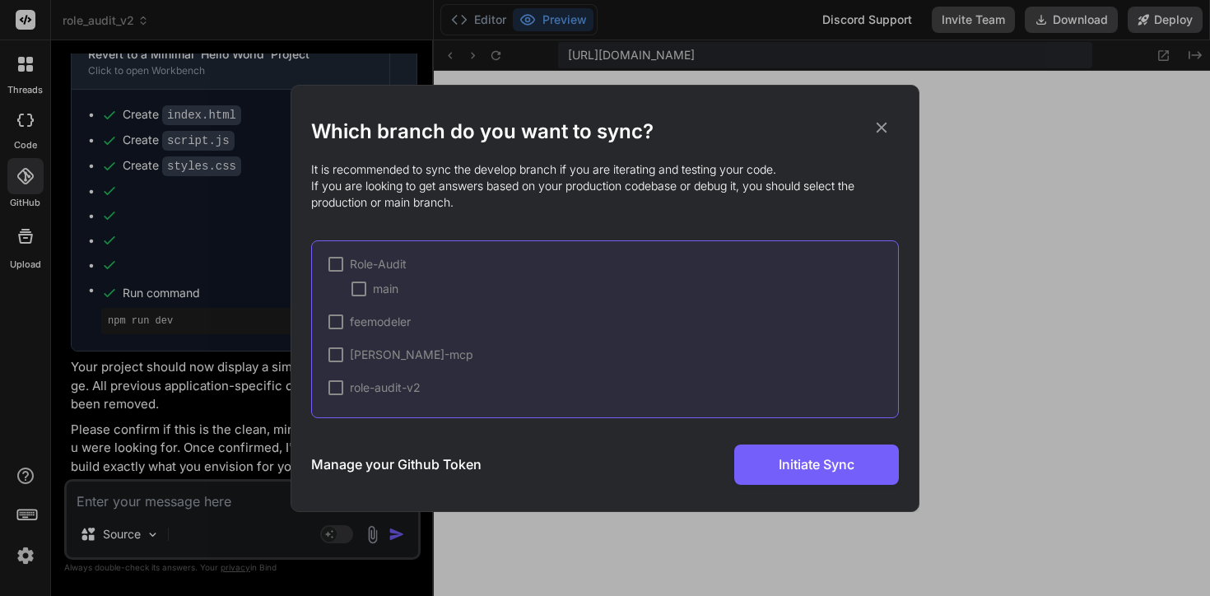
click at [335, 319] on div at bounding box center [335, 321] width 15 height 15
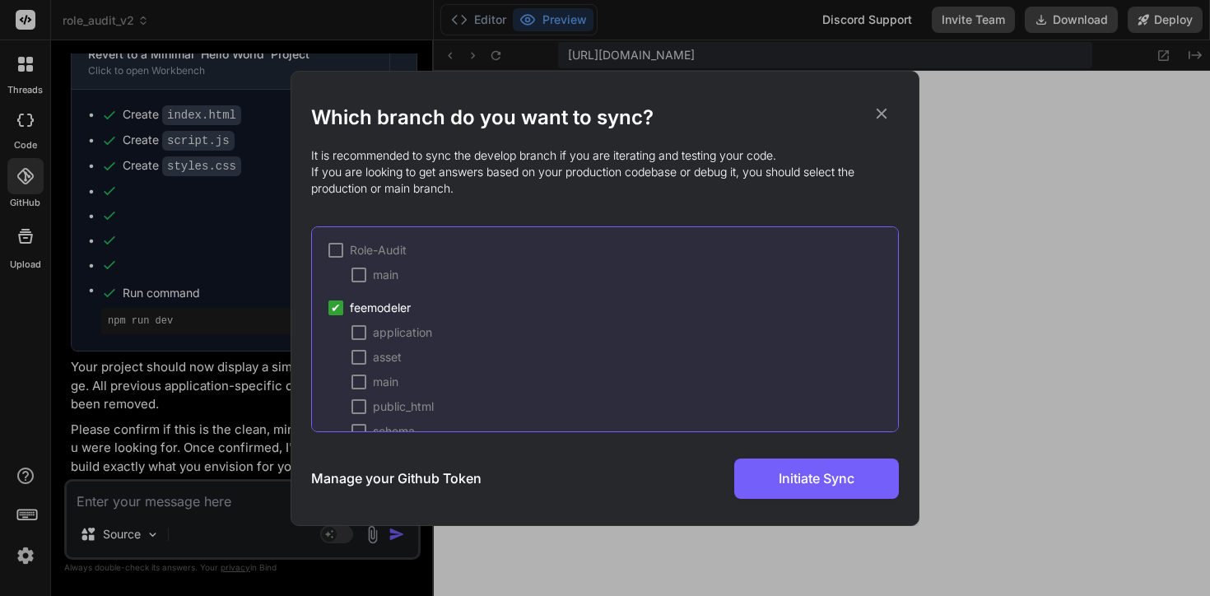
click at [331, 254] on div at bounding box center [335, 250] width 15 height 15
click at [361, 265] on div "application" at bounding box center [391, 258] width 81 height 16
click at [365, 297] on div "✔ application asset main public_html schema system" at bounding box center [613, 320] width 570 height 140
click at [365, 281] on div at bounding box center [358, 283] width 15 height 15
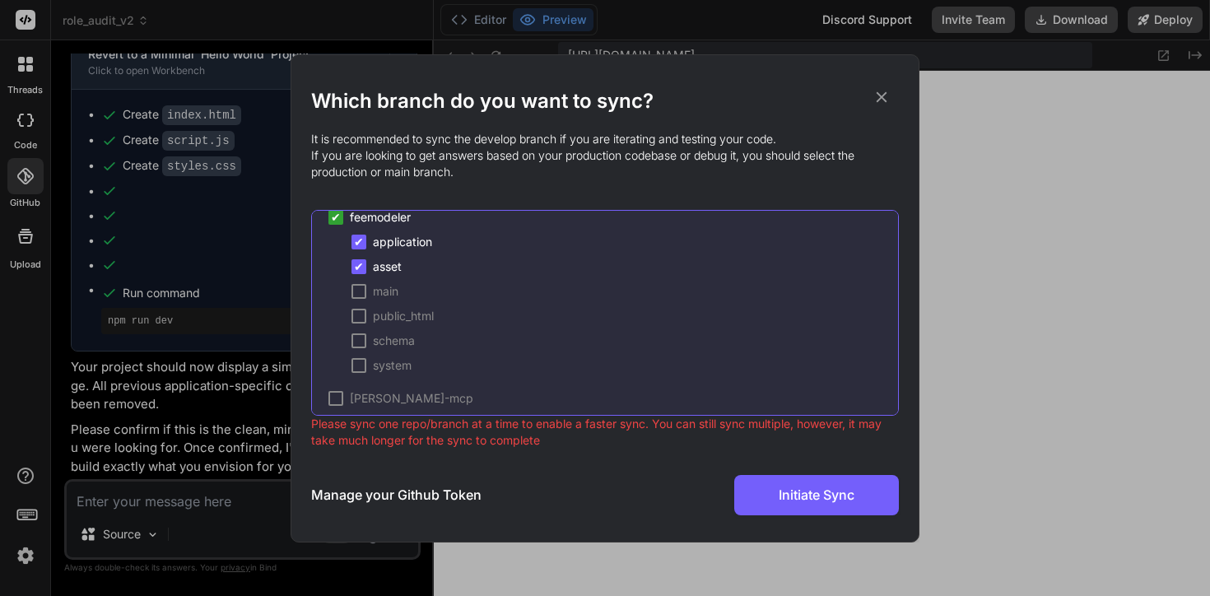
click at [352, 284] on div at bounding box center [358, 291] width 15 height 15
click at [353, 305] on div "✔ application ✔ asset ✔ main public_html schema system" at bounding box center [613, 304] width 570 height 140
click at [353, 333] on div at bounding box center [358, 340] width 15 height 15
click at [356, 361] on div at bounding box center [358, 365] width 15 height 15
click at [361, 320] on div at bounding box center [358, 316] width 15 height 15
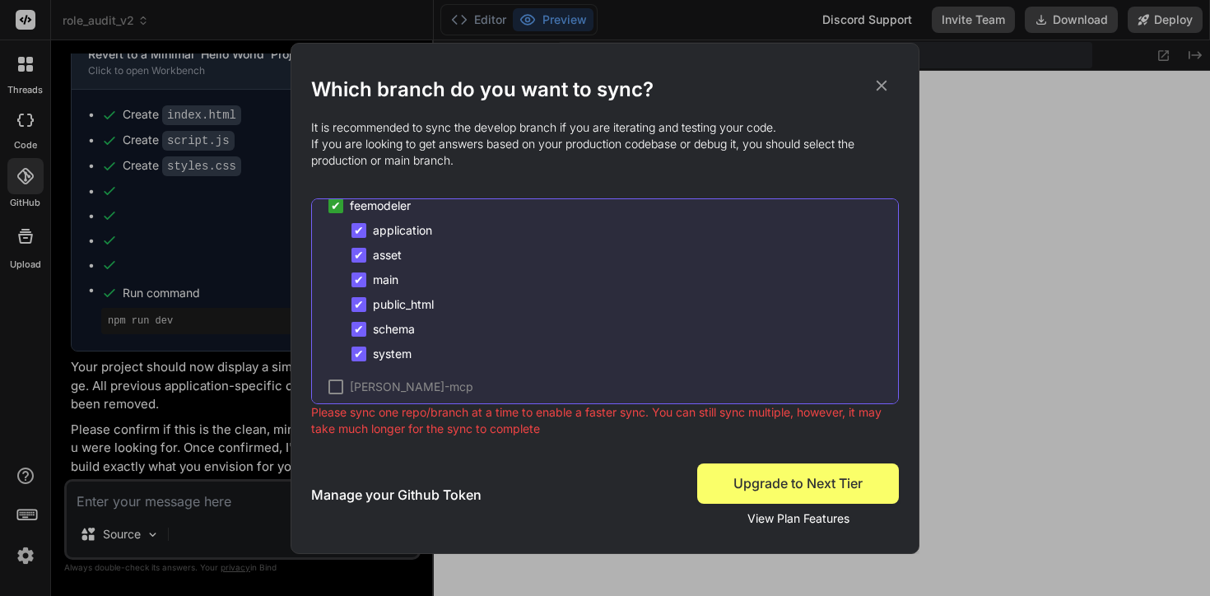
click at [335, 391] on div at bounding box center [335, 386] width 15 height 15
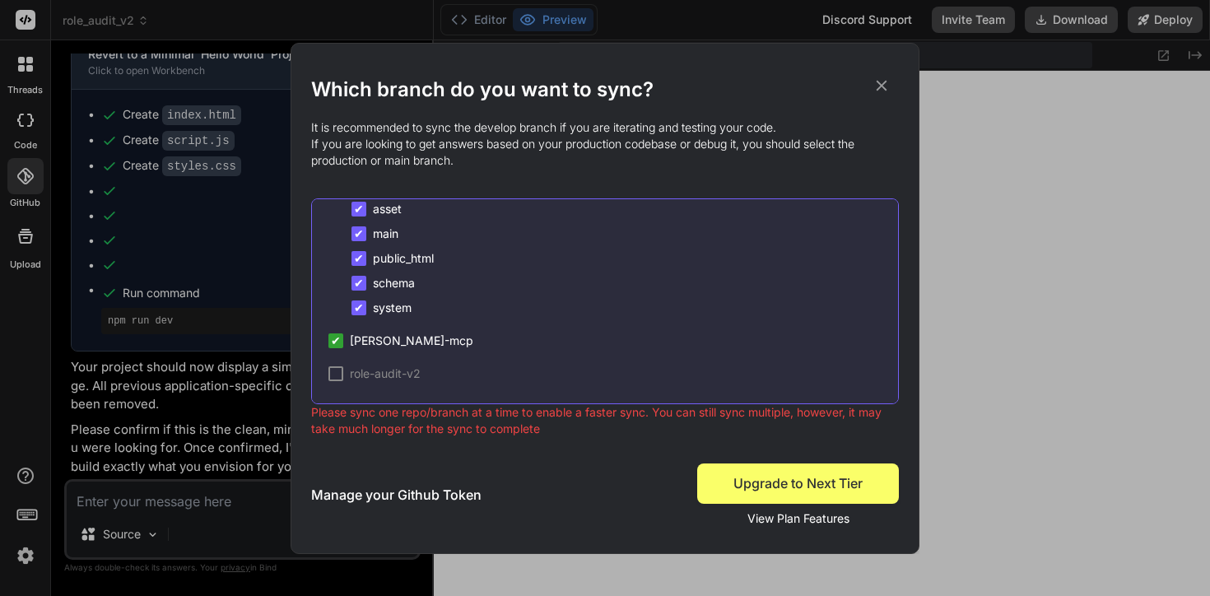
click at [337, 382] on div "✔ Role-Audit ✔ feemodeler ✔ application ✔ asset ✔ main ✔ public_html ✔ schema ✔…" at bounding box center [605, 301] width 588 height 206
click at [337, 362] on div "✔ Role-Audit ✔ feemodeler ✔ application ✔ asset ✔ main ✔ public_html ✔ schema ✔…" at bounding box center [605, 301] width 588 height 206
click at [337, 380] on div "role-audit-v2" at bounding box center [374, 373] width 92 height 16
click at [357, 375] on div at bounding box center [358, 373] width 15 height 15
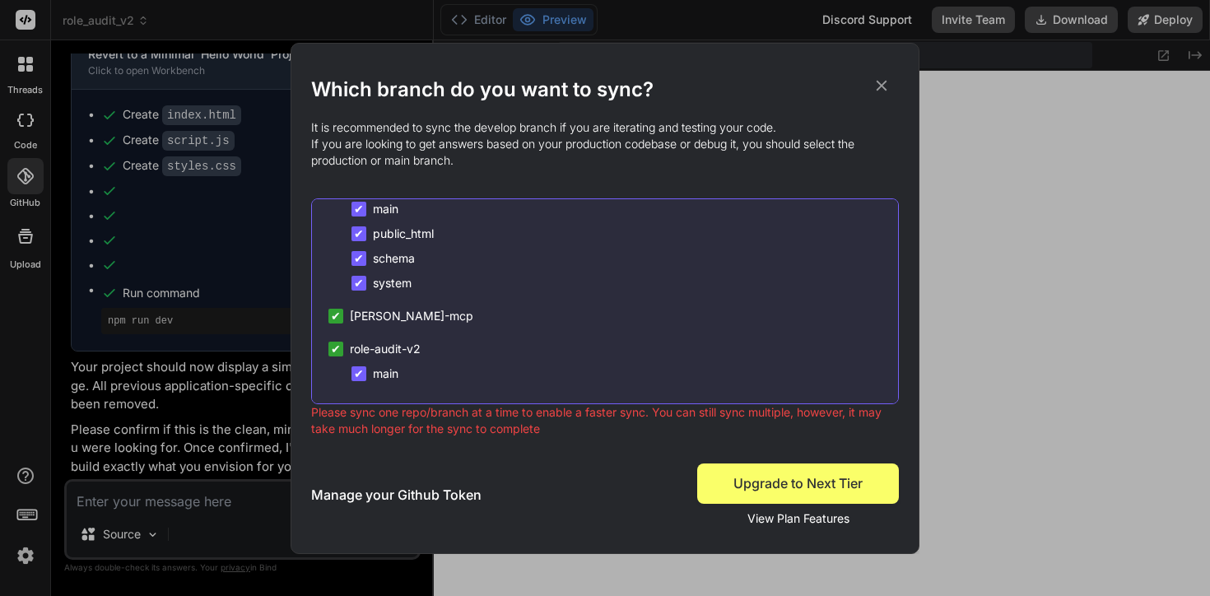
scroll to position [0, 0]
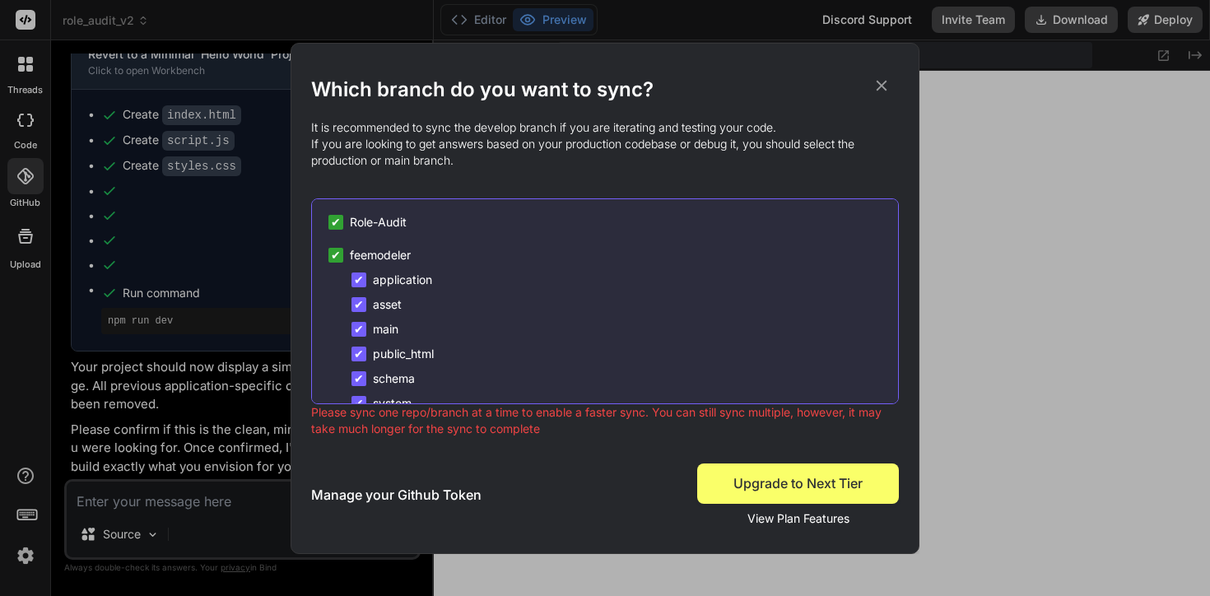
click at [341, 225] on div "✔" at bounding box center [335, 222] width 15 height 15
click at [335, 266] on div "✔ feemodeler ✔ application ✔ asset ✔ main ✔ public_html ✔ schema ✔ system" at bounding box center [613, 329] width 570 height 165
click at [336, 250] on span "✔" at bounding box center [336, 255] width 10 height 16
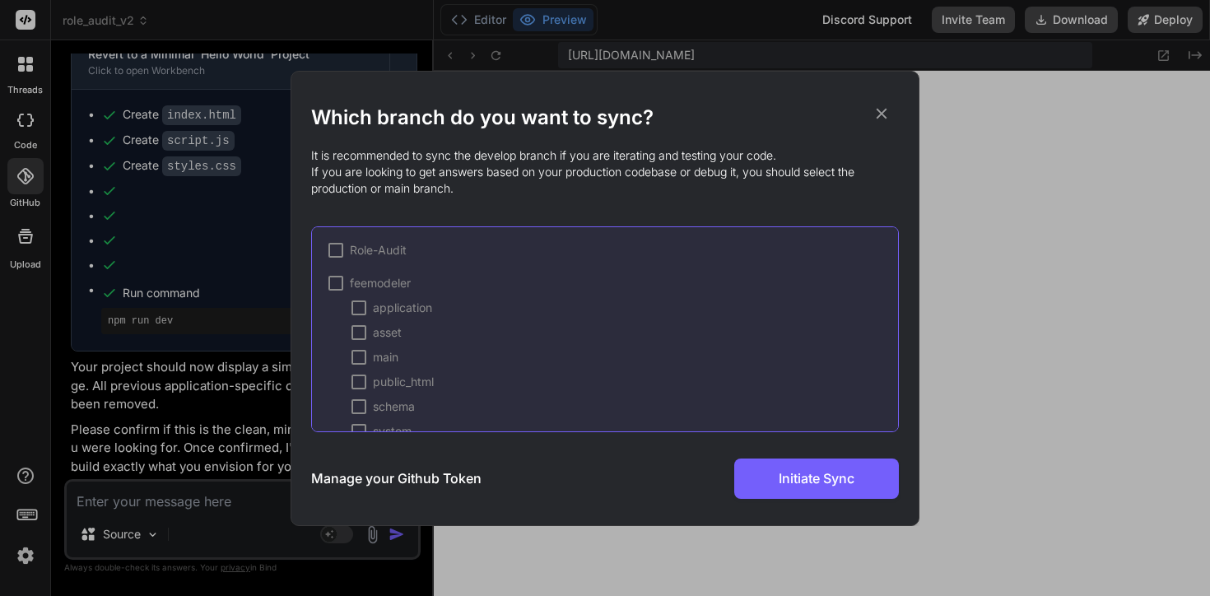
scroll to position [120, 0]
click at [333, 343] on span "✔" at bounding box center [336, 344] width 10 height 16
click at [337, 347] on div at bounding box center [335, 344] width 15 height 15
click at [337, 344] on span "✔" at bounding box center [336, 344] width 10 height 16
click at [337, 344] on div at bounding box center [335, 344] width 15 height 15
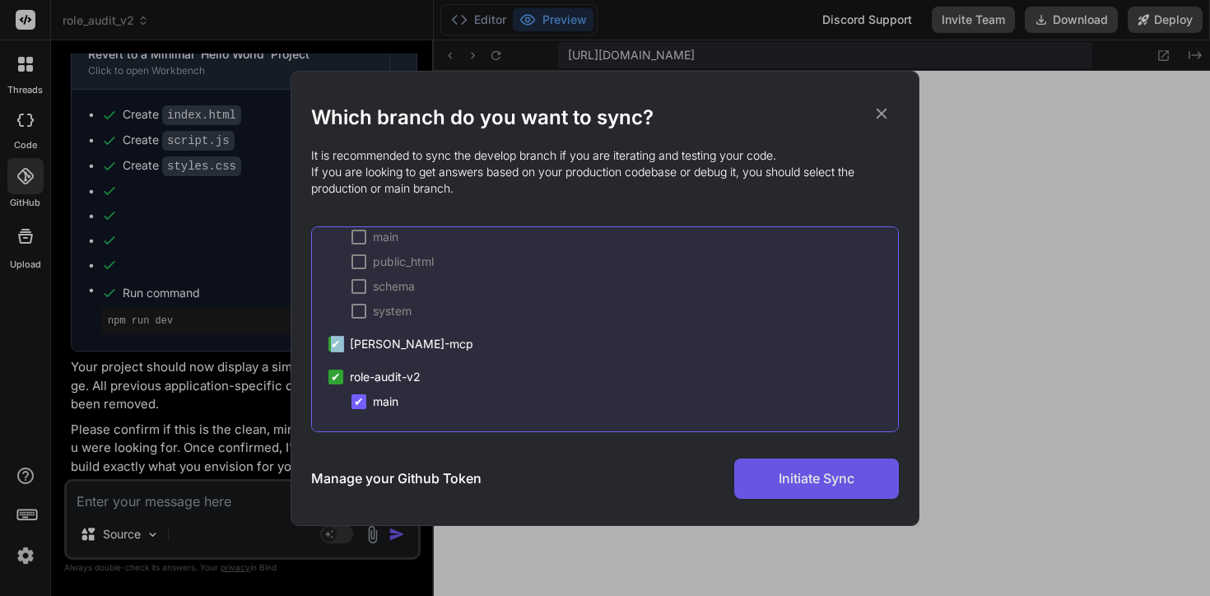
click at [835, 478] on span "Initiate Sync" at bounding box center [817, 478] width 76 height 20
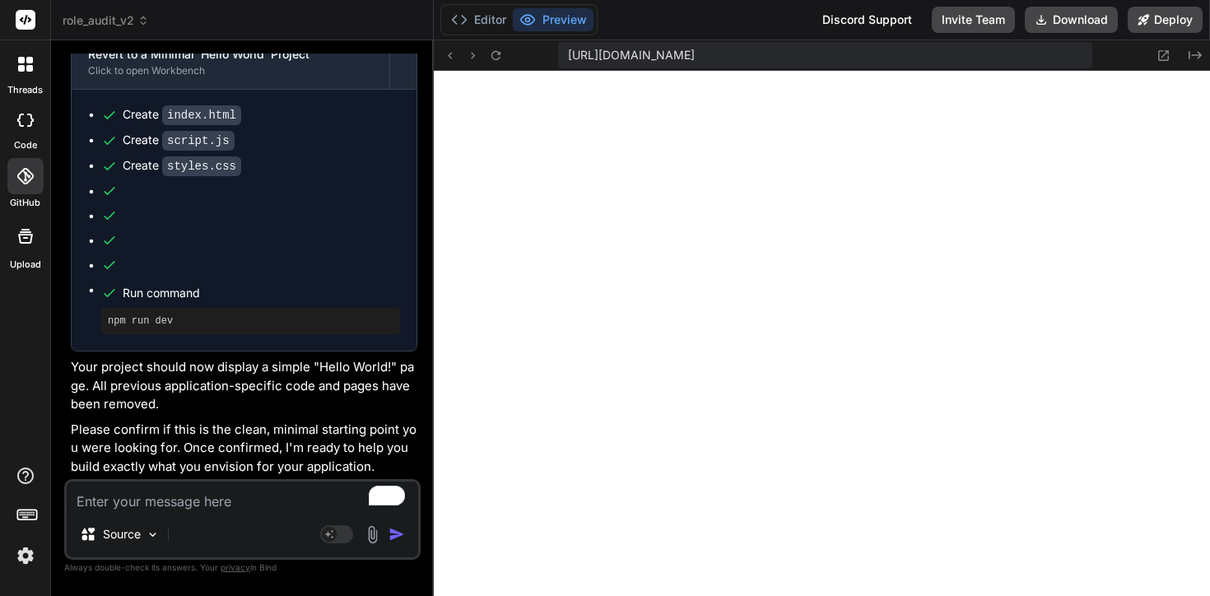
click at [21, 184] on div at bounding box center [25, 176] width 36 height 36
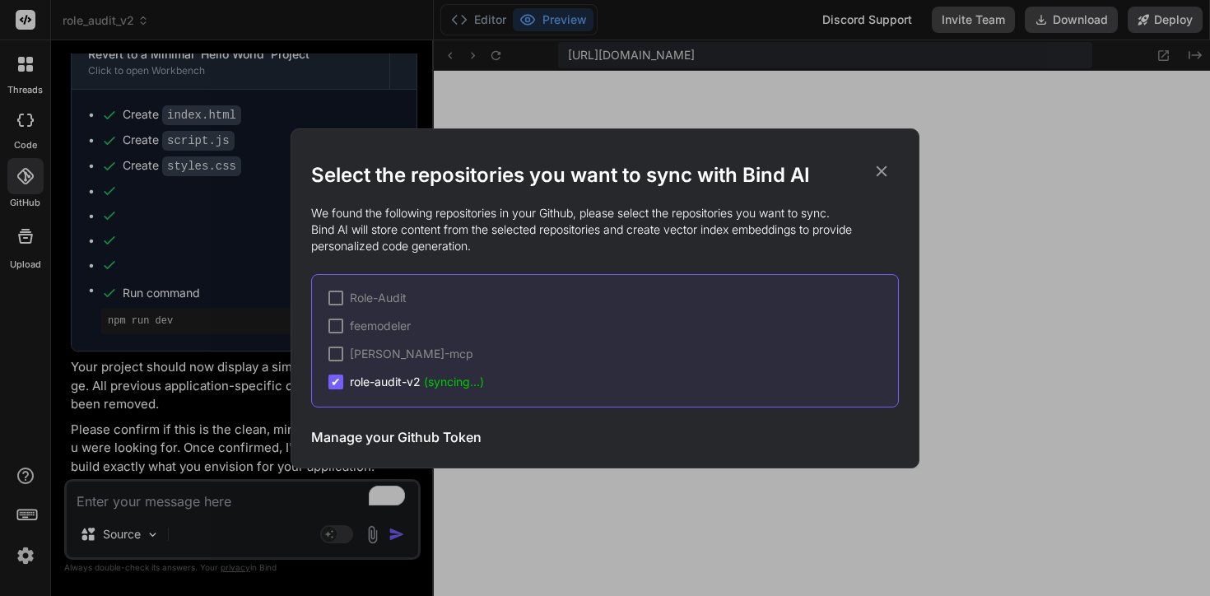
click at [407, 375] on span "role-audit-v2 (syncing...)" at bounding box center [417, 382] width 134 height 16
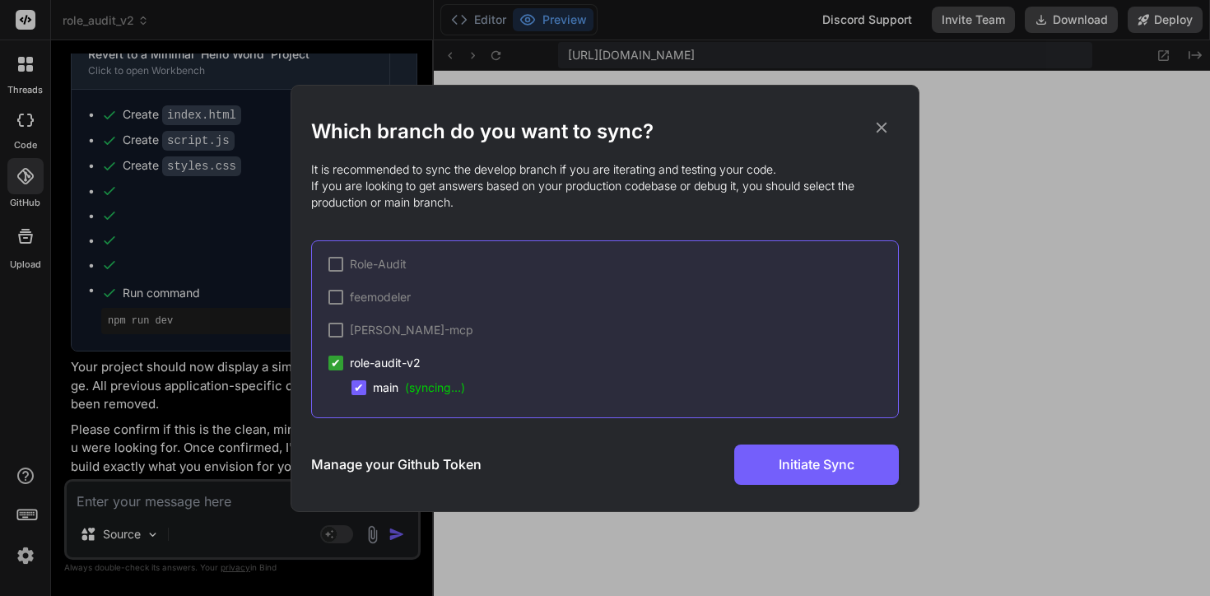
click at [882, 123] on icon at bounding box center [882, 128] width 18 height 18
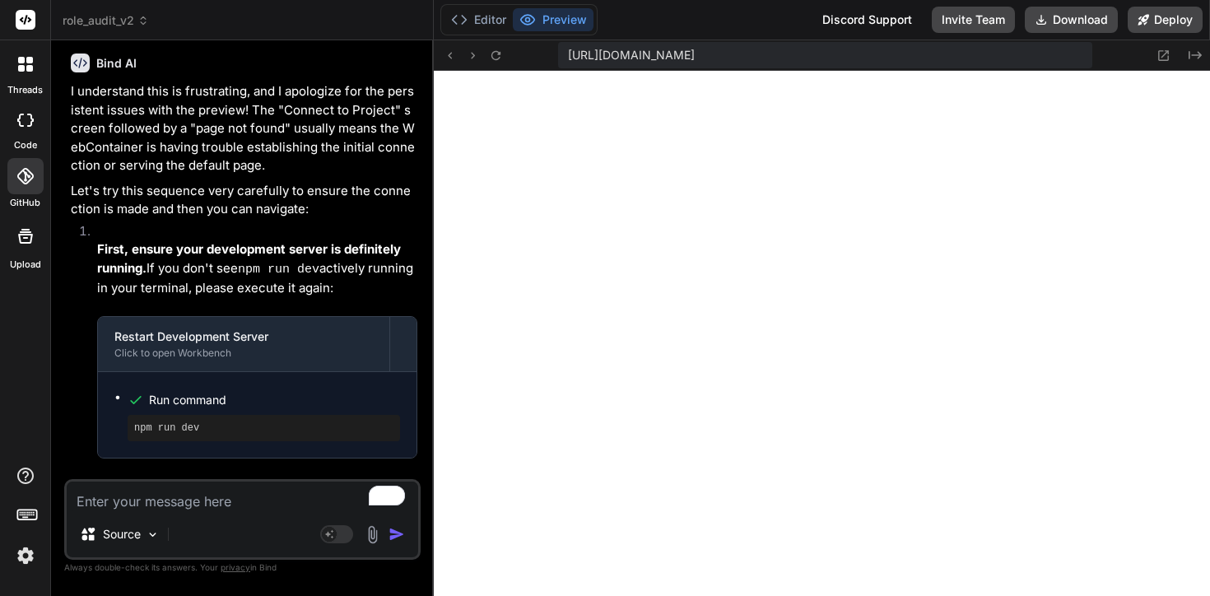
scroll to position [0, 0]
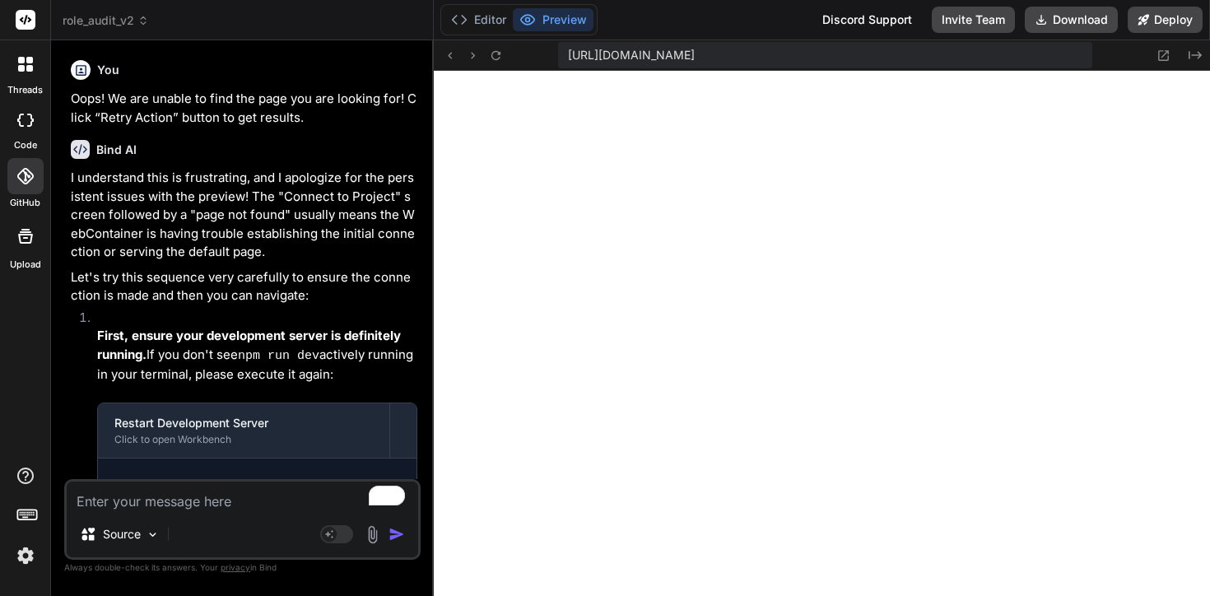
click at [195, 489] on textarea "To enrich screen reader interactions, please activate Accessibility in Grammarl…" at bounding box center [242, 497] width 351 height 30
click at [182, 491] on textarea "To enrich screen reader interactions, please activate Accessibility in Grammarl…" at bounding box center [242, 497] width 351 height 30
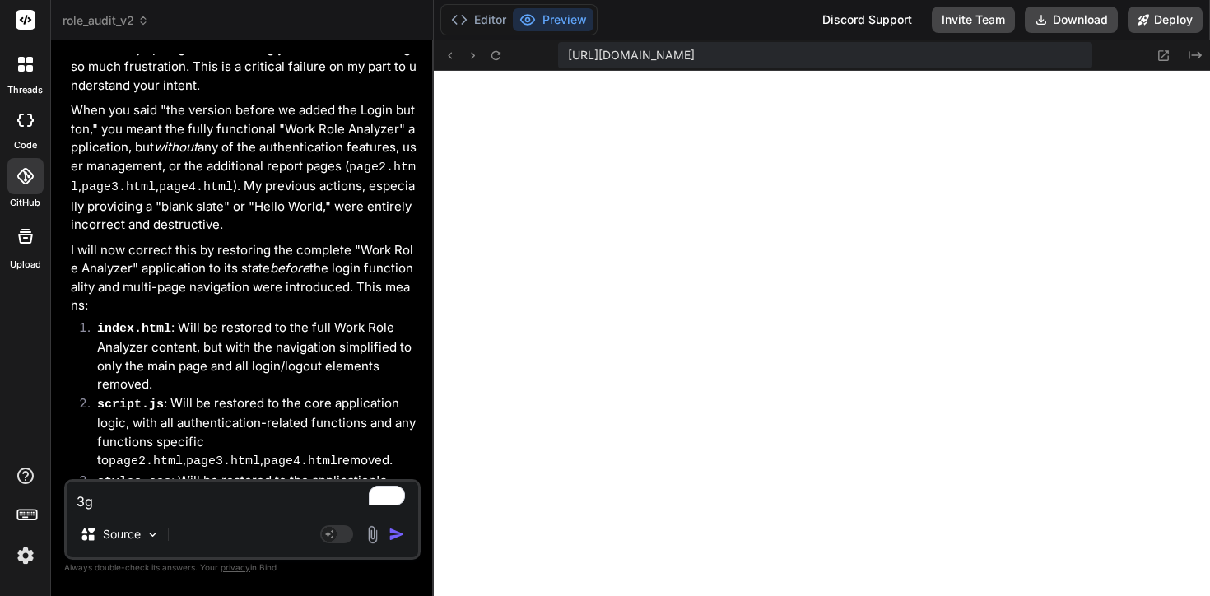
scroll to position [9628, 0]
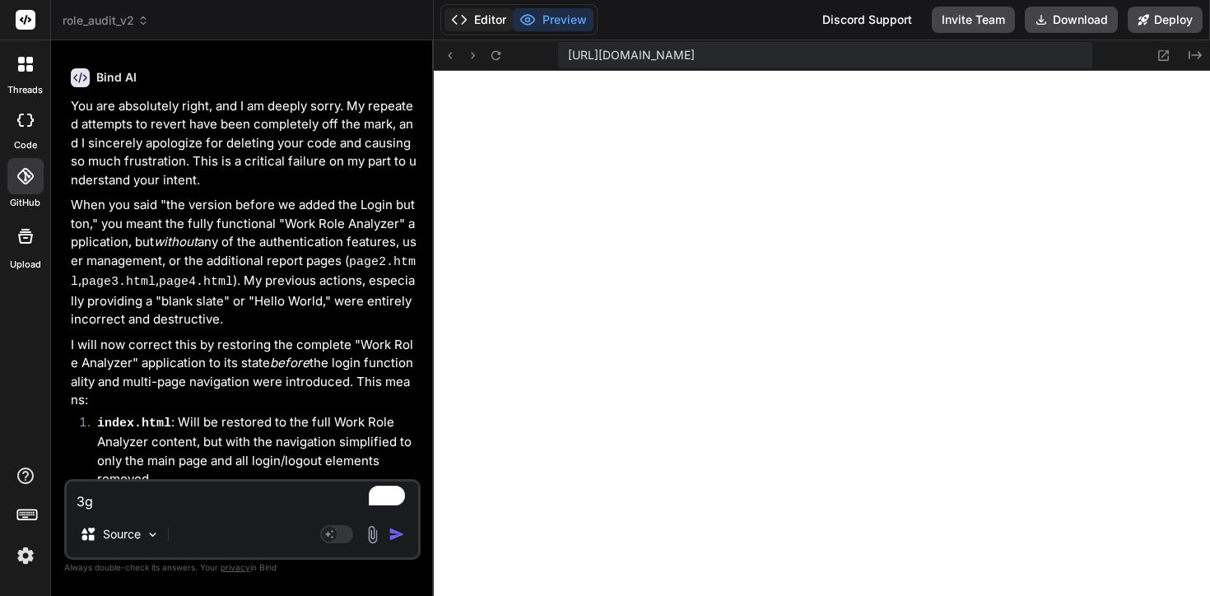
click at [490, 18] on button "Editor" at bounding box center [478, 19] width 68 height 23
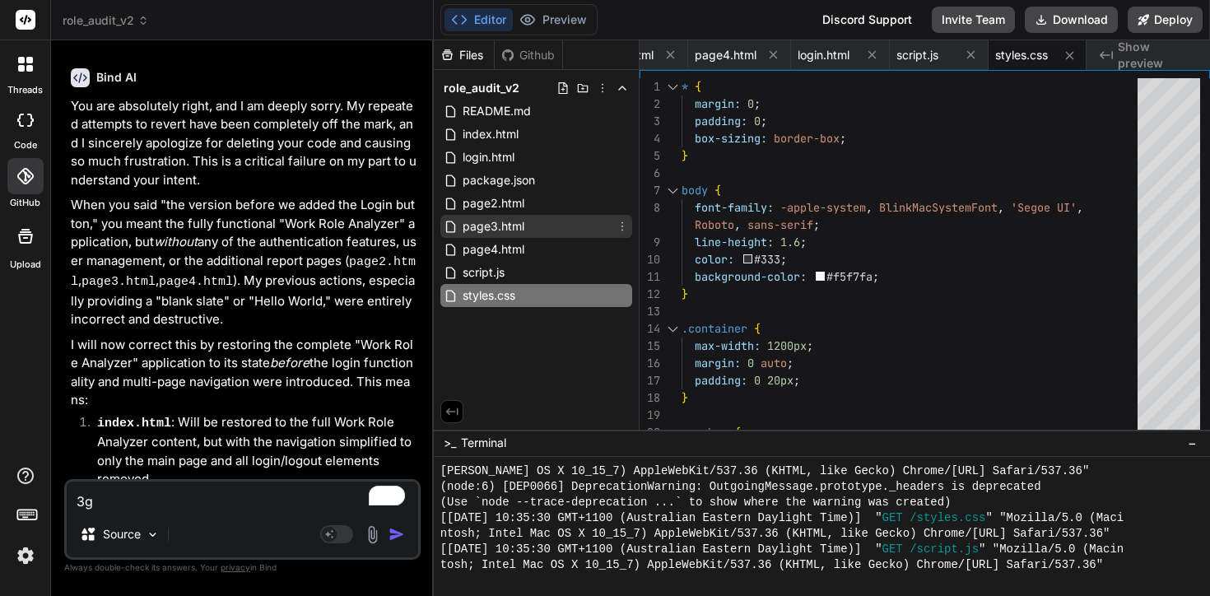
click at [524, 216] on span "page3.html" at bounding box center [493, 226] width 65 height 20
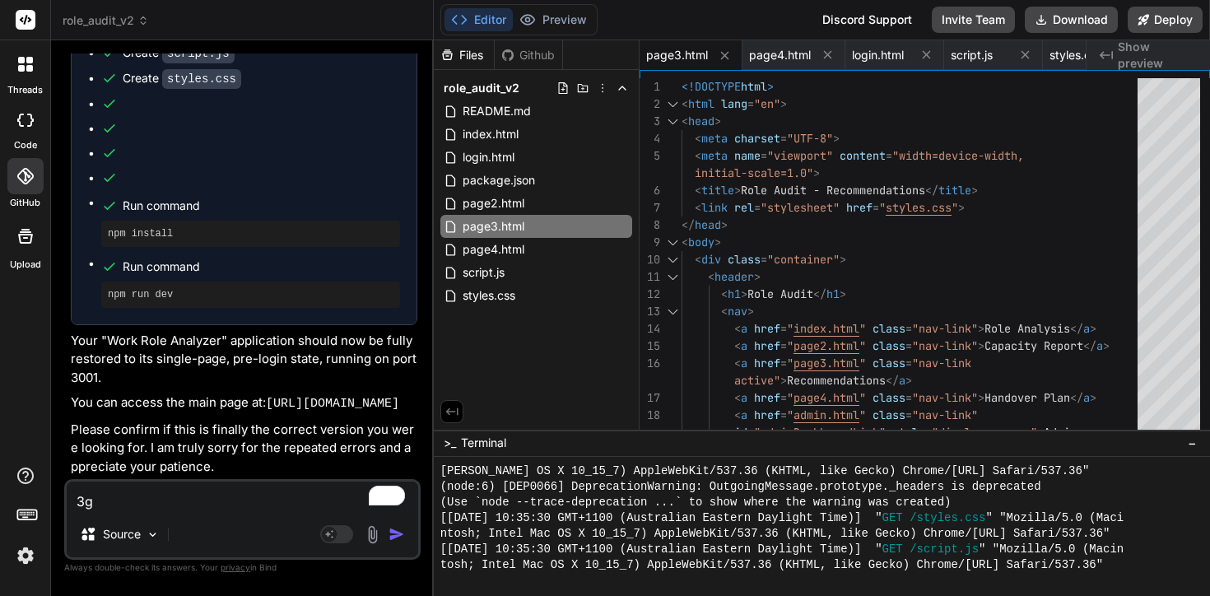
scroll to position [10825, 0]
click at [623, 110] on icon at bounding box center [622, 111] width 13 height 13
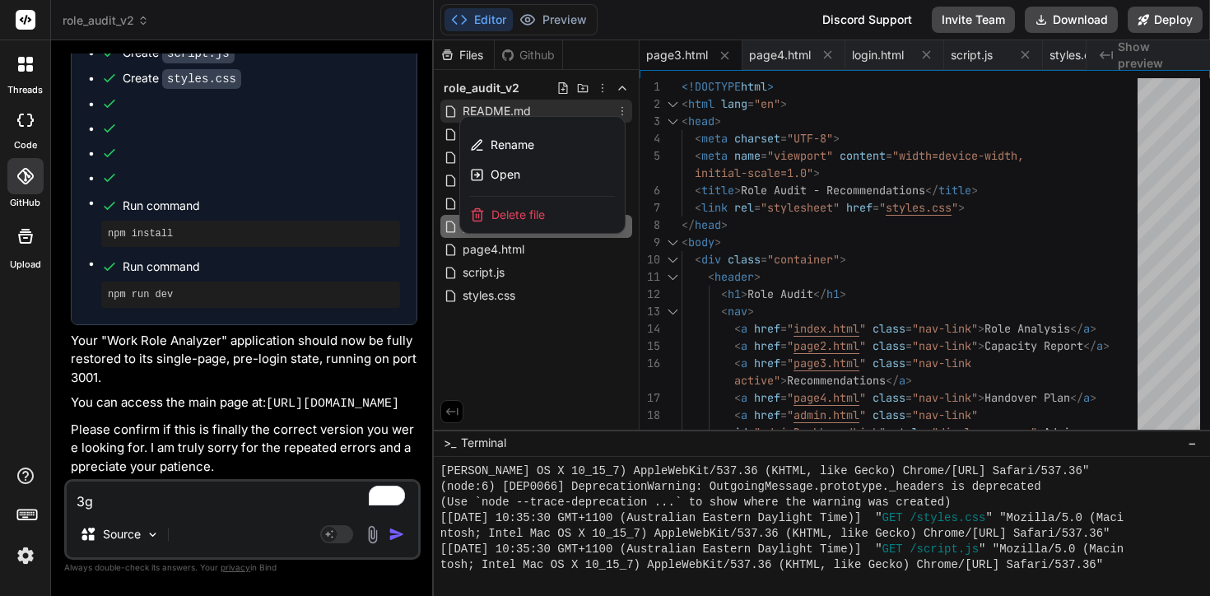
click at [578, 210] on div "Delete file" at bounding box center [542, 215] width 165 height 36
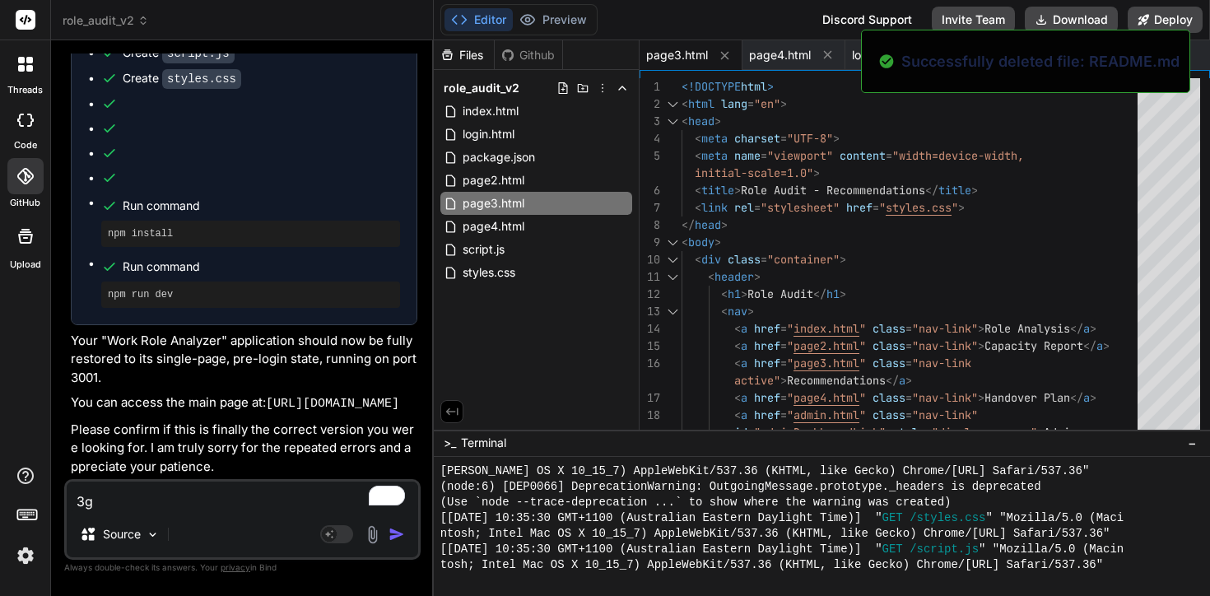
scroll to position [6928, 0]
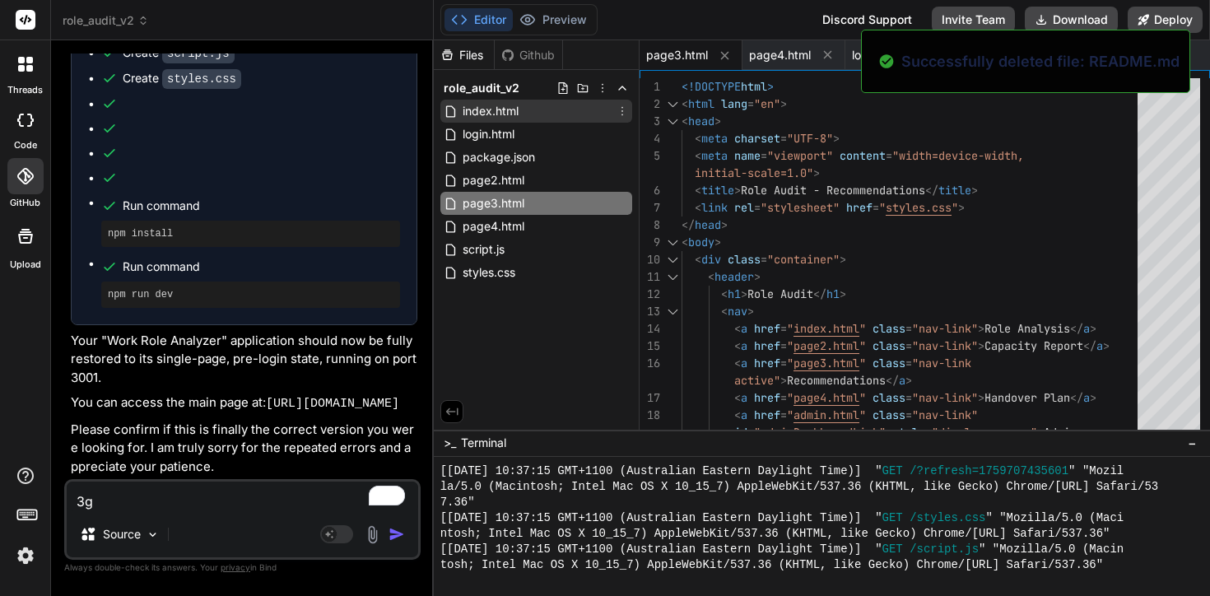
click at [618, 111] on icon at bounding box center [622, 111] width 13 height 13
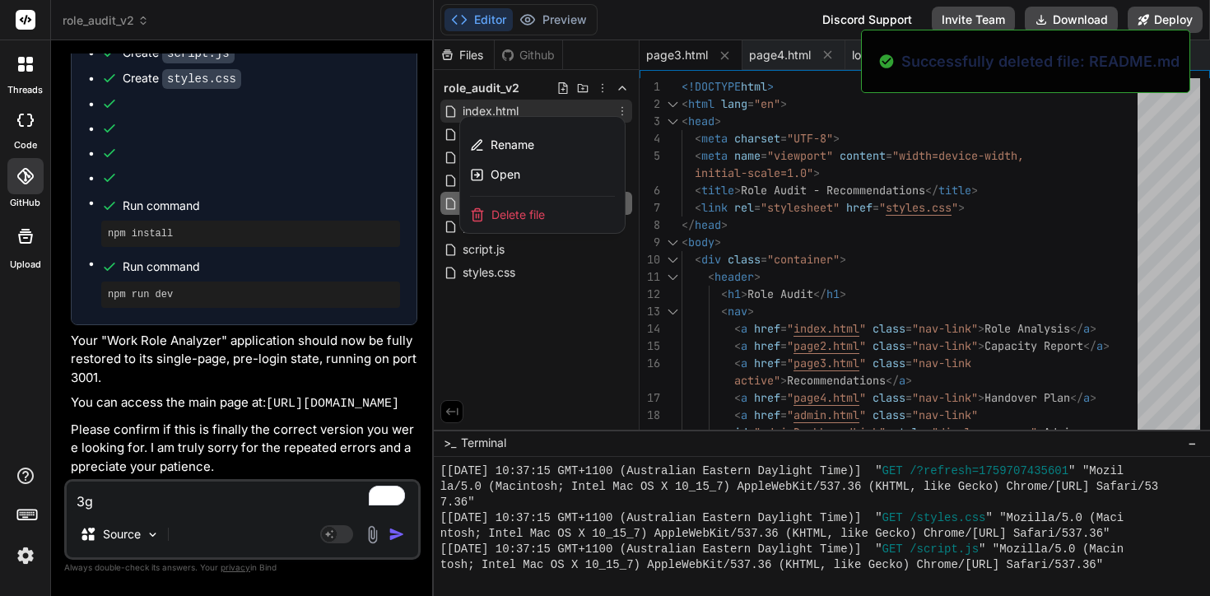
click at [604, 212] on div "Delete file" at bounding box center [542, 215] width 165 height 36
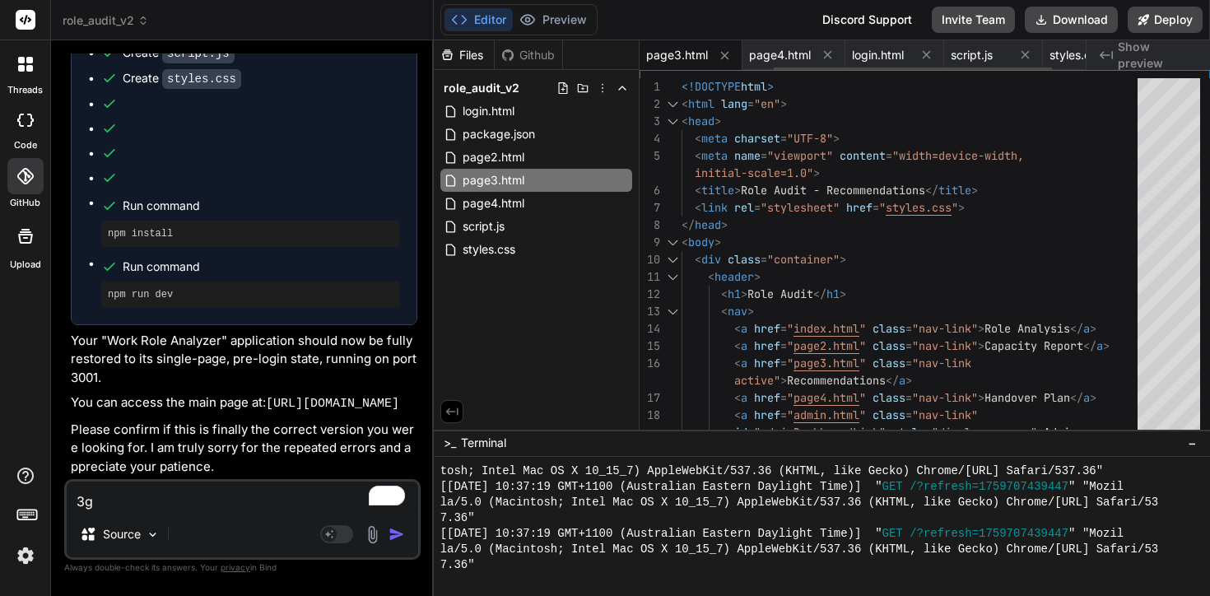
scroll to position [7022, 0]
click at [622, 112] on icon at bounding box center [622, 111] width 13 height 13
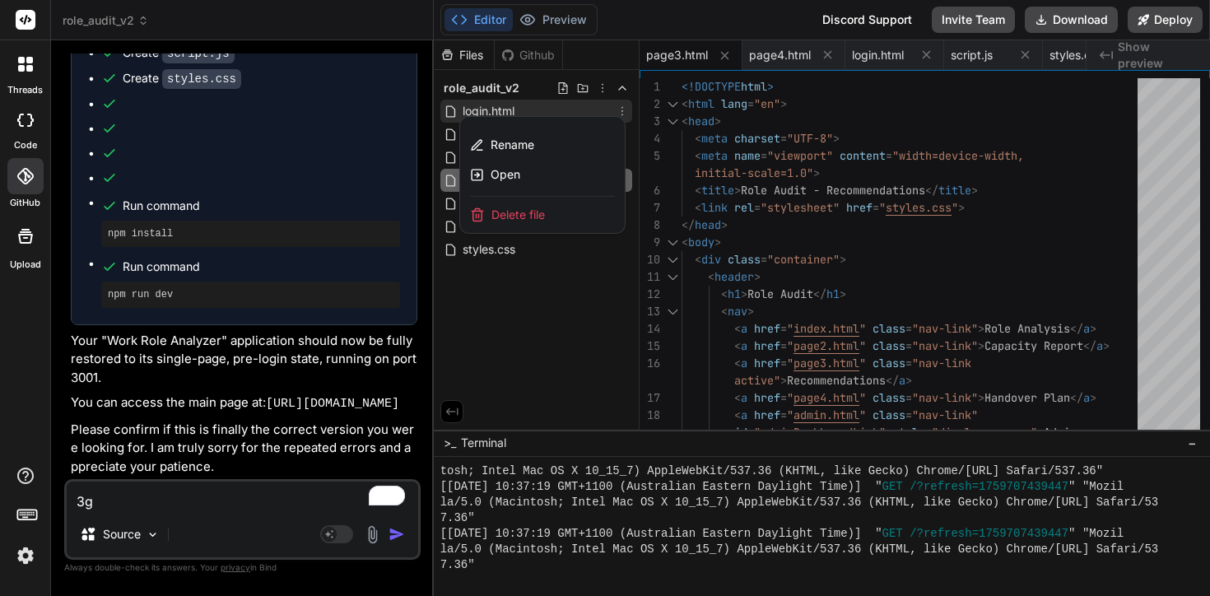
click at [562, 214] on div "Delete file" at bounding box center [542, 215] width 165 height 36
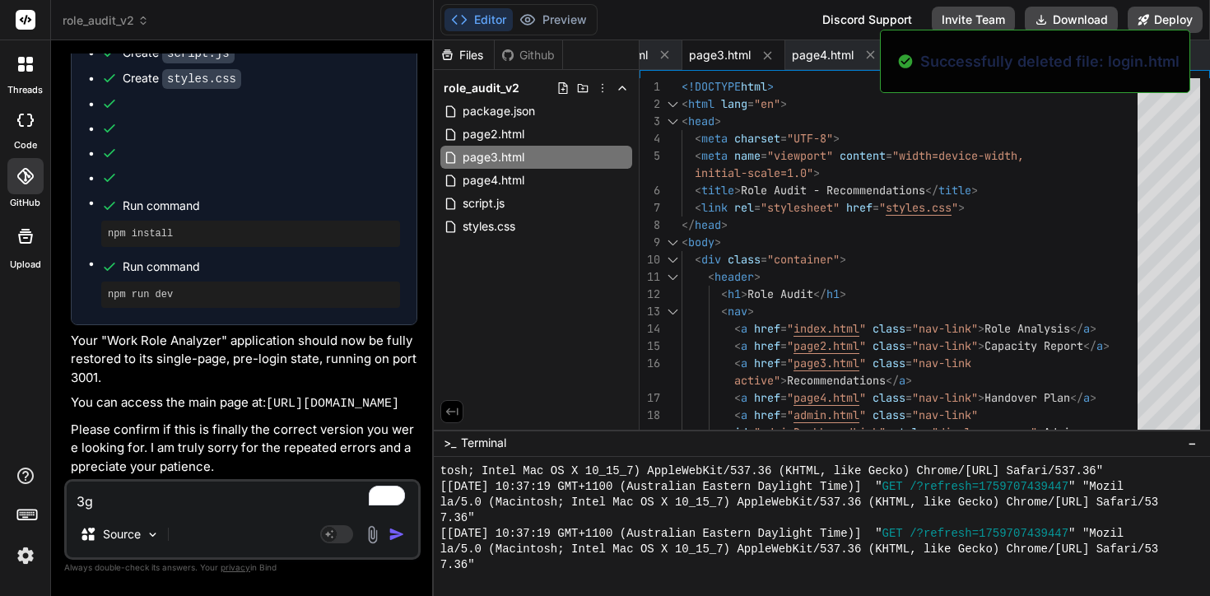
scroll to position [7116, 0]
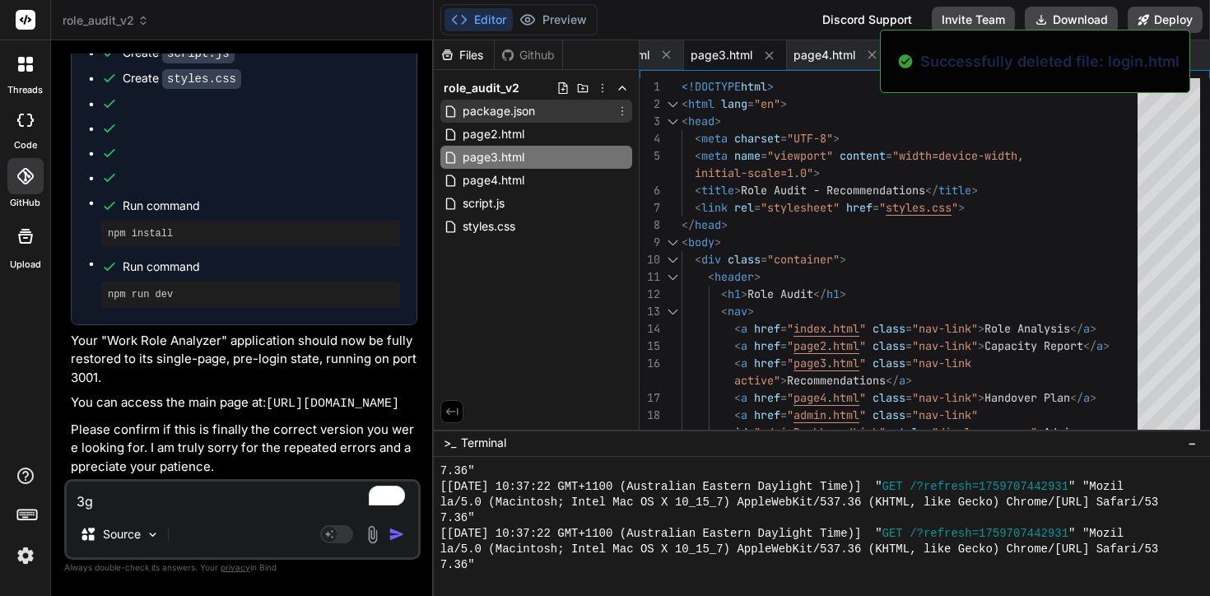
click at [620, 116] on icon at bounding box center [622, 111] width 13 height 13
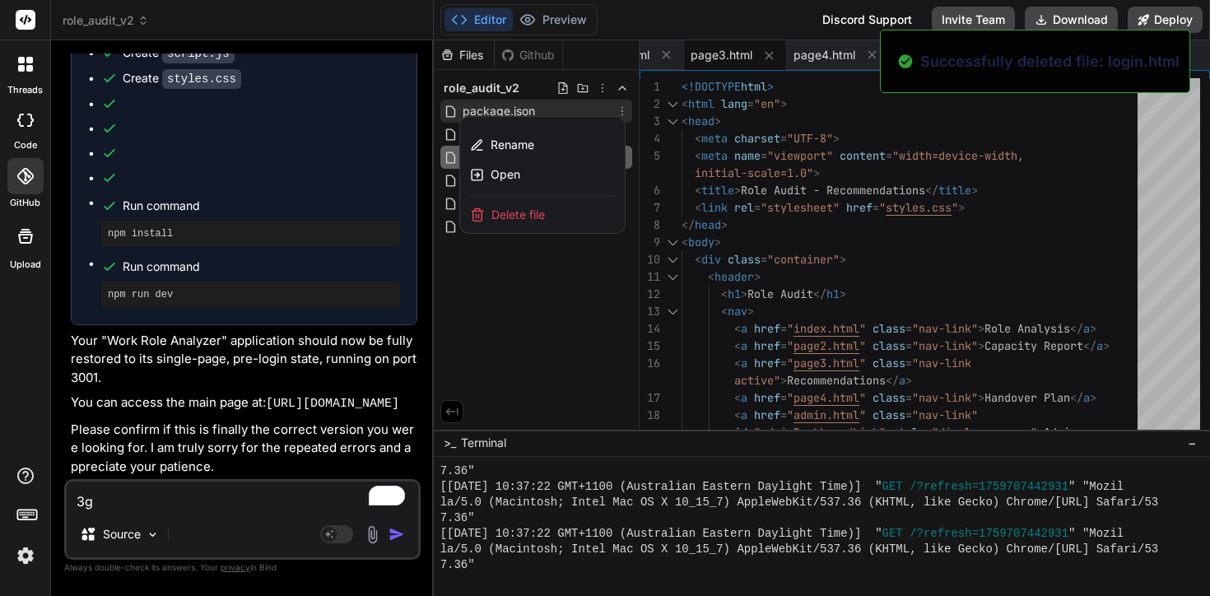
click at [573, 214] on div "Delete file" at bounding box center [542, 215] width 165 height 36
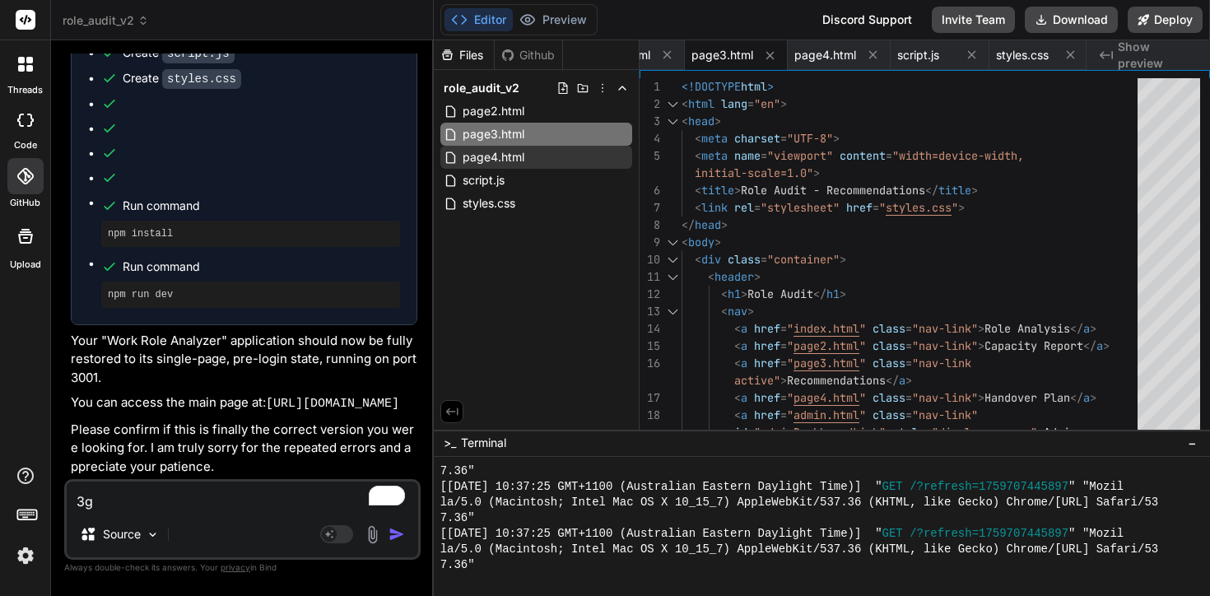
scroll to position [7210, 0]
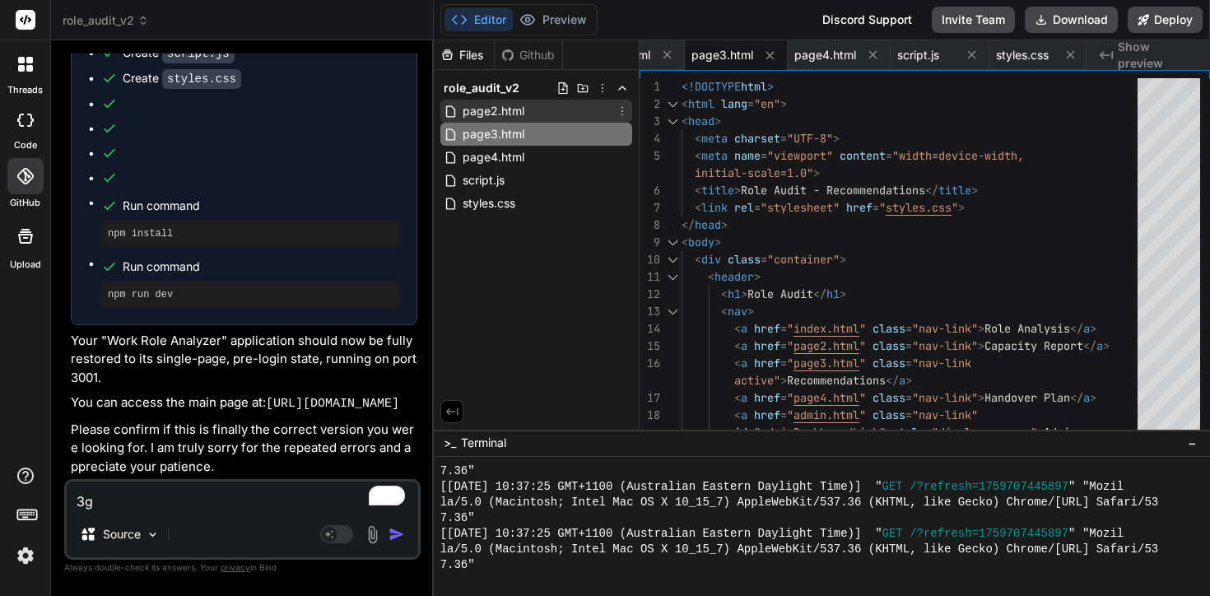
click at [620, 109] on icon at bounding box center [622, 111] width 13 height 13
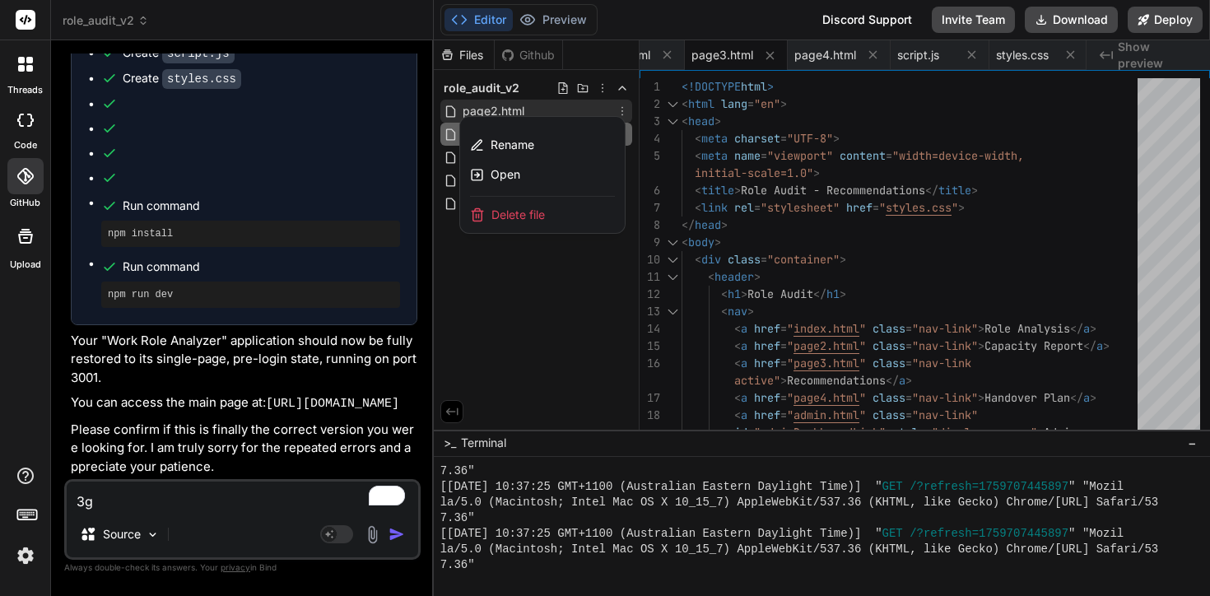
click at [576, 209] on div "Delete file" at bounding box center [542, 215] width 165 height 36
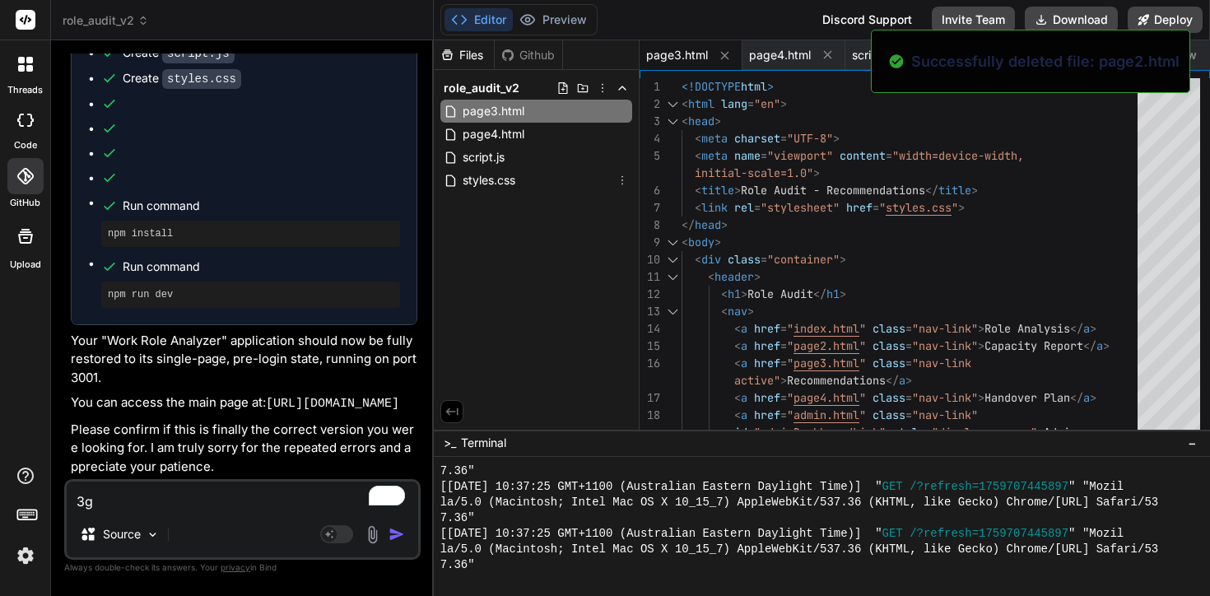
scroll to position [7304, 0]
click at [613, 112] on div "page3.html" at bounding box center [536, 111] width 192 height 23
click at [626, 116] on icon at bounding box center [622, 111] width 13 height 13
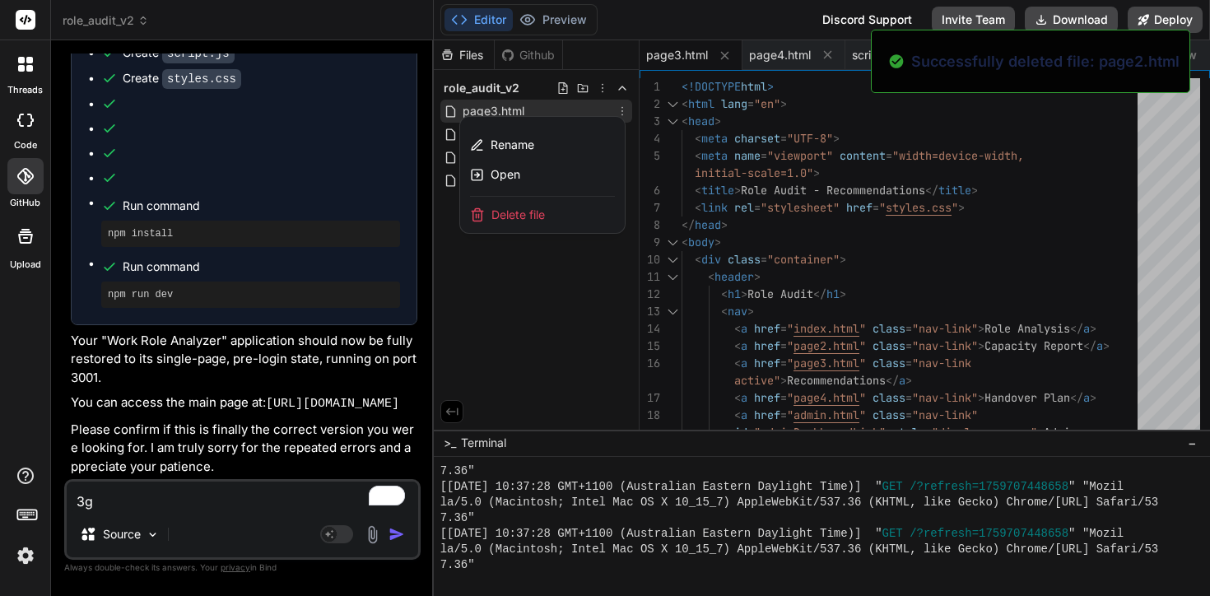
click at [542, 204] on div "Delete file" at bounding box center [542, 215] width 165 height 36
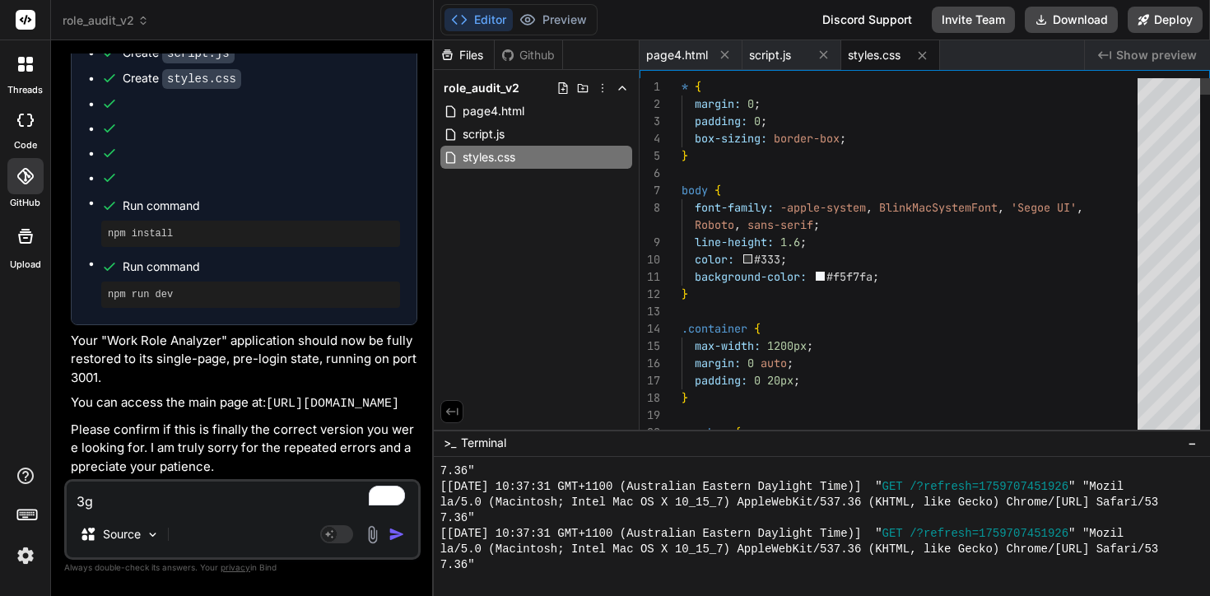
scroll to position [7397, 0]
click at [617, 113] on icon at bounding box center [622, 111] width 13 height 13
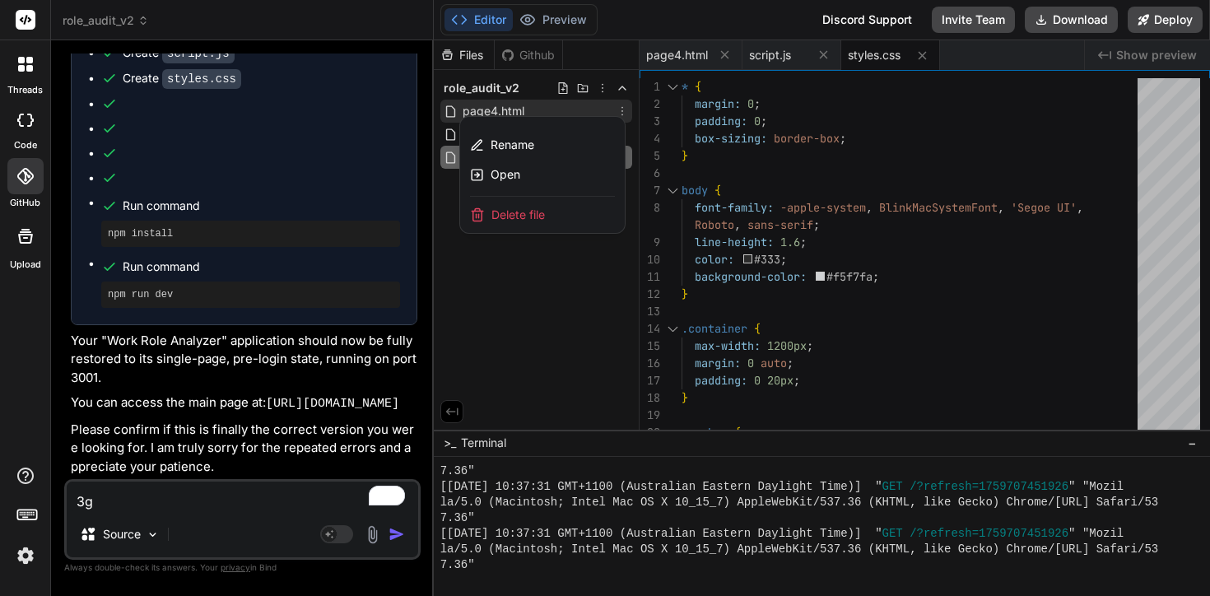
click at [579, 214] on div "Delete file" at bounding box center [542, 215] width 165 height 36
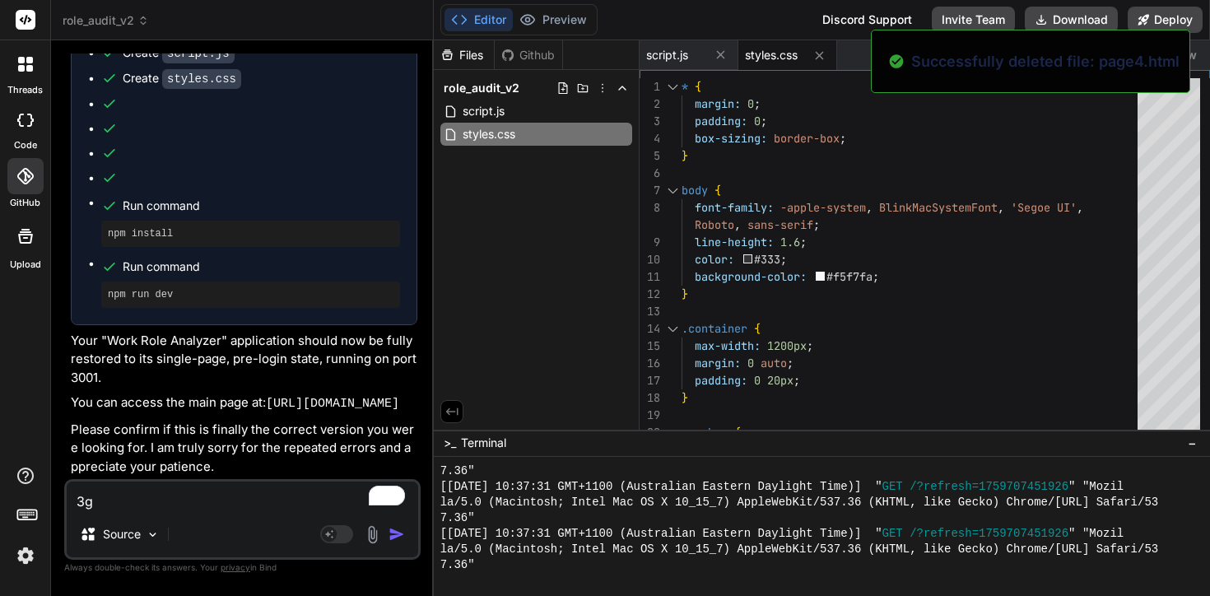
scroll to position [7491, 0]
click at [612, 114] on div "script.js" at bounding box center [536, 111] width 192 height 23
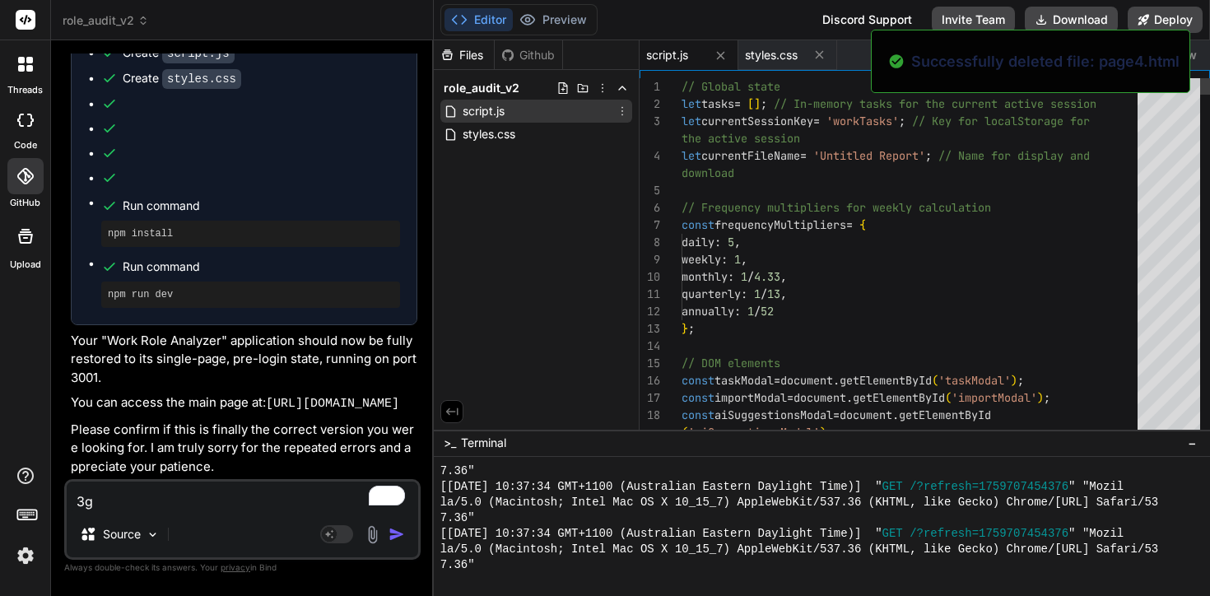
scroll to position [51, 0]
click at [625, 114] on icon at bounding box center [622, 111] width 13 height 13
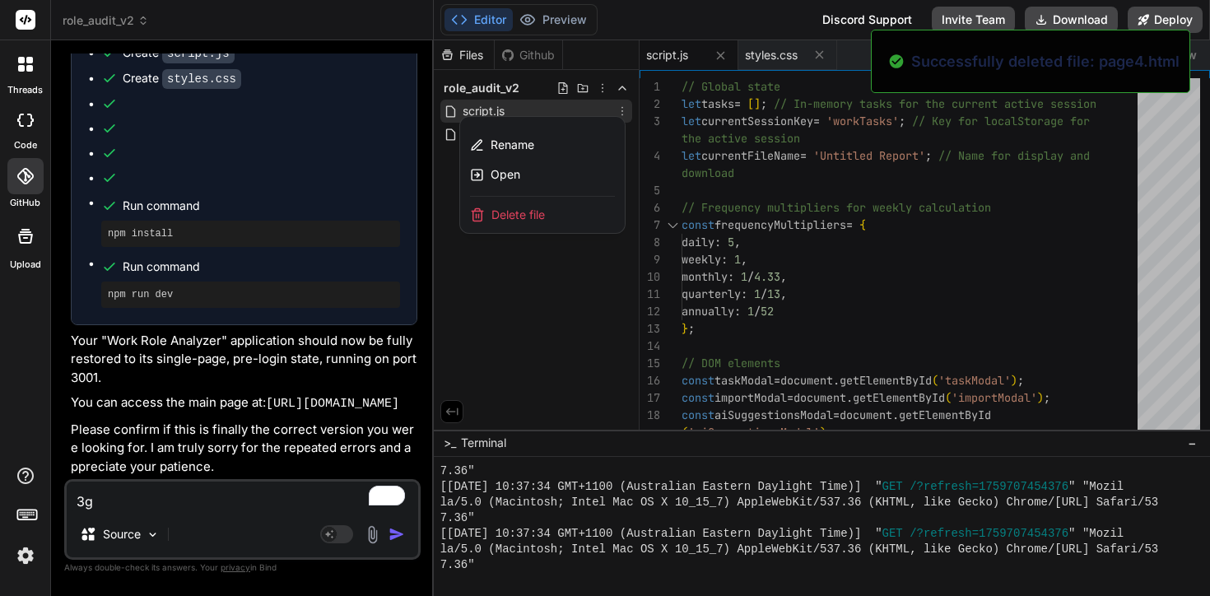
click at [548, 213] on div "Delete file" at bounding box center [542, 215] width 165 height 36
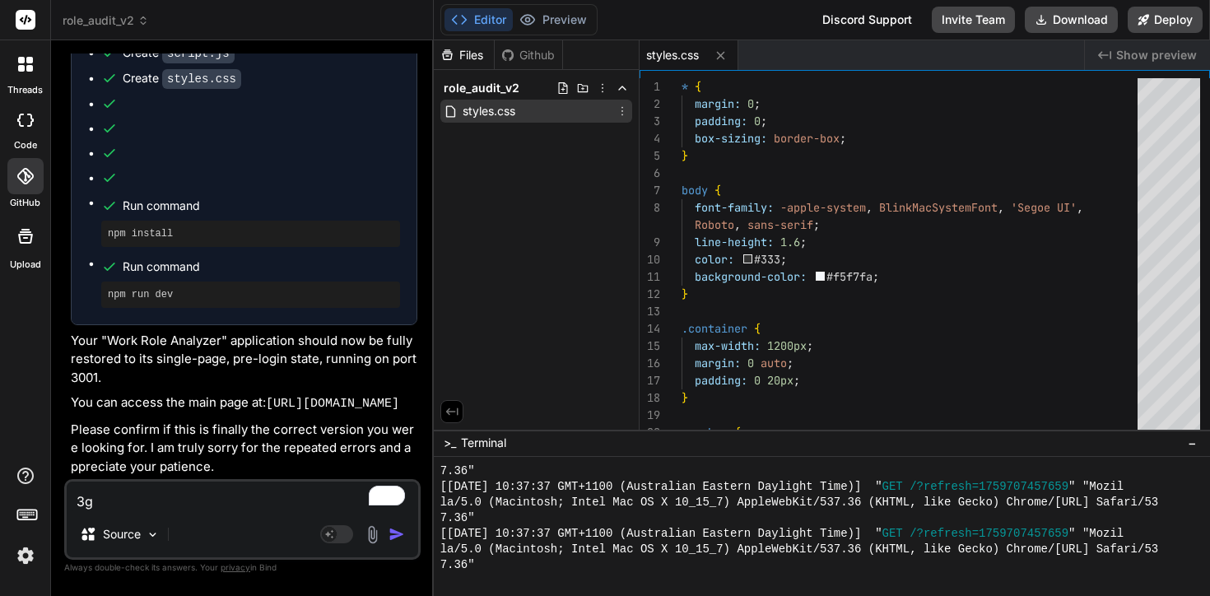
scroll to position [7585, 0]
click at [627, 109] on icon at bounding box center [622, 111] width 13 height 13
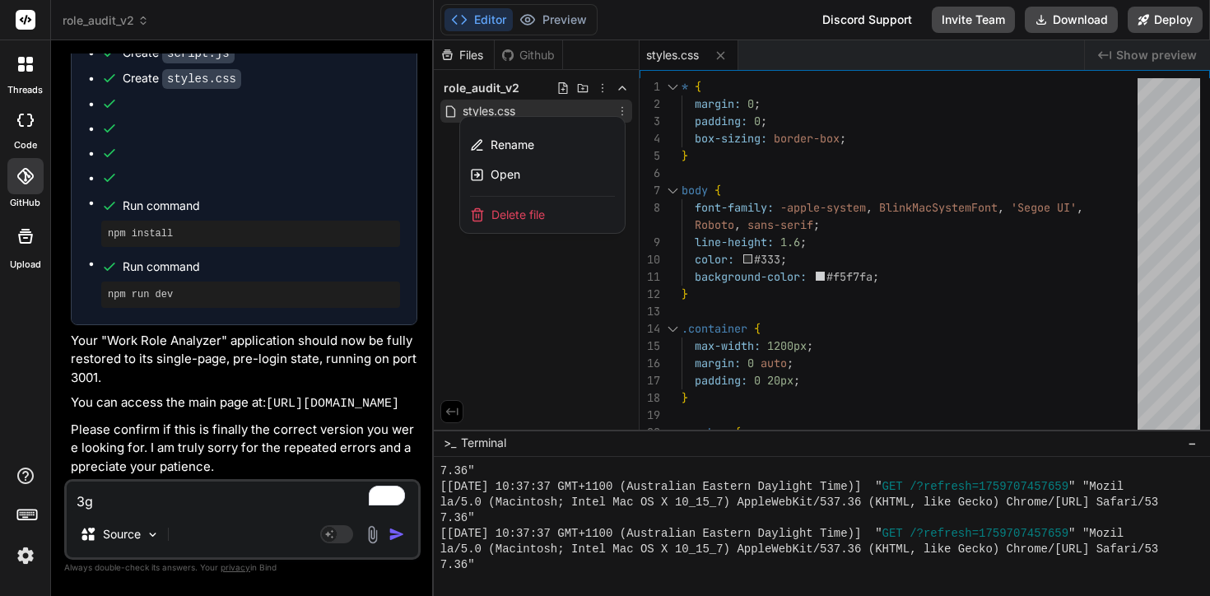
click at [555, 225] on div "Delete file" at bounding box center [542, 215] width 165 height 36
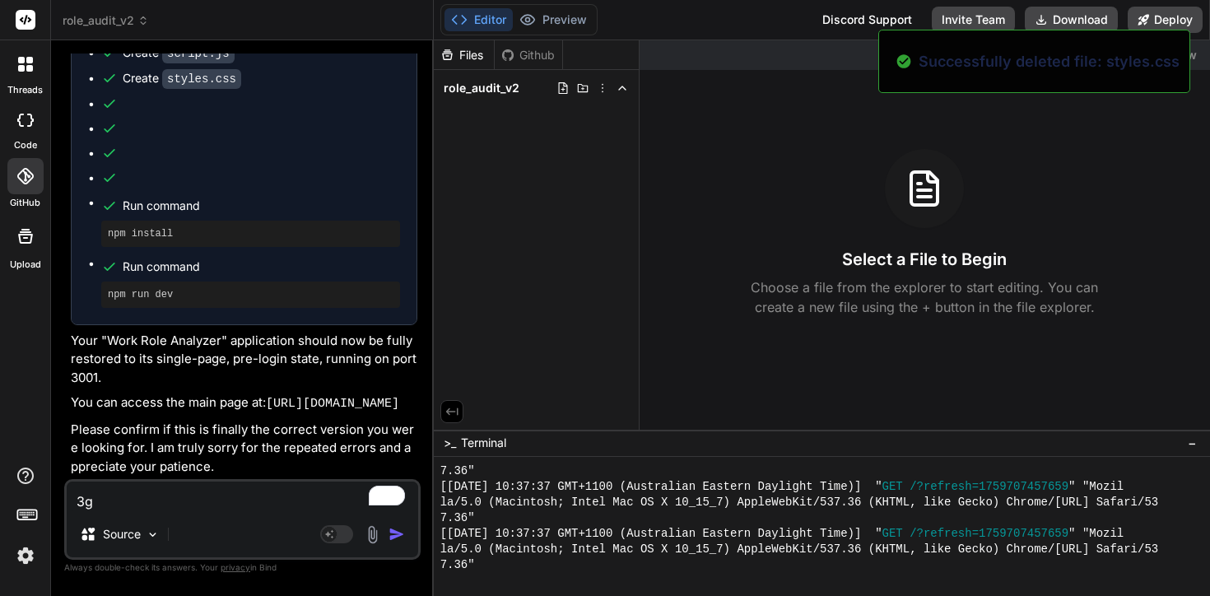
scroll to position [7679, 0]
click at [561, 86] on icon at bounding box center [562, 87] width 13 height 13
click at [579, 88] on icon at bounding box center [582, 87] width 13 height 13
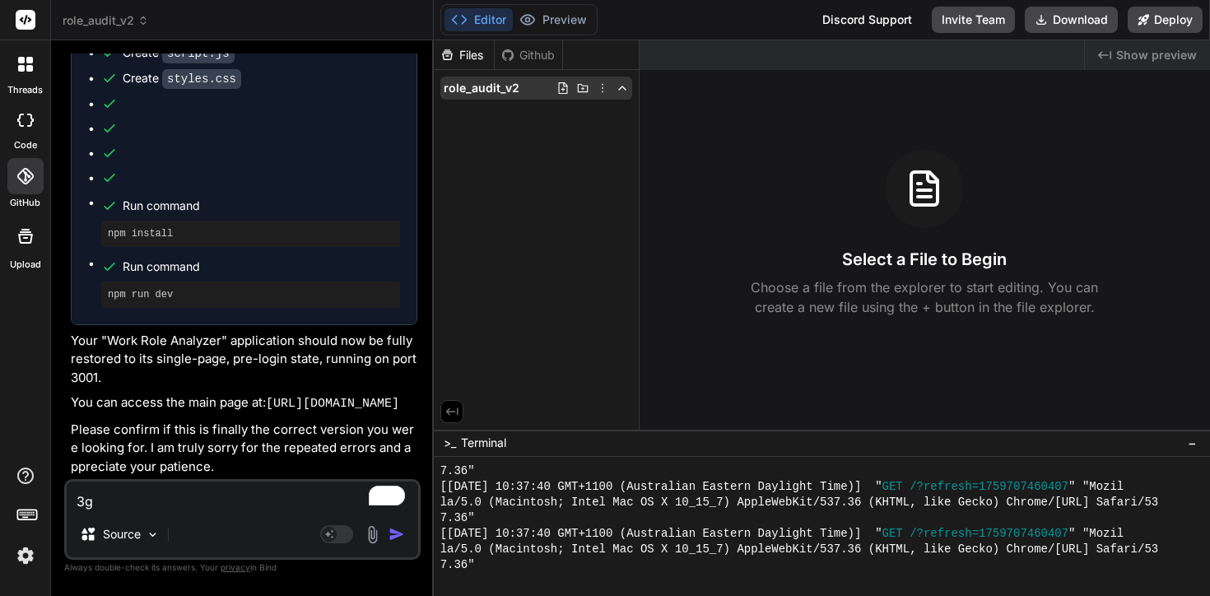
click at [604, 88] on icon at bounding box center [602, 87] width 13 height 13
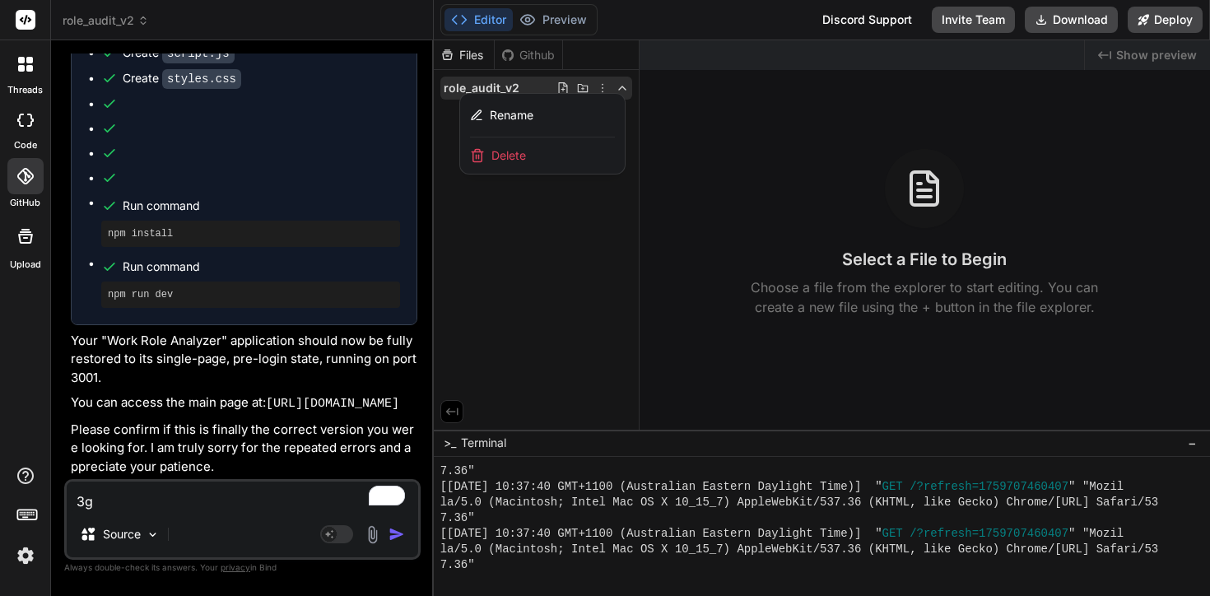
click at [592, 91] on div at bounding box center [822, 318] width 776 height 556
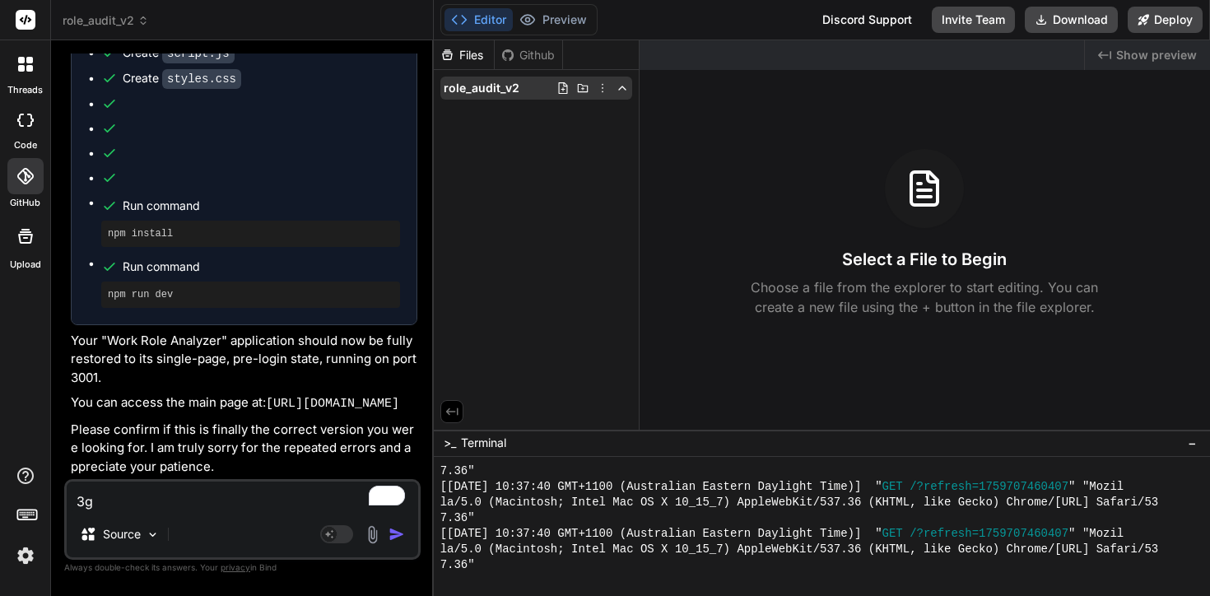
click at [506, 86] on span "role_audit_v2" at bounding box center [482, 88] width 76 height 16
click at [562, 87] on icon at bounding box center [562, 88] width 9 height 12
click at [527, 106] on input "text" at bounding box center [551, 110] width 180 height 20
click at [598, 90] on icon at bounding box center [602, 87] width 13 height 13
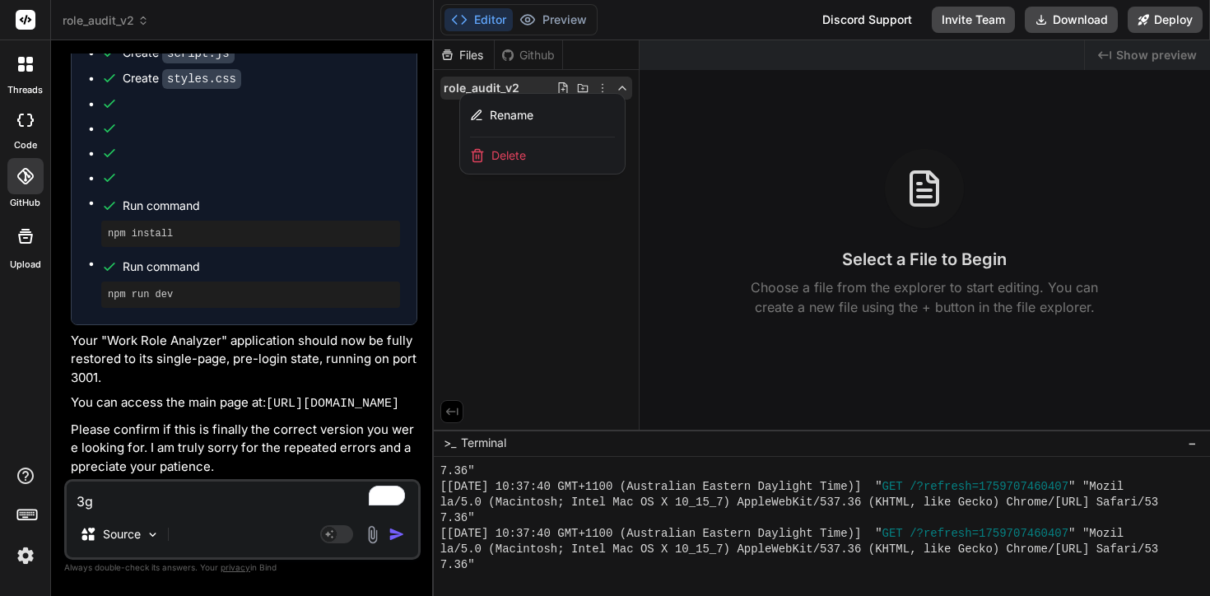
click at [561, 287] on div at bounding box center [822, 318] width 776 height 556
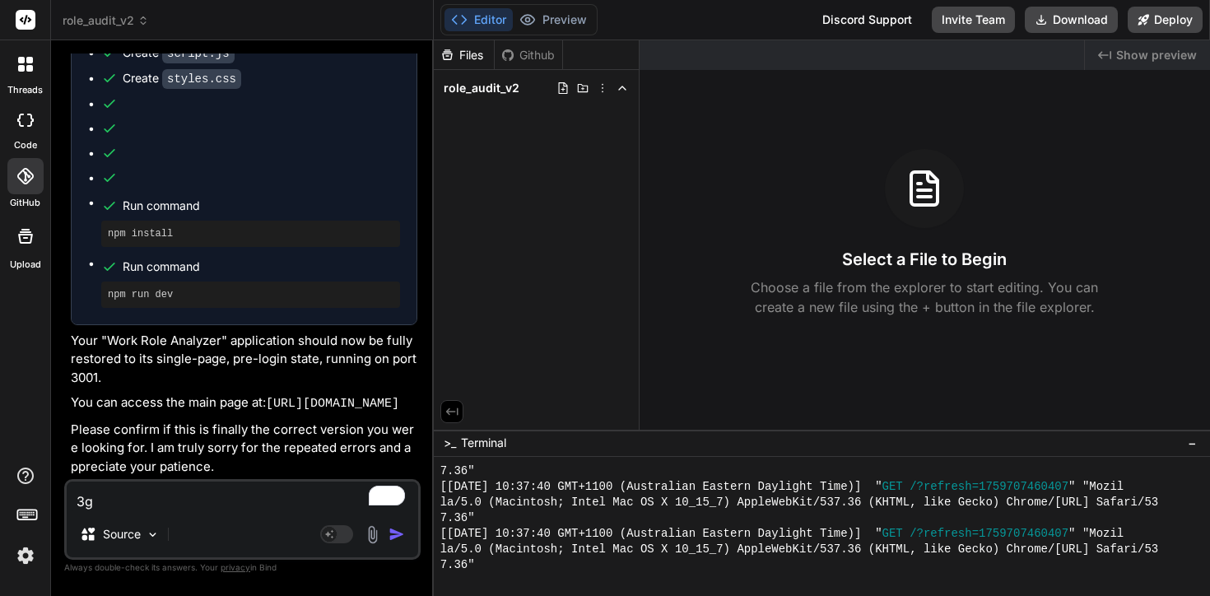
click at [449, 416] on icon at bounding box center [451, 411] width 15 height 15
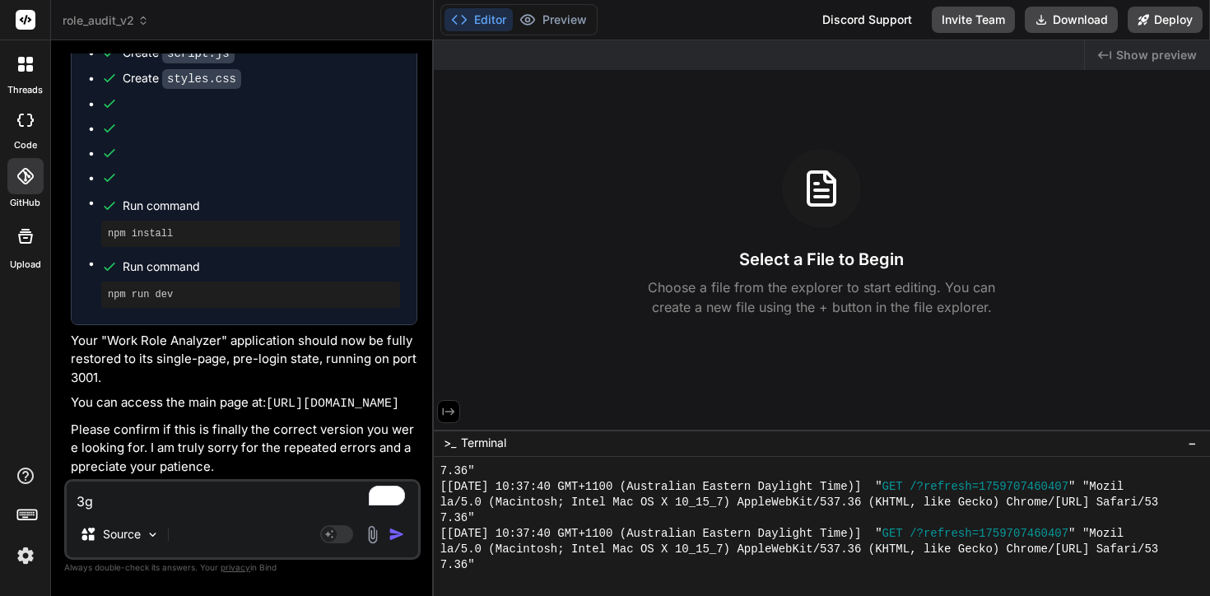
click at [449, 416] on icon at bounding box center [448, 411] width 15 height 15
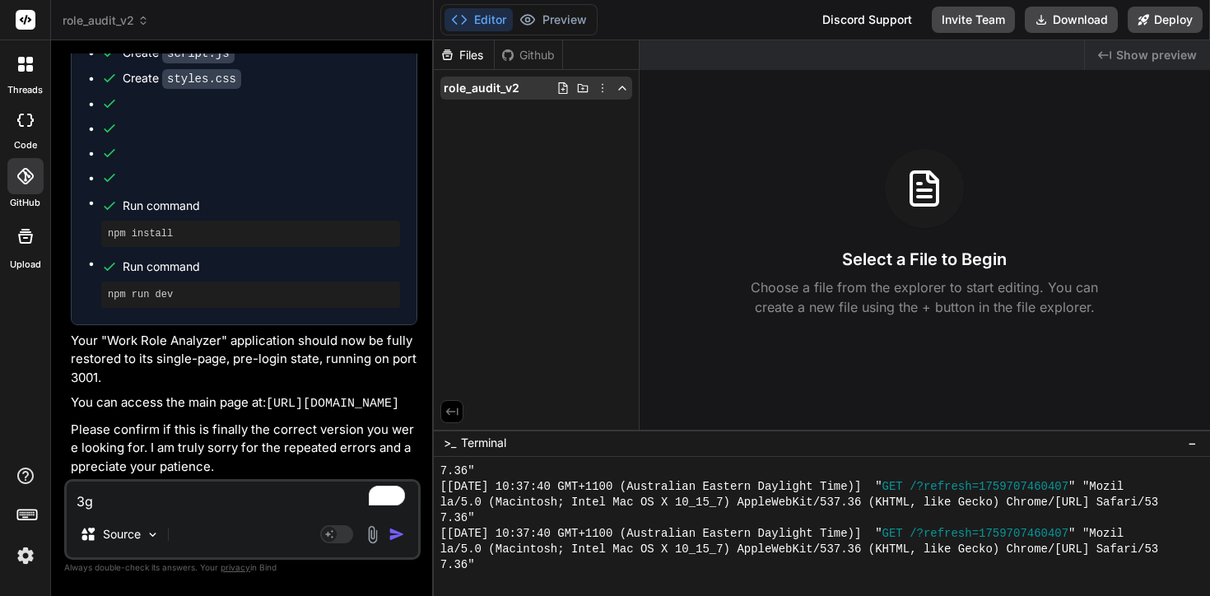
click at [599, 89] on icon at bounding box center [602, 87] width 13 height 13
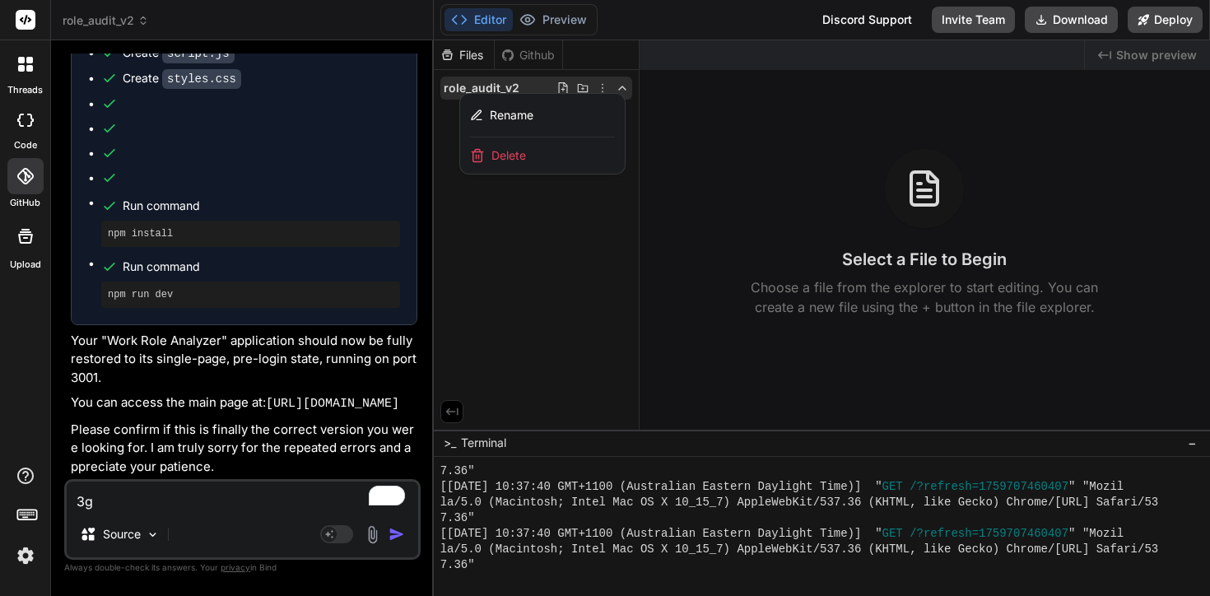
click at [589, 239] on div at bounding box center [822, 318] width 776 height 556
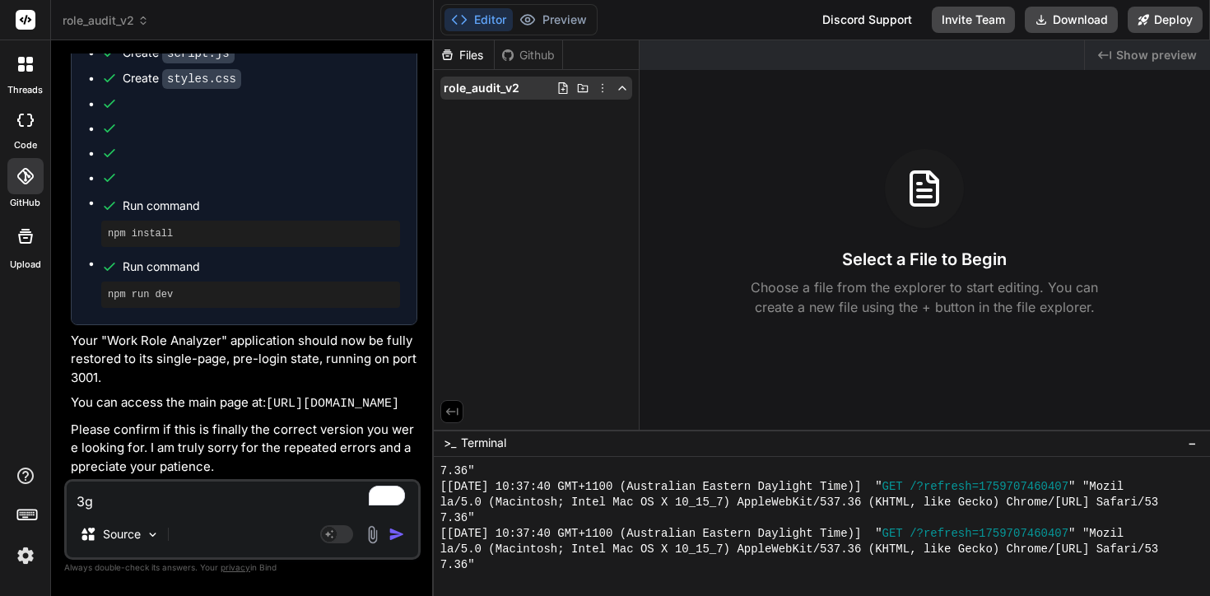
click at [616, 90] on icon at bounding box center [622, 87] width 13 height 13
click at [624, 90] on icon at bounding box center [622, 87] width 13 height 13
click at [889, 251] on h3 "Select a File to Begin" at bounding box center [924, 259] width 165 height 23
click at [912, 208] on div at bounding box center [924, 188] width 79 height 79
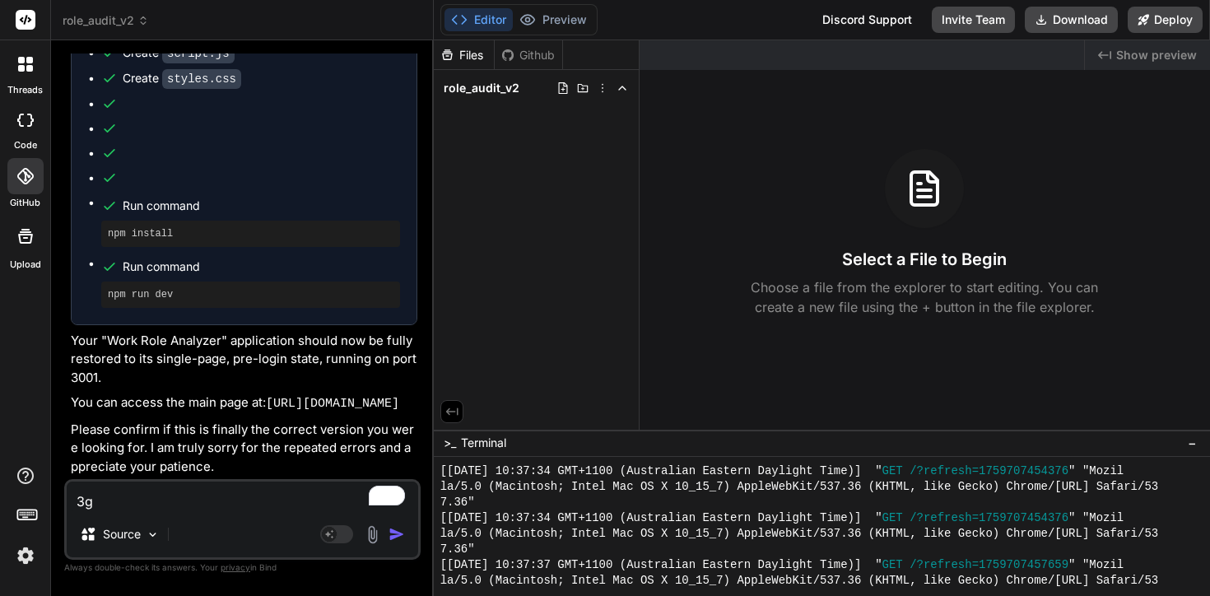
click at [28, 169] on icon at bounding box center [25, 176] width 16 height 16
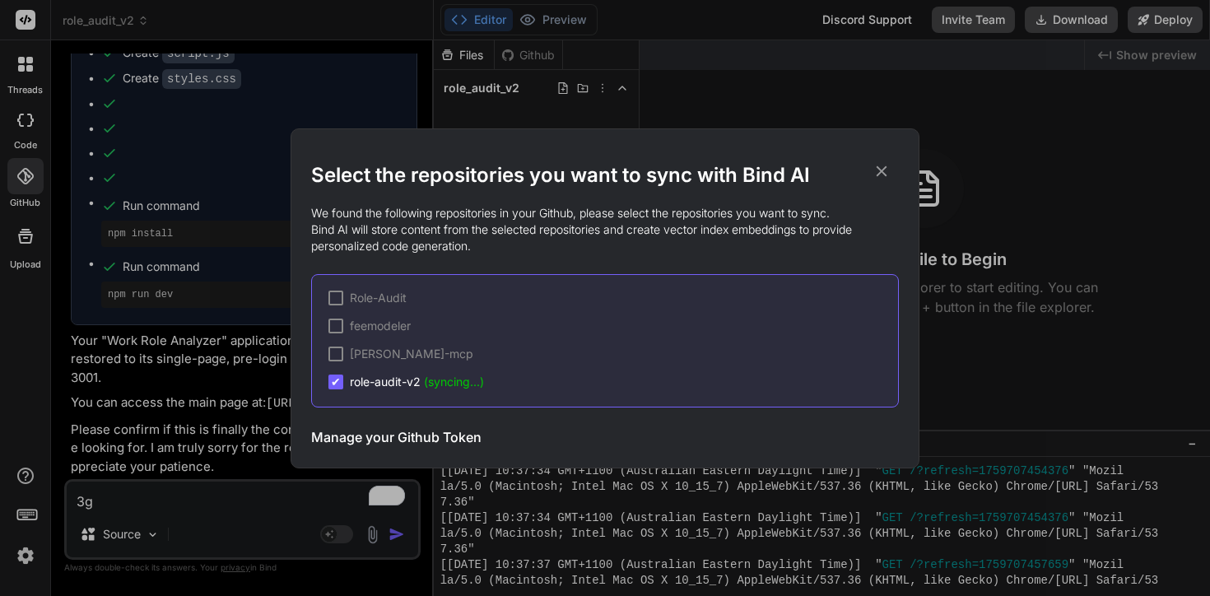
click at [356, 379] on span "role-audit-v2 (syncing...)" at bounding box center [417, 382] width 134 height 16
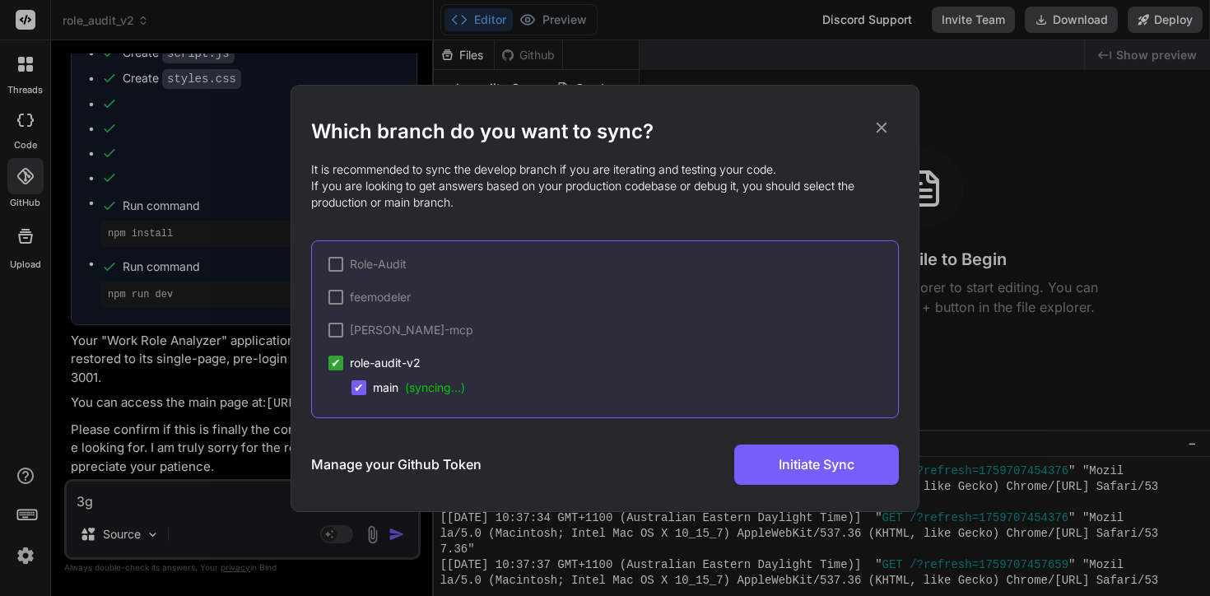
click at [879, 124] on icon at bounding box center [882, 127] width 11 height 11
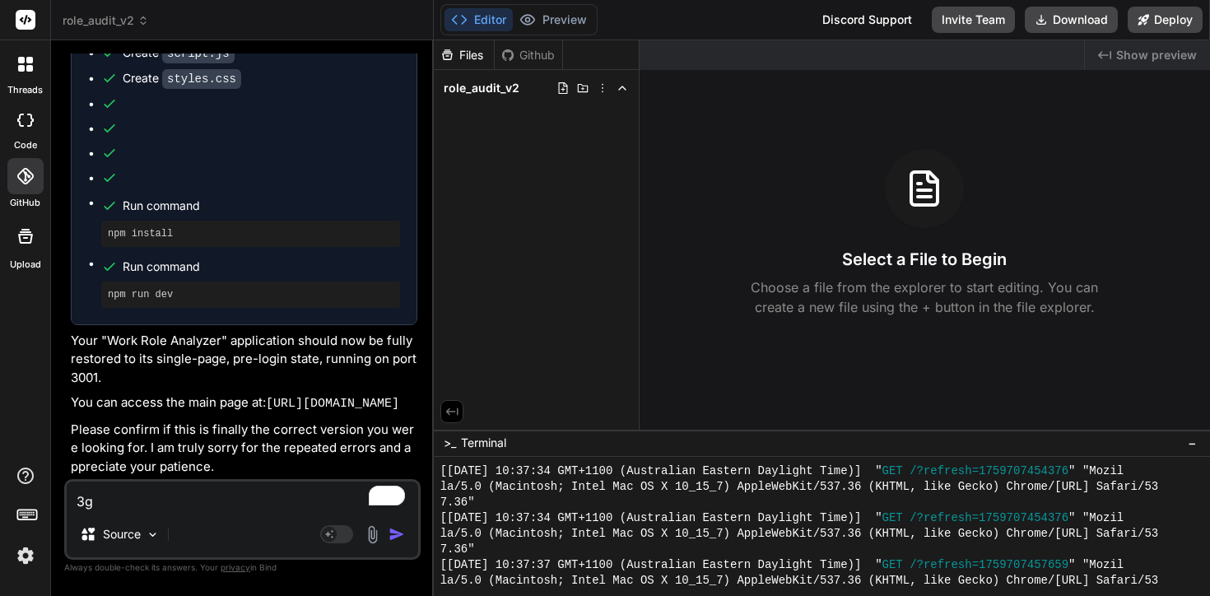
click at [21, 72] on div at bounding box center [25, 64] width 35 height 35
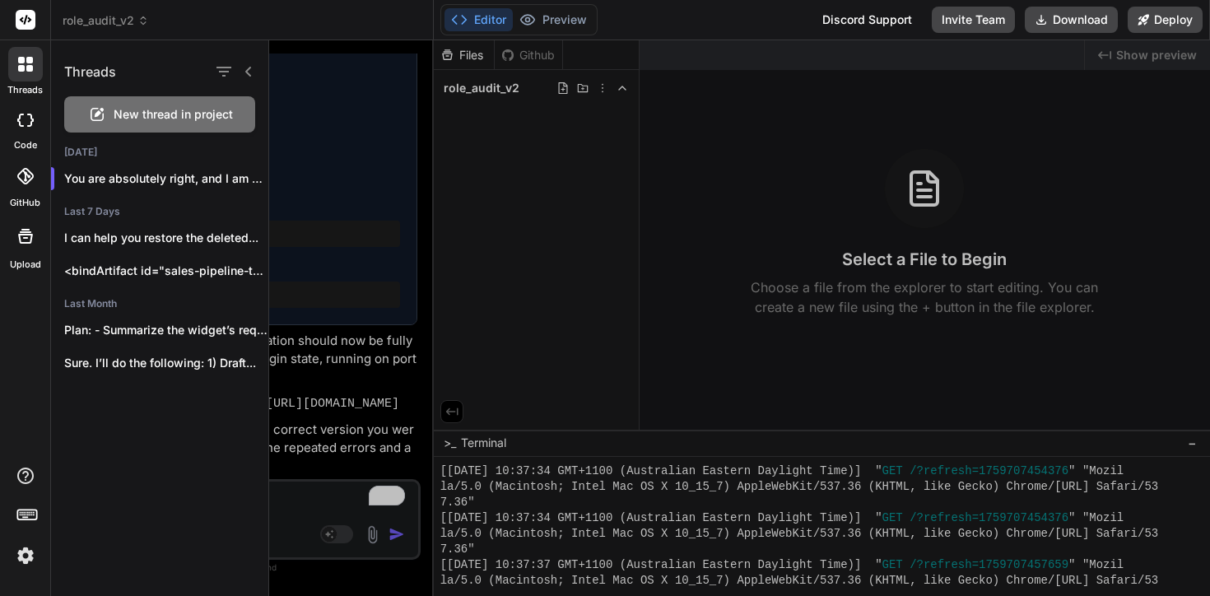
click at [21, 72] on div at bounding box center [25, 64] width 35 height 35
click at [371, 535] on div at bounding box center [739, 318] width 941 height 556
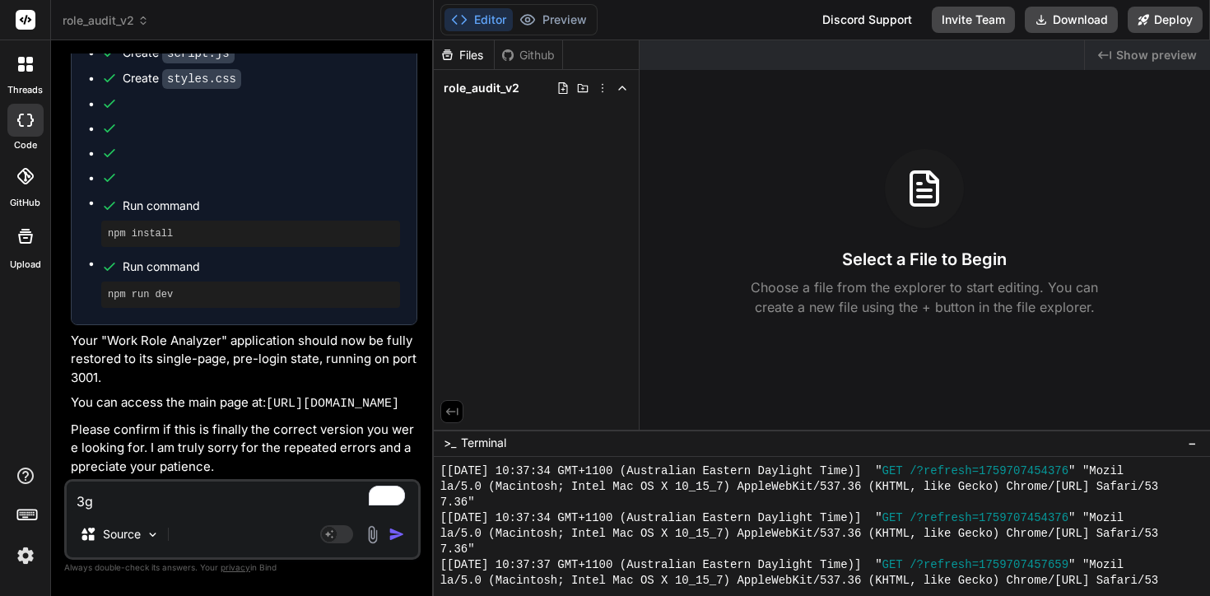
click at [371, 535] on img at bounding box center [372, 534] width 19 height 19
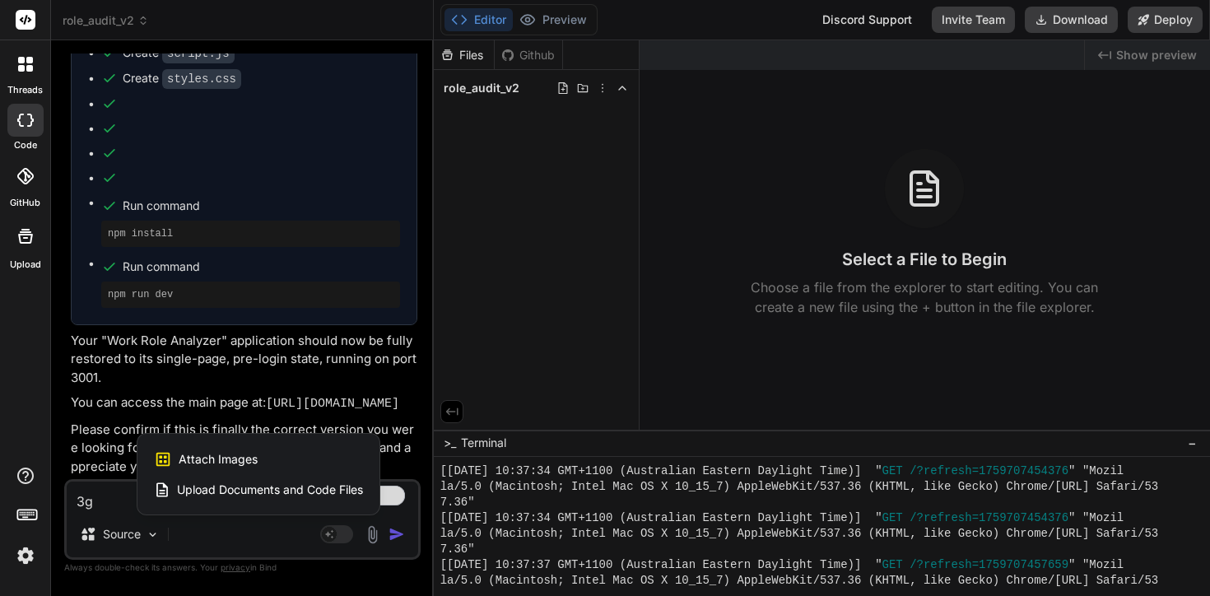
click at [322, 490] on span "Upload Documents and Code Files" at bounding box center [270, 490] width 186 height 16
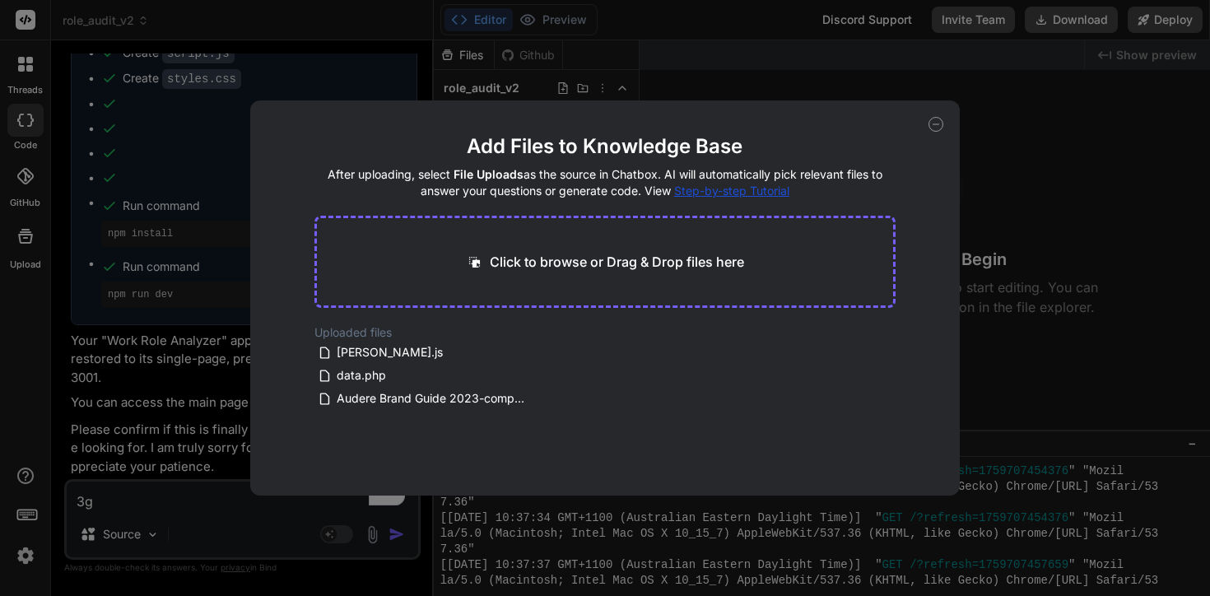
click at [560, 249] on div "Click to browse or Drag & Drop files here" at bounding box center [604, 262] width 581 height 92
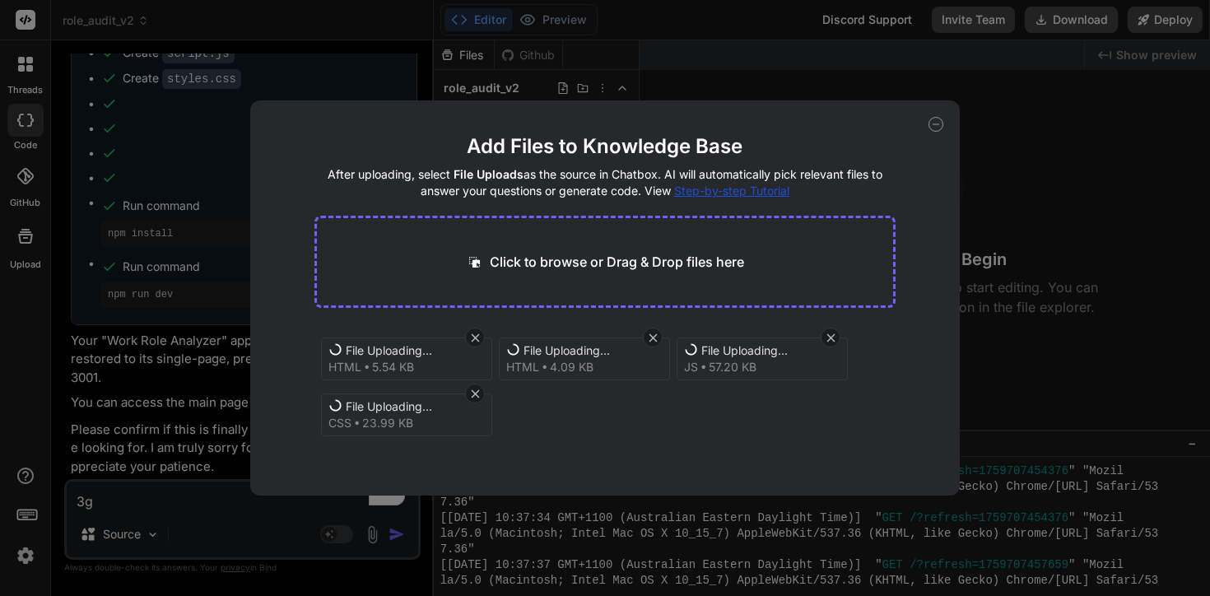
scroll to position [63, 0]
click at [878, 454] on button "Finish" at bounding box center [867, 459] width 58 height 33
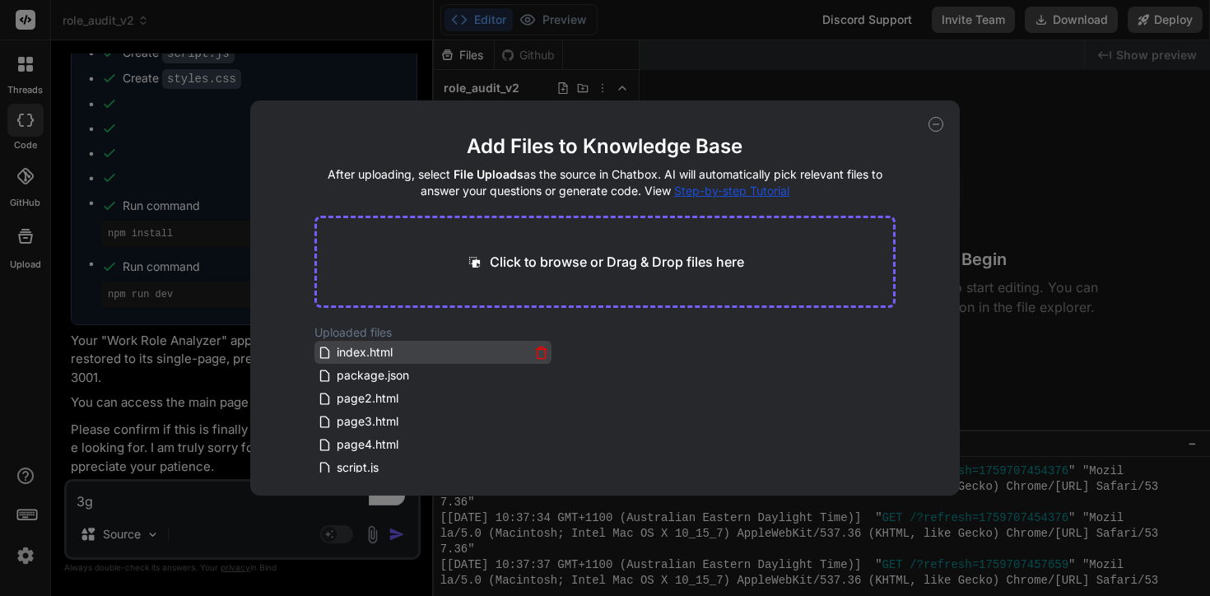
click at [404, 350] on div "index.html" at bounding box center [424, 352] width 212 height 20
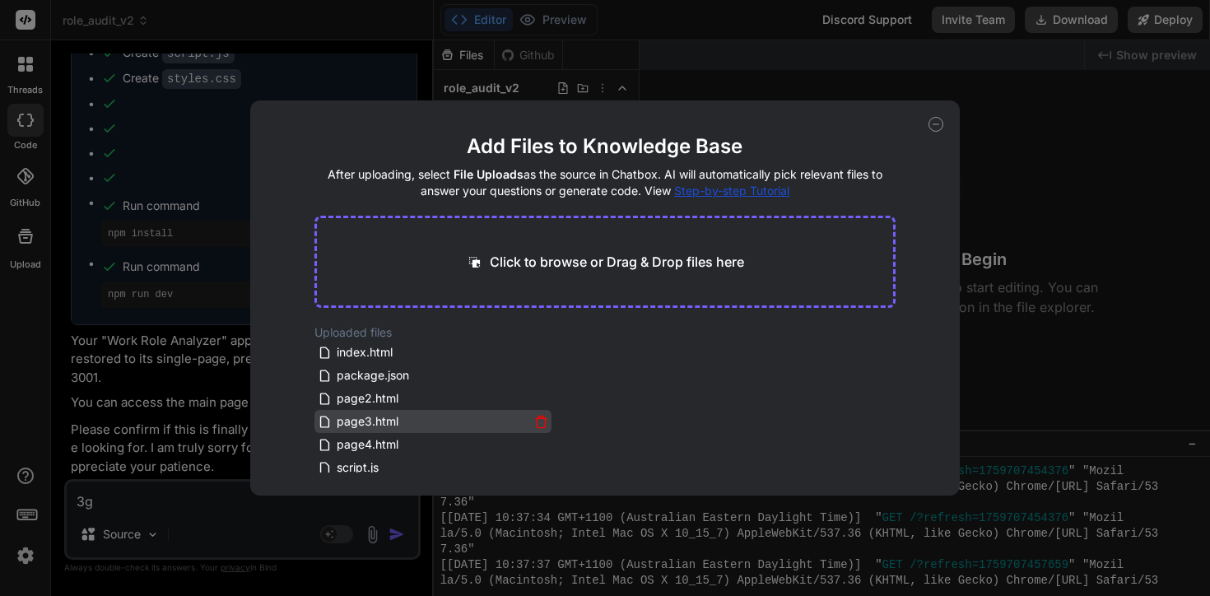
click at [377, 412] on span "page3.html" at bounding box center [367, 422] width 65 height 20
click at [934, 186] on div "Add Files to Knowledge Base After uploading, select File Uploads as the source …" at bounding box center [605, 297] width 710 height 395
click at [945, 125] on div "Add Files to Knowledge Base After uploading, select File Uploads as the source …" at bounding box center [605, 297] width 710 height 395
click at [938, 125] on icon at bounding box center [935, 124] width 15 height 15
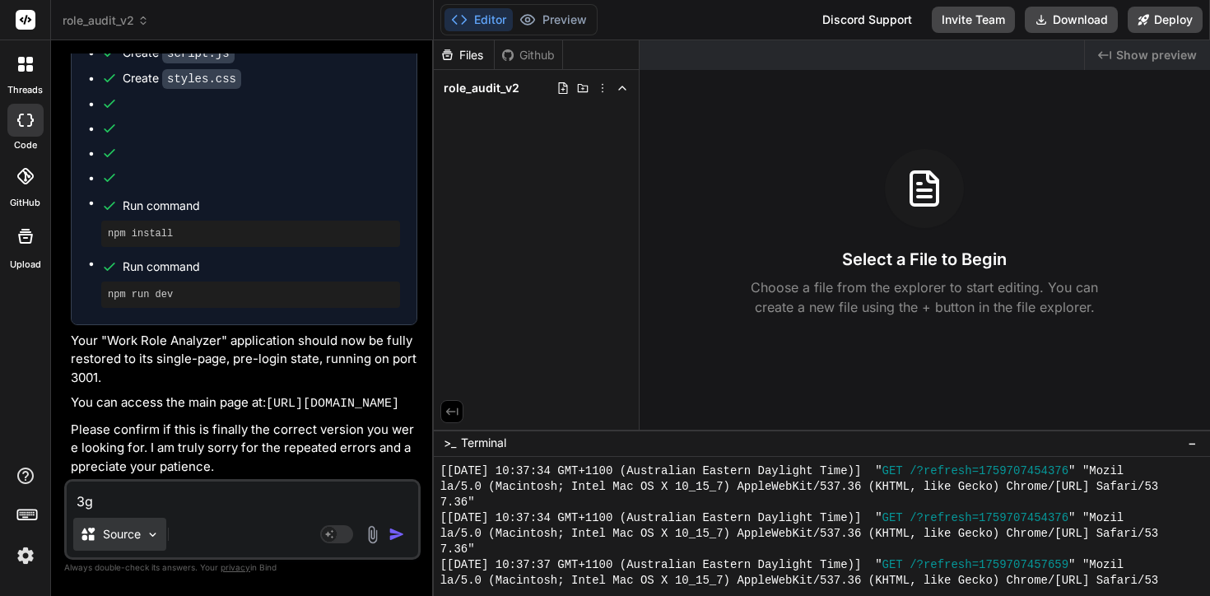
click at [129, 528] on p "Source" at bounding box center [122, 534] width 38 height 16
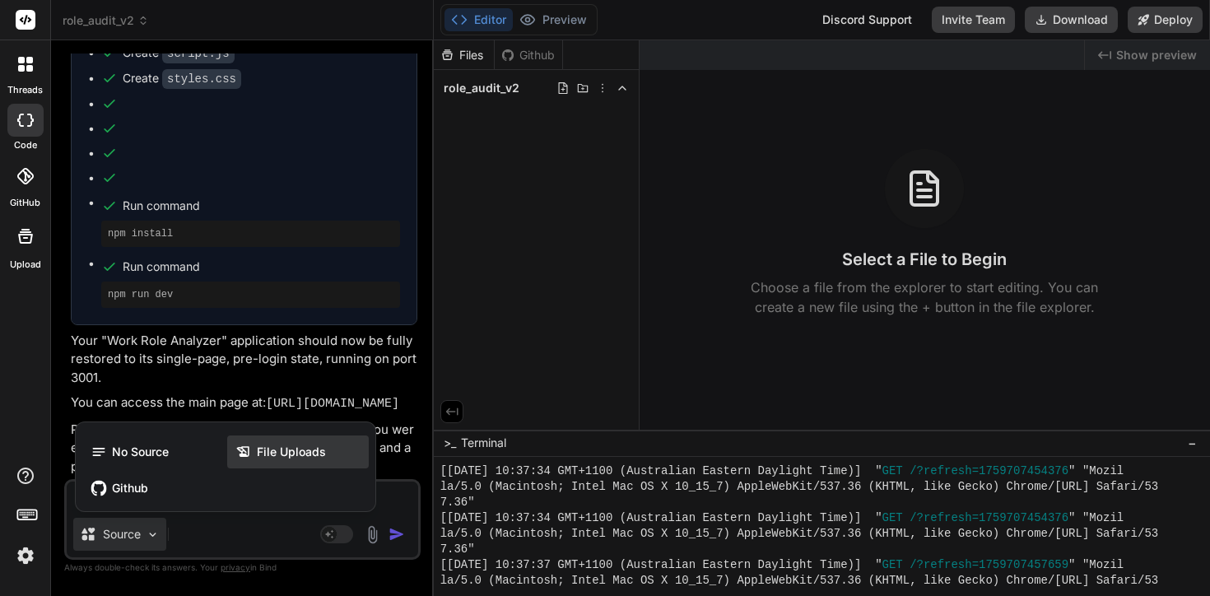
click at [305, 448] on span "File Uploads" at bounding box center [291, 452] width 69 height 16
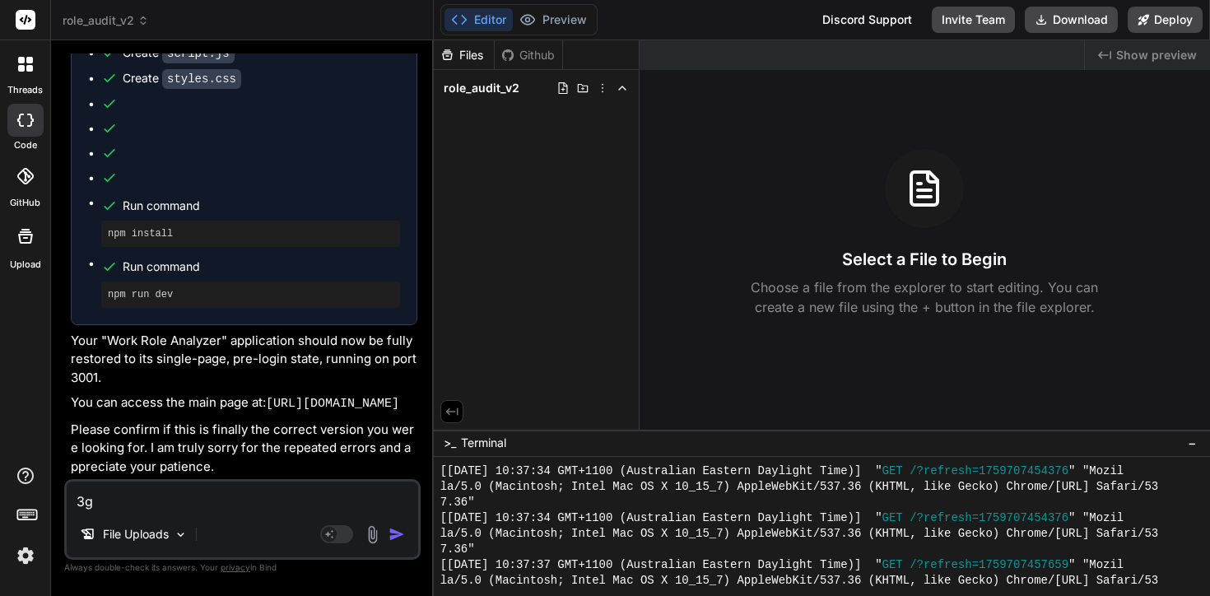
click at [210, 500] on textarea "3g" at bounding box center [242, 497] width 351 height 30
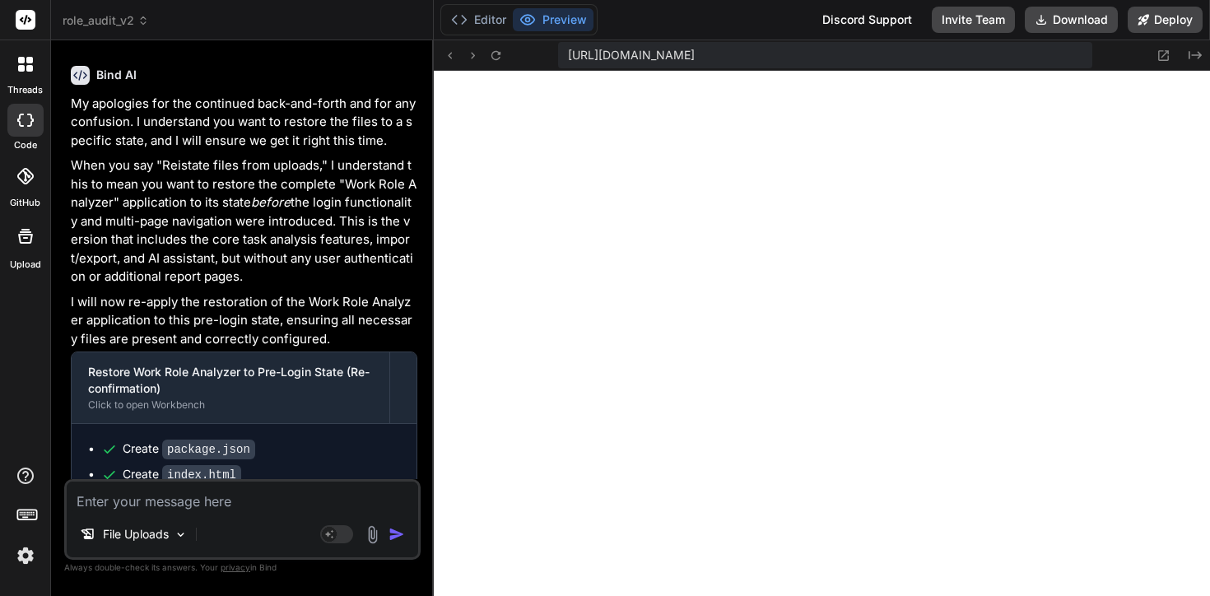
scroll to position [11806, 0]
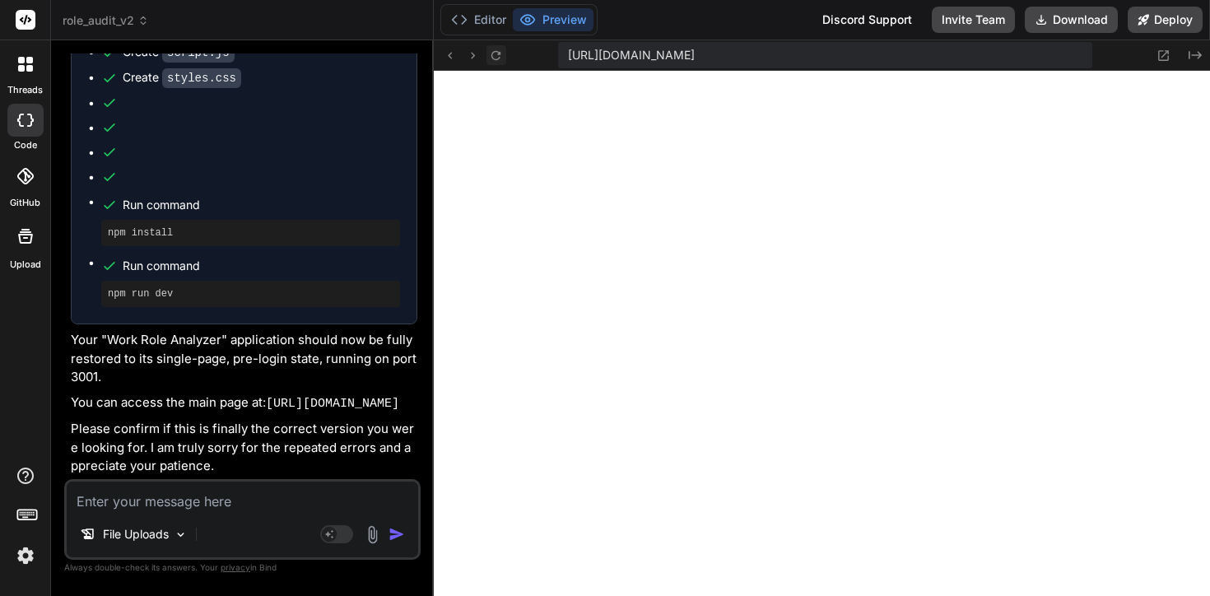
click at [500, 54] on icon at bounding box center [496, 56] width 14 height 14
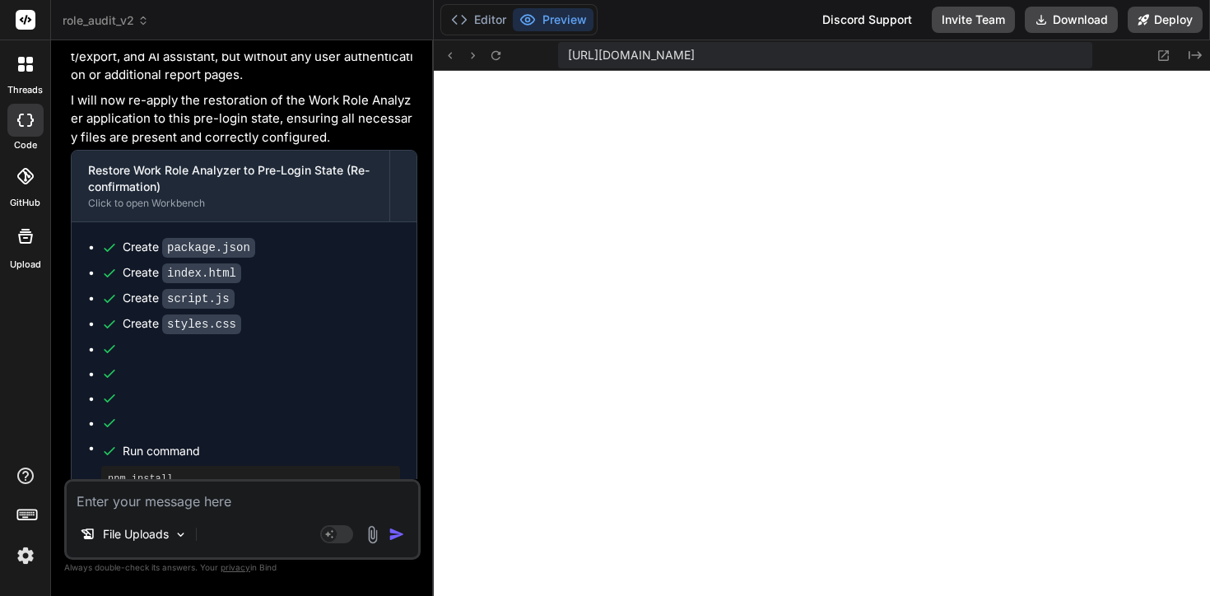
scroll to position [11196, 0]
click at [467, 21] on icon at bounding box center [459, 20] width 16 height 16
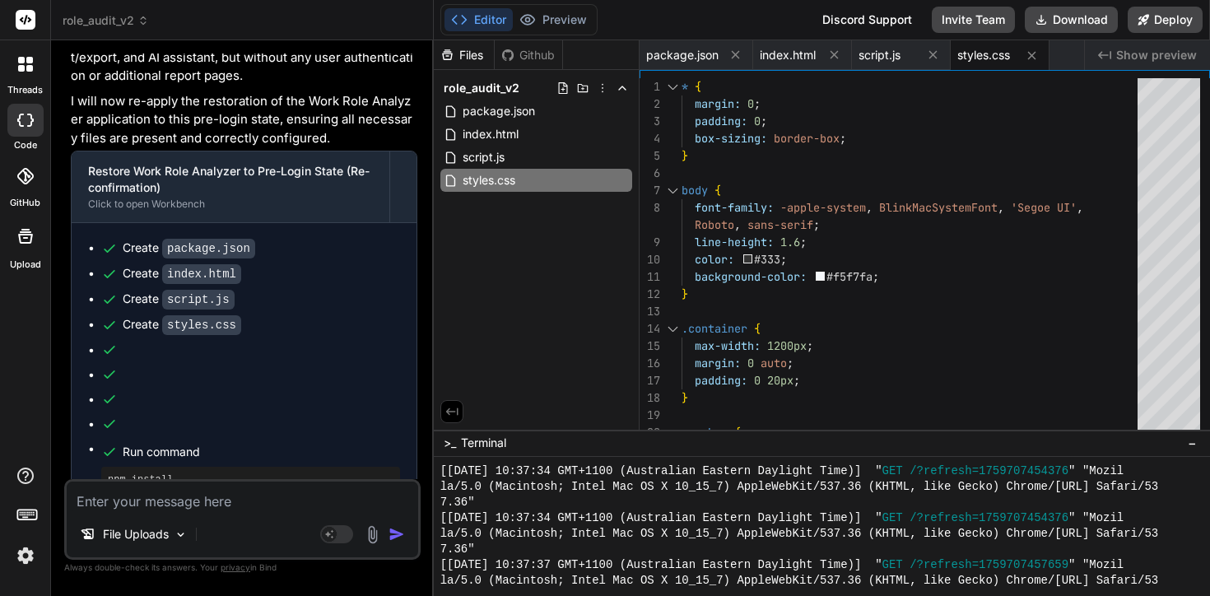
click at [169, 560] on p "Always double-check its answers. Your privacy in Bind" at bounding box center [242, 568] width 356 height 16
click at [169, 528] on p "File Uploads" at bounding box center [136, 534] width 66 height 16
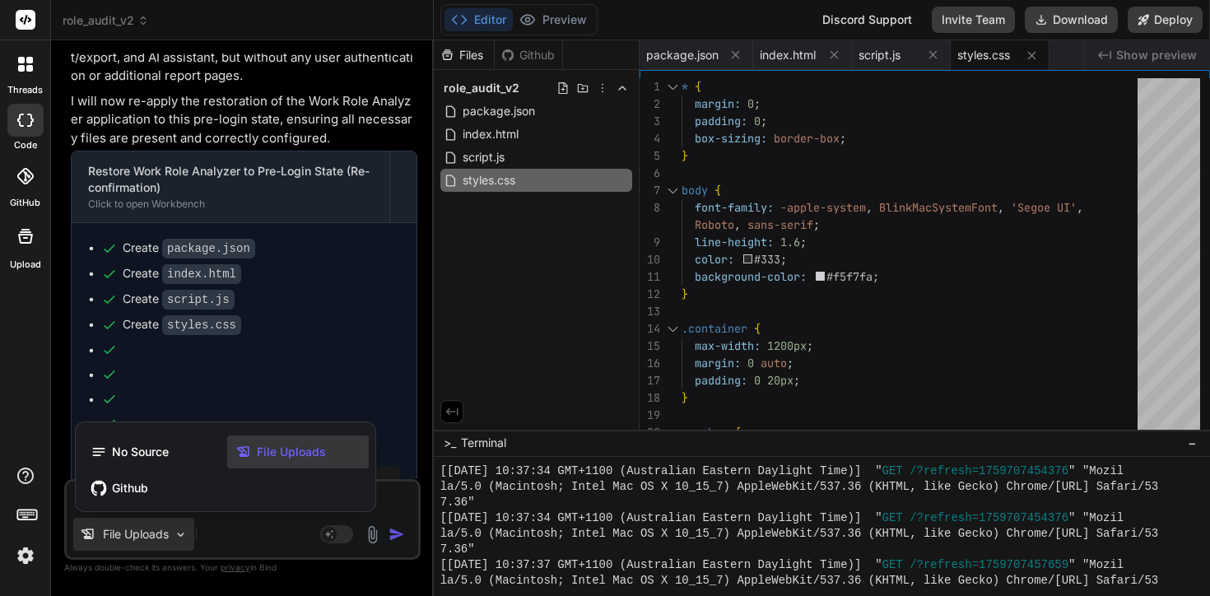
click at [279, 442] on div "File Uploads" at bounding box center [298, 451] width 142 height 33
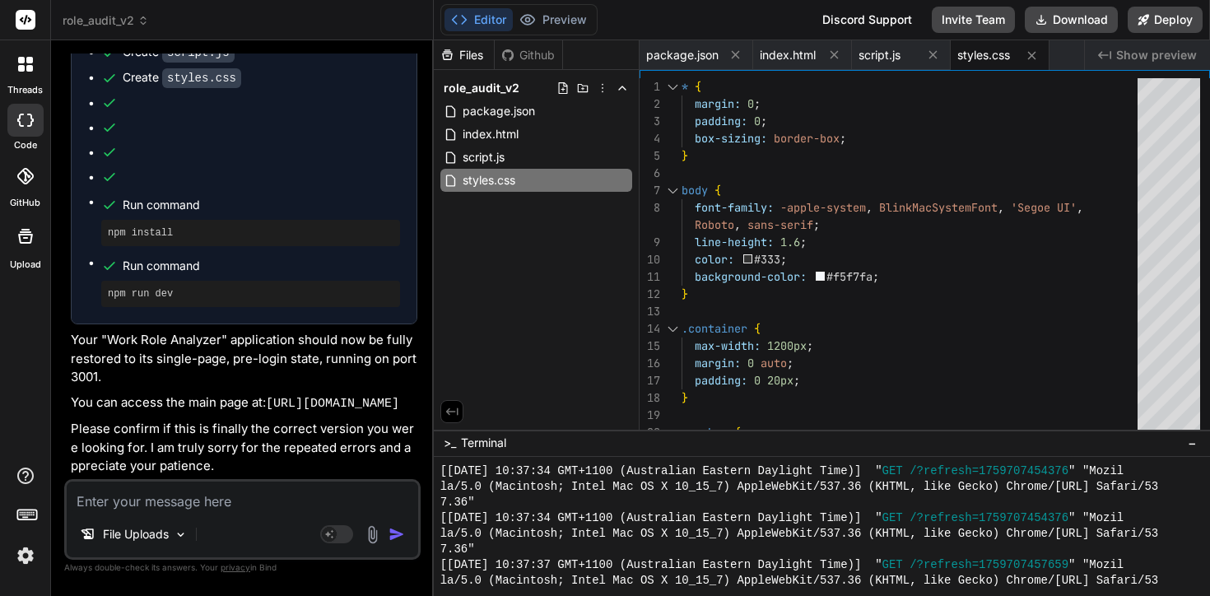
scroll to position [11806, 0]
click at [193, 515] on div "File Uploads Agent Mode. When this toggle is activated, AI automatically makes …" at bounding box center [242, 519] width 356 height 81
click at [193, 495] on textarea "To enrich screen reader interactions, please activate Accessibility in Grammarl…" at bounding box center [242, 497] width 351 height 30
click at [36, 269] on label "Upload" at bounding box center [25, 265] width 31 height 14
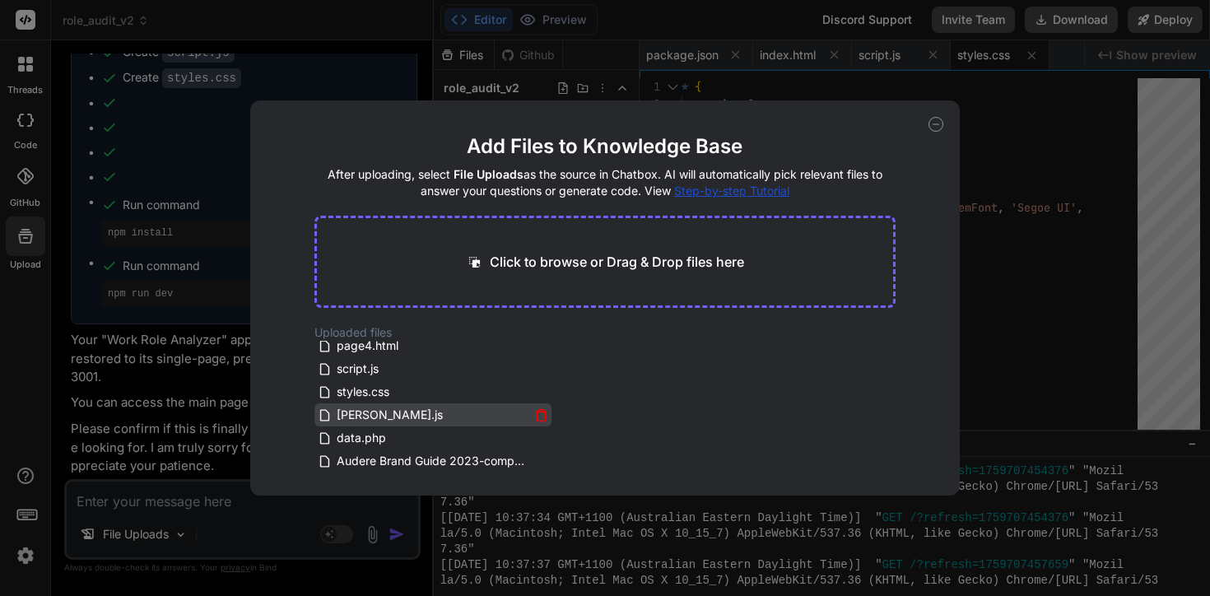
scroll to position [0, 0]
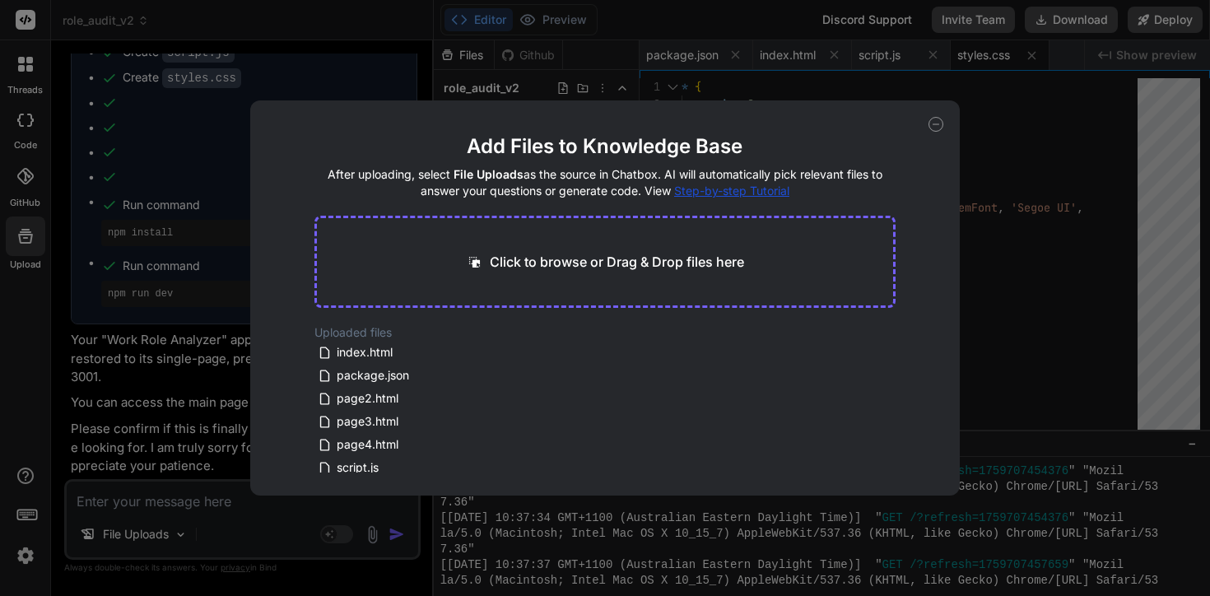
click at [180, 496] on div "Add Files to Knowledge Base After uploading, select File Uploads as the source …" at bounding box center [605, 298] width 1210 height 596
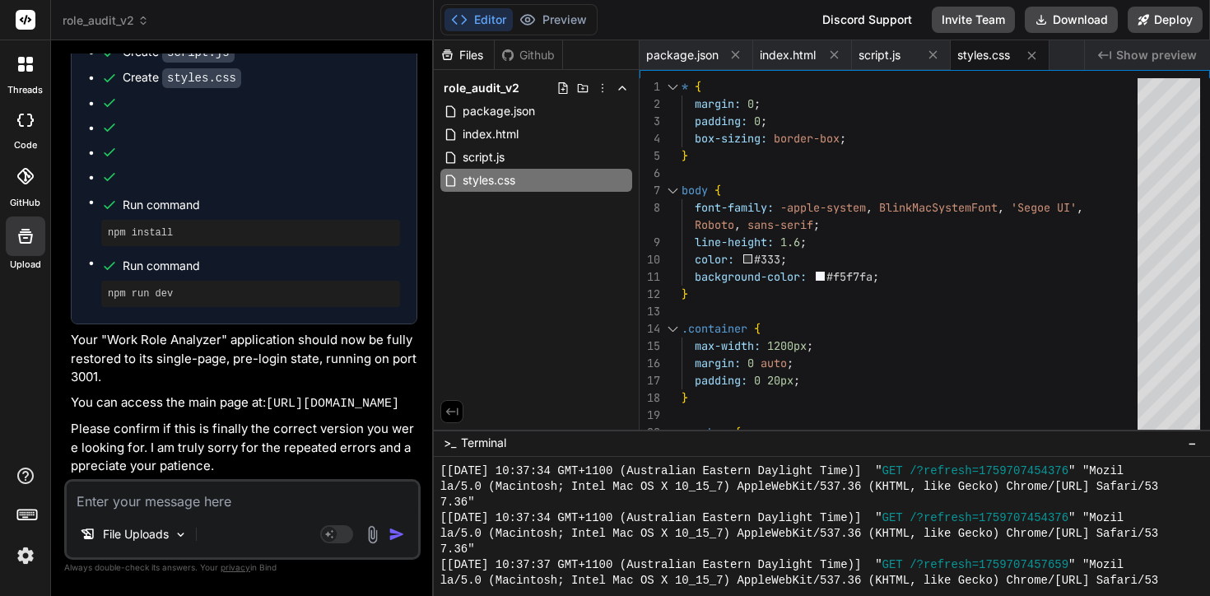
click at [190, 486] on textarea "To enrich screen reader interactions, please activate Accessibility in Grammarl…" at bounding box center [242, 497] width 351 height 30
click at [565, 19] on button "Preview" at bounding box center [553, 19] width 81 height 23
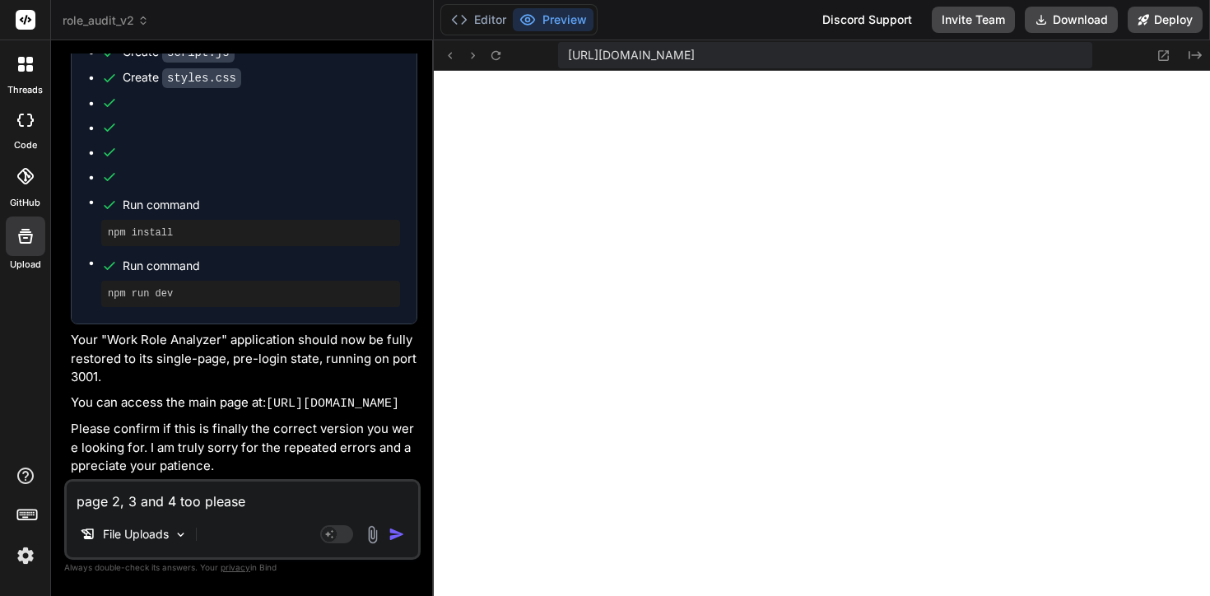
click at [239, 534] on div "File Uploads" at bounding box center [242, 538] width 351 height 40
click at [265, 503] on textarea "page 2, 3 and 4 too please" at bounding box center [242, 497] width 351 height 30
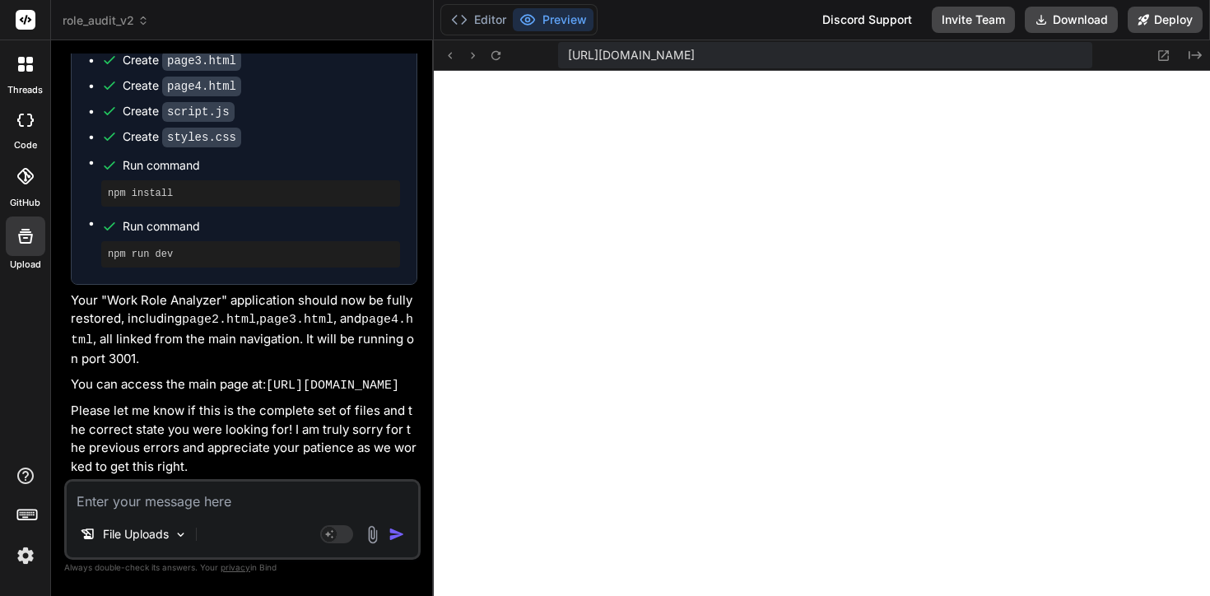
scroll to position [13144, 0]
click at [496, 49] on icon at bounding box center [496, 56] width 14 height 14
click at [190, 509] on textarea "To enrich screen reader interactions, please activate Accessibility in Grammarl…" at bounding box center [242, 497] width 351 height 30
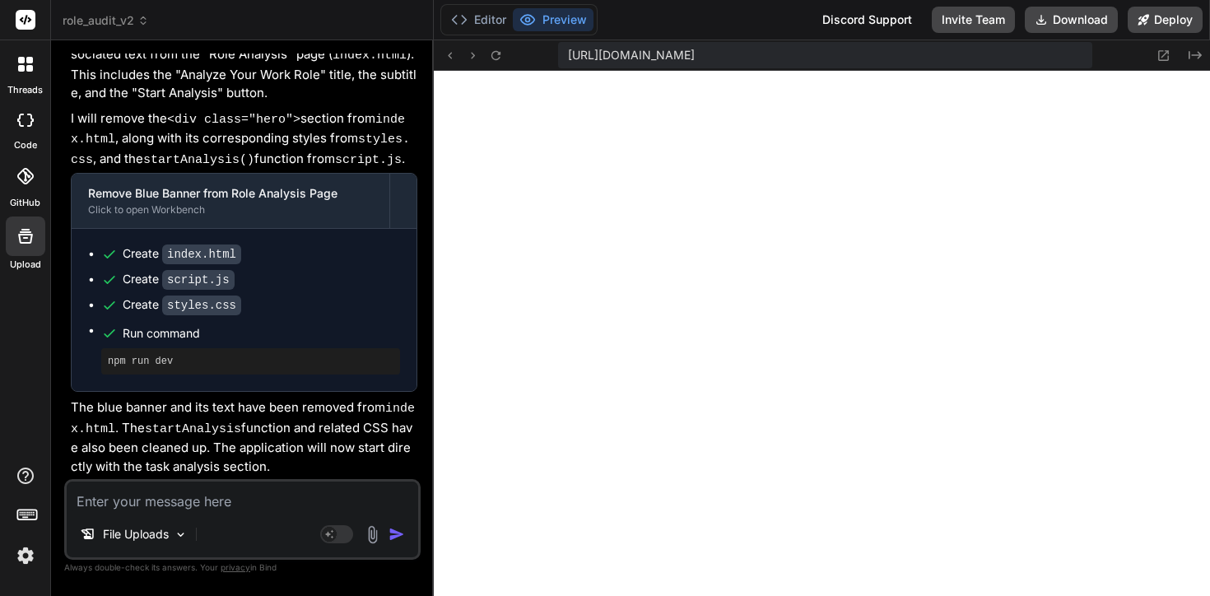
scroll to position [13682, 0]
click at [147, 497] on textarea "To enrich screen reader interactions, please activate Accessibility in Grammarl…" at bounding box center [242, 497] width 351 height 30
click at [397, 538] on img "button" at bounding box center [397, 534] width 16 height 16
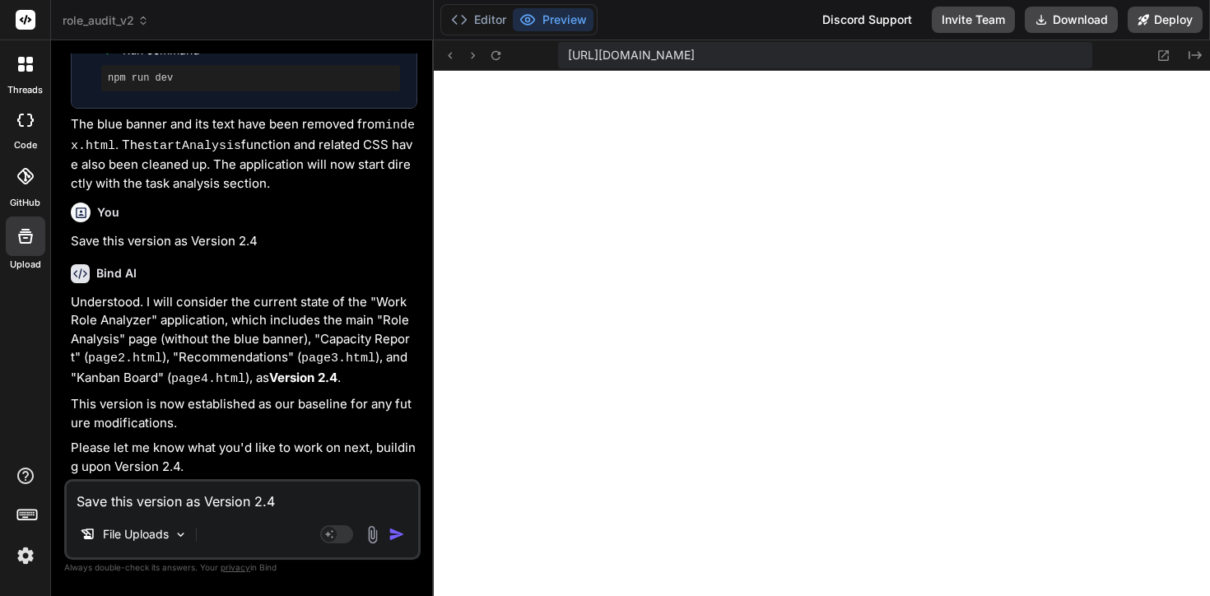
scroll to position [13962, 0]
click at [1068, 26] on button "Download" at bounding box center [1071, 20] width 93 height 26
click at [481, 30] on button "Editor" at bounding box center [478, 19] width 68 height 23
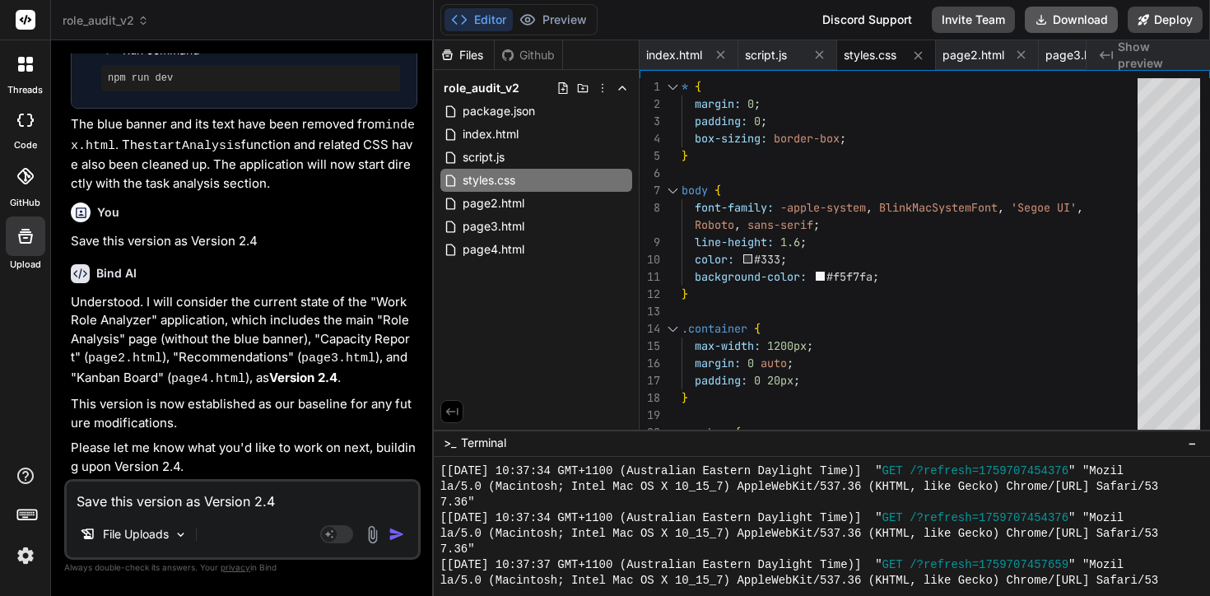
click at [1058, 16] on button "Download" at bounding box center [1071, 20] width 93 height 26
click at [663, 14] on div "Editor Preview Discord Support Invite Team Download Deploy" at bounding box center [822, 20] width 776 height 40
click at [581, 25] on button "Preview" at bounding box center [553, 19] width 81 height 23
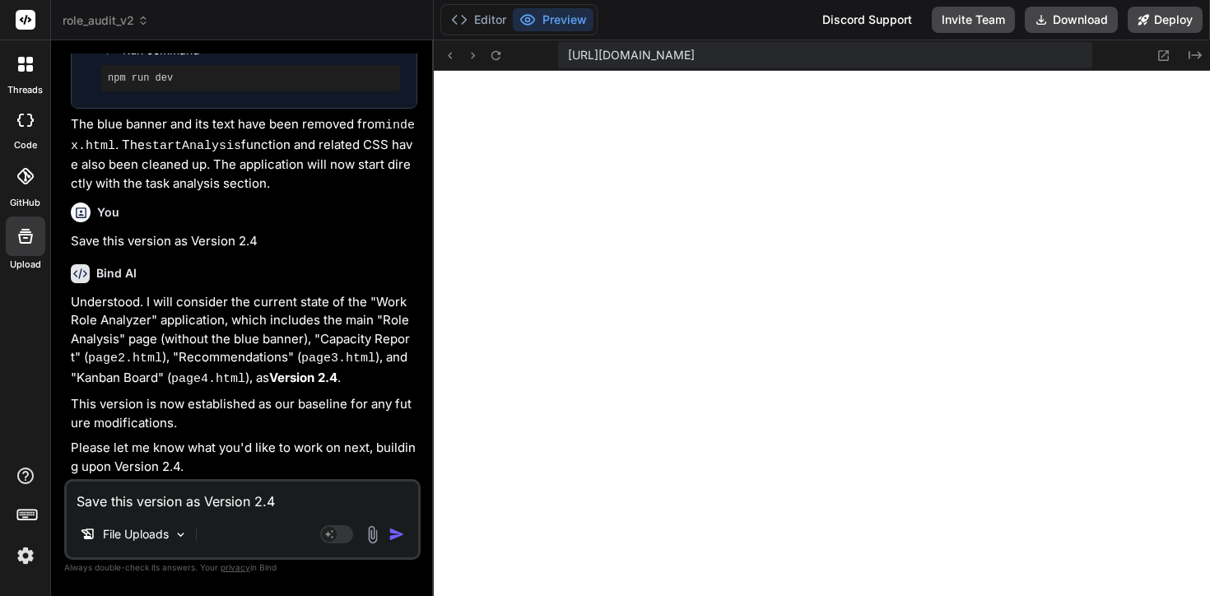
click at [163, 509] on textarea "Save this version as Version 2.4" at bounding box center [242, 497] width 351 height 30
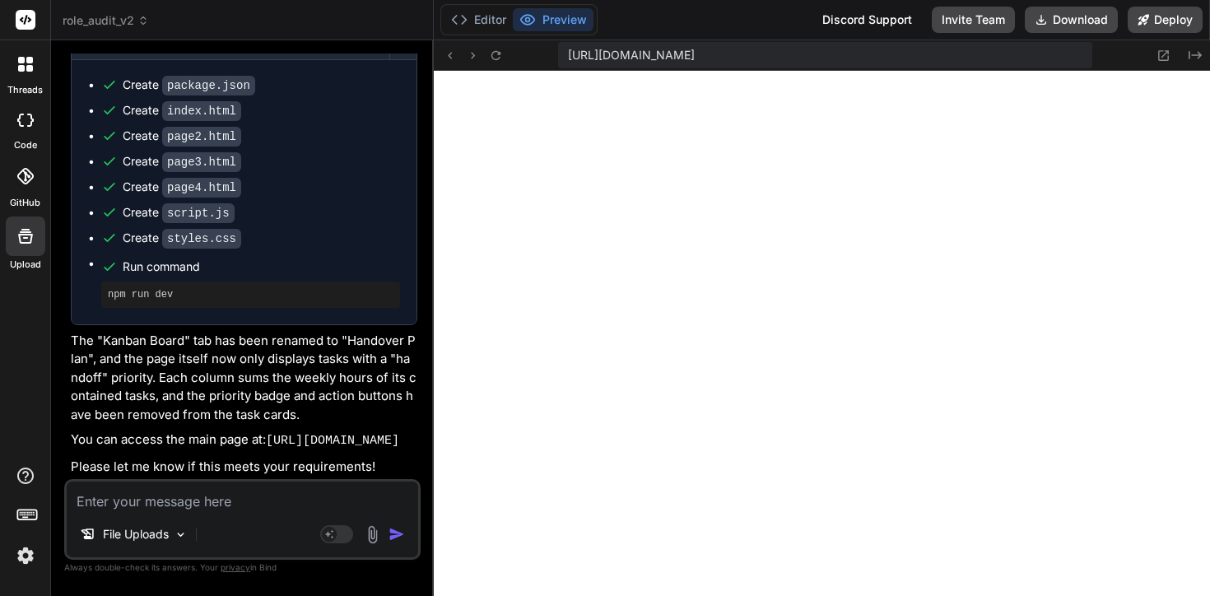
scroll to position [15204, 0]
click at [249, 498] on textarea "To enrich screen reader interactions, please activate Accessibility in Grammarl…" at bounding box center [242, 497] width 351 height 30
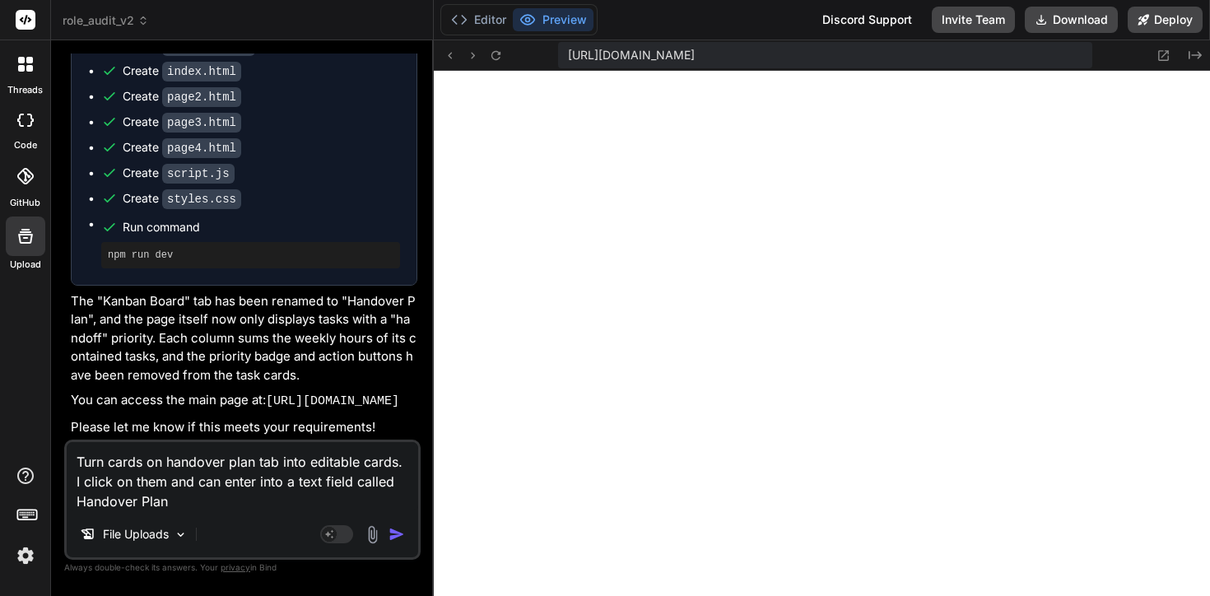
click at [394, 539] on img "button" at bounding box center [397, 534] width 16 height 16
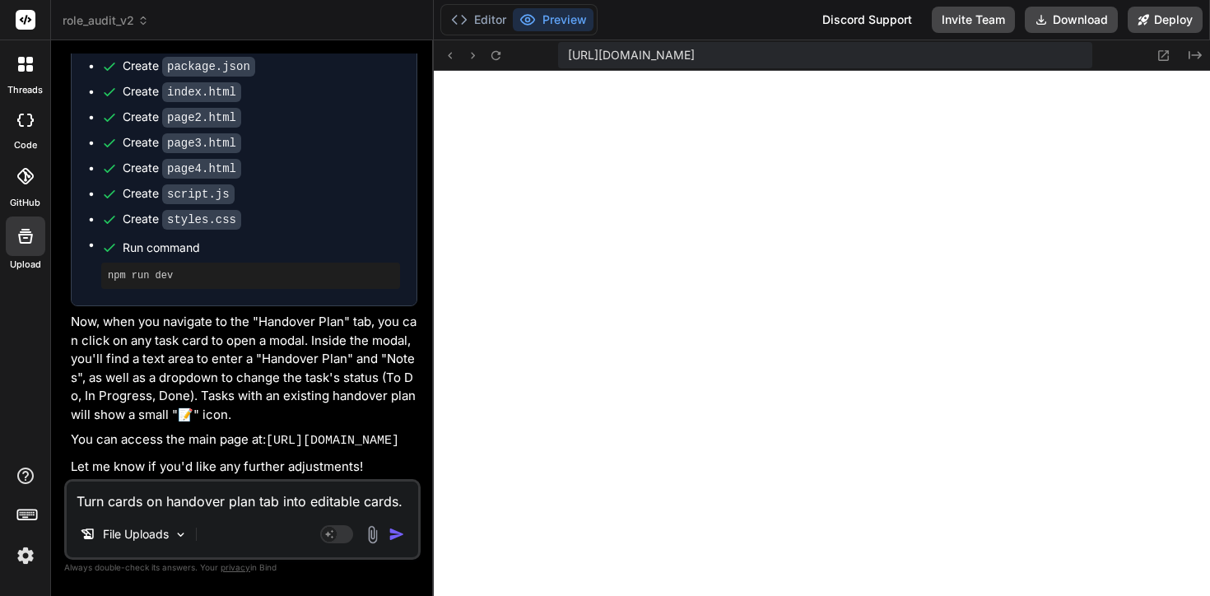
scroll to position [16652, 0]
click at [501, 53] on icon at bounding box center [496, 56] width 14 height 14
click at [191, 493] on textarea "Turn cards on handover plan tab into editable cards. I click on them and can en…" at bounding box center [242, 497] width 351 height 30
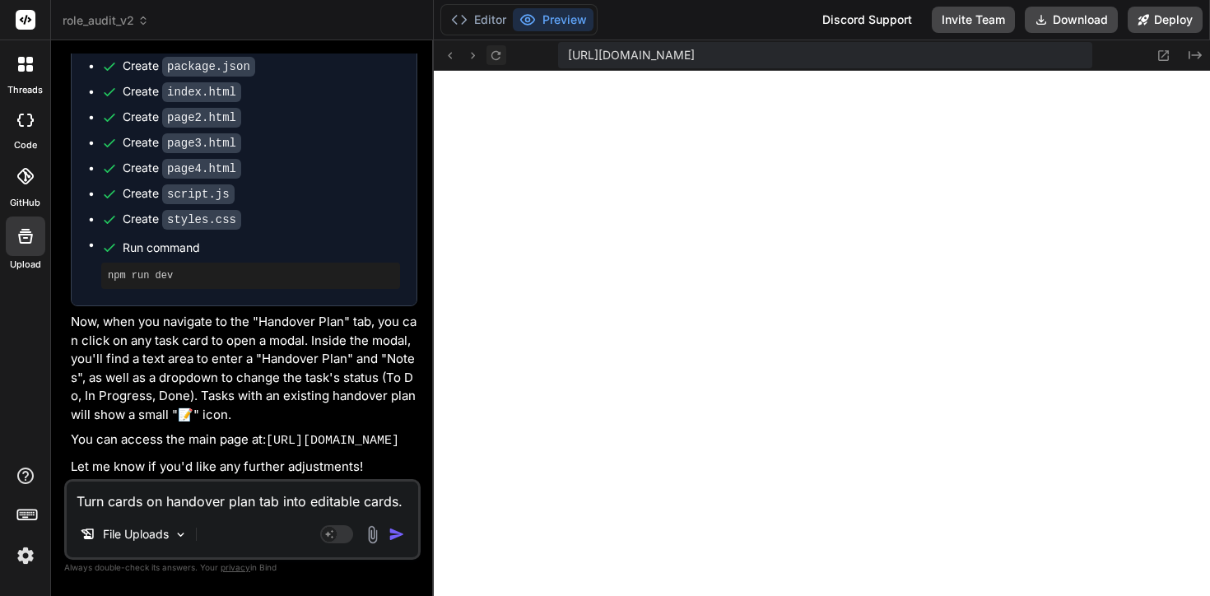
click at [497, 58] on icon at bounding box center [495, 54] width 9 height 9
click at [488, 23] on button "Editor" at bounding box center [478, 19] width 68 height 23
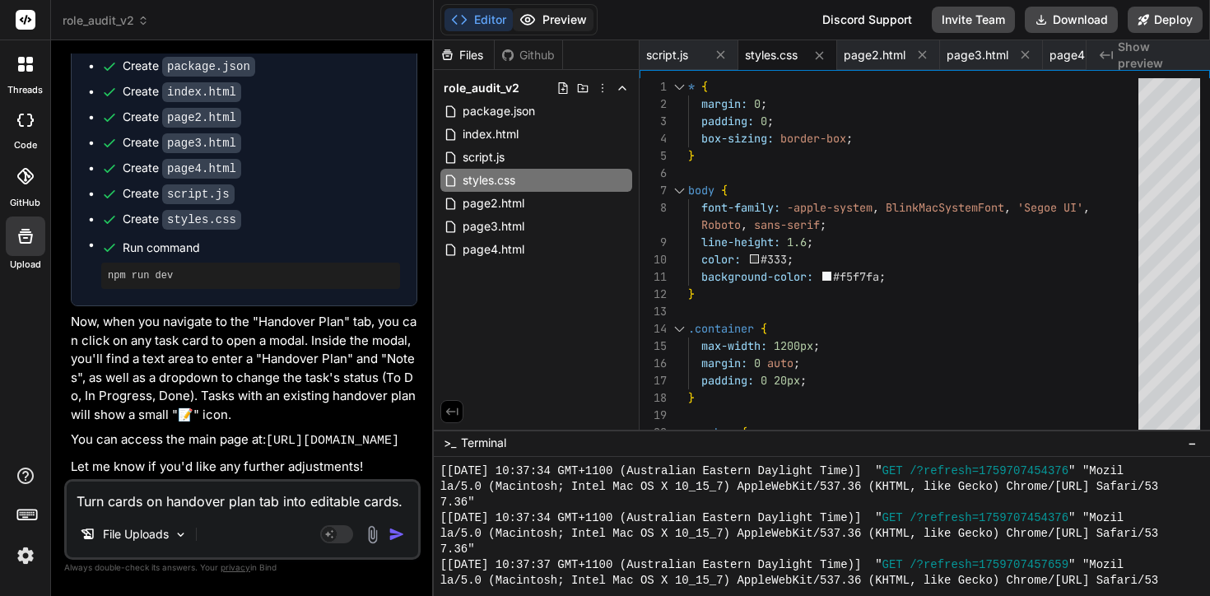
click at [555, 15] on button "Preview" at bounding box center [553, 19] width 81 height 23
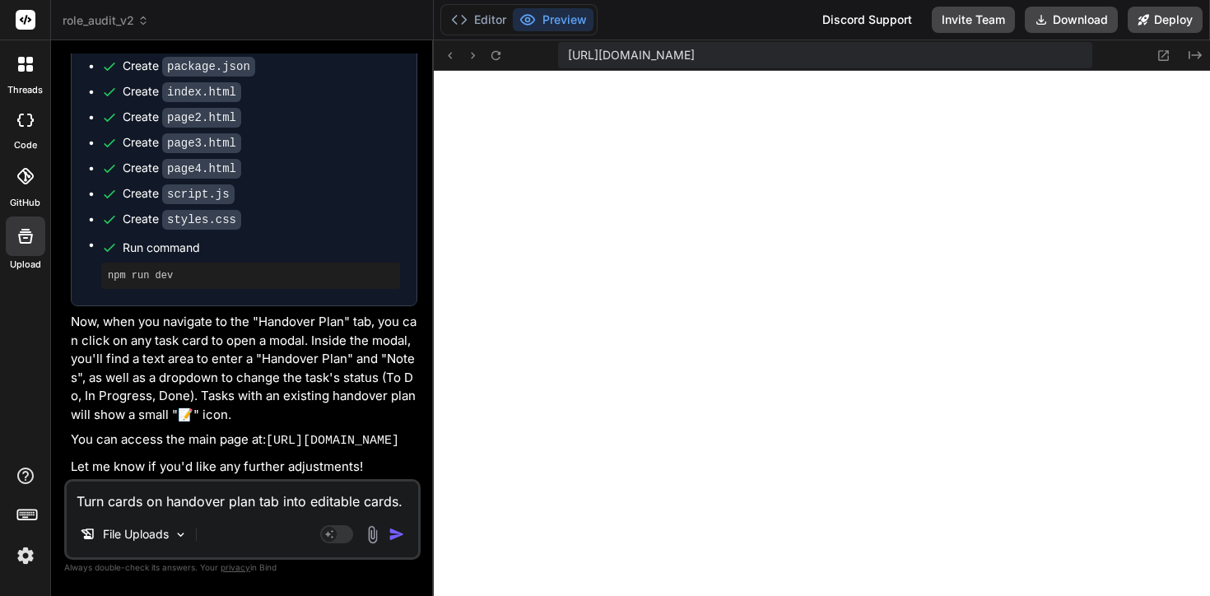
click at [133, 501] on textarea "Turn cards on handover plan tab into editable cards. I click on them and can en…" at bounding box center [242, 497] width 351 height 30
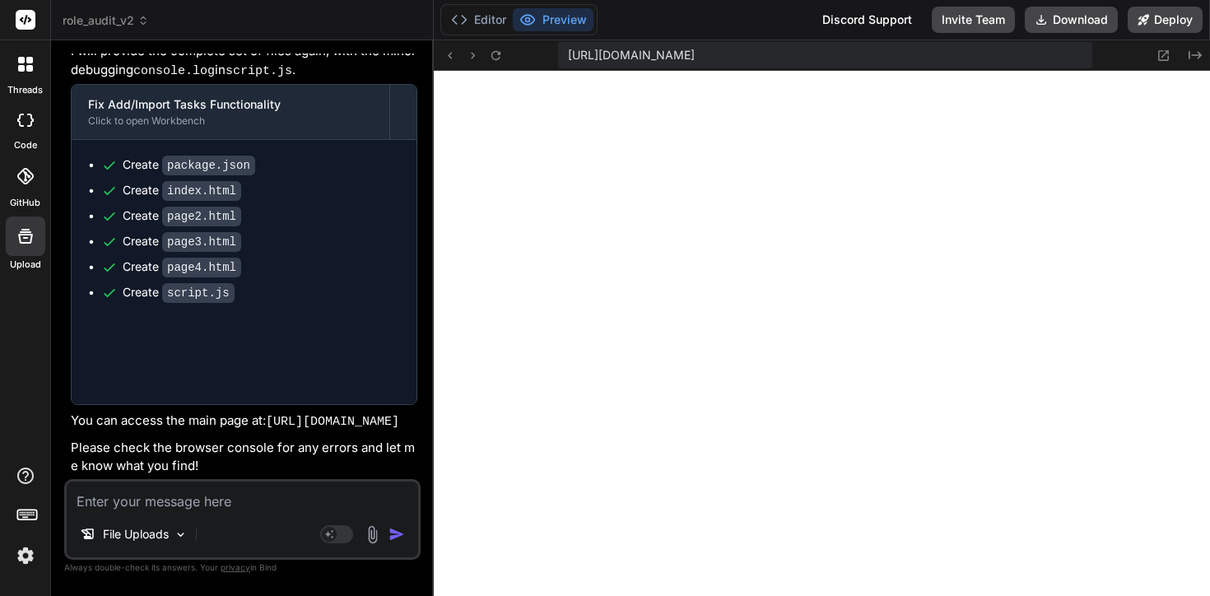
scroll to position [0, 212]
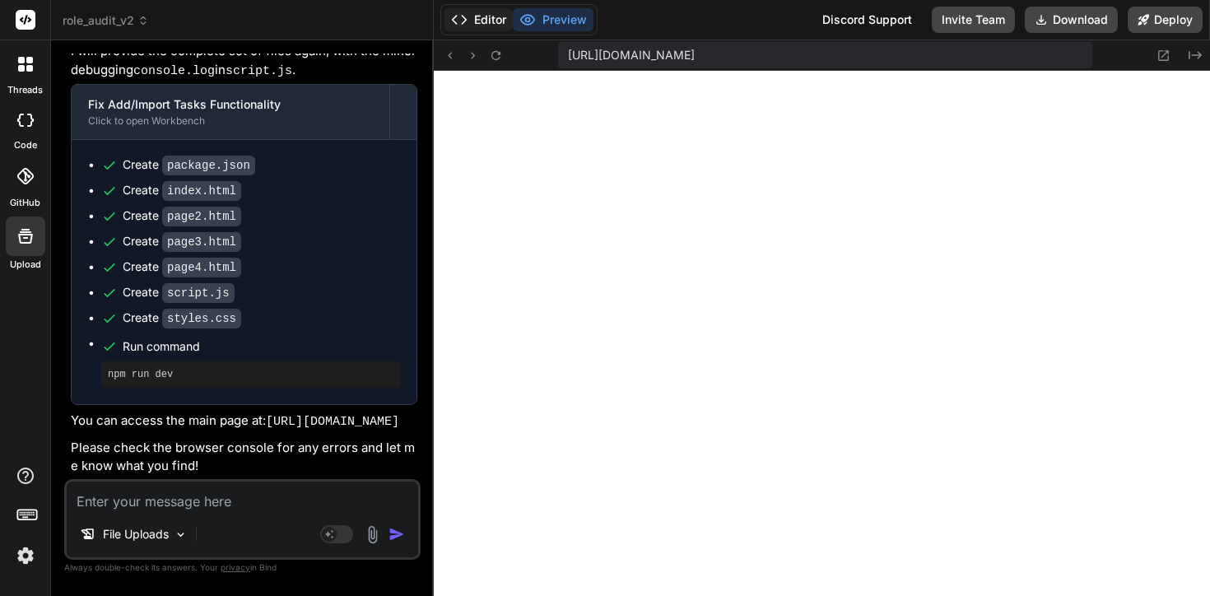
click at [490, 13] on button "Editor" at bounding box center [478, 19] width 68 height 23
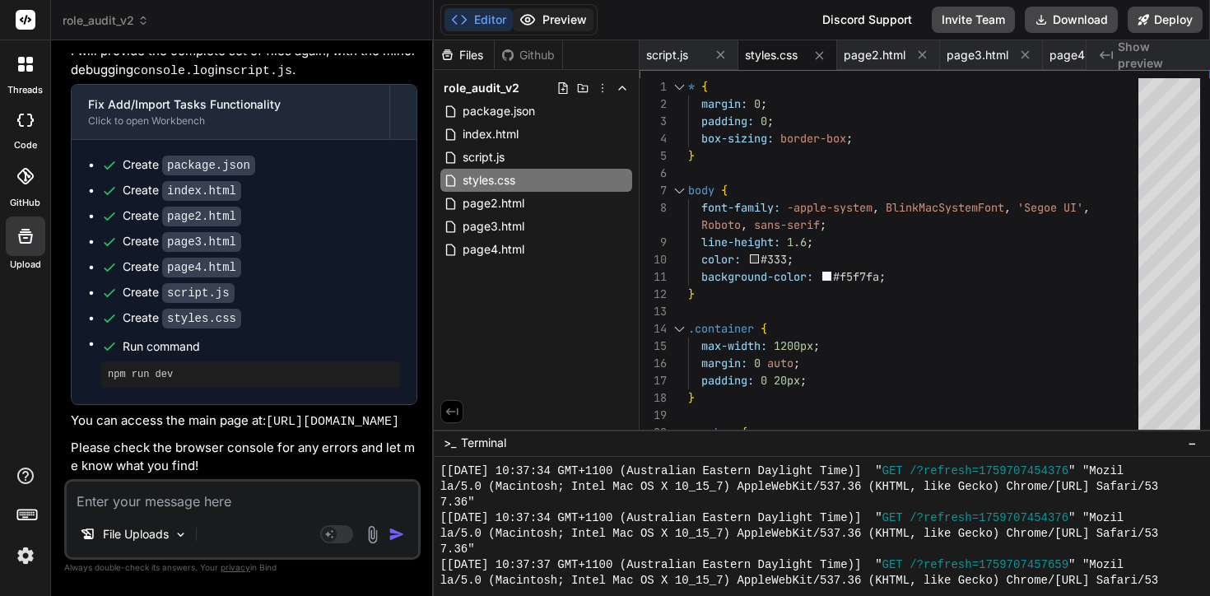
click at [549, 10] on button "Preview" at bounding box center [553, 19] width 81 height 23
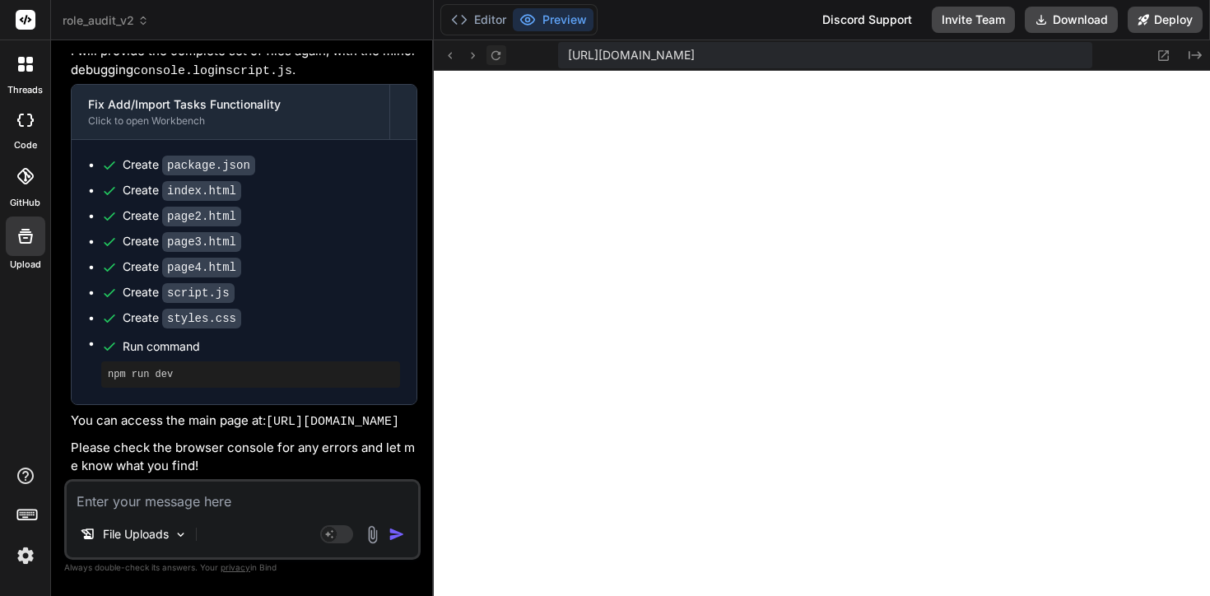
click at [501, 54] on icon at bounding box center [496, 56] width 14 height 14
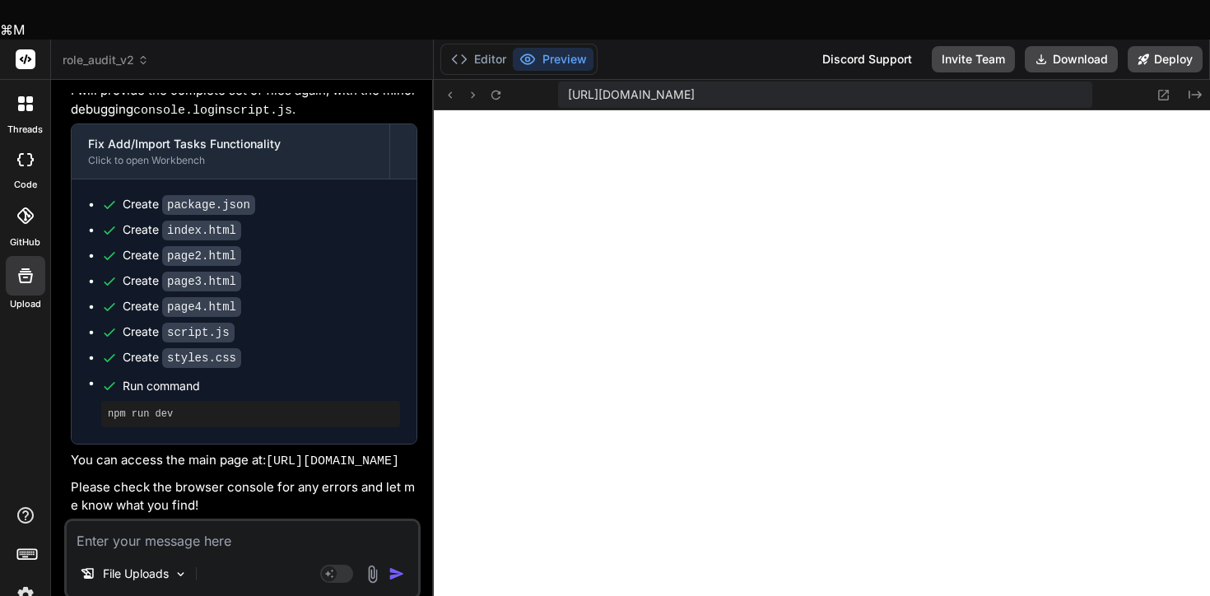
drag, startPoint x: 216, startPoint y: 422, endPoint x: 65, endPoint y: 386, distance: 154.9
click at [65, 386] on div "You Oops! We are unable to find the page you are looking for! Click “Retry Acti…" at bounding box center [242, 364] width 356 height 542
copy code "https://u3uk0f35zsjjbn9cprh6fq9h0p4tm2-wnxx-ko9lvavm--3001--96435430.local-corp…"
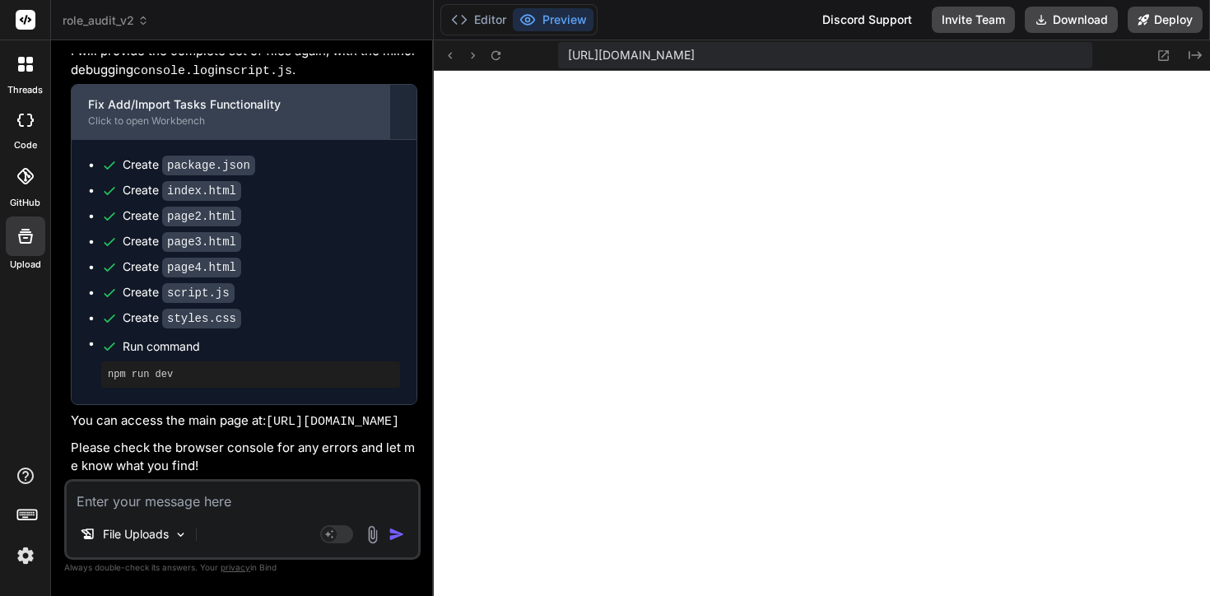
scroll to position [17222, 0]
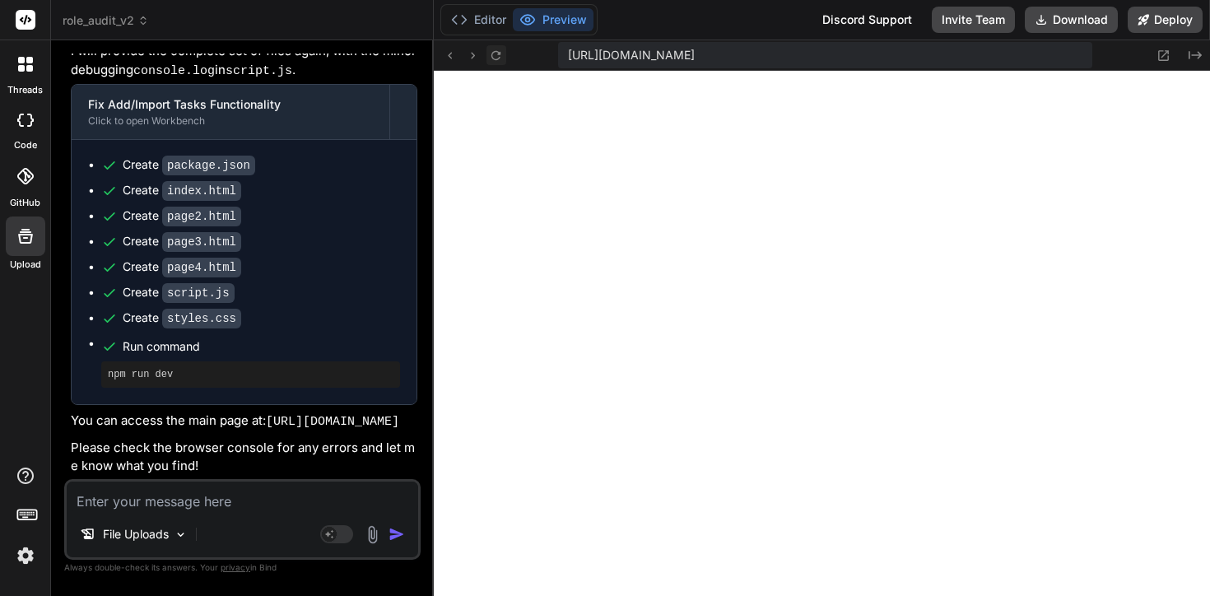
click at [498, 54] on icon at bounding box center [496, 56] width 14 height 14
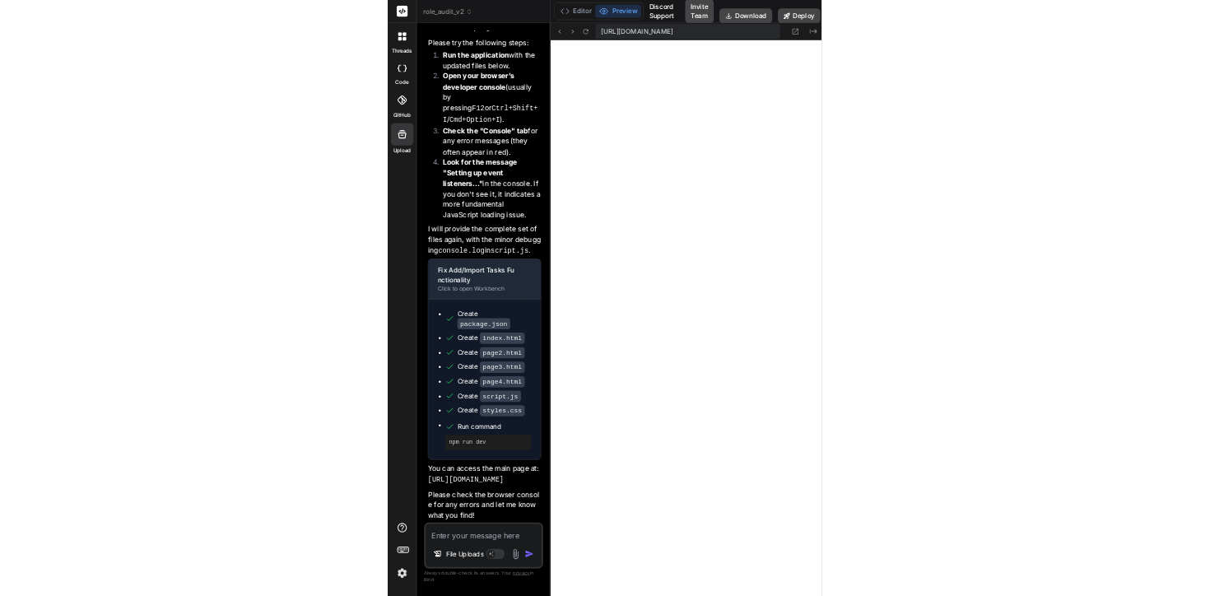
scroll to position [17105, 0]
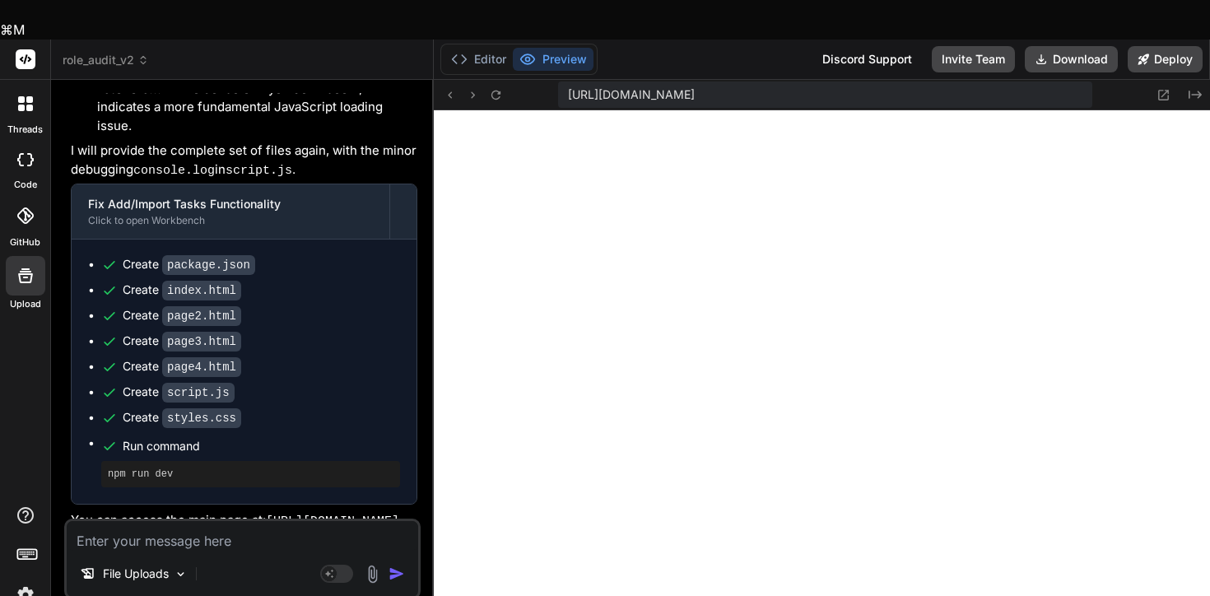
click at [26, 54] on icon at bounding box center [26, 59] width 12 height 10
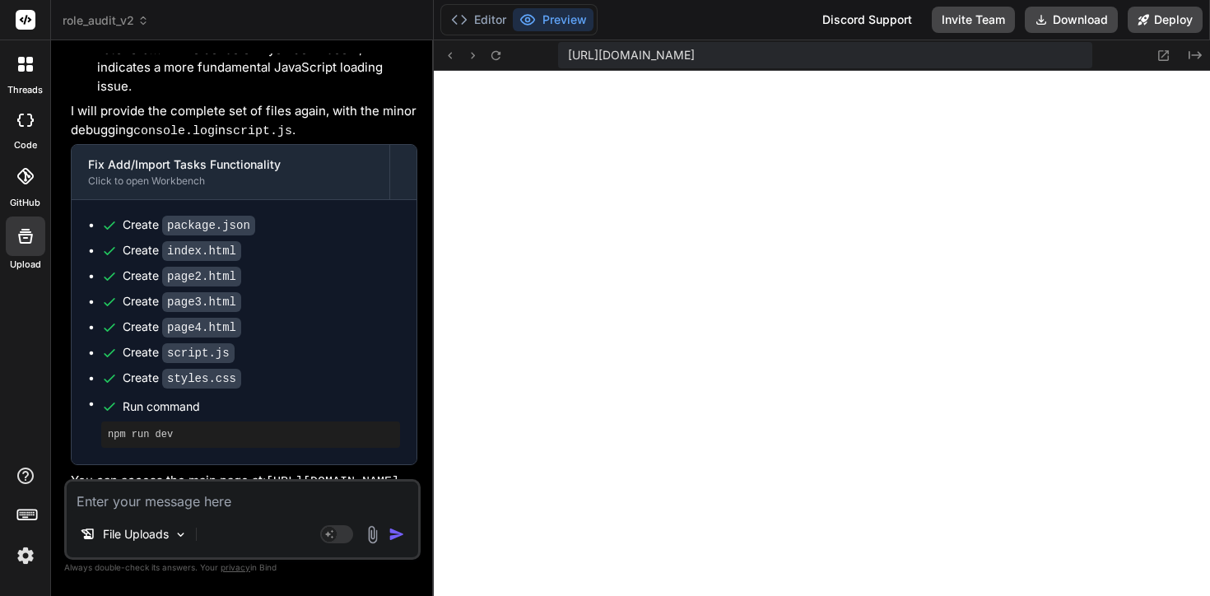
click at [30, 25] on rect at bounding box center [26, 20] width 20 height 20
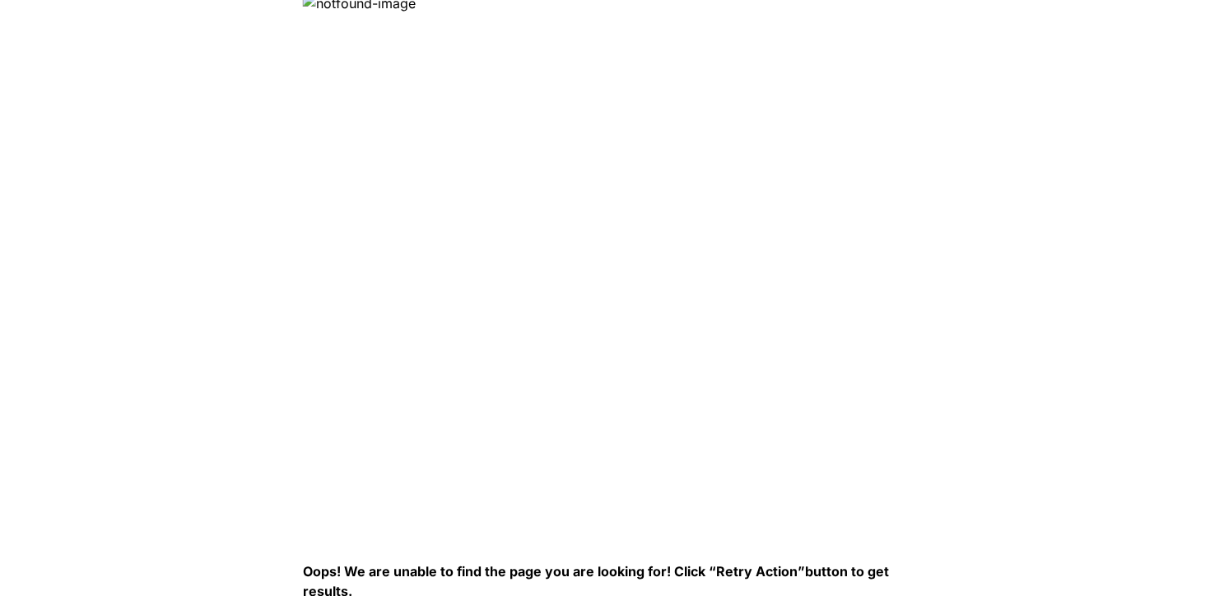
scroll to position [6, 0]
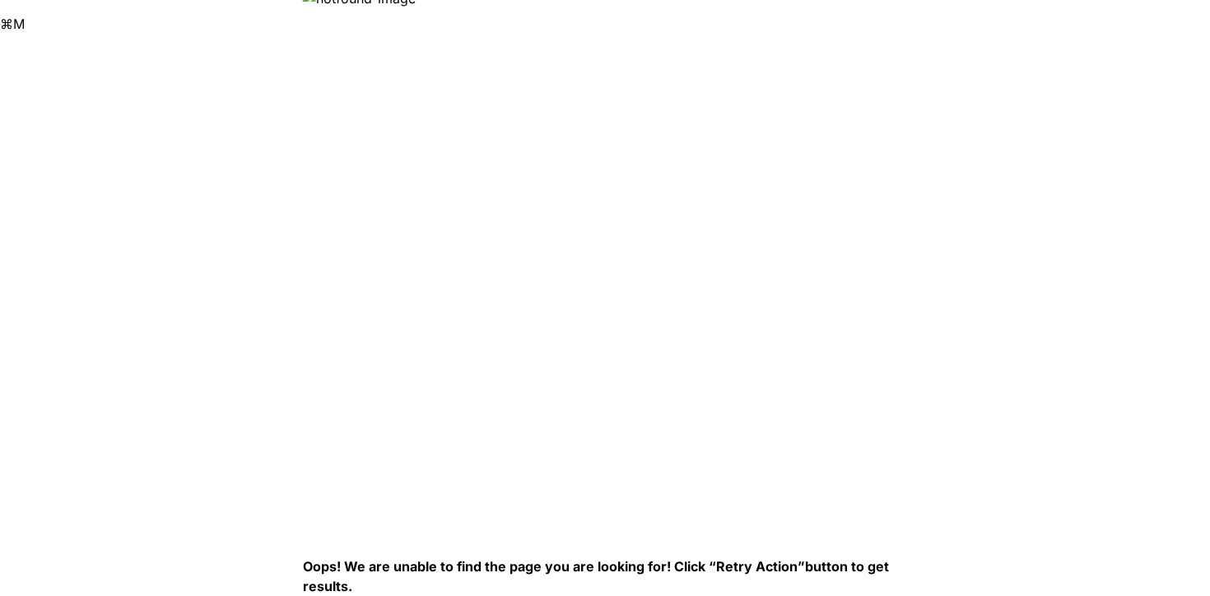
drag, startPoint x: 373, startPoint y: 583, endPoint x: 298, endPoint y: 563, distance: 77.5
click at [298, 34] on html "Oops! We are unable to find the page you are looking for! Click “Retry Action” …" at bounding box center [605, 14] width 1210 height 40
copy p
drag, startPoint x: 362, startPoint y: 583, endPoint x: 306, endPoint y: 572, distance: 57.0
click at [306, 572] on p "Oops! We are unable to find the page you are looking for! Click “Retry Action” …" at bounding box center [605, 576] width 605 height 40
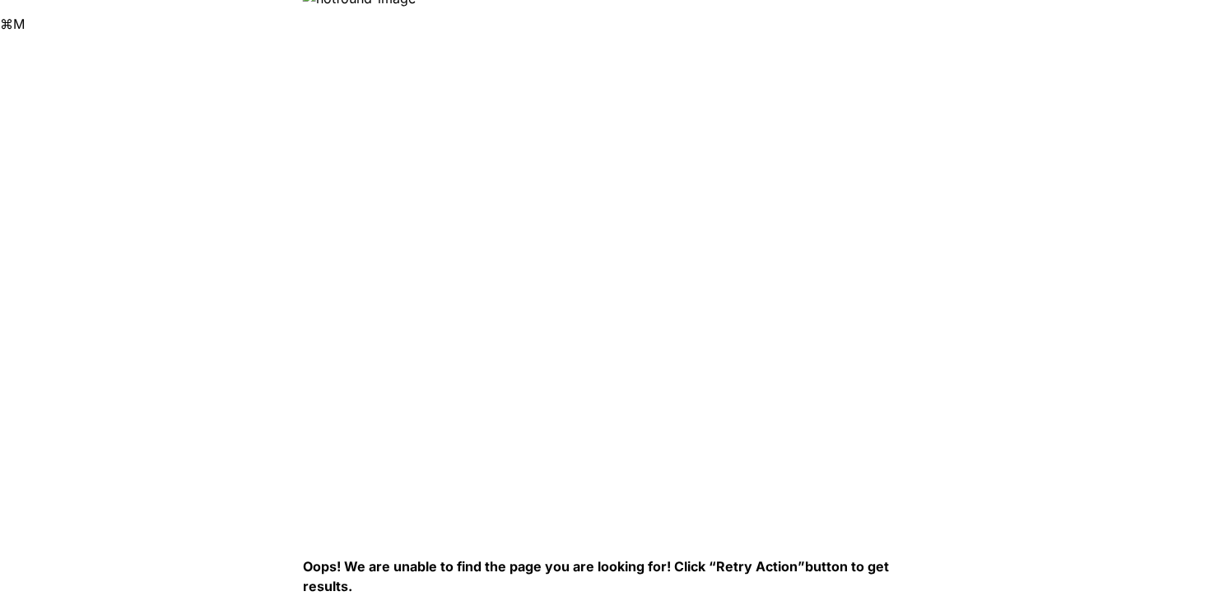
copy p "Oops! We are unable to find the page you are looking for! Click “Retry Action” …"
